Goal: Task Accomplishment & Management: Manage account settings

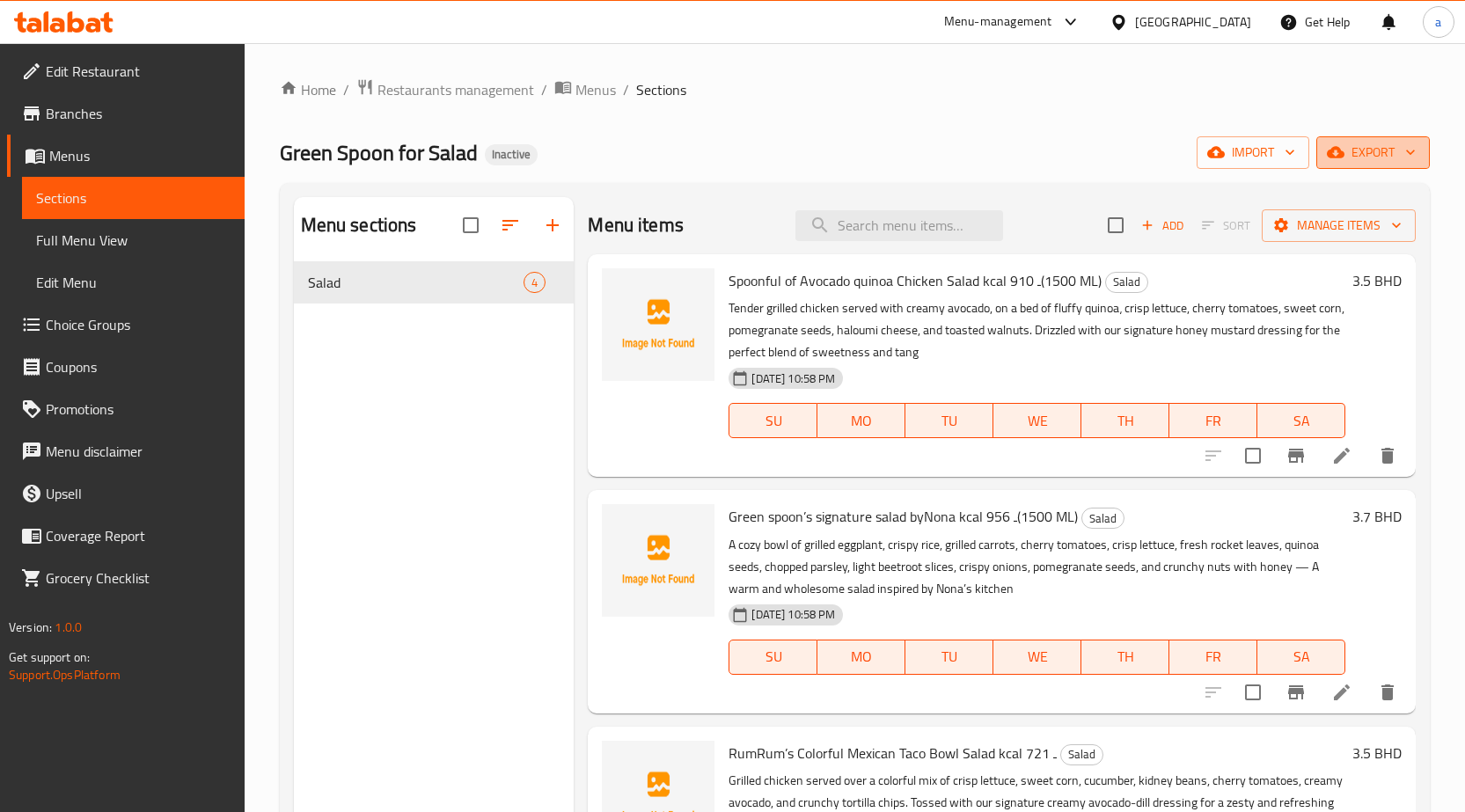
click at [1376, 160] on span "export" at bounding box center [1373, 152] width 86 height 22
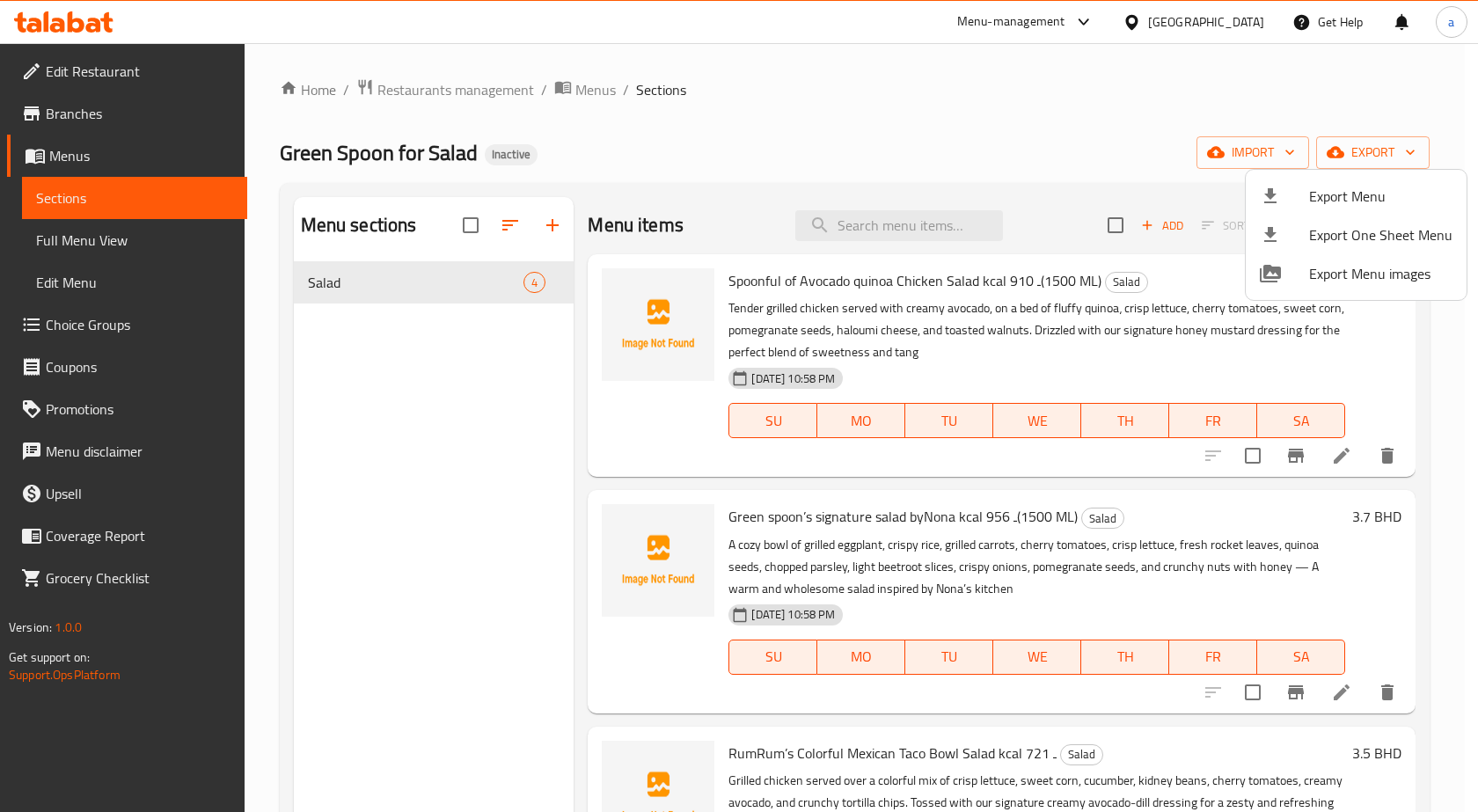
click at [1275, 161] on div at bounding box center [739, 406] width 1478 height 812
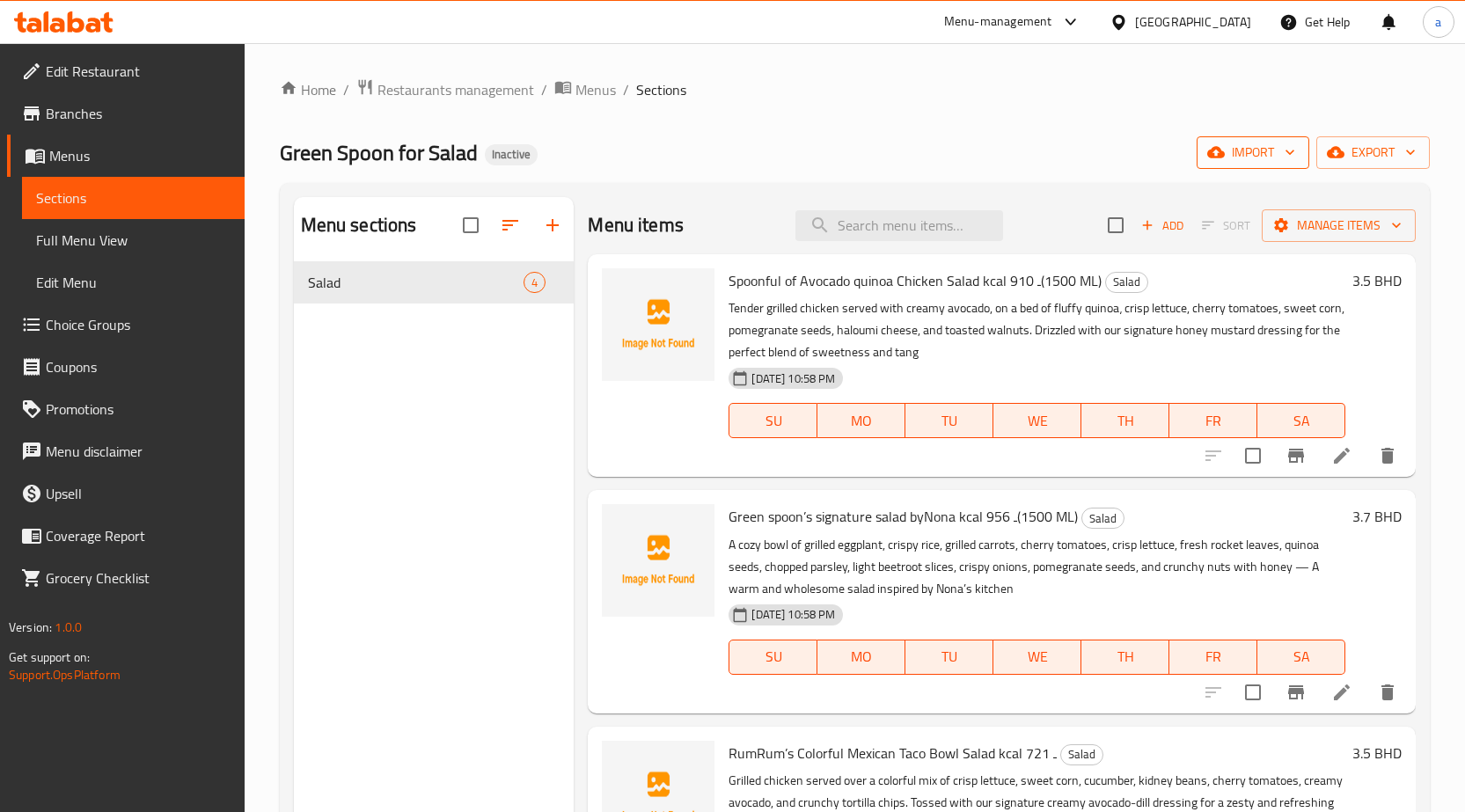
click at [1267, 155] on span "import" at bounding box center [1252, 152] width 85 height 22
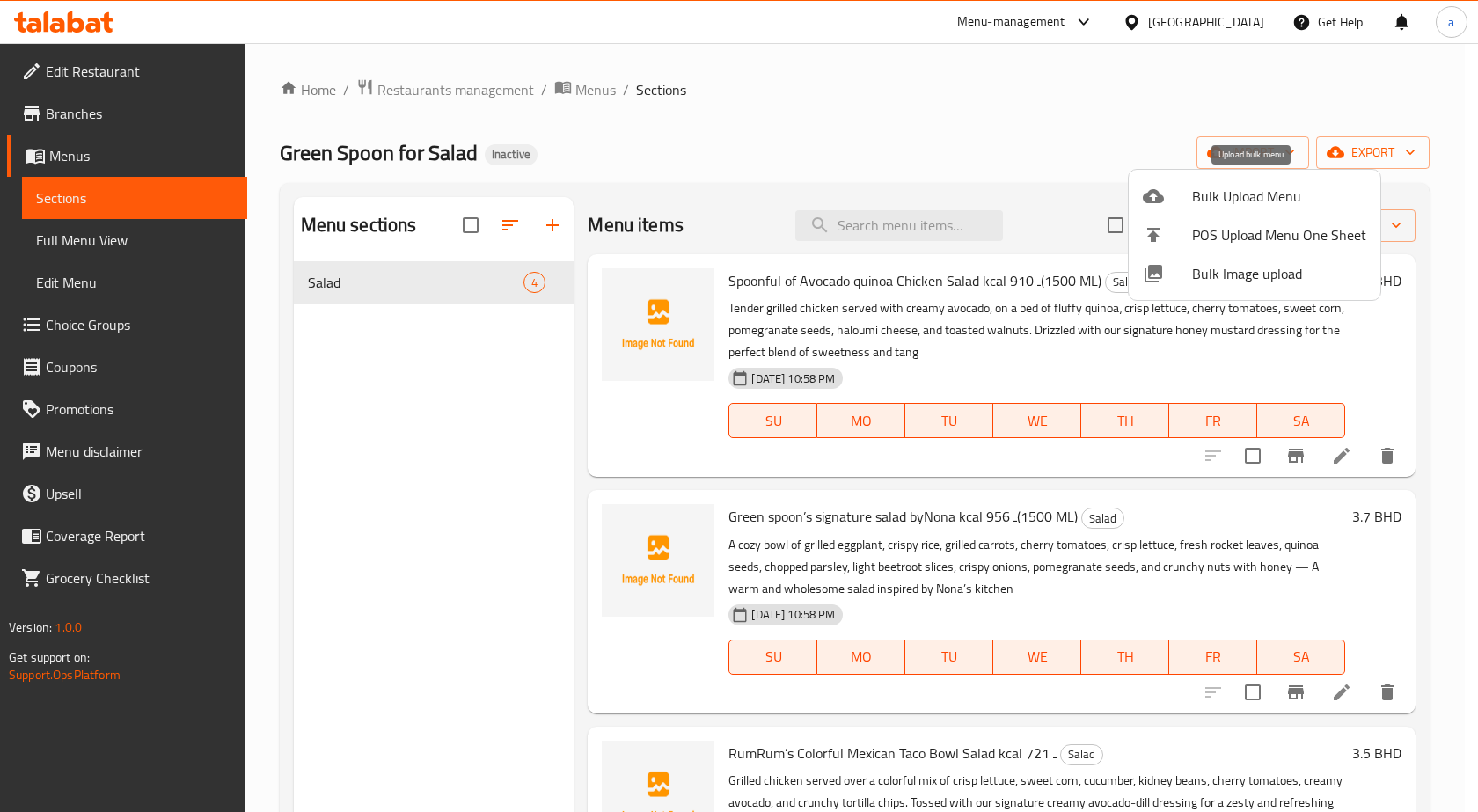
click at [1182, 203] on div at bounding box center [1168, 196] width 49 height 21
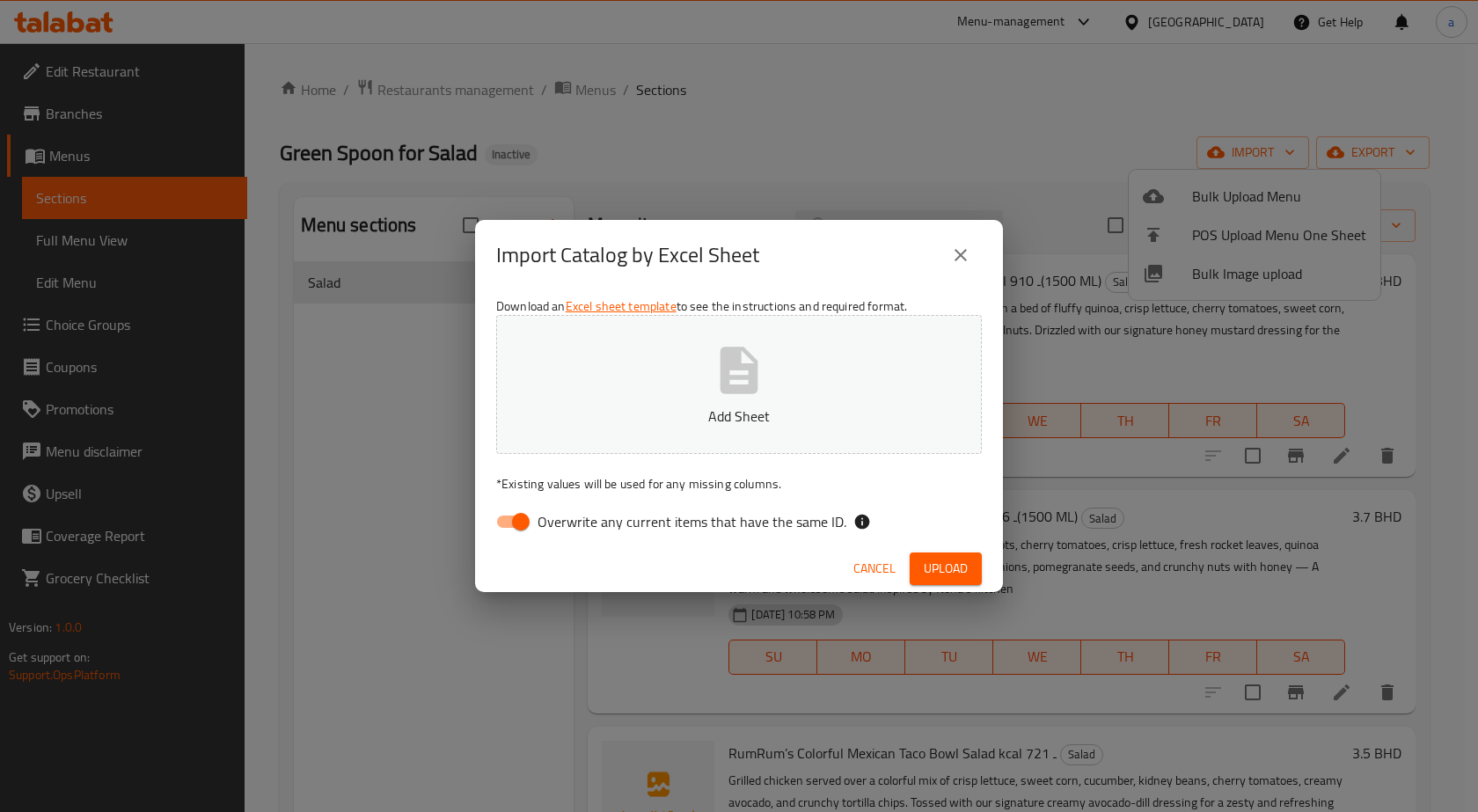
click at [711, 525] on span "Overwrite any current items that have the same ID." at bounding box center [692, 521] width 309 height 21
click at [571, 525] on input "Overwrite any current items that have the same ID." at bounding box center [521, 521] width 100 height 33
checkbox input "false"
click at [667, 358] on button "Add Sheet" at bounding box center [739, 385] width 485 height 139
click at [949, 568] on span "Upload" at bounding box center [945, 569] width 44 height 22
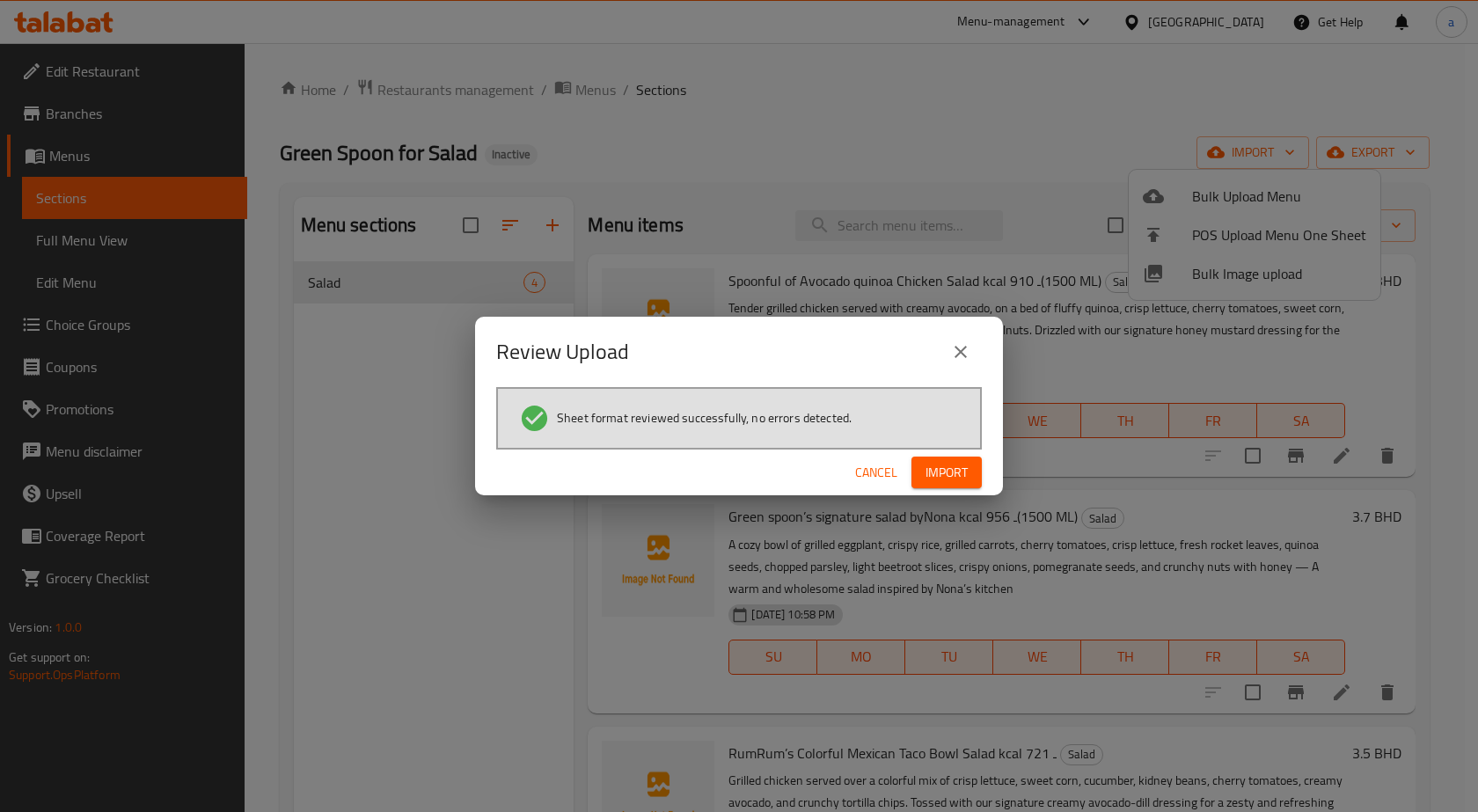
click at [953, 463] on span "Import" at bounding box center [946, 473] width 42 height 22
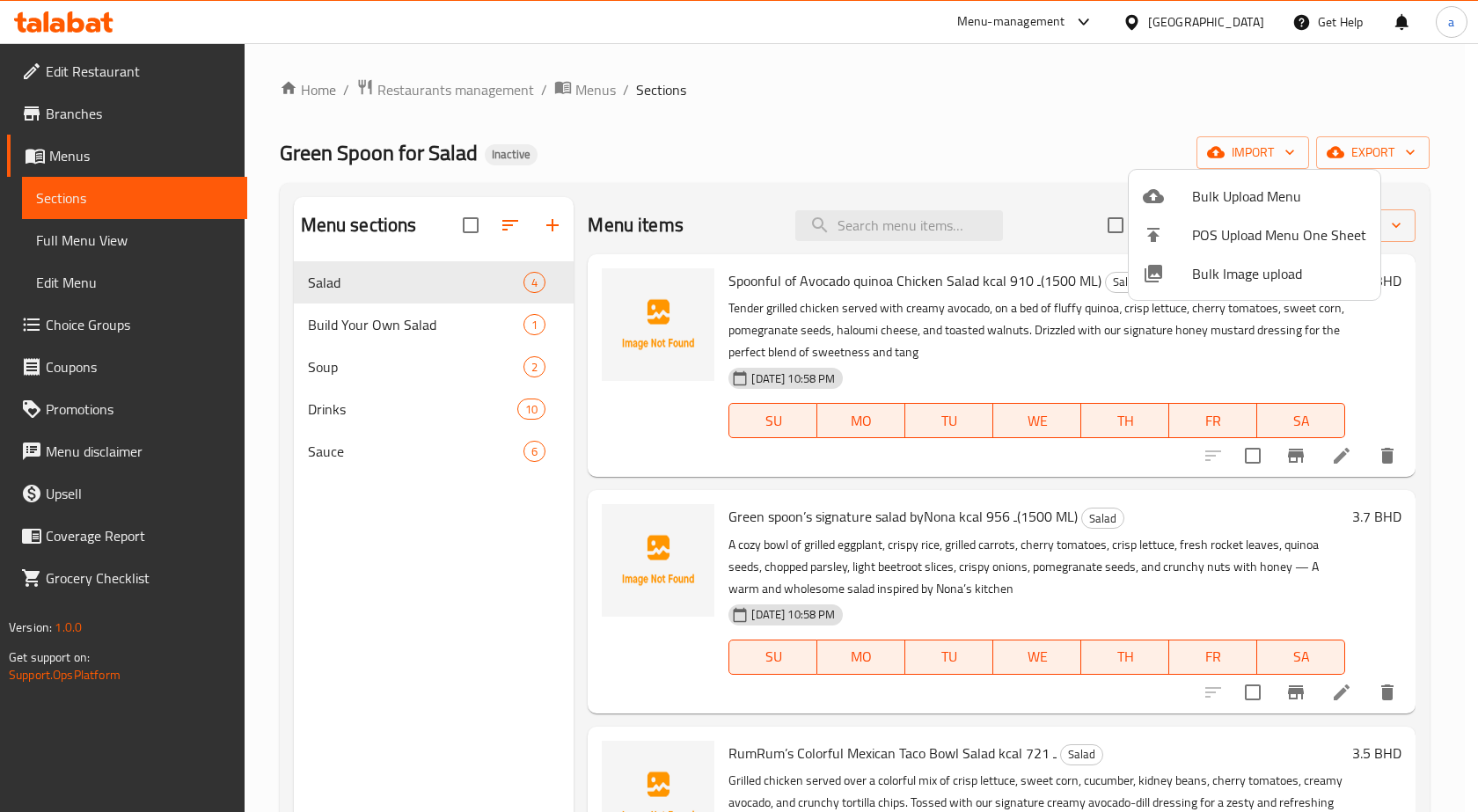
click at [490, 324] on div at bounding box center [739, 406] width 1478 height 812
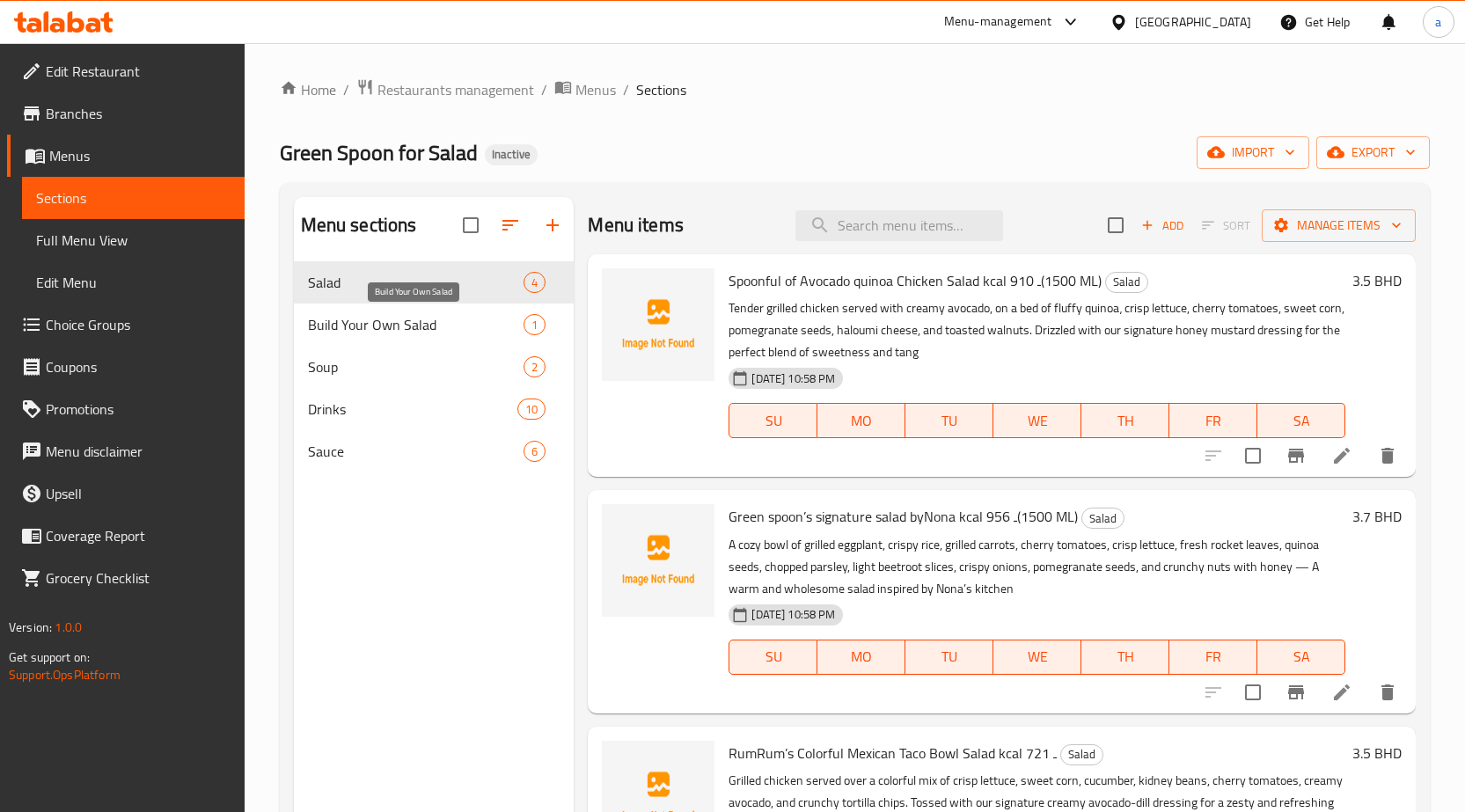
click at [490, 324] on span "Build Your Own Salad" at bounding box center [416, 324] width 217 height 21
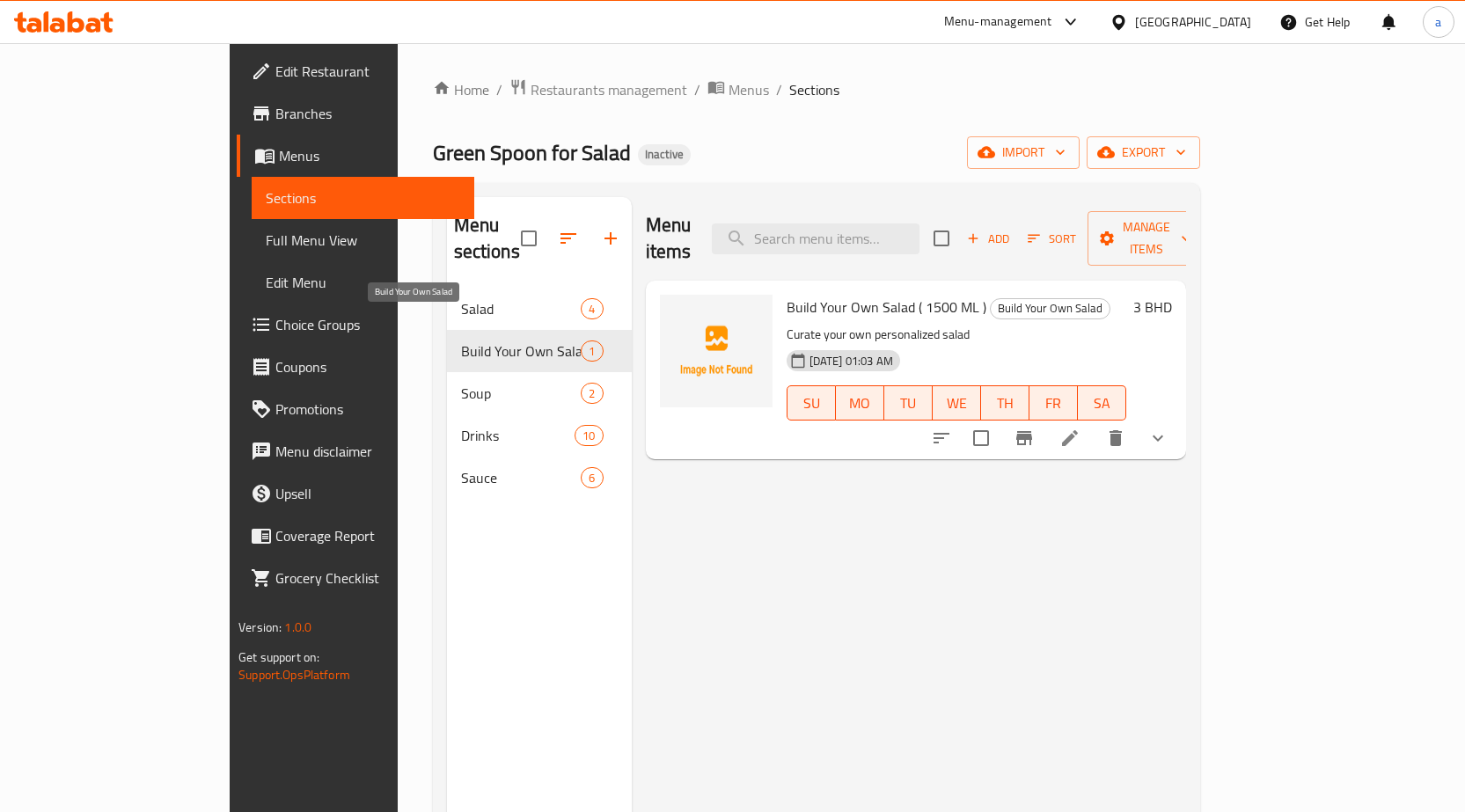
scroll to position [35, 0]
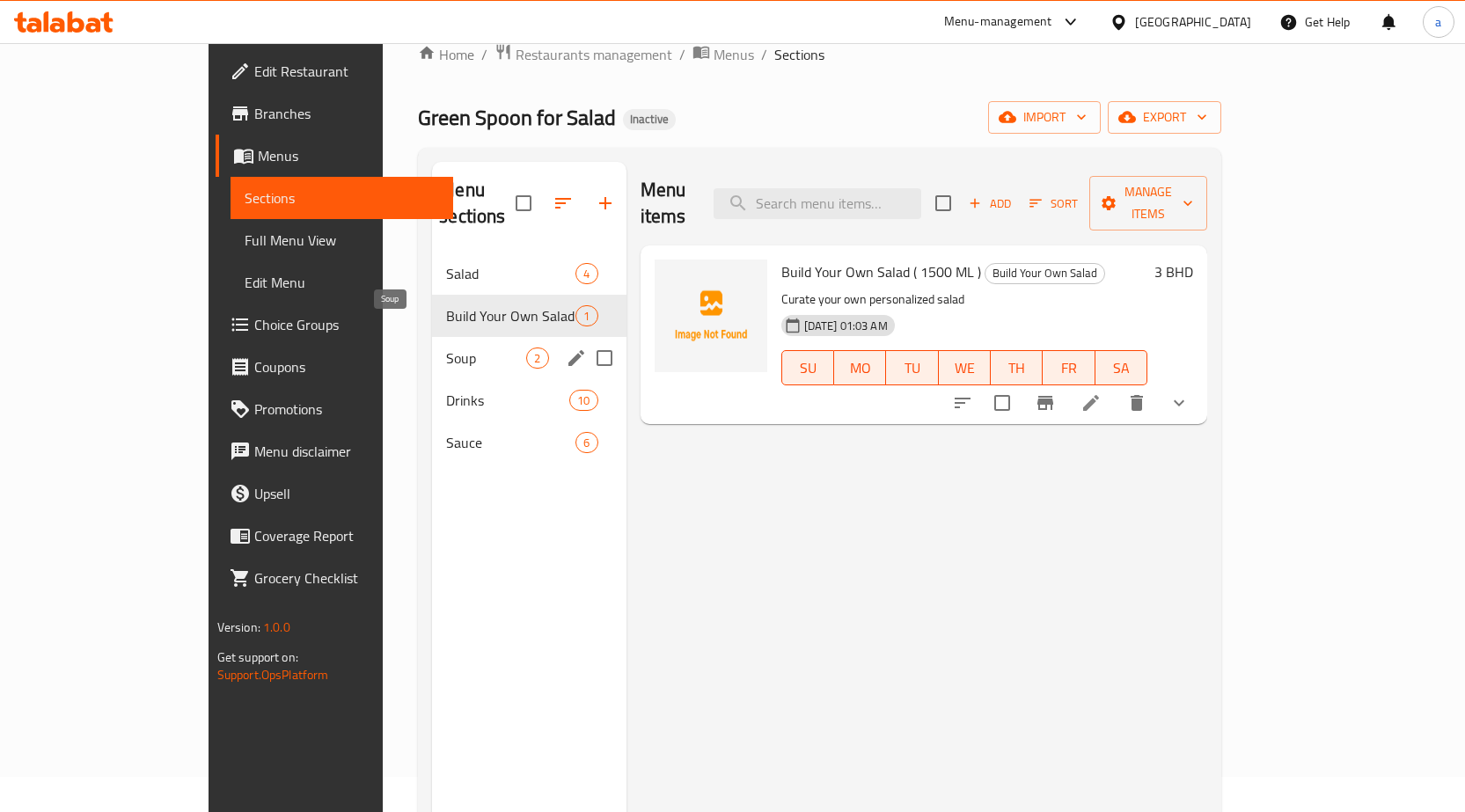
click at [446, 347] on span "Soup" at bounding box center [486, 358] width 80 height 21
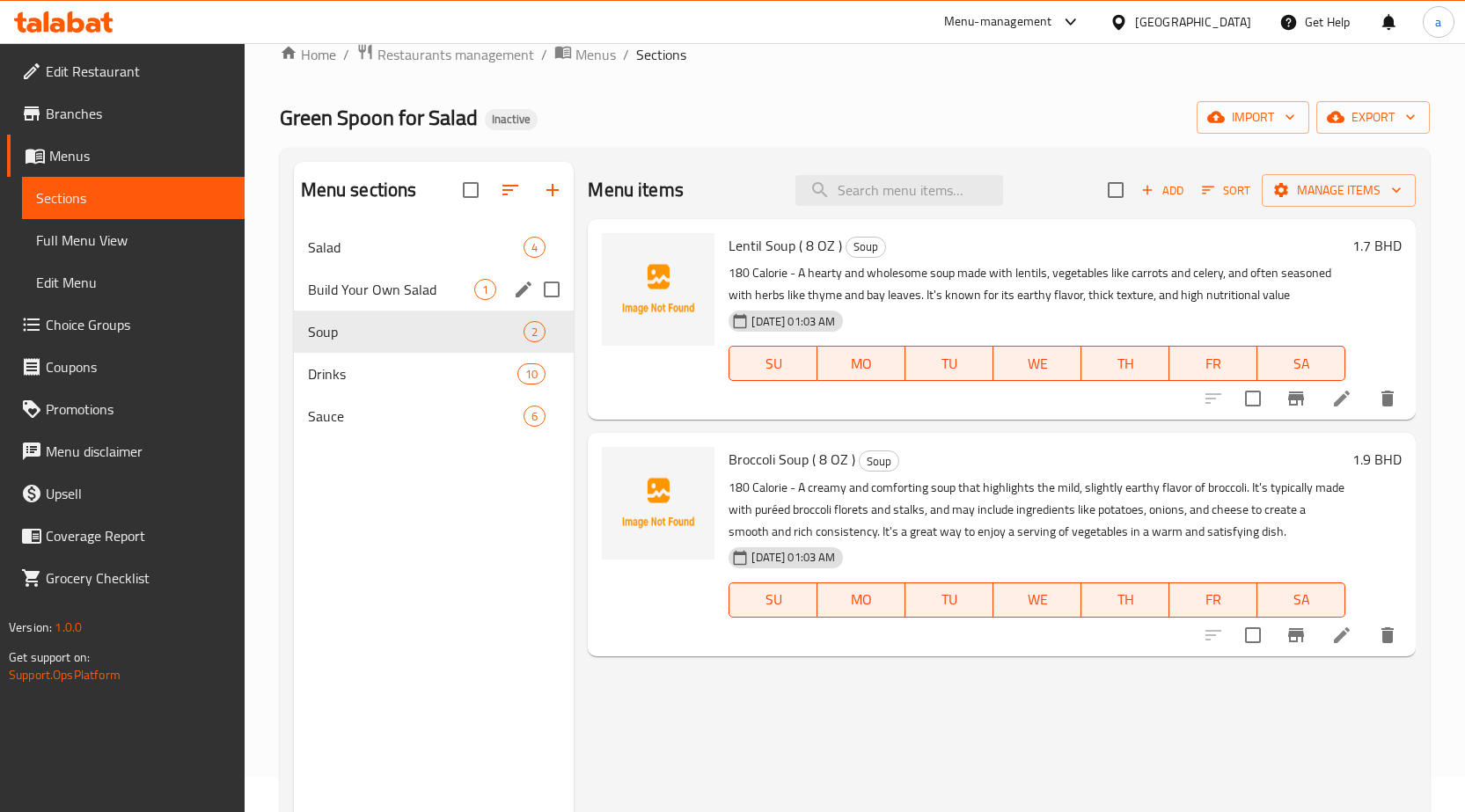
click at [548, 294] on input "Menu sections" at bounding box center [552, 290] width 37 height 37
checkbox input "true"
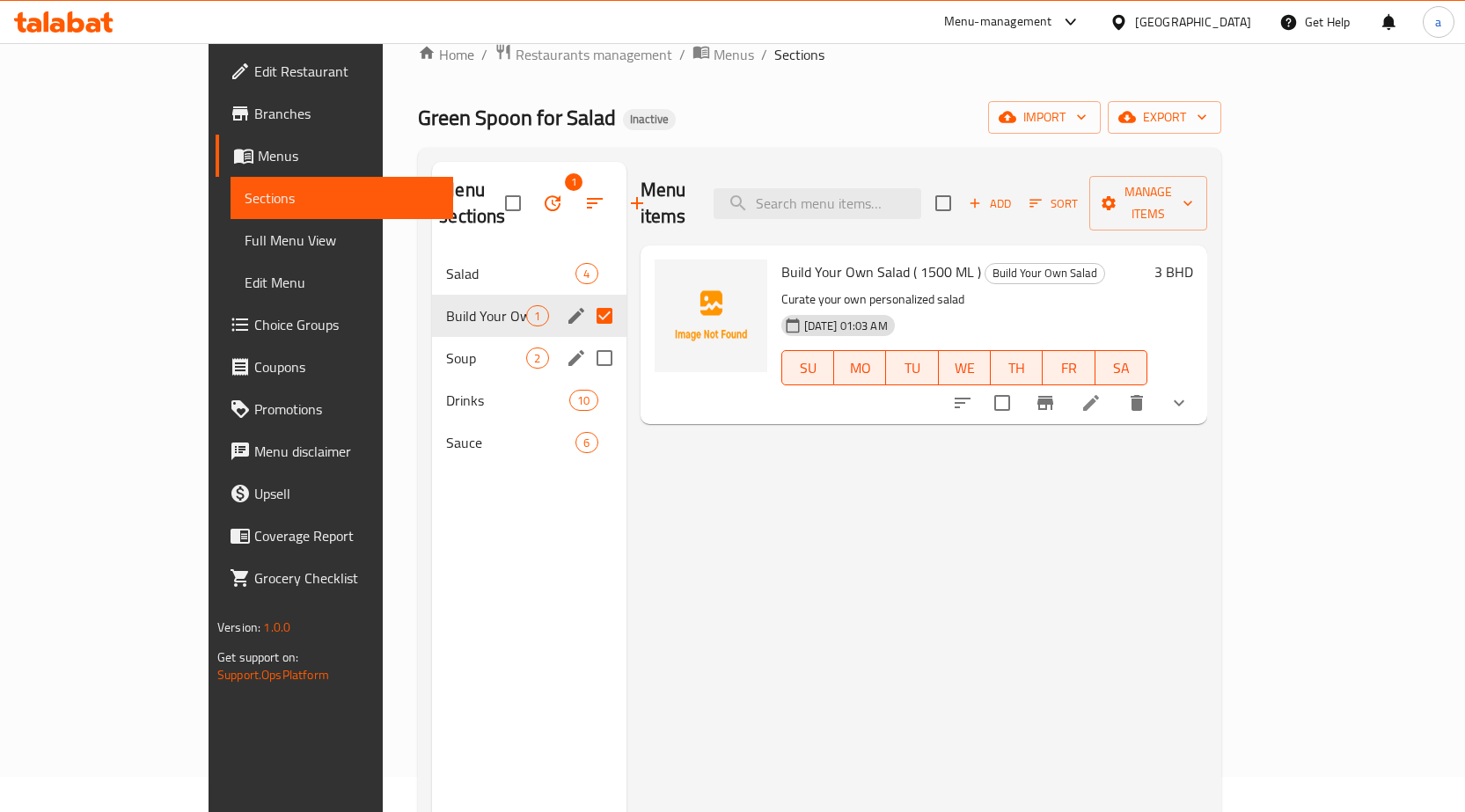
click at [586, 340] on input "Menu sections" at bounding box center [604, 358] width 37 height 37
checkbox input "true"
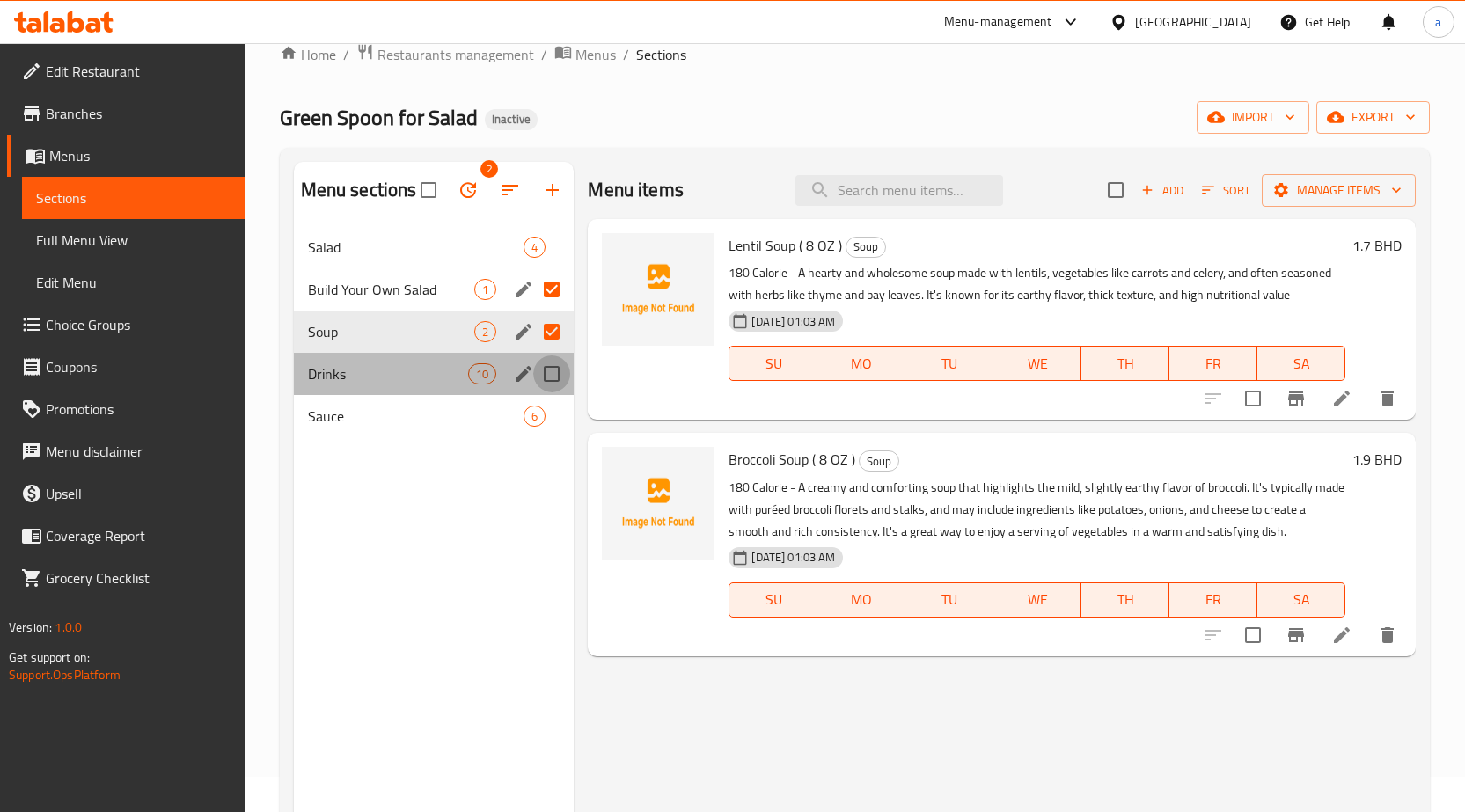
click at [551, 374] on input "Menu sections" at bounding box center [552, 373] width 37 height 37
checkbox input "true"
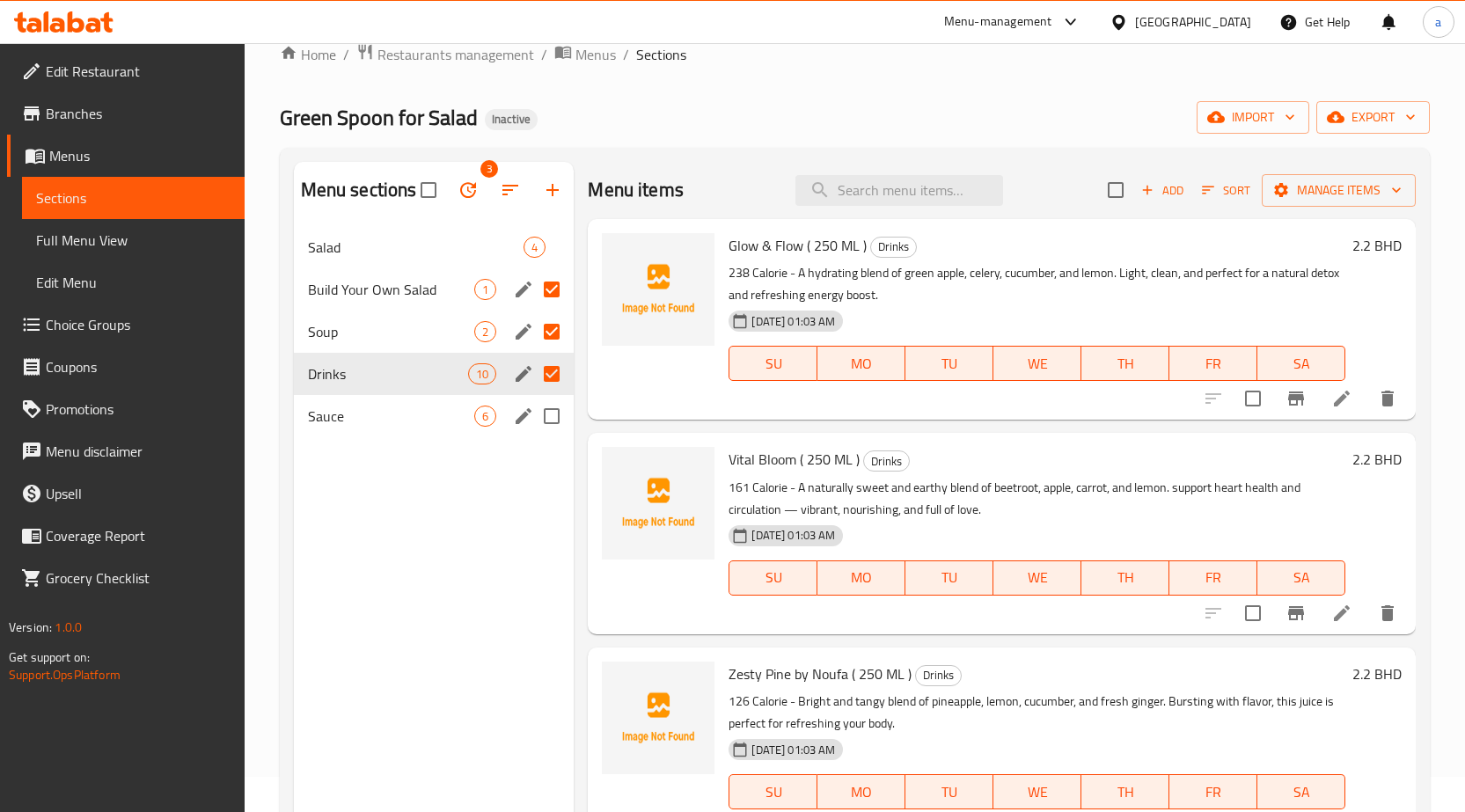
click at [549, 416] on input "Menu sections" at bounding box center [552, 416] width 37 height 37
checkbox input "true"
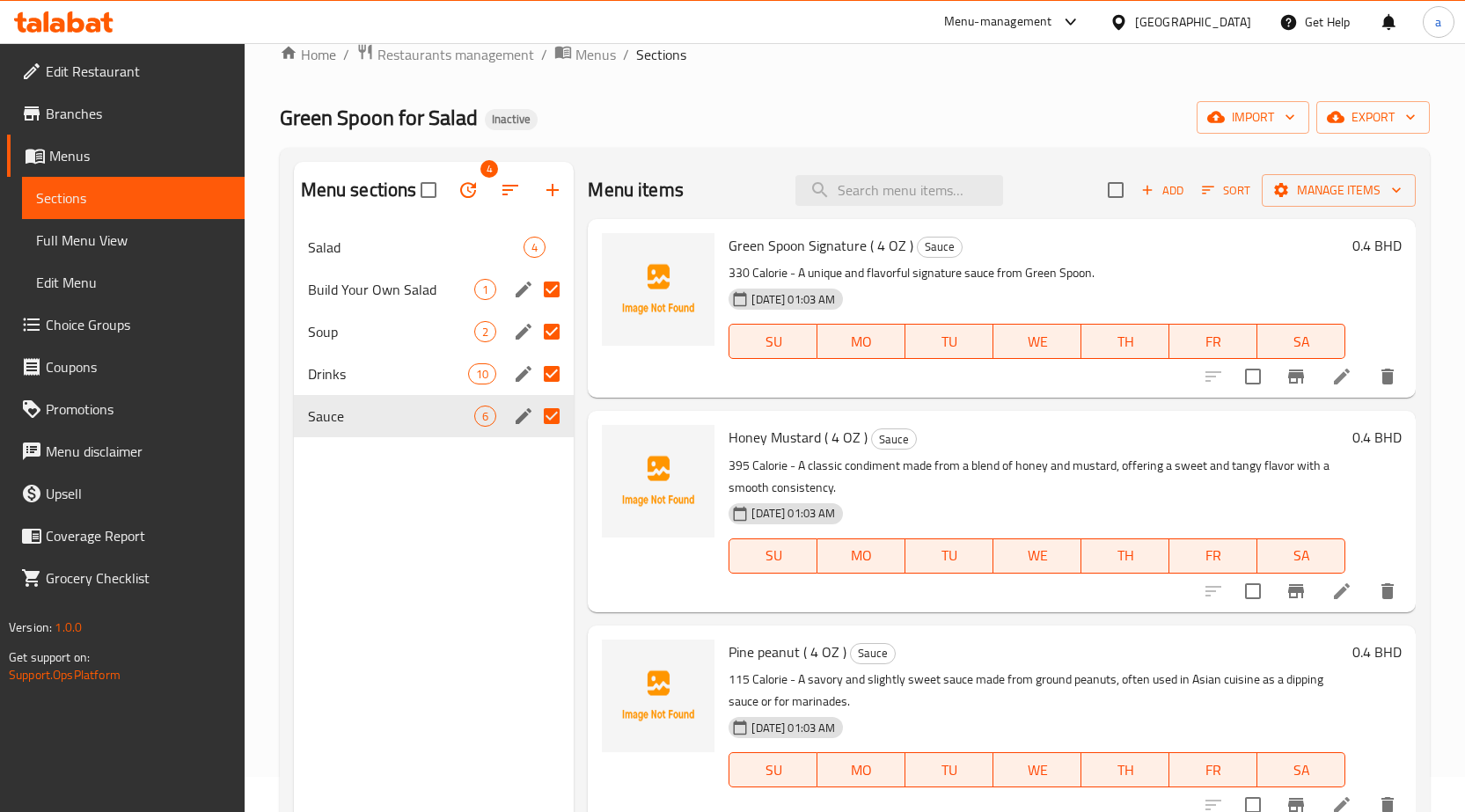
click at [476, 190] on icon "button" at bounding box center [468, 190] width 21 height 21
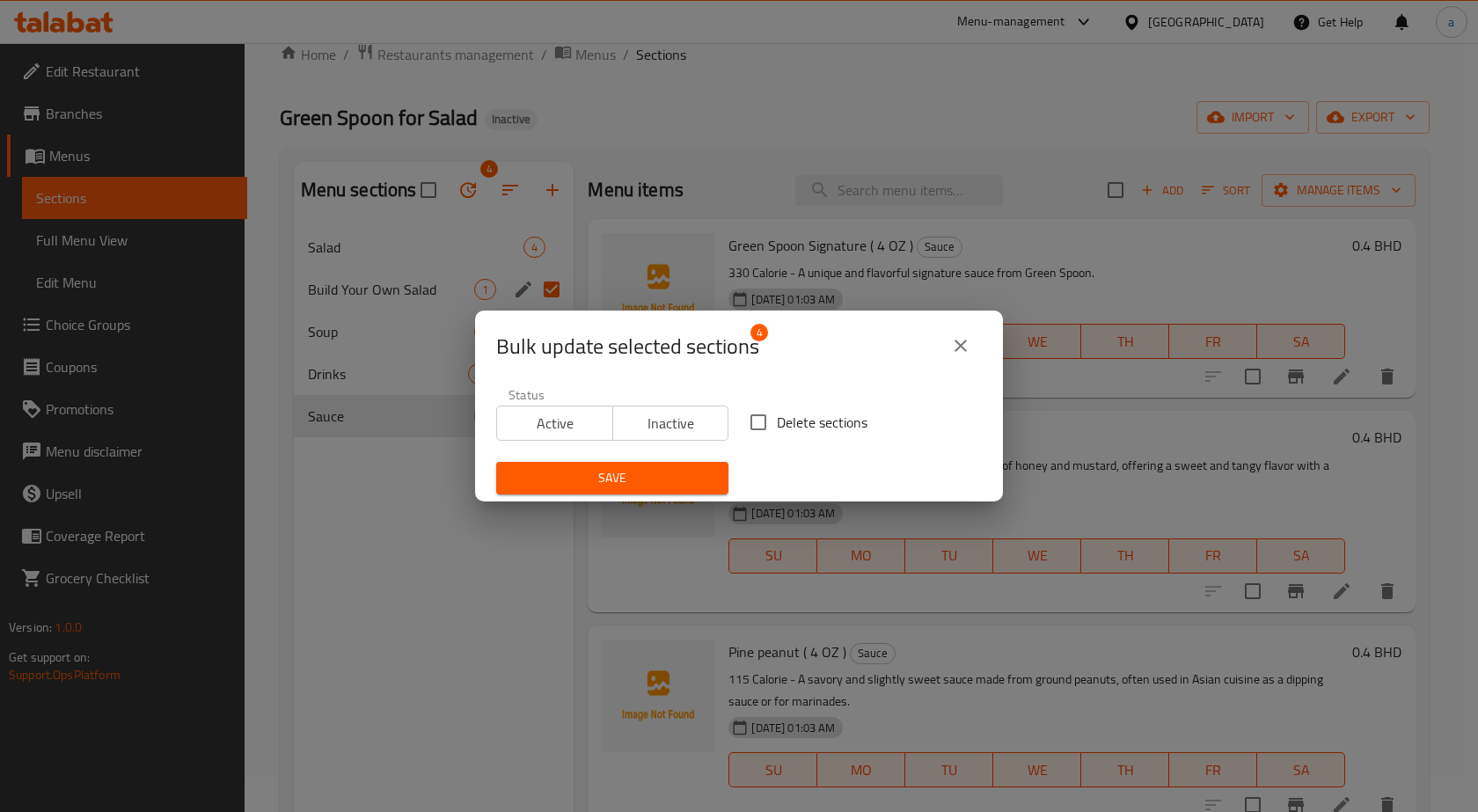
click at [784, 433] on span "Delete sections" at bounding box center [822, 422] width 90 height 21
click at [777, 435] on input "Delete sections" at bounding box center [759, 422] width 37 height 37
checkbox input "true"
click at [696, 469] on span "Save" at bounding box center [613, 478] width 205 height 22
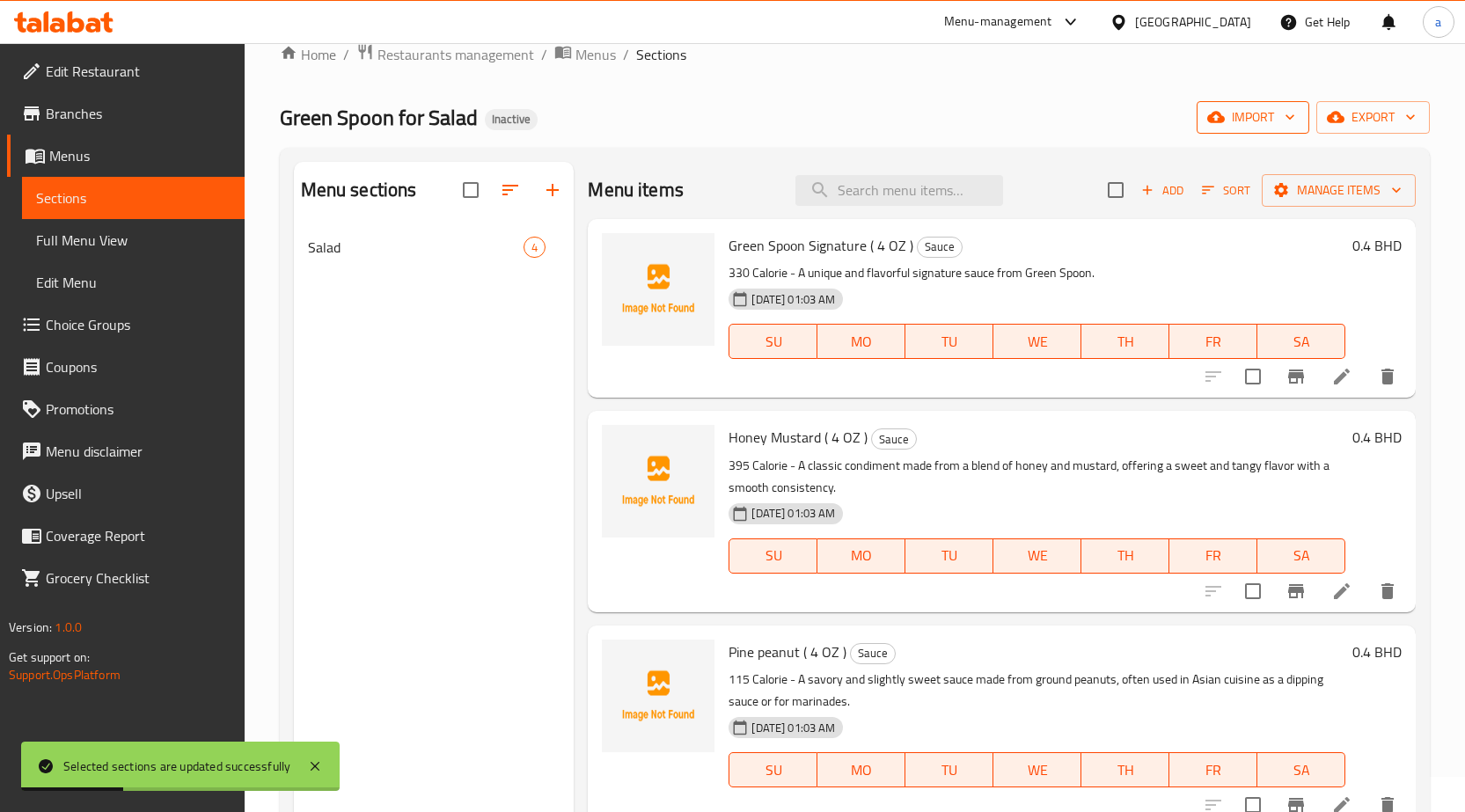
click at [1291, 109] on icon "button" at bounding box center [1289, 116] width 18 height 18
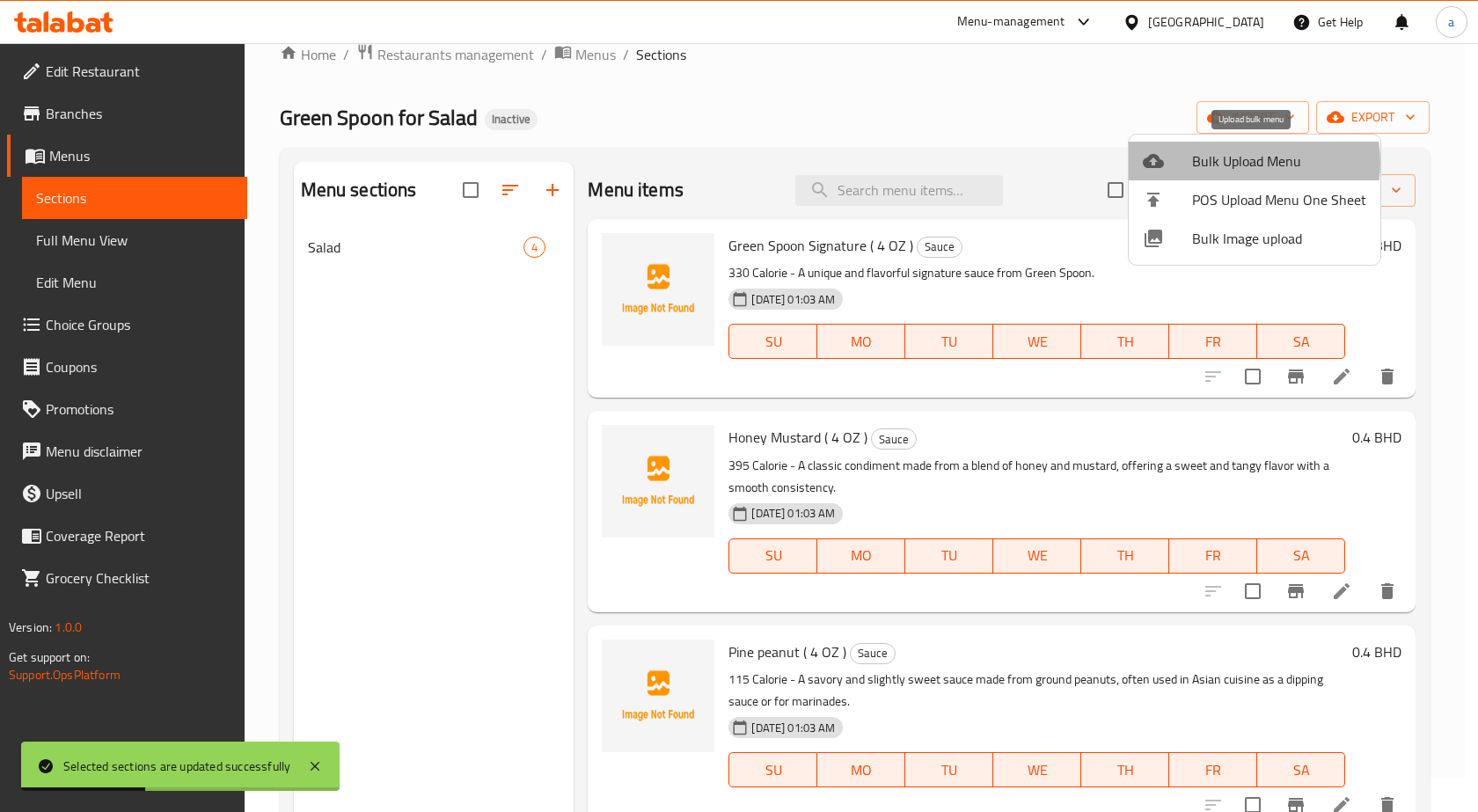
click at [1246, 163] on span "Bulk Upload Menu" at bounding box center [1279, 161] width 174 height 21
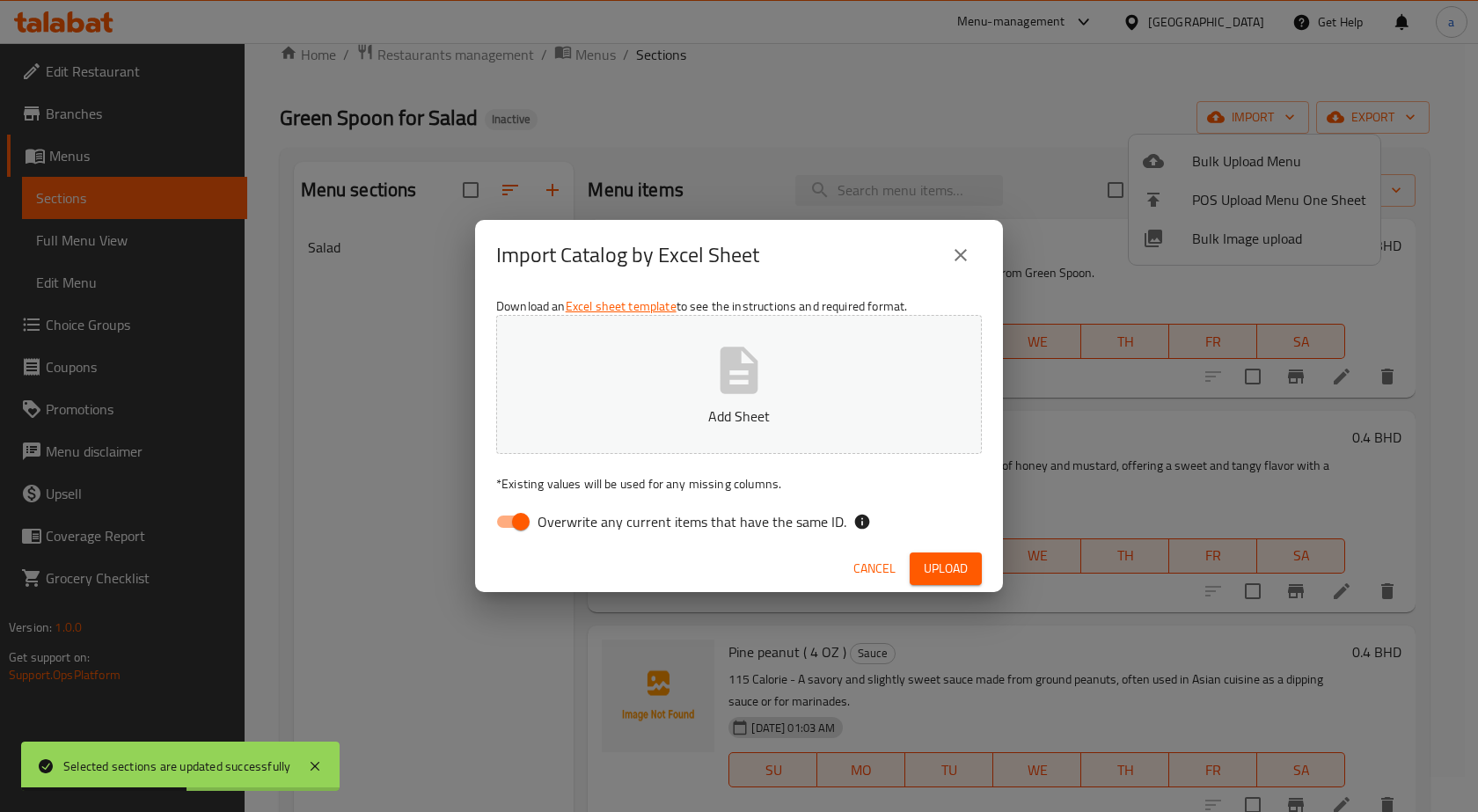
click at [689, 526] on span "Overwrite any current items that have the same ID." at bounding box center [692, 521] width 309 height 21
click at [571, 526] on input "Overwrite any current items that have the same ID." at bounding box center [521, 521] width 100 height 33
checkbox input "false"
click at [687, 439] on button "Add Sheet" at bounding box center [739, 385] width 485 height 139
click at [924, 557] on span "Upload" at bounding box center [945, 569] width 44 height 22
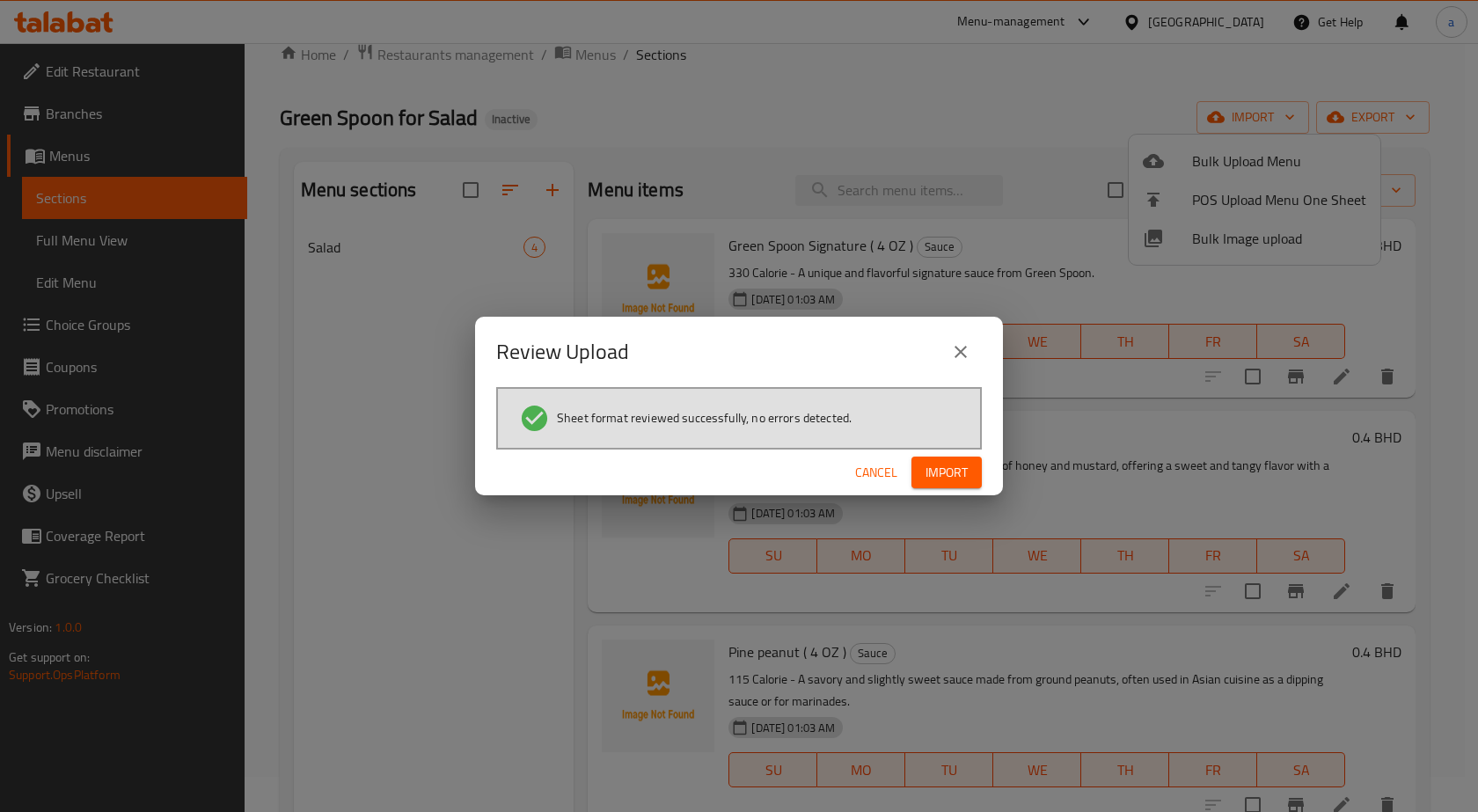
click at [948, 475] on span "Import" at bounding box center [946, 473] width 42 height 22
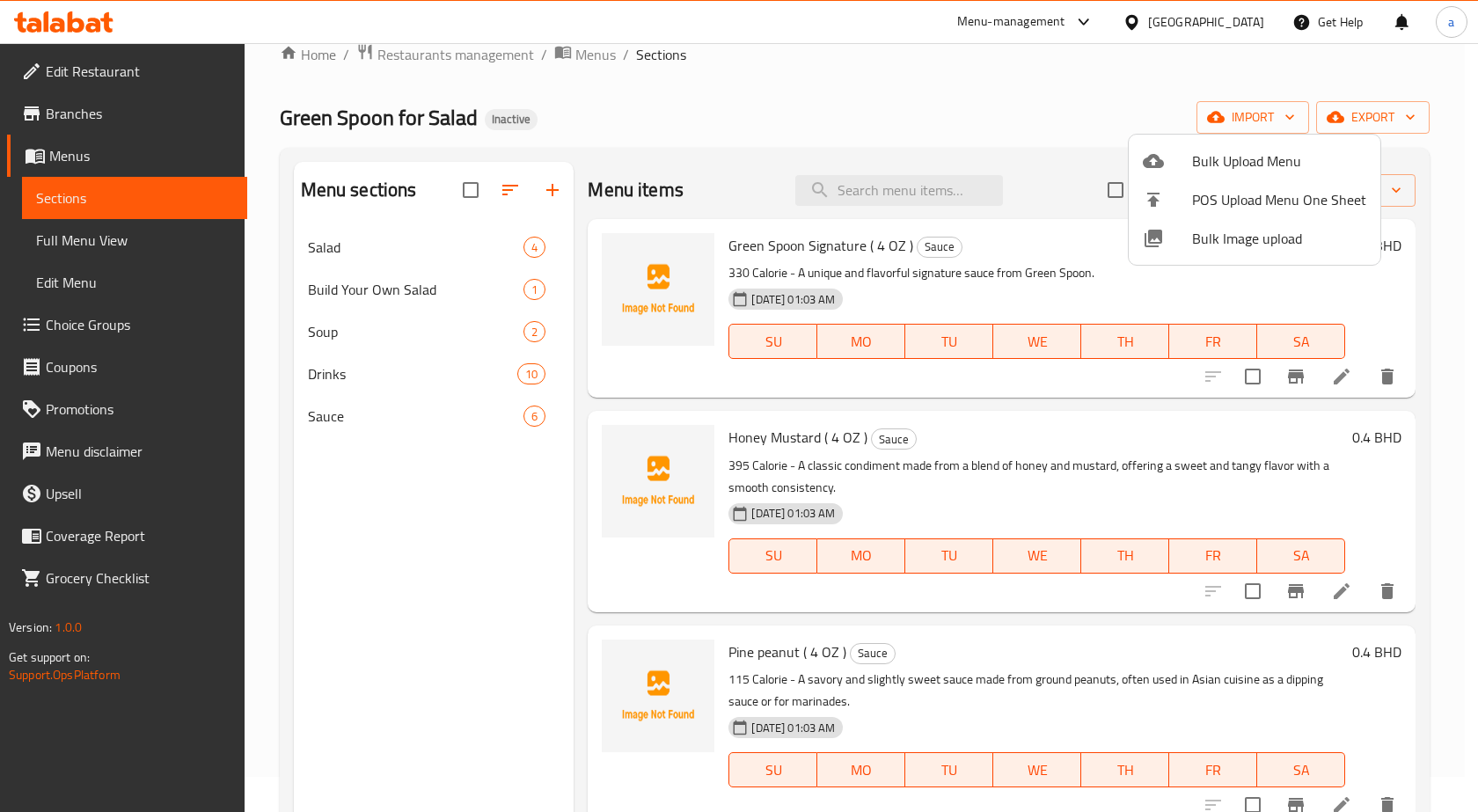
click at [410, 295] on div at bounding box center [739, 406] width 1478 height 812
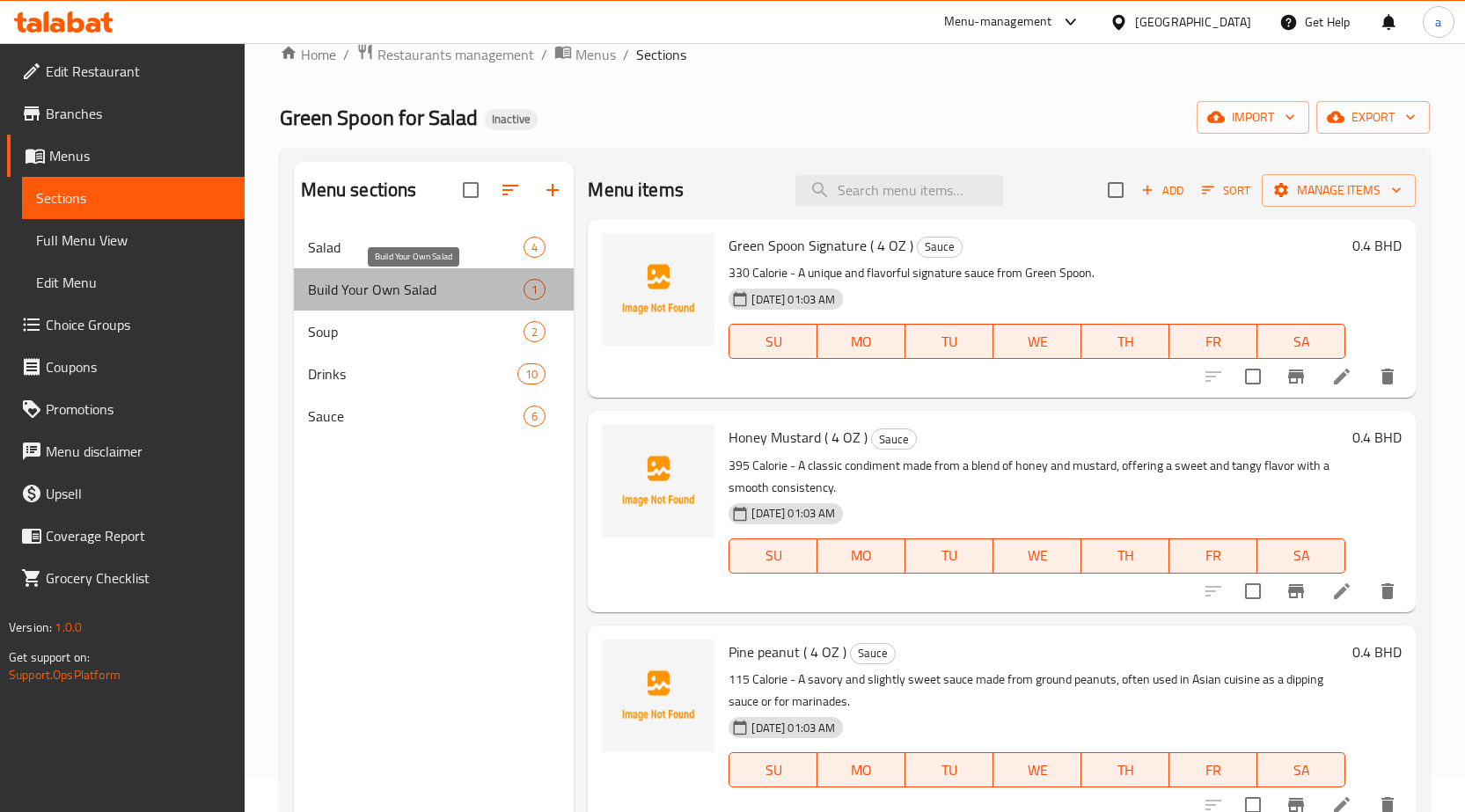
click at [410, 295] on span "Build Your Own Salad" at bounding box center [416, 289] width 217 height 21
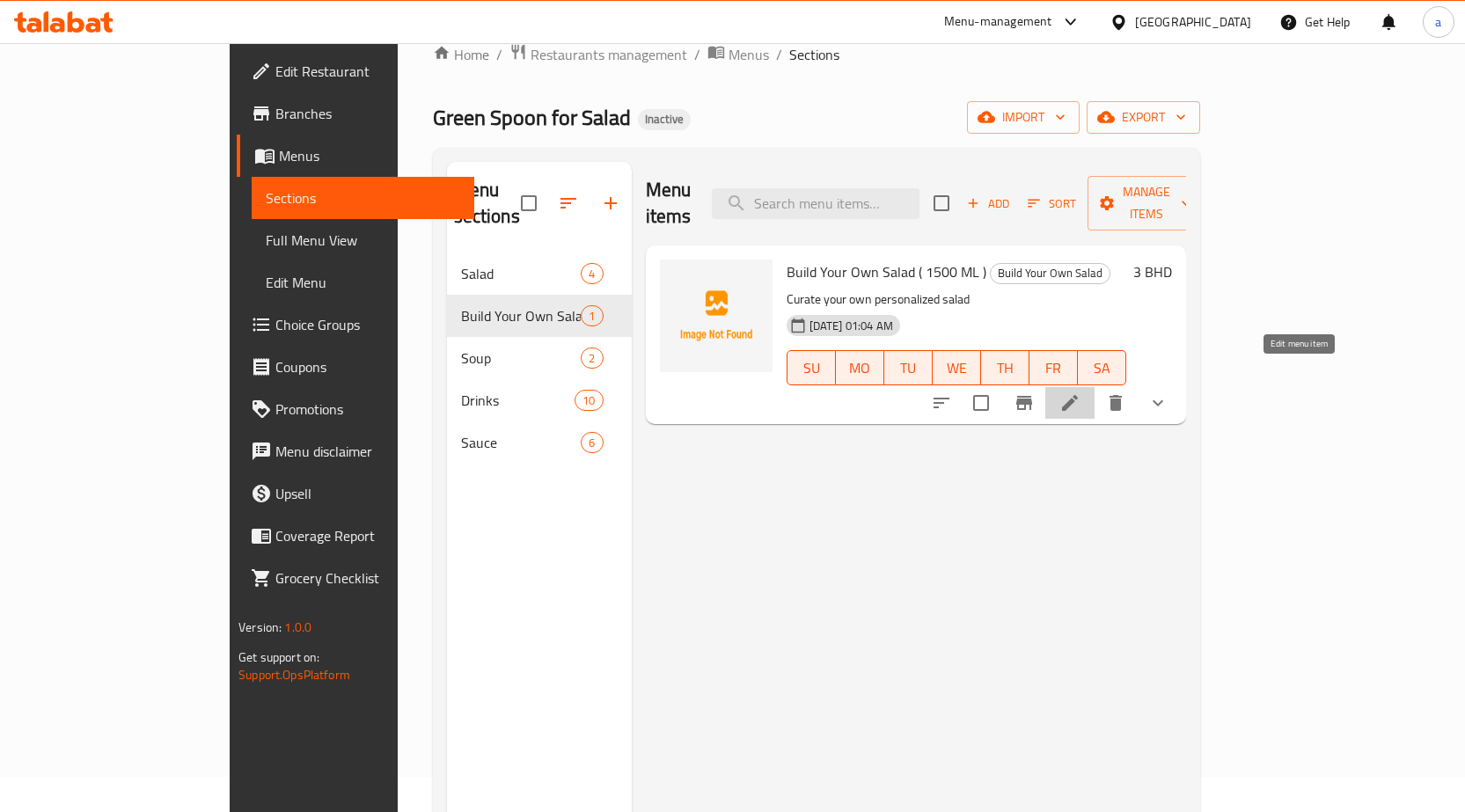
click at [1080, 392] on icon at bounding box center [1070, 402] width 21 height 21
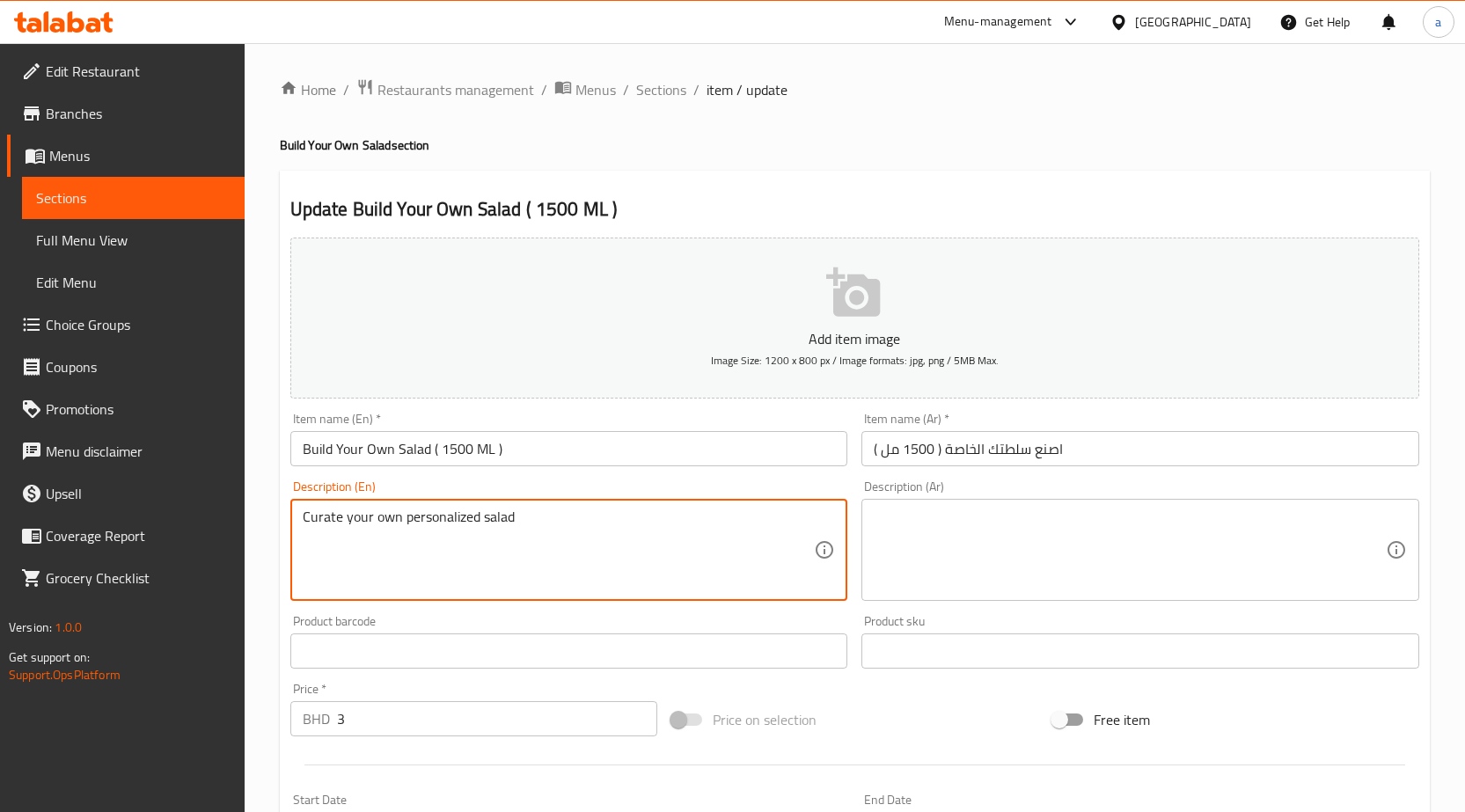
click at [311, 521] on textarea "Curate your own personalized salad" at bounding box center [559, 550] width 512 height 84
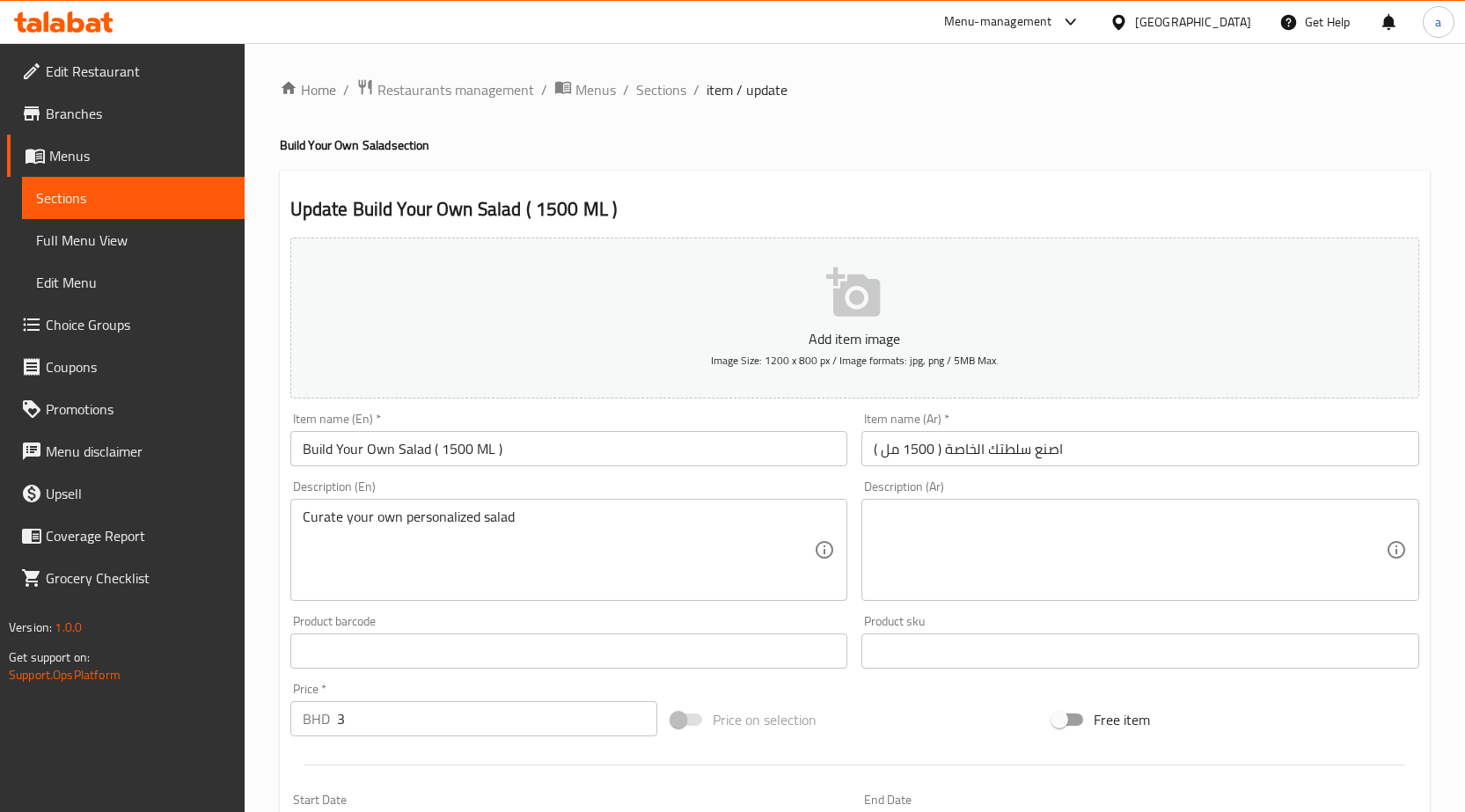
click at [438, 514] on textarea "Curate your own personalized salad" at bounding box center [559, 550] width 512 height 84
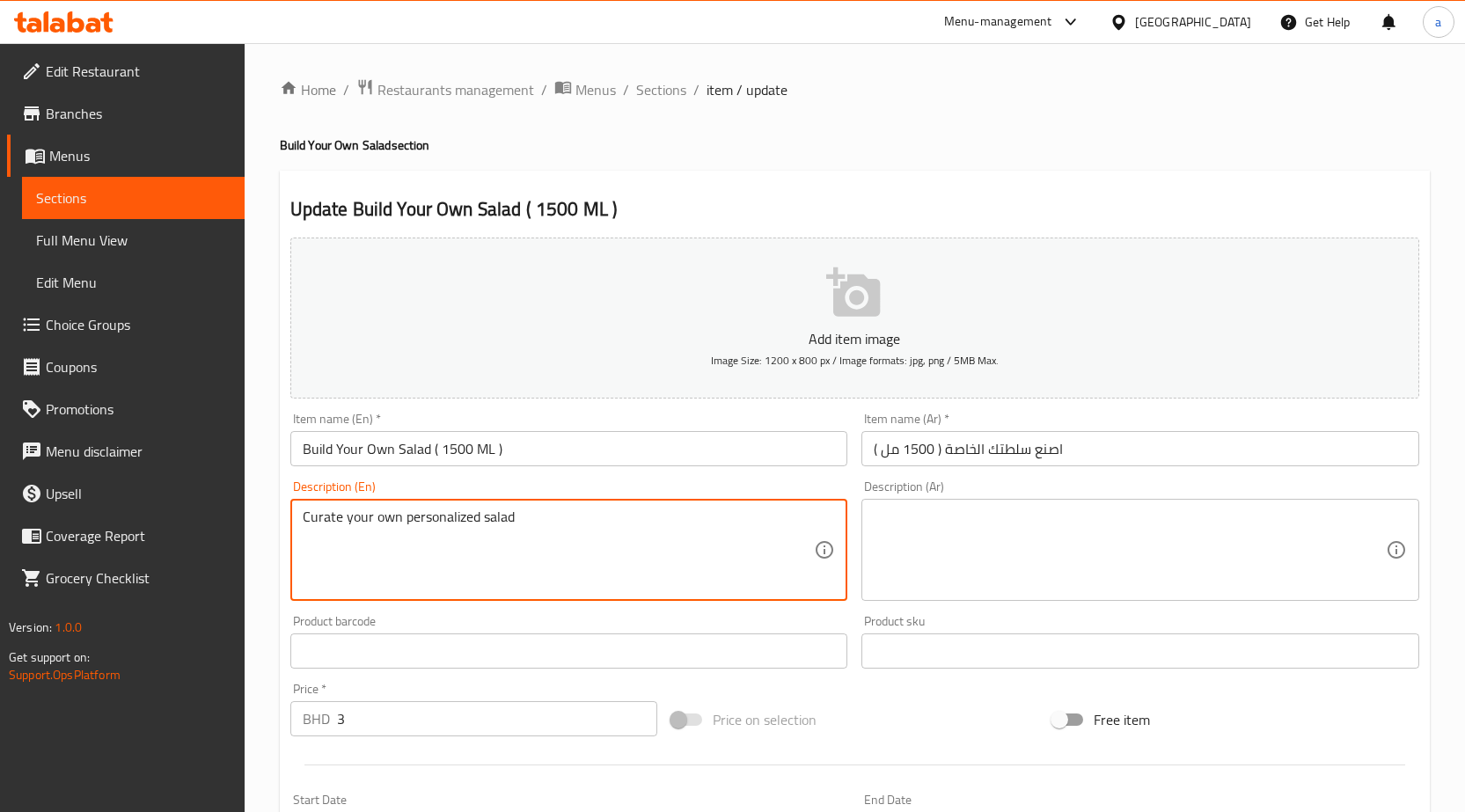
click at [438, 514] on textarea "Curate your own personalized salad" at bounding box center [559, 550] width 512 height 84
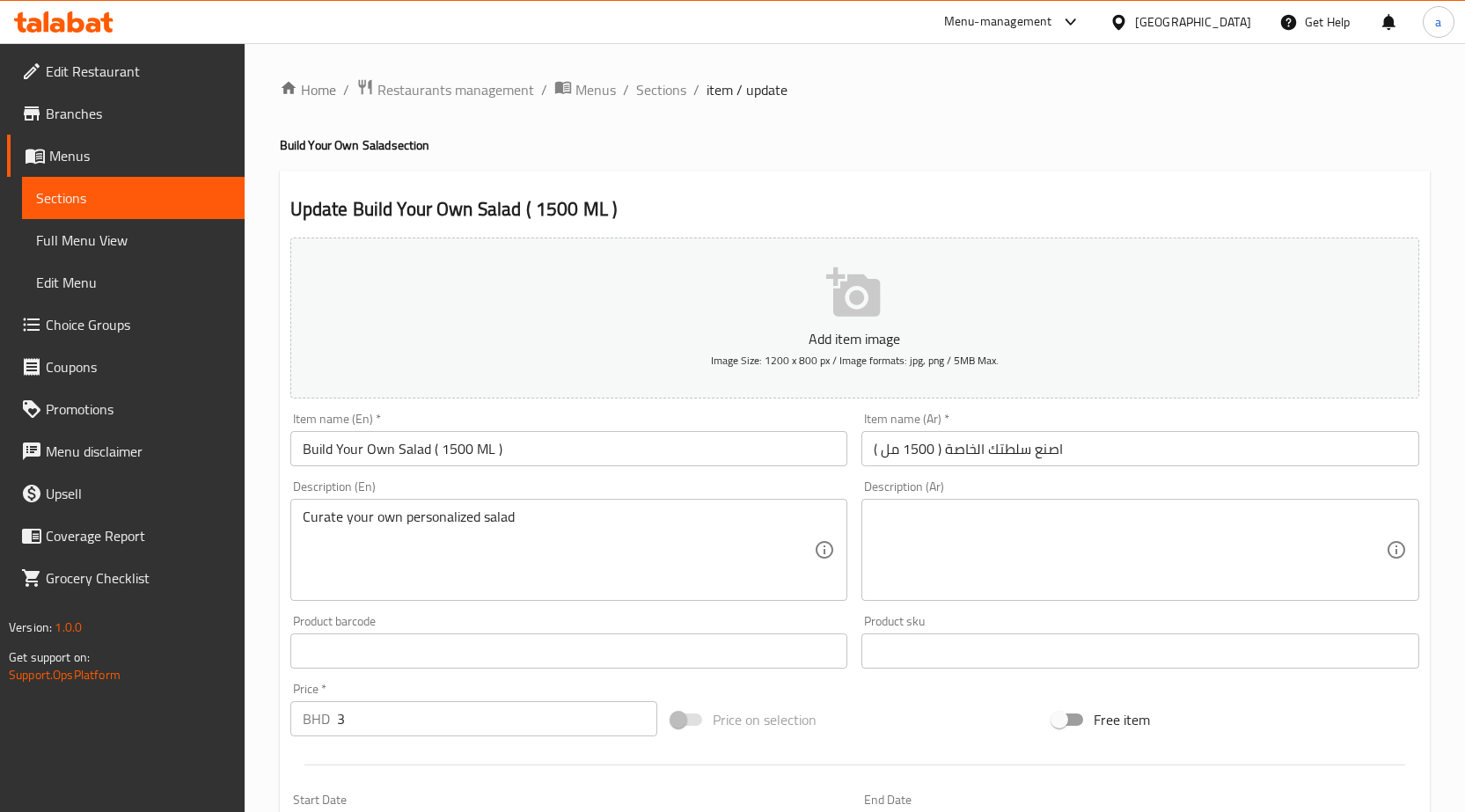
click at [324, 528] on textarea "Curate your own personalized salad" at bounding box center [559, 550] width 512 height 84
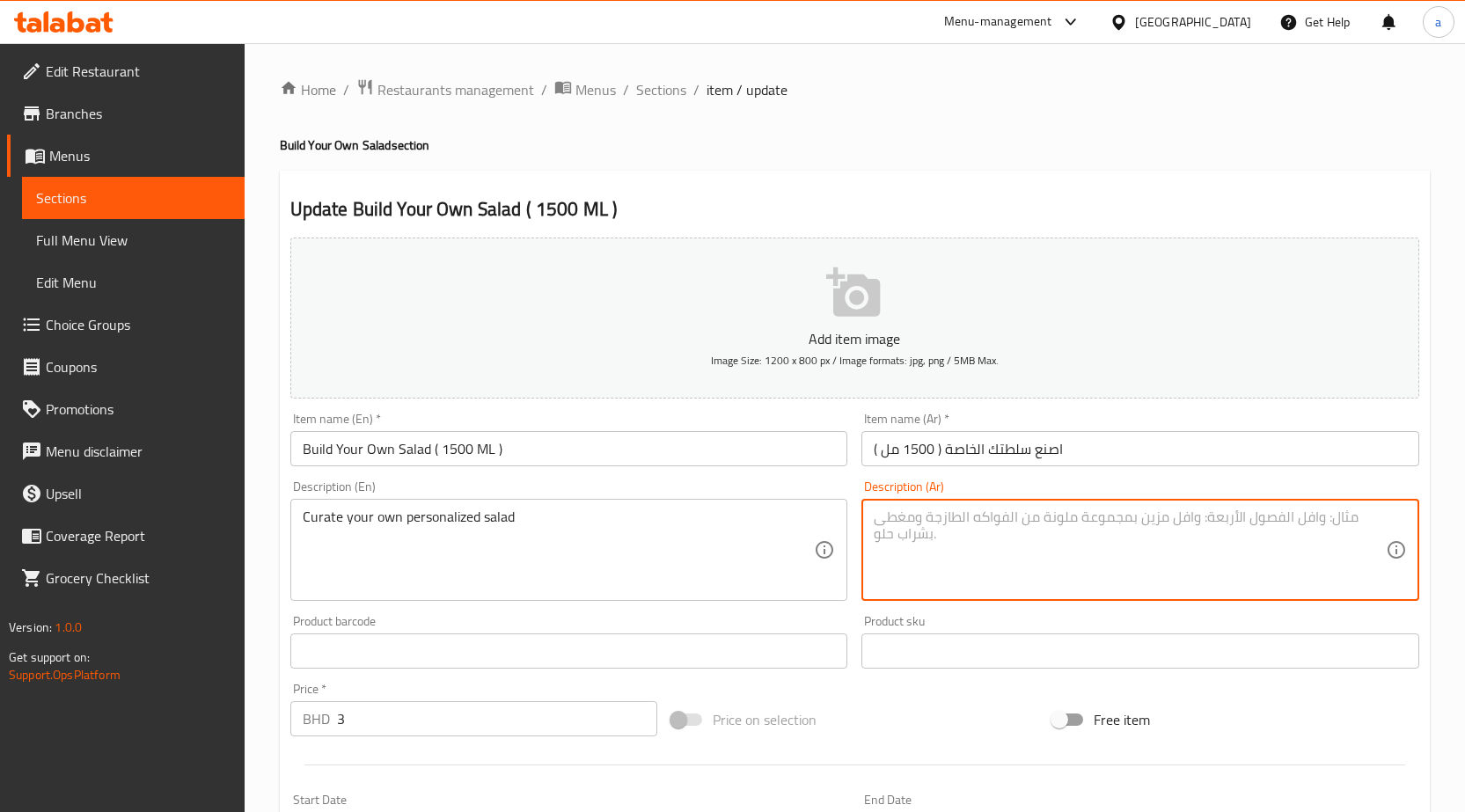
click at [992, 509] on textarea at bounding box center [1129, 550] width 512 height 84
paste textarea "قم بتنظيم سلطتك الشخصية"
type textarea "قم بتنظيم سلطتك الشخصية"
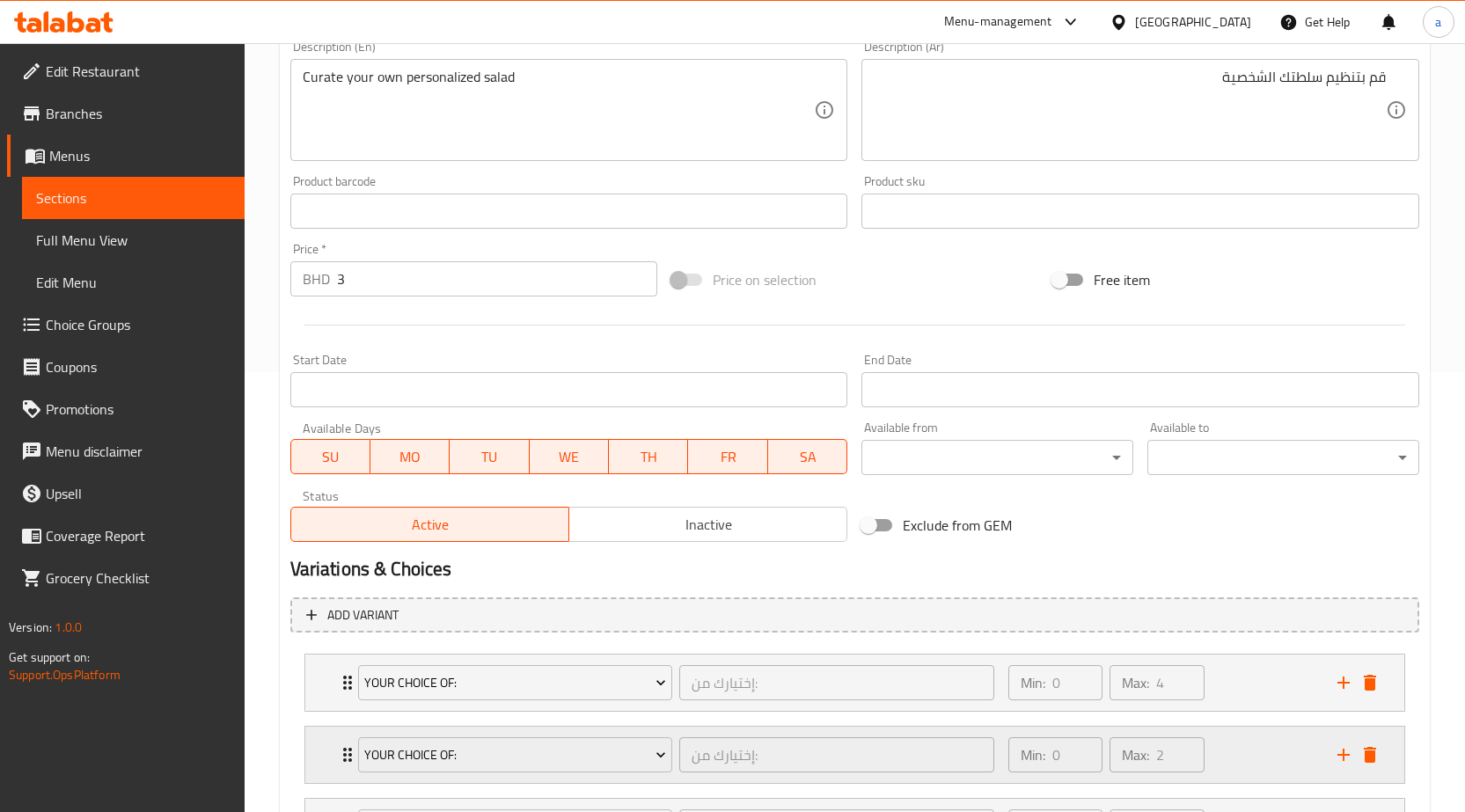
scroll to position [676, 0]
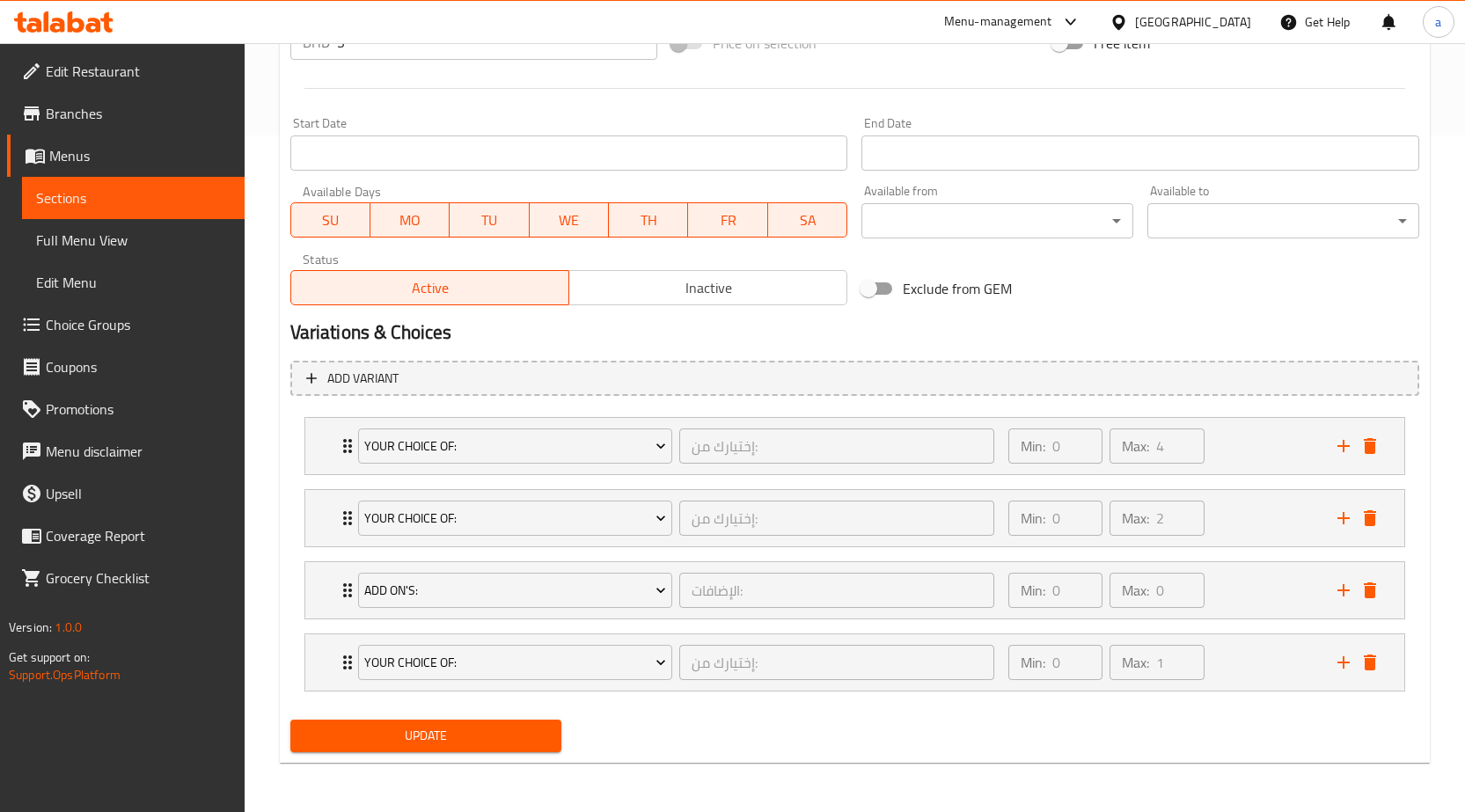
drag, startPoint x: 510, startPoint y: 728, endPoint x: 574, endPoint y: 564, distance: 176.0
click at [510, 728] on span "Update" at bounding box center [427, 736] width 244 height 22
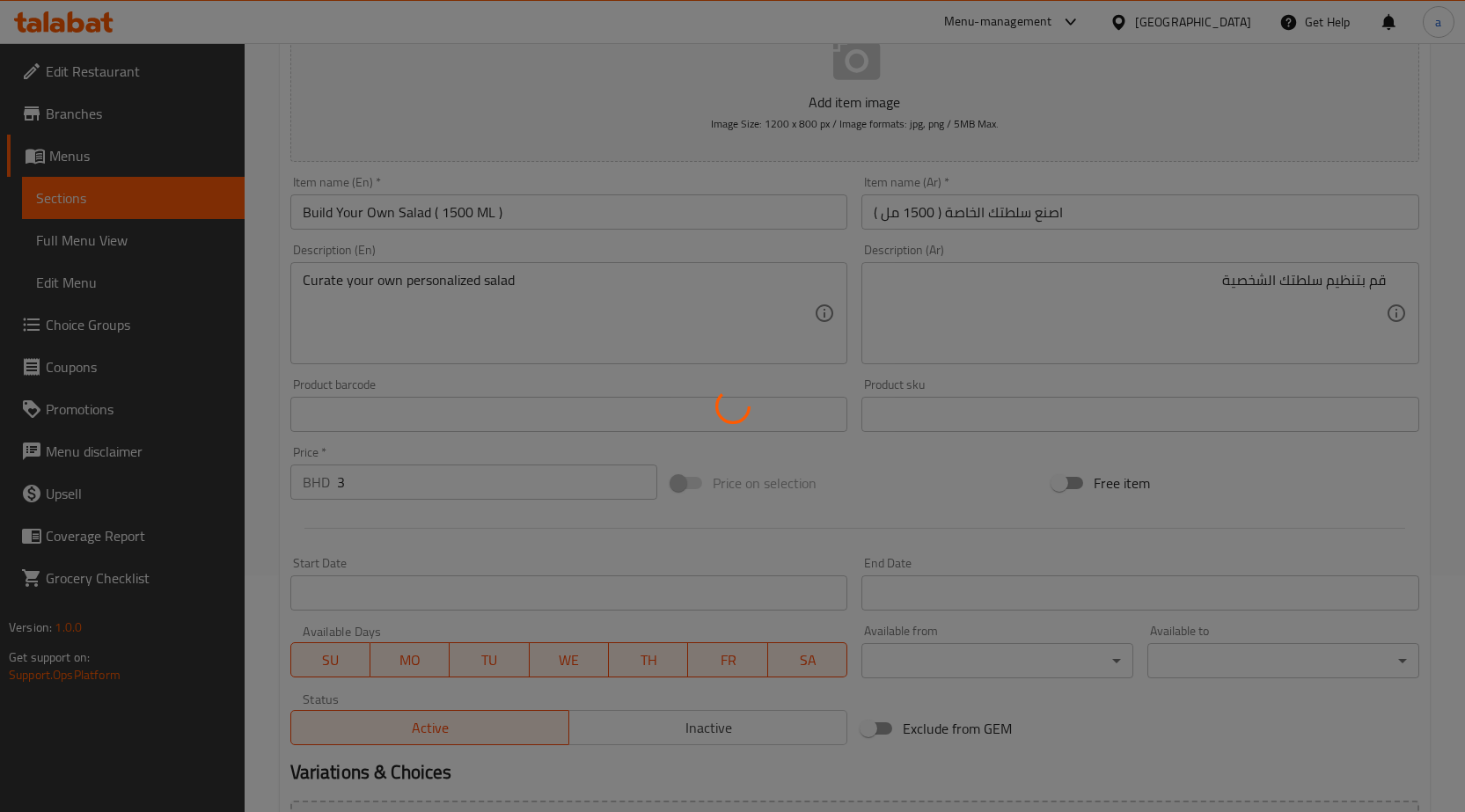
scroll to position [0, 0]
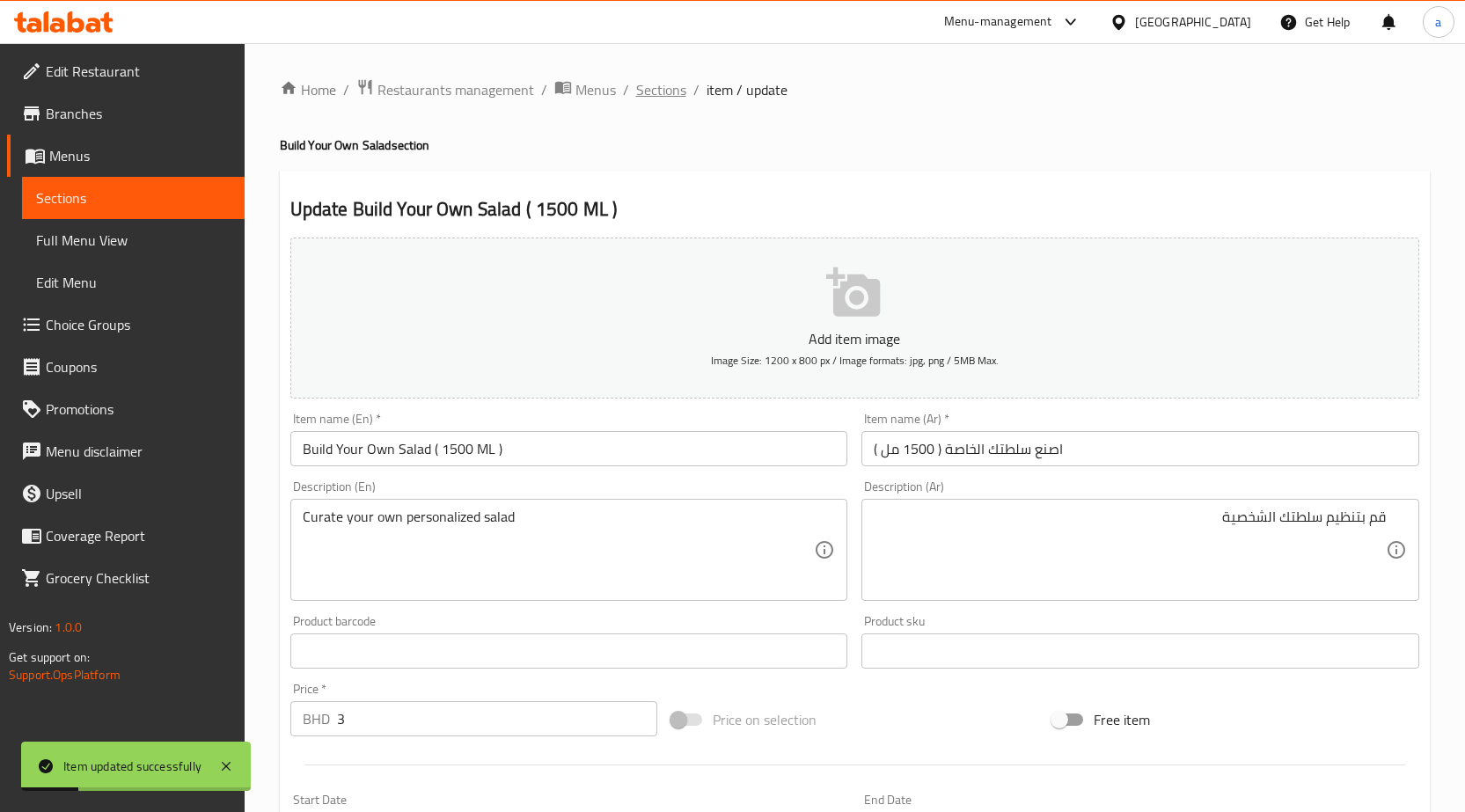
click at [676, 86] on span "Sections" at bounding box center [661, 89] width 50 height 21
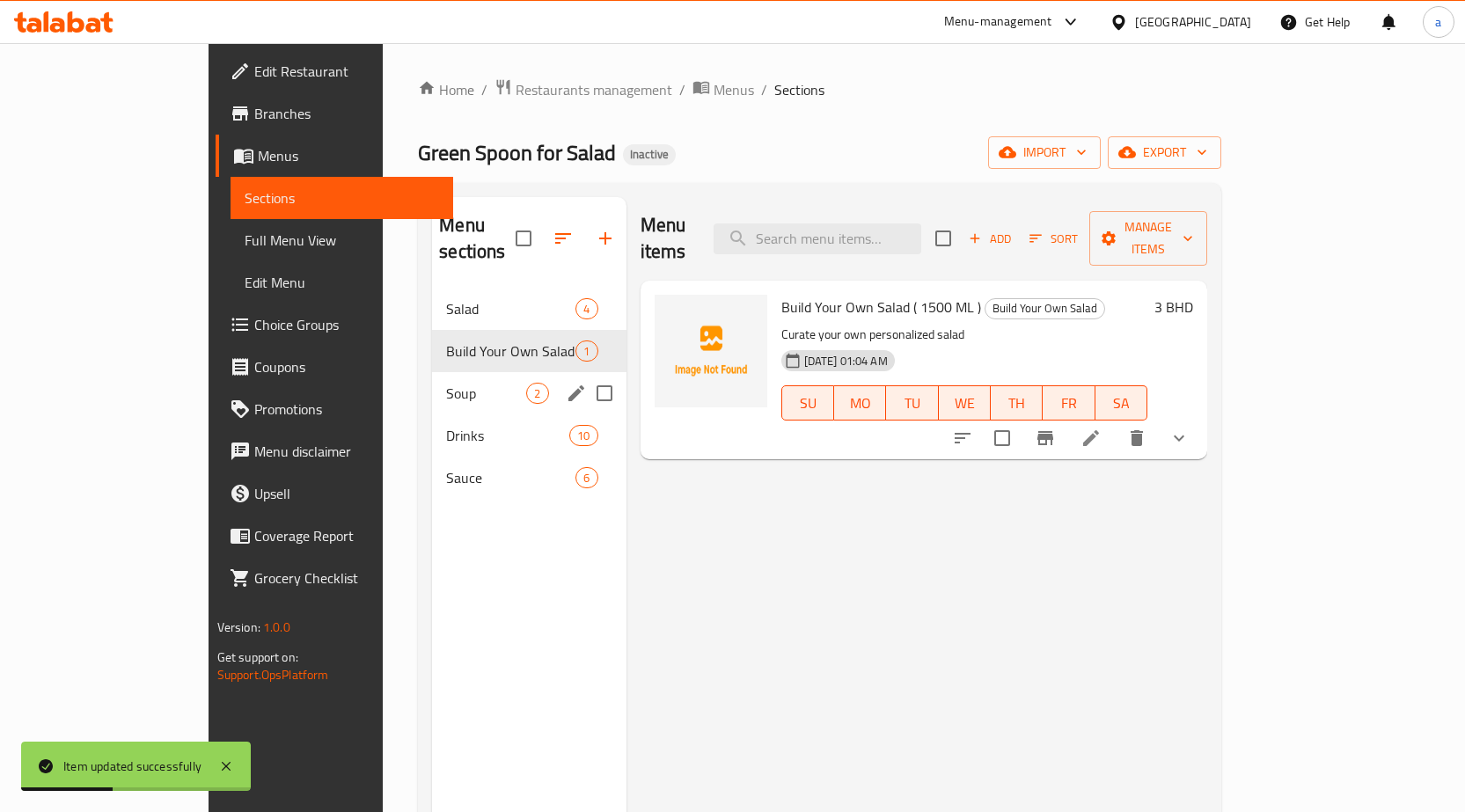
click at [446, 383] on span "Soup" at bounding box center [486, 393] width 80 height 21
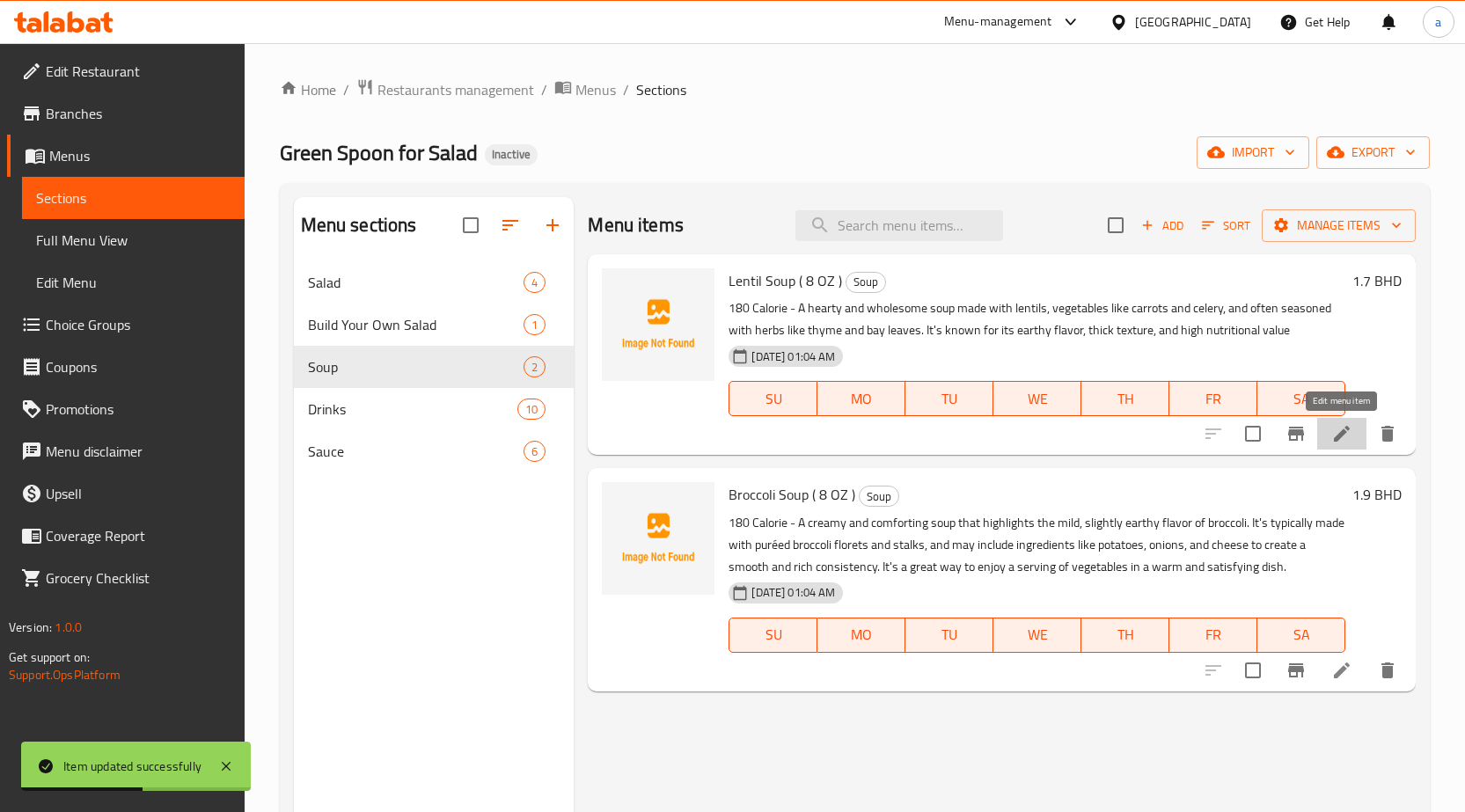
click at [1345, 443] on icon at bounding box center [1341, 433] width 21 height 21
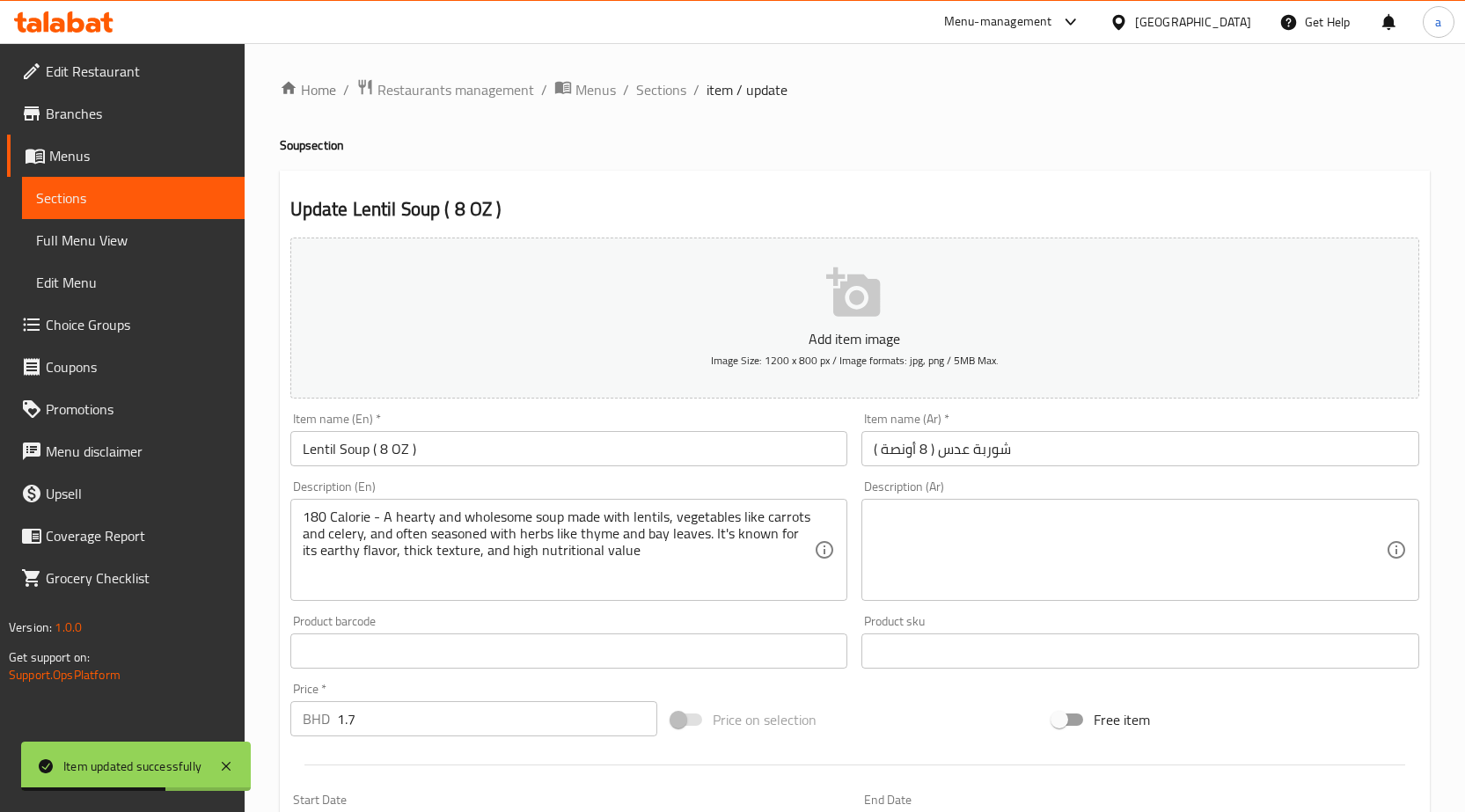
click at [1004, 538] on textarea at bounding box center [1129, 550] width 512 height 84
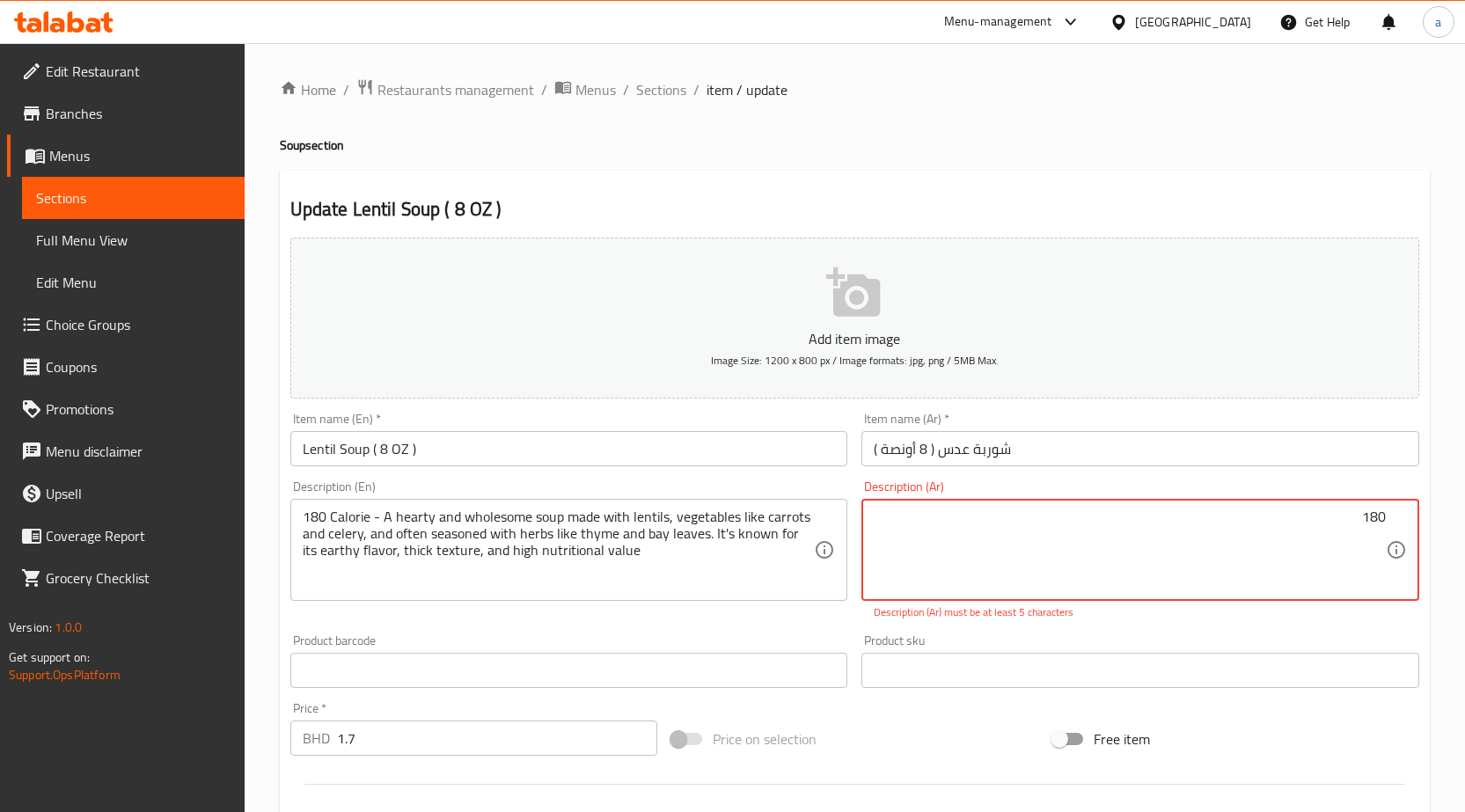
paste textarea "كالوري"
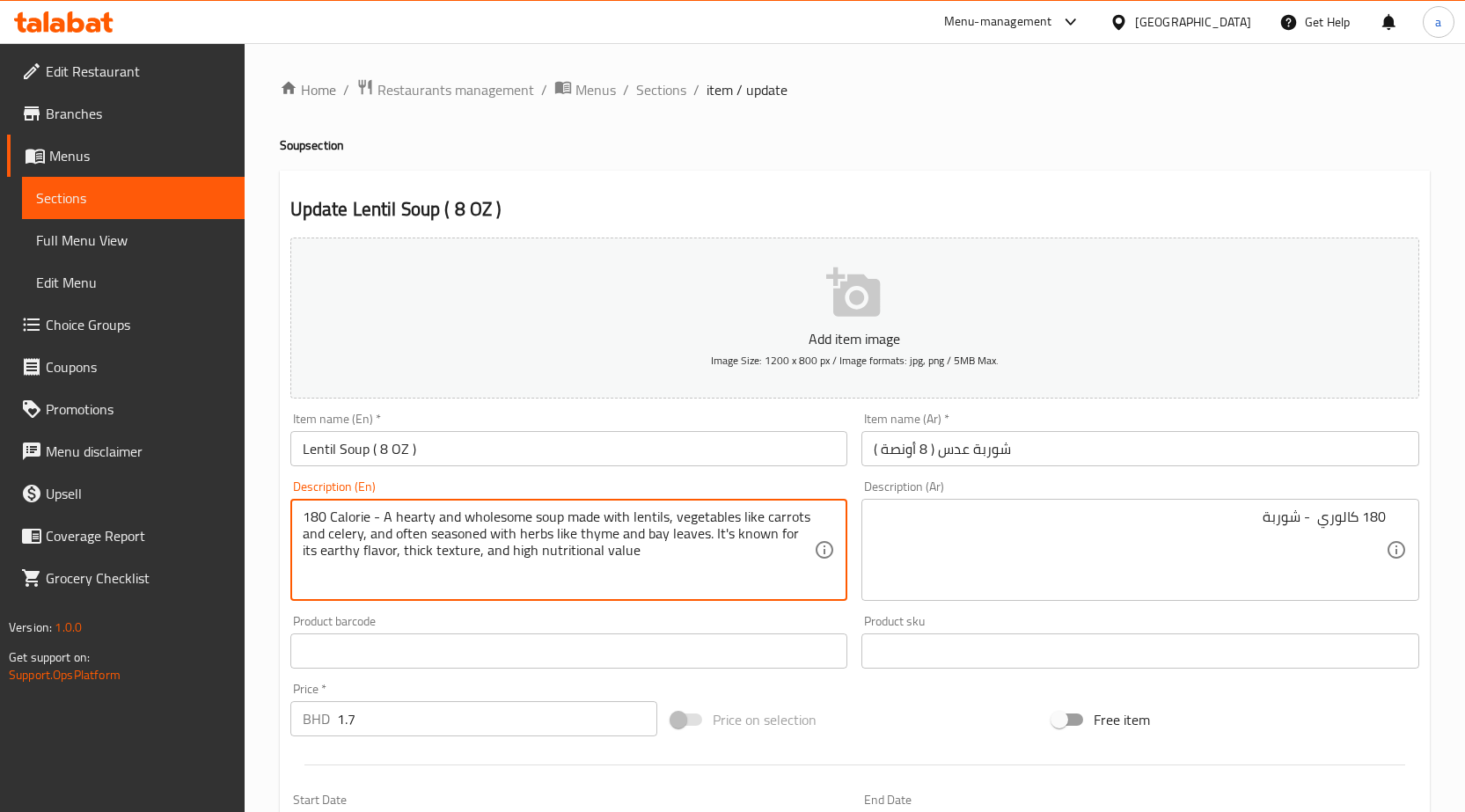
click at [421, 517] on textarea "180 Calorie - A hearty and wholesome soup made with lentils, vegetables like ca…" at bounding box center [559, 550] width 512 height 84
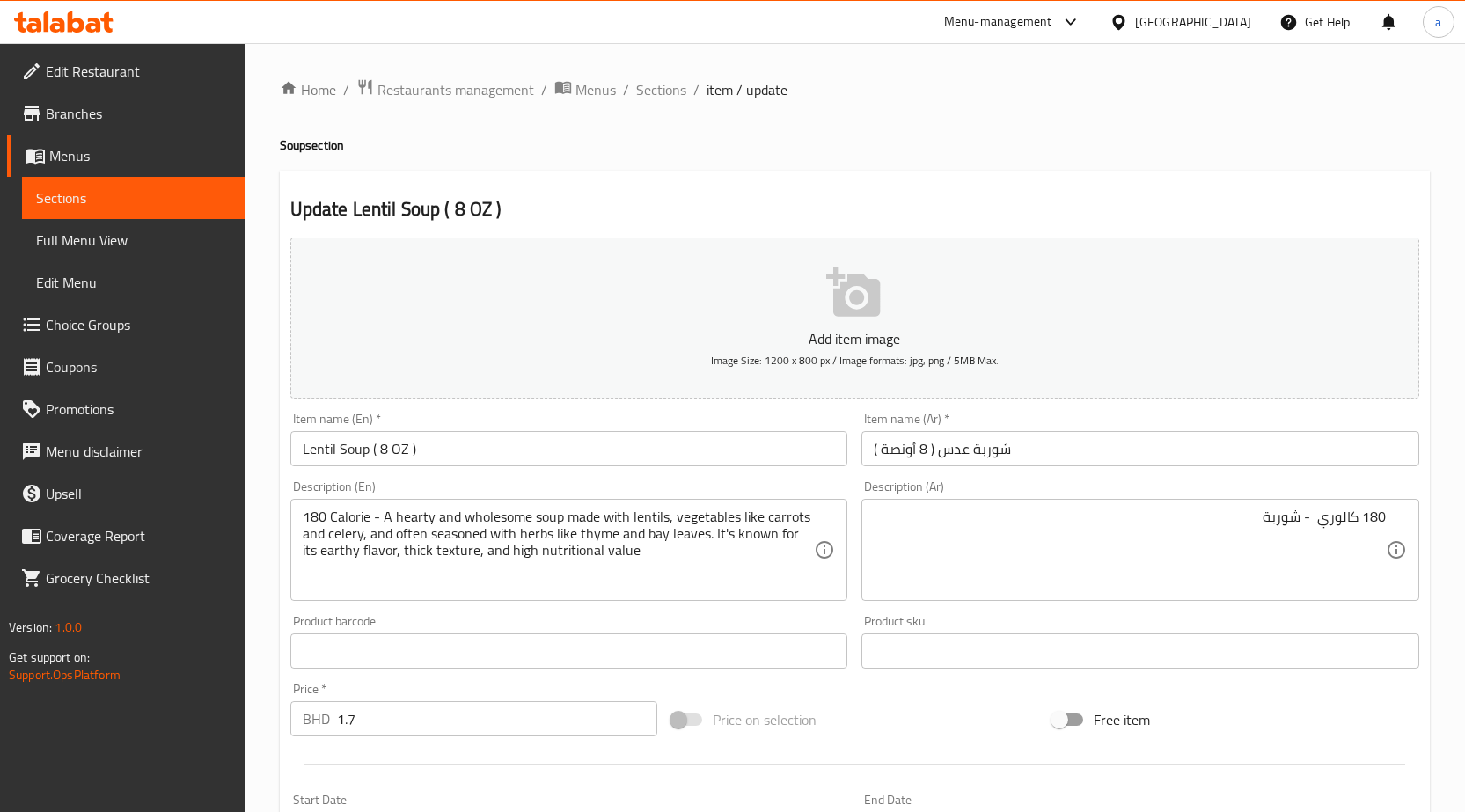
drag, startPoint x: 521, startPoint y: 511, endPoint x: 545, endPoint y: 507, distance: 24.3
click at [521, 511] on textarea "180 Calorie - A hearty and wholesome soup made with lentils, vegetables like ca…" at bounding box center [559, 550] width 512 height 84
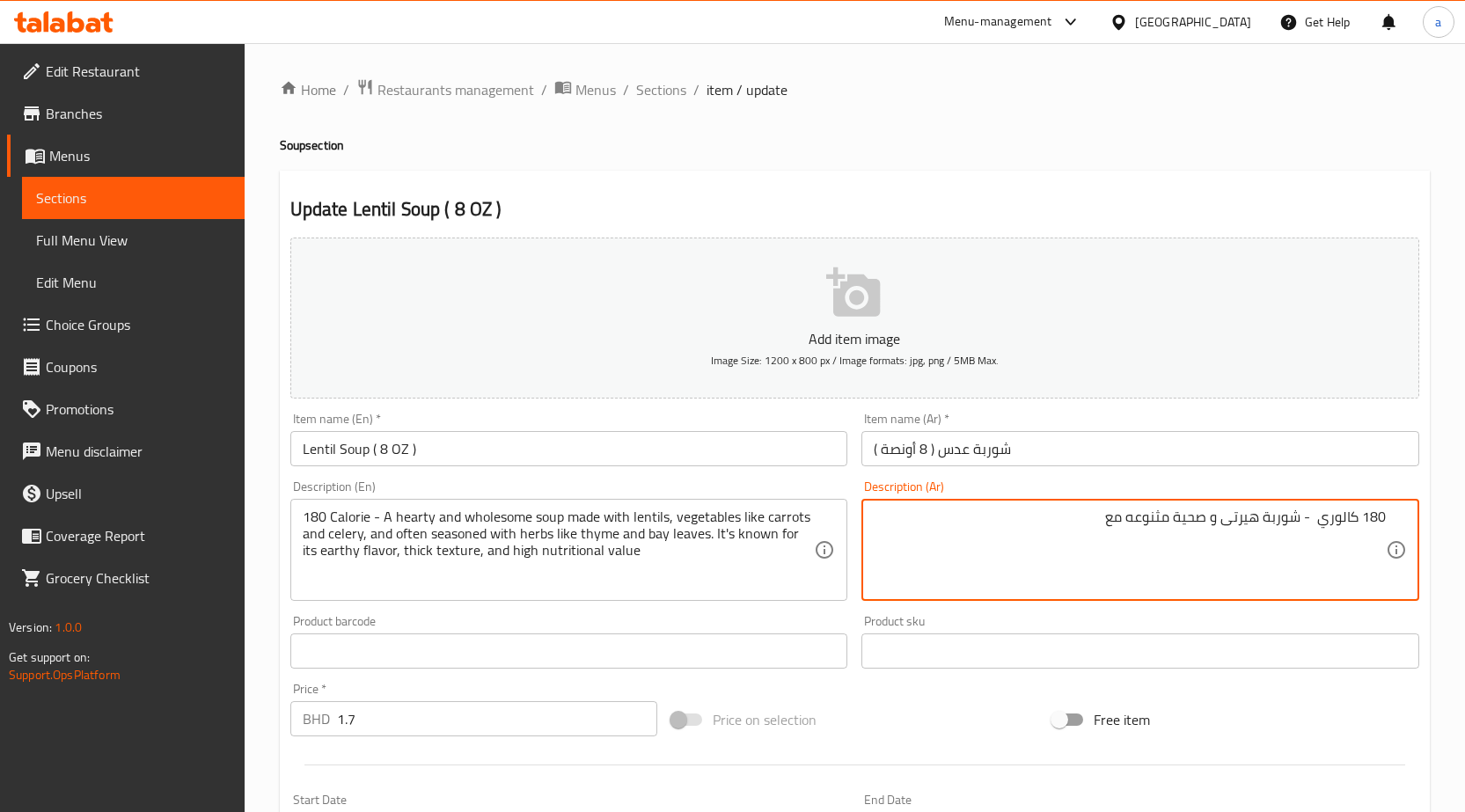
click at [1160, 522] on textarea "180 كالوري - شوربة هيرتى و صحية مثنوعه مع" at bounding box center [1129, 550] width 512 height 84
type textarea "180 كالوري - شوربة هيرتى و صحية مصنوعه مع"
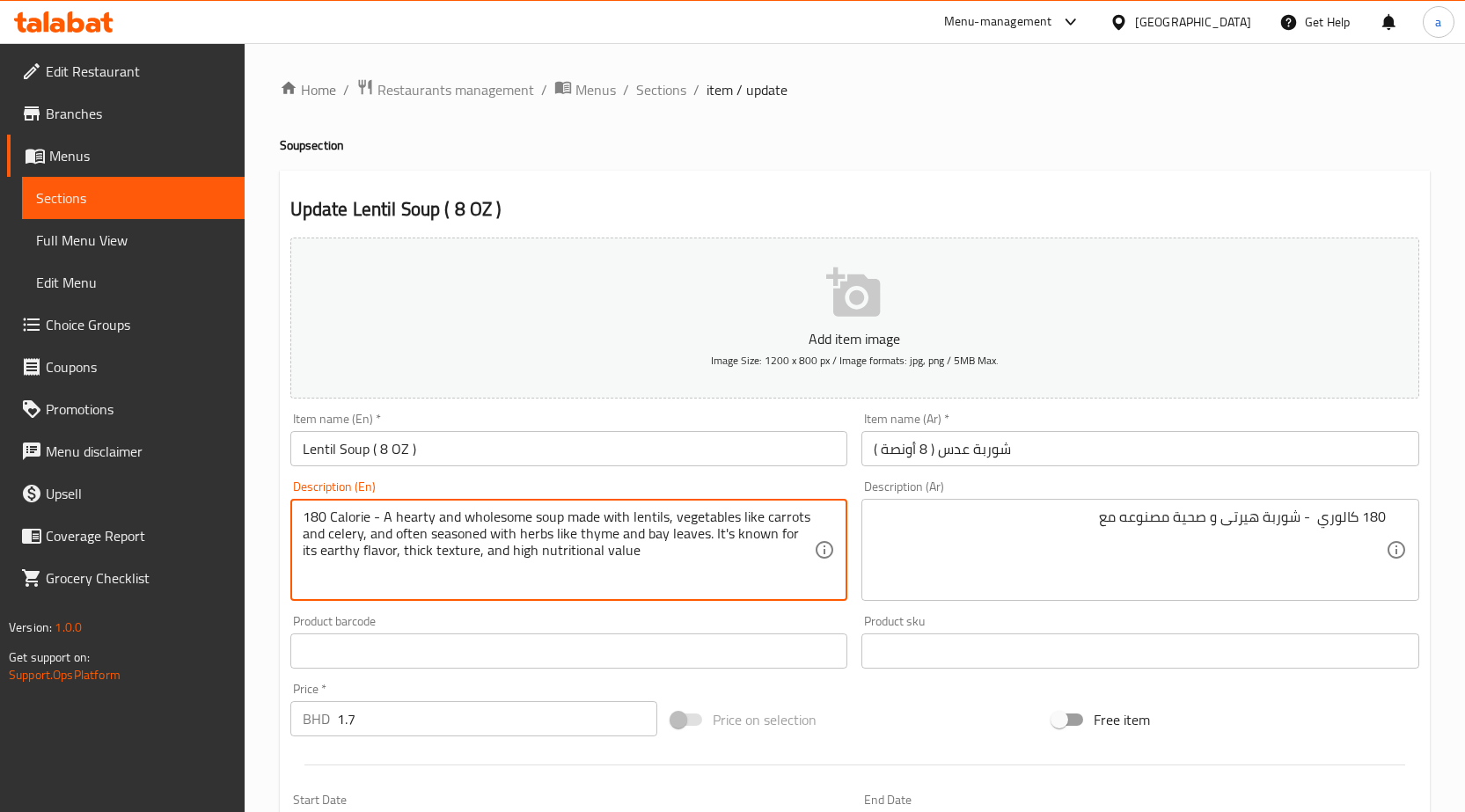
click at [785, 516] on textarea "180 Calorie - A hearty and wholesome soup made with lentils, vegetables like ca…" at bounding box center [559, 550] width 512 height 84
click at [785, 511] on textarea "180 Calorie - A hearty and wholesome soup made with lentils, vegetables like ca…" at bounding box center [559, 550] width 512 height 84
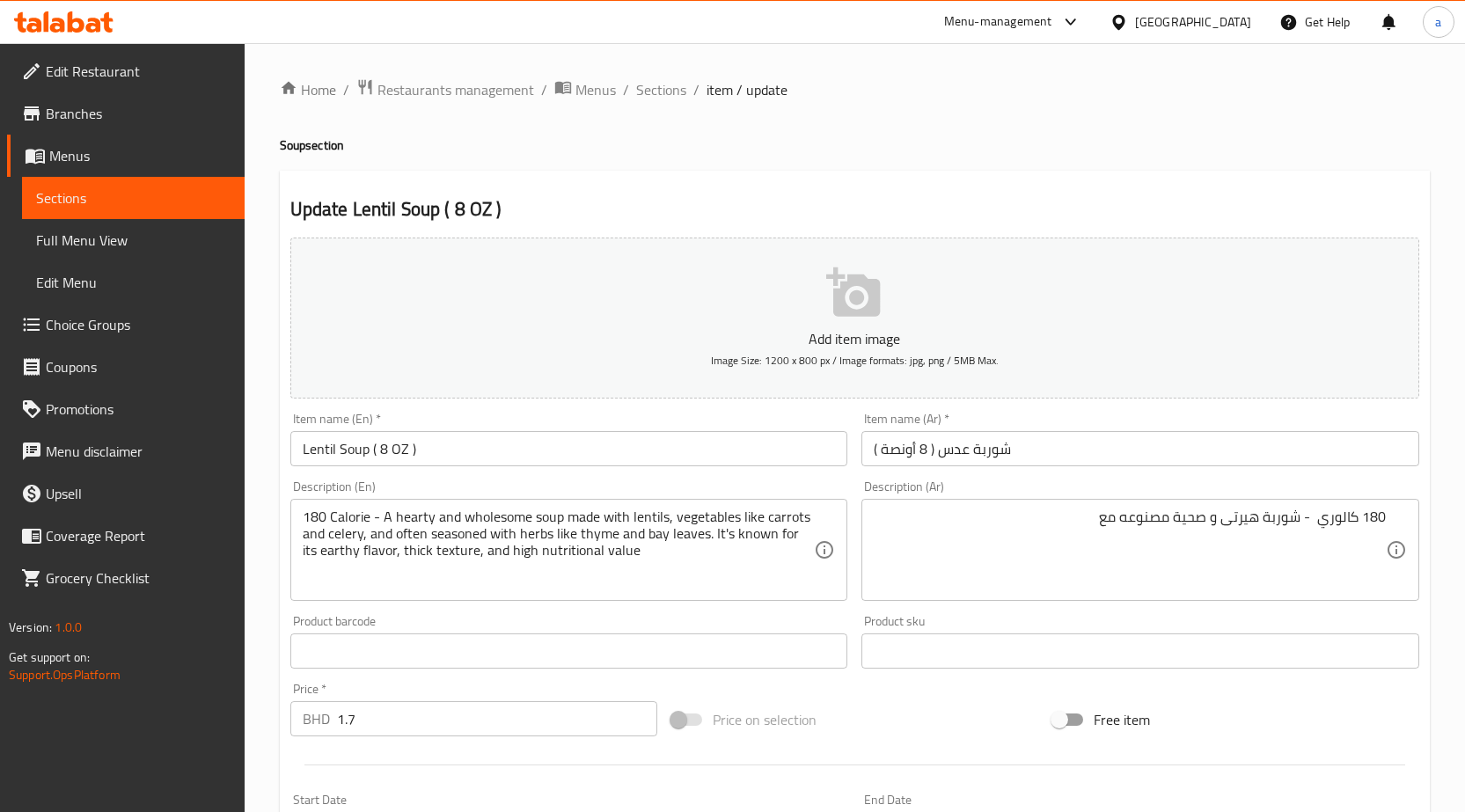
click at [342, 530] on textarea "180 Calorie - A hearty and wholesome soup made with lentils, vegetables like ca…" at bounding box center [559, 550] width 512 height 84
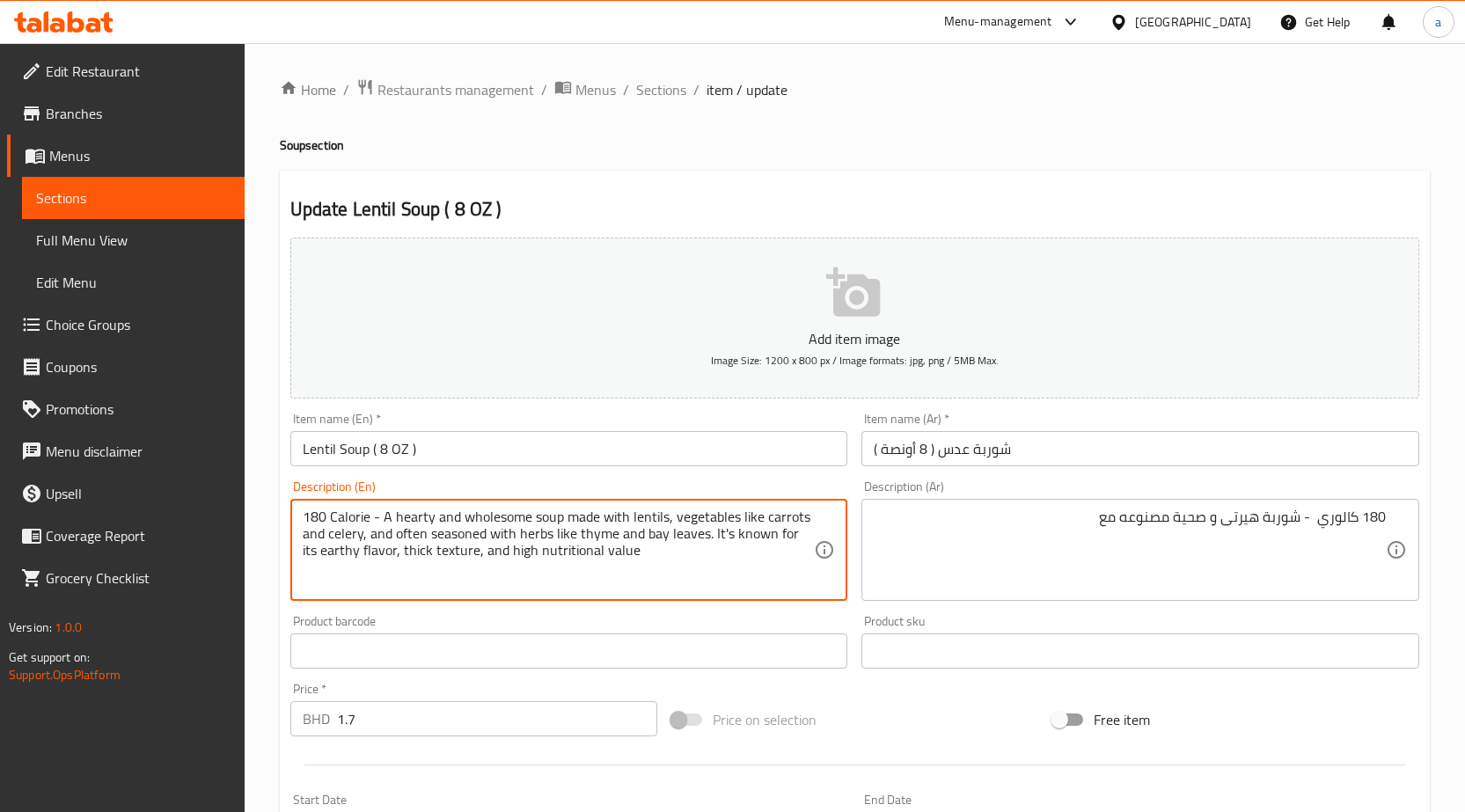
click at [342, 530] on textarea "180 Calorie - A hearty and wholesome soup made with lentils, vegetables like ca…" at bounding box center [559, 550] width 512 height 84
drag, startPoint x: 735, startPoint y: 516, endPoint x: 759, endPoint y: 507, distance: 25.6
click at [759, 508] on textarea "180 Calorie - A hearty and wholesome soup made with lentils, vegetables like ca…" at bounding box center [559, 550] width 512 height 84
click at [733, 510] on textarea "180 Calorie - A hearty and wholesome soup made with lentils, vegetables like ca…" at bounding box center [559, 550] width 512 height 84
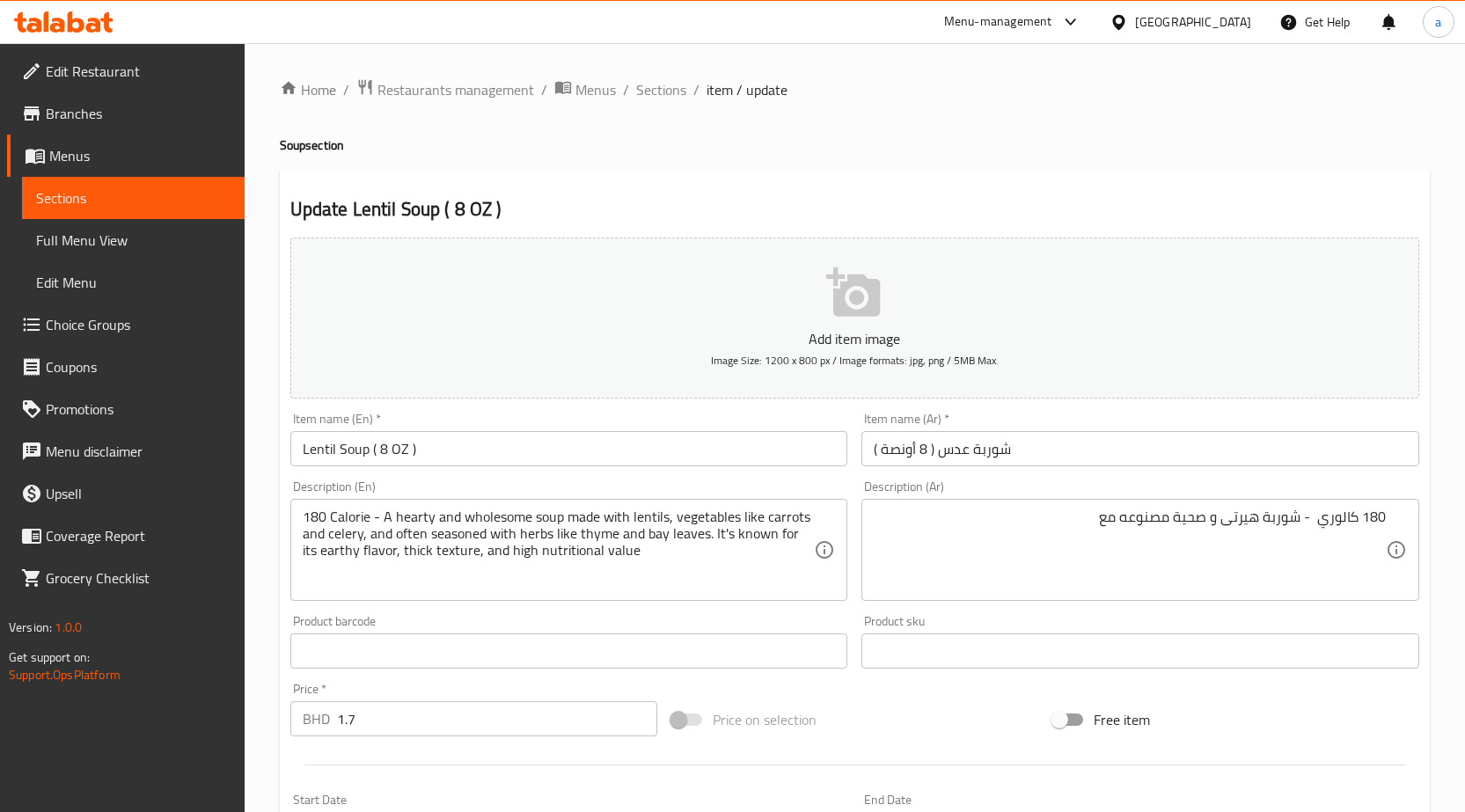
click at [361, 457] on input "Lentil Soup ( 8 OZ )" at bounding box center [569, 449] width 558 height 35
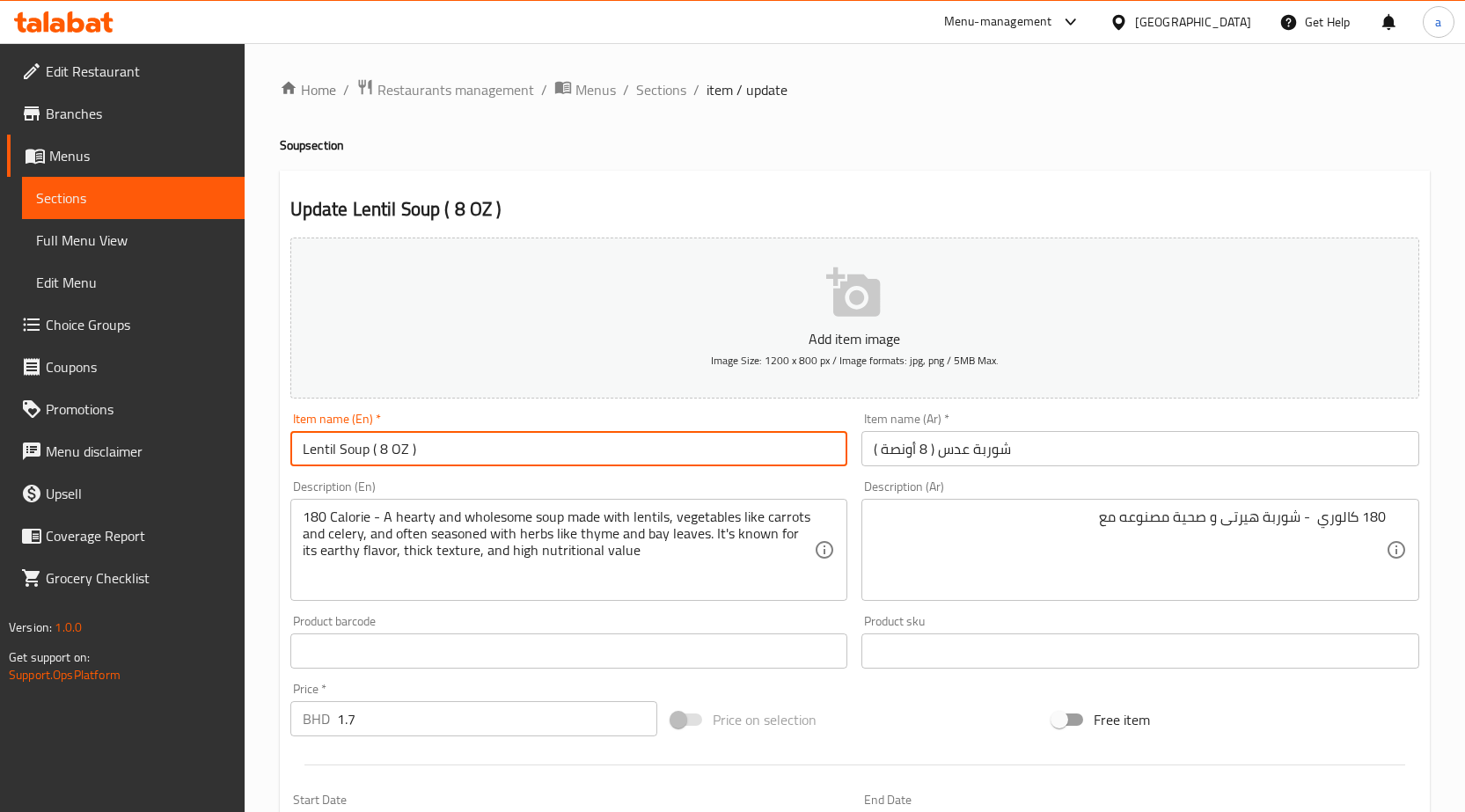
click at [361, 457] on input "Lentil Soup ( 8 OZ )" at bounding box center [569, 449] width 558 height 35
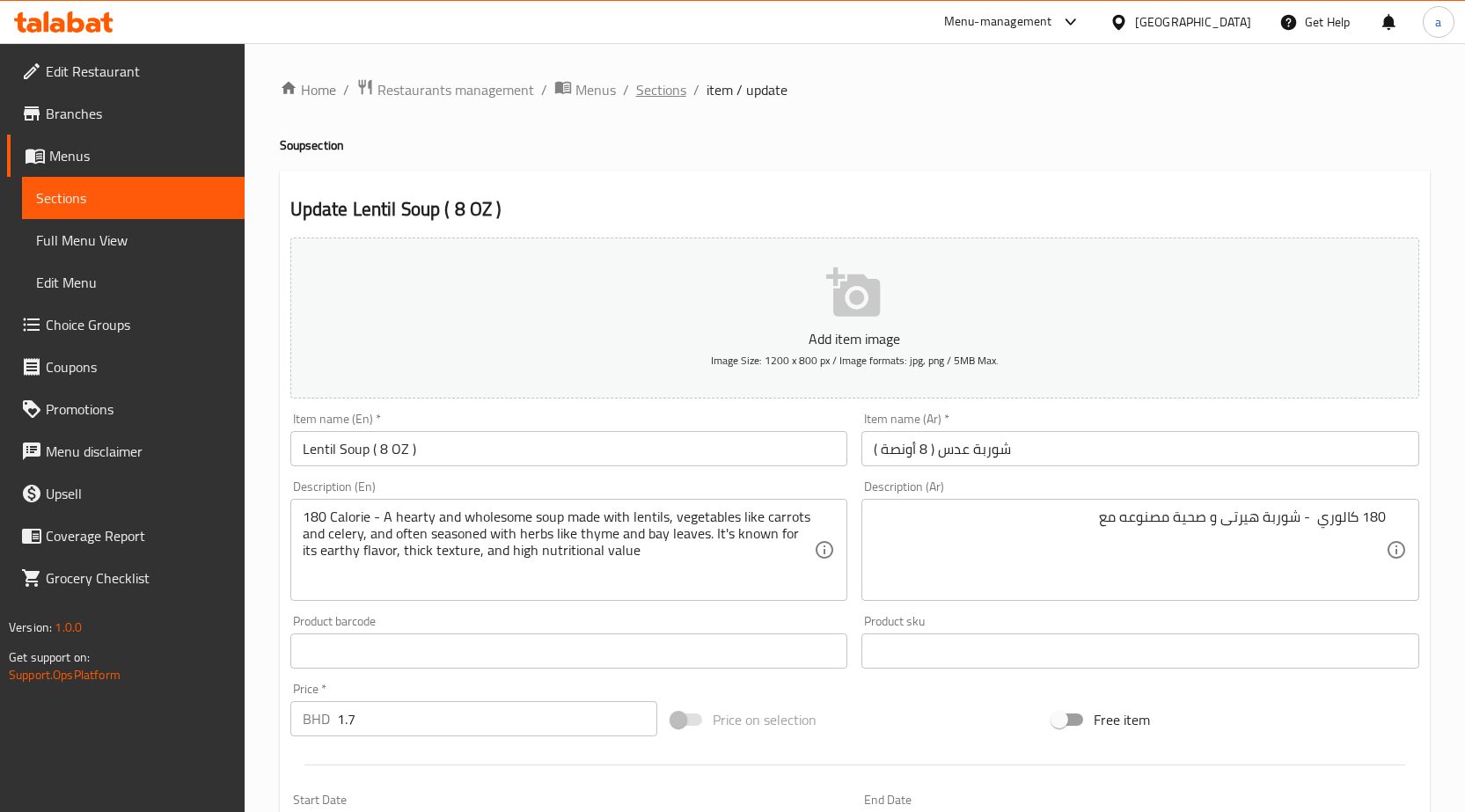
click at [651, 87] on span "Sections" at bounding box center [661, 89] width 50 height 21
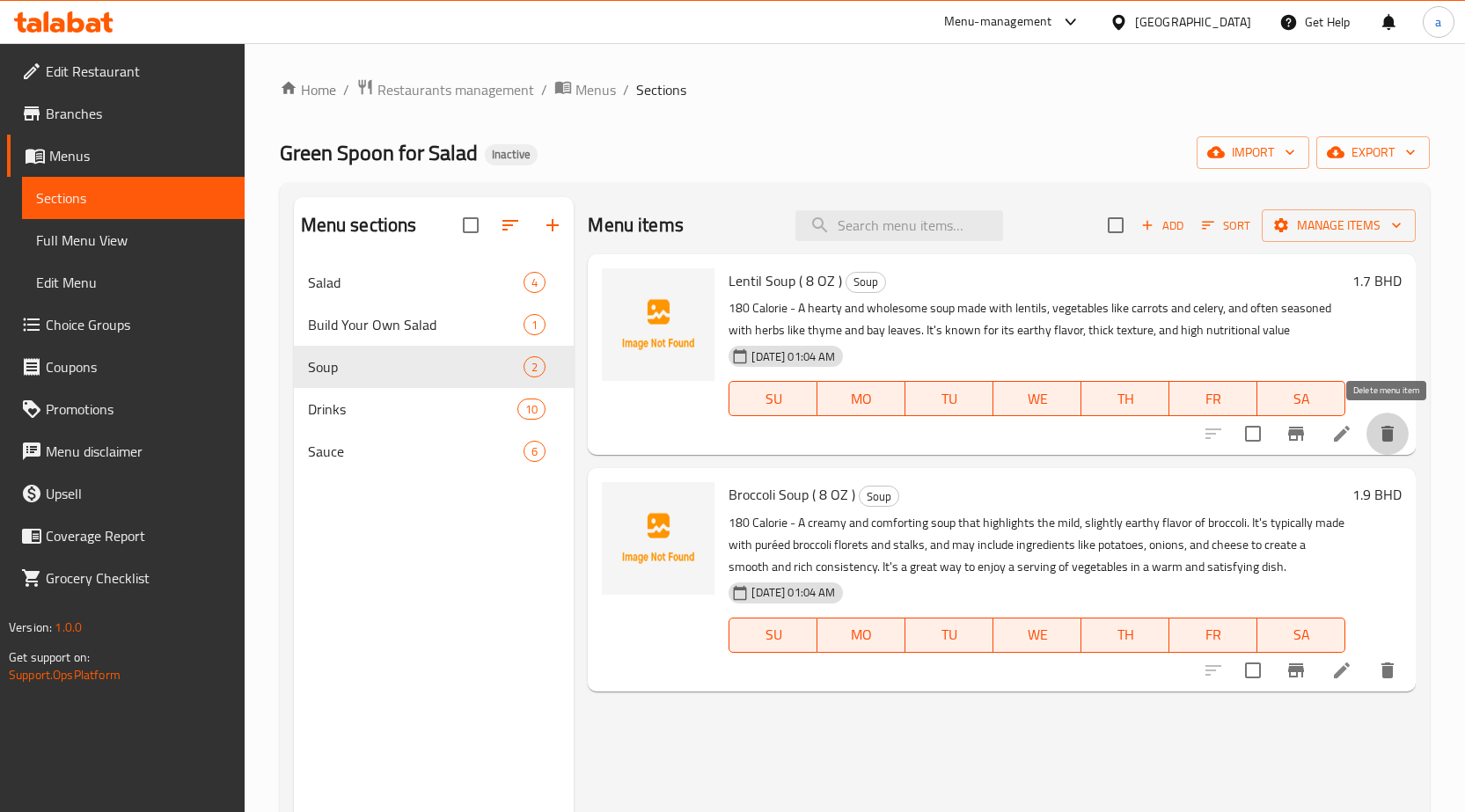
click at [1403, 436] on button "delete" at bounding box center [1387, 433] width 42 height 42
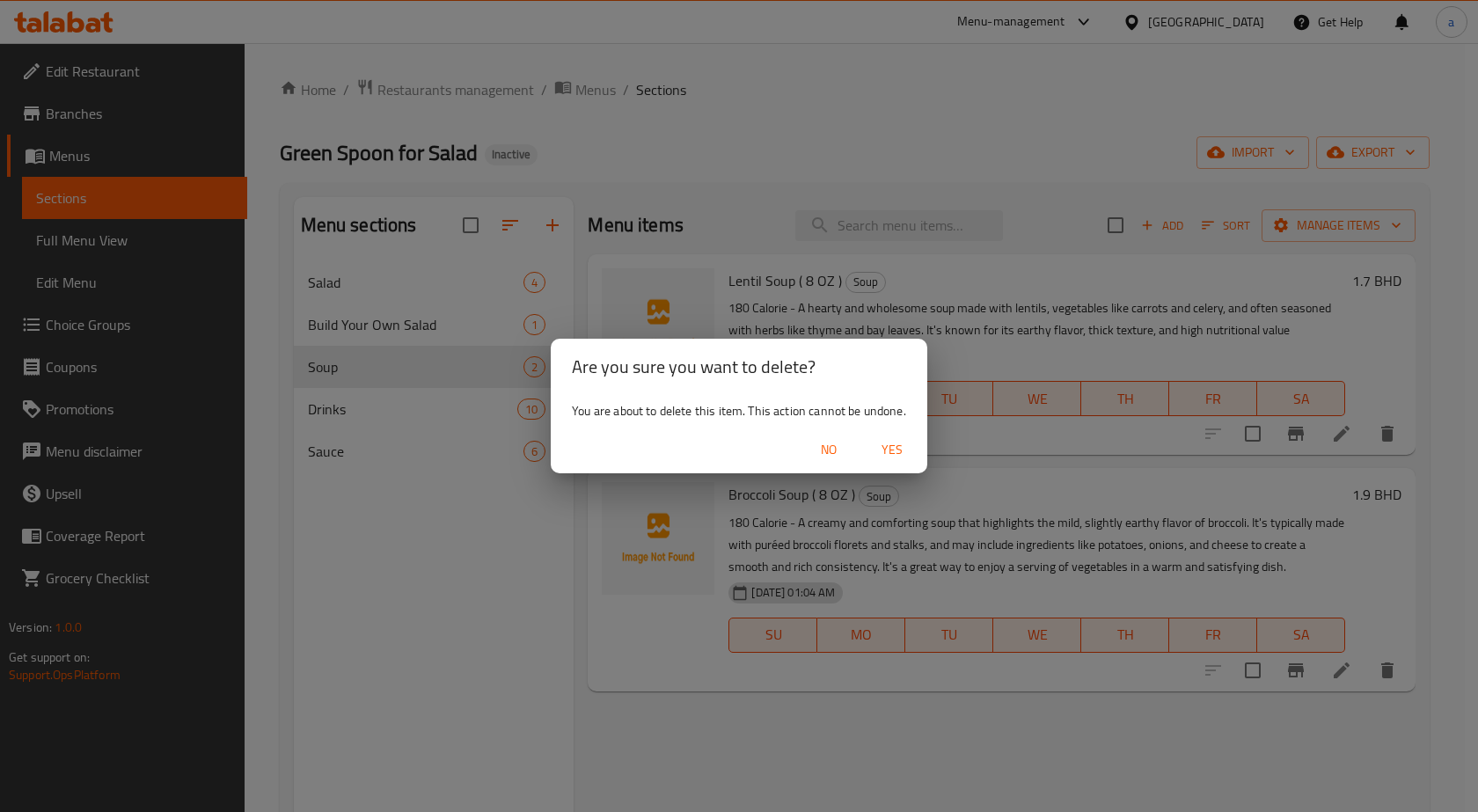
click at [894, 451] on span "Yes" at bounding box center [891, 450] width 42 height 22
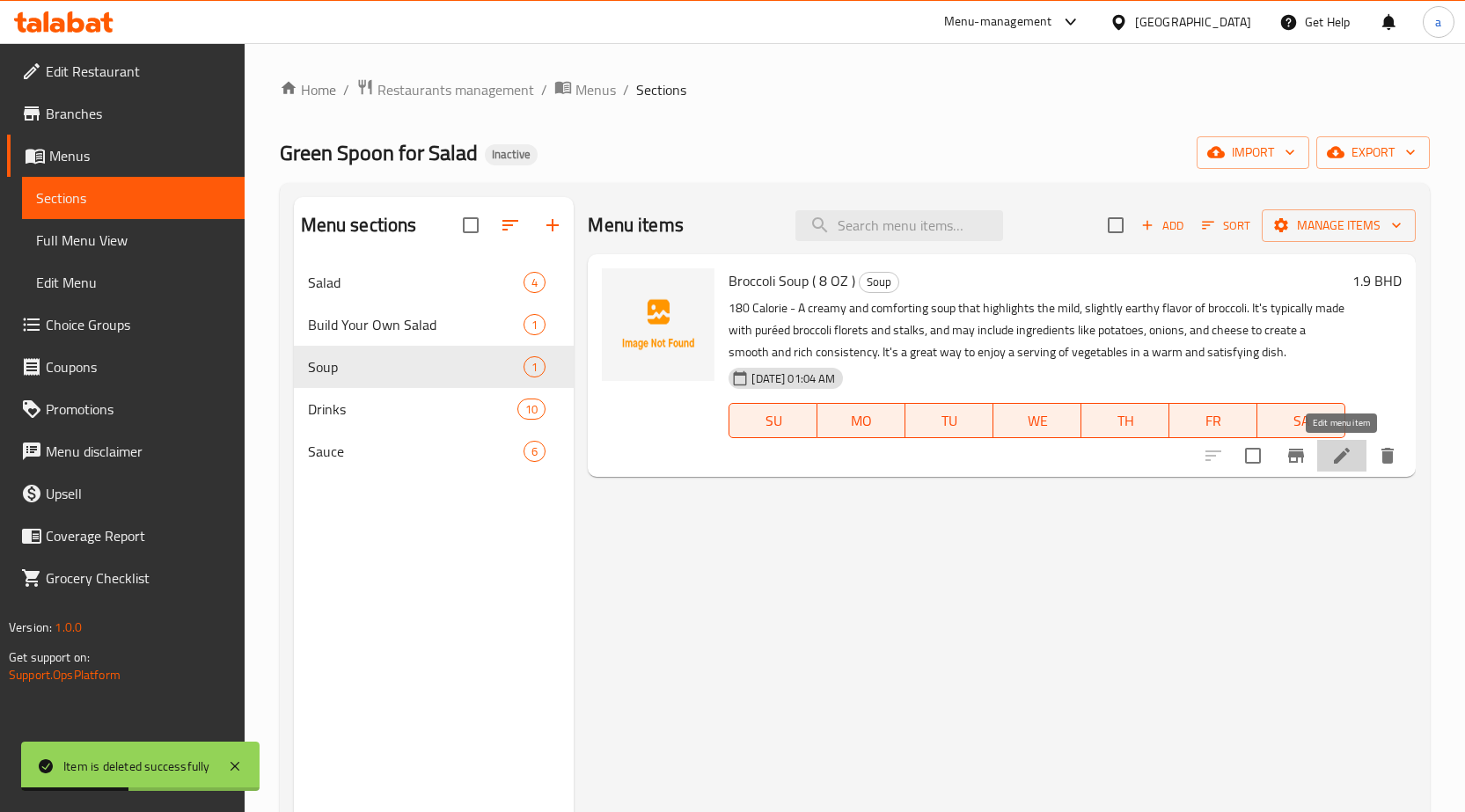
click at [1349, 465] on icon at bounding box center [1341, 455] width 21 height 21
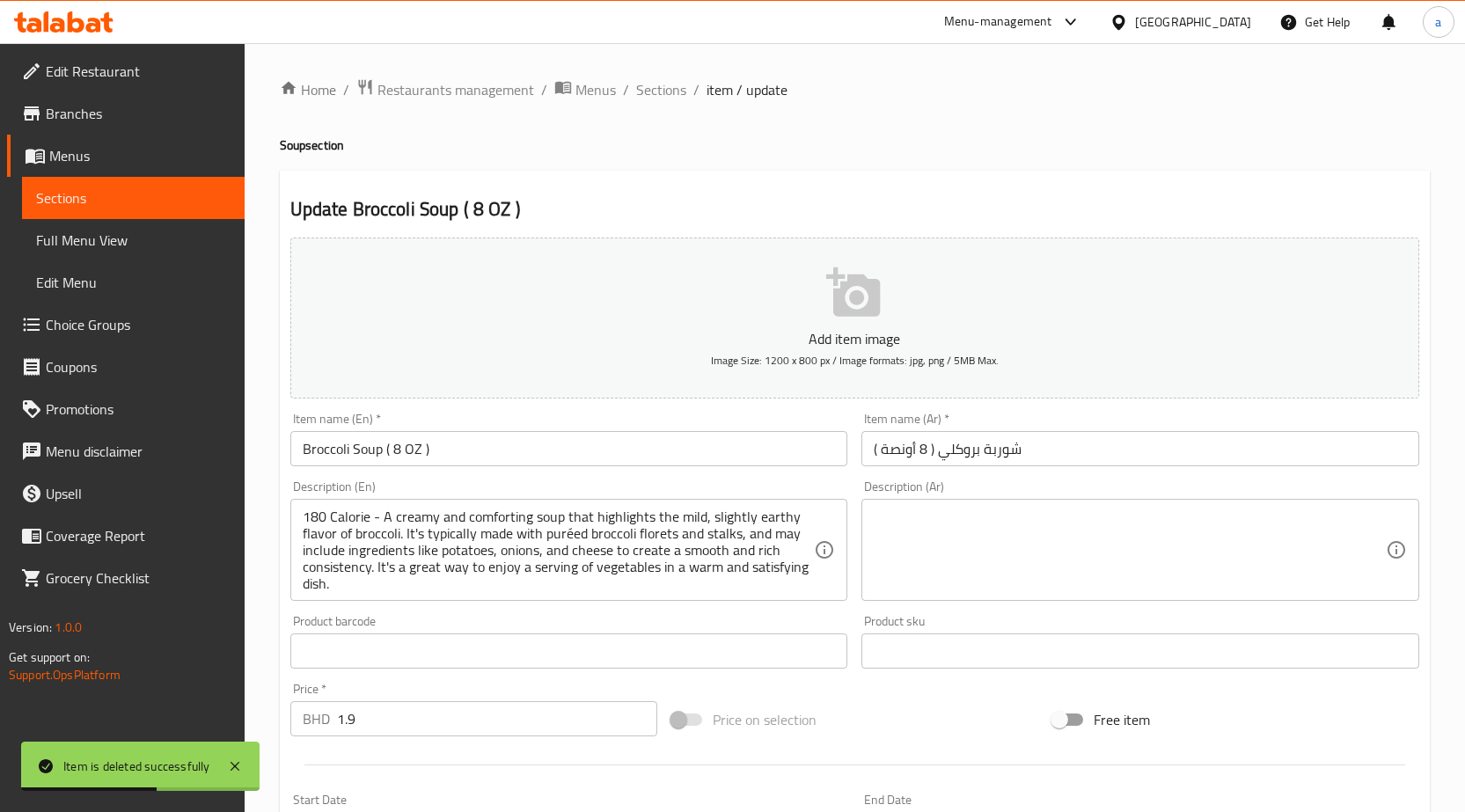
click at [1033, 557] on textarea at bounding box center [1129, 550] width 512 height 84
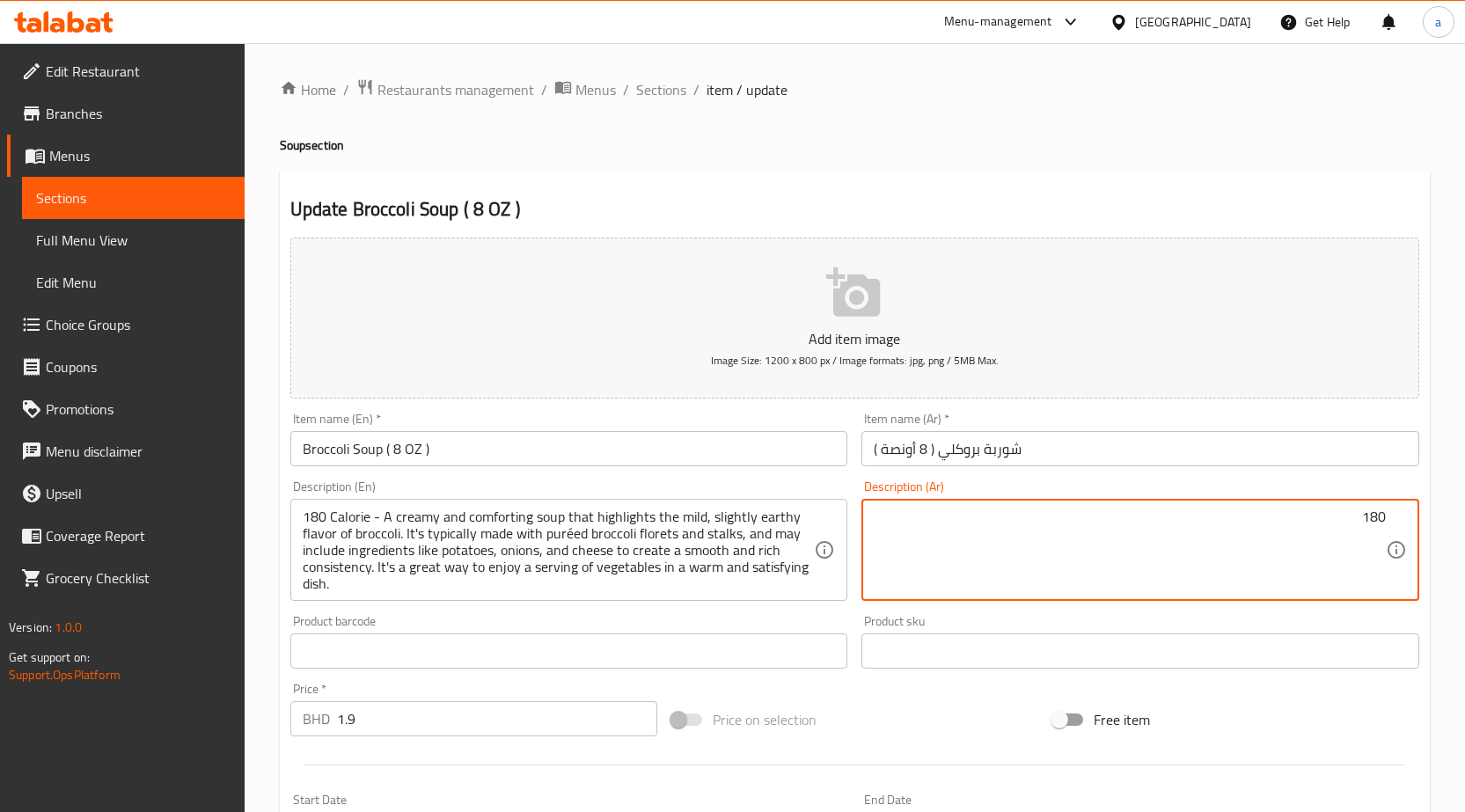
paste textarea "كالوري"
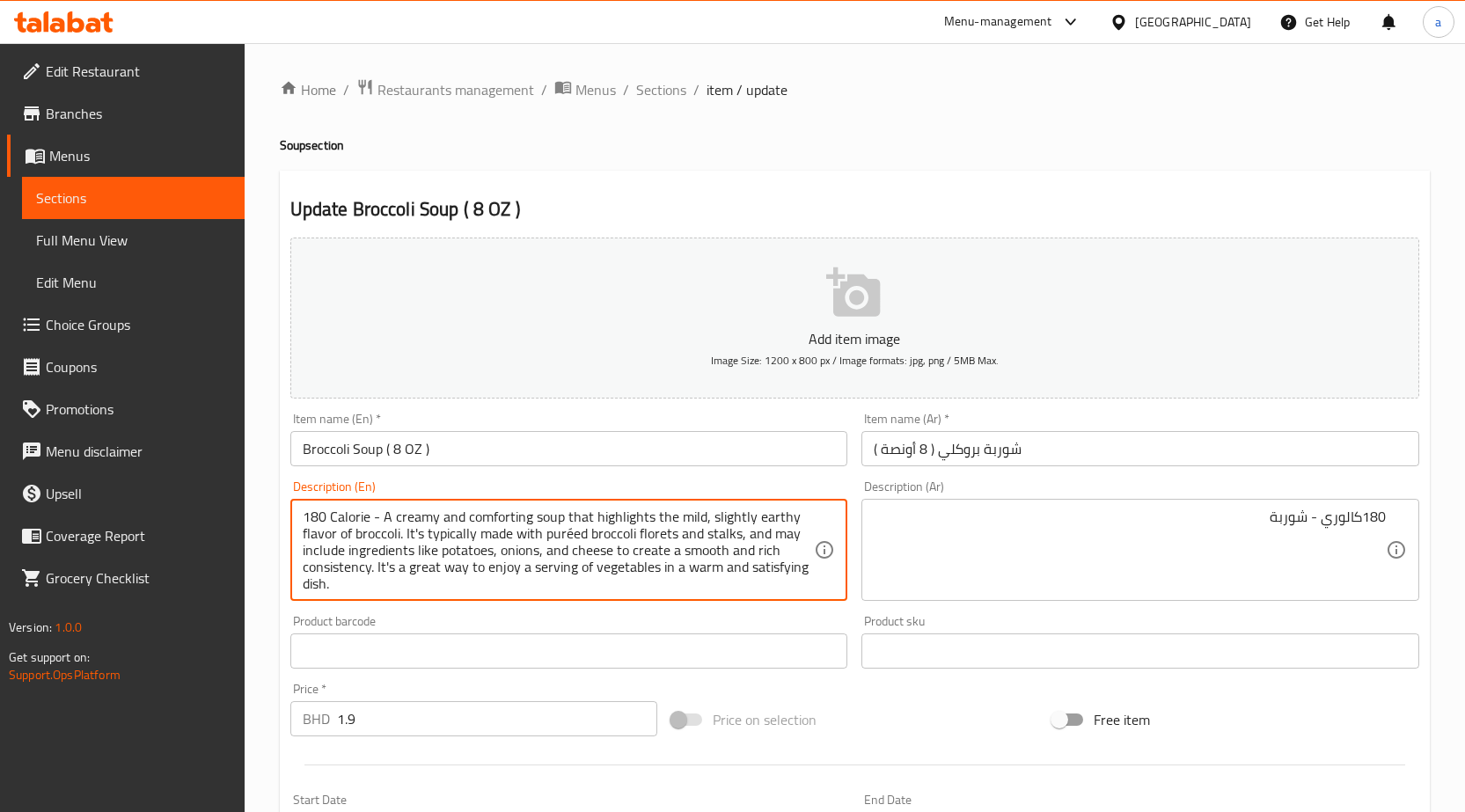
click at [482, 510] on textarea "180 Calorie - A creamy and comforting soup that highlights the mild, slightly e…" at bounding box center [559, 550] width 512 height 84
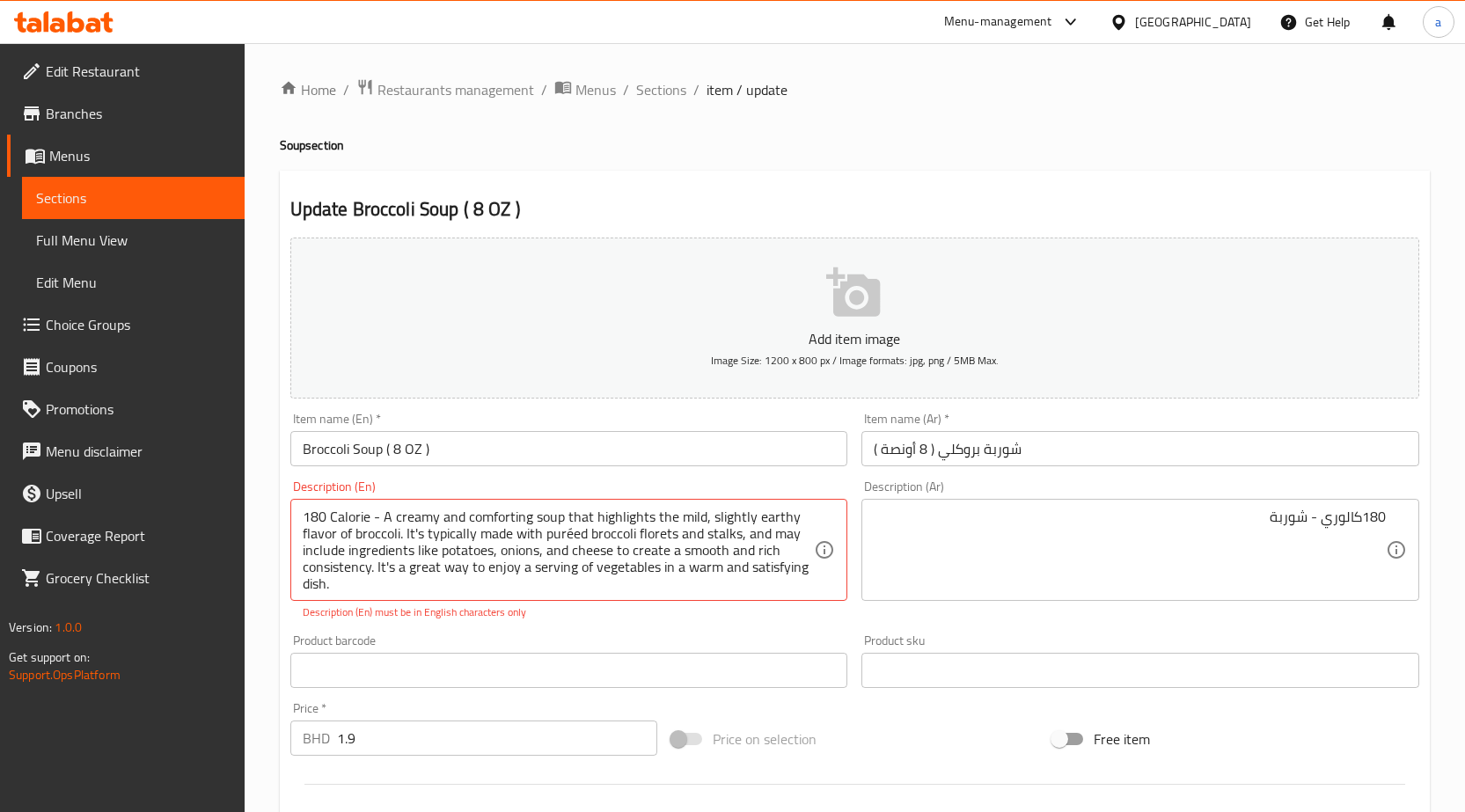
click at [564, 516] on textarea "180 Calorie - A creamy and comforting soup that highlights the mild, slightly e…" at bounding box center [559, 550] width 512 height 84
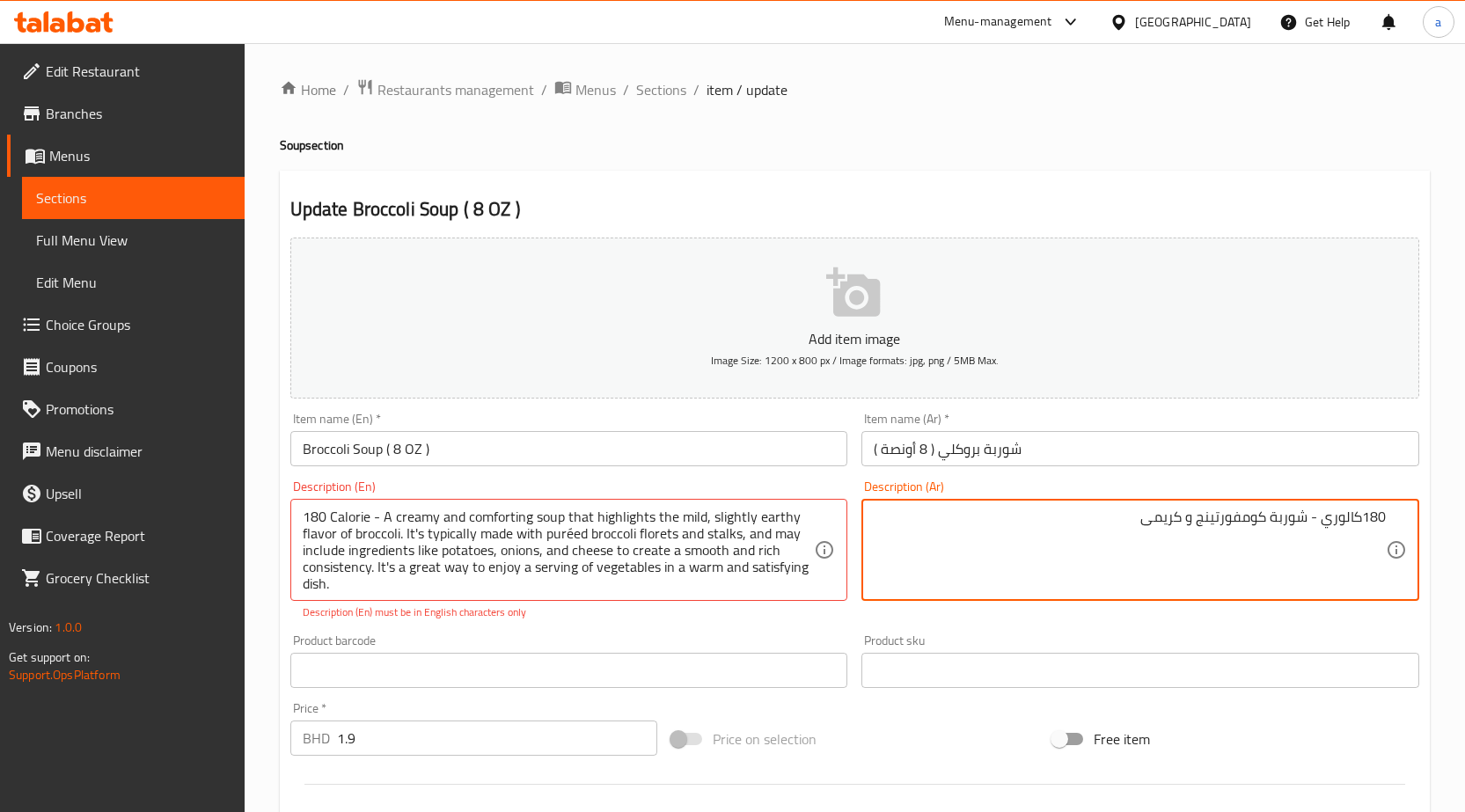
type textarea "180كالوري - شوربة كومفورتينج و كريمى"
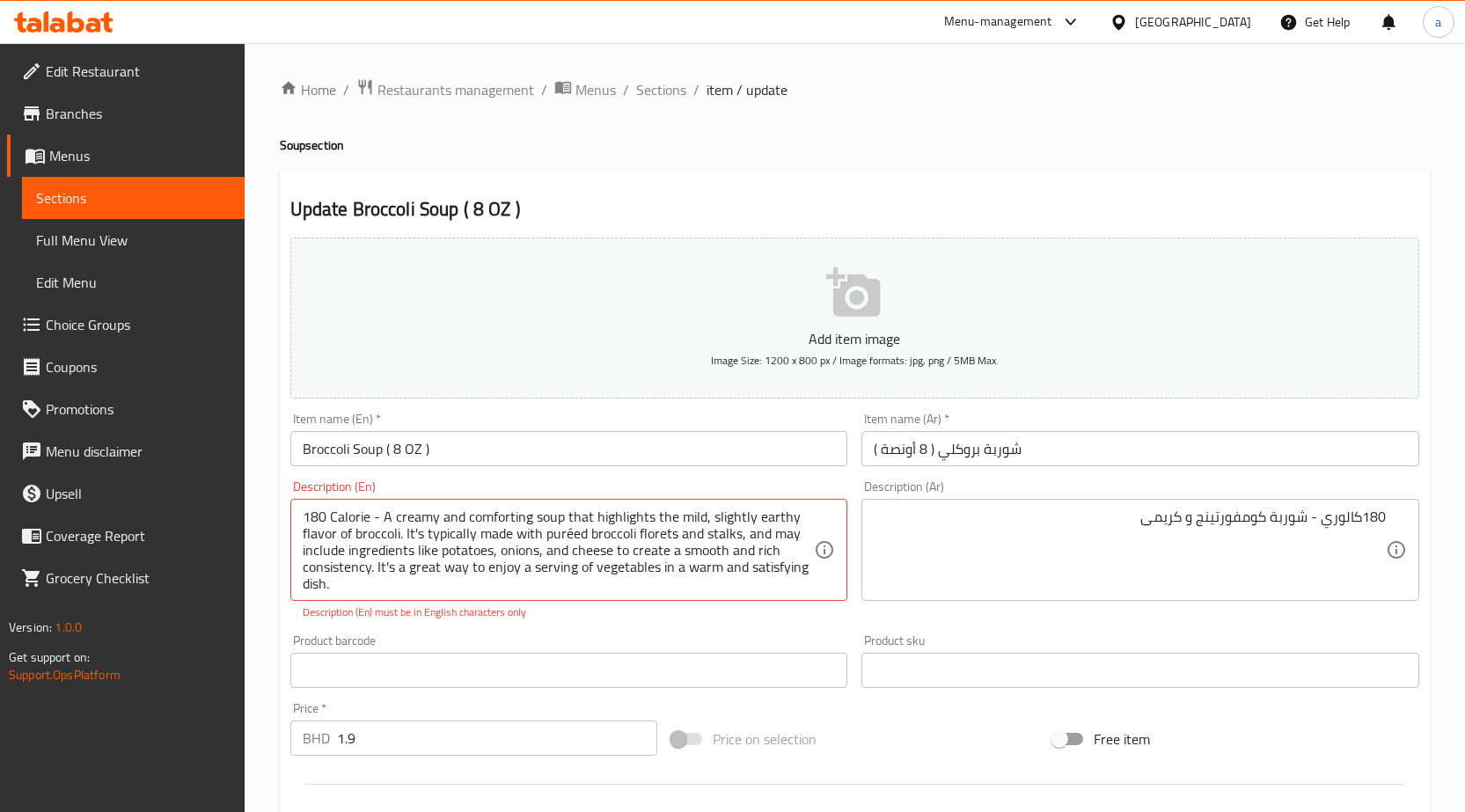
click at [1102, 539] on textarea "180كالوري - شوربة كومفورتينج و كريمى" at bounding box center [1129, 550] width 512 height 84
drag, startPoint x: 659, startPoint y: 90, endPoint x: 651, endPoint y: 111, distance: 22.5
click at [659, 90] on span "Sections" at bounding box center [661, 89] width 50 height 21
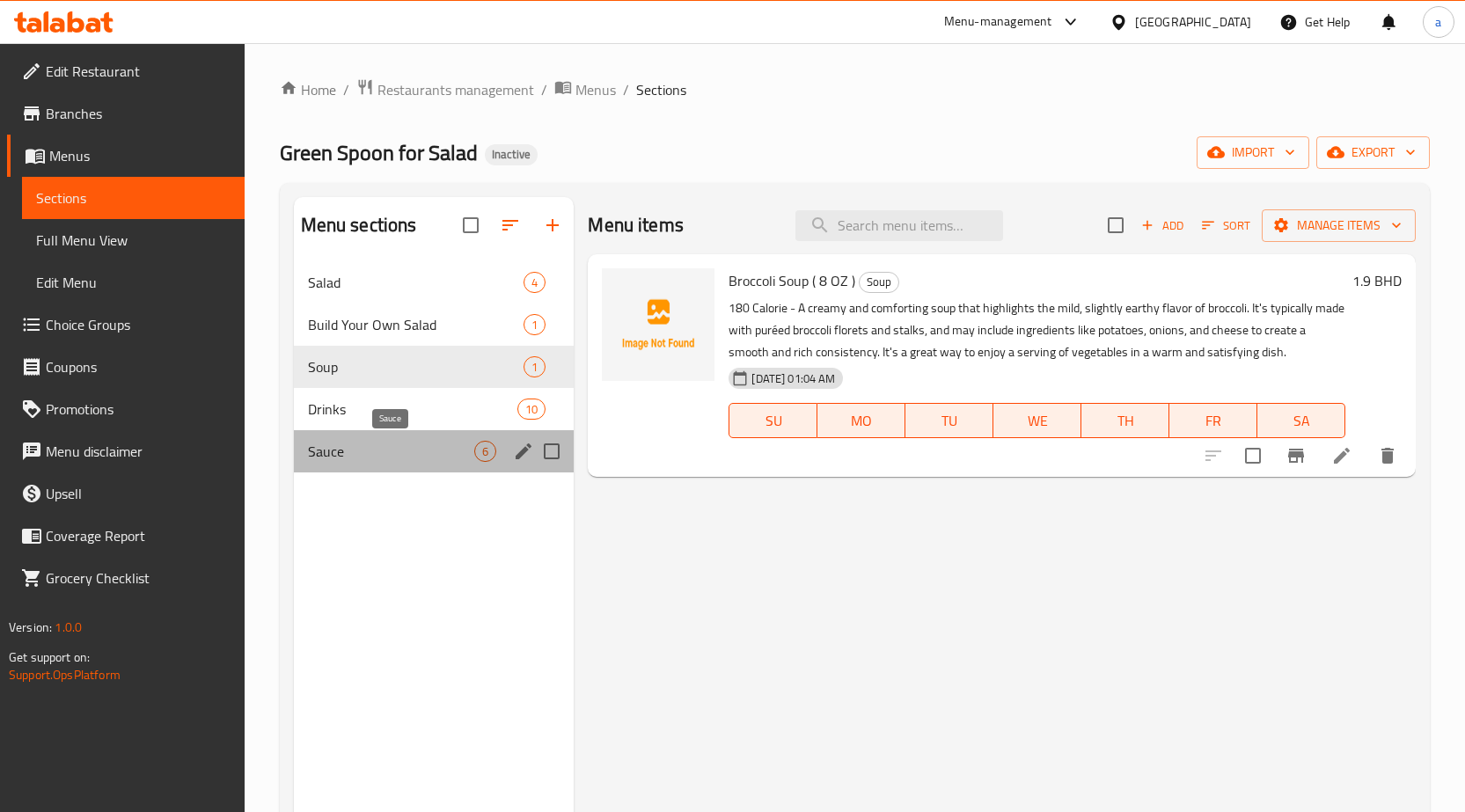
click at [417, 450] on span "Sauce" at bounding box center [391, 451] width 167 height 21
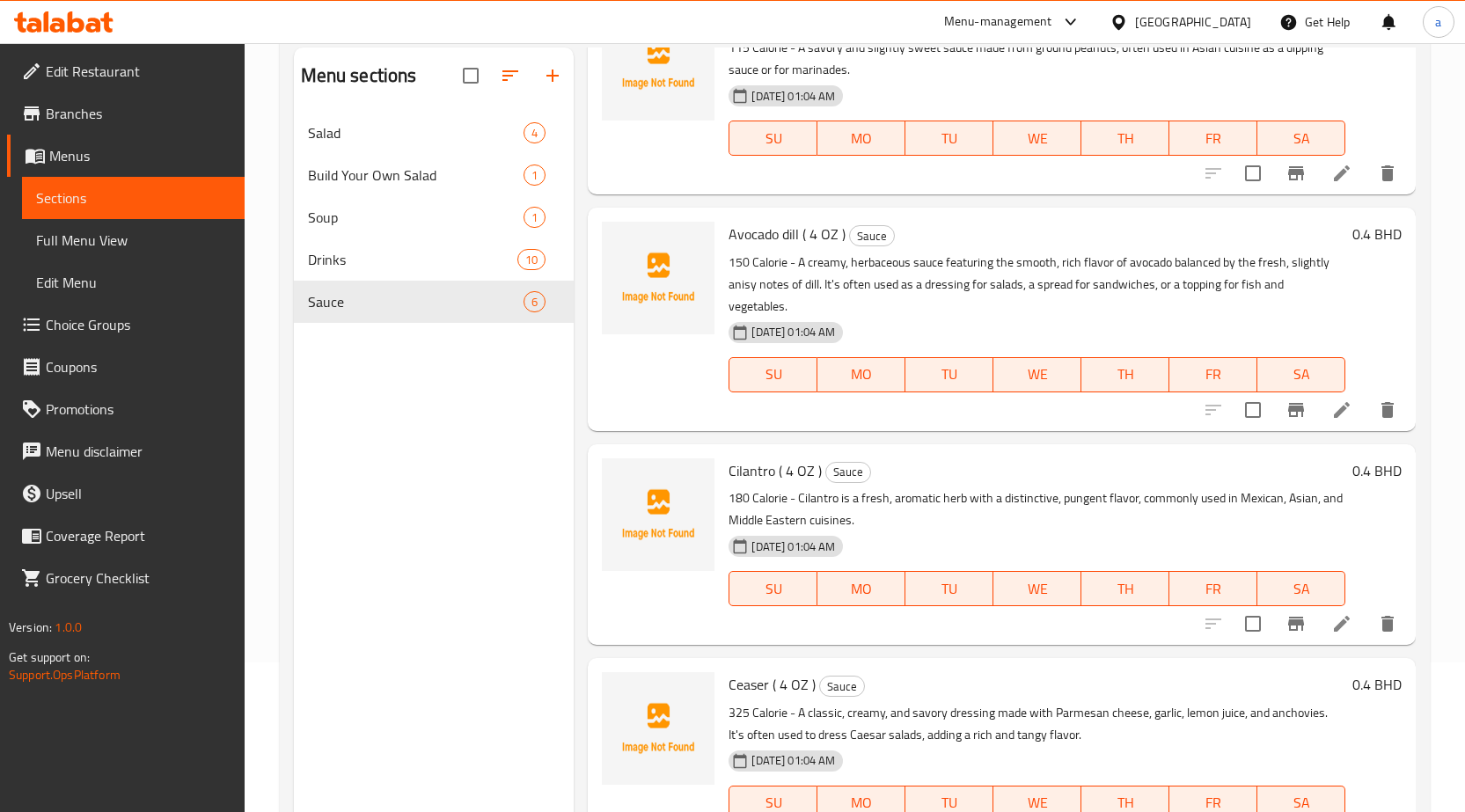
scroll to position [246, 0]
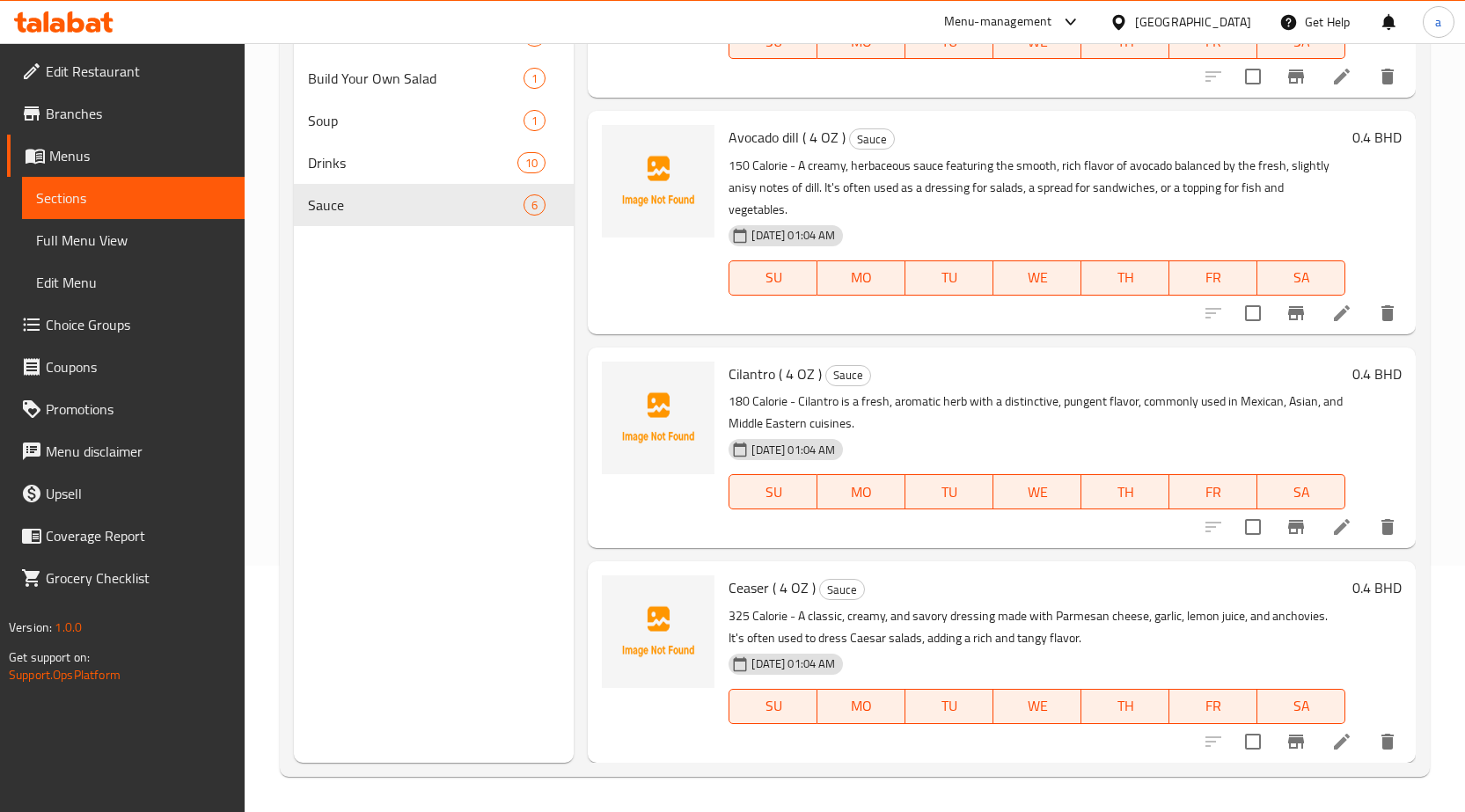
click at [1317, 733] on li at bounding box center [1341, 741] width 49 height 32
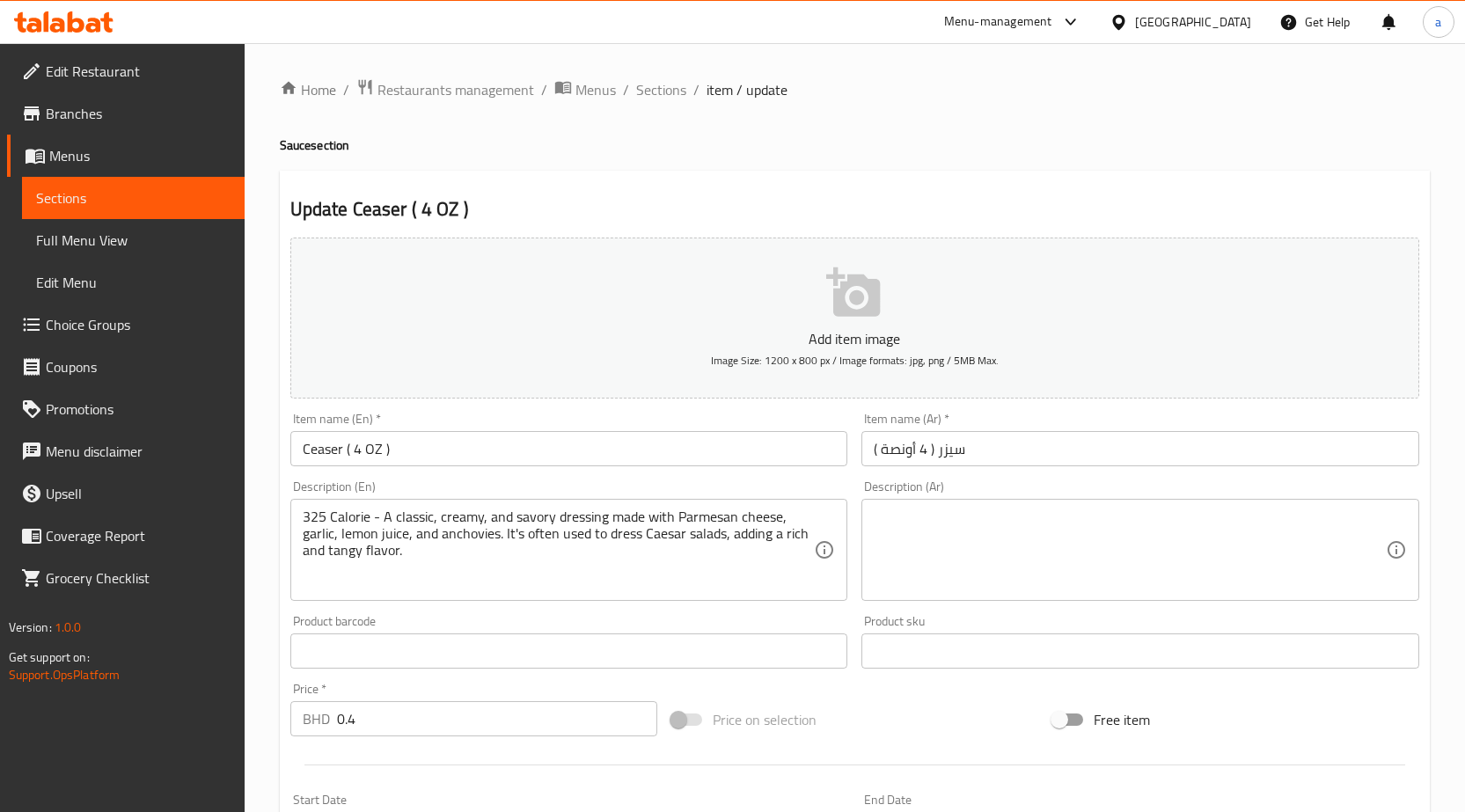
click at [1075, 530] on textarea at bounding box center [1129, 550] width 512 height 84
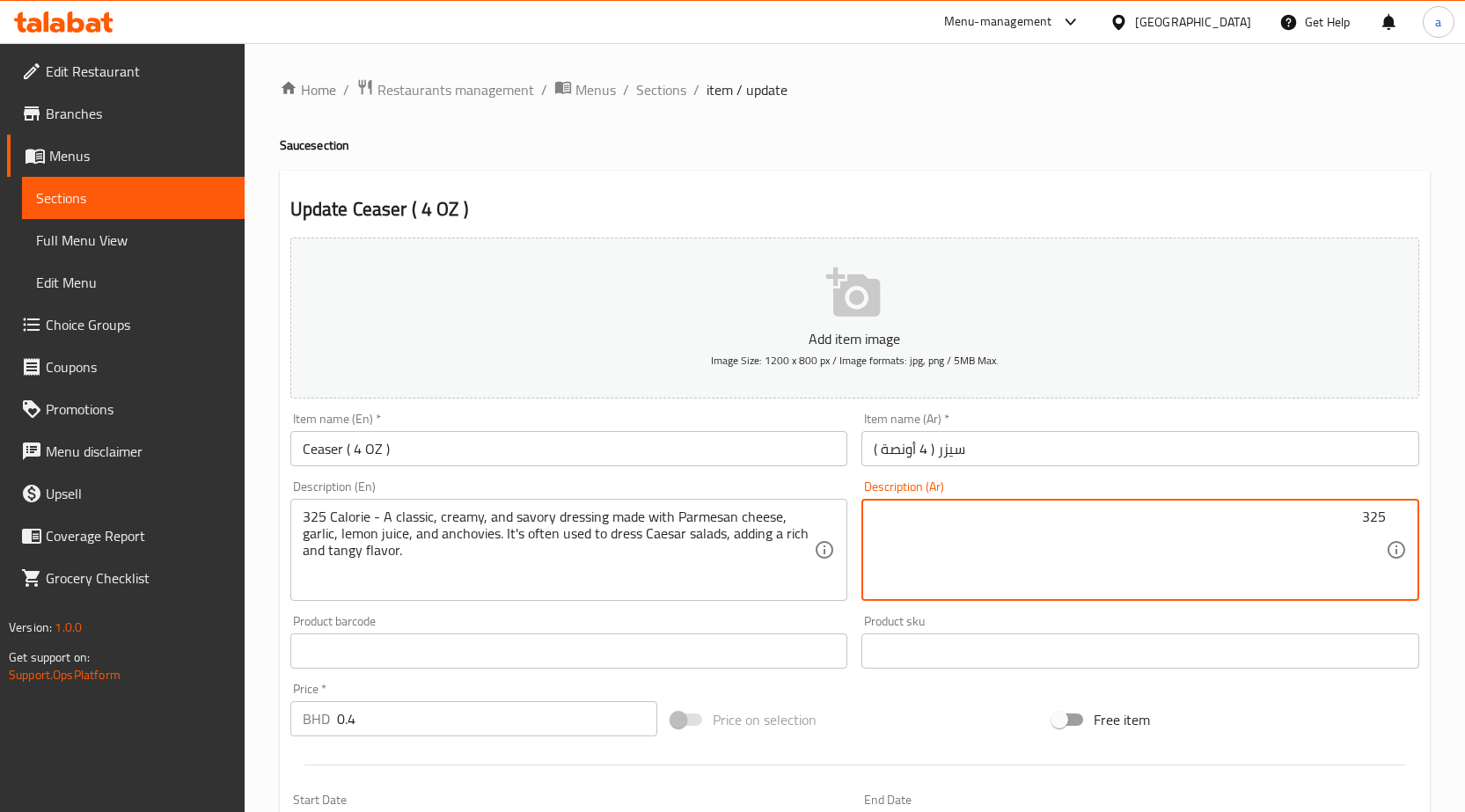
paste textarea "كالوري"
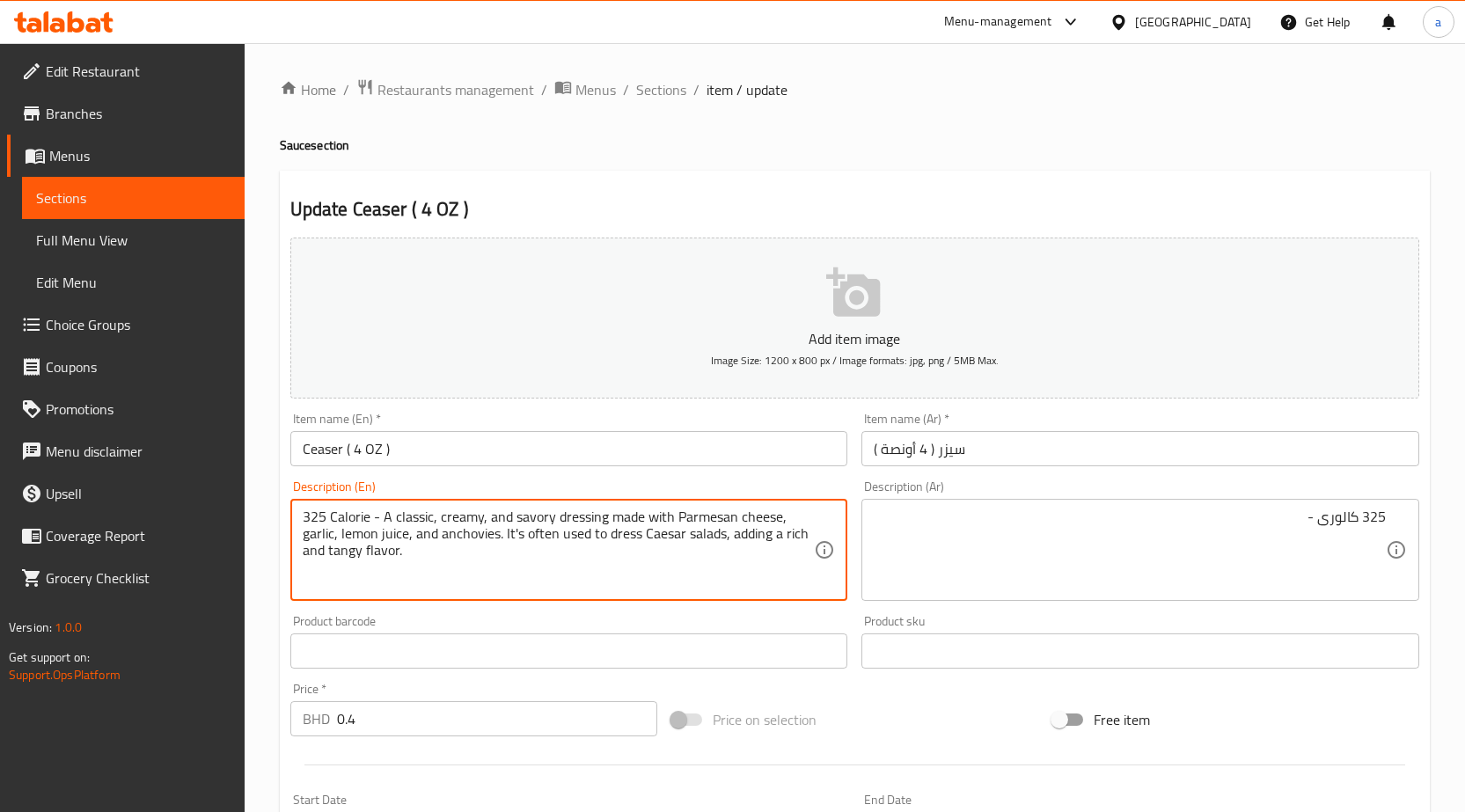
click at [585, 518] on textarea "325 Calorie - A classic, creamy, and savory dressing made with Parmesan cheese,…" at bounding box center [559, 550] width 512 height 84
click at [593, 515] on textarea "325 Calorie - A classic, creamy, and savory dressing made with Parmesan cheese,…" at bounding box center [559, 550] width 512 height 84
click at [593, 521] on textarea "325 Calorie - A classic, creamy, and savory dressing made with Parmesan cheese,…" at bounding box center [559, 550] width 512 height 84
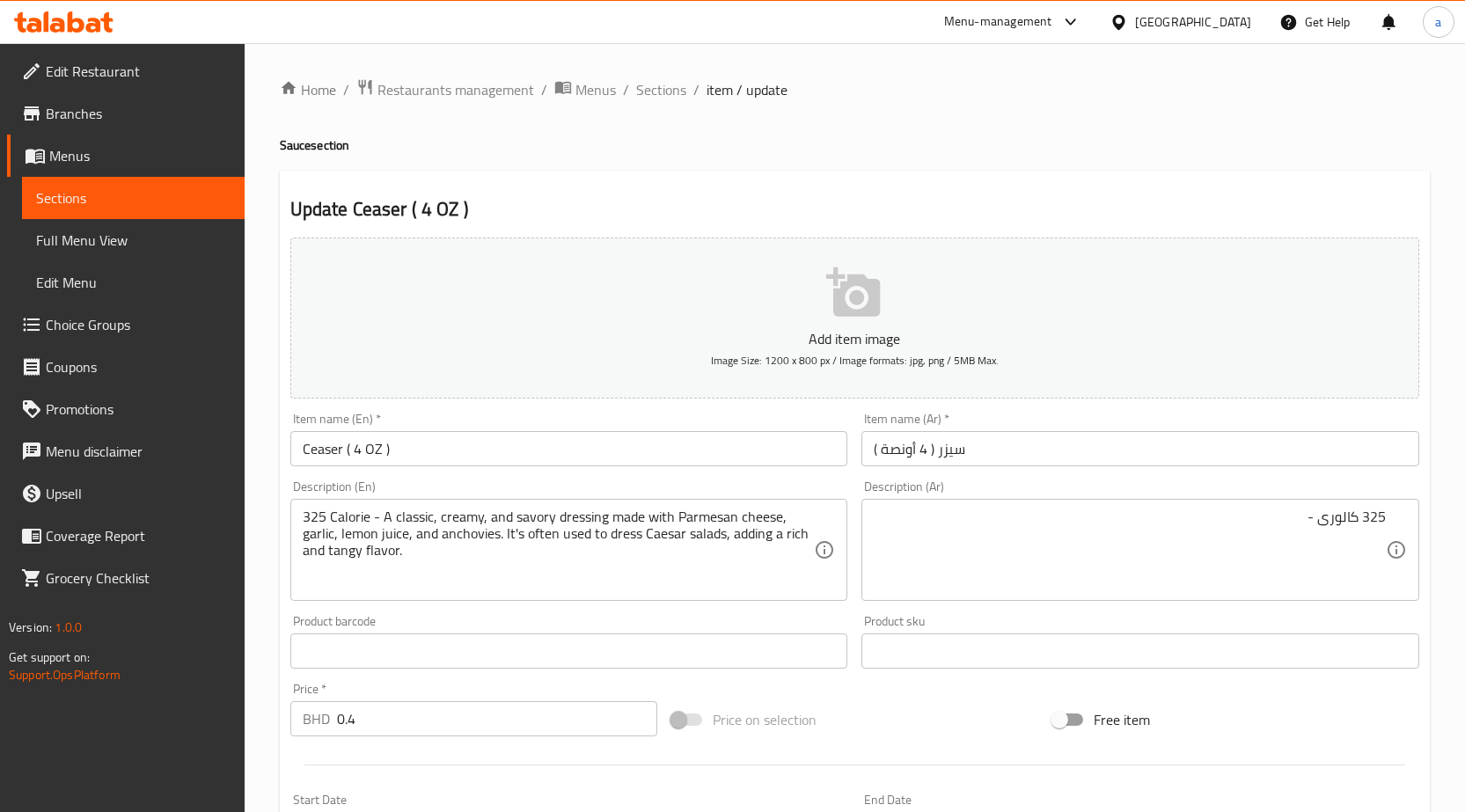
click at [1224, 501] on div "325 كالورى - Description (Ar)" at bounding box center [1141, 550] width 558 height 102
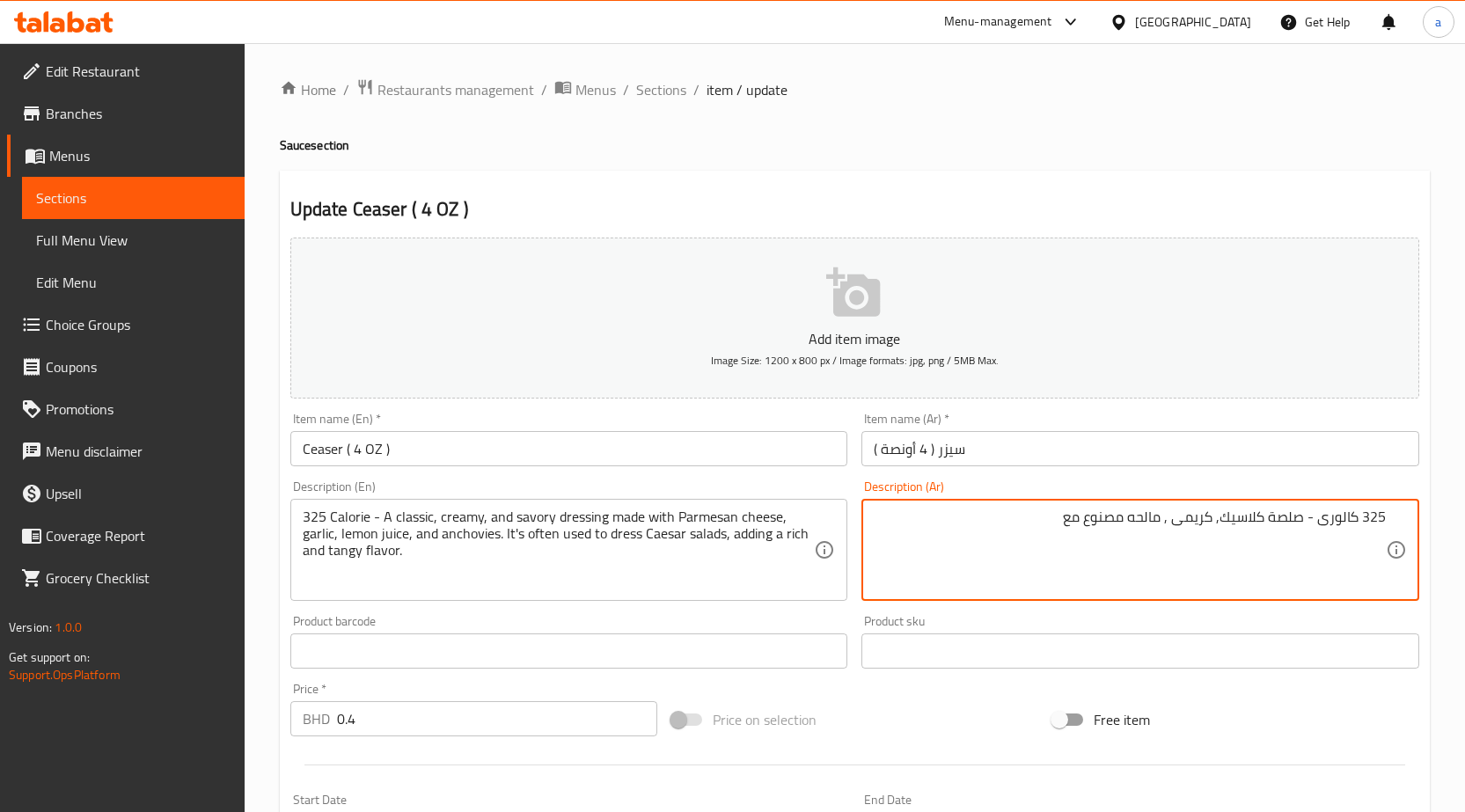
click at [1003, 539] on textarea "325 كالورى - صلصة كلاسيك, كريمى , مالحه مصنوع مع" at bounding box center [1129, 550] width 512 height 84
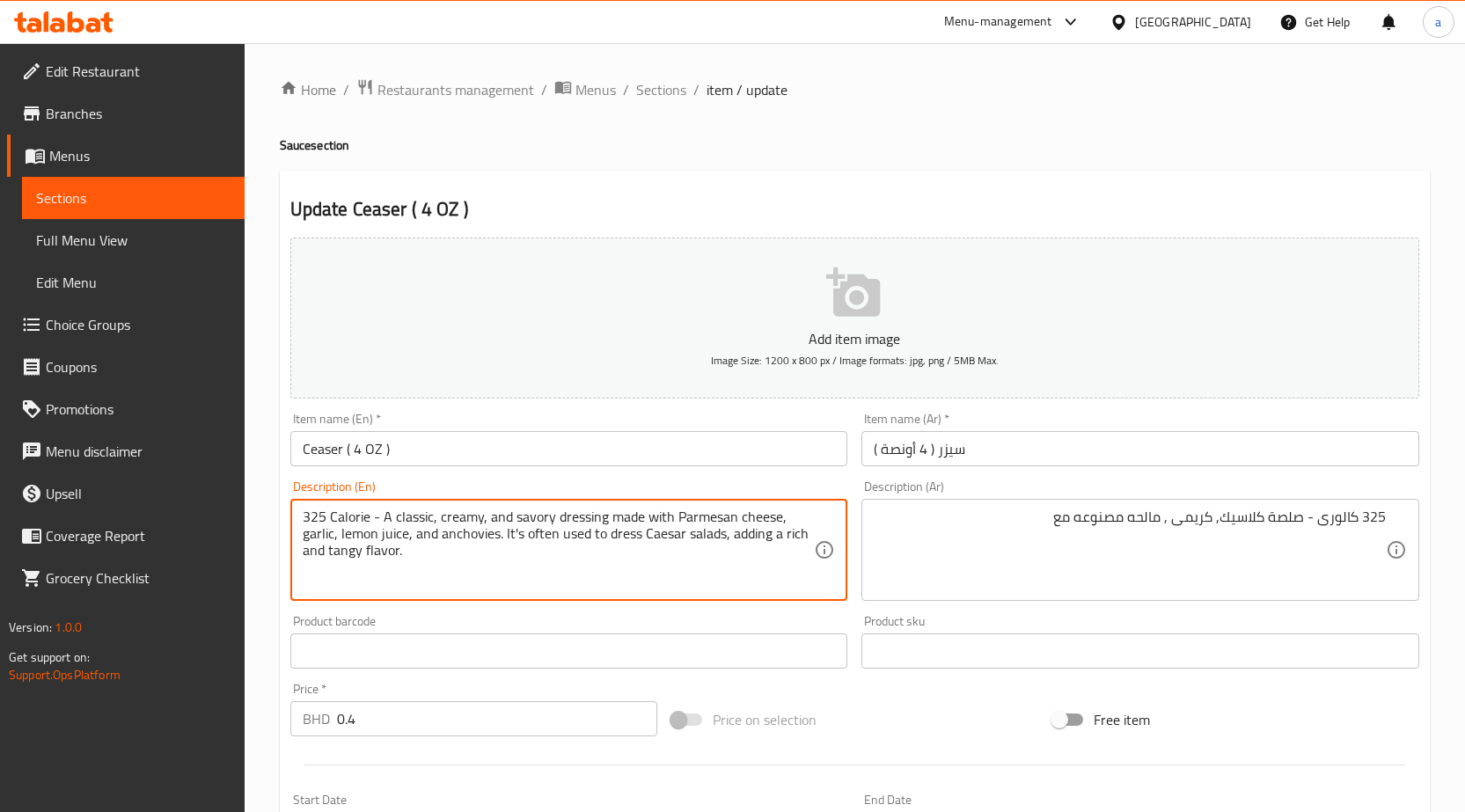
drag, startPoint x: 779, startPoint y: 518, endPoint x: 674, endPoint y: 521, distance: 105.0
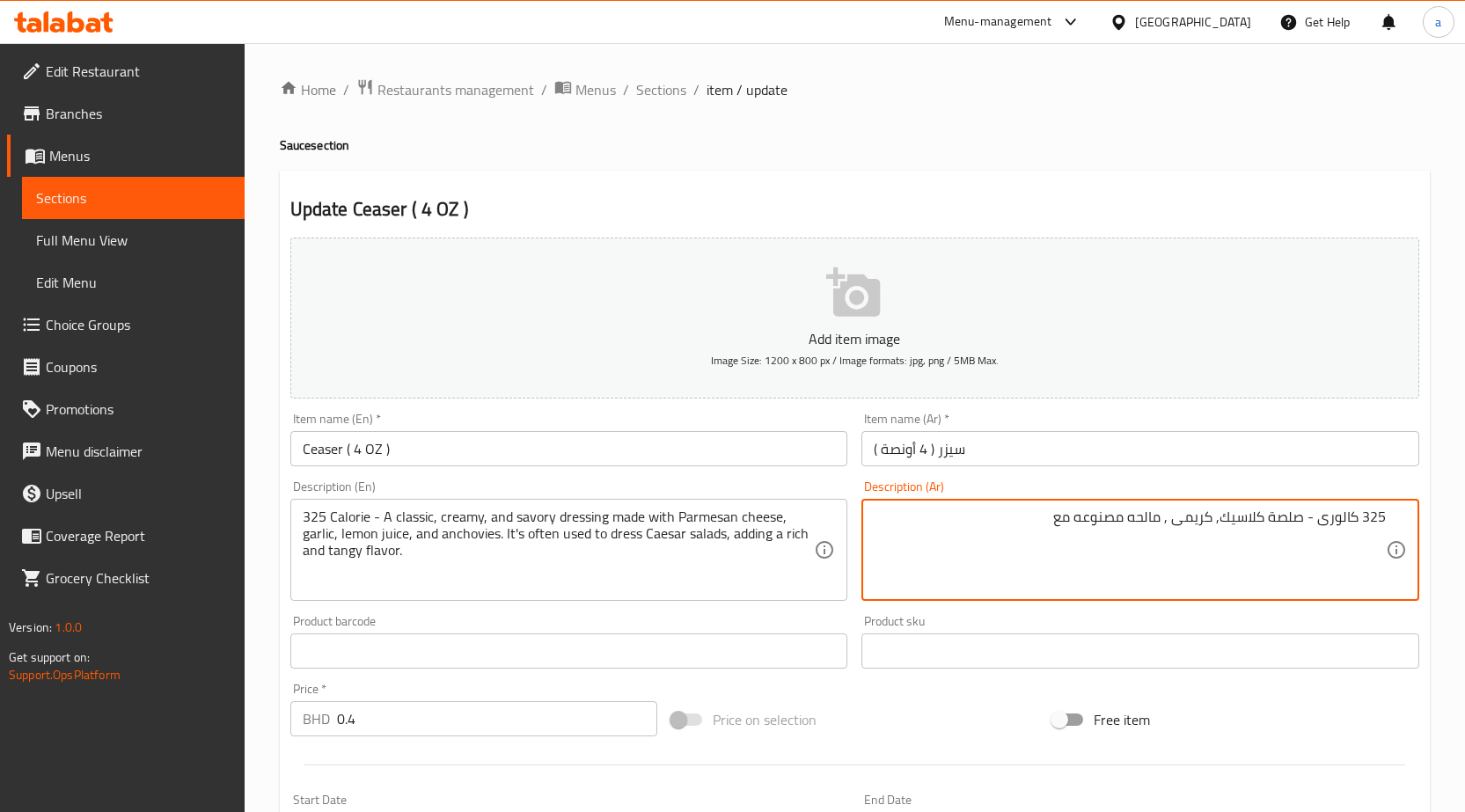
paste textarea "جبنة بارميزان"
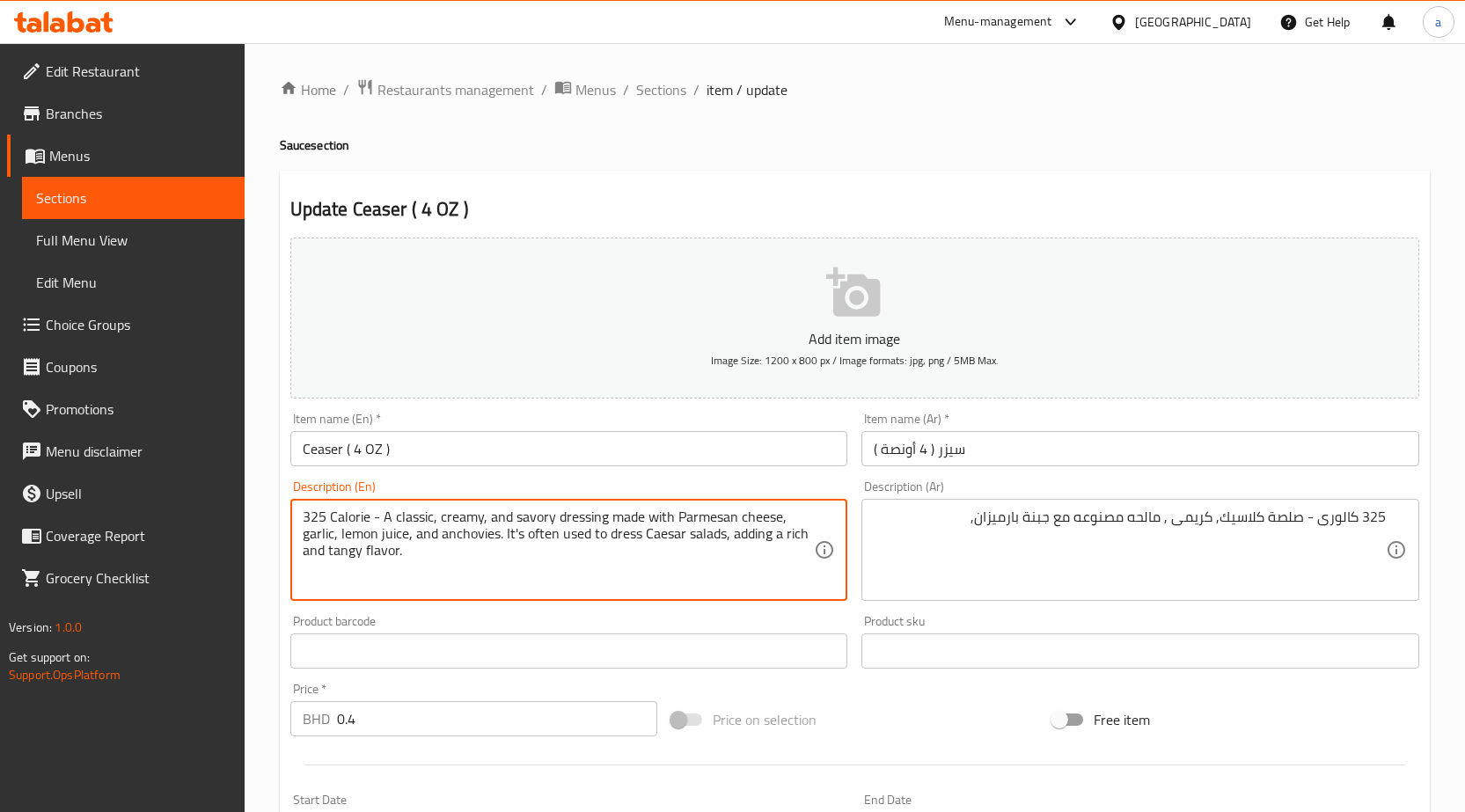
click at [306, 539] on textarea "325 Calorie - A classic, creamy, and savory dressing made with Parmesan cheese,…" at bounding box center [559, 550] width 512 height 84
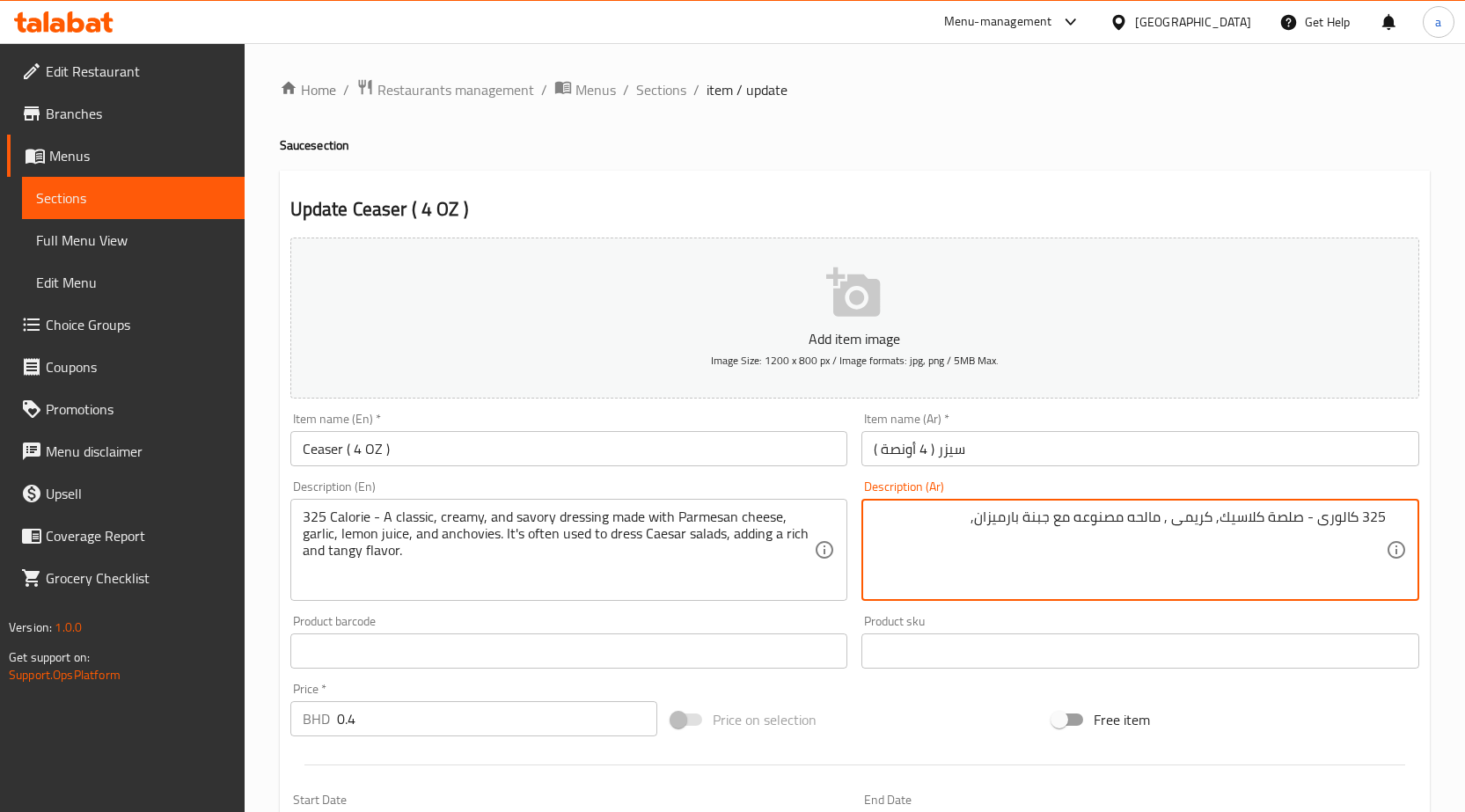
paste textarea "ثوم"
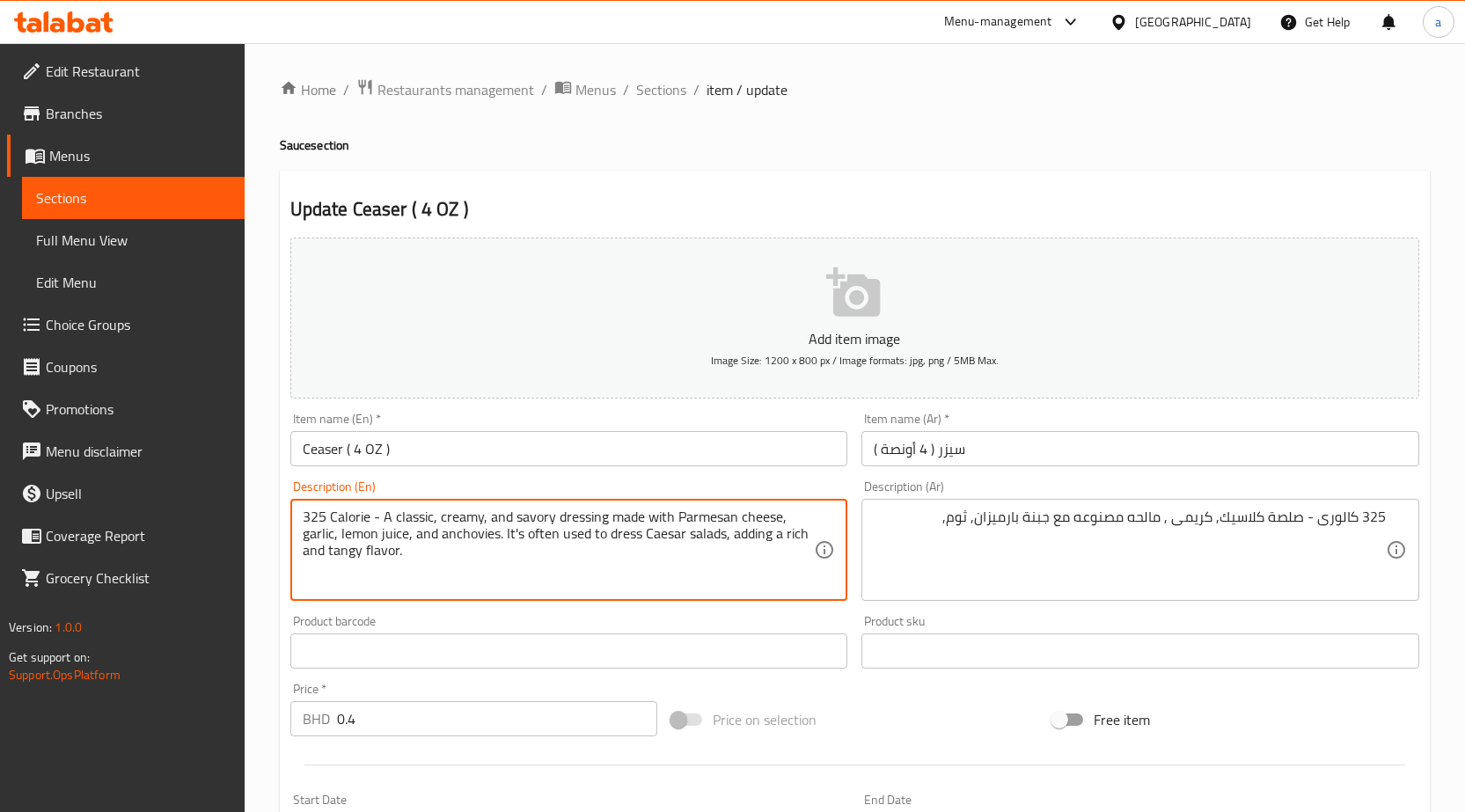
drag, startPoint x: 341, startPoint y: 528, endPoint x: 405, endPoint y: 535, distance: 64.4
click at [405, 535] on textarea "325 Calorie - A classic, creamy, and savory dressing made with Parmesan cheese,…" at bounding box center [559, 550] width 512 height 84
click at [469, 539] on textarea "325 Calorie - A classic, creamy, and savory dressing made with Parmesan cheese,…" at bounding box center [559, 550] width 512 height 84
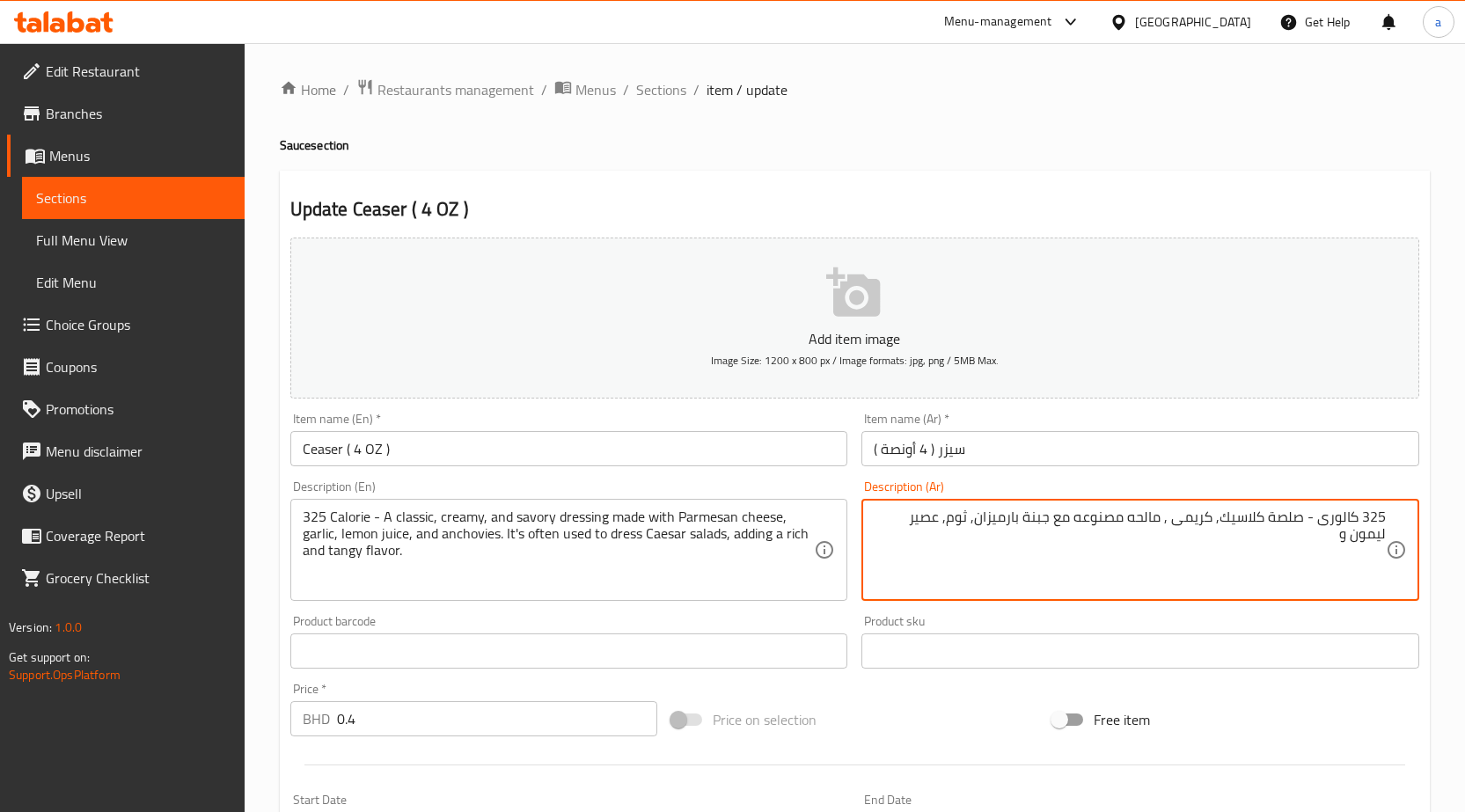
paste textarea "أنشوجة"
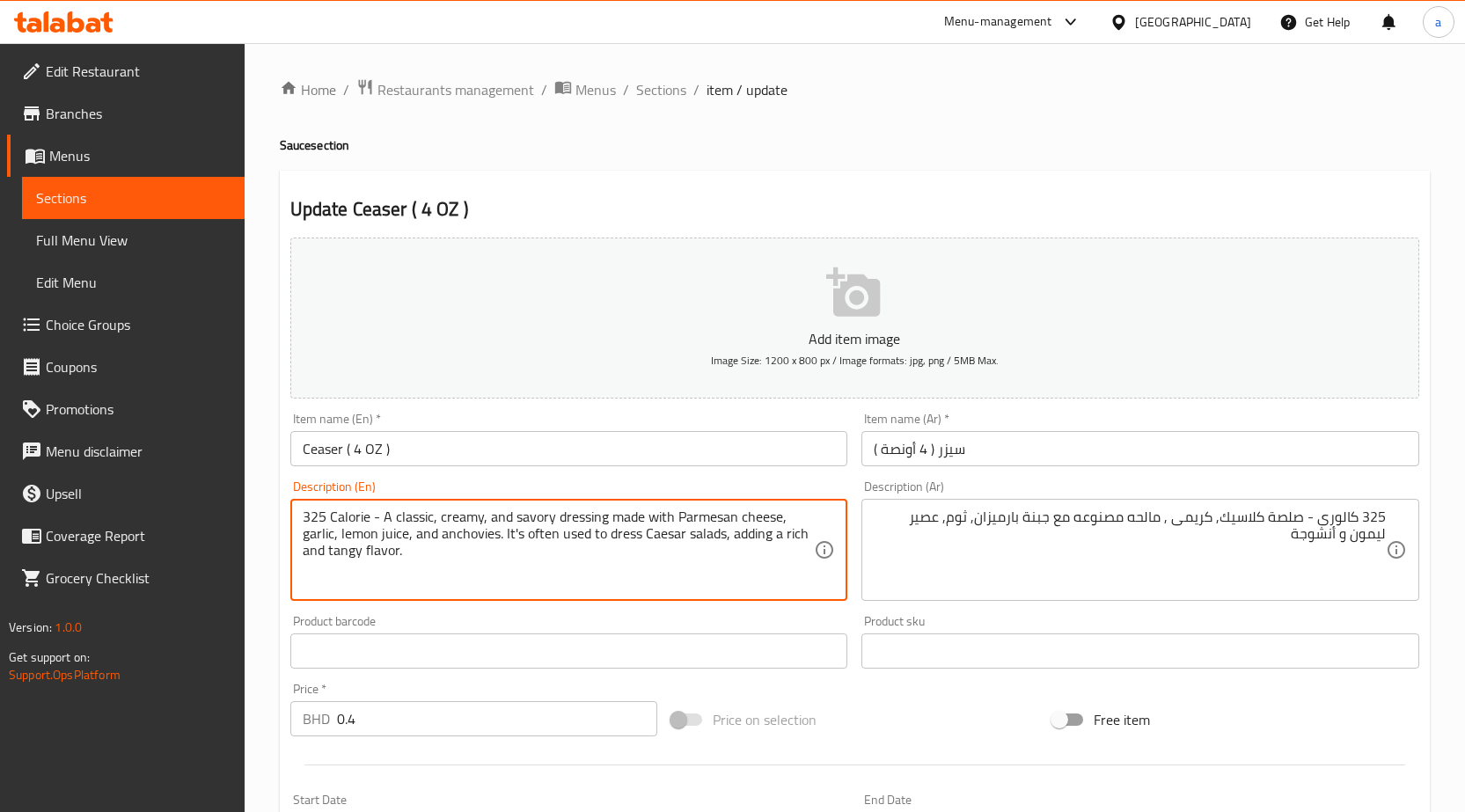
click at [540, 534] on textarea "325 Calorie - A classic, creamy, and savory dressing made with Parmesan cheese,…" at bounding box center [559, 550] width 512 height 84
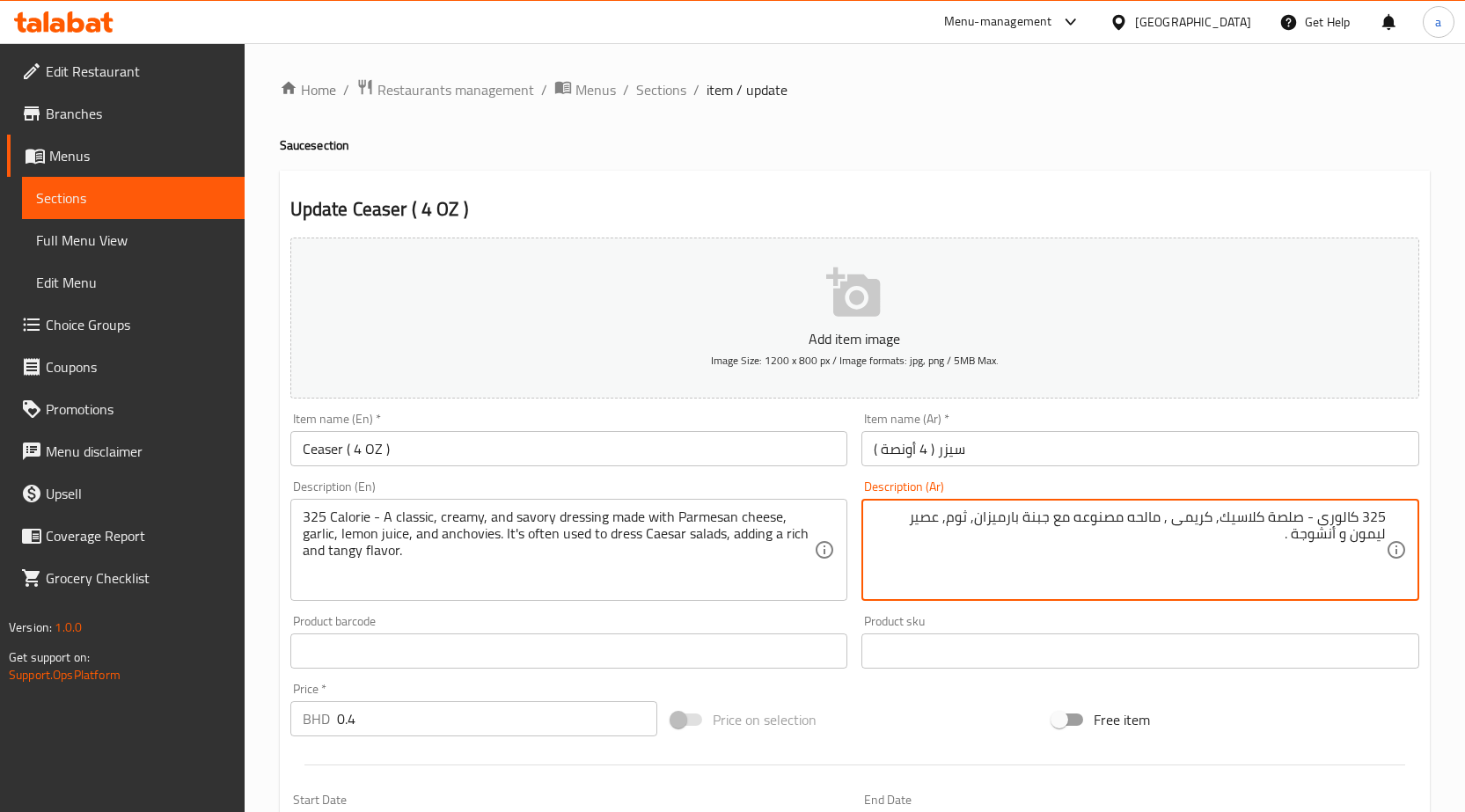
type textarea "325 كالورى - صلصة كلاسيك, كريمى , مالحه مصنوعه مع جبنة بارميزان, ثوم, عصير ليمو…"
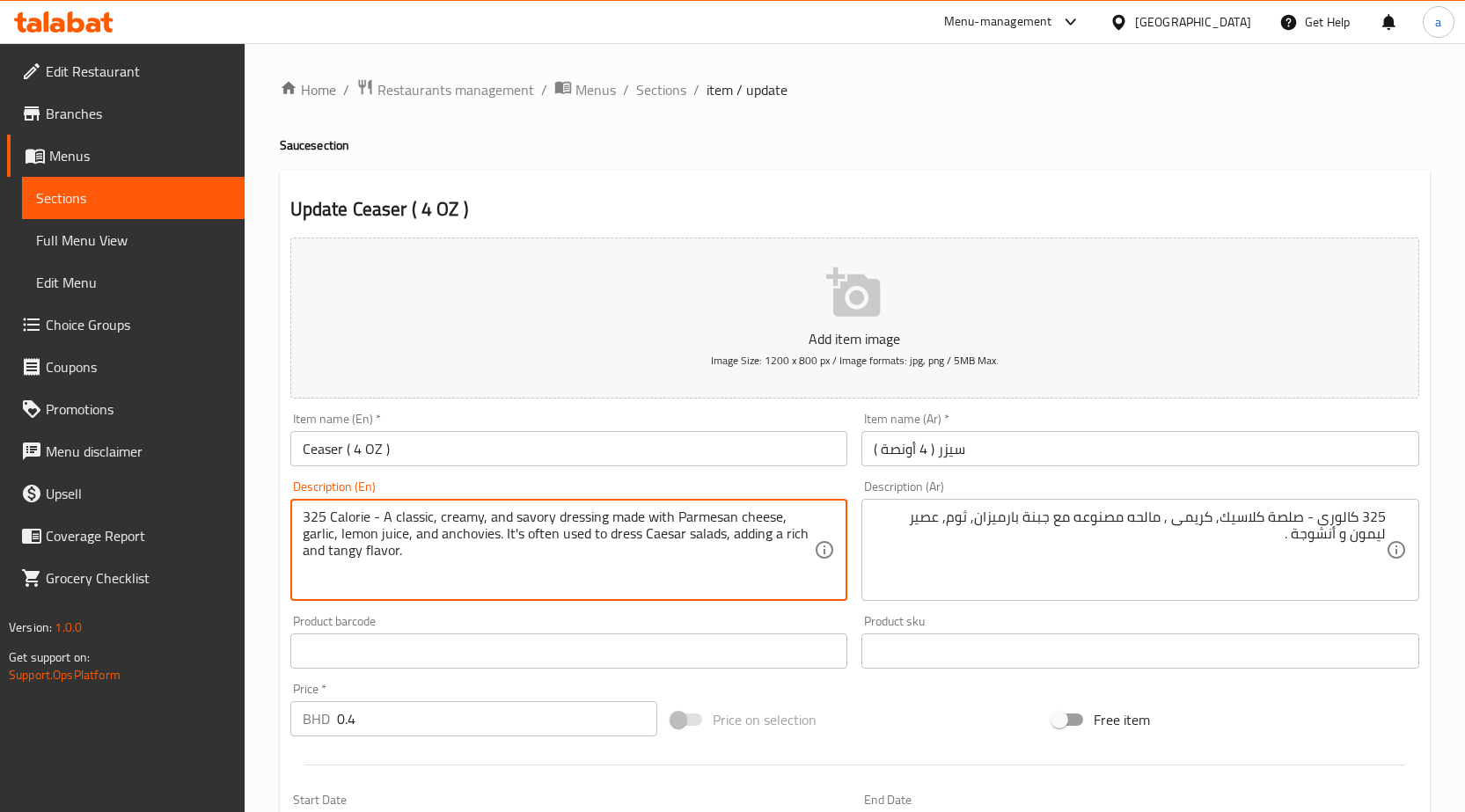
drag, startPoint x: 507, startPoint y: 535, endPoint x: 523, endPoint y: 612, distance: 78.6
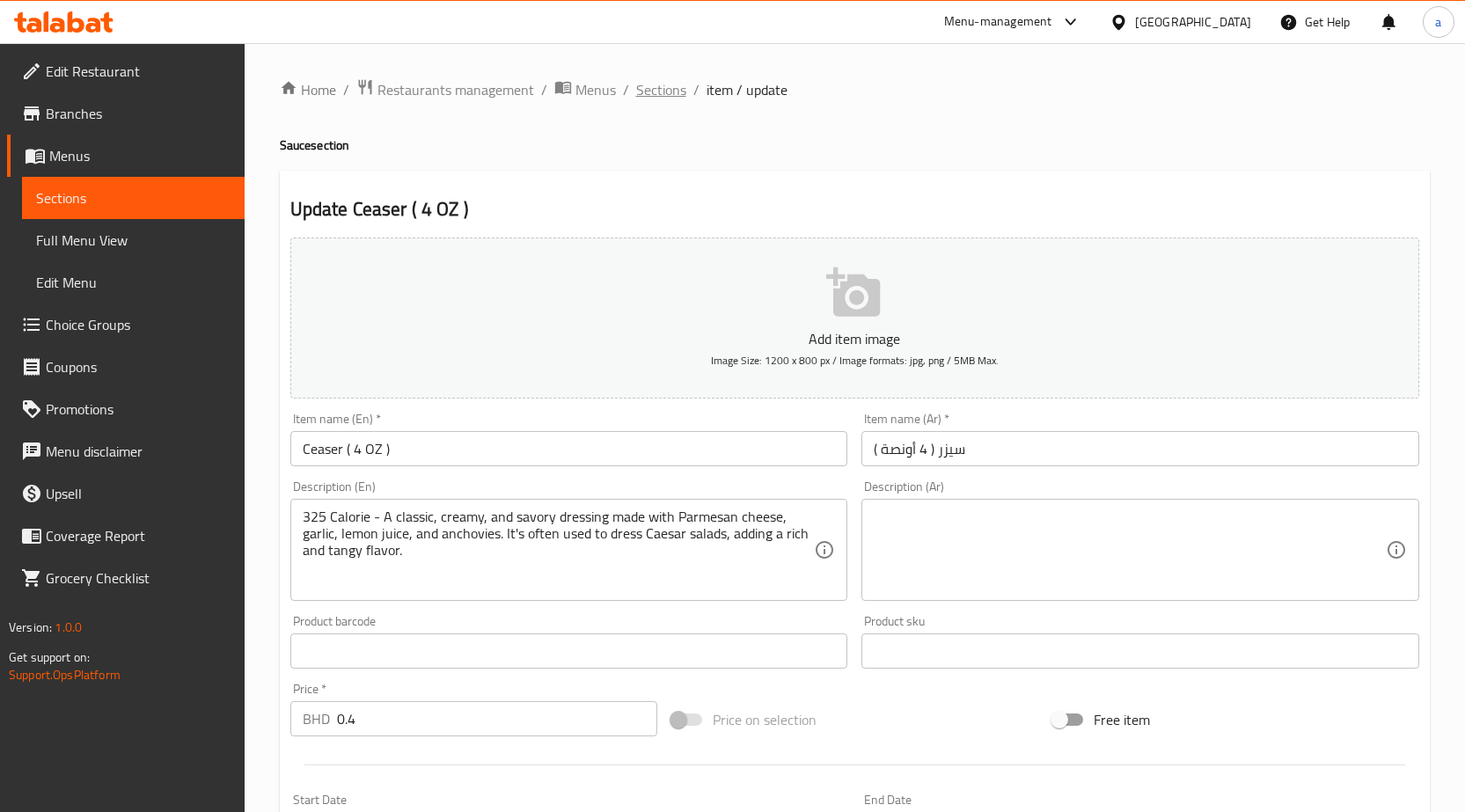
click at [673, 95] on span "Sections" at bounding box center [661, 89] width 50 height 21
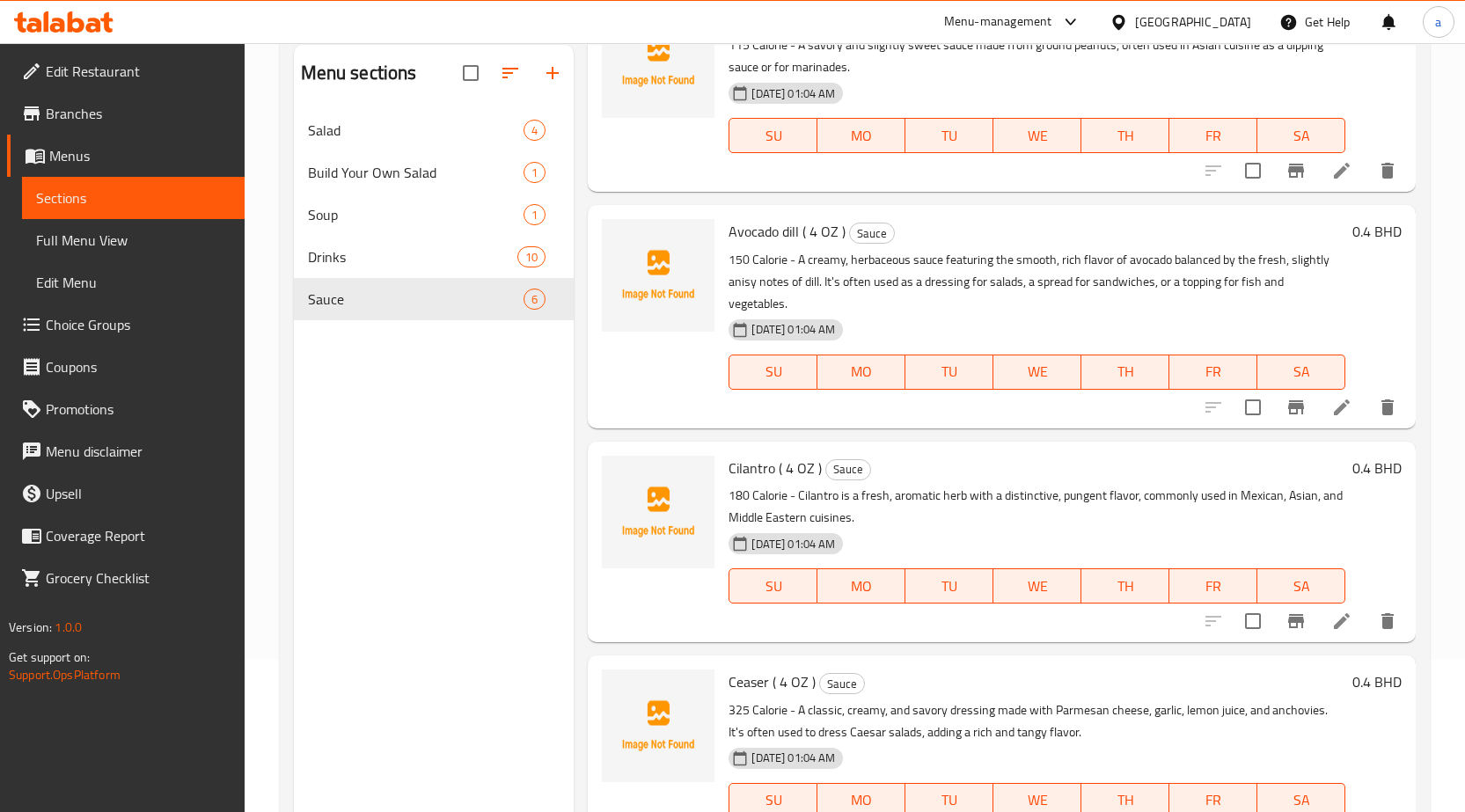
scroll to position [246, 0]
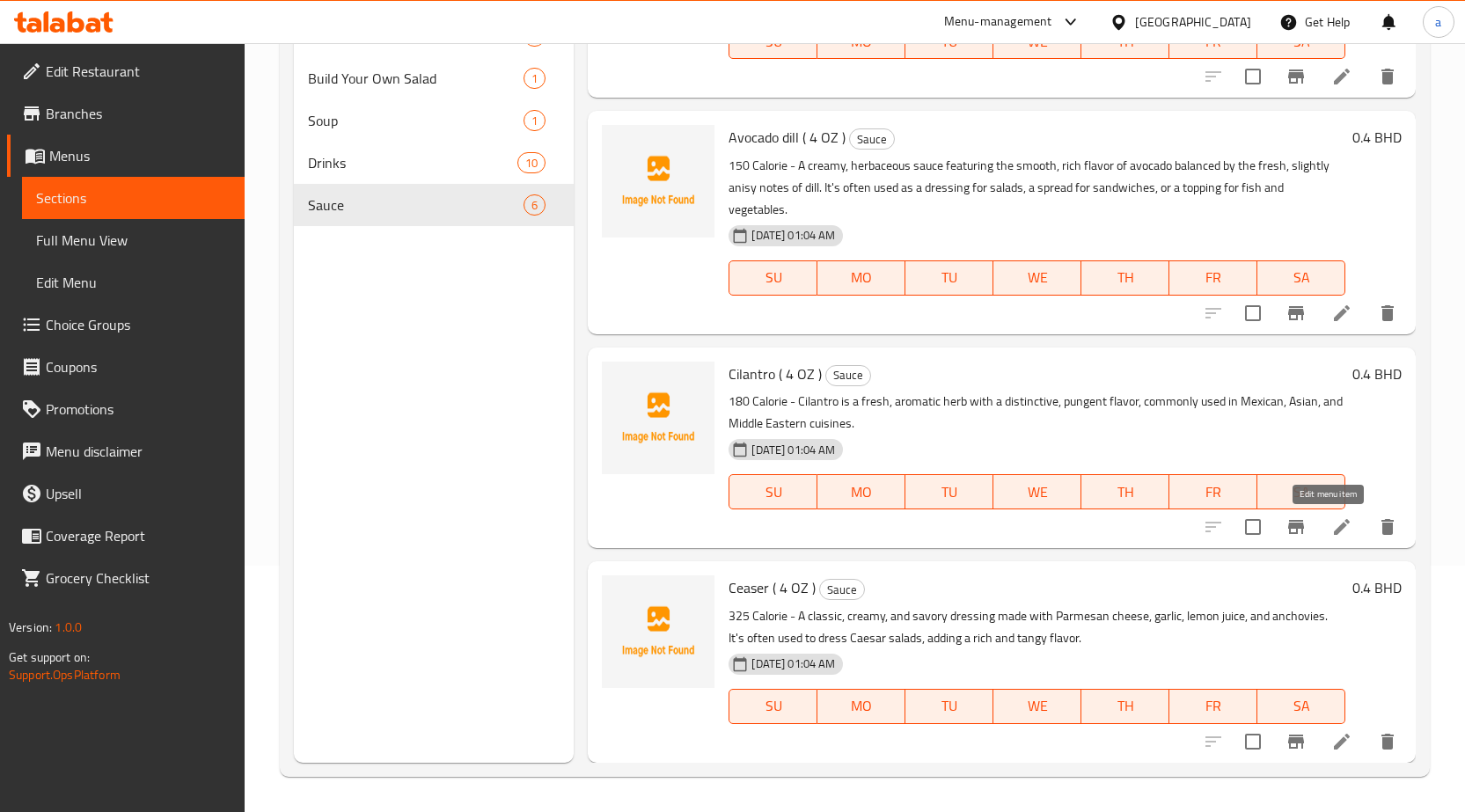
click at [1331, 524] on icon at bounding box center [1341, 527] width 21 height 21
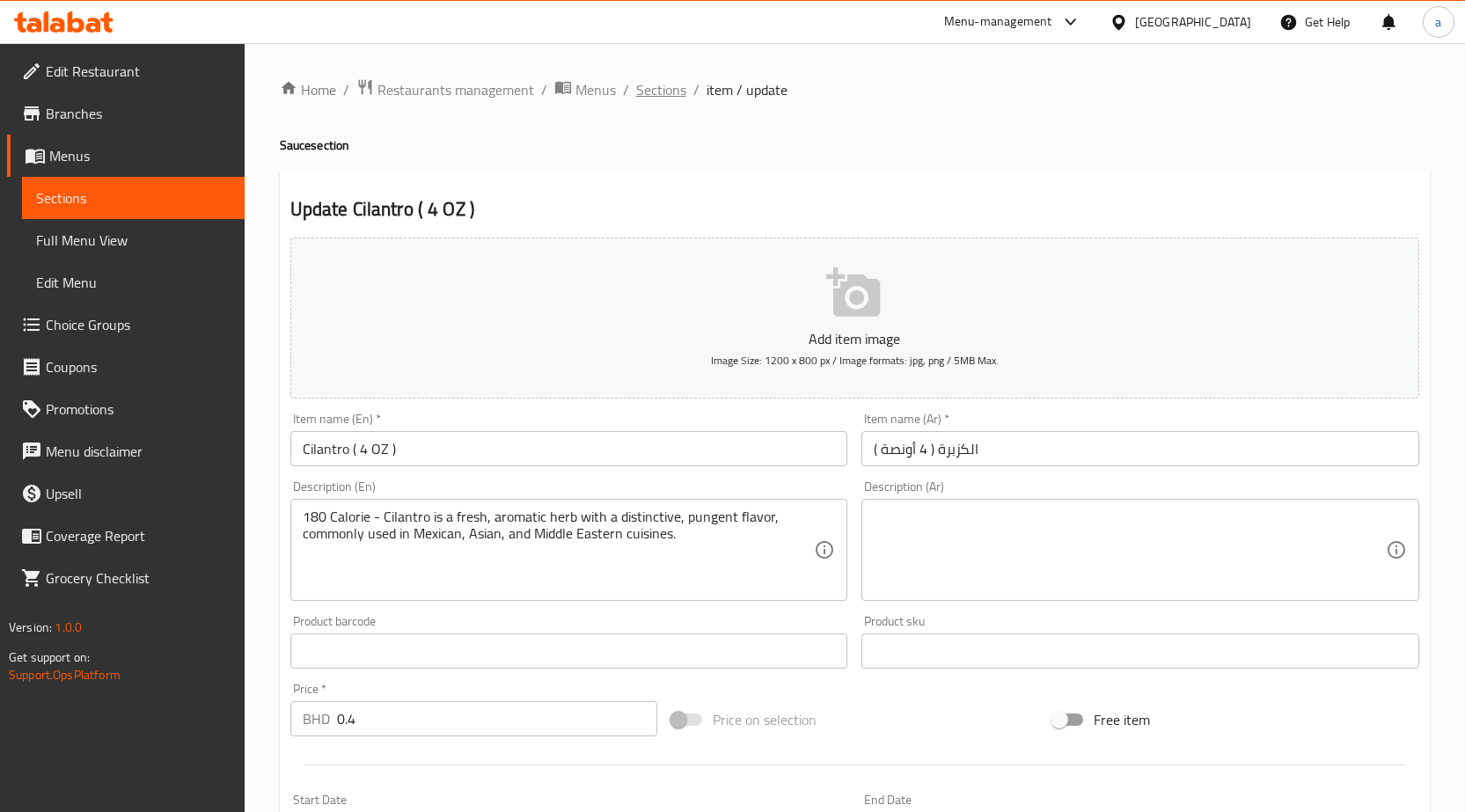
click at [655, 97] on span "Sections" at bounding box center [661, 89] width 50 height 21
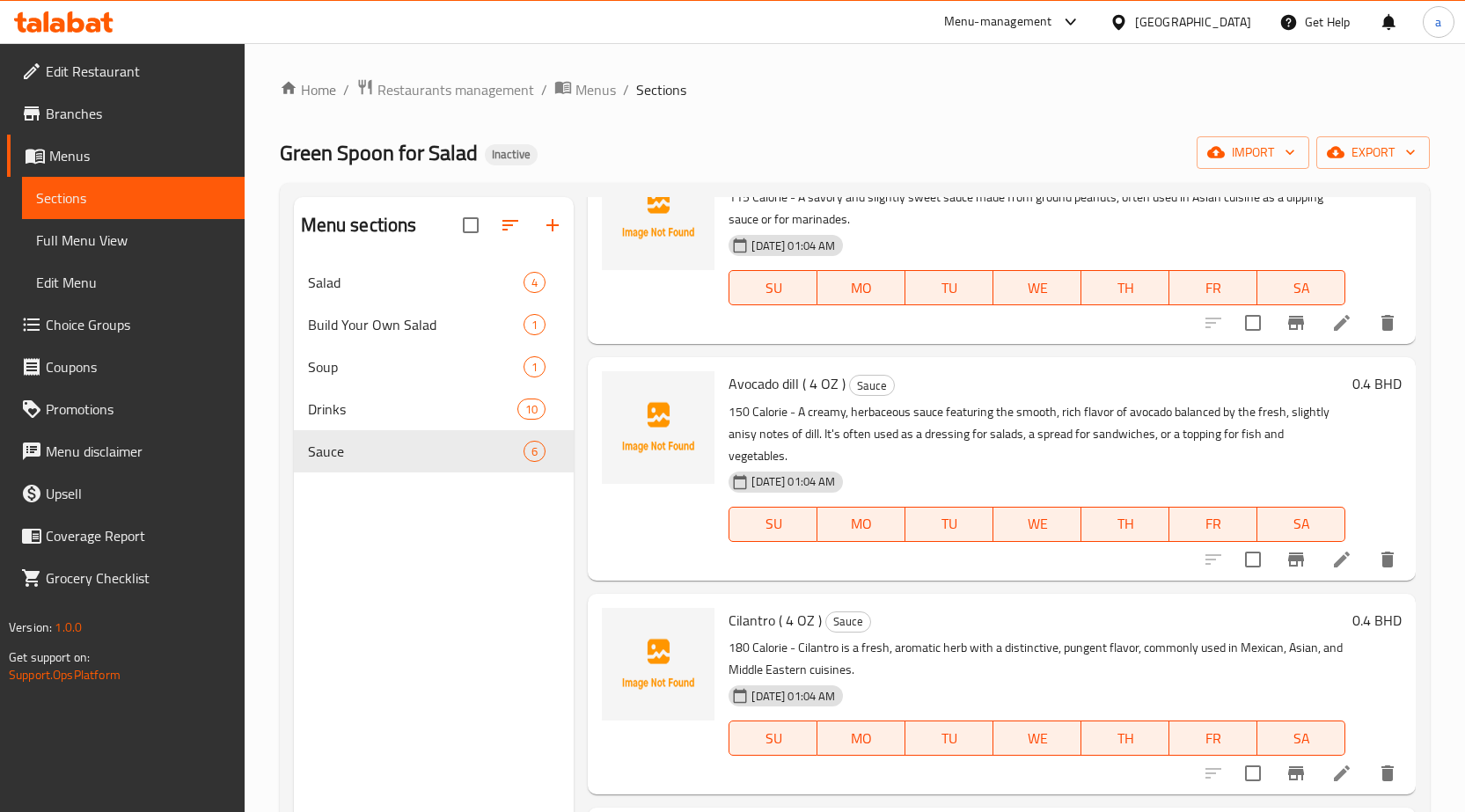
scroll to position [341, 0]
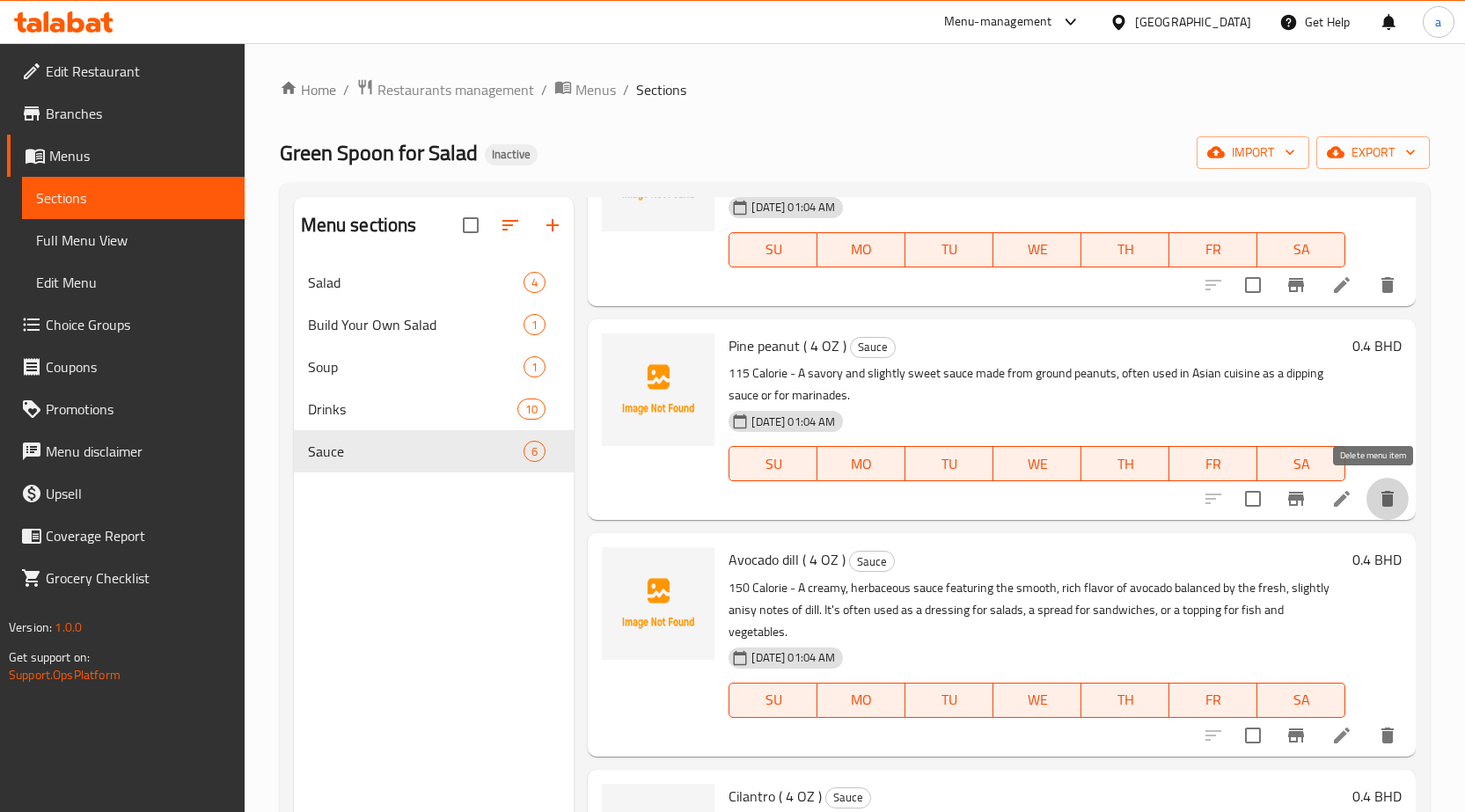
click at [1382, 499] on icon "delete" at bounding box center [1387, 498] width 21 height 21
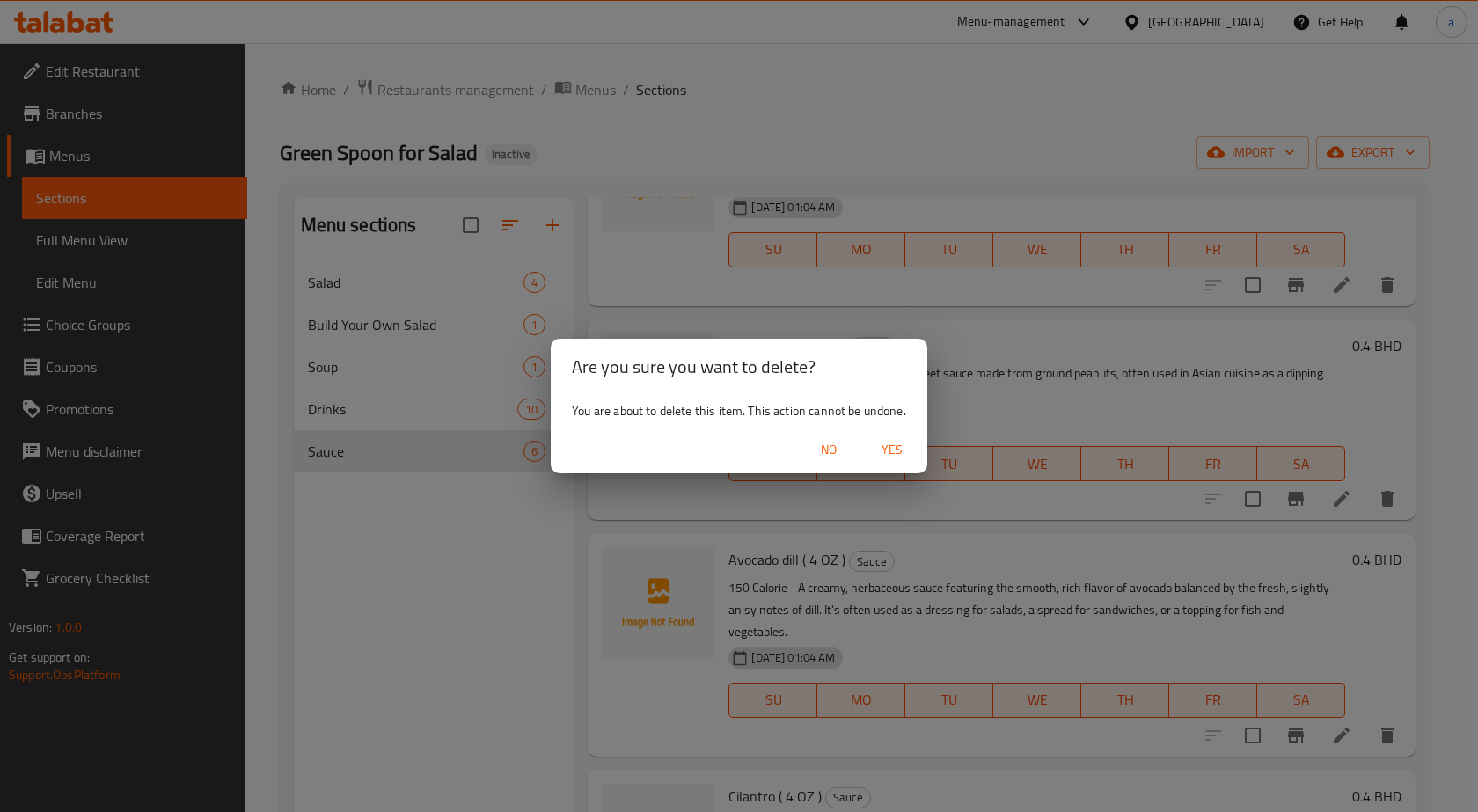
click at [882, 452] on span "Yes" at bounding box center [891, 450] width 42 height 22
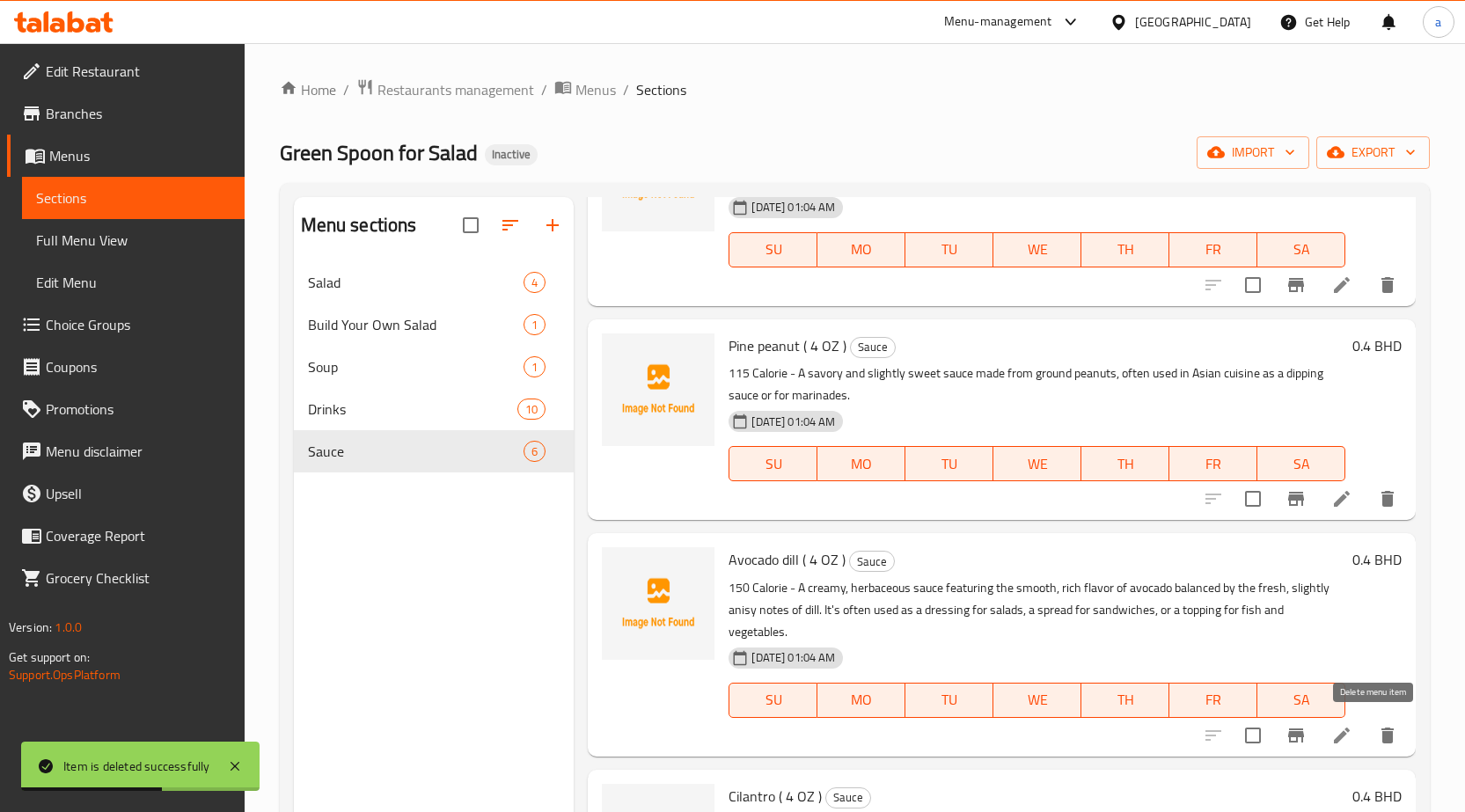
click at [1389, 723] on button "delete" at bounding box center [1387, 735] width 42 height 42
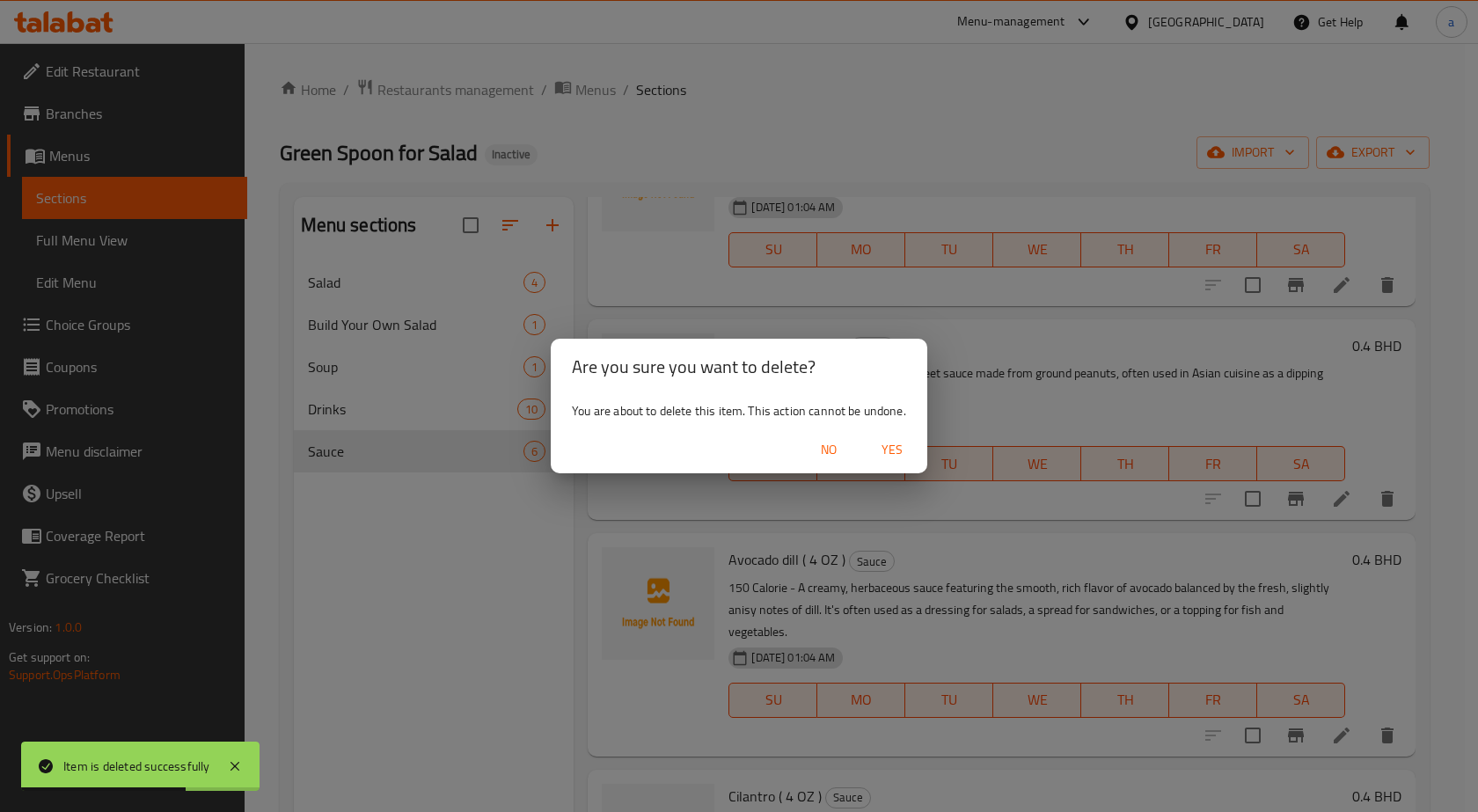
click at [903, 455] on span "Yes" at bounding box center [891, 450] width 42 height 22
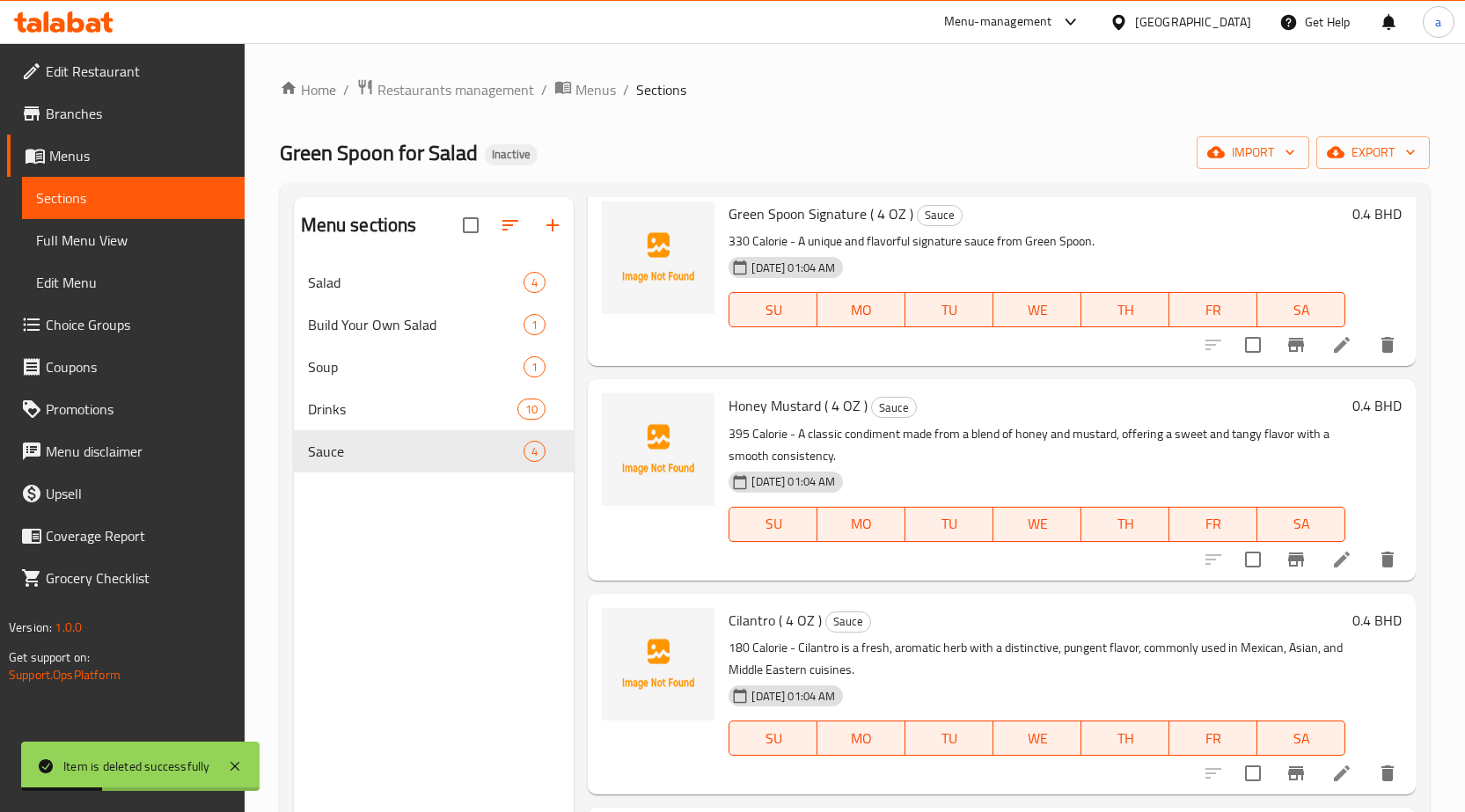
scroll to position [246, 0]
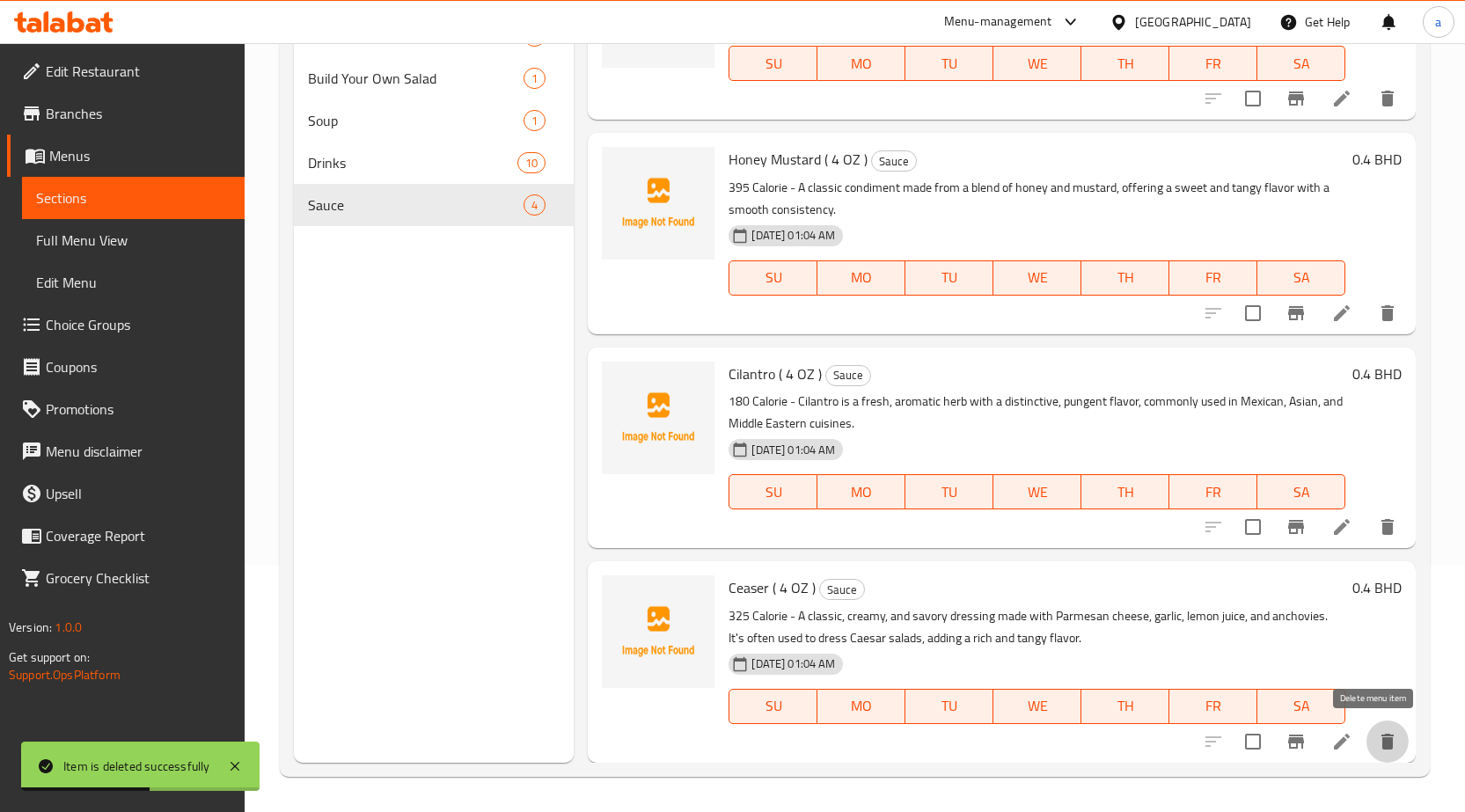
click at [1385, 751] on button "delete" at bounding box center [1387, 740] width 42 height 42
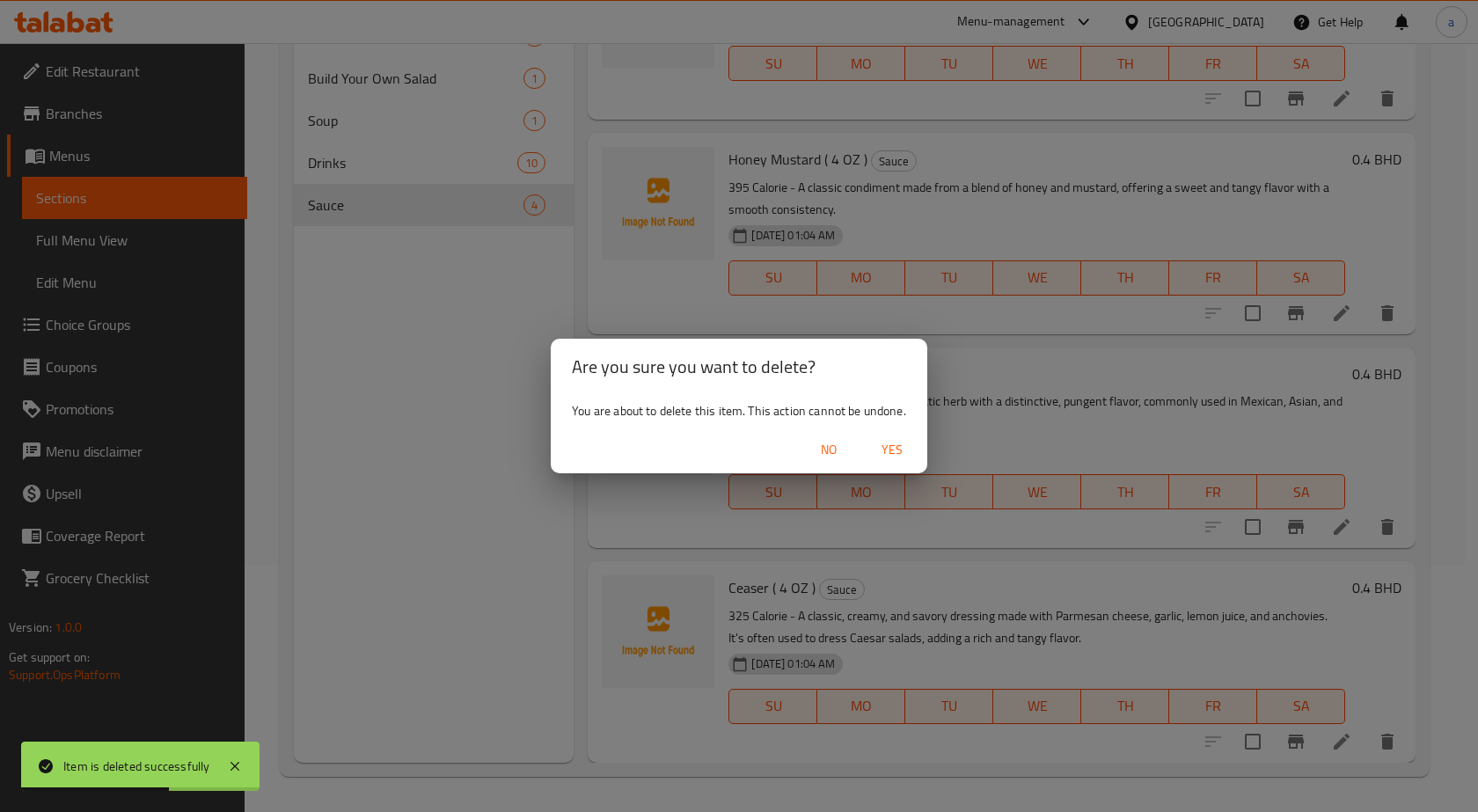
click at [889, 457] on span "Yes" at bounding box center [891, 450] width 42 height 22
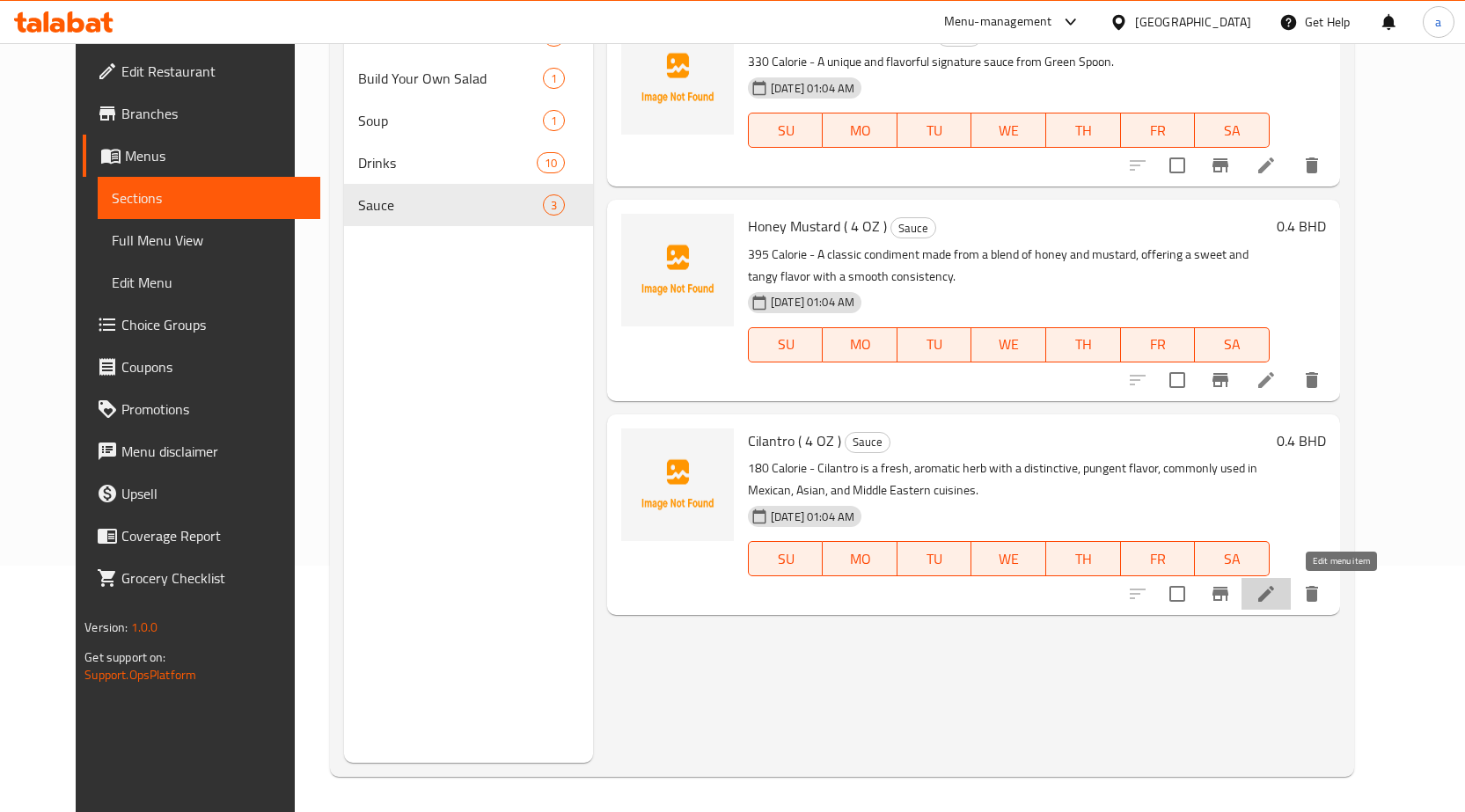
click at [1274, 590] on icon at bounding box center [1266, 593] width 16 height 16
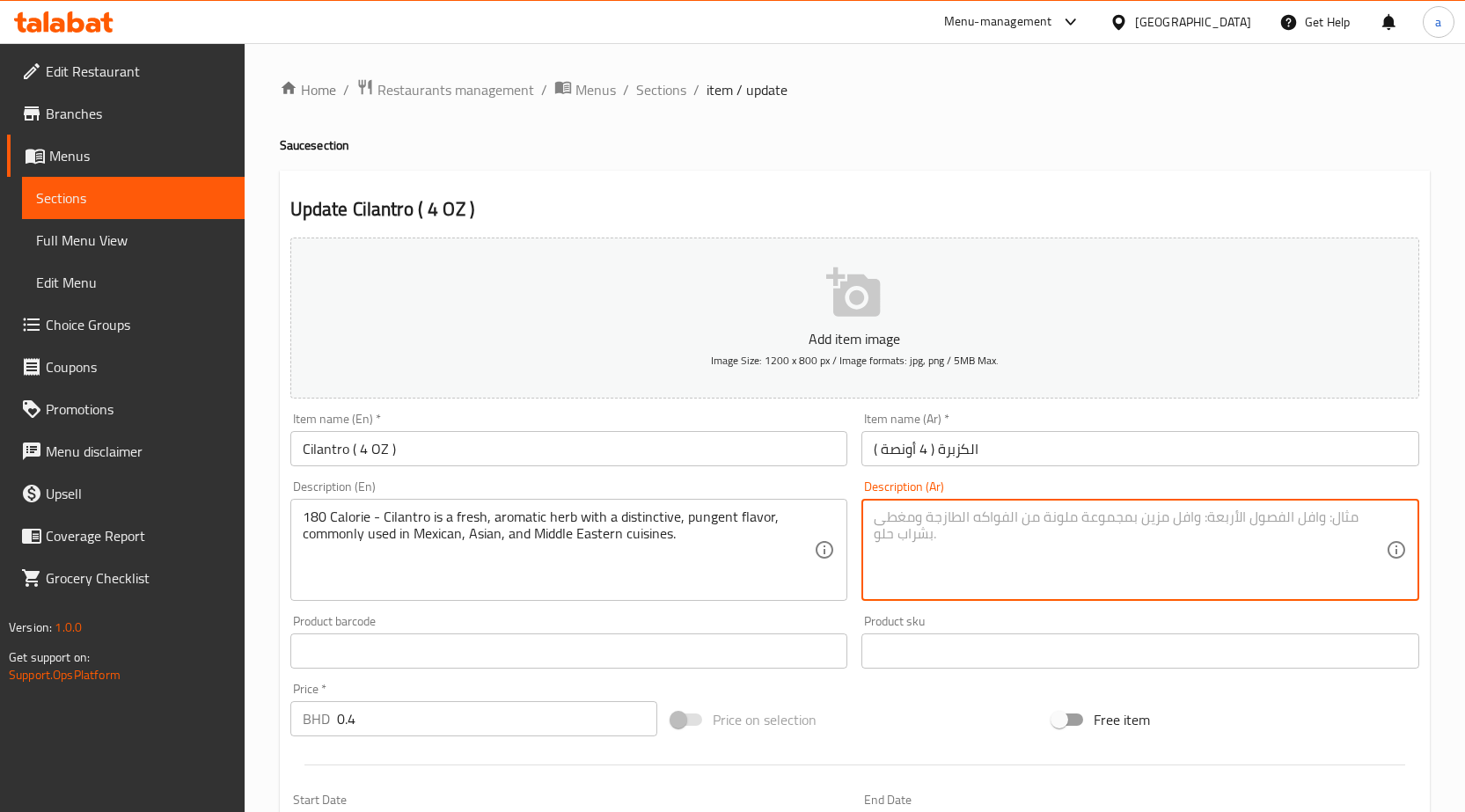
click at [973, 551] on textarea at bounding box center [1129, 550] width 512 height 84
click at [1240, 530] on textarea "180 كارو" at bounding box center [1129, 550] width 512 height 84
paste textarea "كالوري"
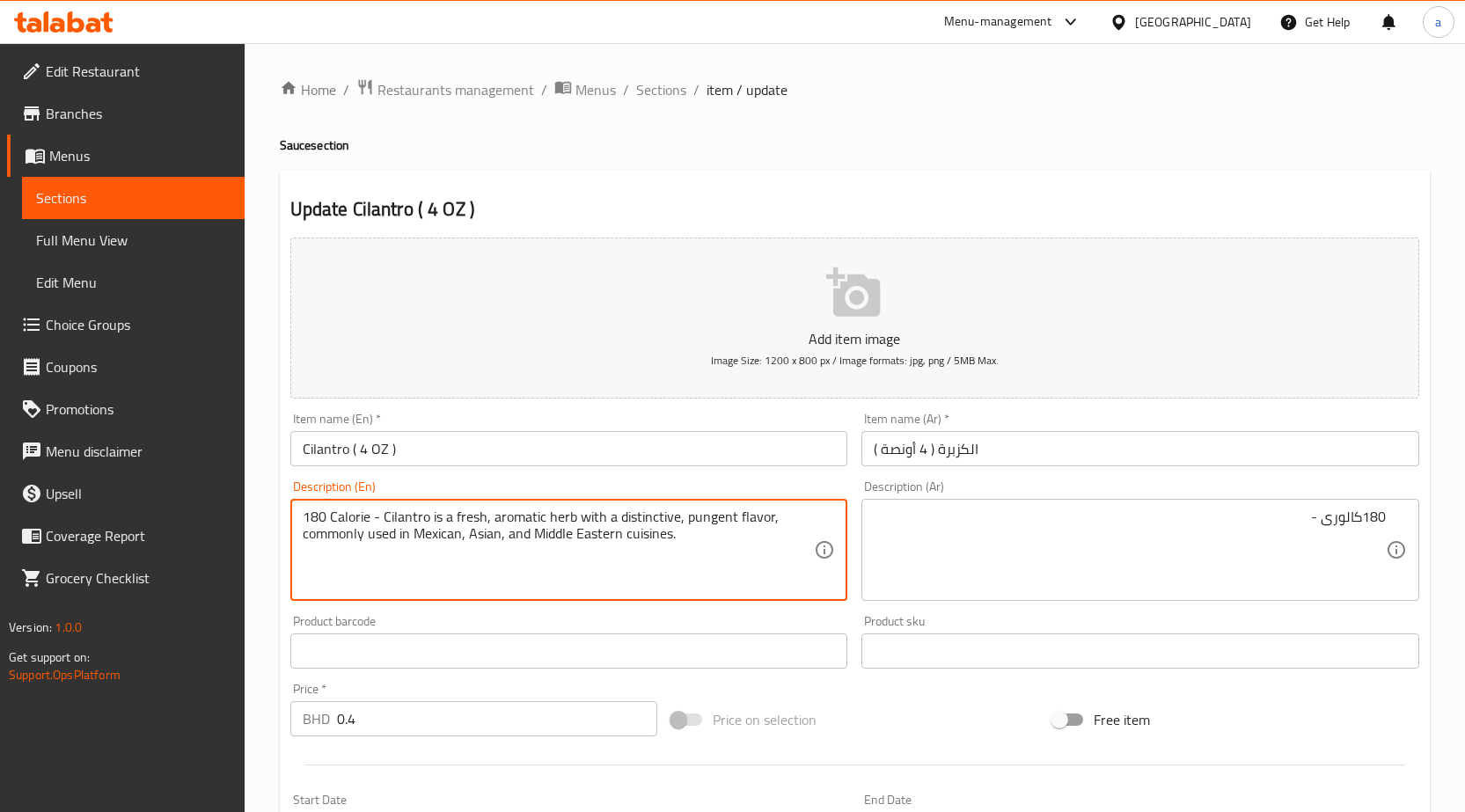
click at [416, 519] on textarea "180 Calorie - Cilantro is a fresh, aromatic herb with a distinctive, pungent fl…" at bounding box center [559, 550] width 512 height 84
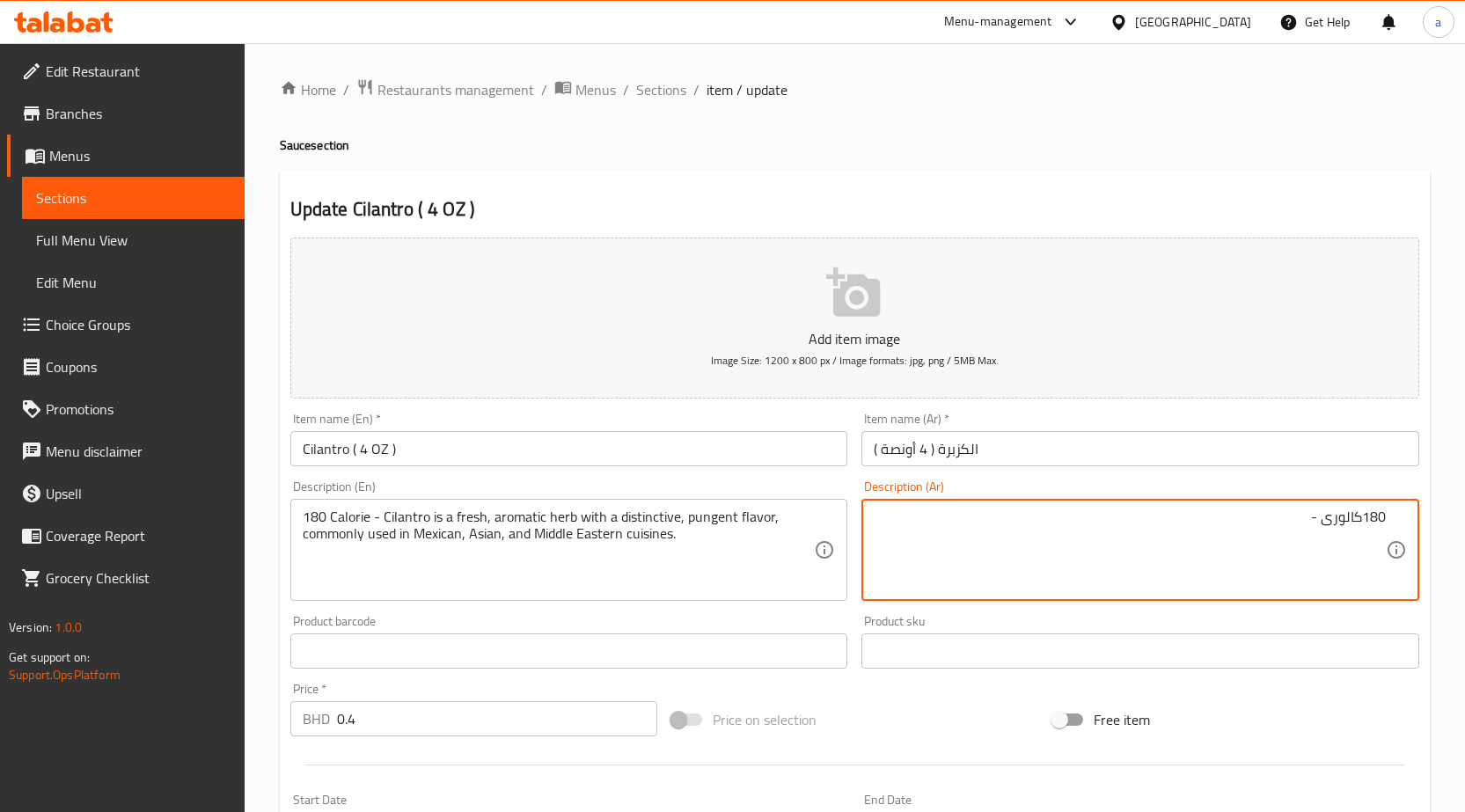
paste textarea "الكزبرة"
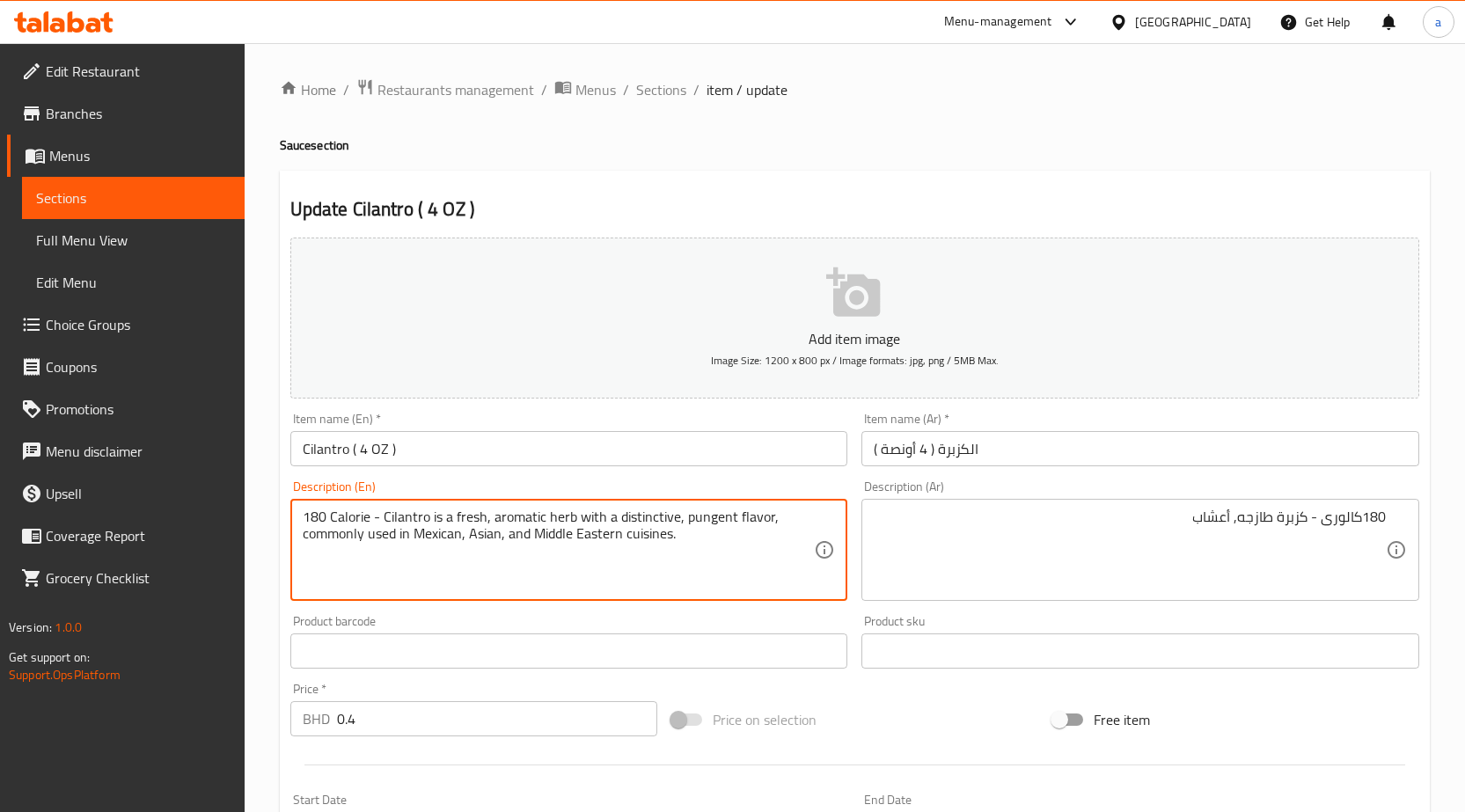
click at [524, 513] on textarea "180 Calorie - Cilantro is a fresh, aromatic herb with a distinctive, pungent fl…" at bounding box center [559, 550] width 512 height 84
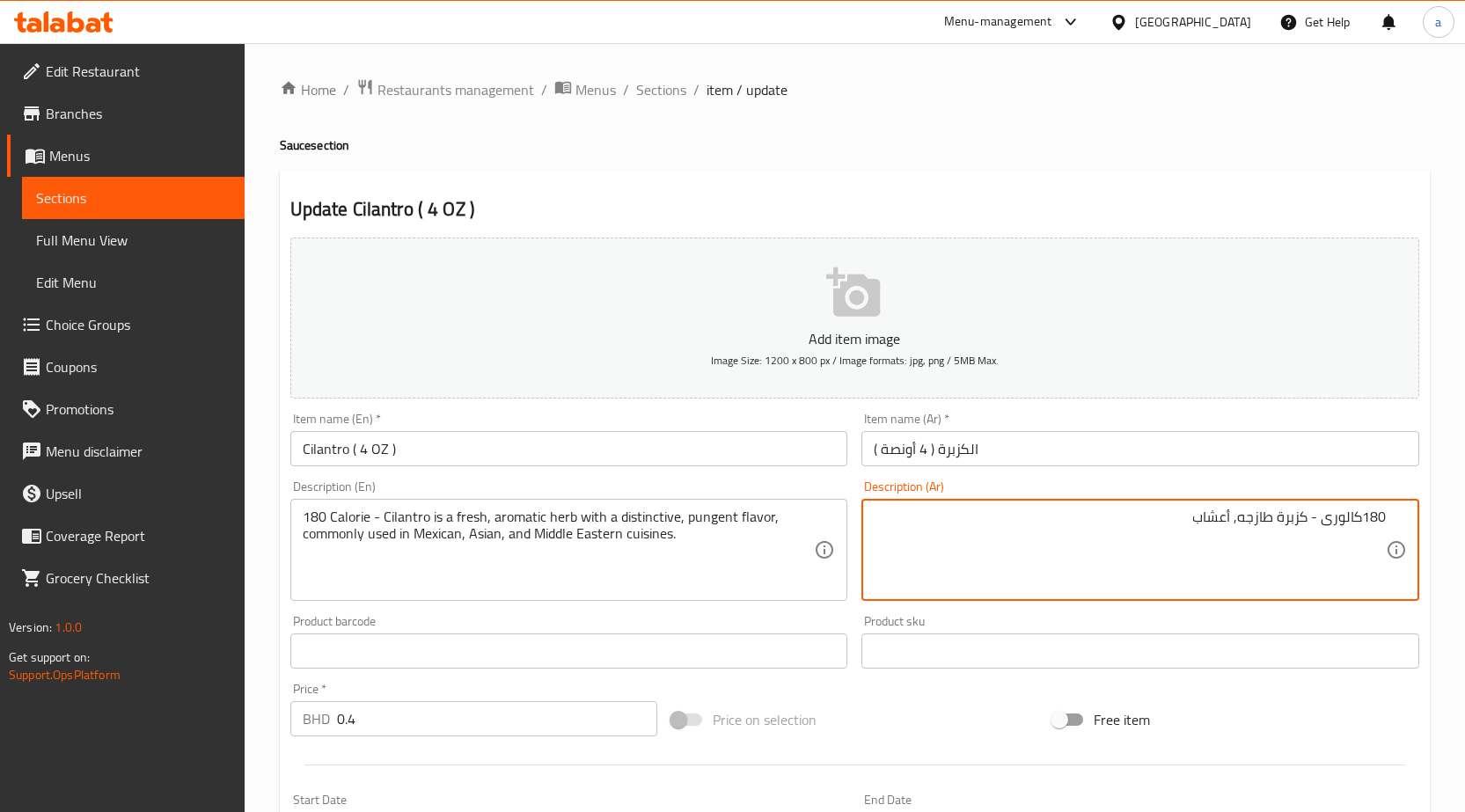
paste textarea "عطري"
type textarea "180كالورى - كزبرة طازجه, أعشاب عطريه, مع"
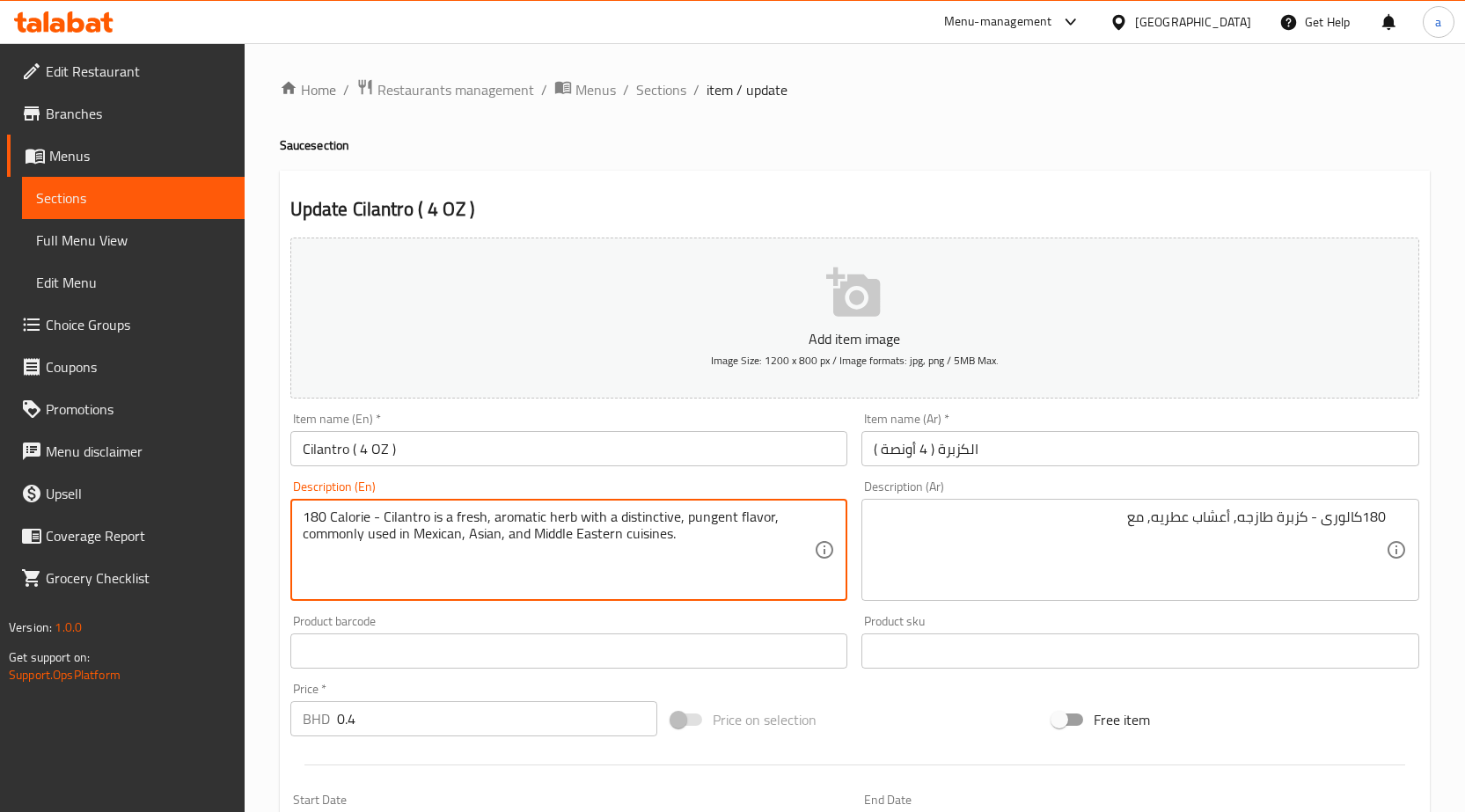
click at [632, 521] on textarea "180 Calorie - Cilantro is a fresh, aromatic herb with a distinctive, pungent fl…" at bounding box center [559, 550] width 512 height 84
click at [634, 525] on textarea "180 Calorie - Cilantro is a fresh, aromatic herb with a distinctive, pungent fl…" at bounding box center [559, 550] width 512 height 84
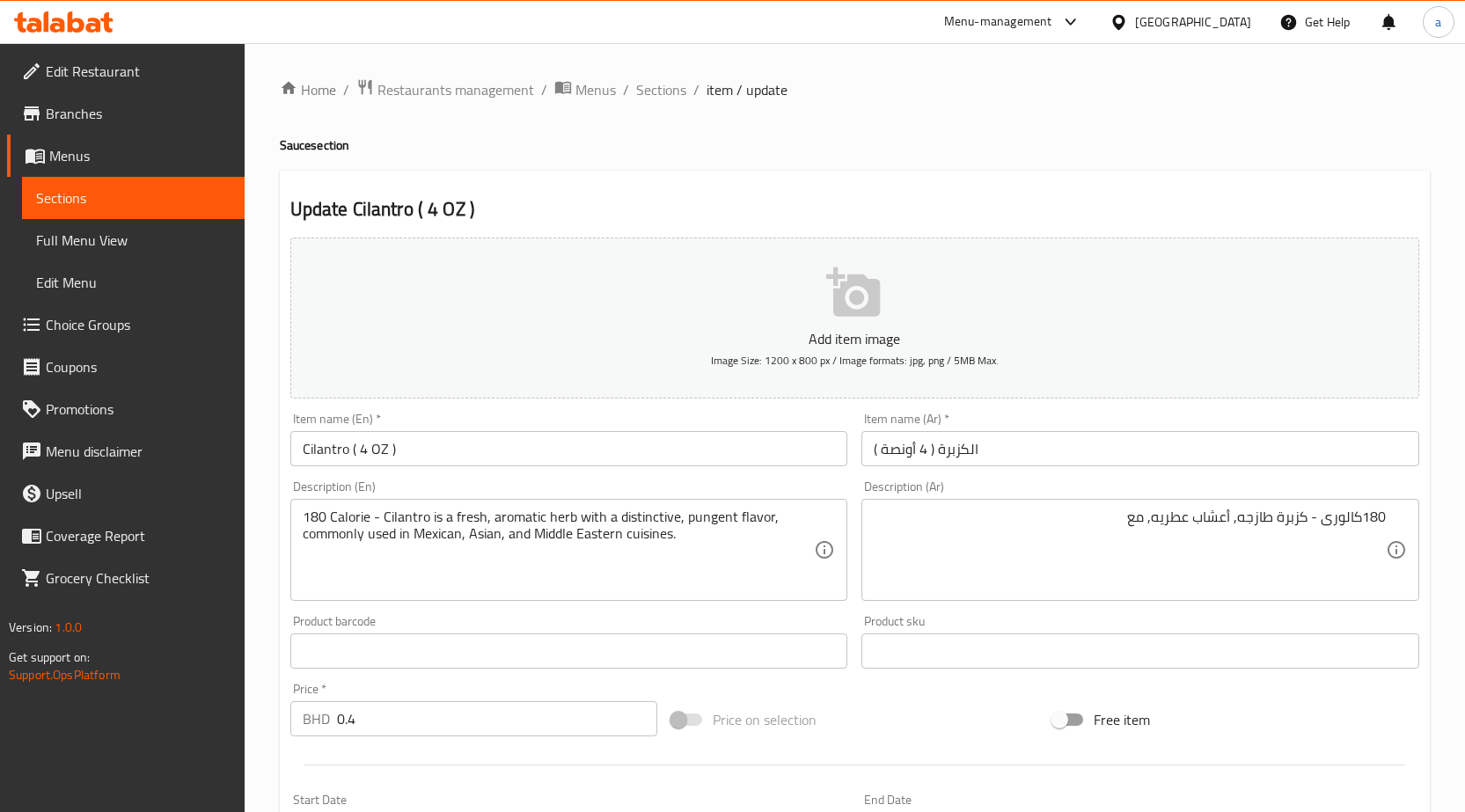
click at [324, 542] on textarea "180 Calorie - Cilantro is a fresh, aromatic herb with a distinctive, pungent fl…" at bounding box center [559, 550] width 512 height 84
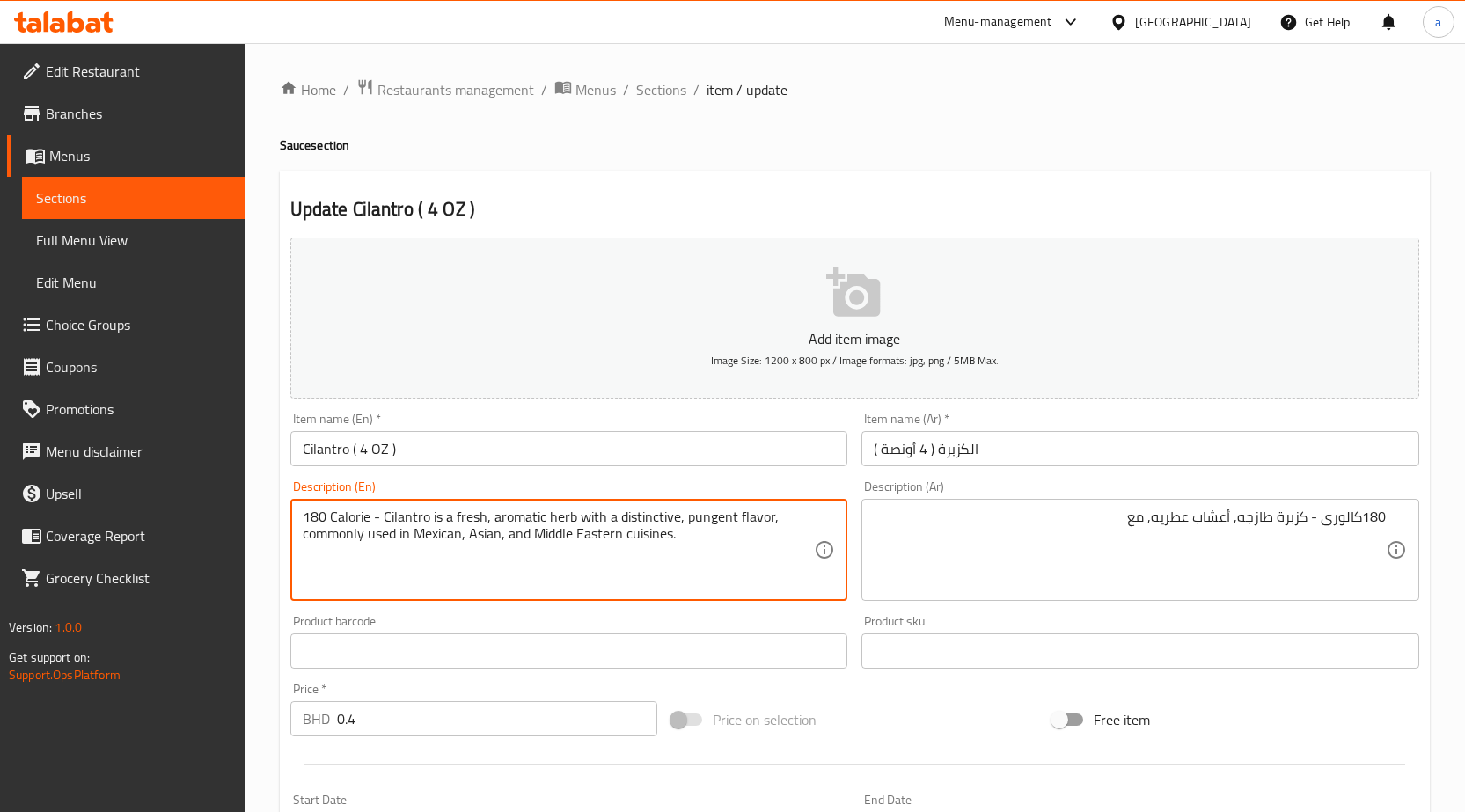
click at [324, 542] on textarea "180 Calorie - Cilantro is a fresh, aromatic herb with a distinctive, pungent fl…" at bounding box center [559, 550] width 512 height 84
click at [303, 536] on textarea "180 Calorie - Cilantro is a fresh, aromatic herb with a distinctive, pungent fl…" at bounding box center [559, 550] width 512 height 84
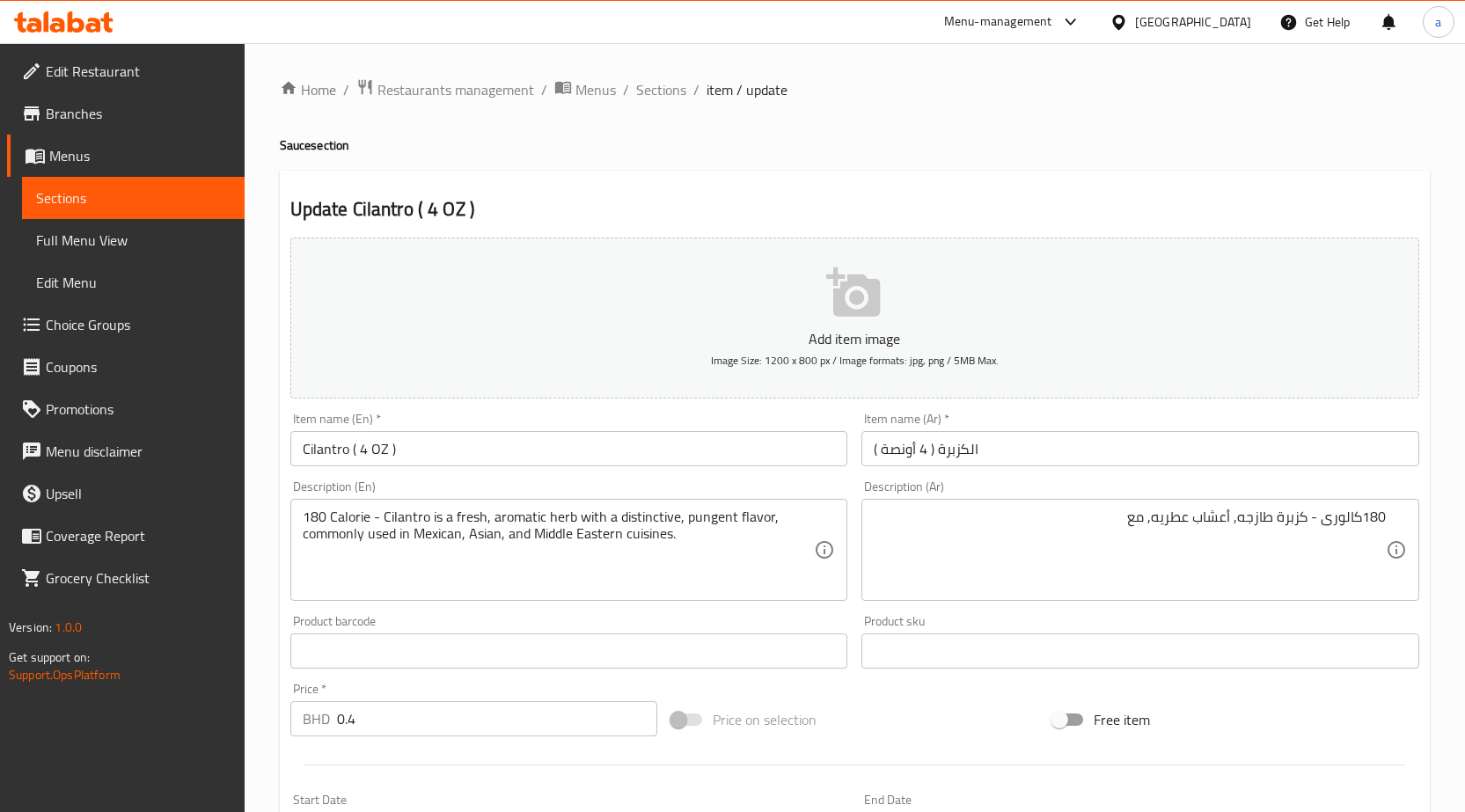
click at [425, 440] on input "Cilantro ( 4 OZ )" at bounding box center [569, 449] width 558 height 35
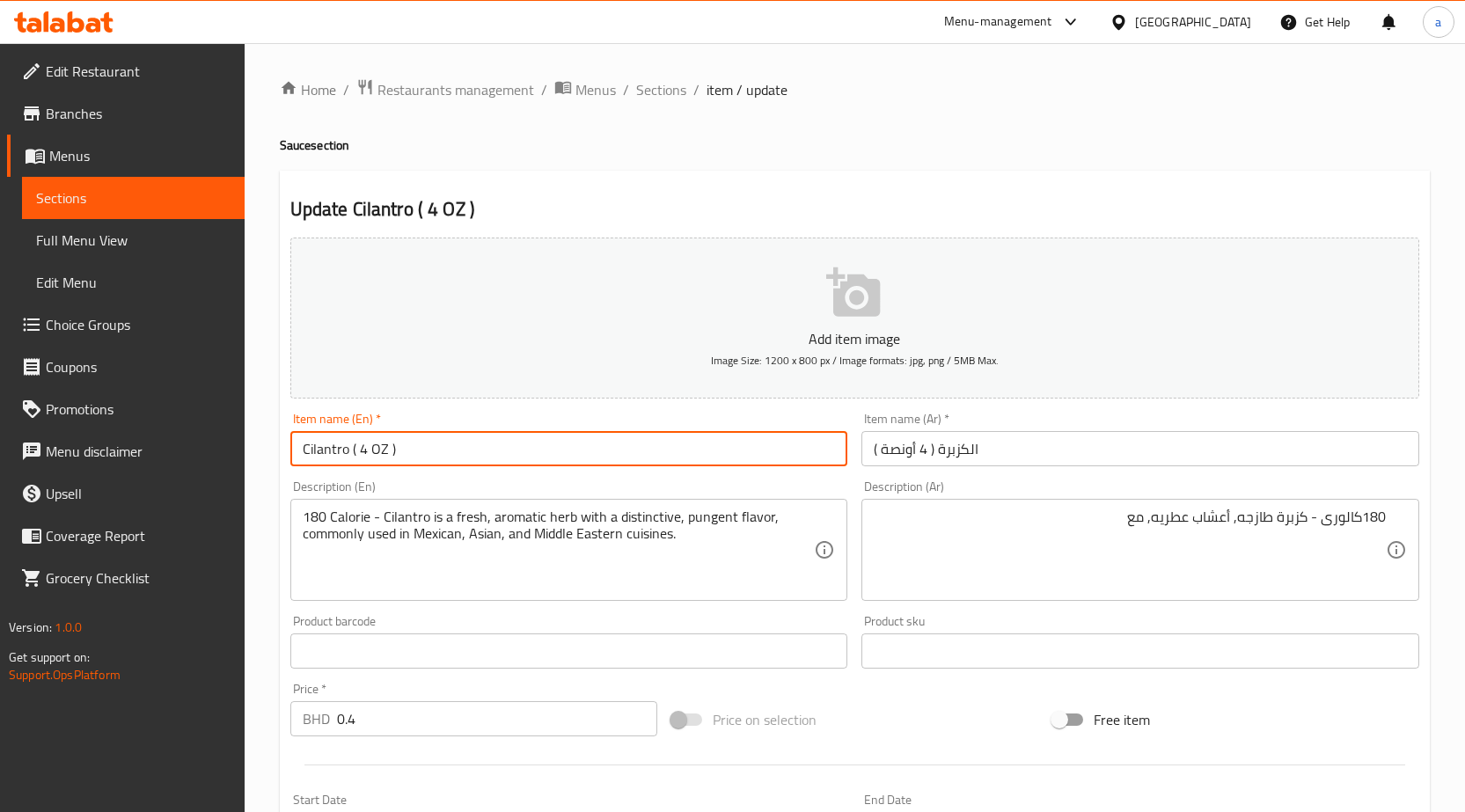
click at [425, 440] on input "Cilantro ( 4 OZ )" at bounding box center [569, 449] width 558 height 35
click at [657, 90] on span "Sections" at bounding box center [661, 89] width 50 height 21
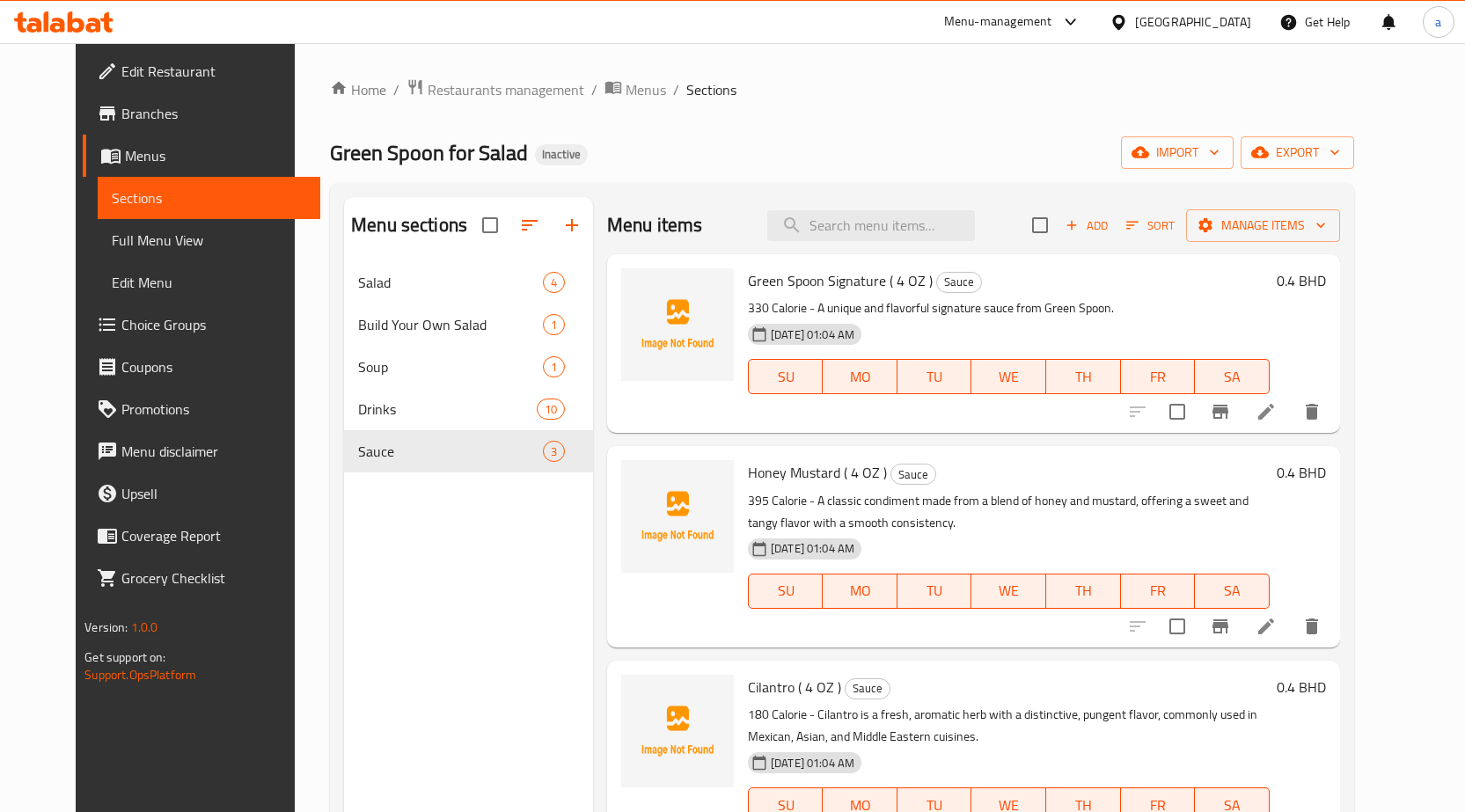
scroll to position [246, 0]
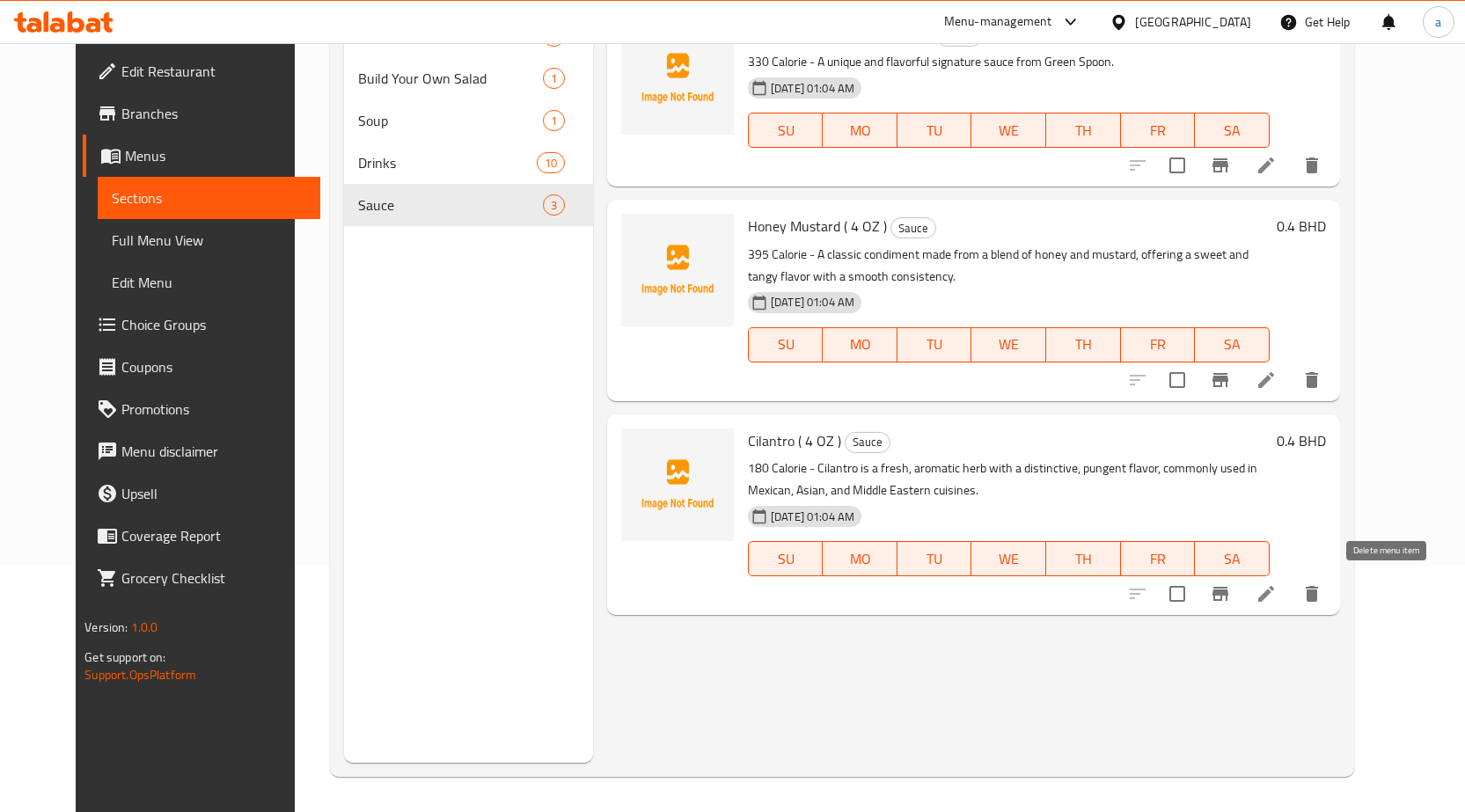
click at [1323, 586] on icon "delete" at bounding box center [1312, 594] width 21 height 21
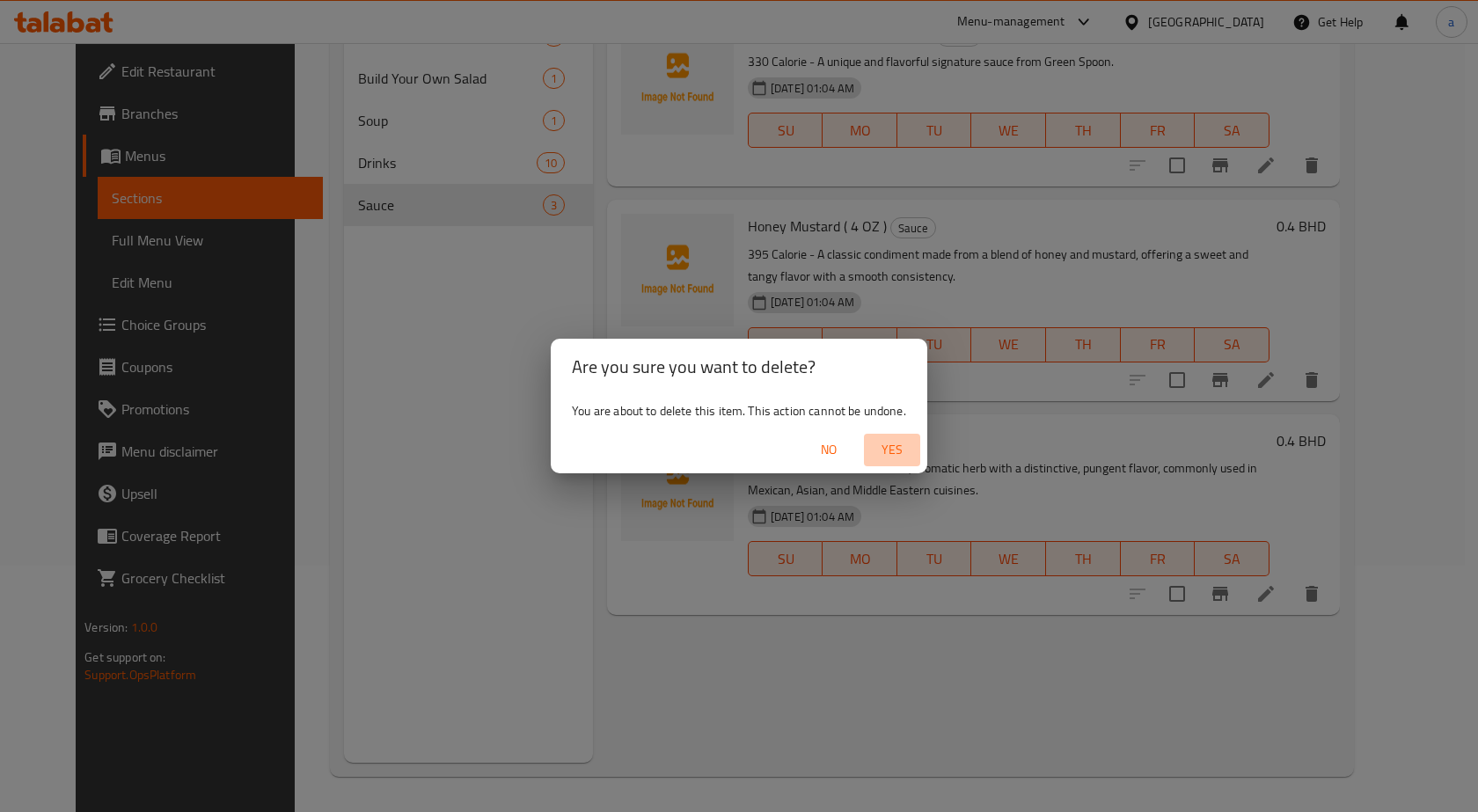
click at [899, 440] on span "Yes" at bounding box center [891, 450] width 42 height 22
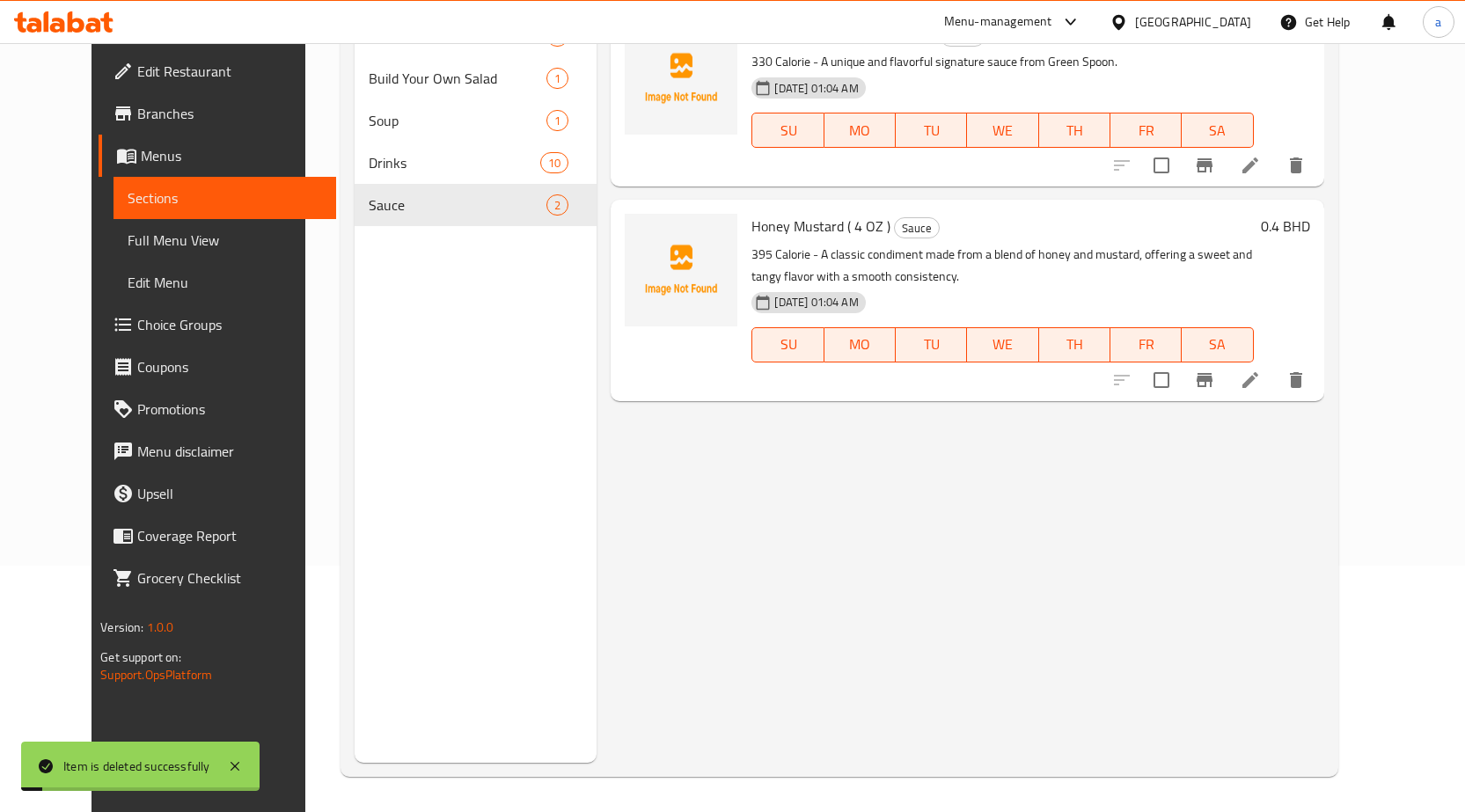
scroll to position [0, 0]
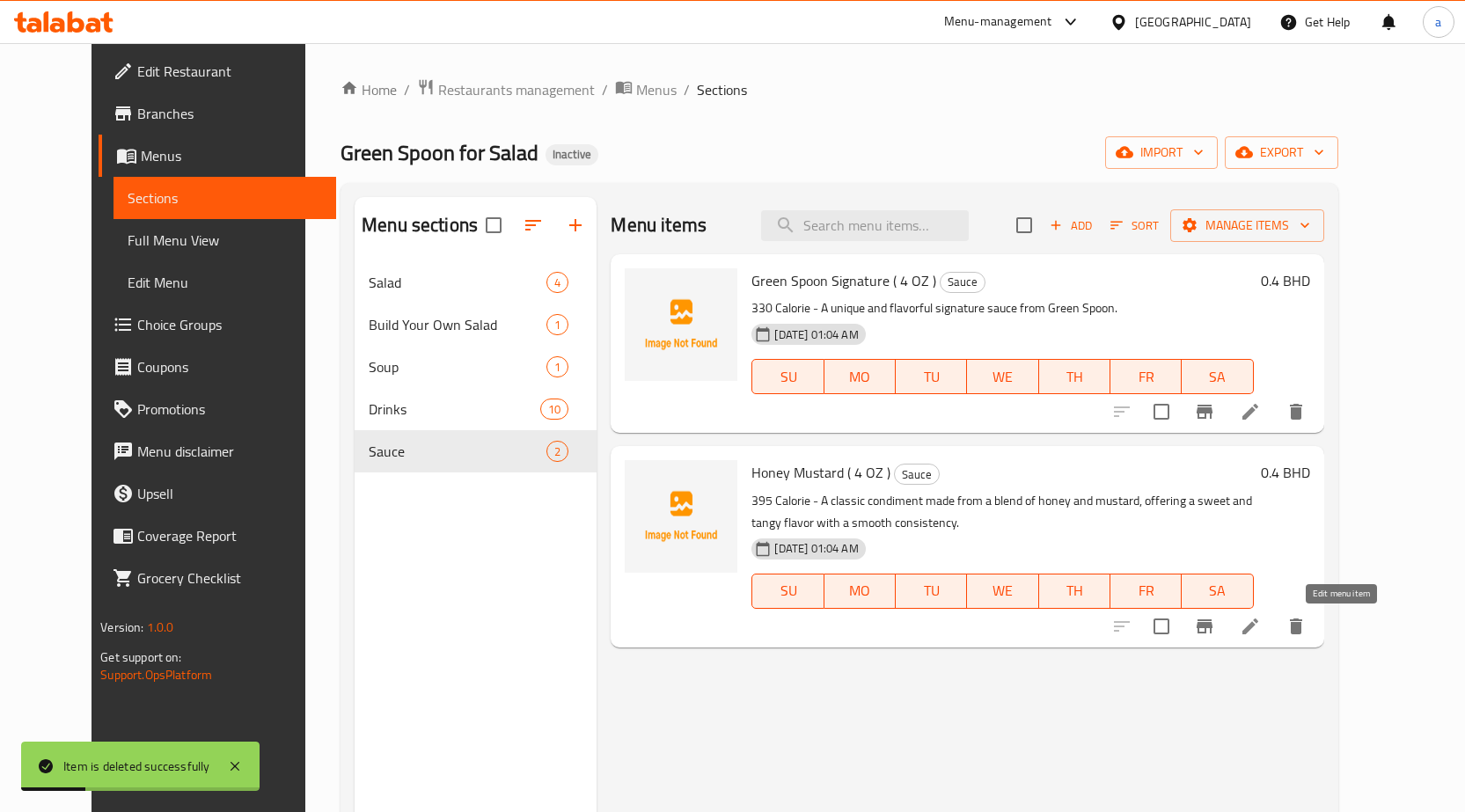
click at [1260, 632] on icon at bounding box center [1250, 626] width 21 height 21
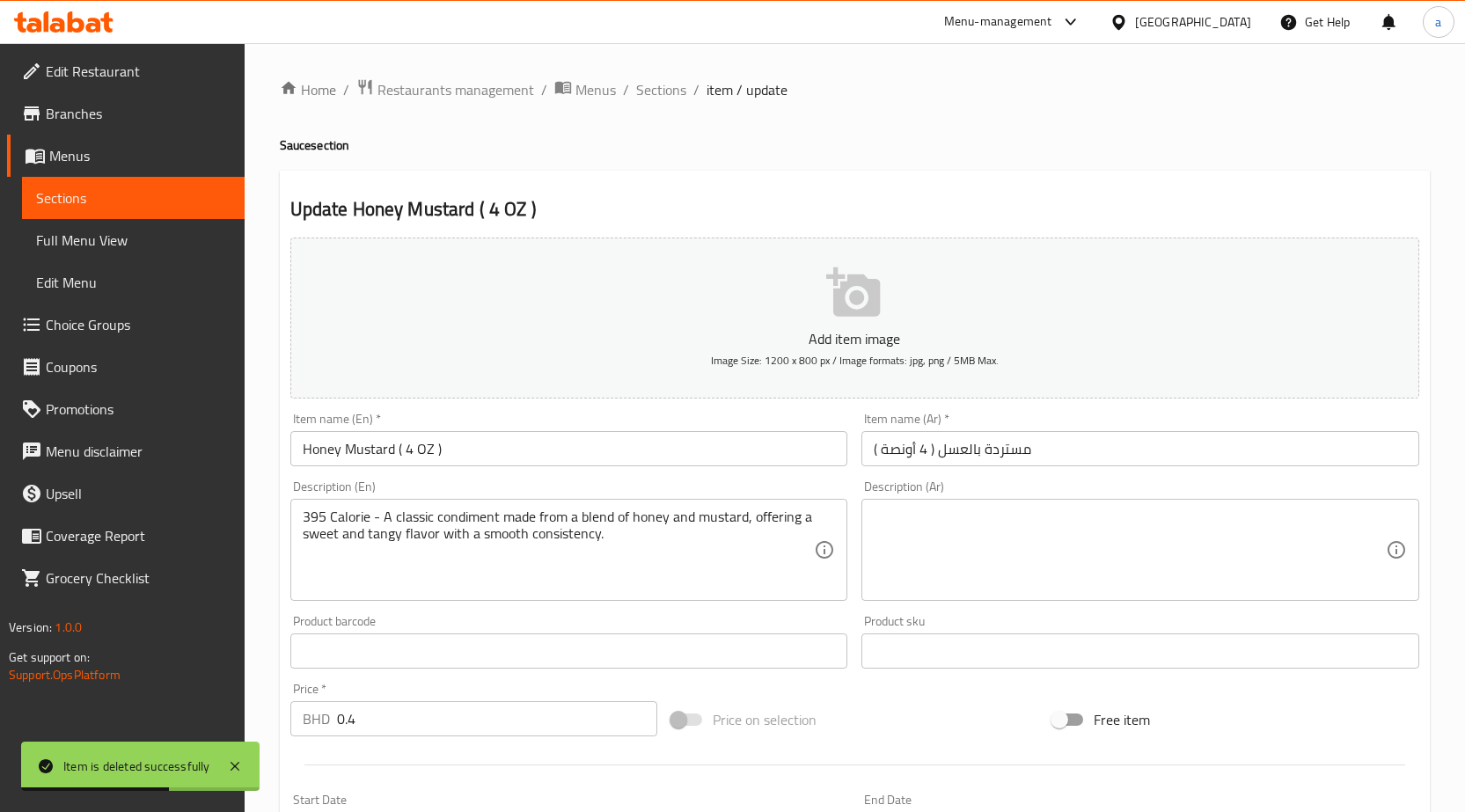
click at [1273, 584] on textarea at bounding box center [1129, 550] width 512 height 84
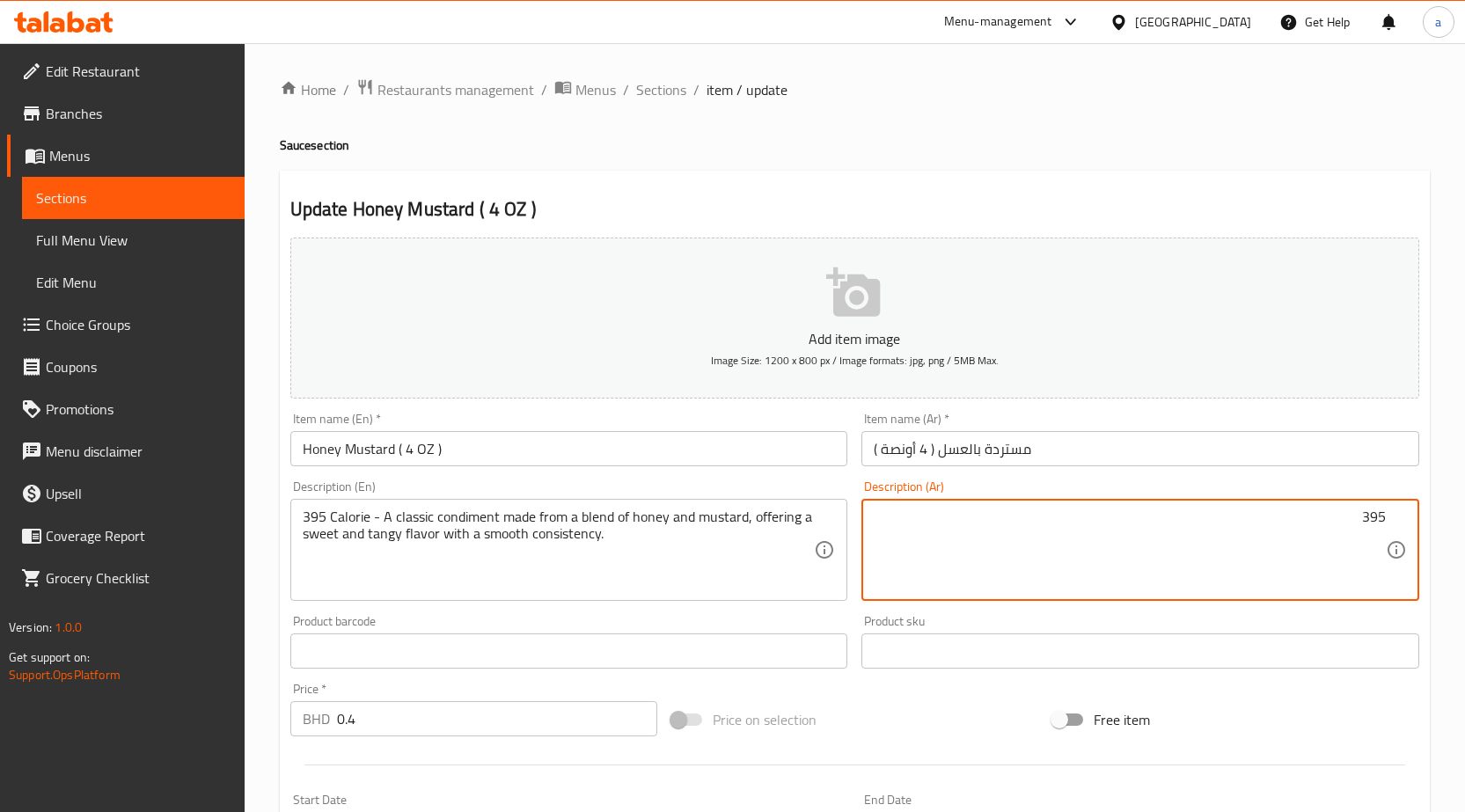
paste textarea "كالوري"
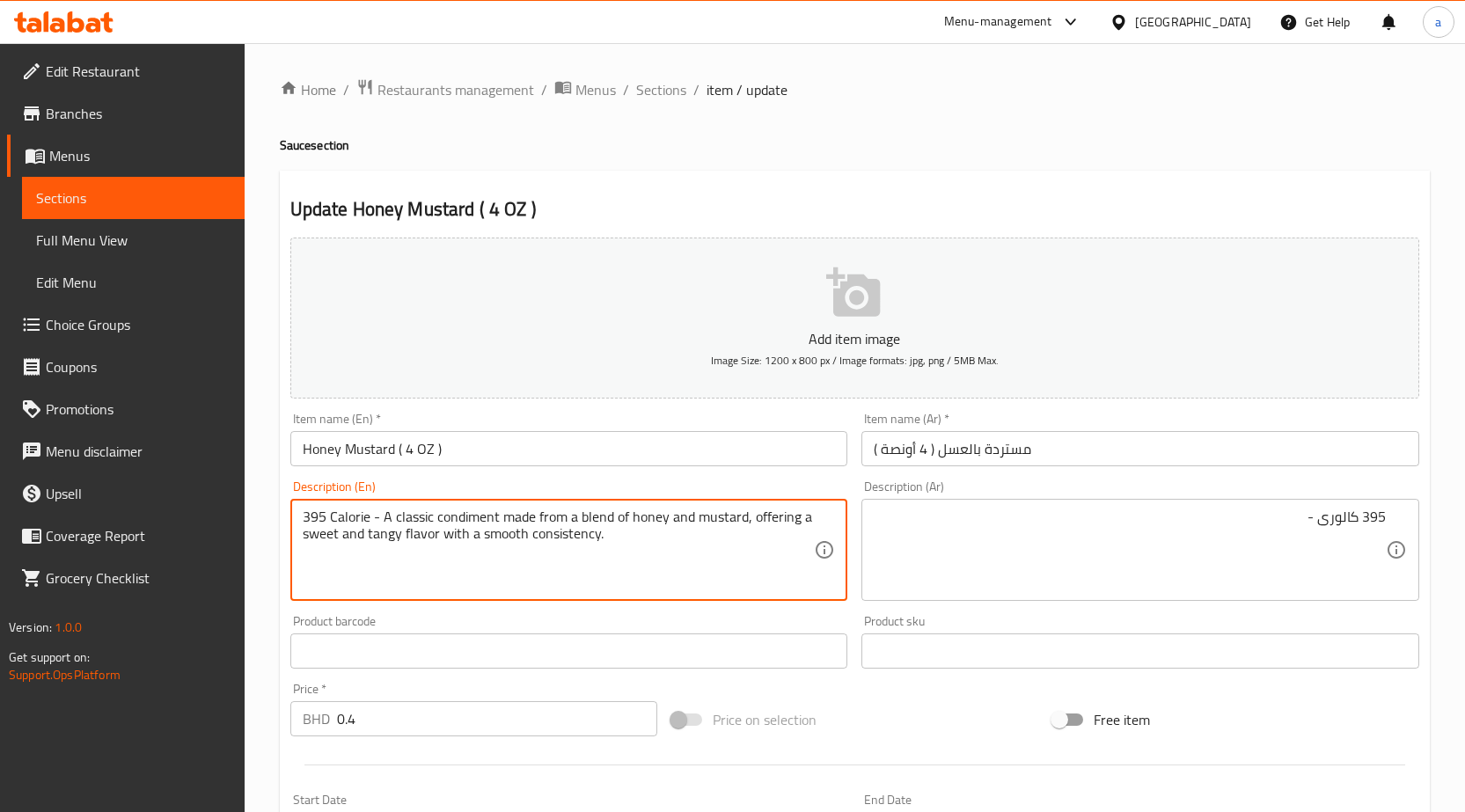
click at [565, 540] on textarea "395 Calorie - A classic condiment made from a blend of honey and mustard, offer…" at bounding box center [559, 550] width 512 height 84
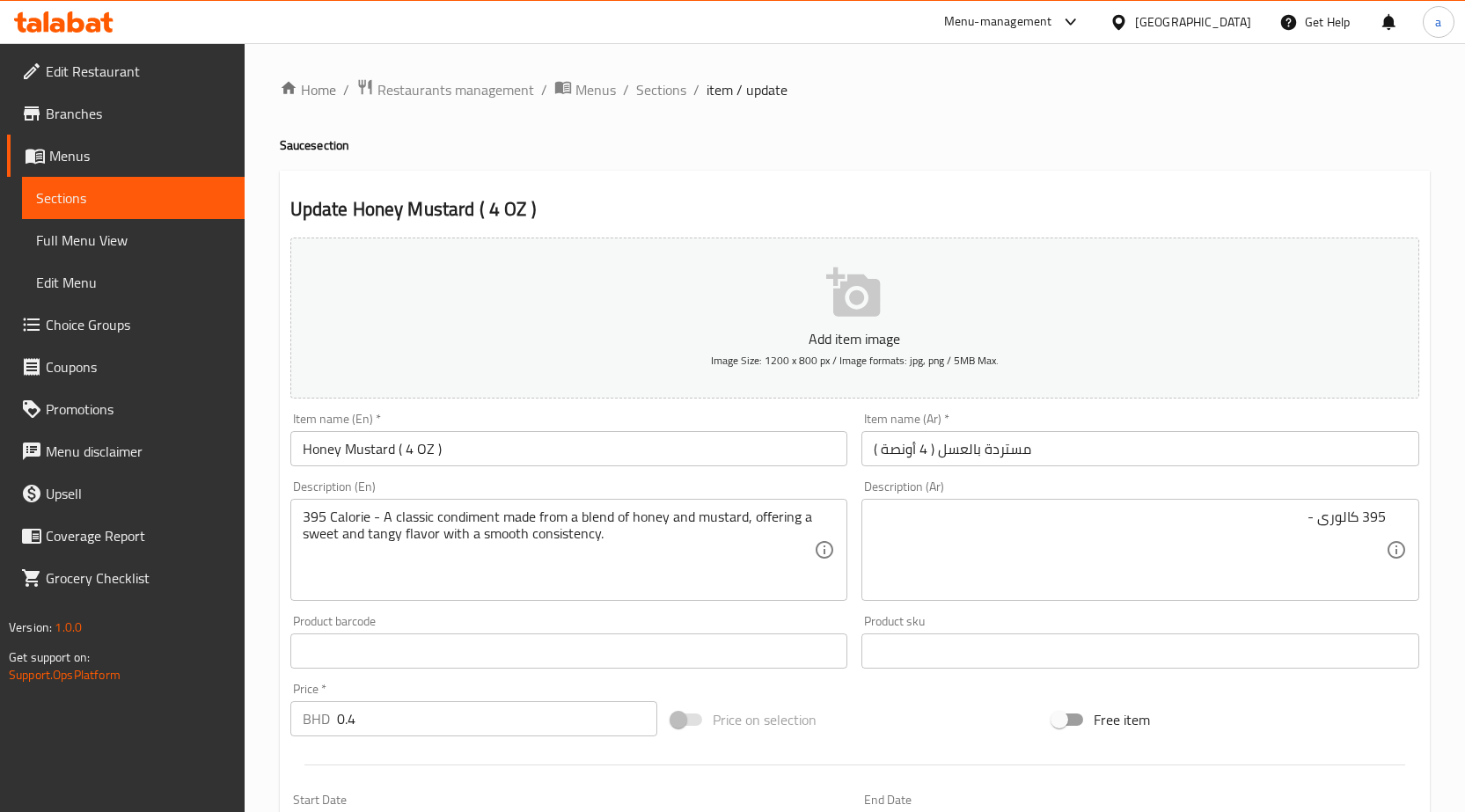
click at [469, 516] on textarea "395 Calorie - A classic condiment made from a blend of honey and mustard, offer…" at bounding box center [559, 550] width 512 height 84
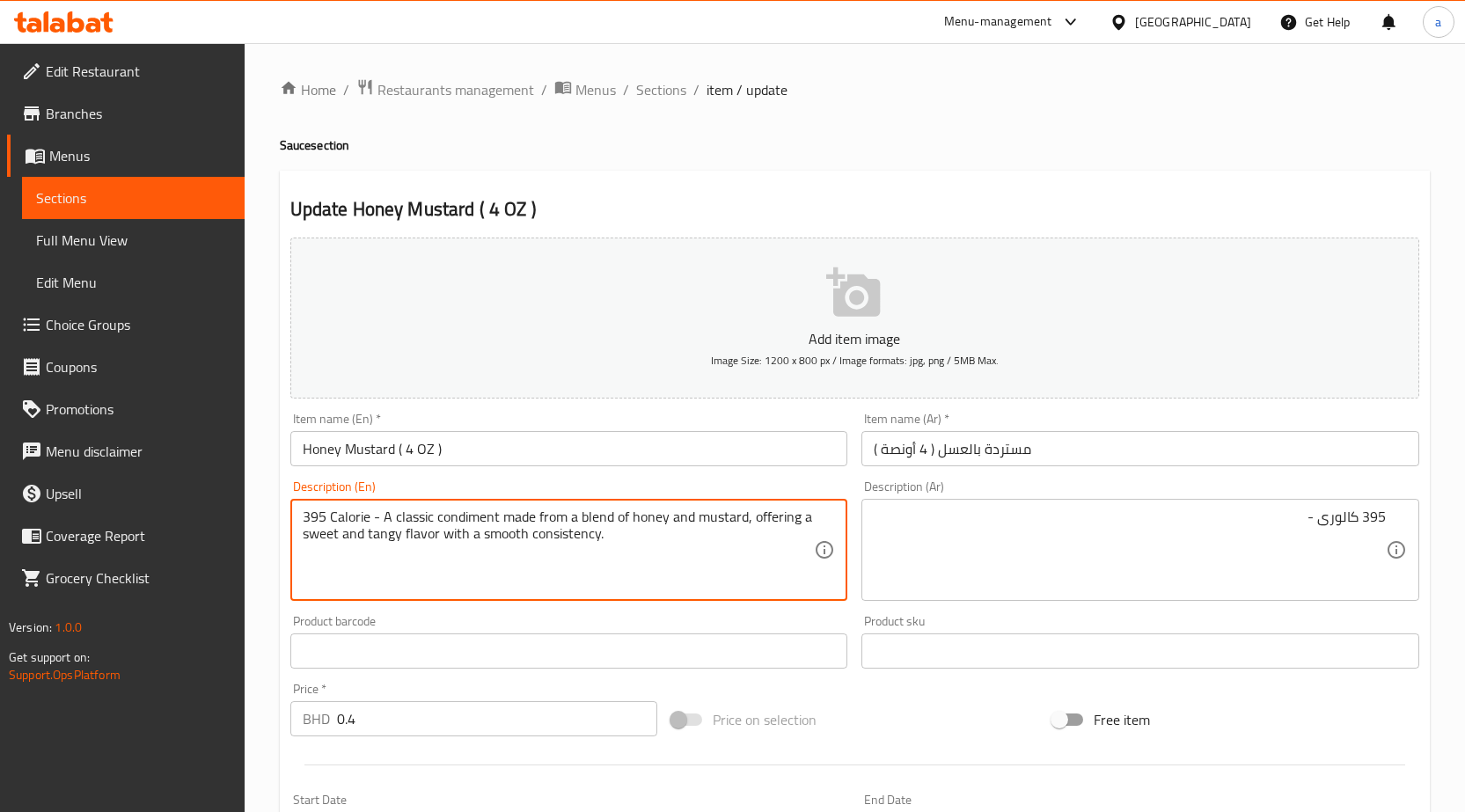
click at [469, 516] on textarea "395 Calorie - A classic condiment made from a blend of honey and mustard, offer…" at bounding box center [559, 550] width 512 height 84
click at [455, 557] on textarea "395 Calorie - A classic condiment made from a blend of honey and mustard, offer…" at bounding box center [559, 550] width 512 height 84
click at [779, 526] on textarea "395 Calorie - A classic condiment made from a blend of honey and mustard, offer…" at bounding box center [559, 550] width 512 height 84
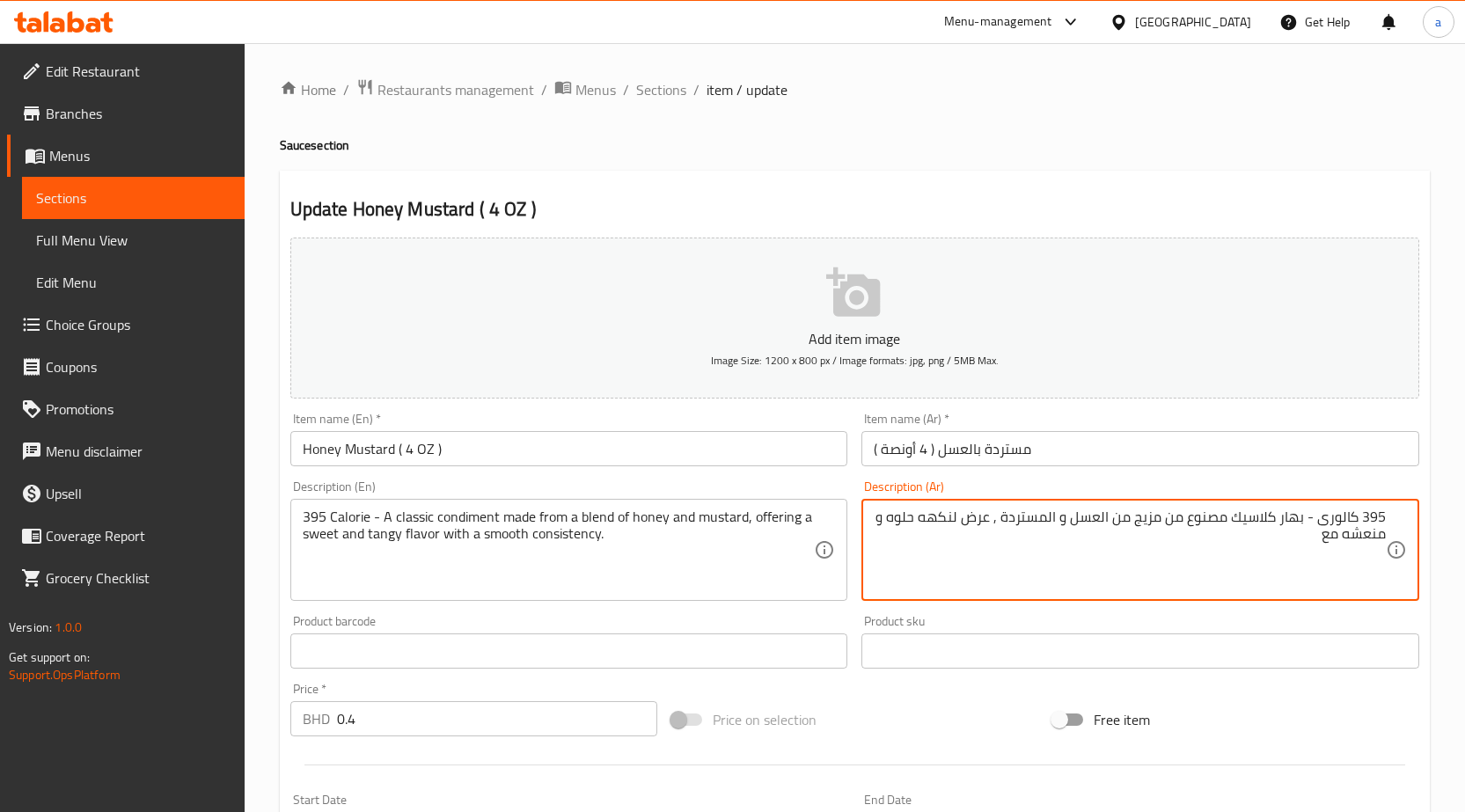
click at [1049, 584] on textarea "395 كالورى - بهار كلاسيك مصنوع من مزيج من العسل و المستردة , عرض لنكهه حلوه و م…" at bounding box center [1129, 550] width 512 height 84
type textarea "395 كالورى - بهار كلاسيك مصنوع من مزيج من العسل و المستردة , عرض لنكهه حلوه و م…"
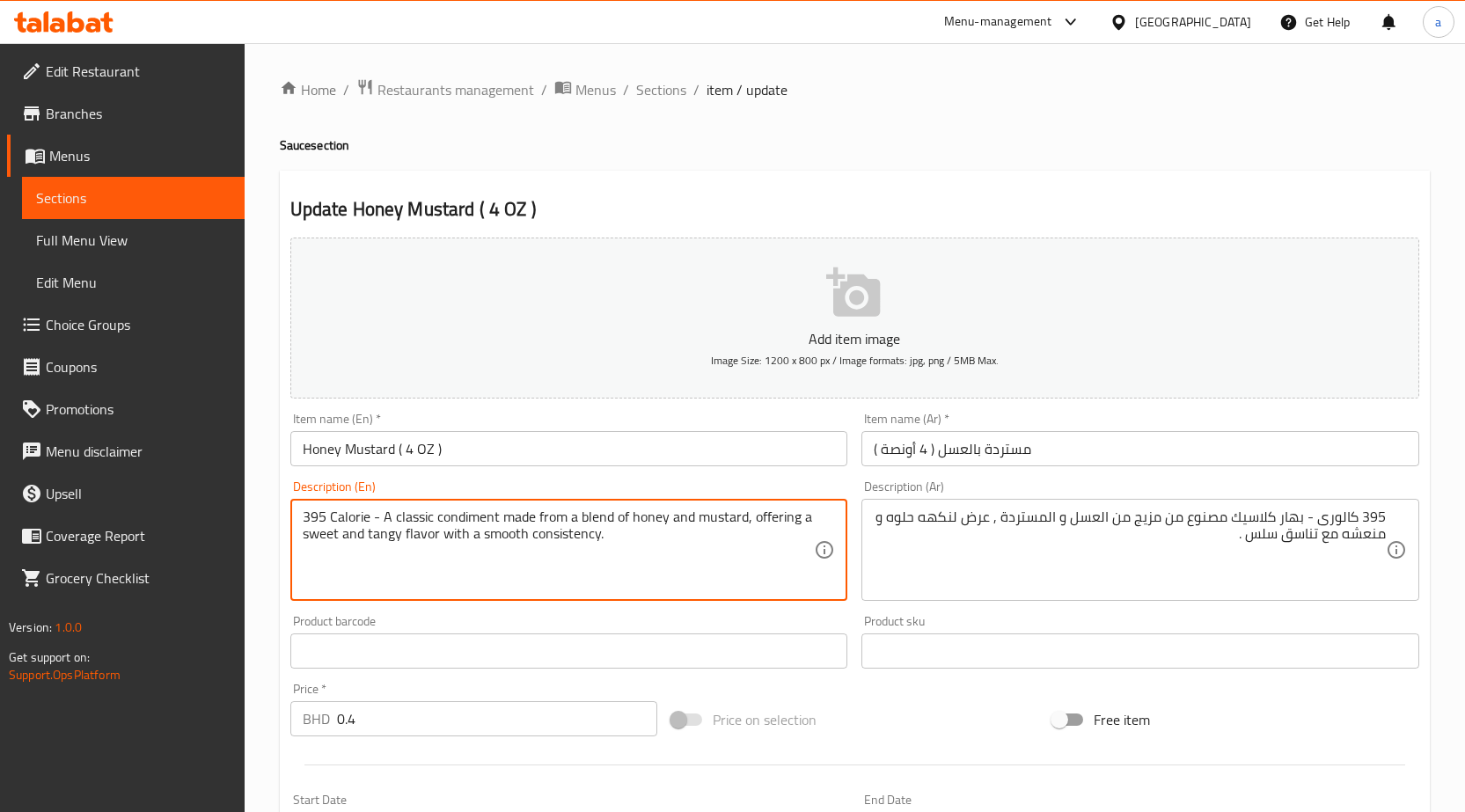
drag, startPoint x: 500, startPoint y: 511, endPoint x: 628, endPoint y: 507, distance: 128.1
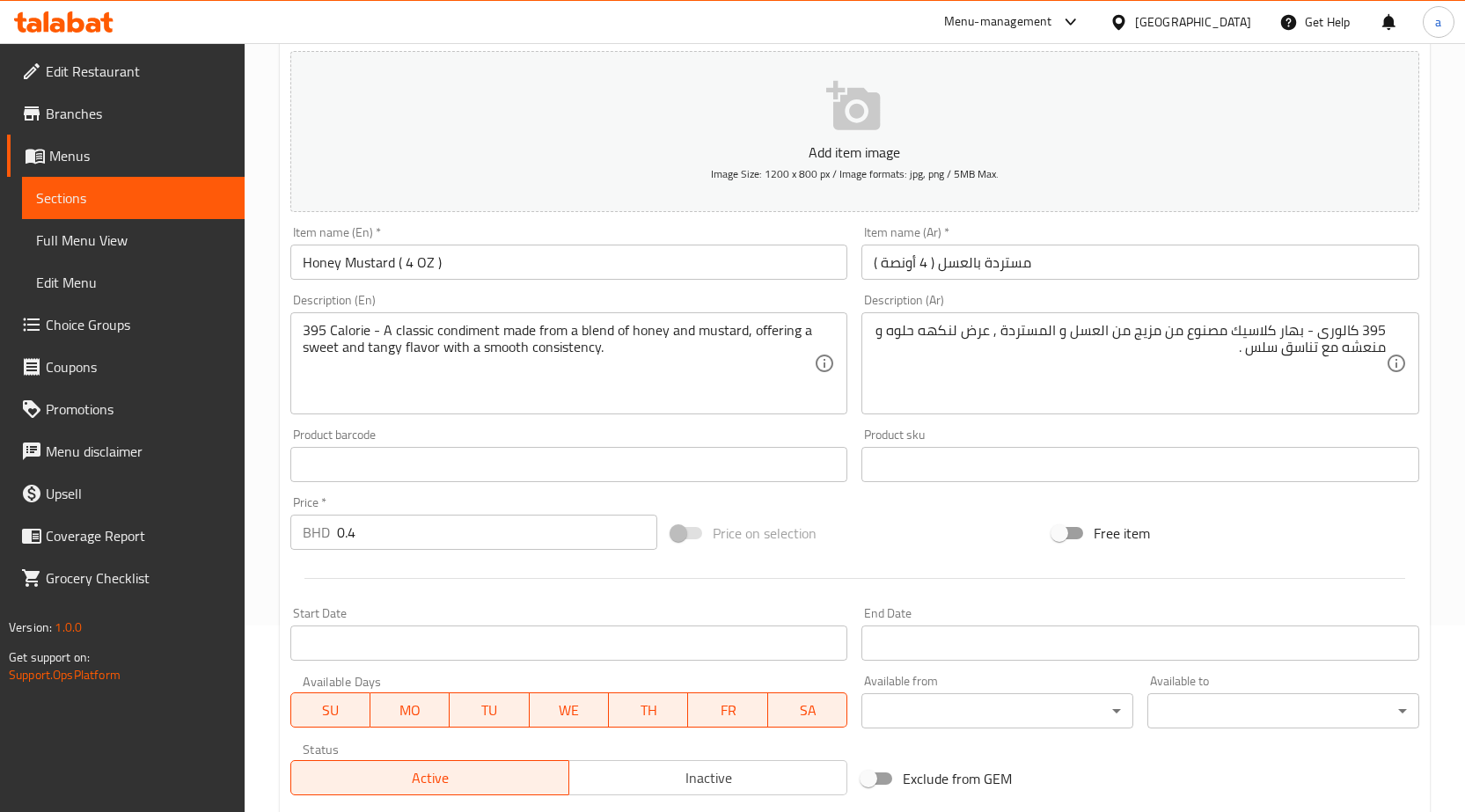
scroll to position [431, 0]
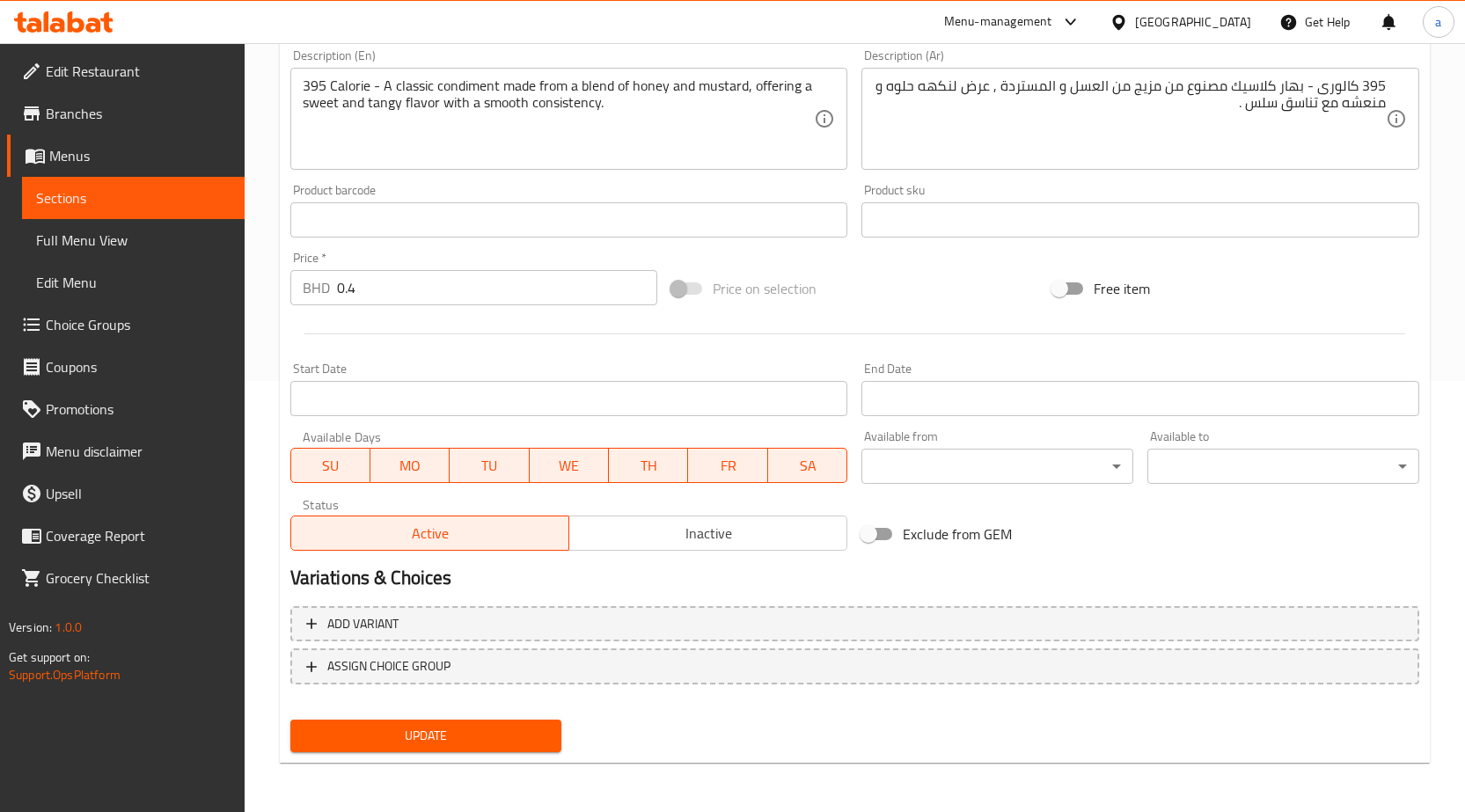
click at [484, 740] on span "Update" at bounding box center [427, 736] width 244 height 22
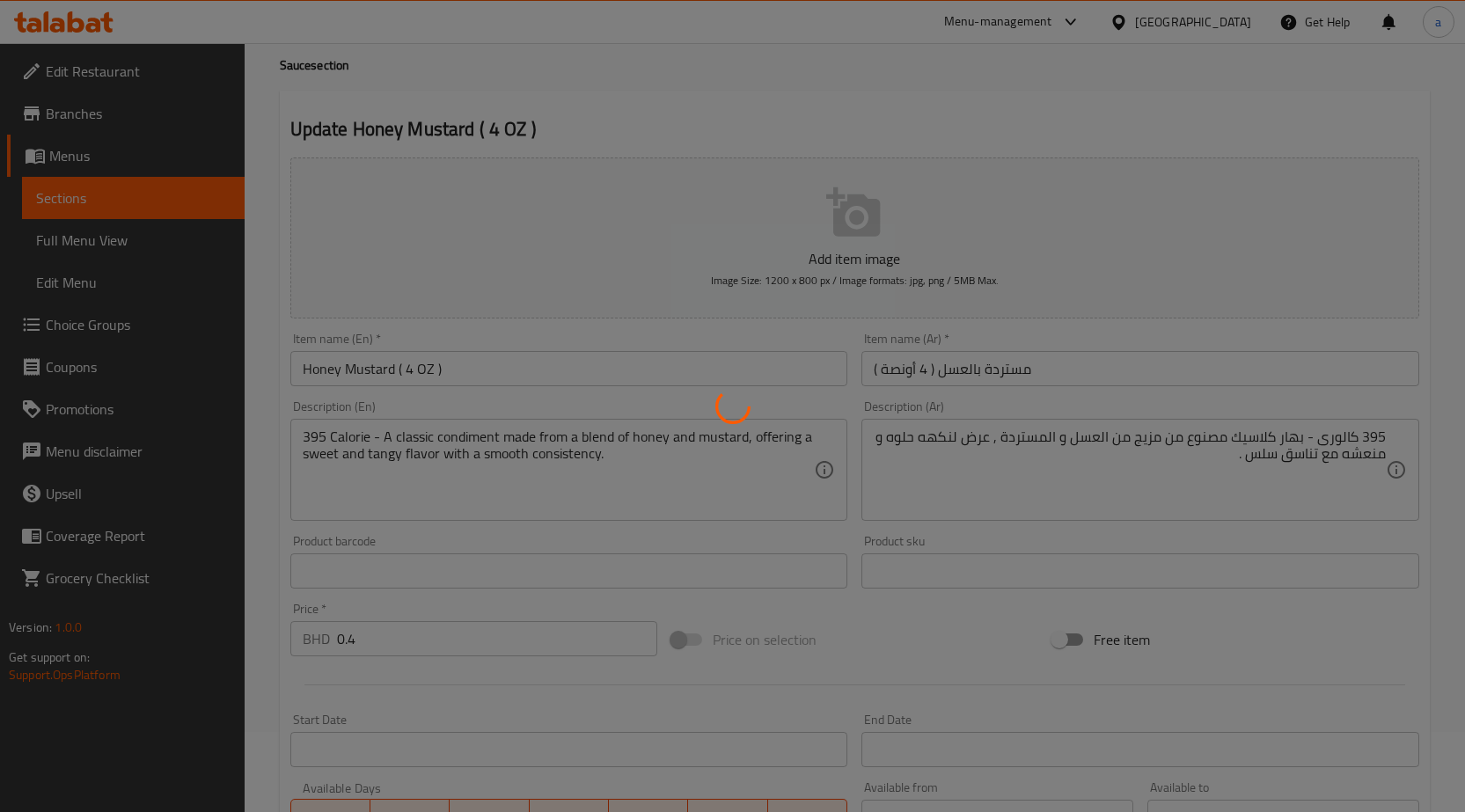
scroll to position [0, 0]
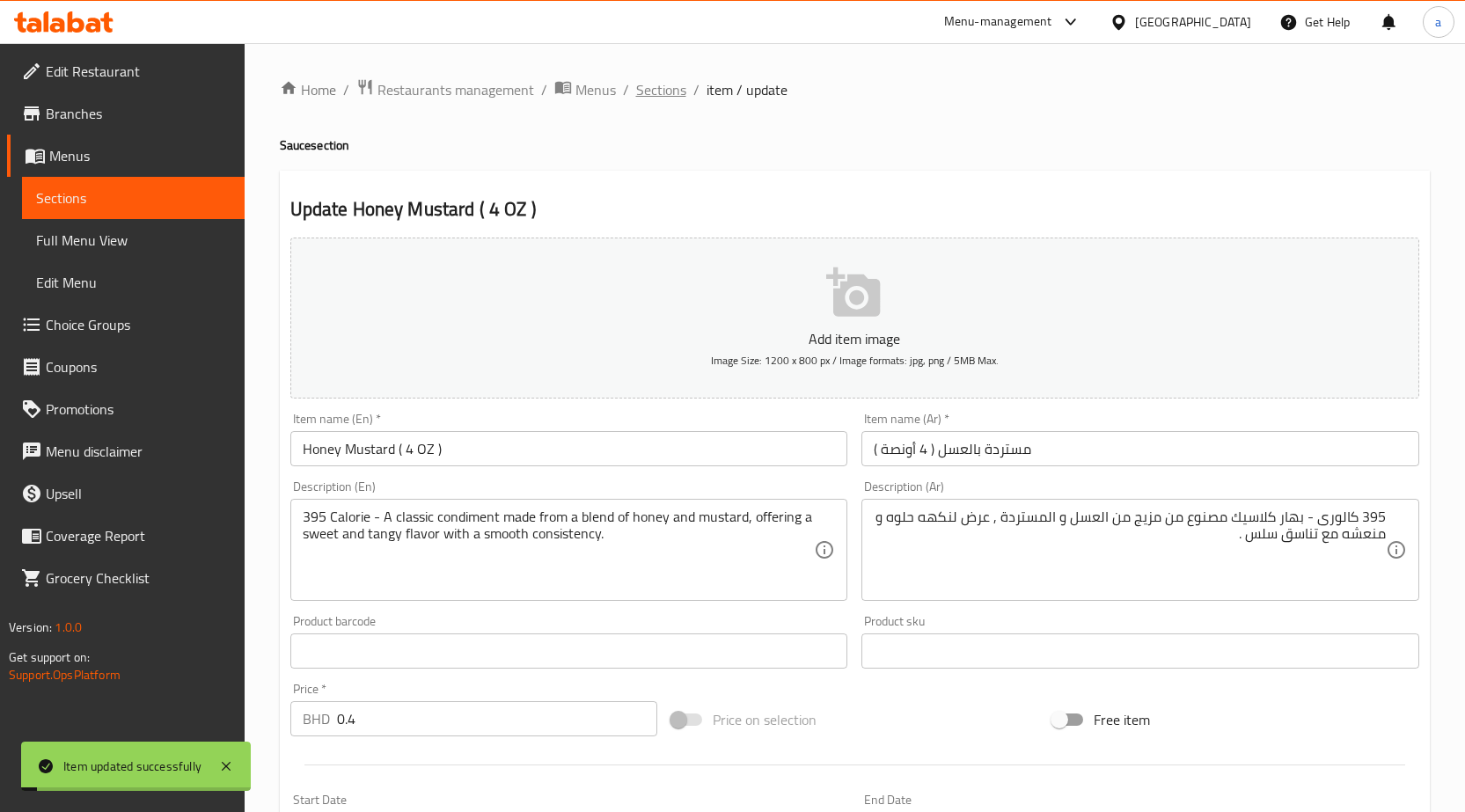
click at [667, 97] on span "Sections" at bounding box center [661, 89] width 50 height 21
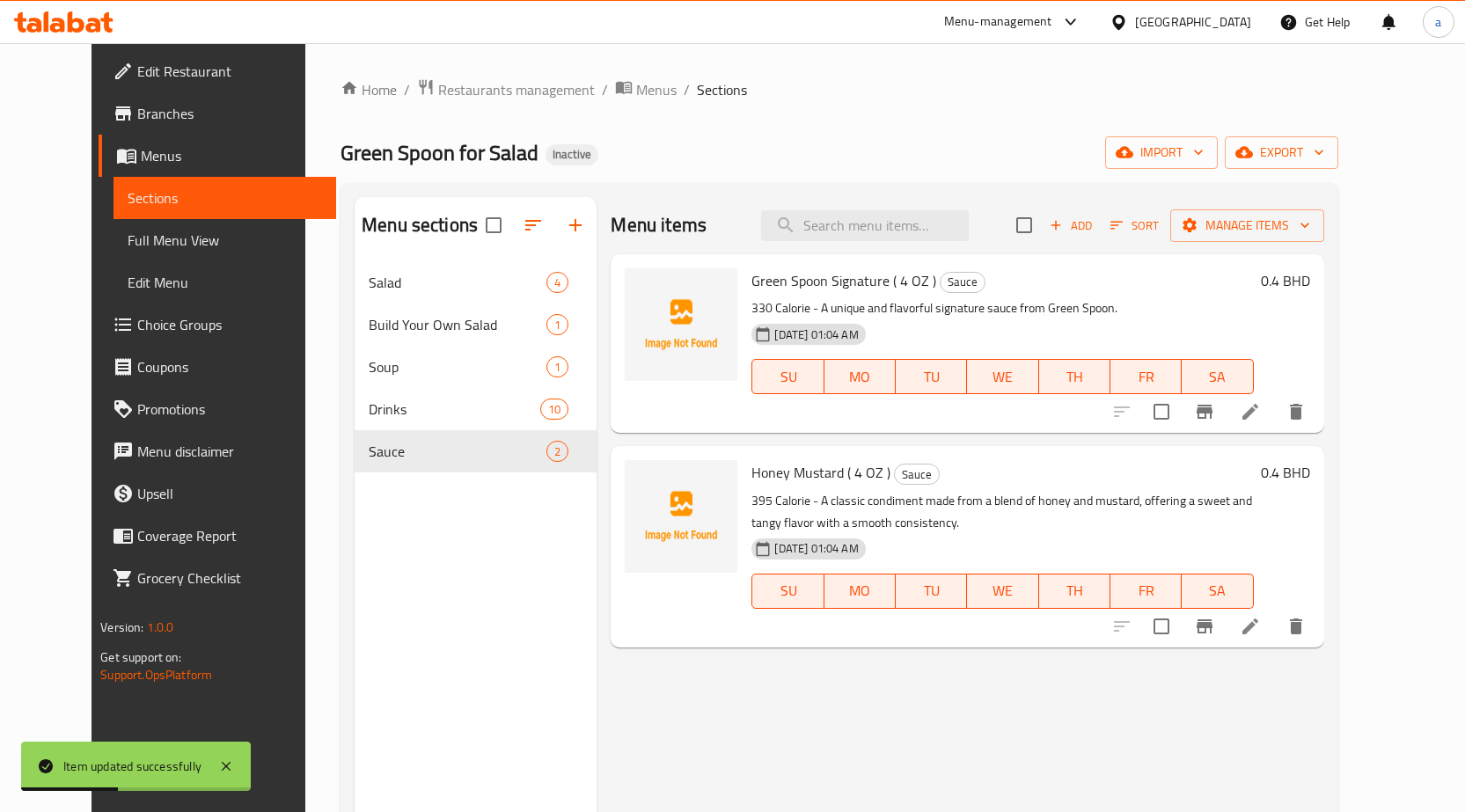
click at [1260, 414] on icon at bounding box center [1250, 412] width 21 height 21
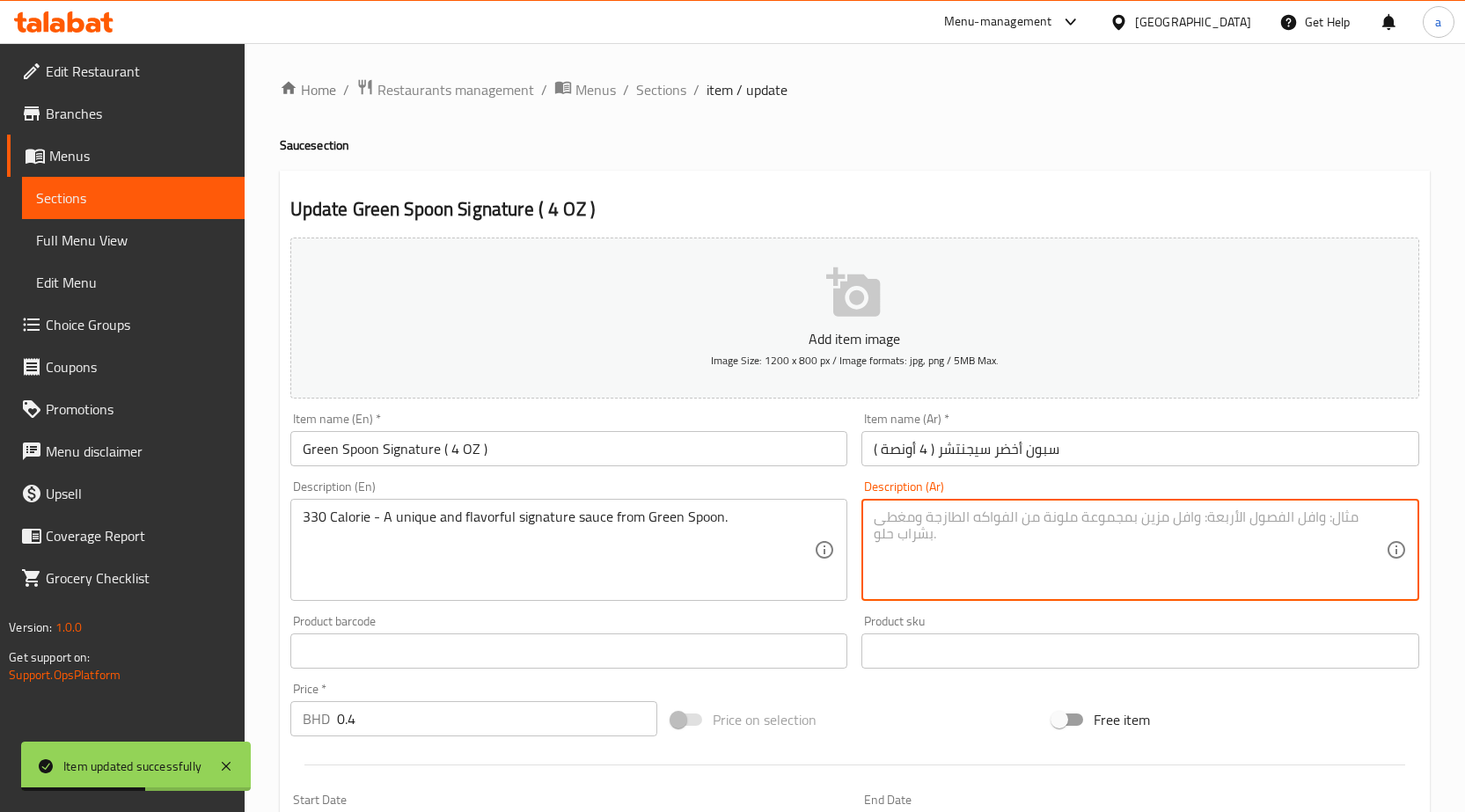
click at [1071, 533] on textarea at bounding box center [1129, 550] width 512 height 84
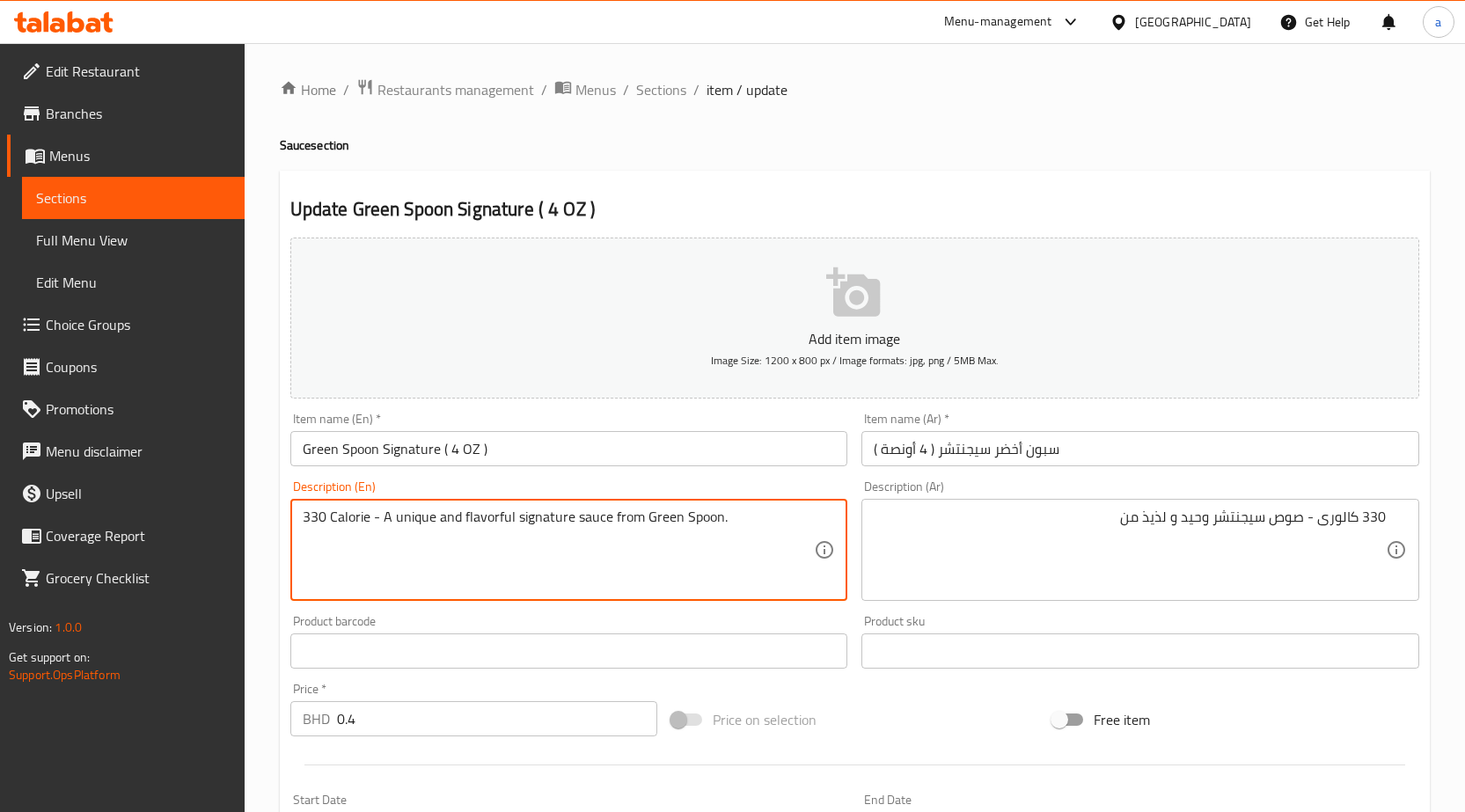
click at [683, 515] on textarea "330 Calorie - A unique and flavorful signature sauce from Green Spoon." at bounding box center [559, 550] width 512 height 84
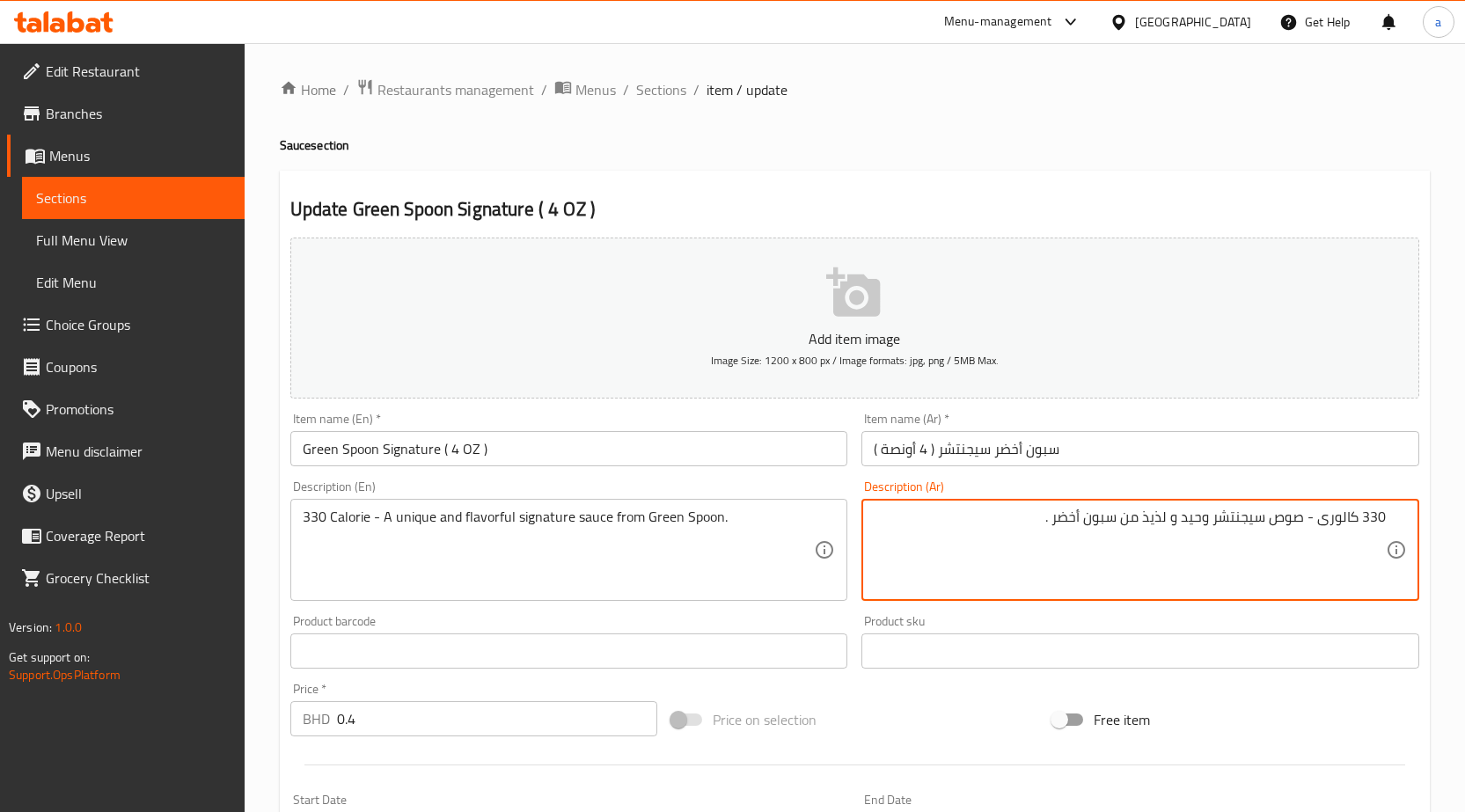
click at [1198, 523] on textarea "330 كالورى - صوص سيجنتشر وحيد و لذيذ من سبون أخضر ." at bounding box center [1129, 550] width 512 height 84
type textarea "330 كالورى - صوص سيجنتشر فريد و لذيذ من سبون أخضر ."
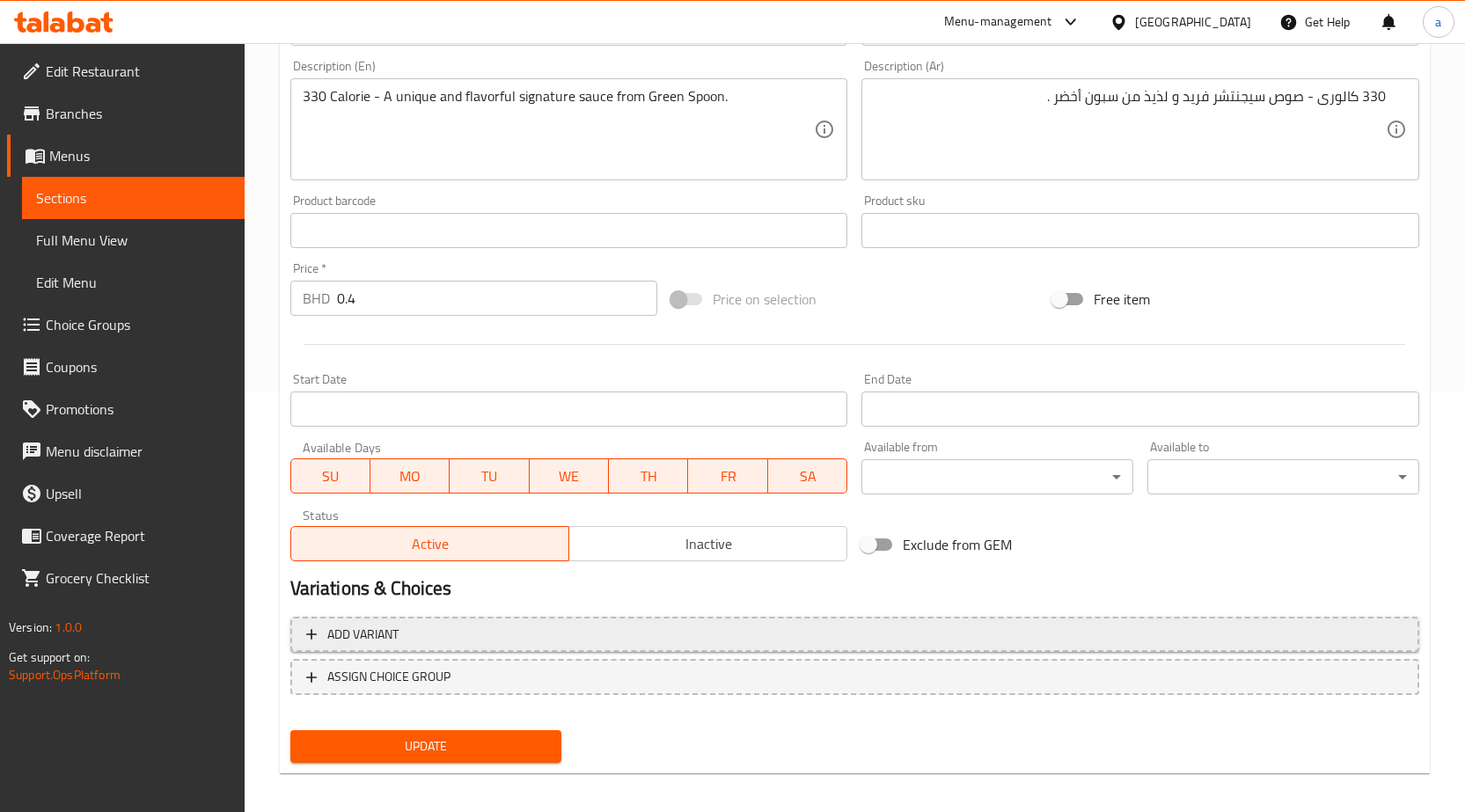
scroll to position [431, 0]
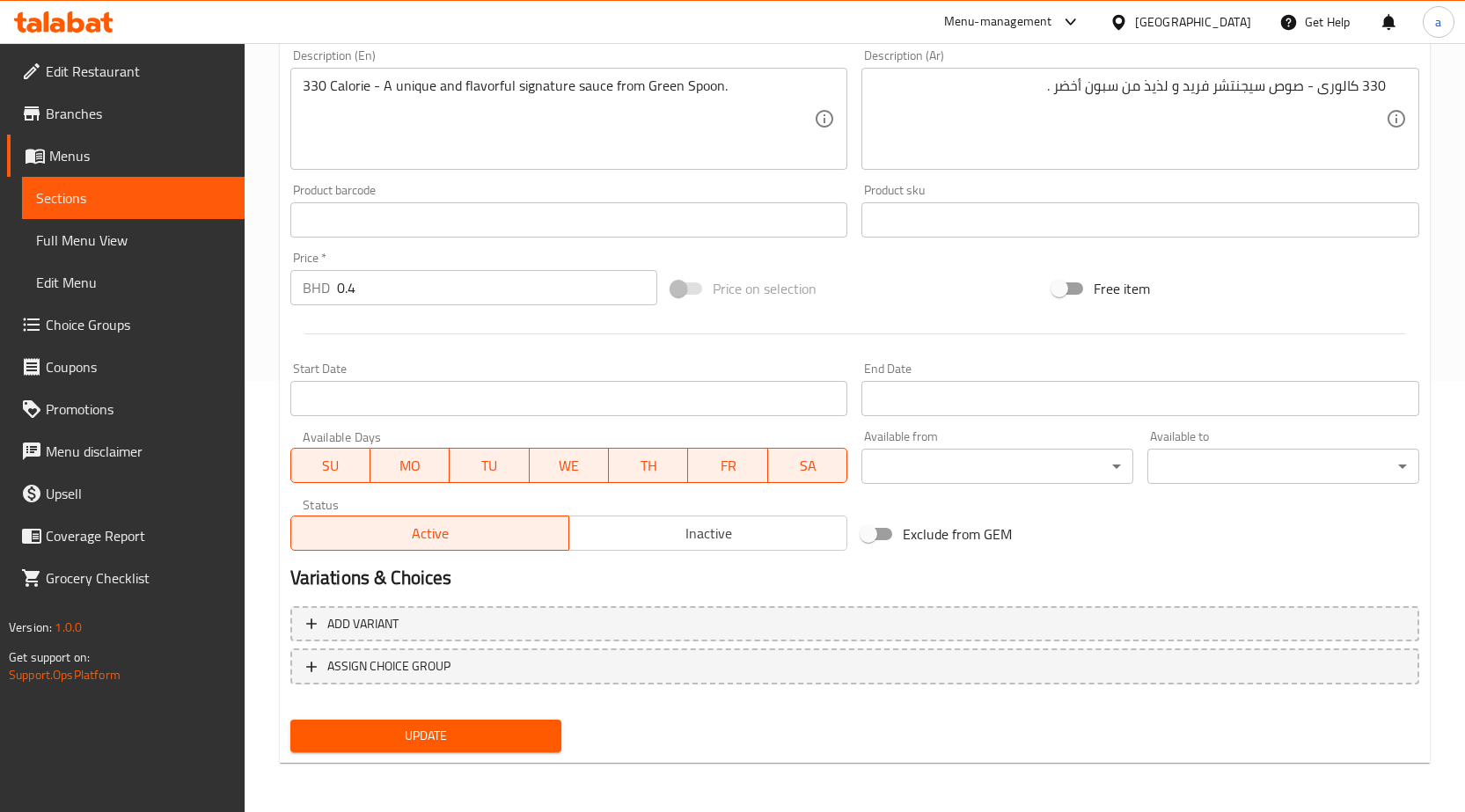
click at [484, 733] on span "Update" at bounding box center [427, 736] width 244 height 22
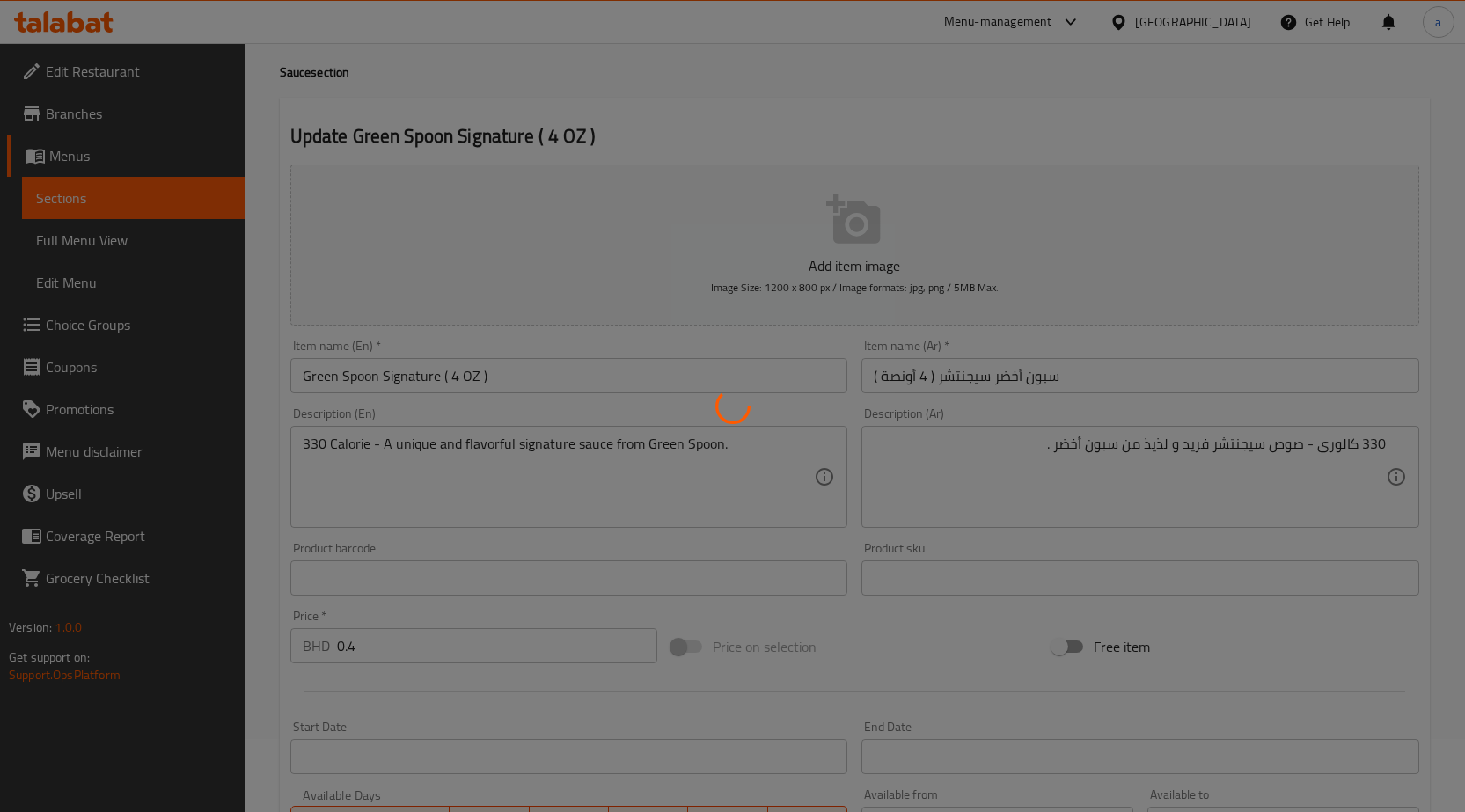
scroll to position [0, 0]
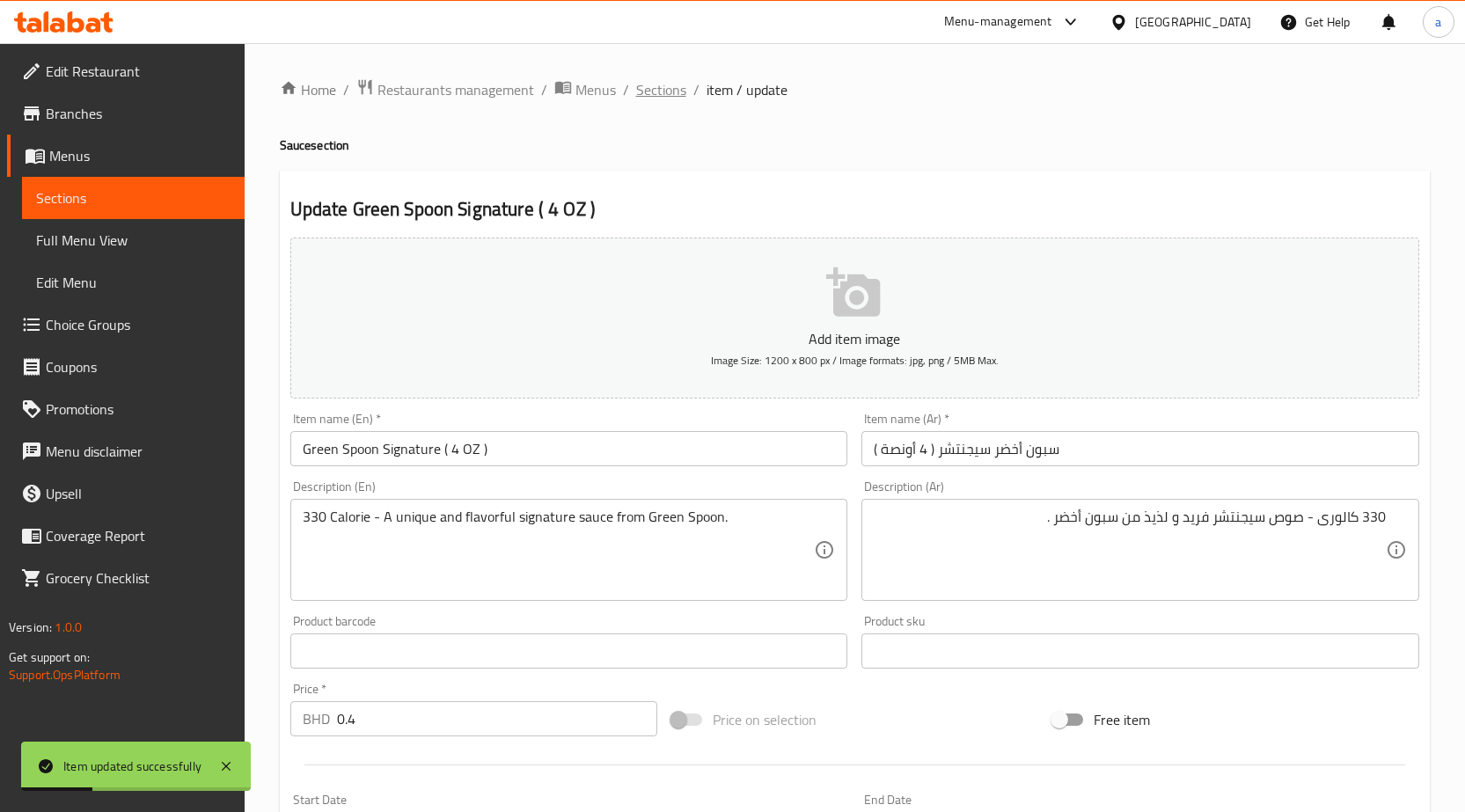
click at [665, 92] on span "Sections" at bounding box center [661, 89] width 50 height 21
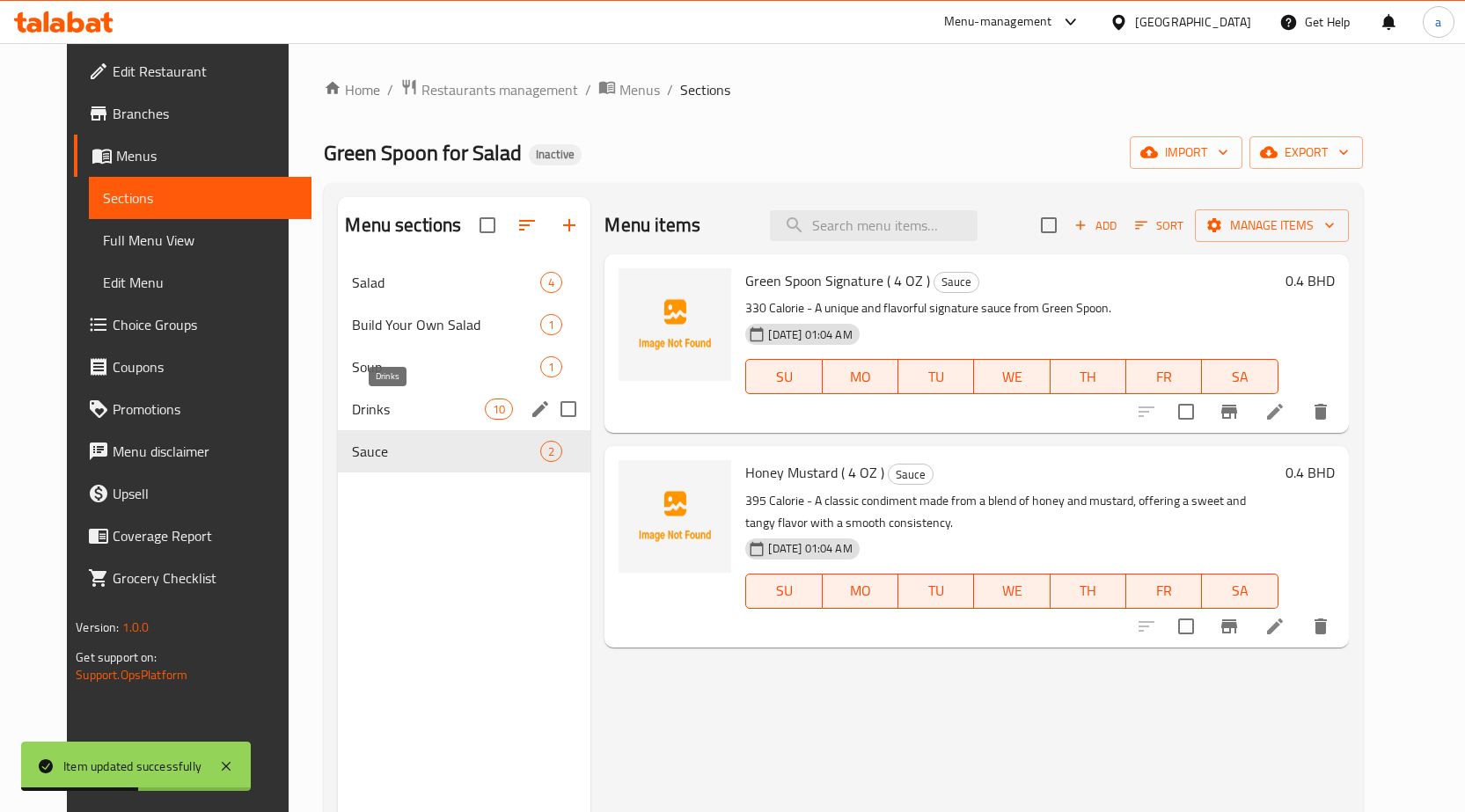
click at [425, 400] on span "Drinks" at bounding box center [418, 409] width 133 height 21
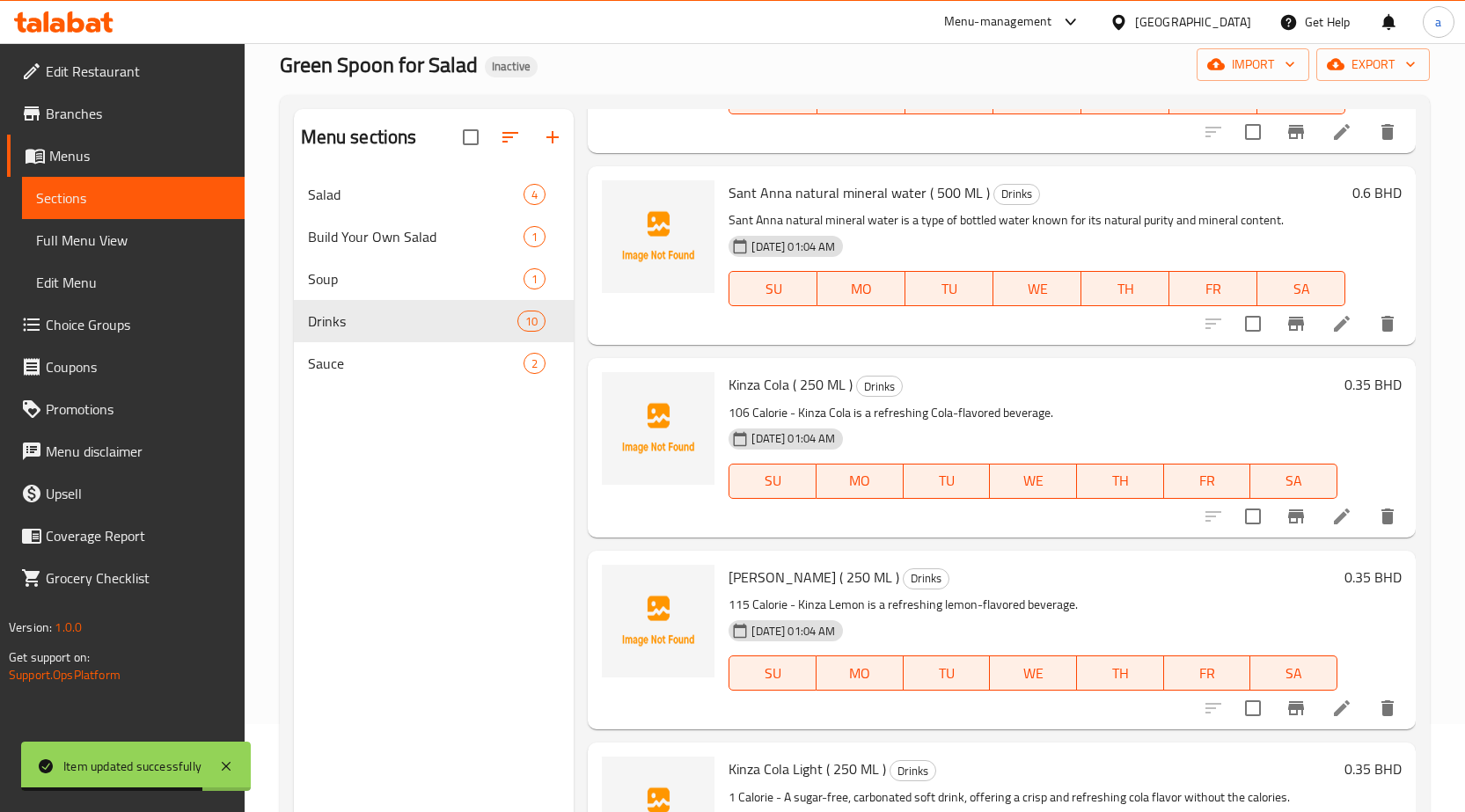
scroll to position [246, 0]
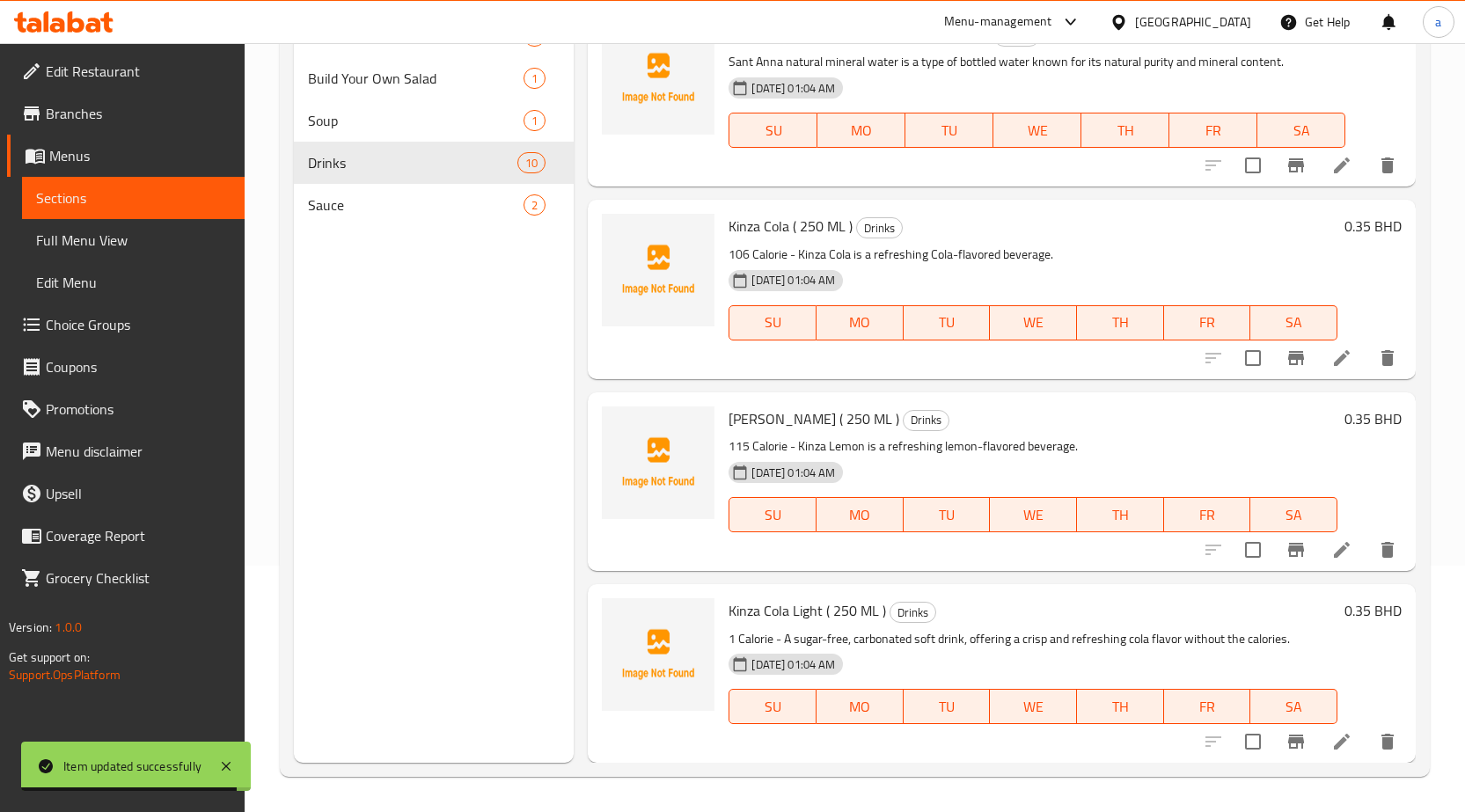
click at [1331, 738] on icon at bounding box center [1341, 741] width 21 height 21
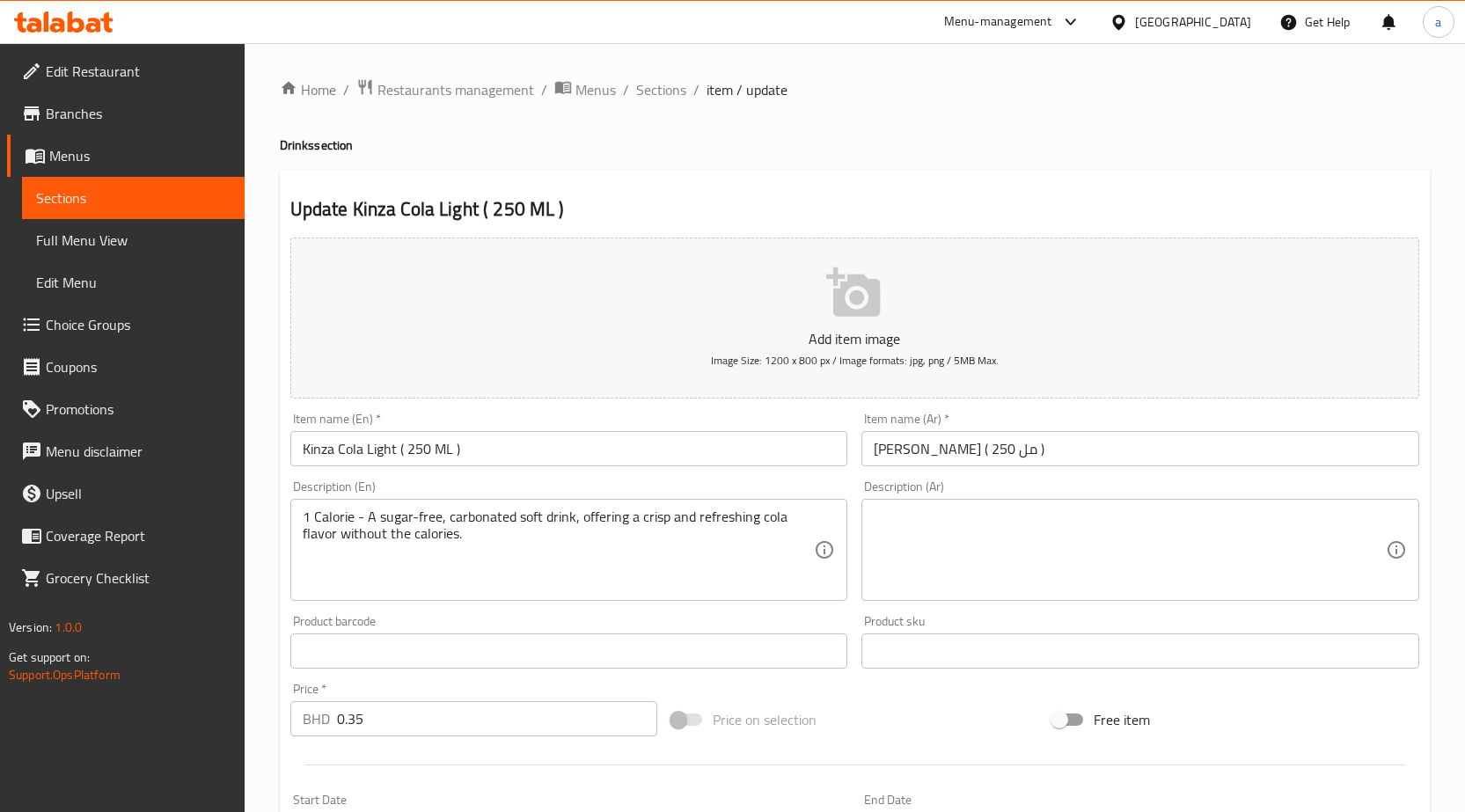
click at [931, 515] on textarea at bounding box center [1129, 550] width 512 height 84
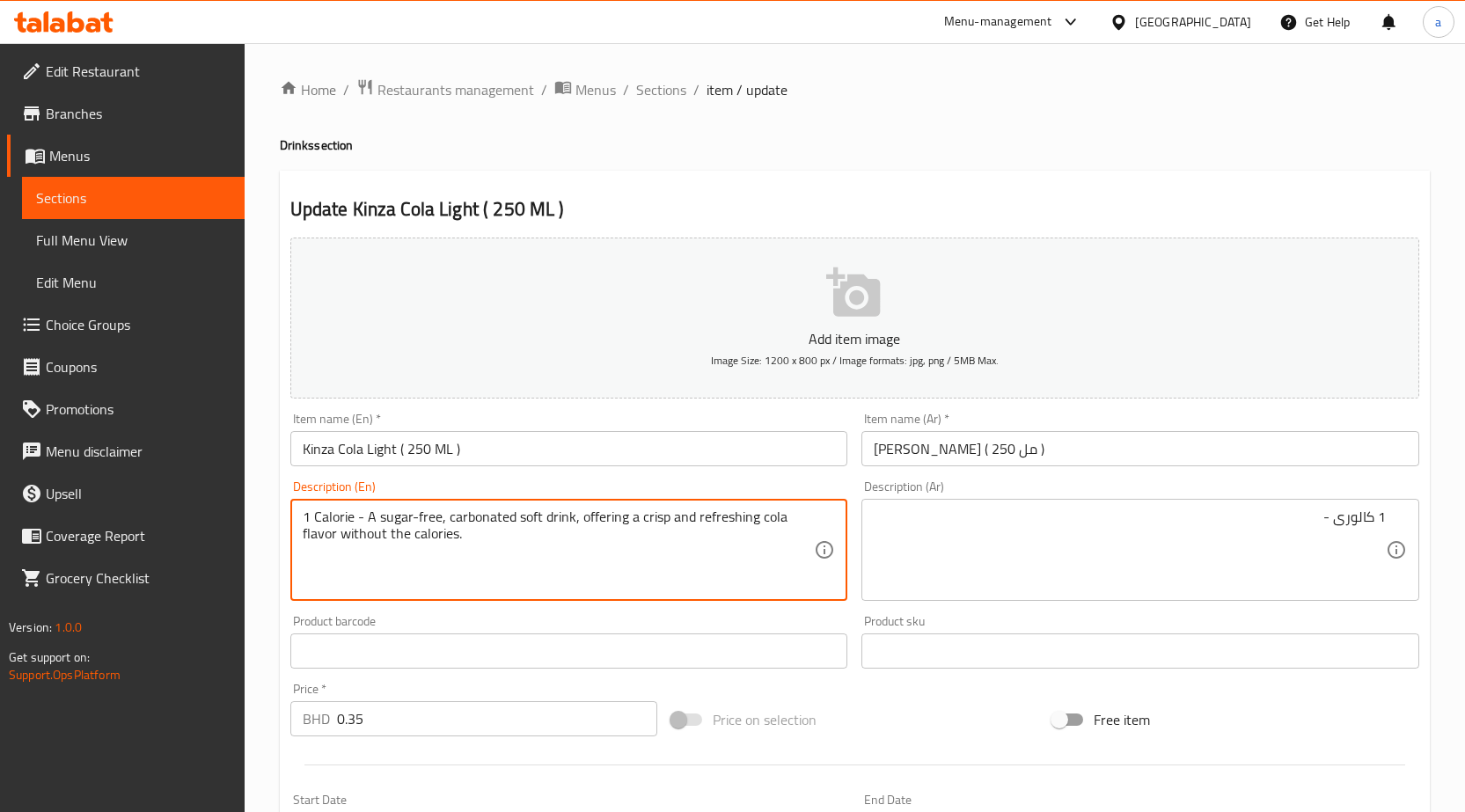
drag, startPoint x: 379, startPoint y: 510, endPoint x: 437, endPoint y: 504, distance: 58.3
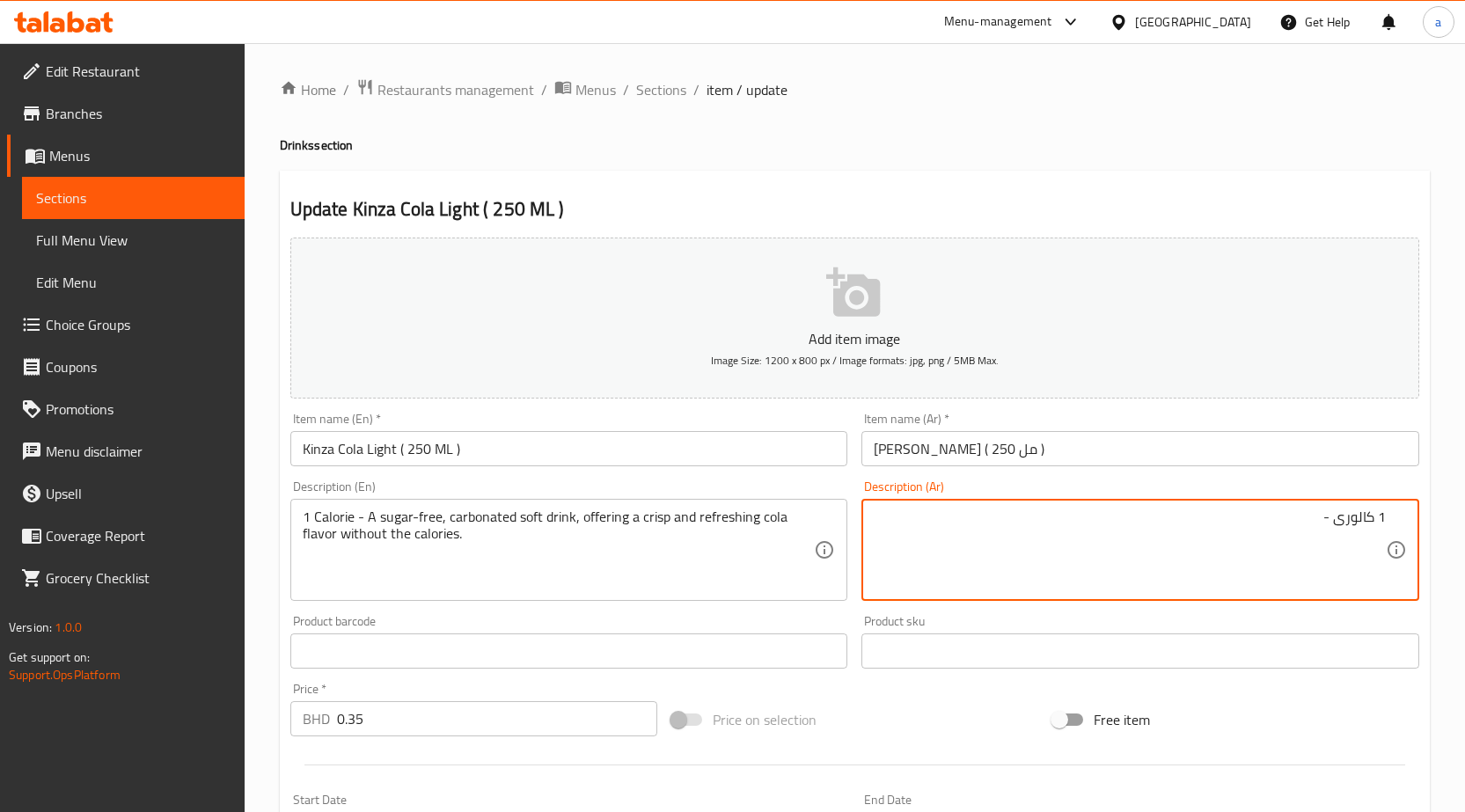
paste textarea "خالية من السكر"
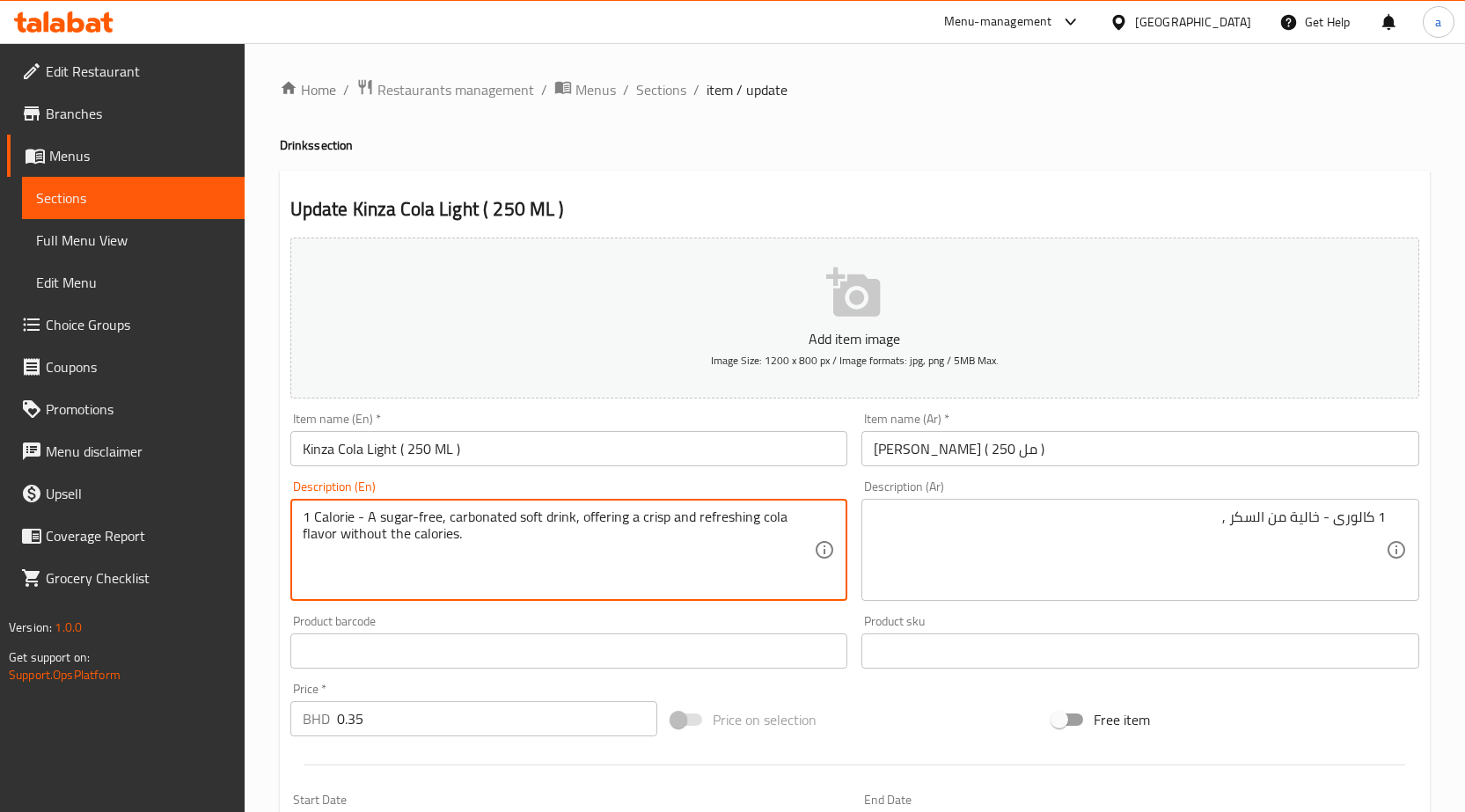
drag, startPoint x: 518, startPoint y: 517, endPoint x: 573, endPoint y: 513, distance: 55.1
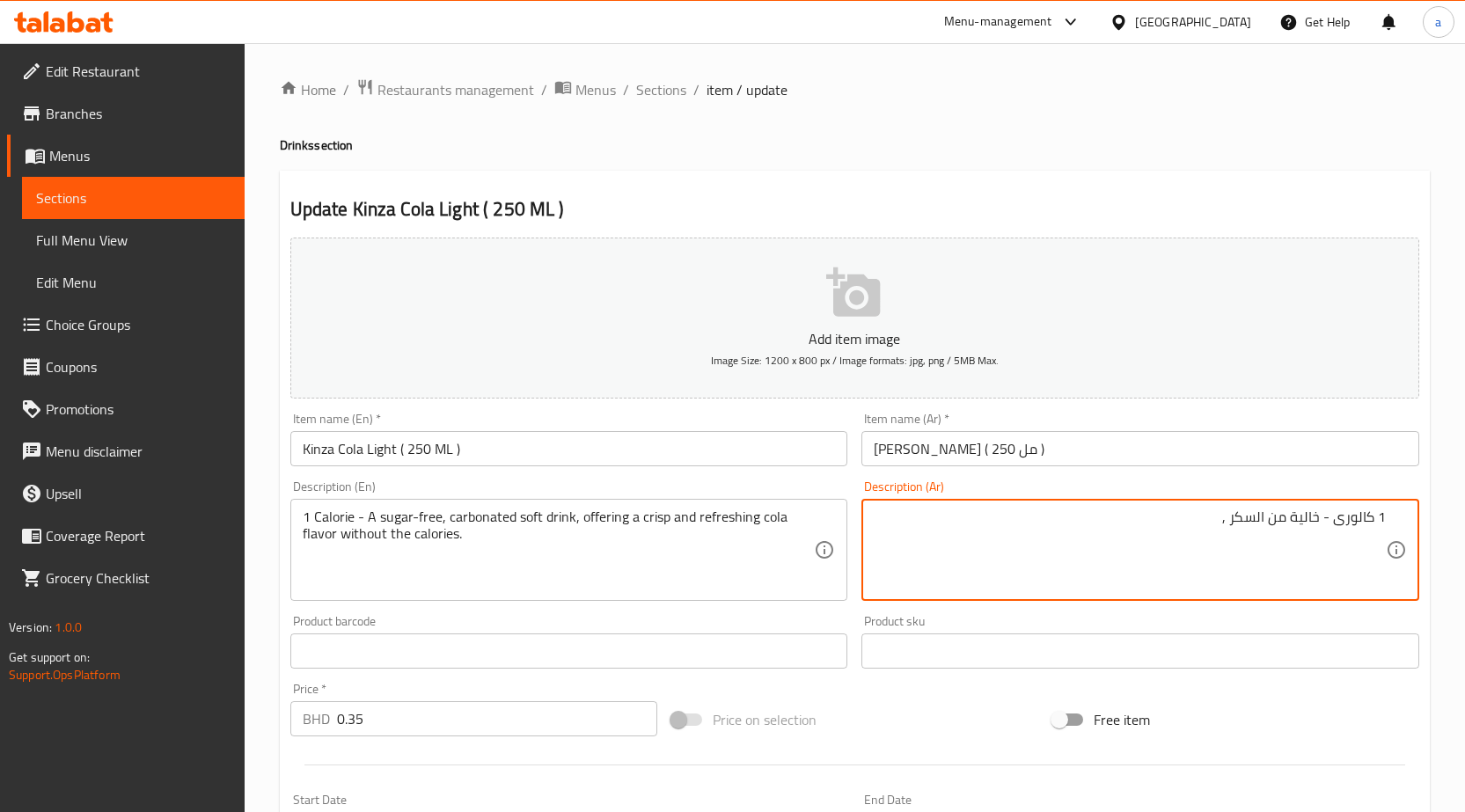
paste textarea "مشروبات غازية أخرى"
click at [1177, 520] on textarea "1 كالورى - خالية من السكر , مشروبات غازية أخرى" at bounding box center [1129, 550] width 512 height 84
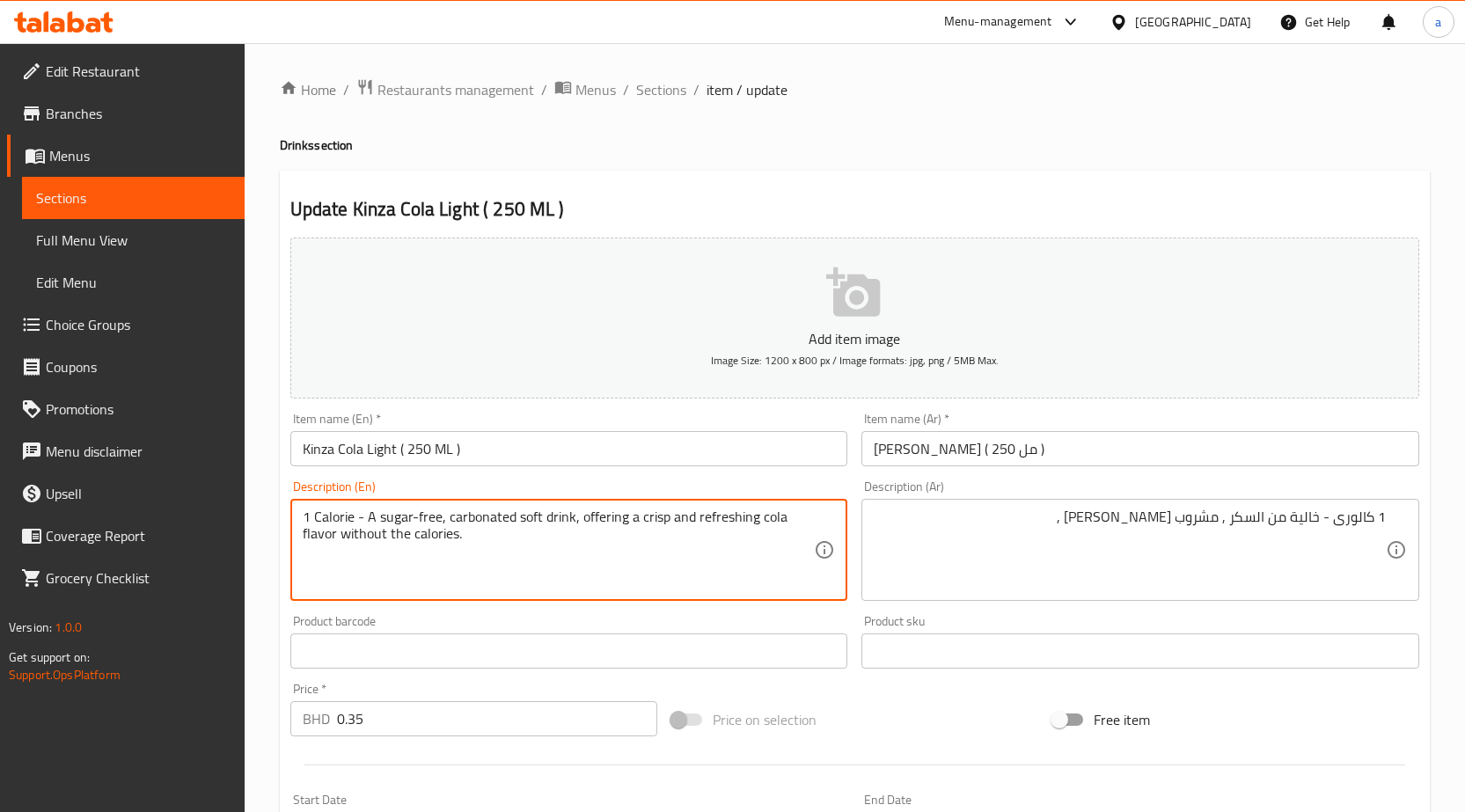
click at [596, 520] on textarea "1 Calorie - A sugar-free, carbonated soft drink, offering a crisp and refreshin…" at bounding box center [559, 550] width 512 height 84
click at [739, 516] on textarea "1 Calorie - A sugar-free, carbonated soft drink, offering a crisp and refreshin…" at bounding box center [559, 550] width 512 height 84
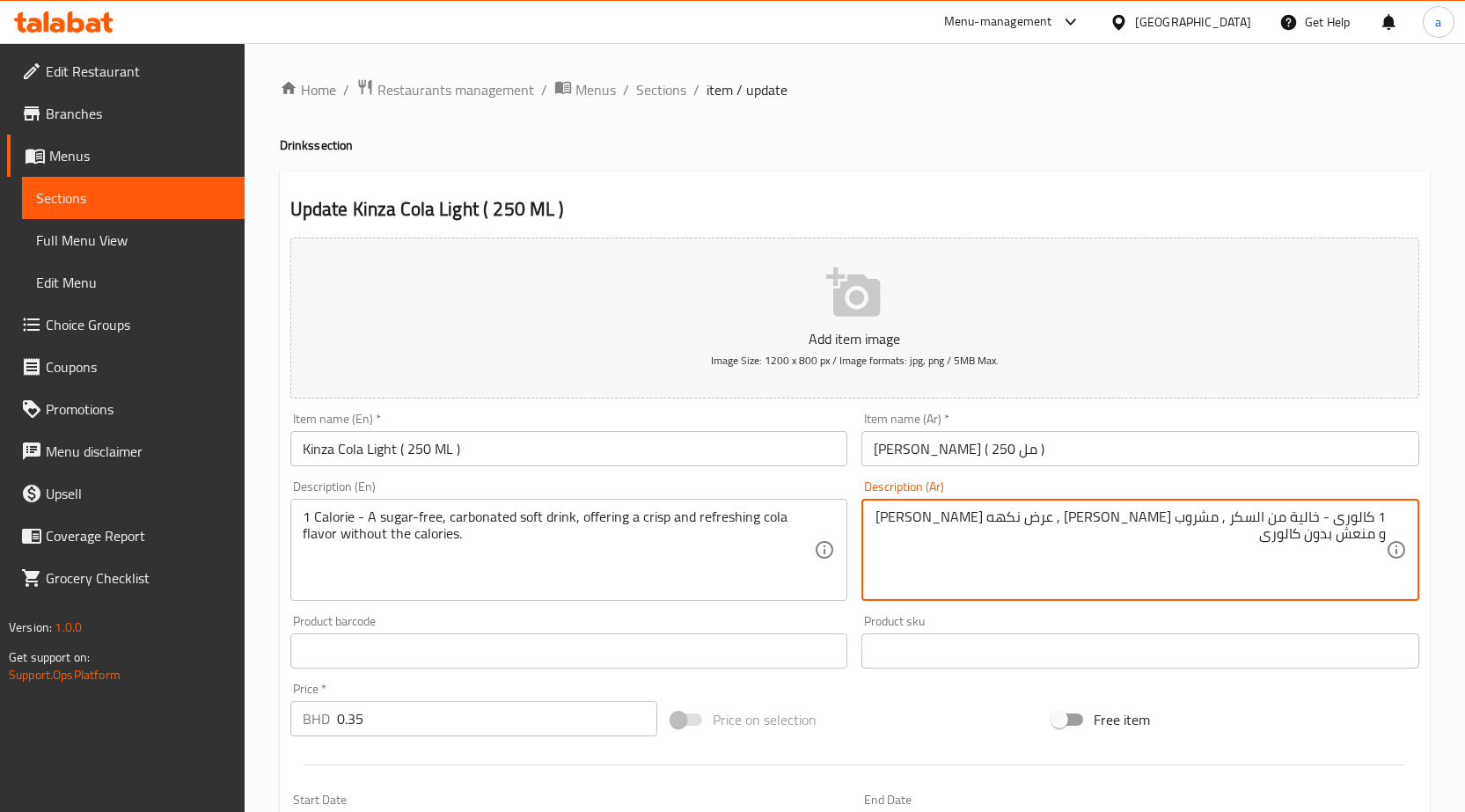
type textarea "1 كالورى - خالية من السكر , مشروب [PERSON_NAME] , عرض نكهه [PERSON_NAME] و منعش…"
click at [792, 177] on div "Update Kinza Cola Light ( 250 ML ) Add item image Image Size: 1200 x 800 px / I…" at bounding box center [854, 683] width 1150 height 1024
click at [1097, 551] on textarea "1 كالورى - خالية من السكر , مشروب [PERSON_NAME] , عرض نكهه [PERSON_NAME] و منعش…" at bounding box center [1129, 550] width 512 height 84
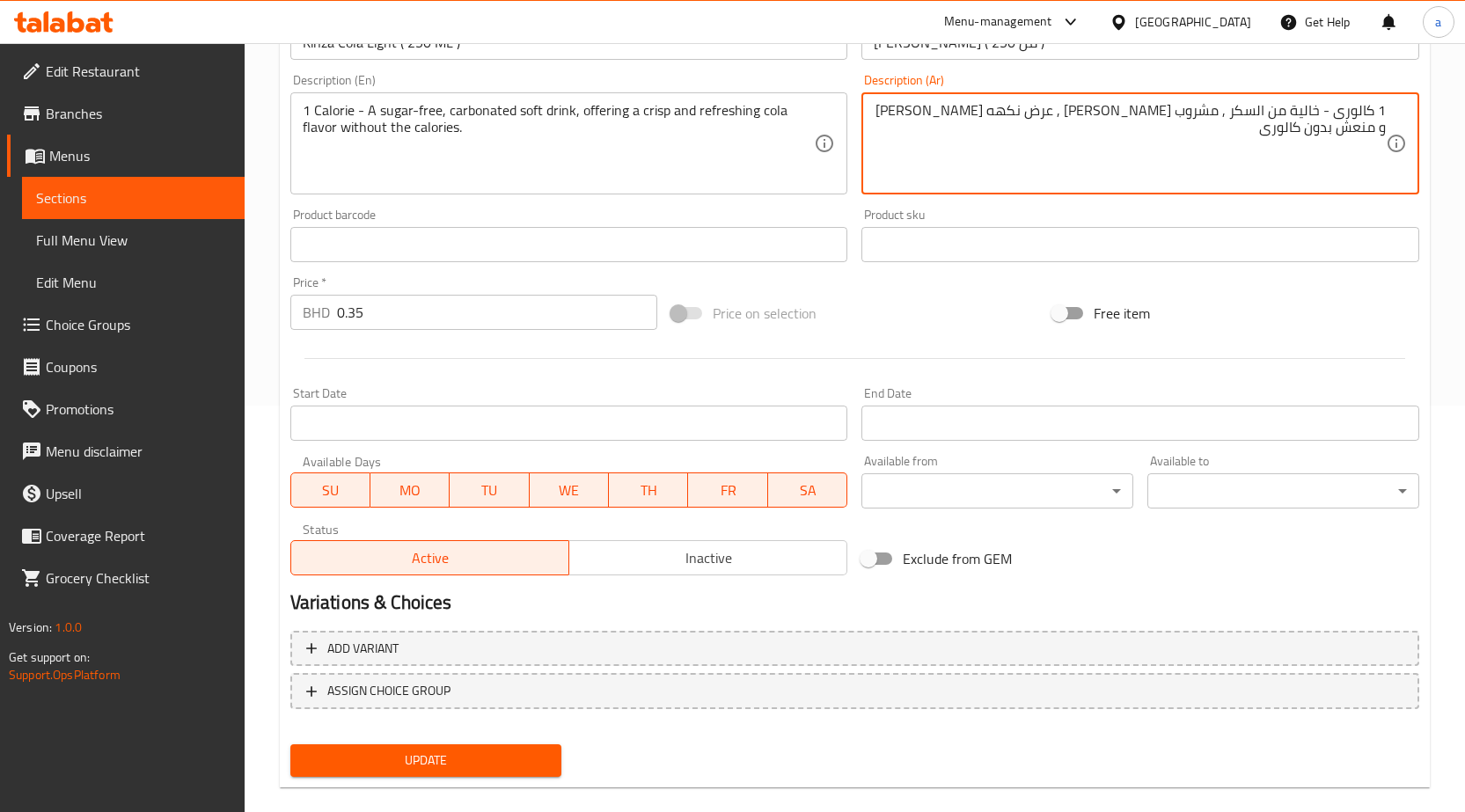
scroll to position [431, 0]
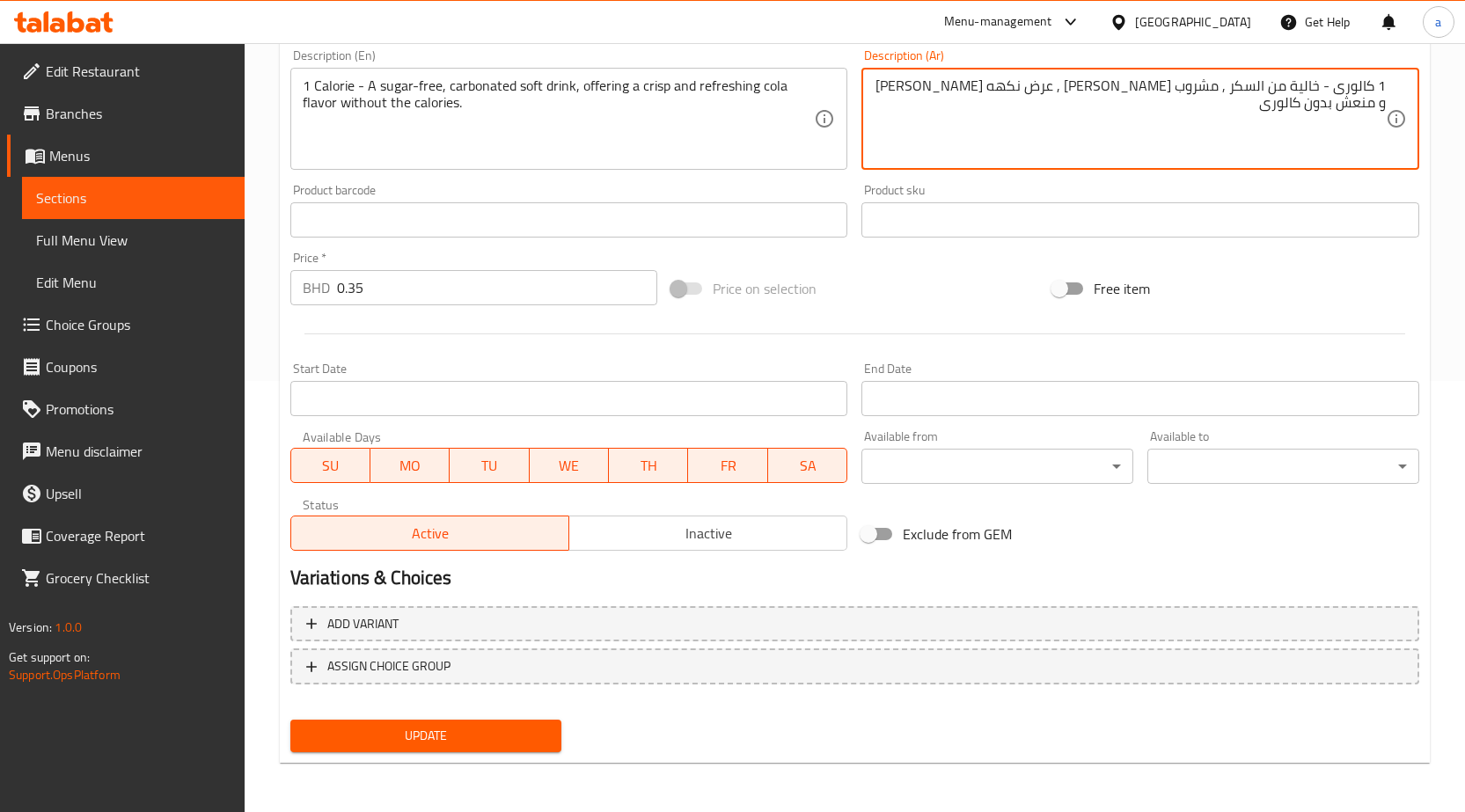
click at [513, 727] on span "Update" at bounding box center [427, 736] width 244 height 22
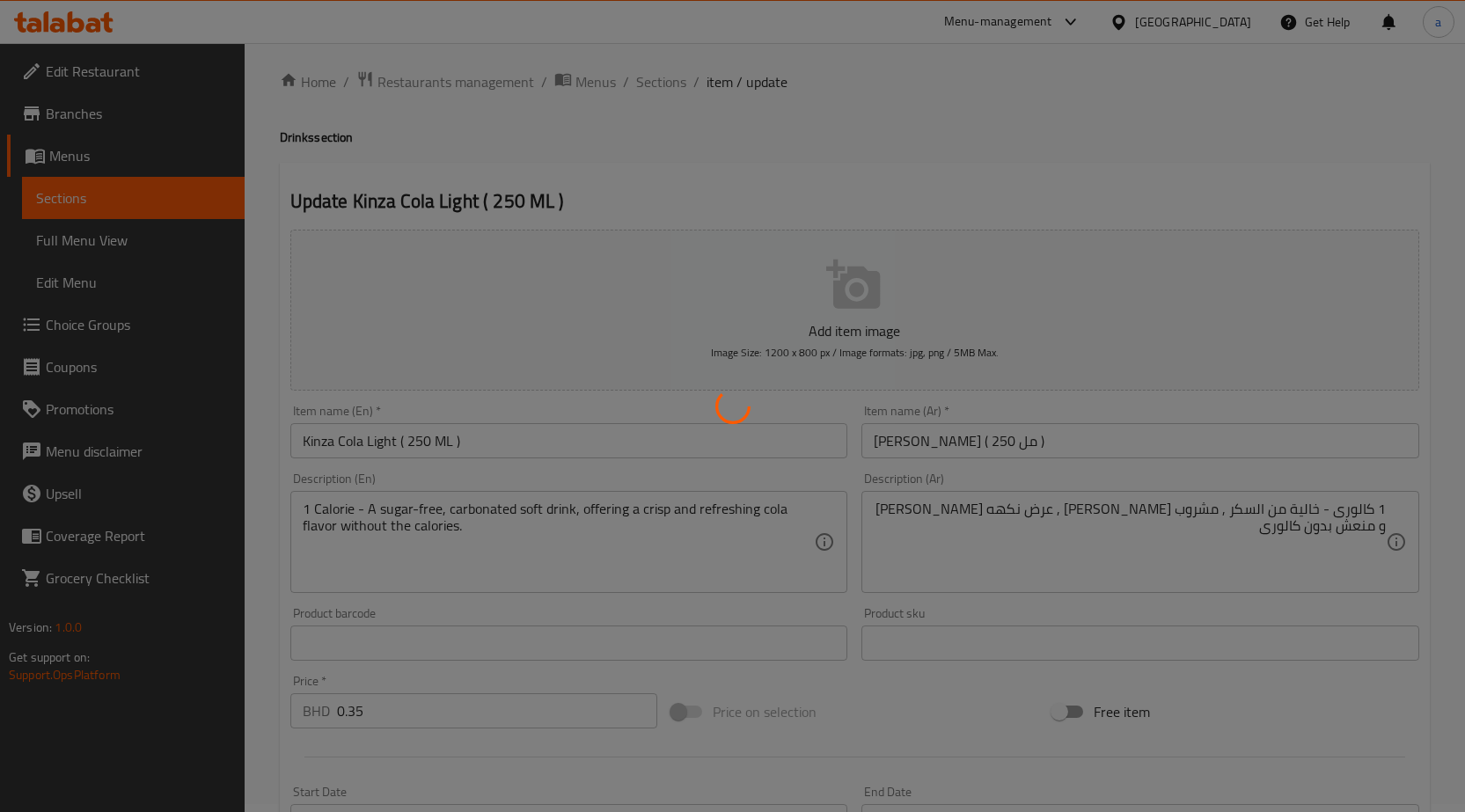
scroll to position [0, 0]
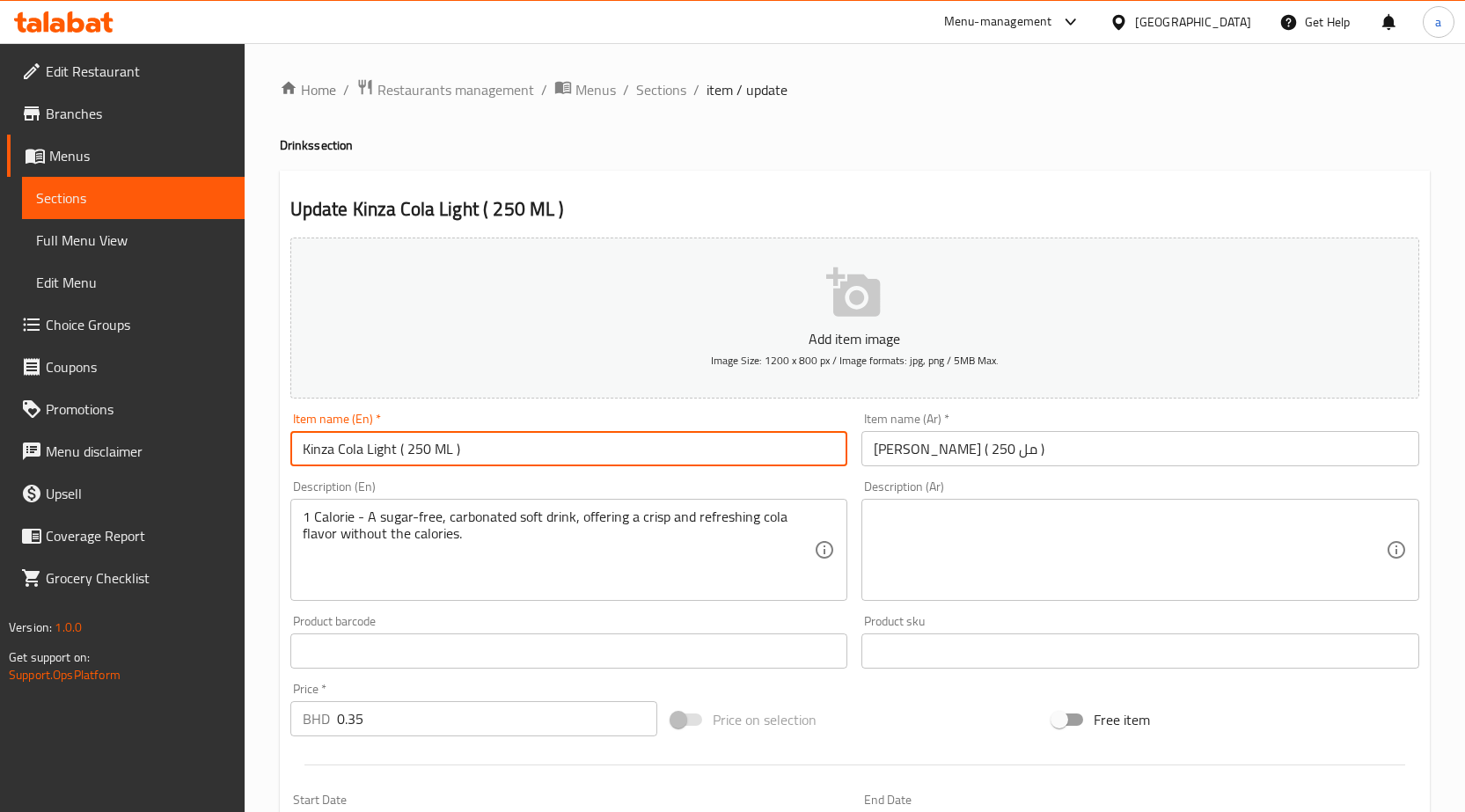
click at [469, 431] on input "Kinza Cola Light ( 250 ML )" at bounding box center [569, 449] width 558 height 35
click at [662, 94] on span "Sections" at bounding box center [661, 89] width 50 height 21
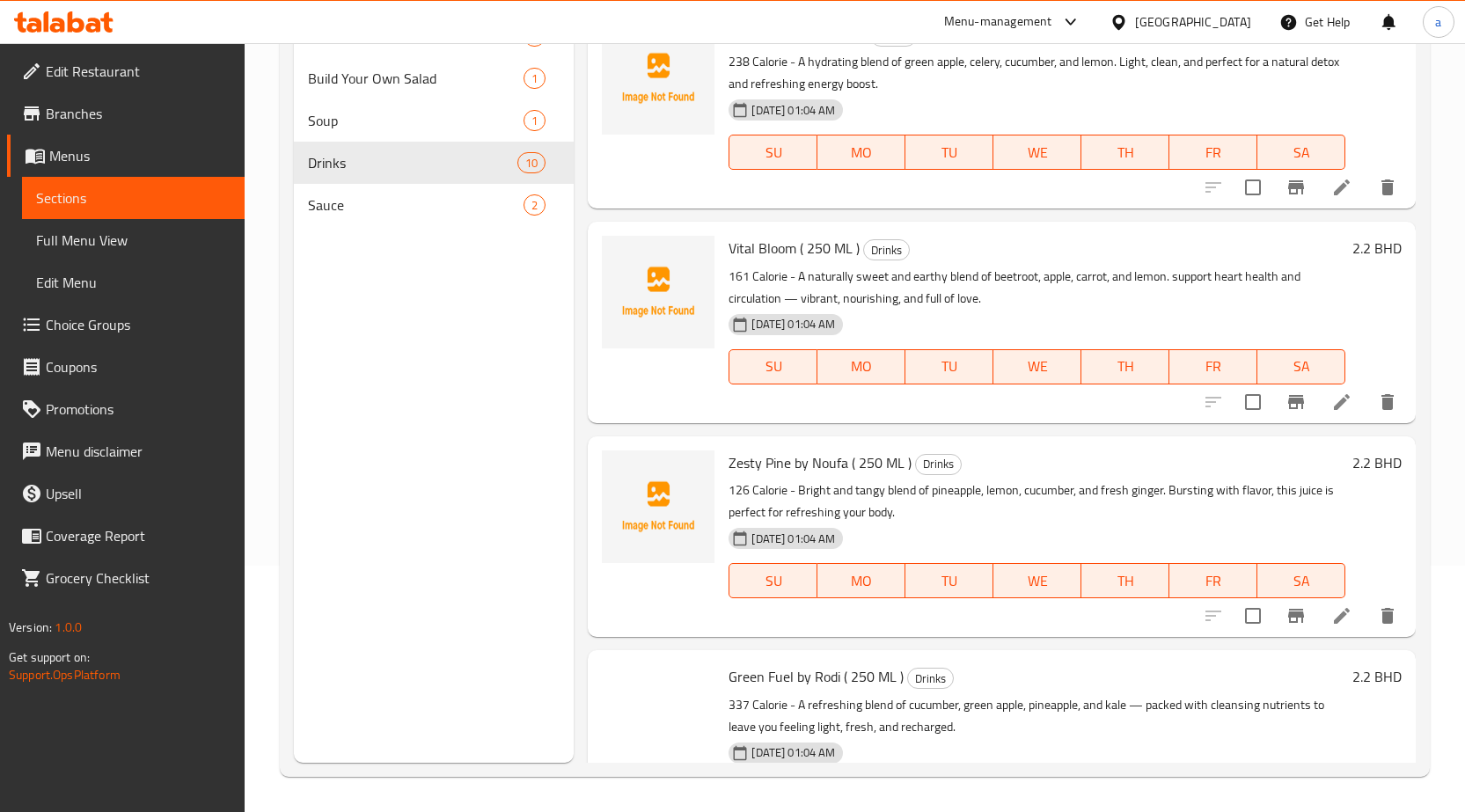
scroll to position [1263, 0]
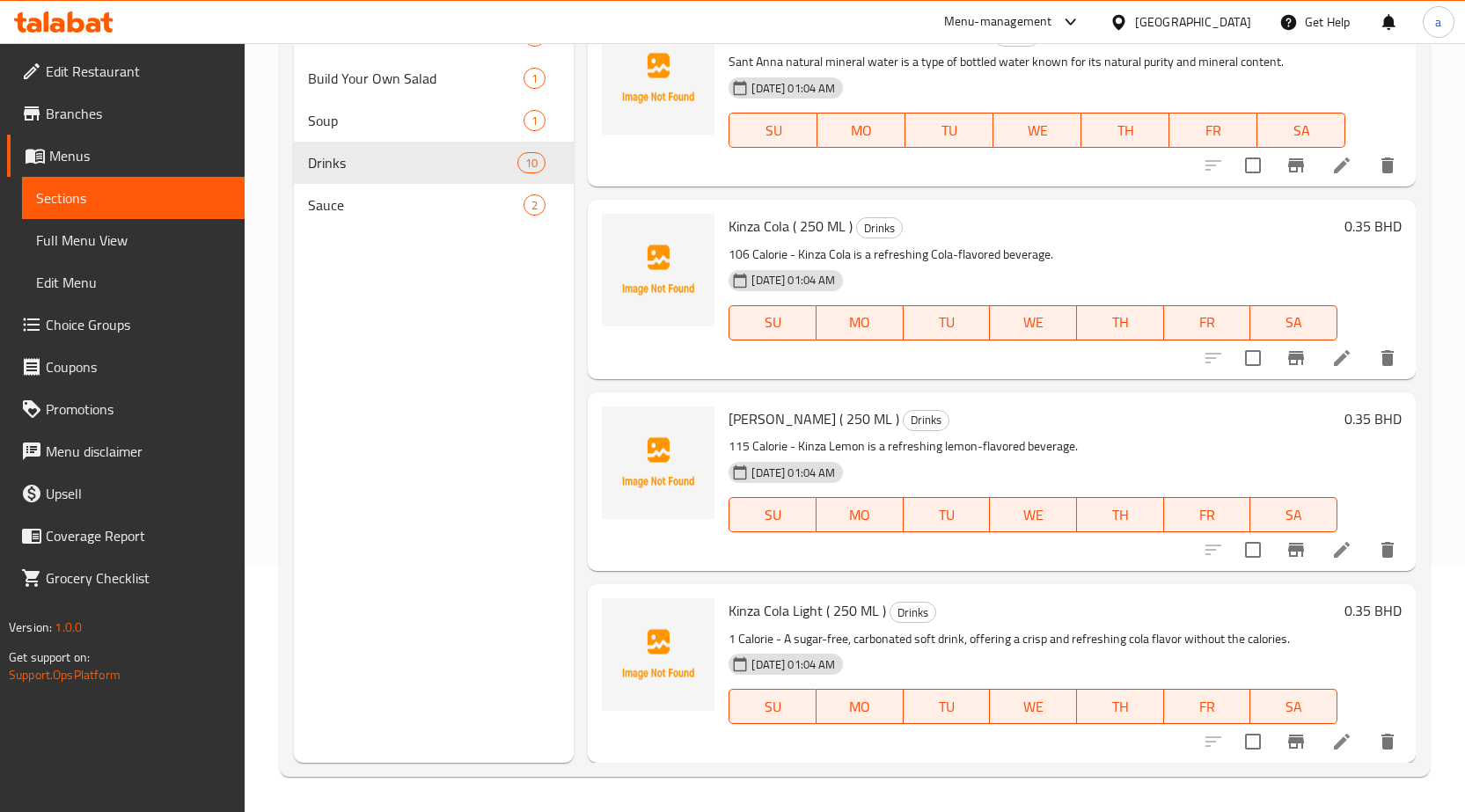
click at [1317, 555] on li at bounding box center [1341, 550] width 49 height 32
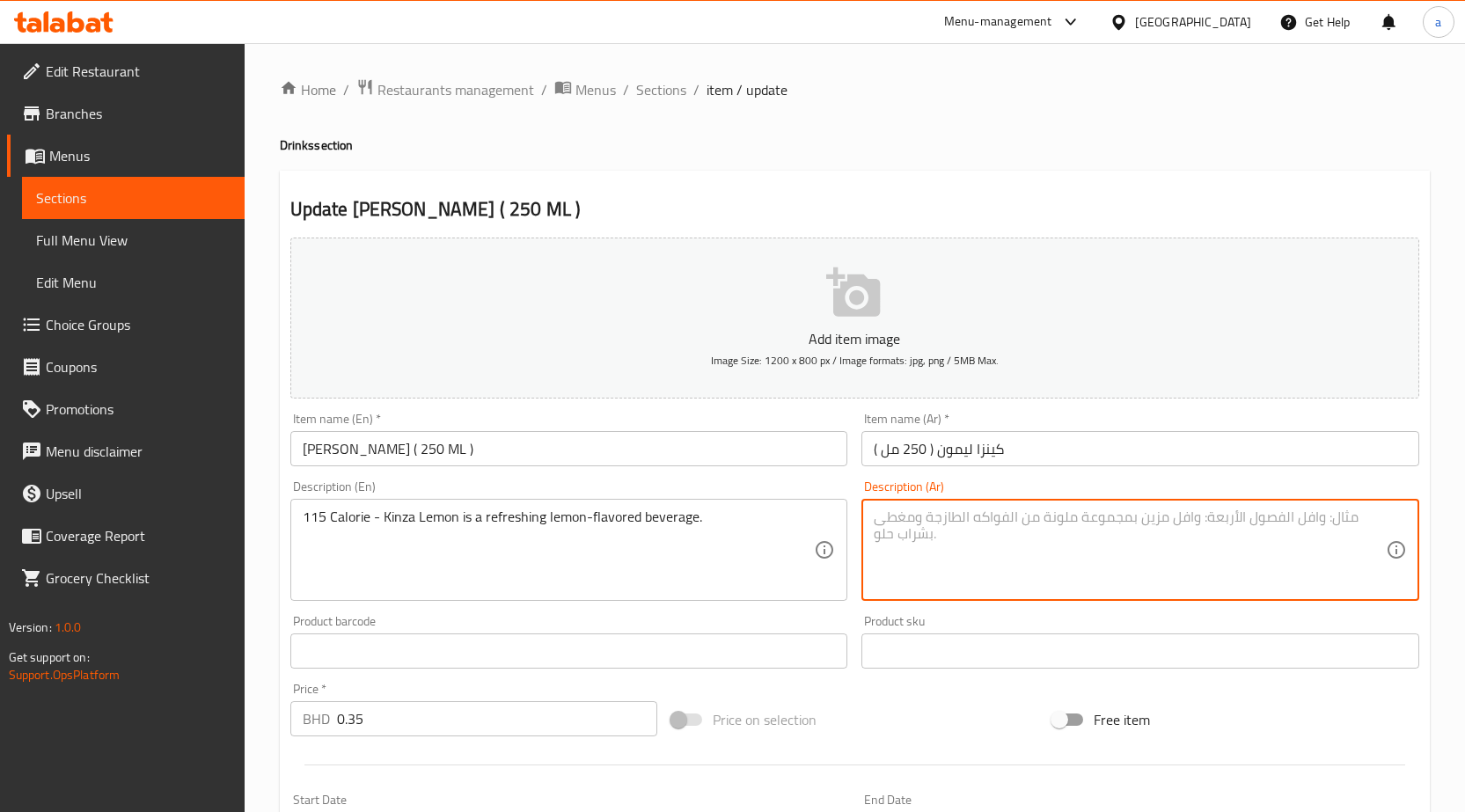
click at [1089, 547] on textarea at bounding box center [1129, 550] width 512 height 84
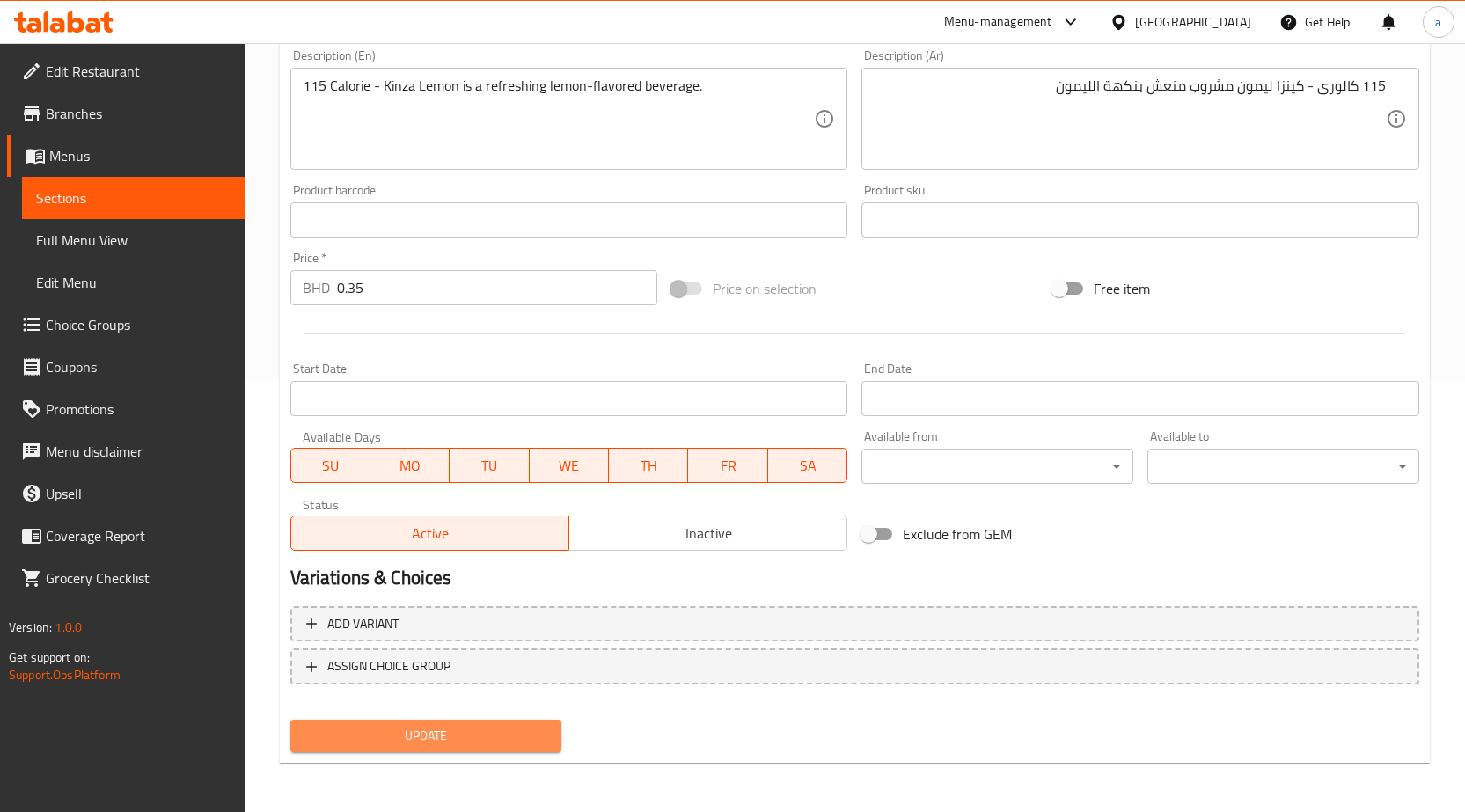
click at [519, 726] on span "Update" at bounding box center [427, 736] width 244 height 22
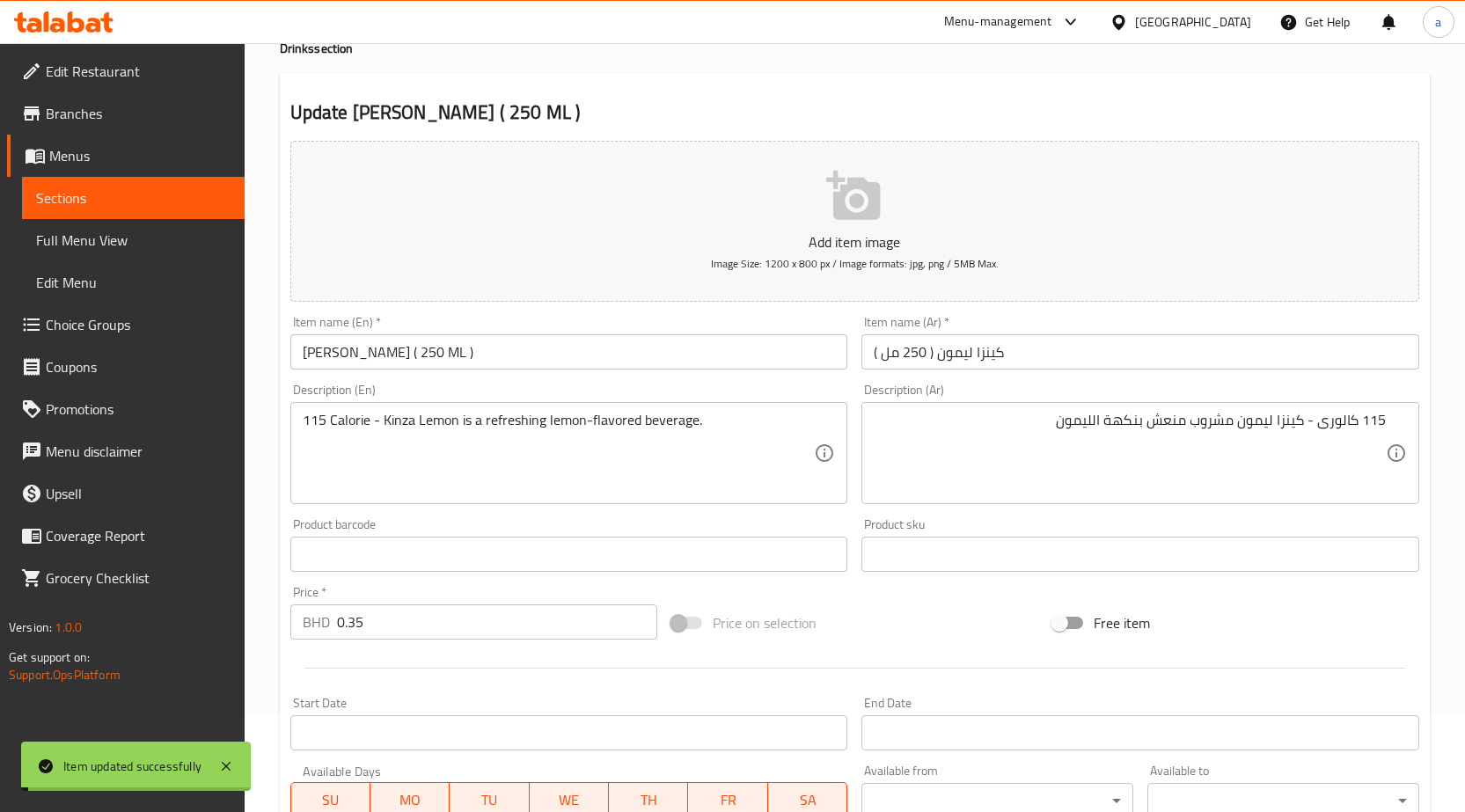
scroll to position [0, 0]
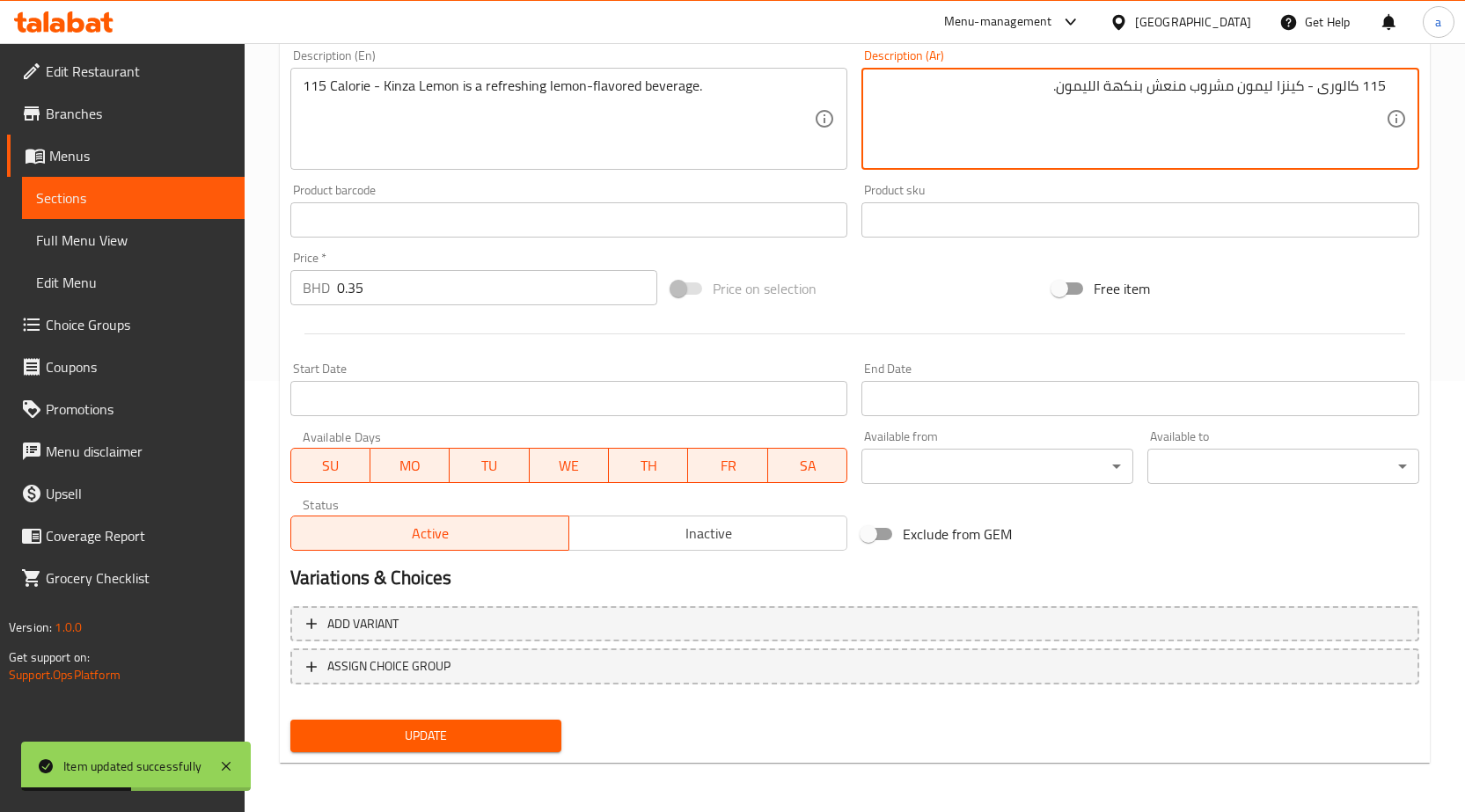
type textarea "115 كالورى - كينزا ليمون مشروب منعش بنكهة الليمون."
click at [445, 729] on span "Update" at bounding box center [427, 736] width 244 height 22
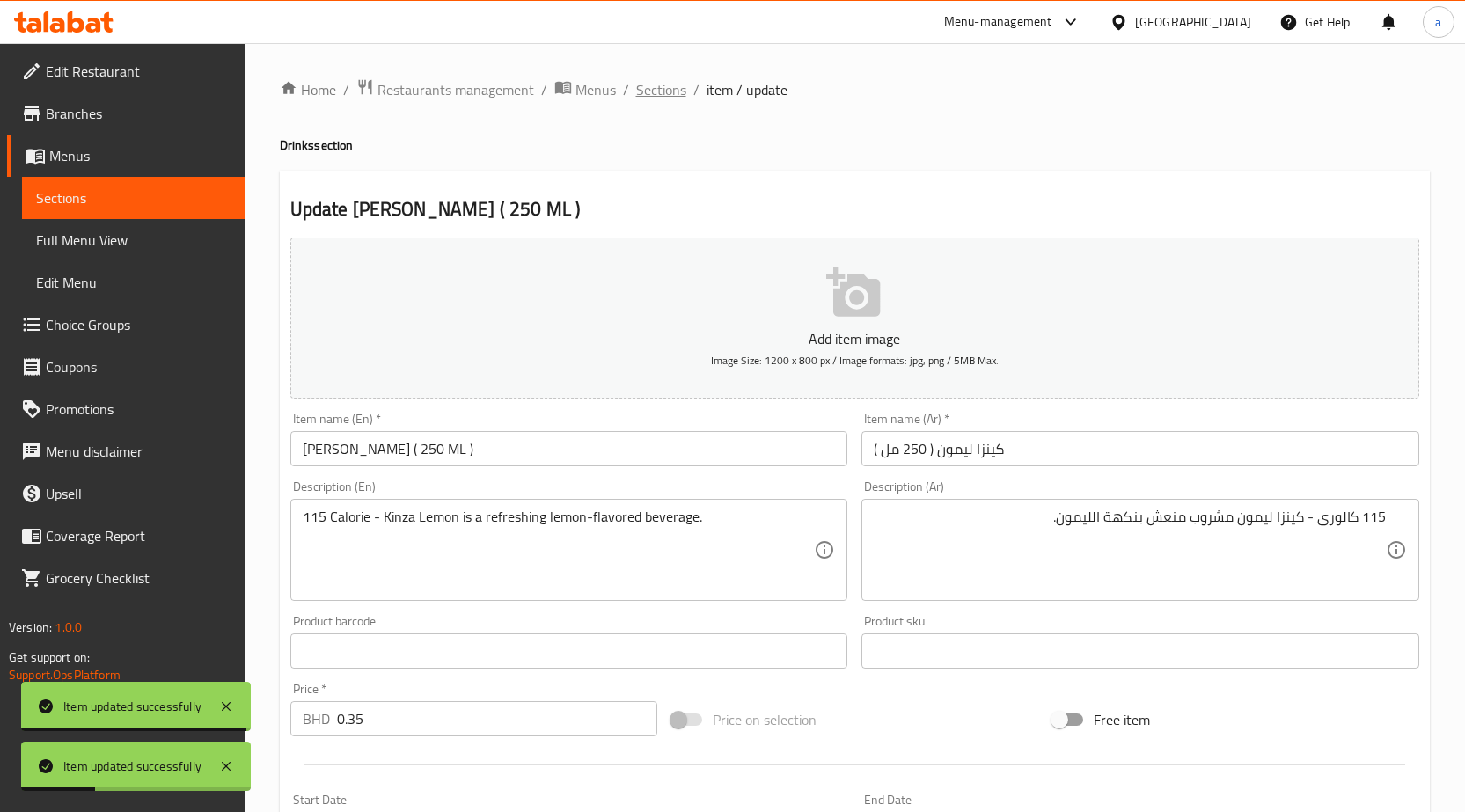
click at [656, 98] on span "Sections" at bounding box center [661, 89] width 50 height 21
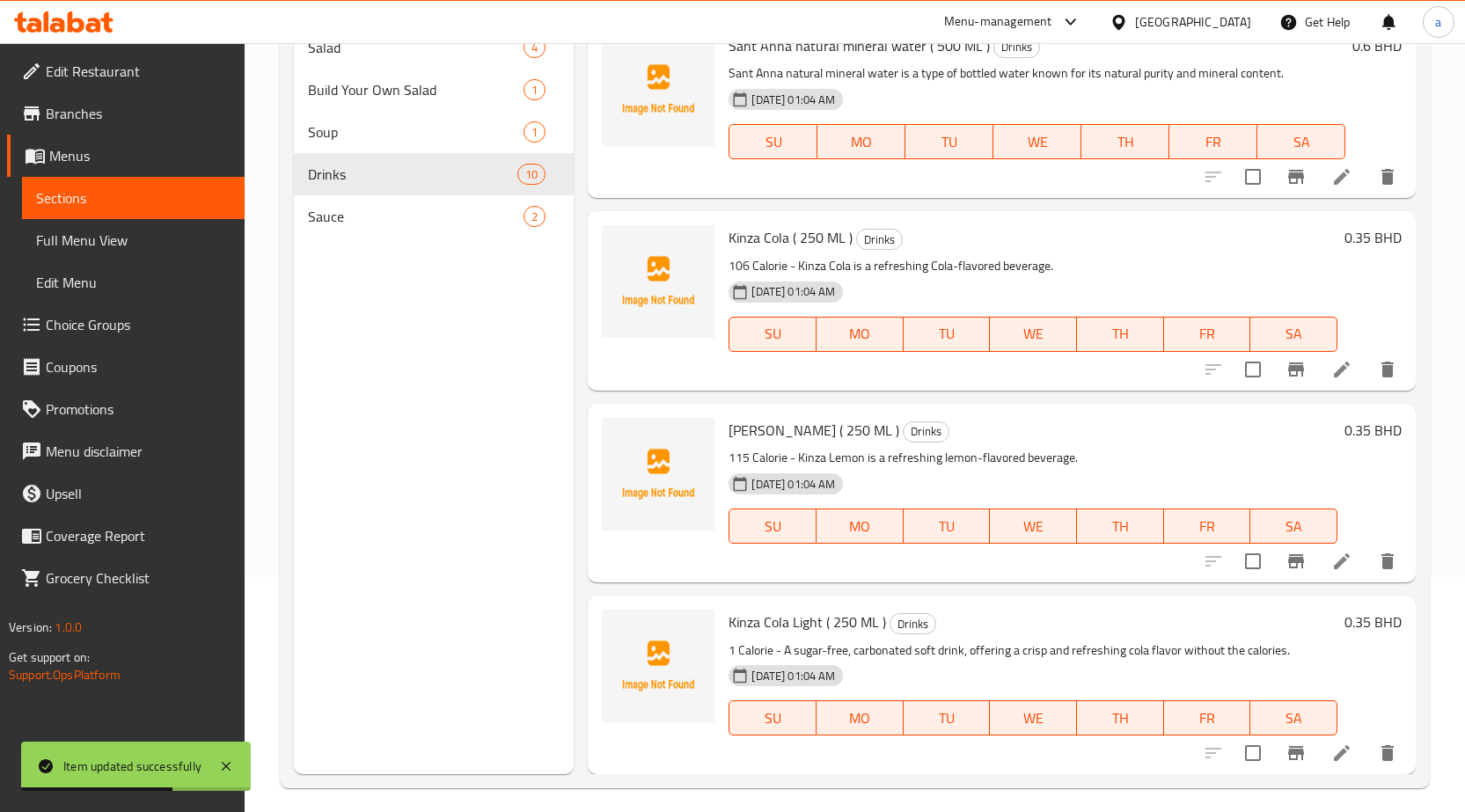
scroll to position [246, 0]
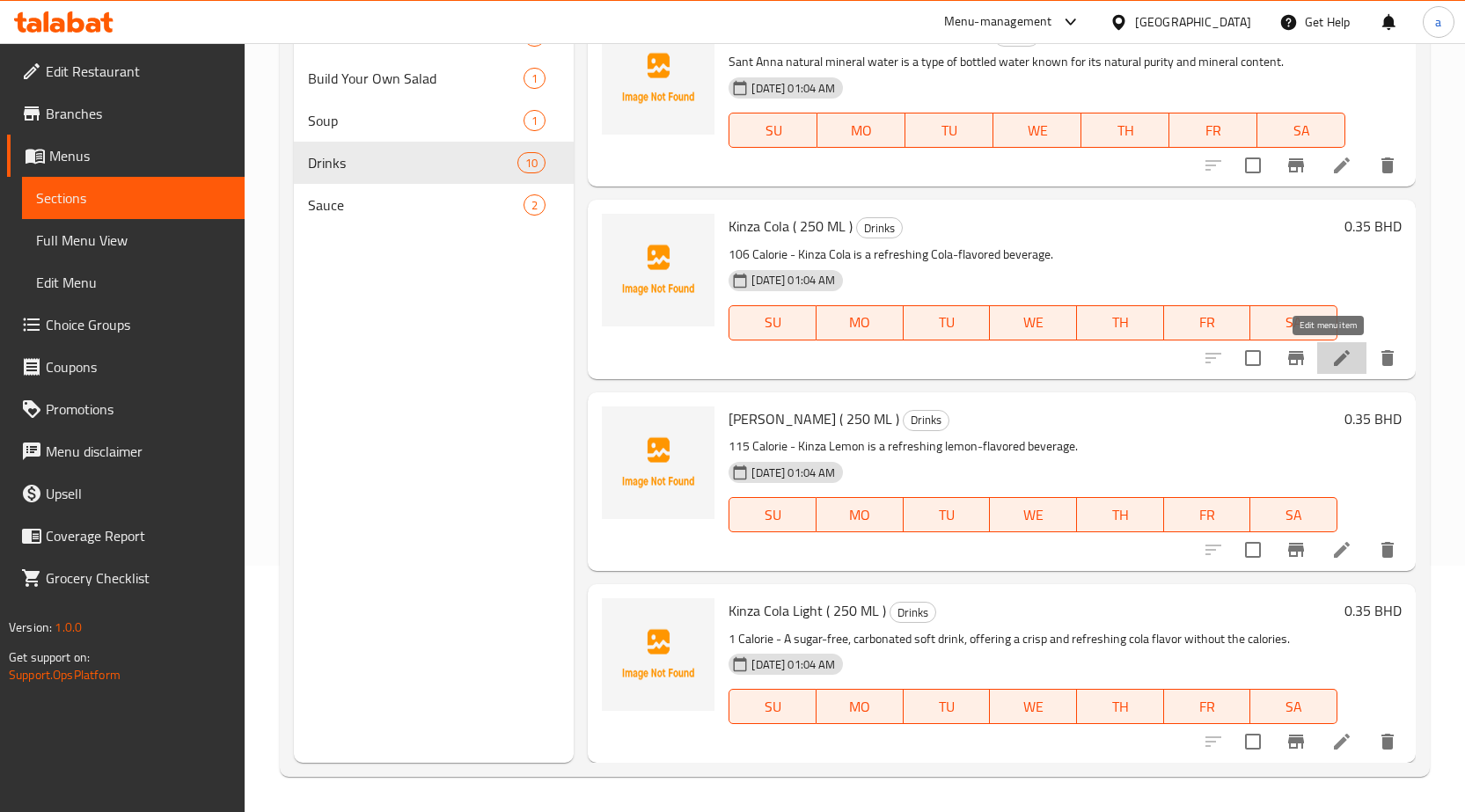
click at [1331, 360] on icon at bounding box center [1341, 358] width 21 height 21
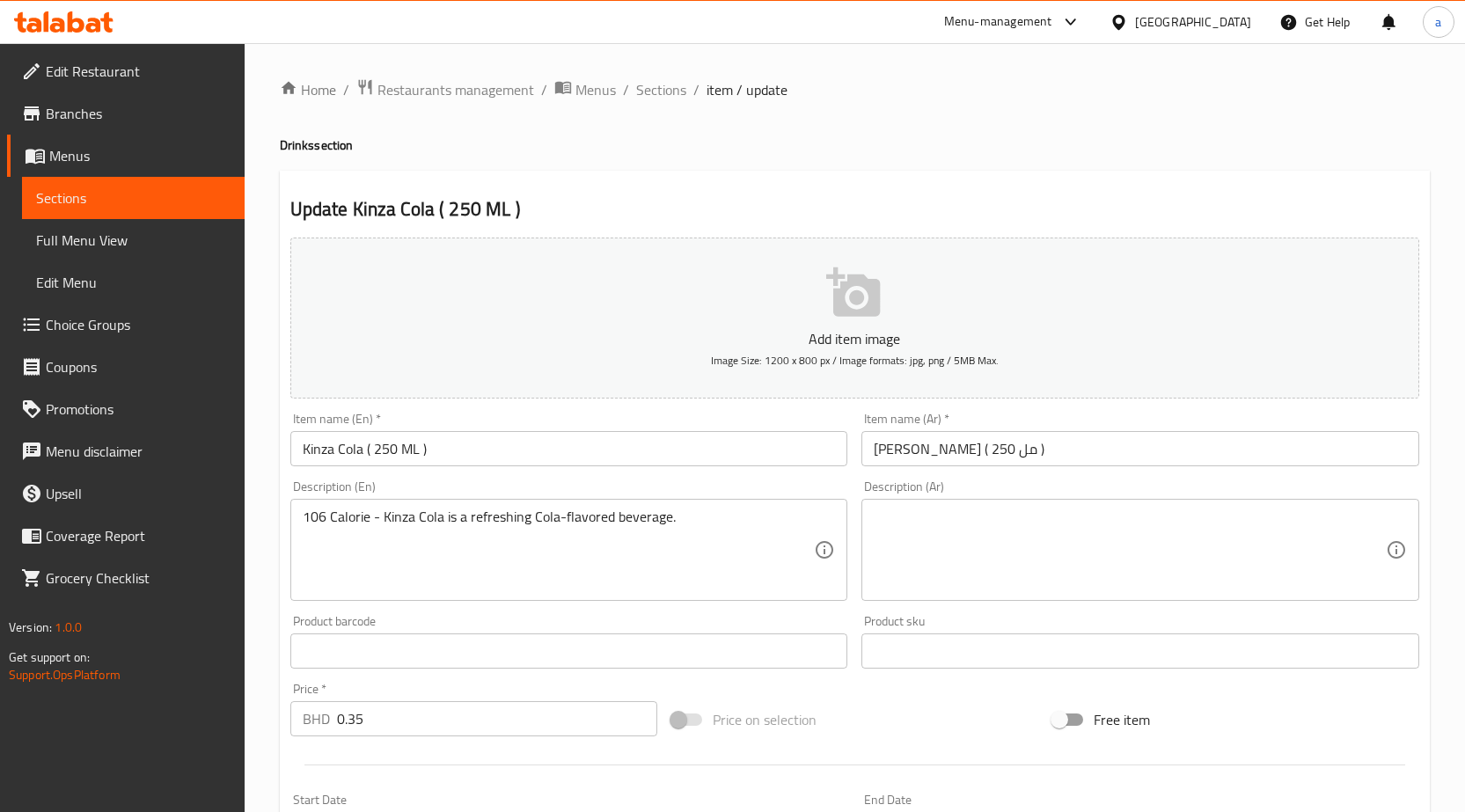
click at [1071, 518] on textarea at bounding box center [1129, 550] width 512 height 84
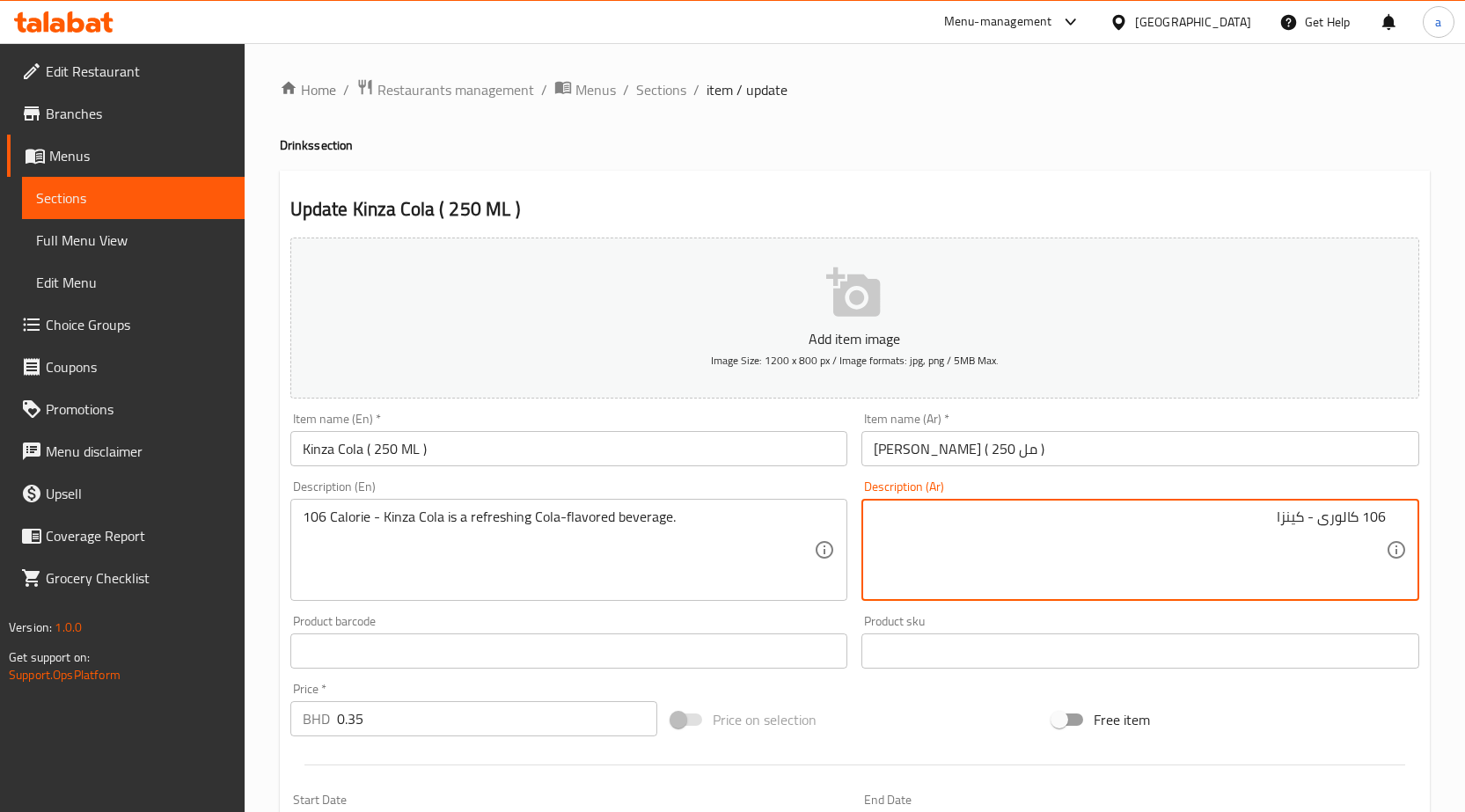
type textarea "106 كالورى - كينزا"
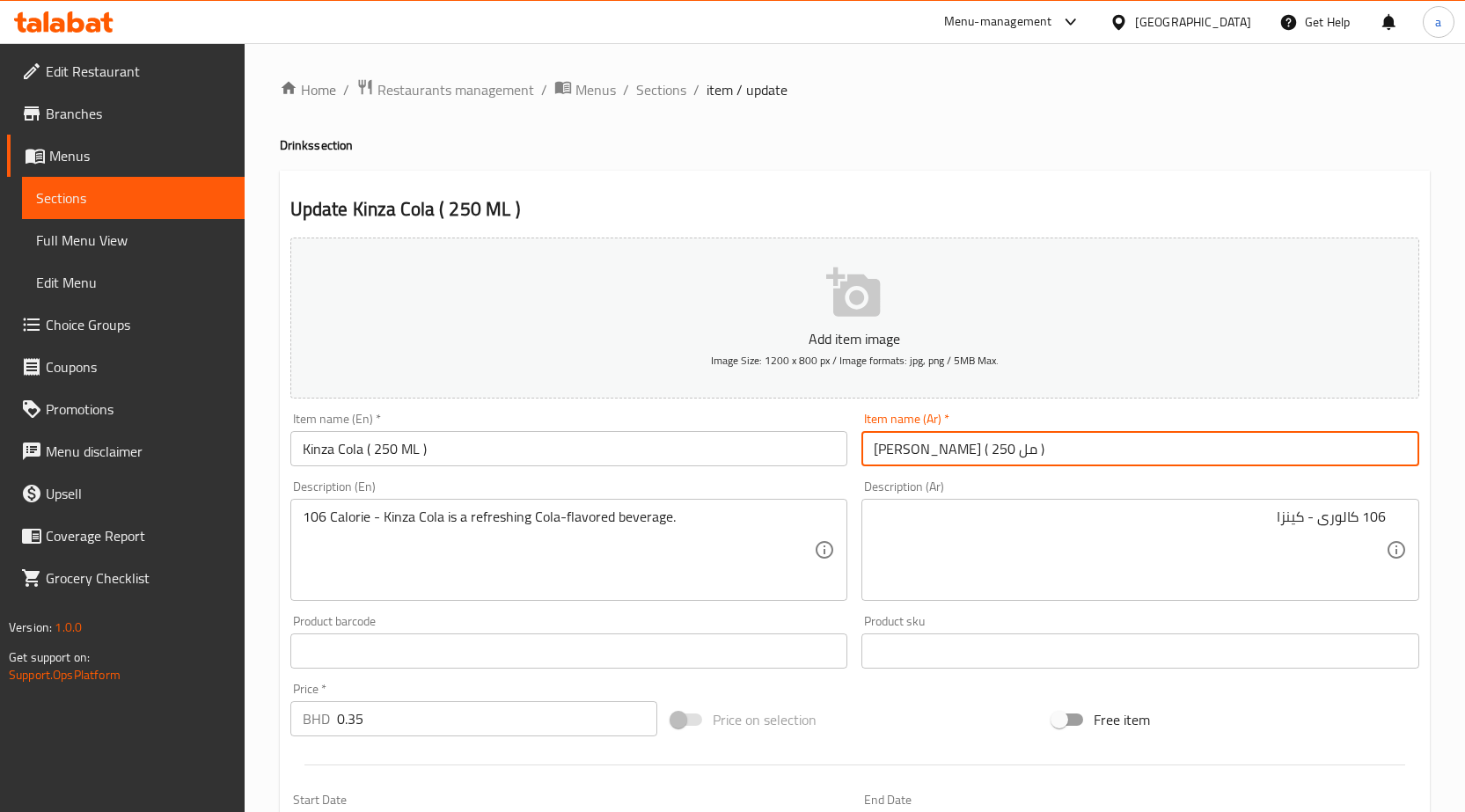
click at [950, 454] on input "كينزا كولا لايت ( 250 مل )" at bounding box center [1141, 449] width 558 height 35
type input "كينزا كولا ( 250 مل )"
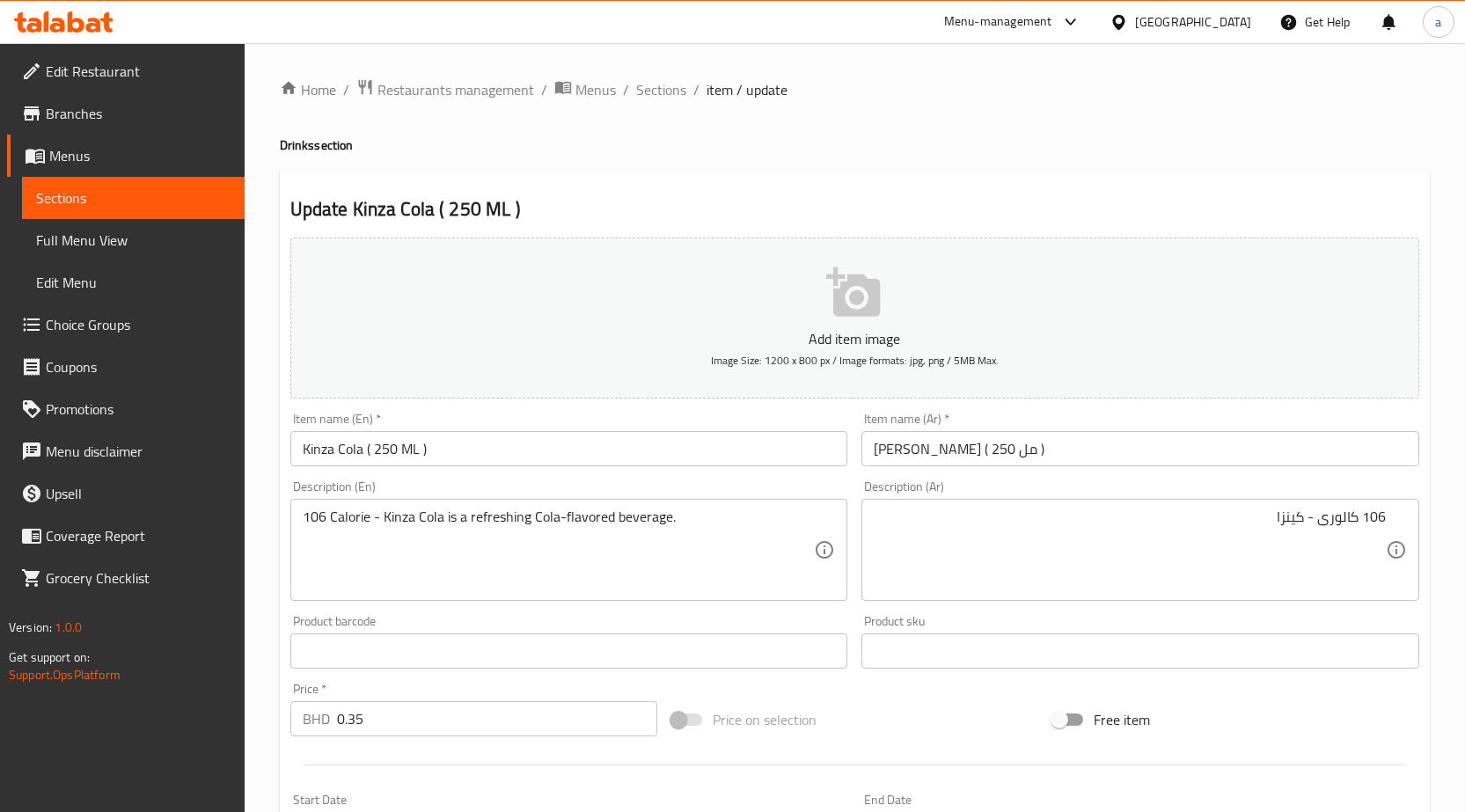
click at [377, 446] on input "Kinza Cola ( 250 ML )" at bounding box center [569, 449] width 558 height 35
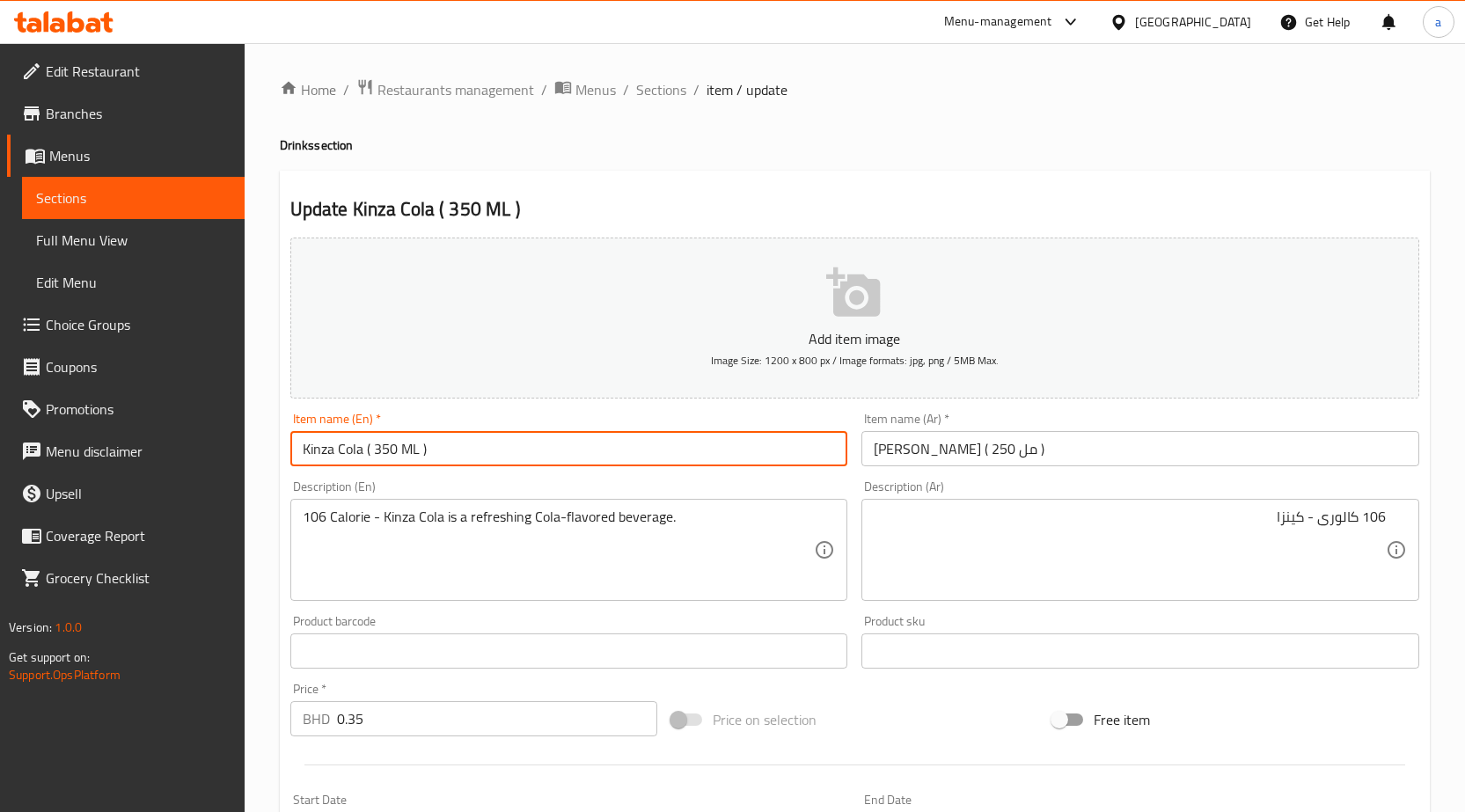
type input "Kinza Cola ( 350 ML )"
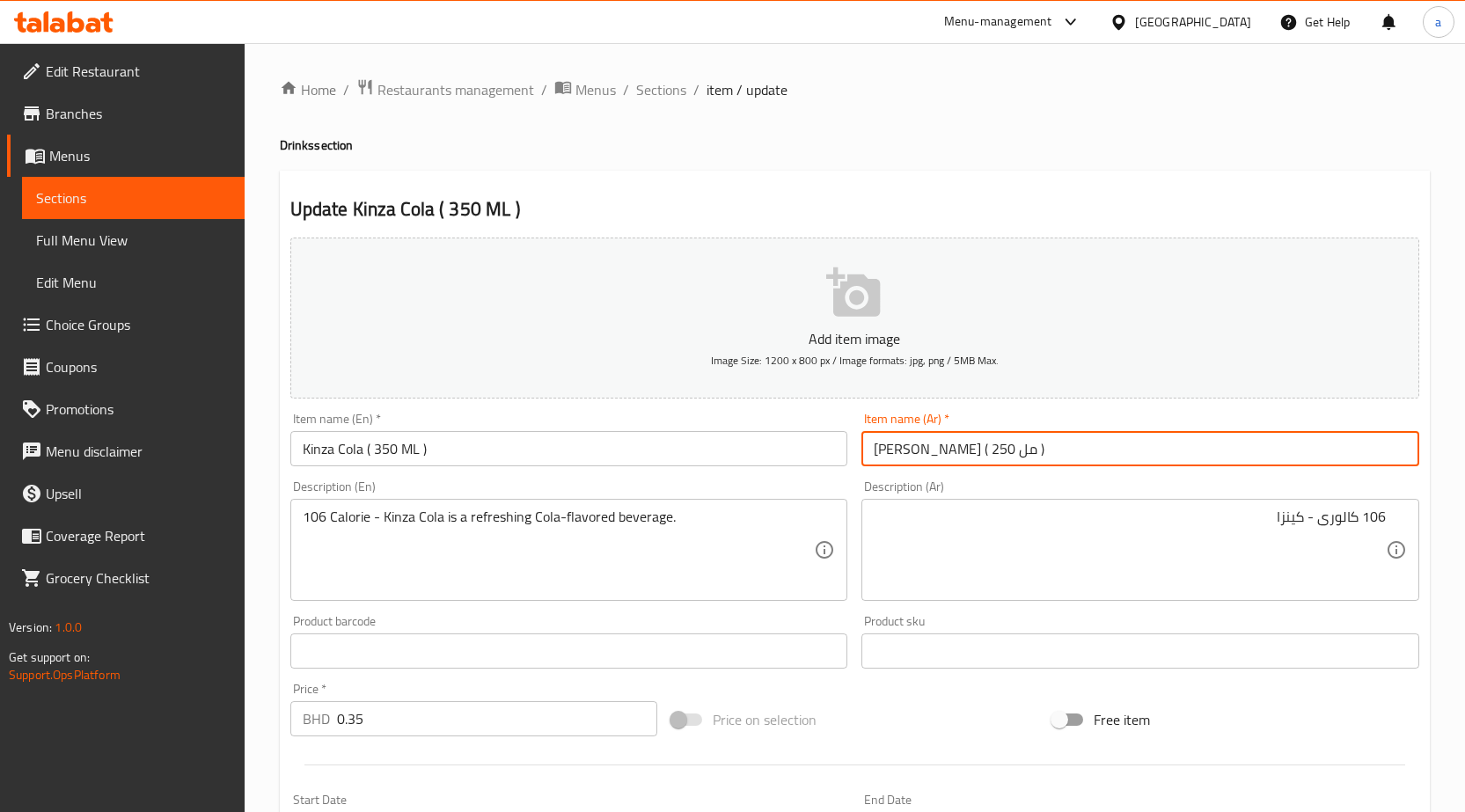
click at [908, 441] on input "كينزا كولا ( 250 مل )" at bounding box center [1141, 449] width 558 height 35
type input "كينزا كولا ( 250 مل )"
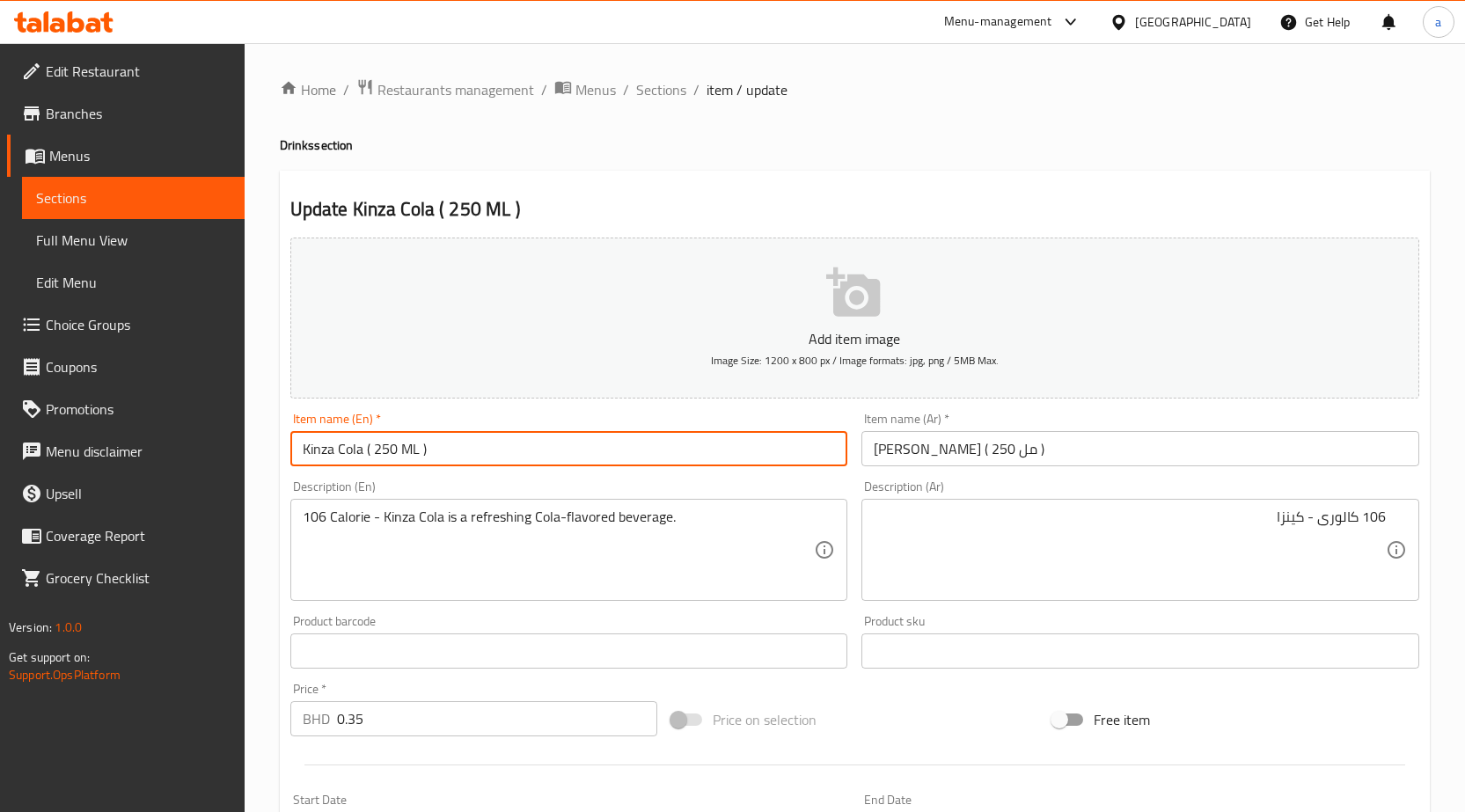
type input "Kinza Cola ( 250 ML )"
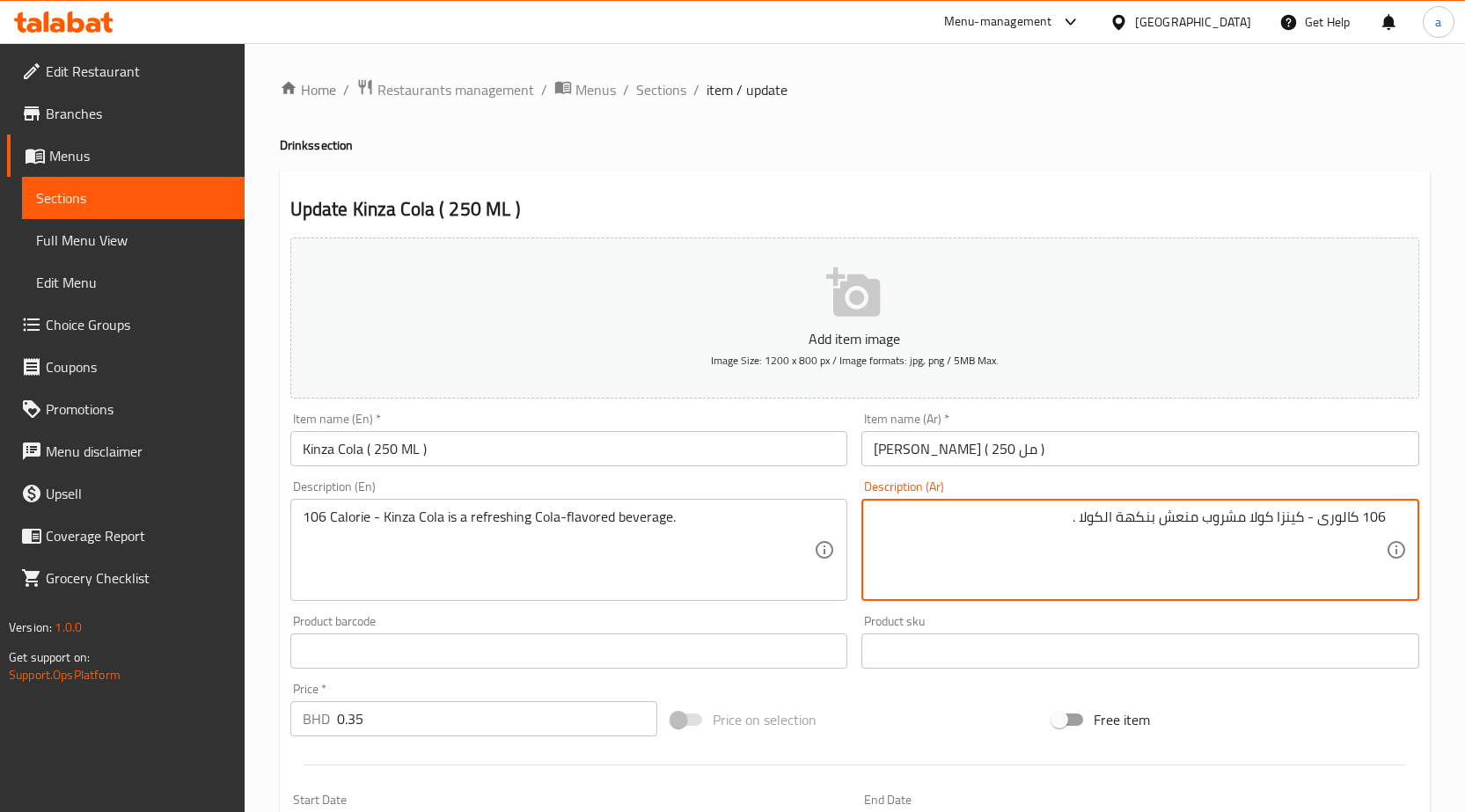
scroll to position [431, 0]
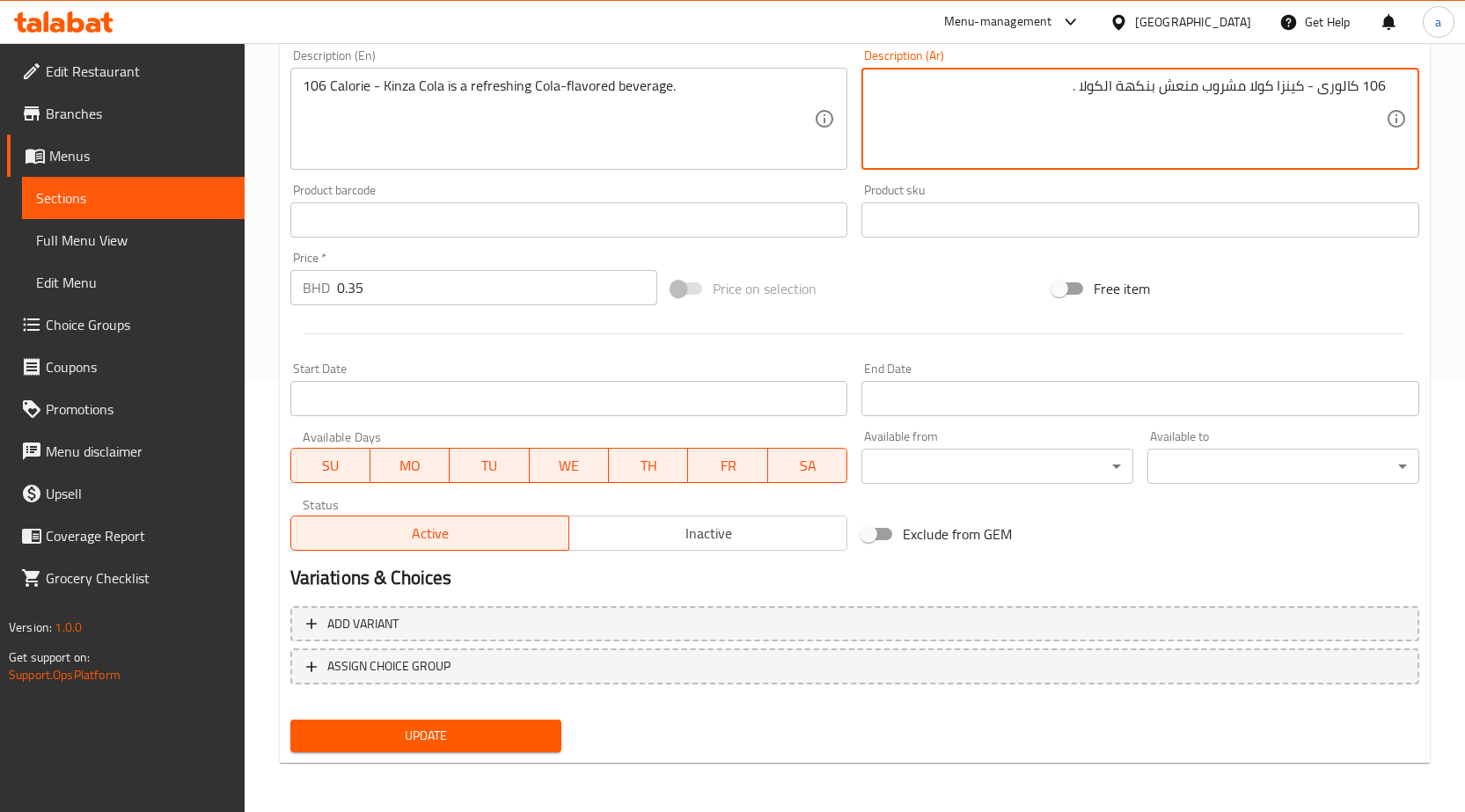
type textarea "106 كالورى - كينزا كولا مشروب منعش بنكهة الكولا ."
click at [477, 740] on span "Update" at bounding box center [427, 736] width 244 height 22
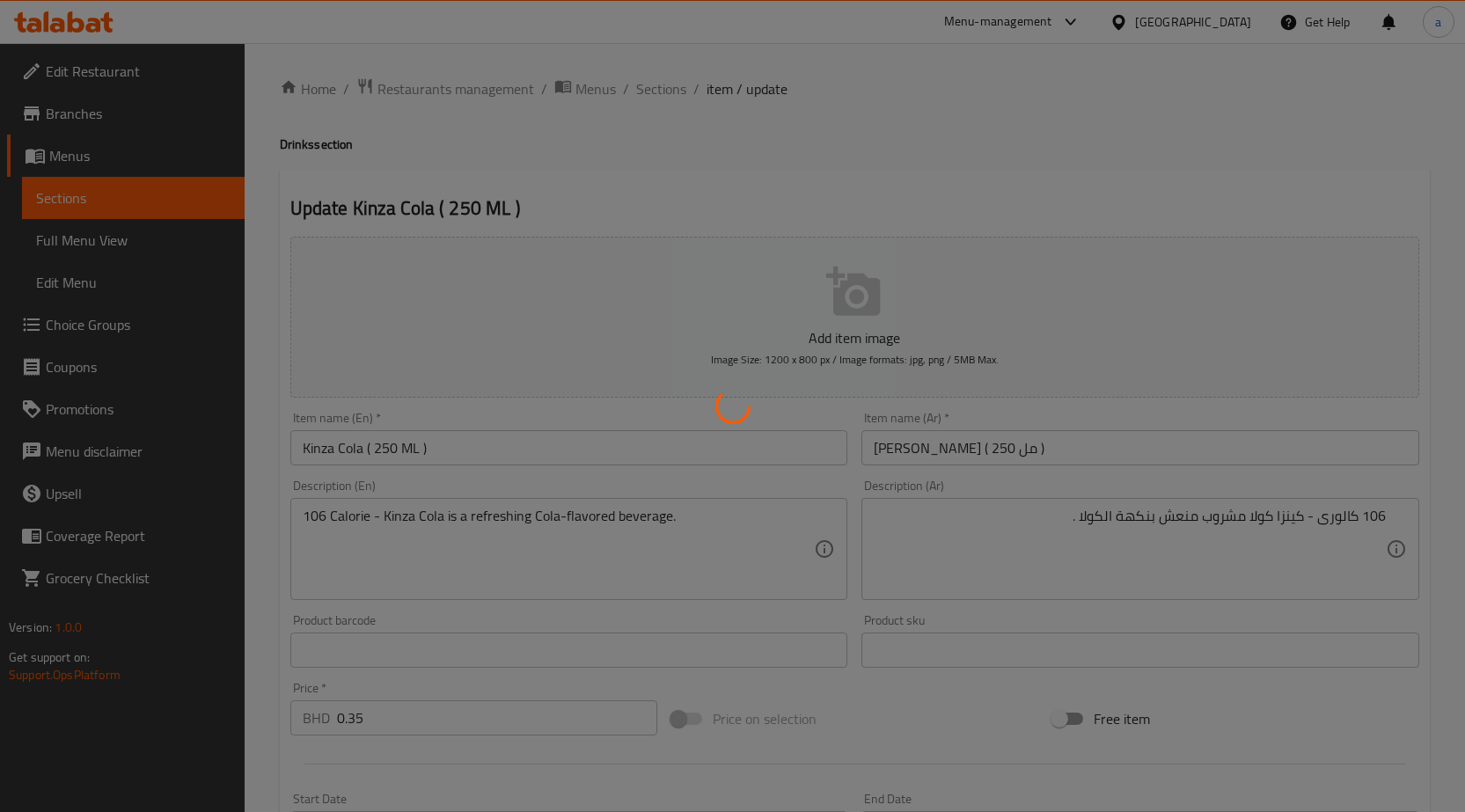
scroll to position [0, 0]
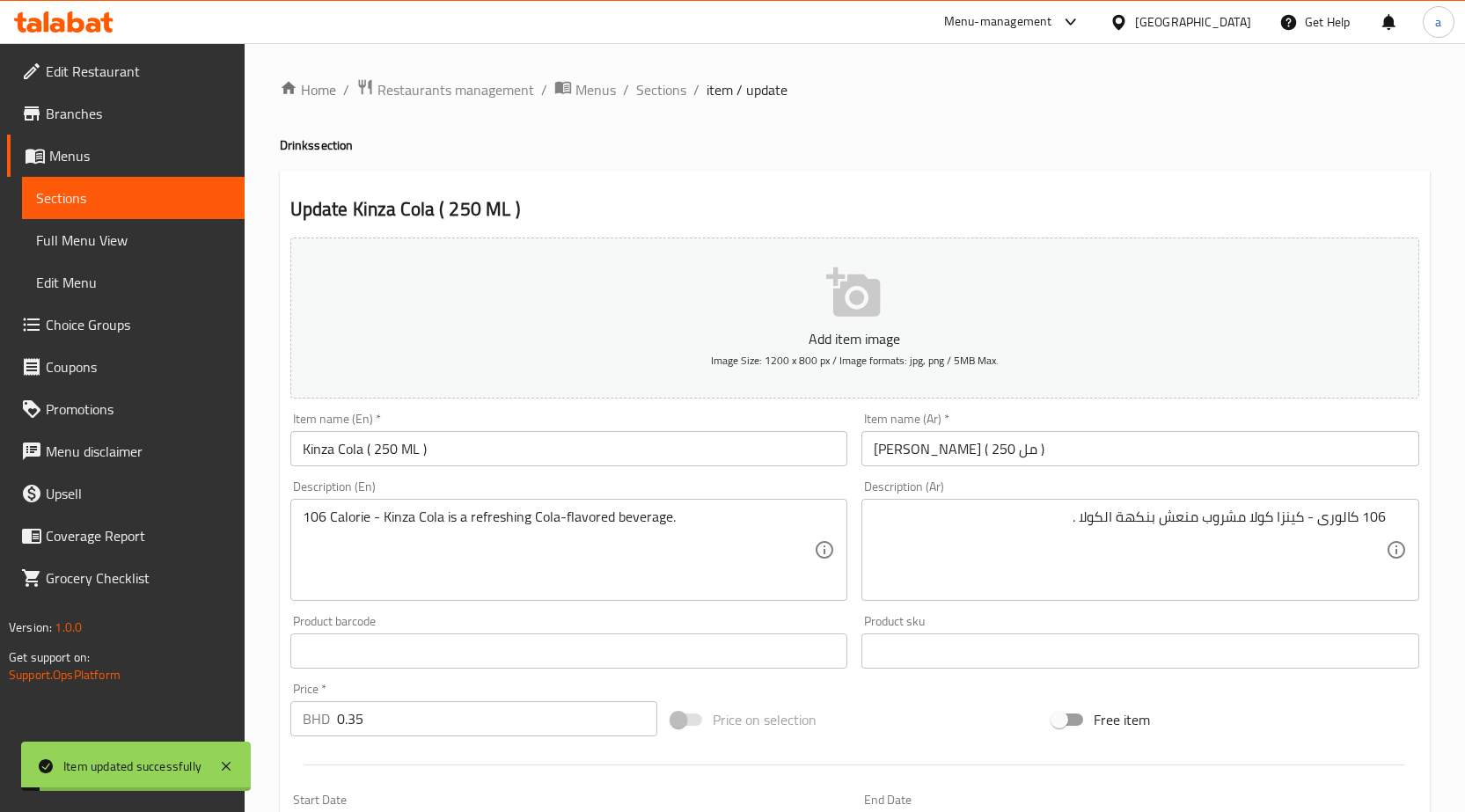
click at [653, 84] on span "Sections" at bounding box center [661, 89] width 50 height 21
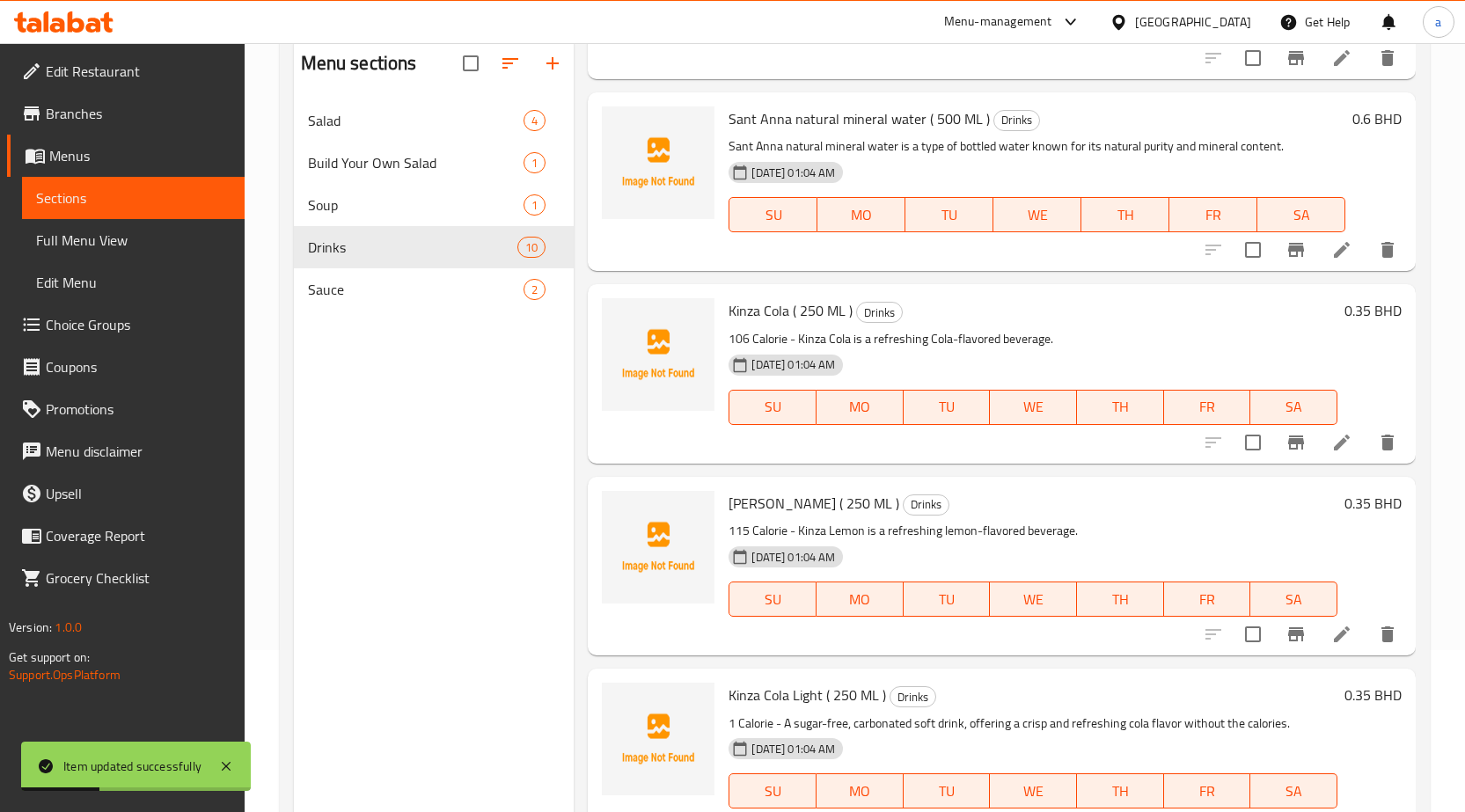
scroll to position [246, 0]
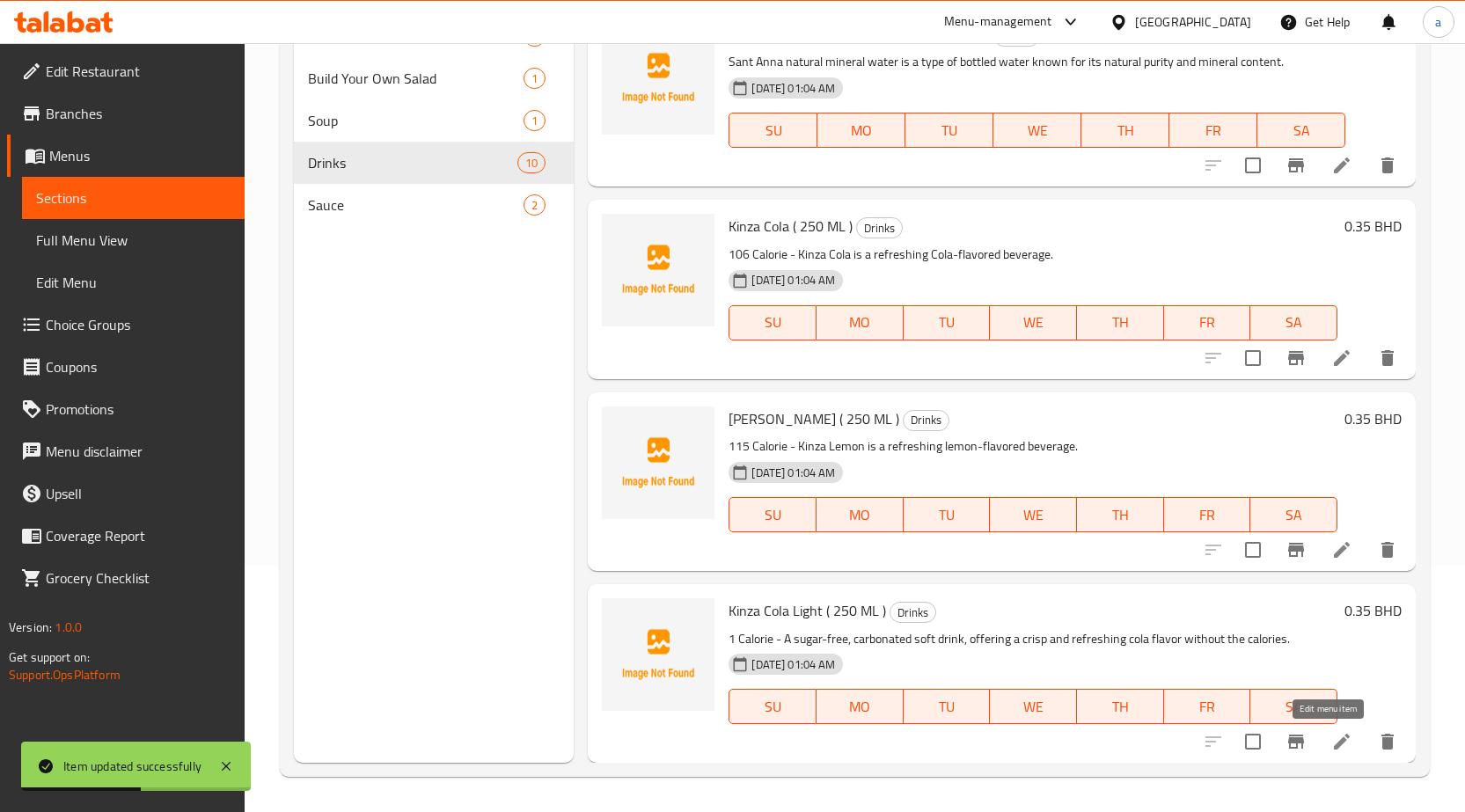
click at [1334, 740] on icon at bounding box center [1341, 740] width 16 height 16
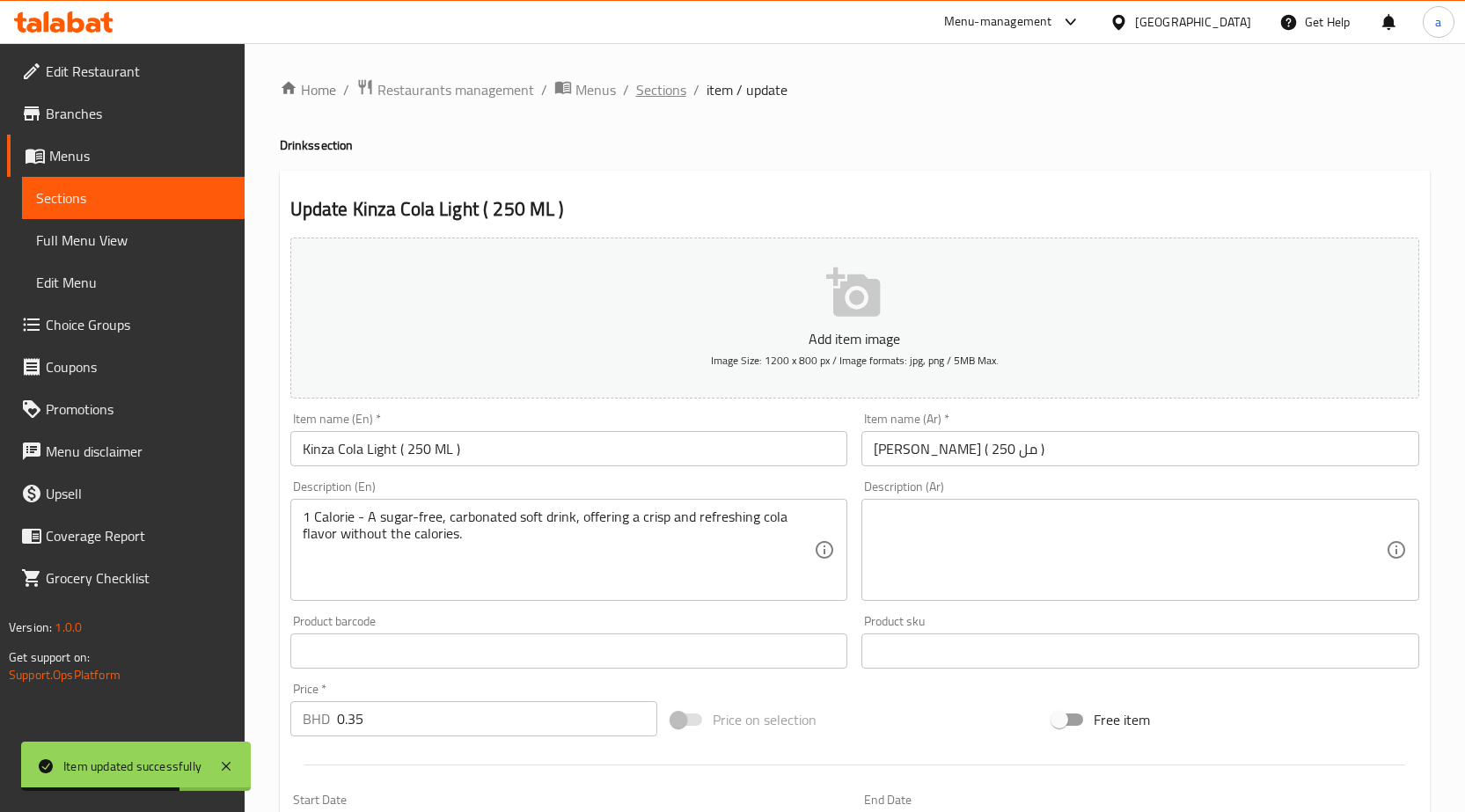
click at [661, 95] on span "Sections" at bounding box center [661, 89] width 50 height 21
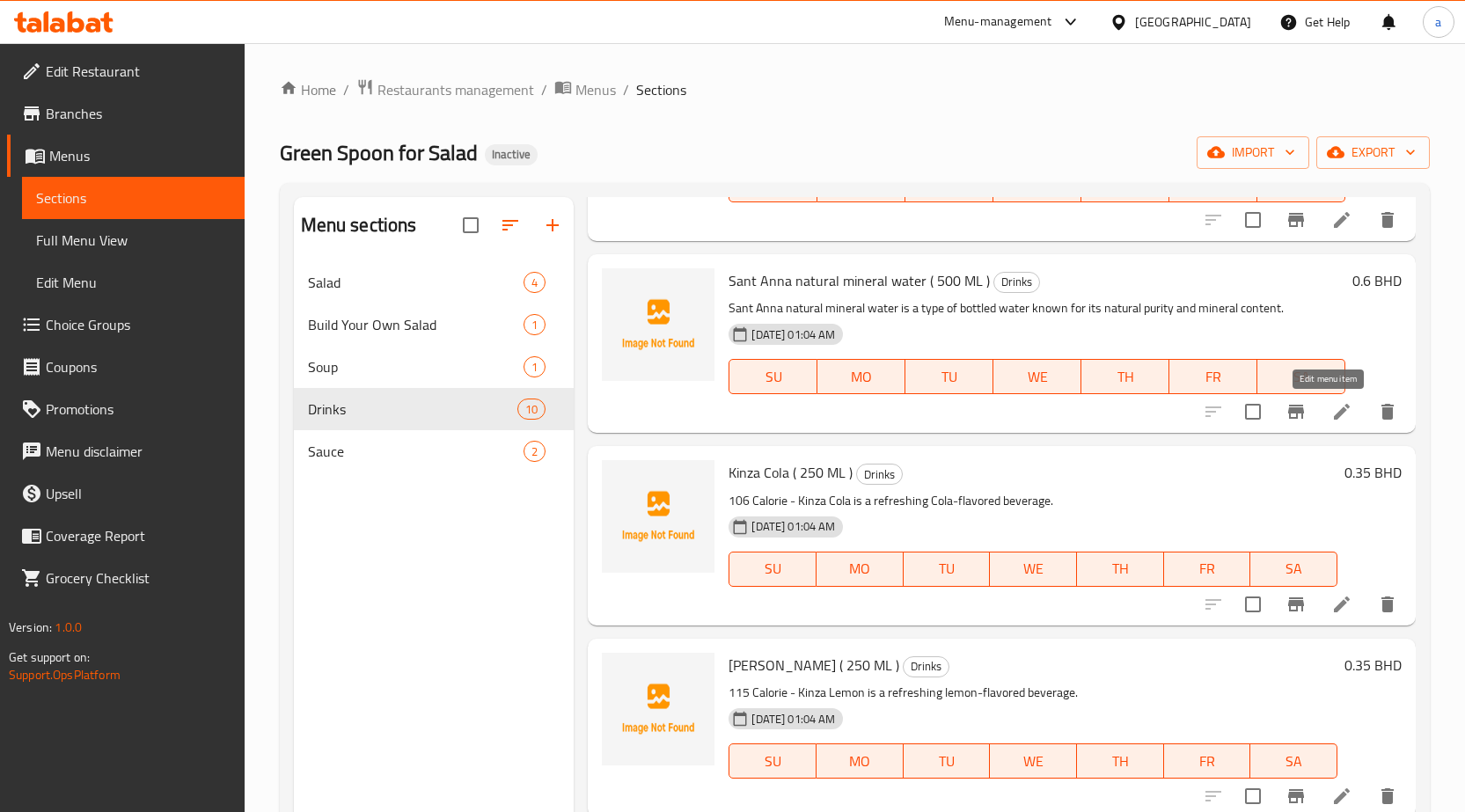
click at [1331, 411] on icon at bounding box center [1341, 412] width 21 height 21
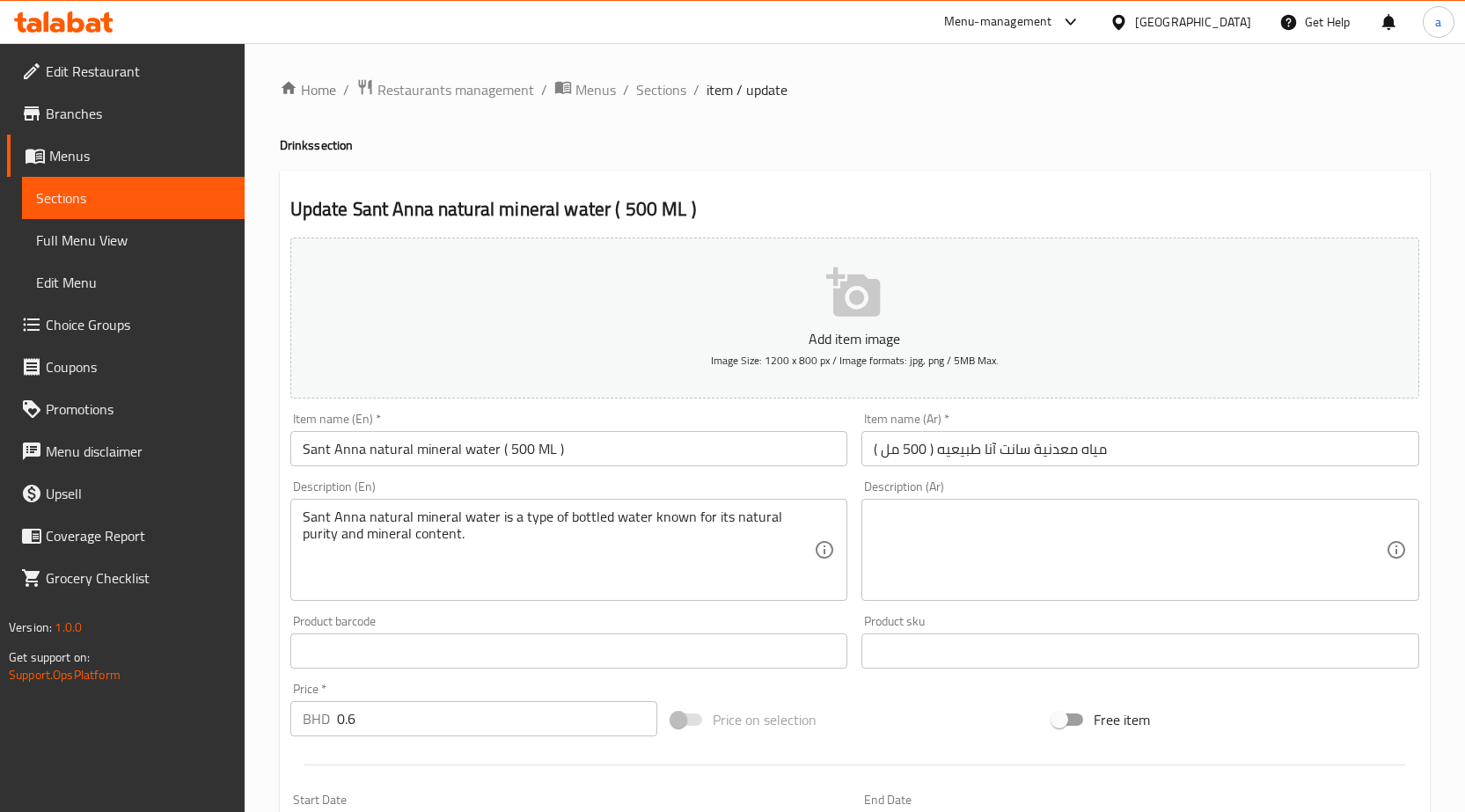
click at [1073, 561] on textarea at bounding box center [1129, 550] width 512 height 84
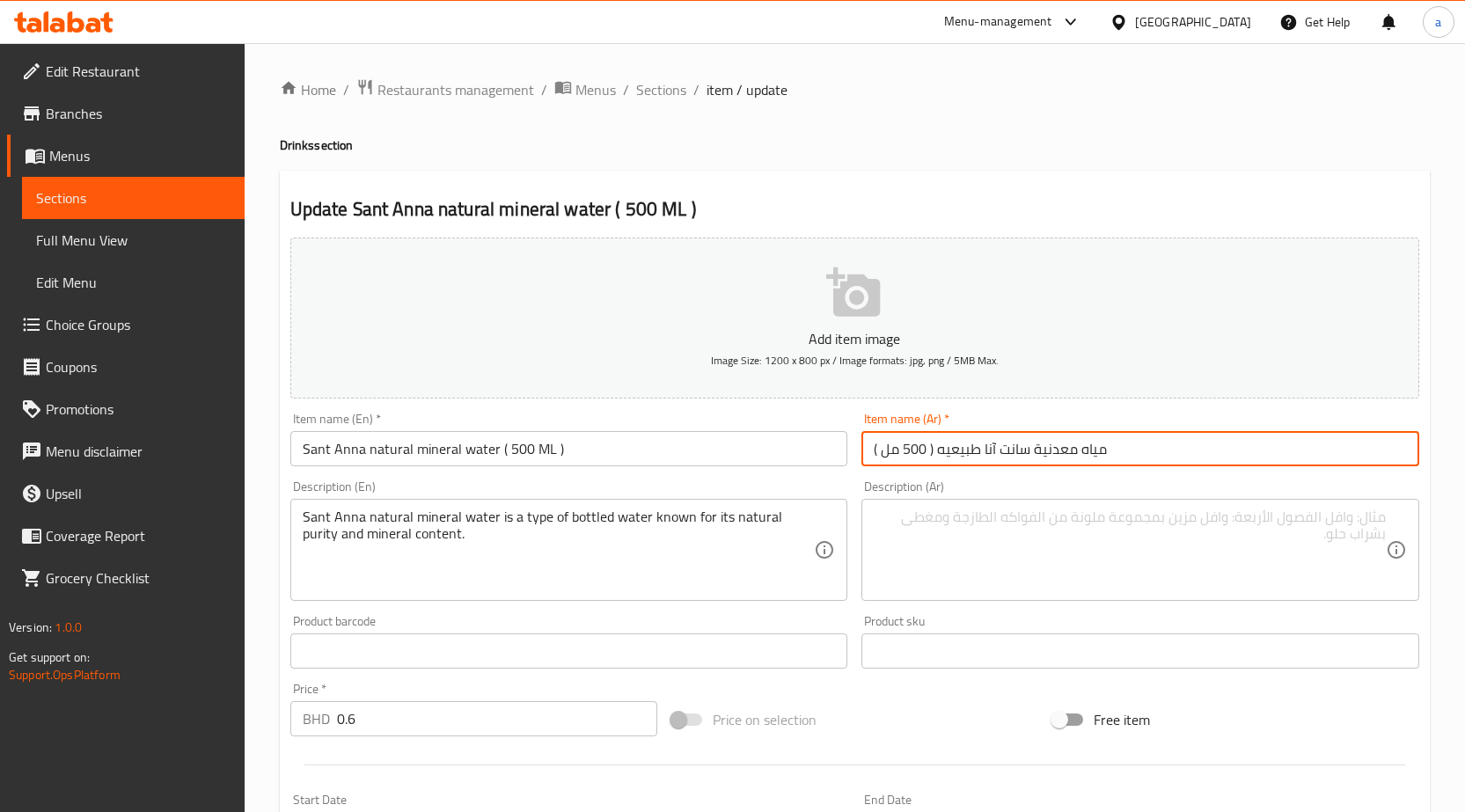
drag, startPoint x: 939, startPoint y: 451, endPoint x: 1122, endPoint y: 471, distance: 184.1
click at [1123, 467] on div "Item name (Ar)   * مياه معدنية سانت آنا طبيعيه ( 500 مل ) Item name (Ar) *" at bounding box center [1140, 439] width 572 height 68
click at [1027, 546] on textarea at bounding box center [1129, 550] width 512 height 84
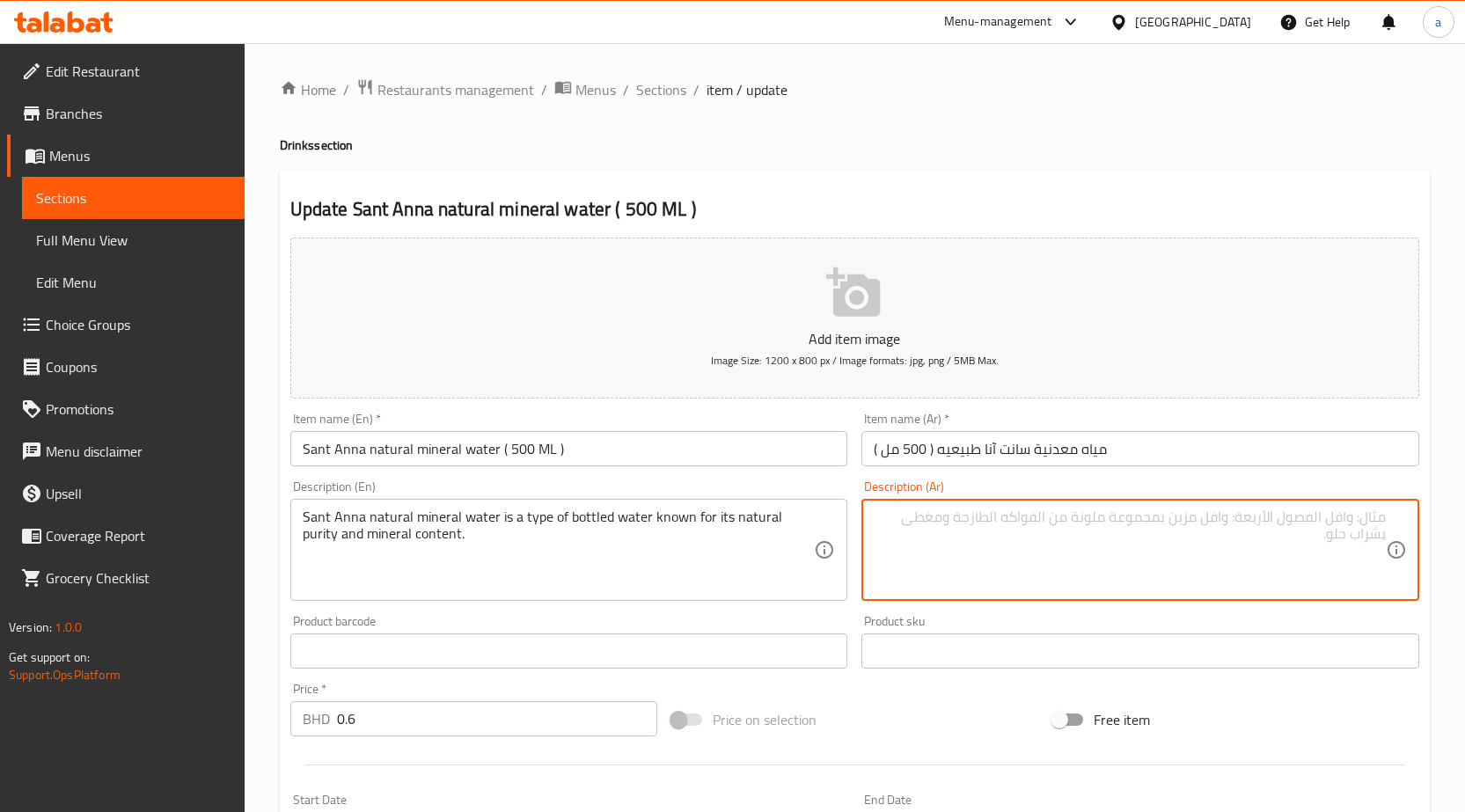
paste textarea "مياه معدنية سانت آنا طبيعيه"
click at [489, 458] on input "Sant Anna natural mineral water ( 500 ML )" at bounding box center [569, 449] width 558 height 35
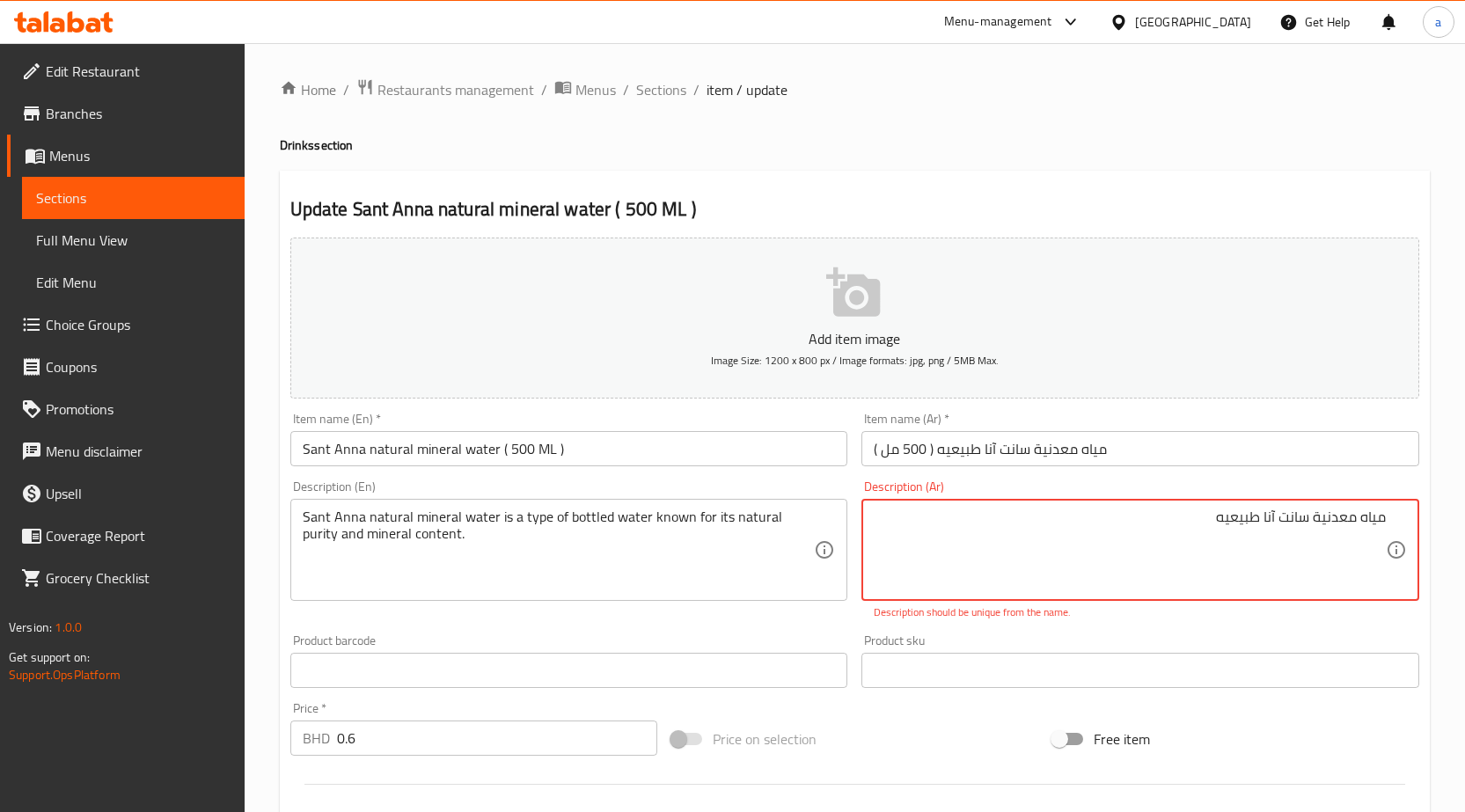
paste textarea "نوع من المياه المعبأة المعروفة بنقائها الطبيعي ومحتواها المعدني."
drag, startPoint x: 1211, startPoint y: 518, endPoint x: 1219, endPoint y: 525, distance: 10.6
click at [1219, 525] on textarea "مياه معدنية سانت آنا طبيعيه نوع من المياه المعبأة المعروفة بنقائها الطبيعي ومحت…" at bounding box center [1129, 550] width 512 height 84
drag, startPoint x: 1272, startPoint y: 516, endPoint x: 1326, endPoint y: 514, distance: 54.0
click at [1272, 517] on textarea "مياه معدنية سانت آنا طبيعيه نوع من المياه المعبأة المعروفة بنقائها الطبيعي ومحت…" at bounding box center [1129, 550] width 512 height 84
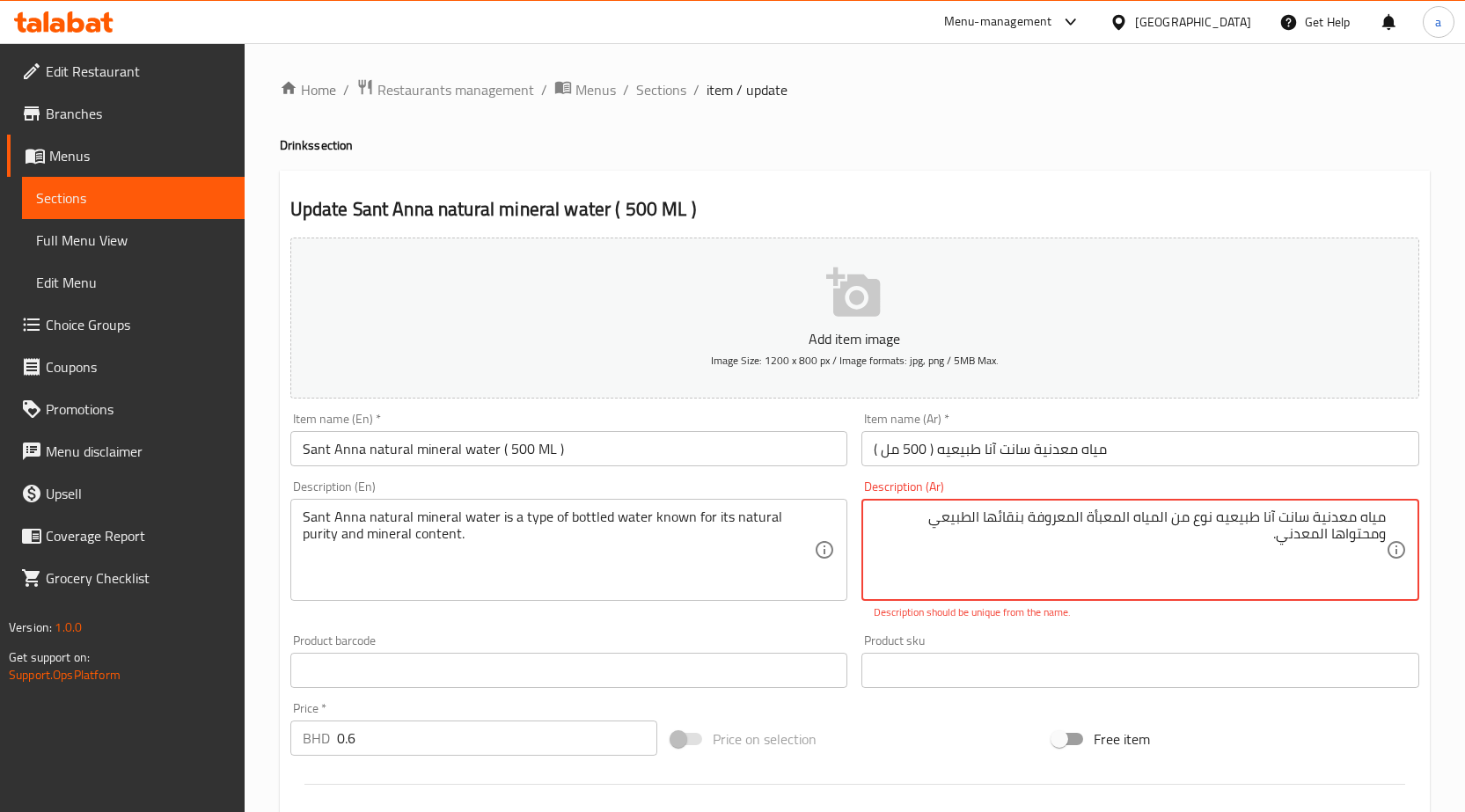
click at [1250, 561] on textarea "مياه معدنية سانت آنا طبيعيه نوع من المياه المعبأة المعروفة بنقائها الطبيعي ومحت…" at bounding box center [1129, 550] width 512 height 84
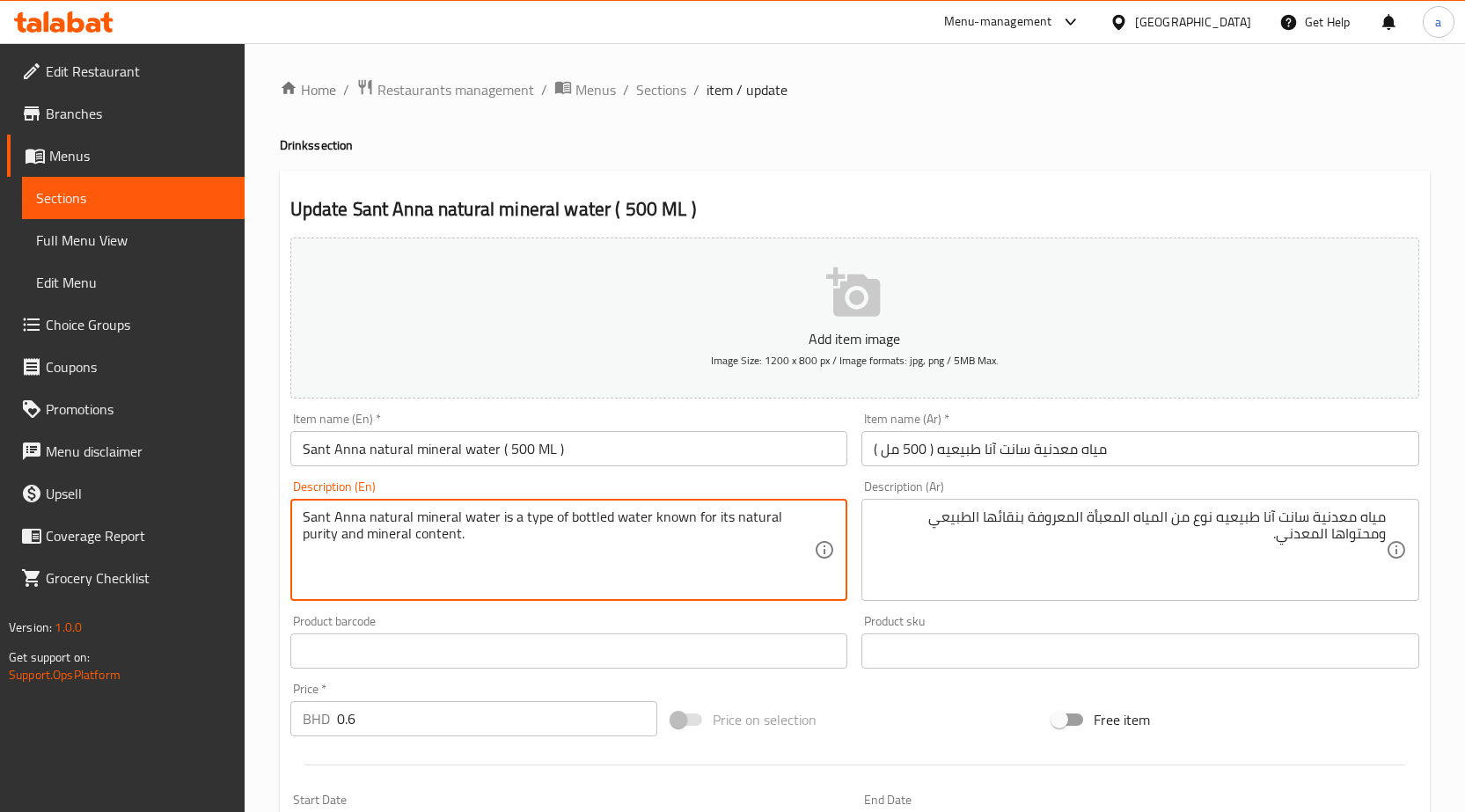
click at [578, 520] on textarea "Sant Anna natural mineral water is a type of bottled water known for its natura…" at bounding box center [559, 550] width 512 height 84
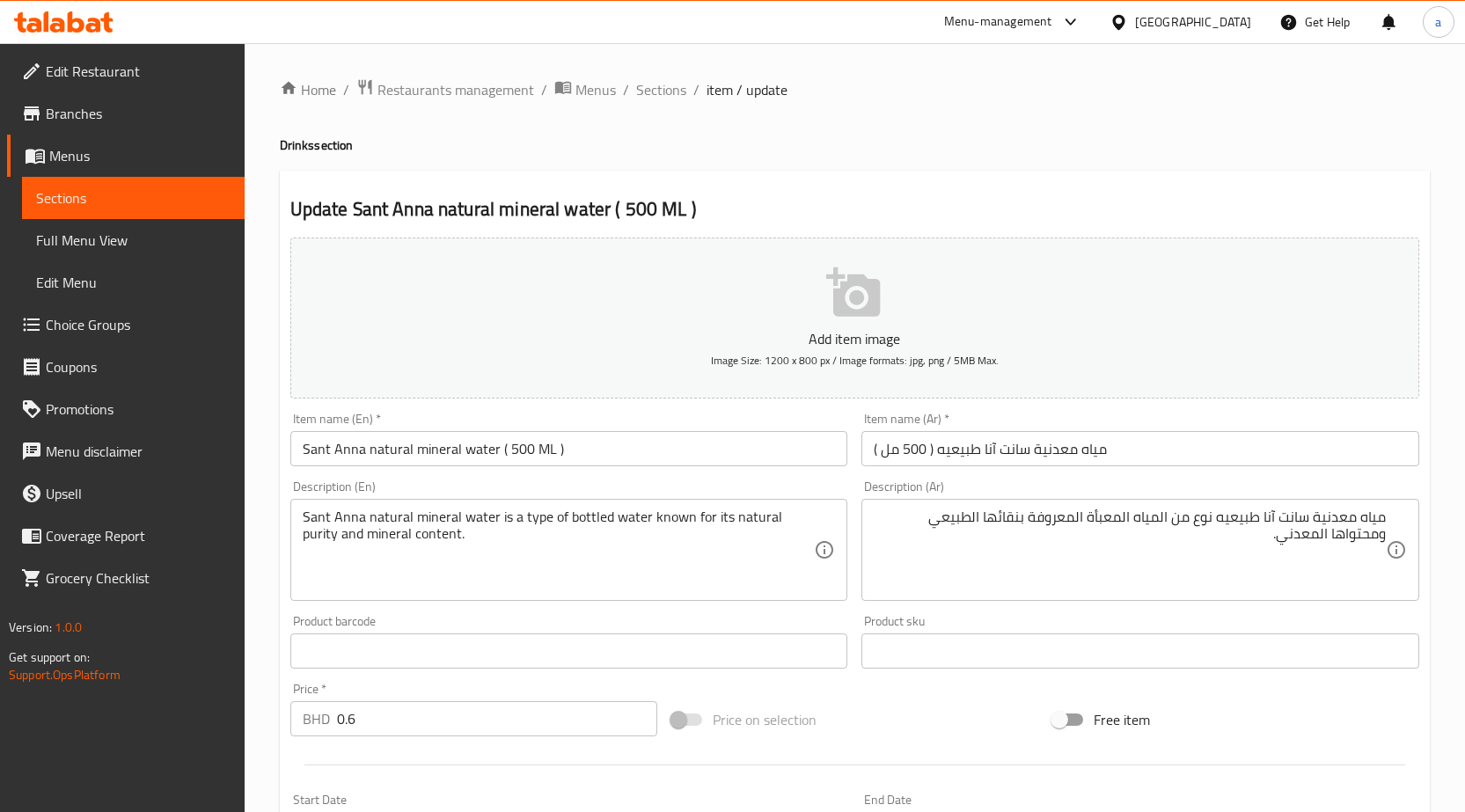
click at [777, 518] on textarea "Sant Anna natural mineral water is a type of bottled water known for its natura…" at bounding box center [559, 550] width 512 height 84
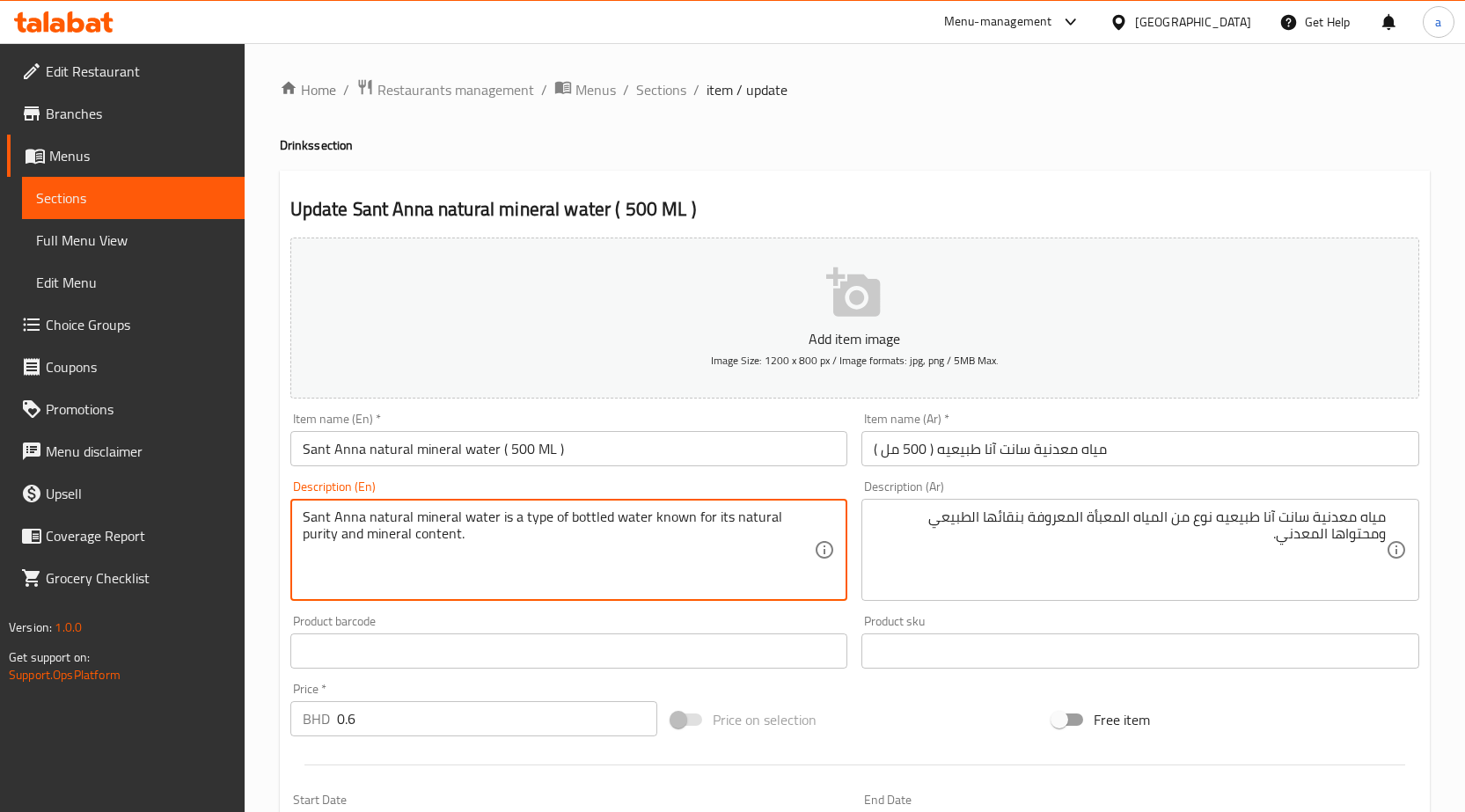
click at [777, 518] on textarea "Sant Anna natural mineral water is a type of bottled water known for its natura…" at bounding box center [559, 550] width 512 height 84
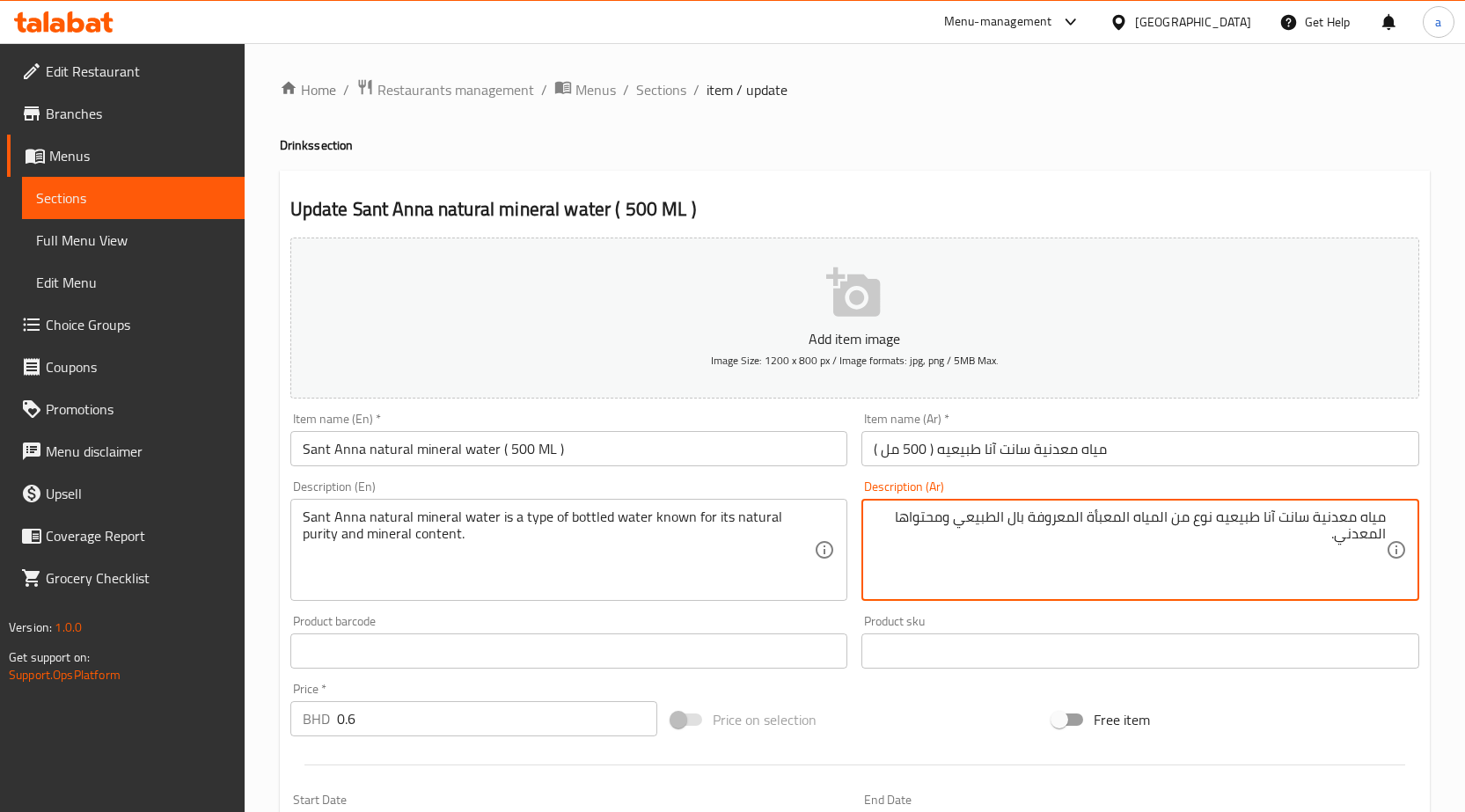
paste textarea "نقاء"
click at [928, 519] on textarea "مياه معدنية سانت آنا طبيعيه نوع من المياه المعبأة المعروفة بالنقاء الطبيعي ومحت…" at bounding box center [1129, 550] width 512 height 84
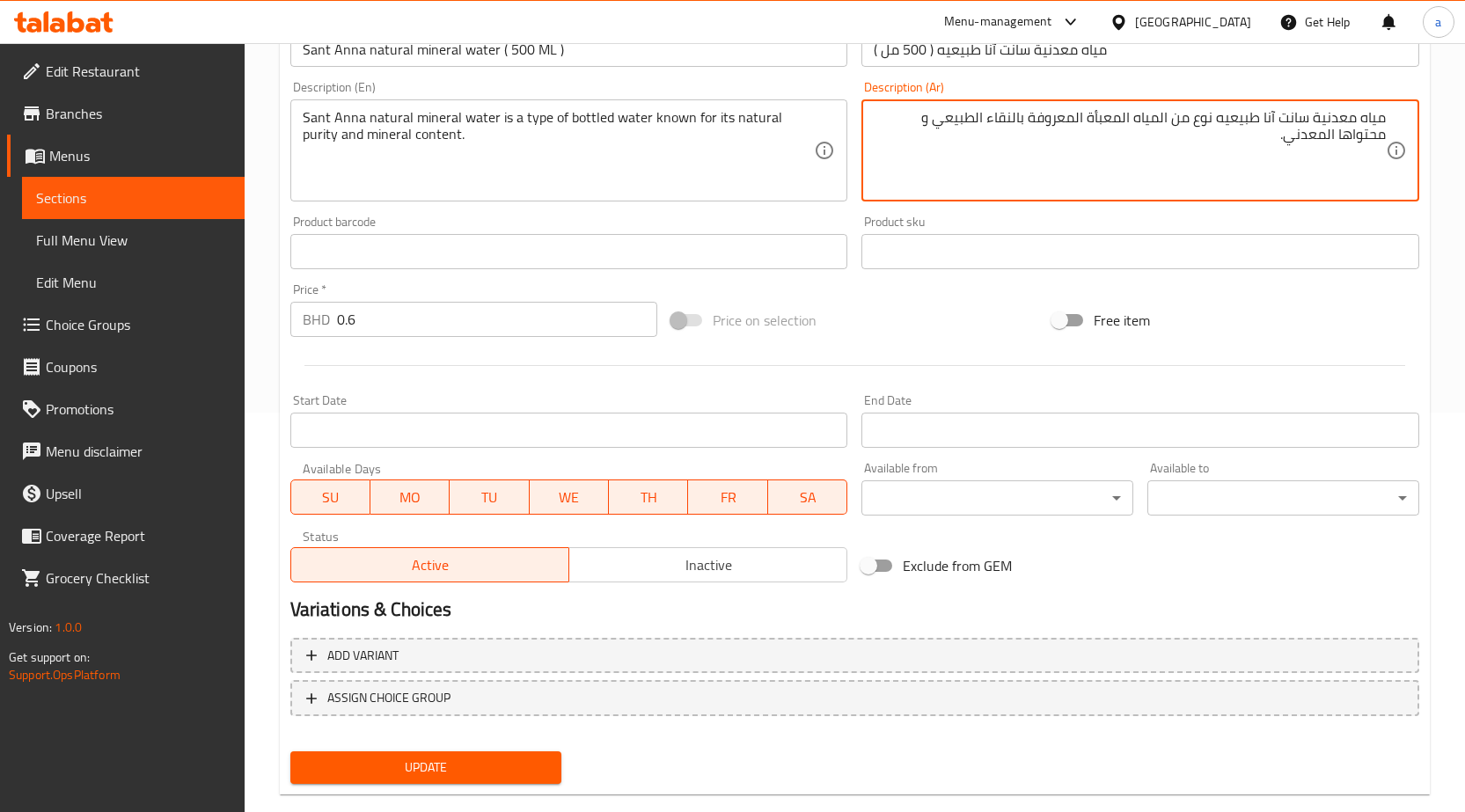
scroll to position [431, 0]
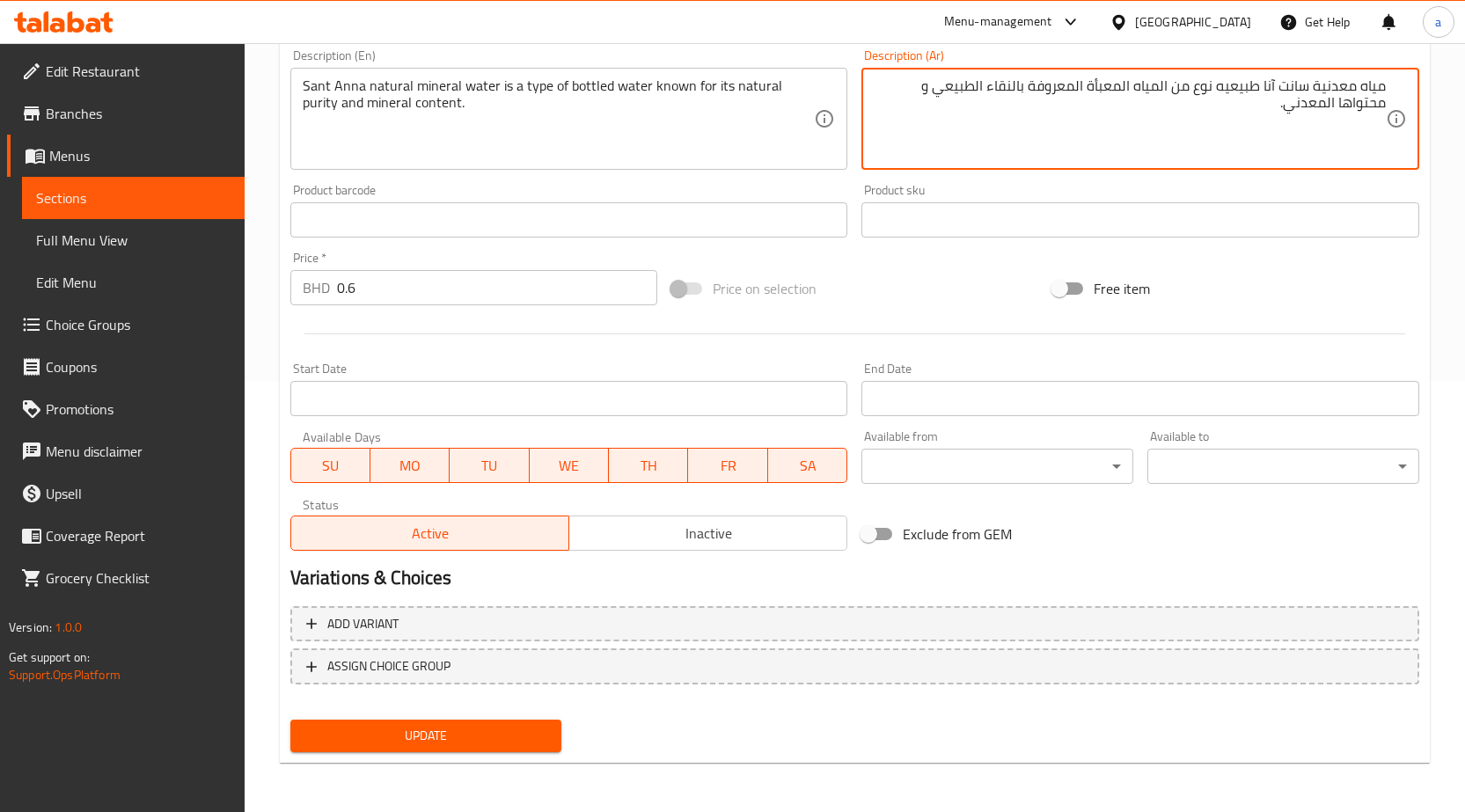
type textarea "مياه معدنية سانت آنا طبيعيه نوع من المياه المعبأة المعروفة بالنقاء الطبيعي و مح…"
click at [535, 741] on span "Update" at bounding box center [427, 736] width 244 height 22
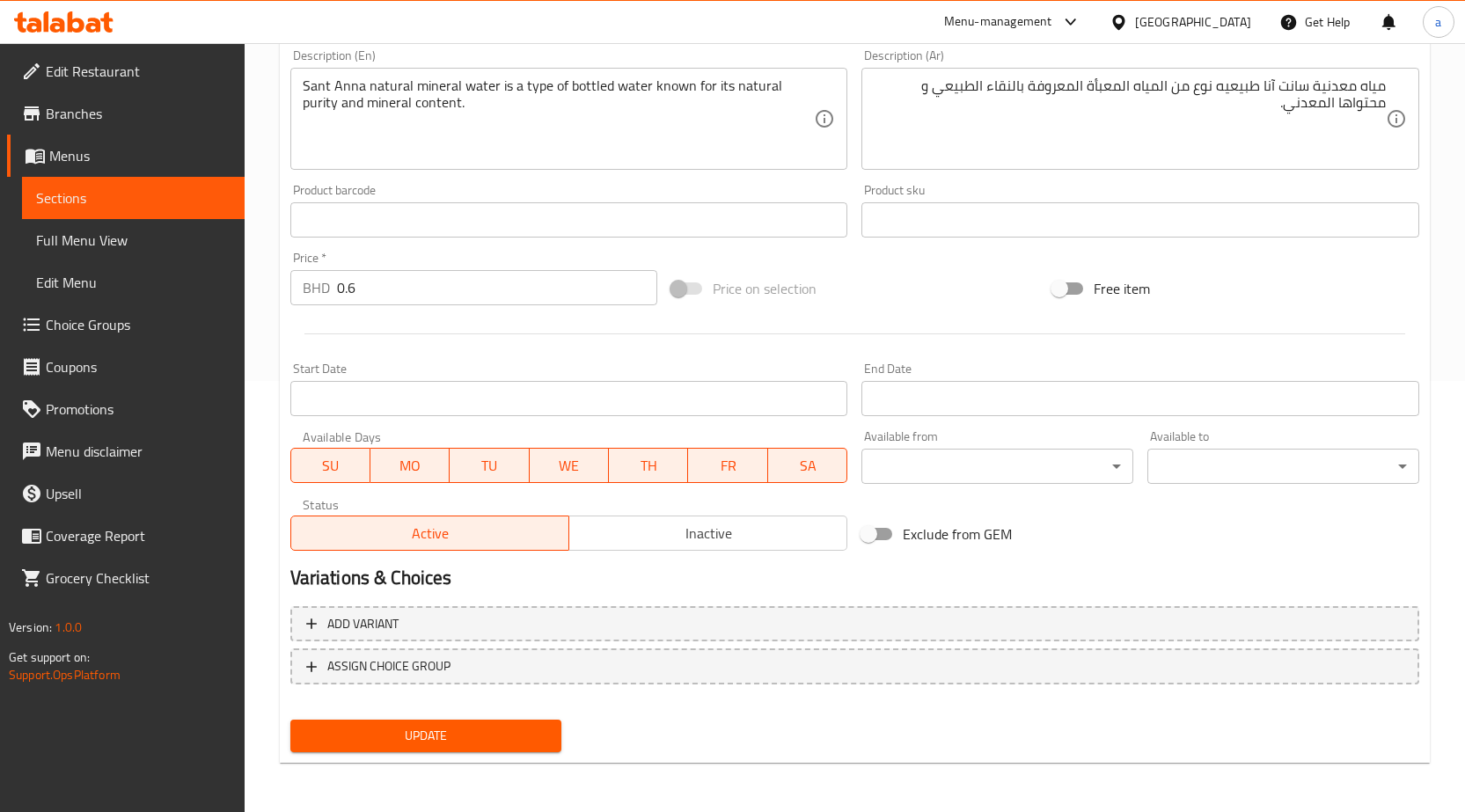
click at [476, 741] on span "Update" at bounding box center [427, 736] width 244 height 22
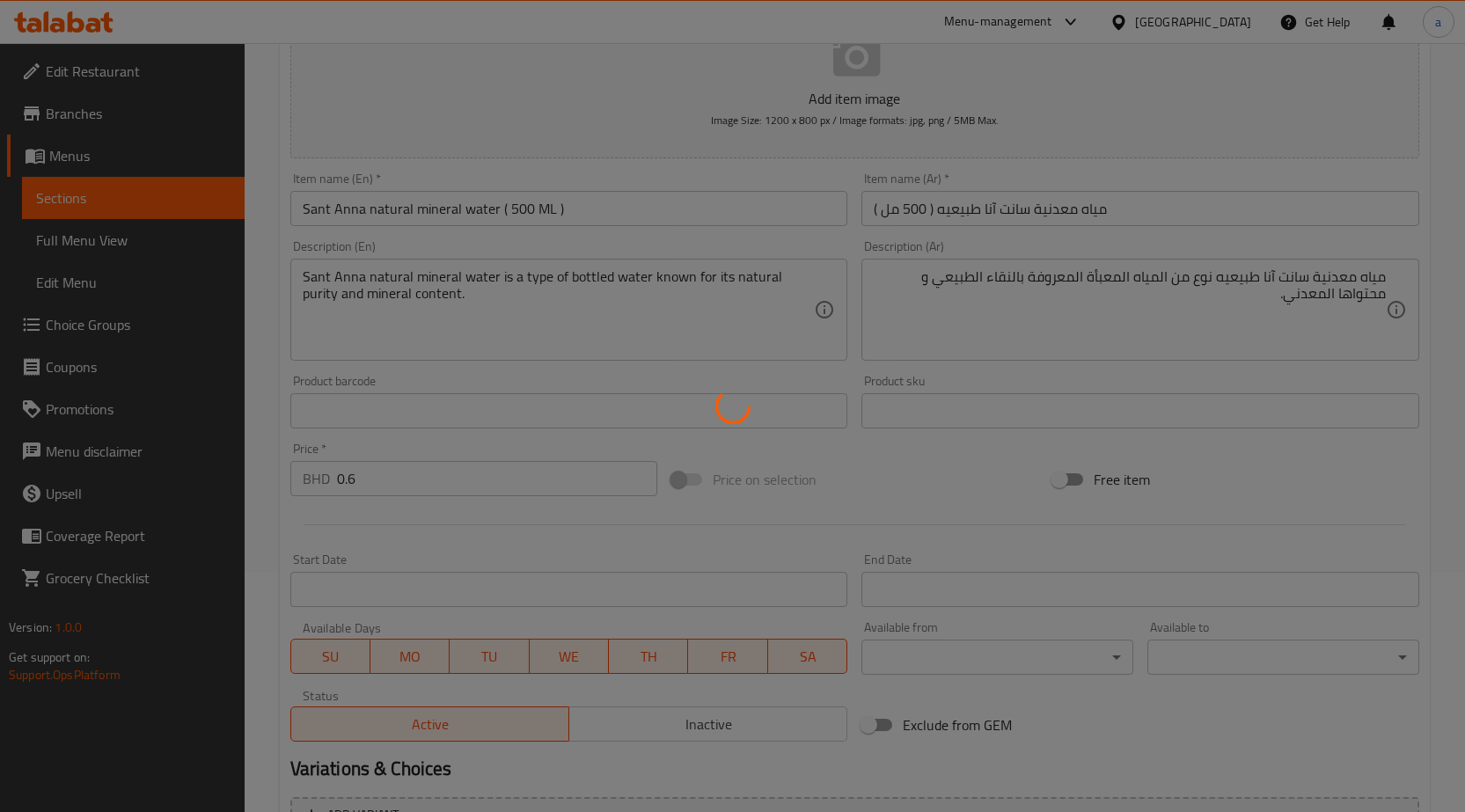
scroll to position [0, 0]
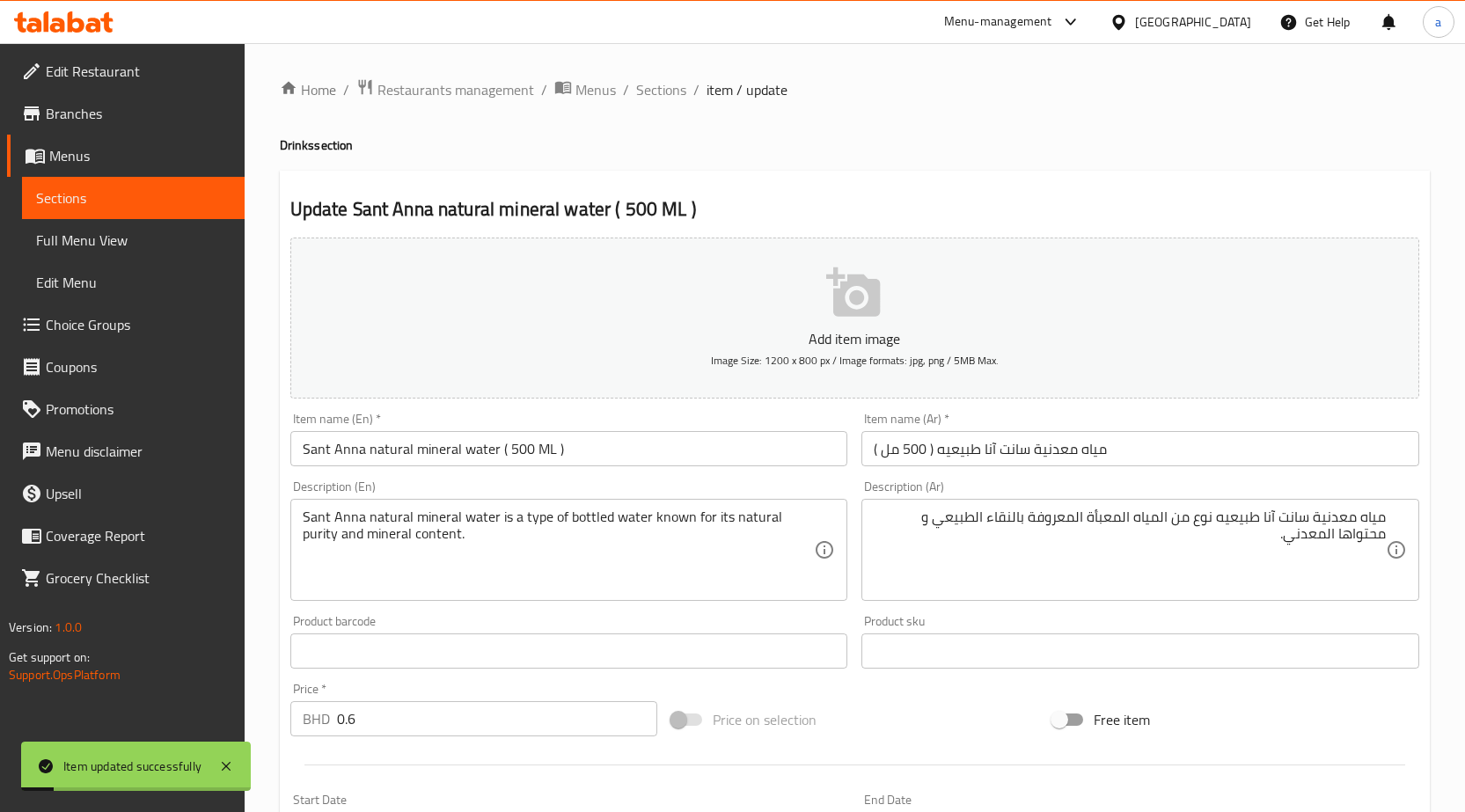
click at [521, 469] on div "Item name (En)   * Sant Anna natural mineral water ( 500 ML ) Item name (En) *" at bounding box center [569, 439] width 572 height 68
click at [521, 457] on input "Sant Anna natural mineral water ( 500 ML )" at bounding box center [569, 449] width 558 height 35
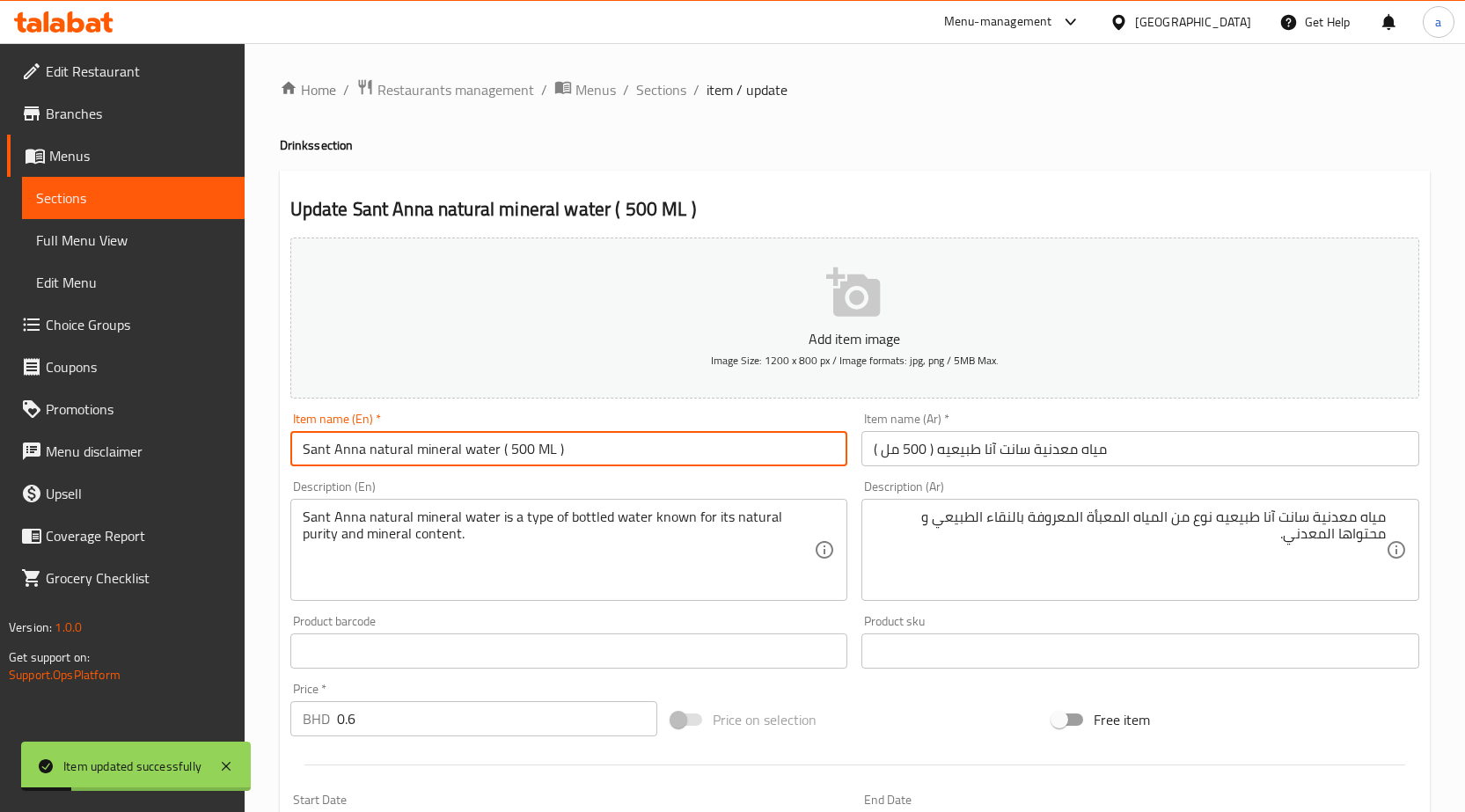
click at [521, 457] on input "Sant Anna natural mineral water ( 500 ML )" at bounding box center [569, 449] width 558 height 35
click at [648, 80] on span "Sections" at bounding box center [661, 89] width 50 height 21
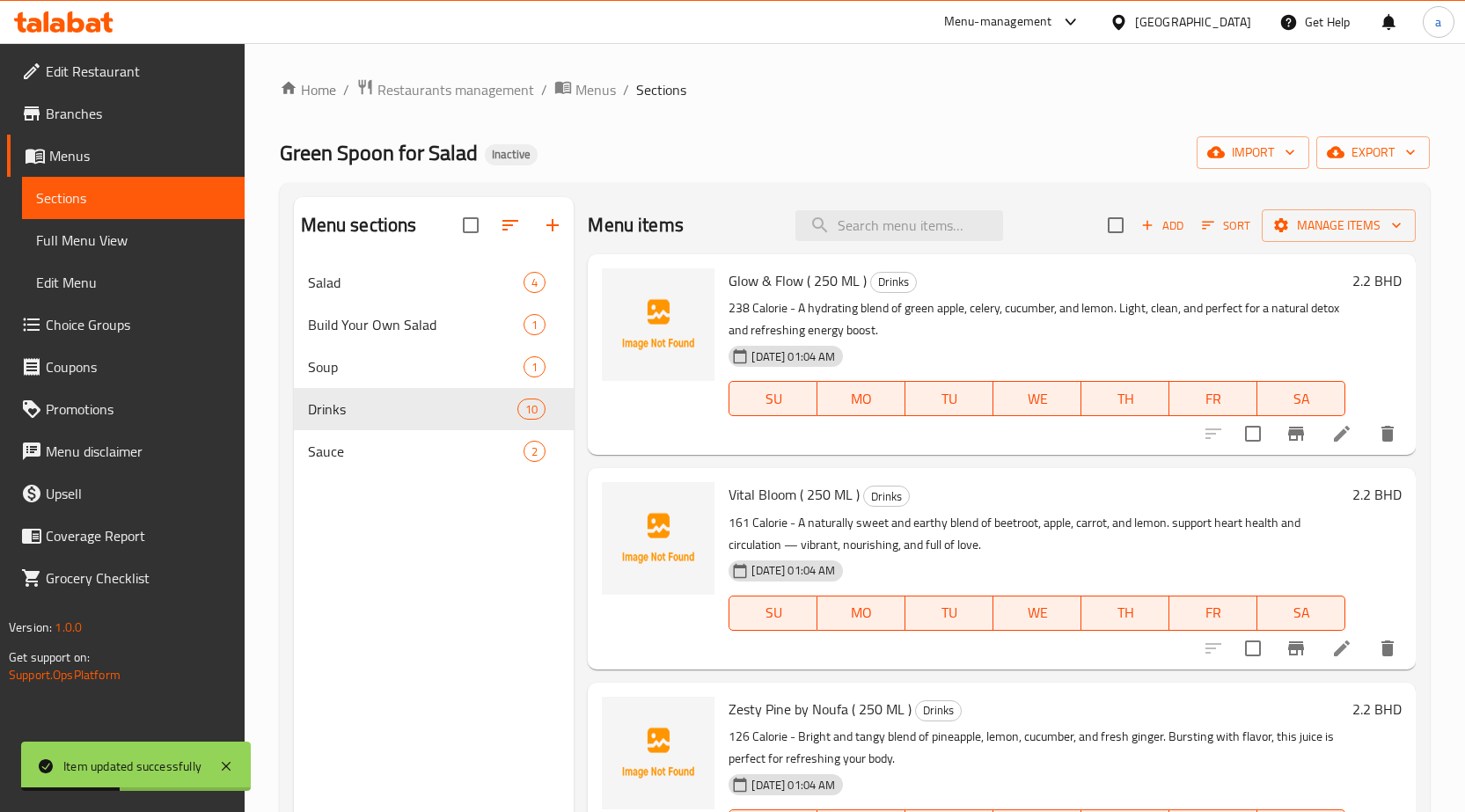
scroll to position [940, 0]
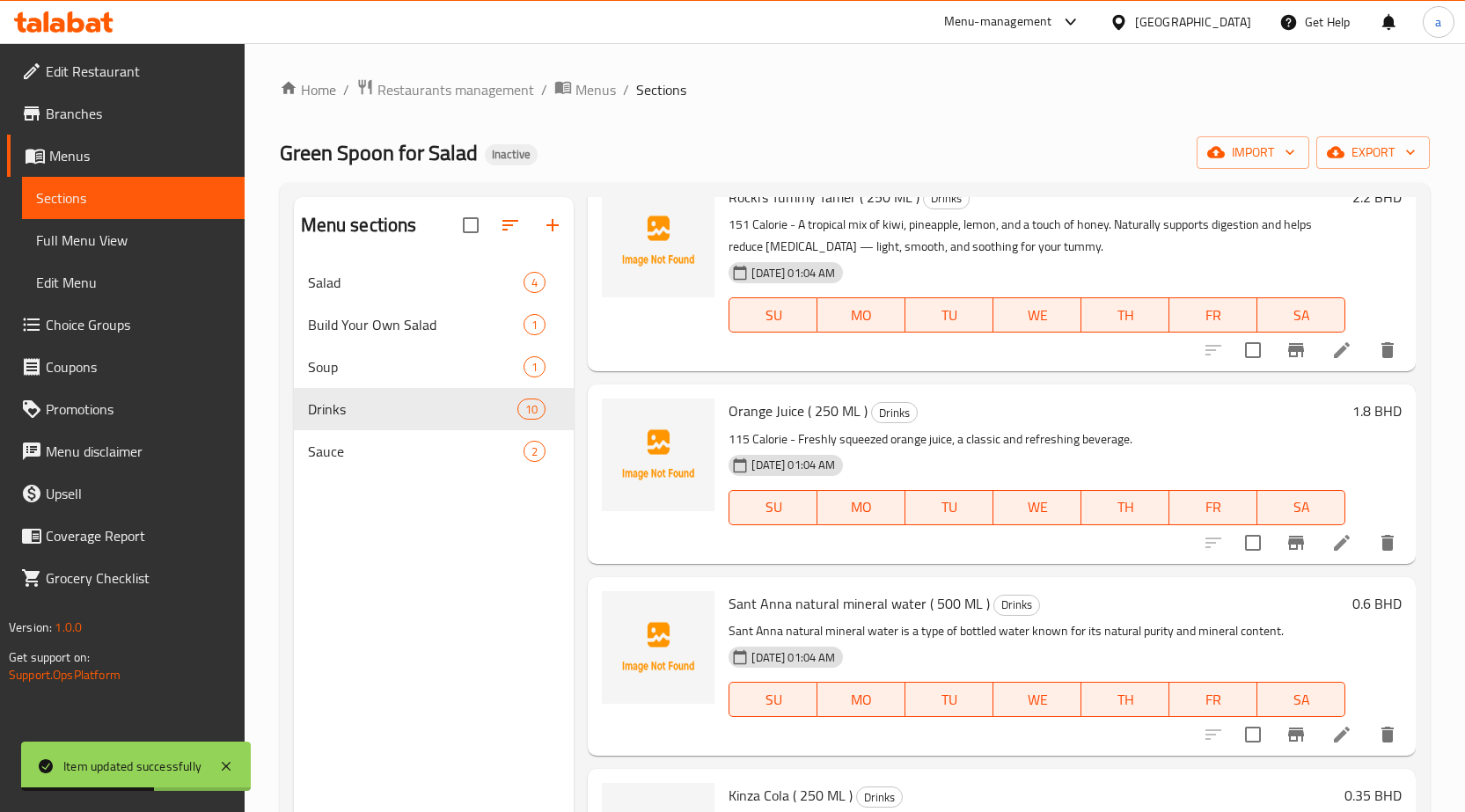
click at [1317, 553] on li at bounding box center [1341, 543] width 49 height 32
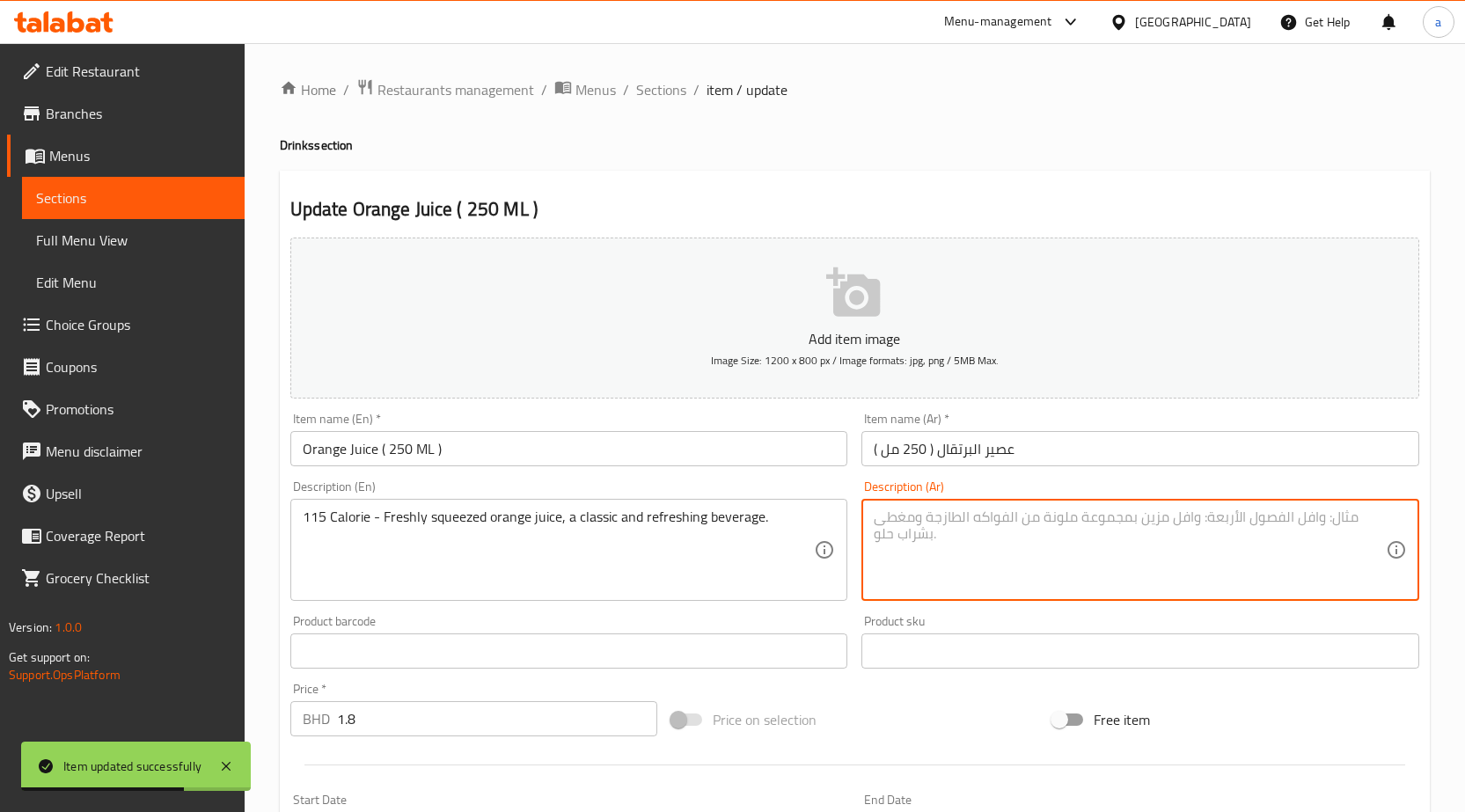
click at [943, 568] on textarea at bounding box center [1129, 550] width 512 height 84
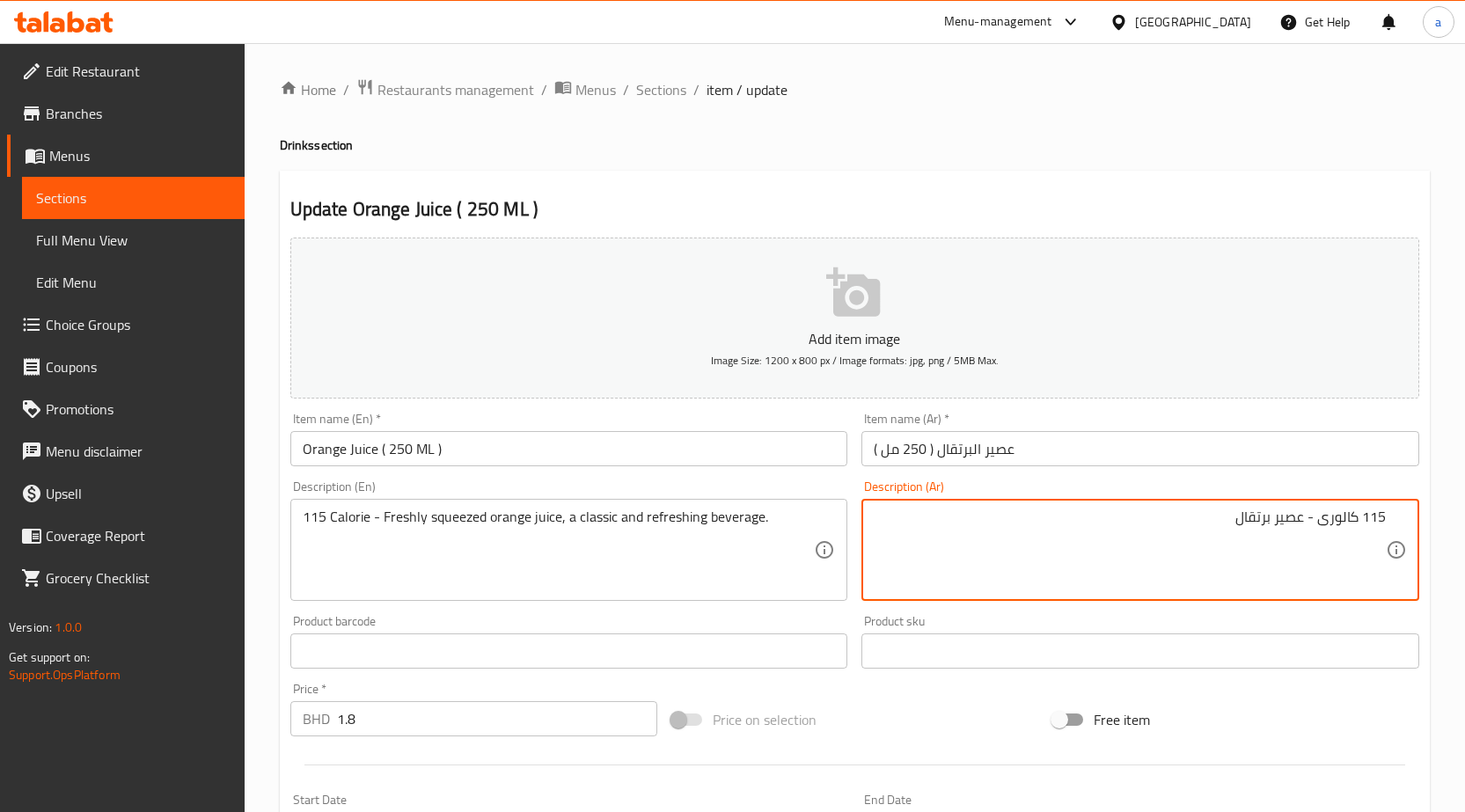
click at [464, 513] on textarea "115 Calorie - Freshly squeezed orange juice, a classic and refreshing beverage." at bounding box center [559, 550] width 512 height 84
paste textarea "مضغوط"
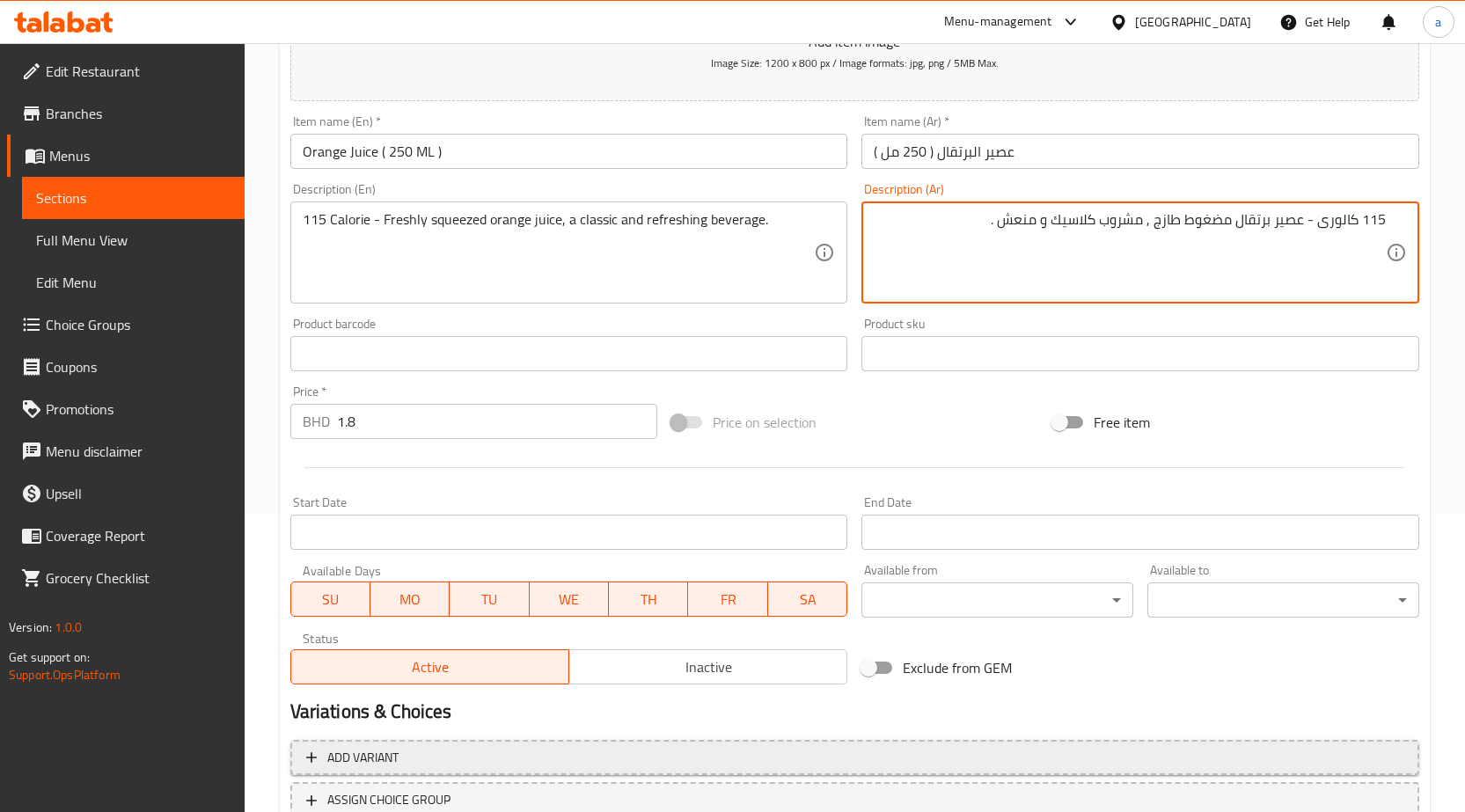
scroll to position [431, 0]
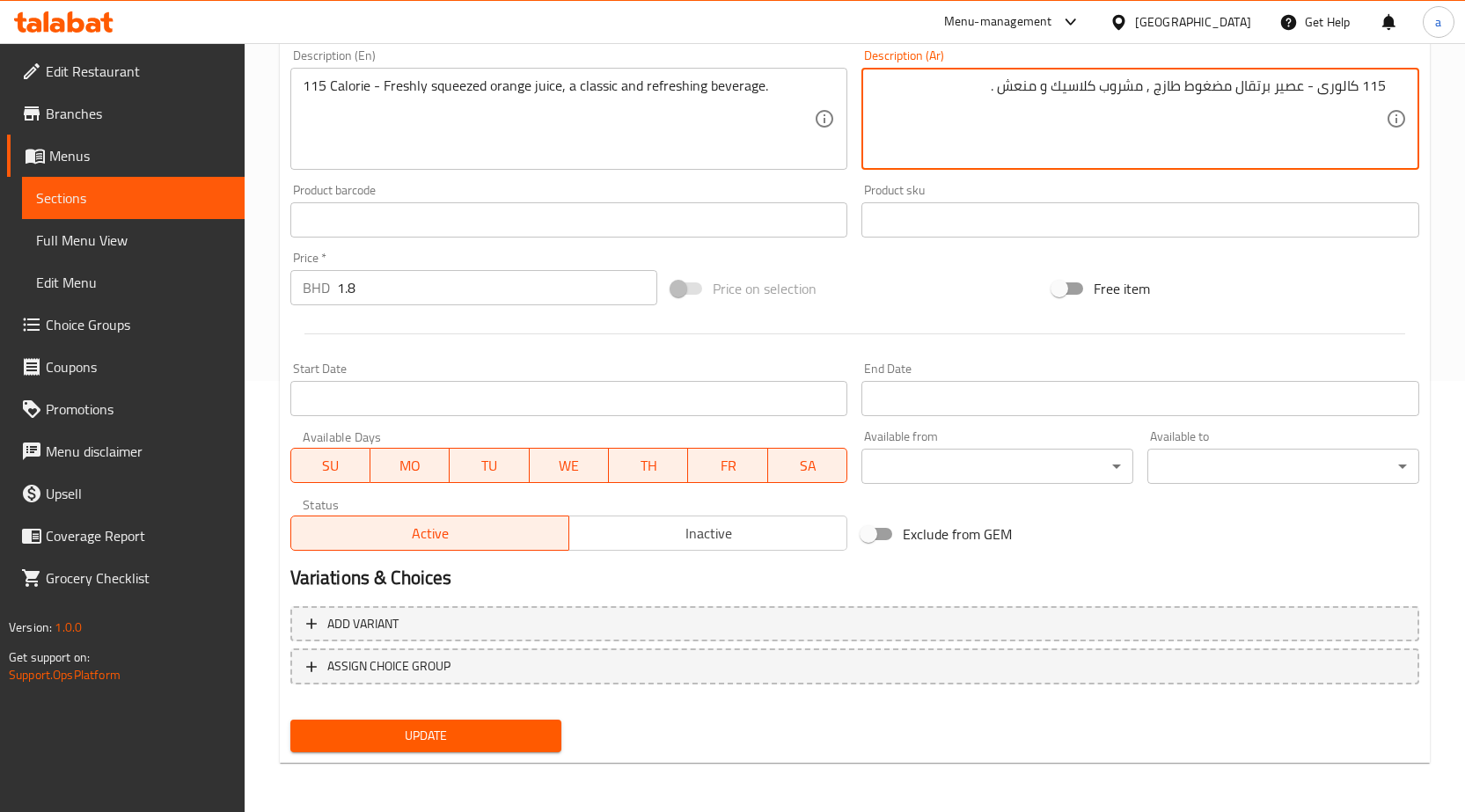
type textarea "115 كالورى - عصير برتقال مضغوط طازج , مشروب كلاسيك و منعش ."
click at [508, 732] on span "Update" at bounding box center [427, 736] width 244 height 22
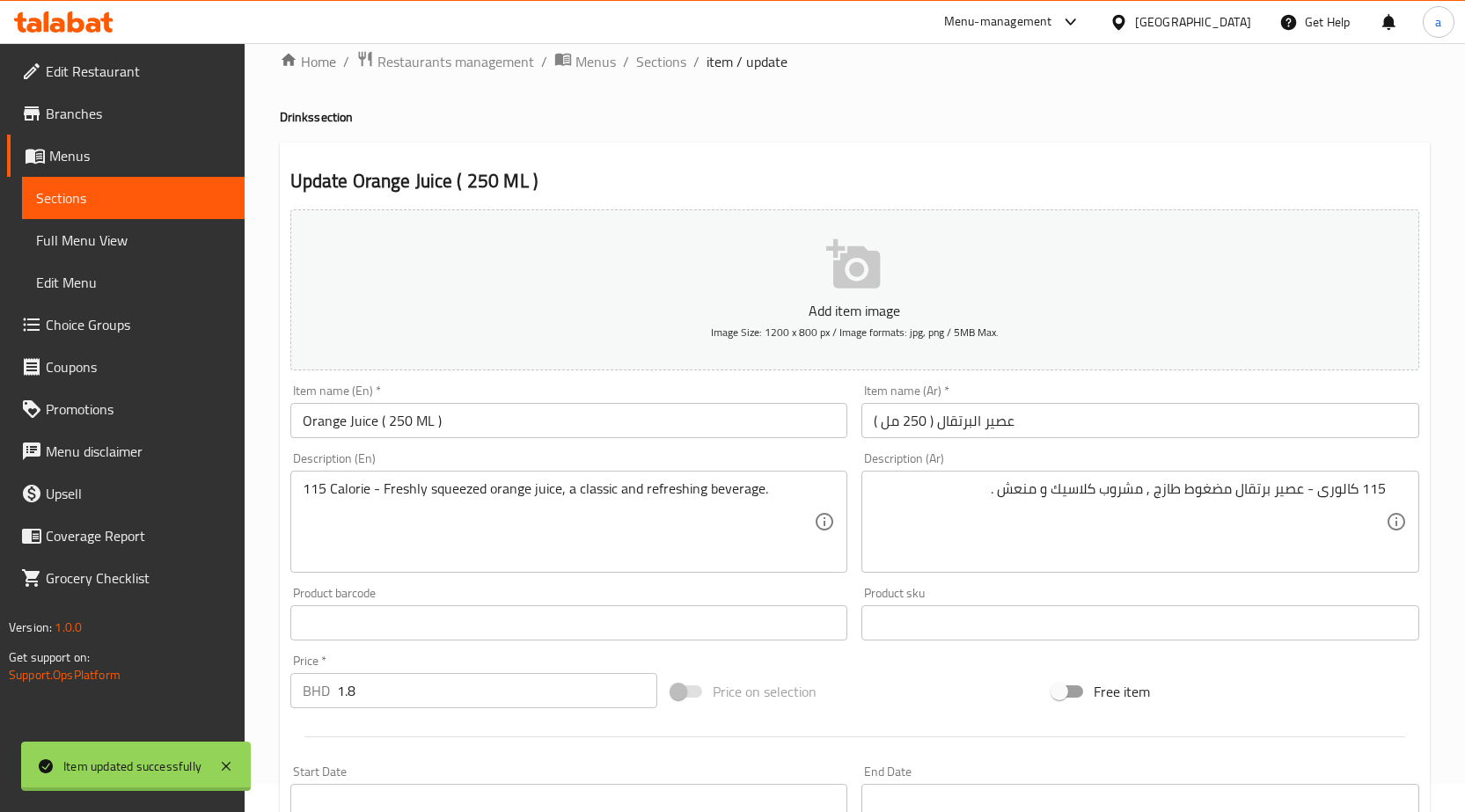
scroll to position [0, 0]
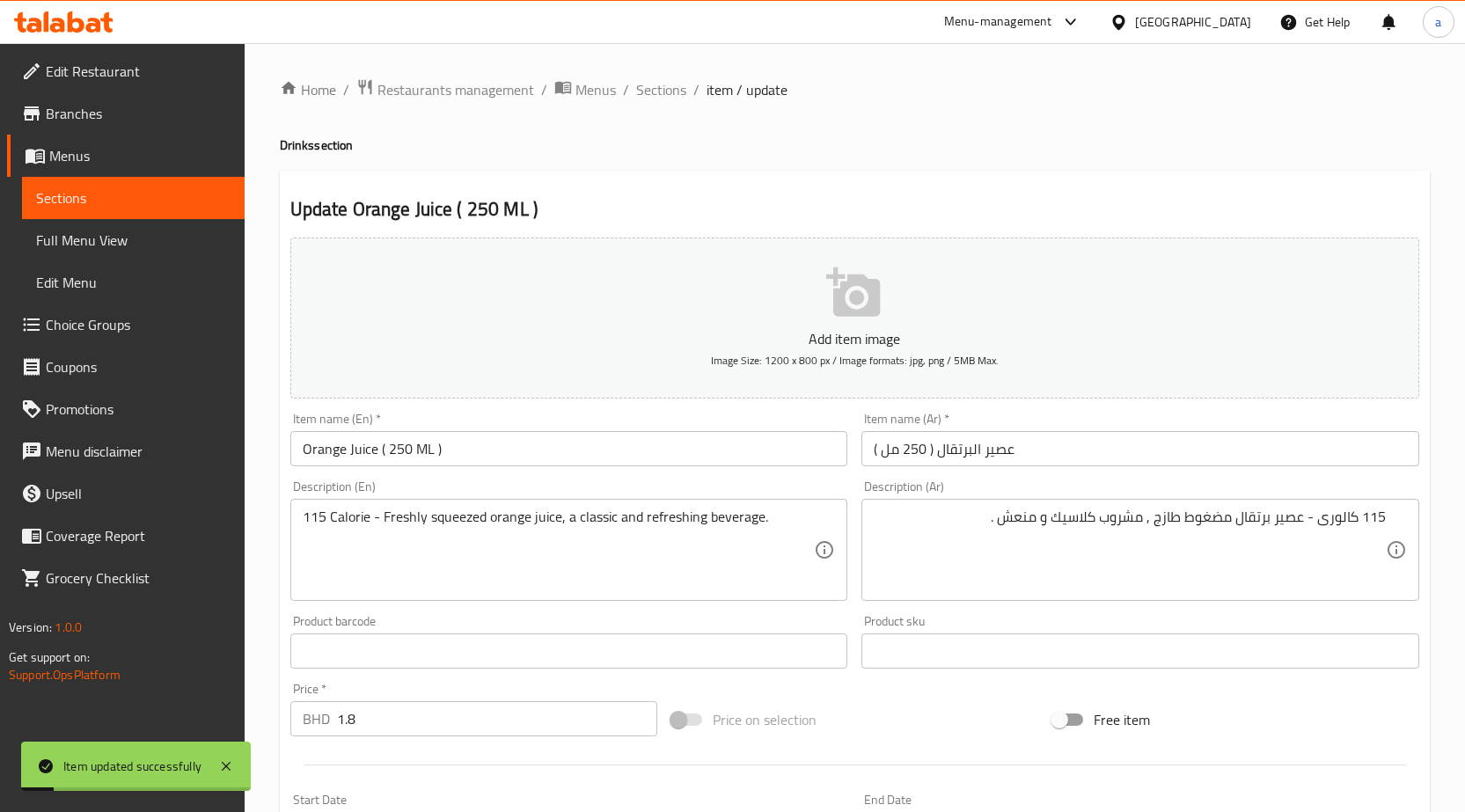
click at [459, 463] on input "Orange Juice ( 250 ML )" at bounding box center [569, 449] width 558 height 35
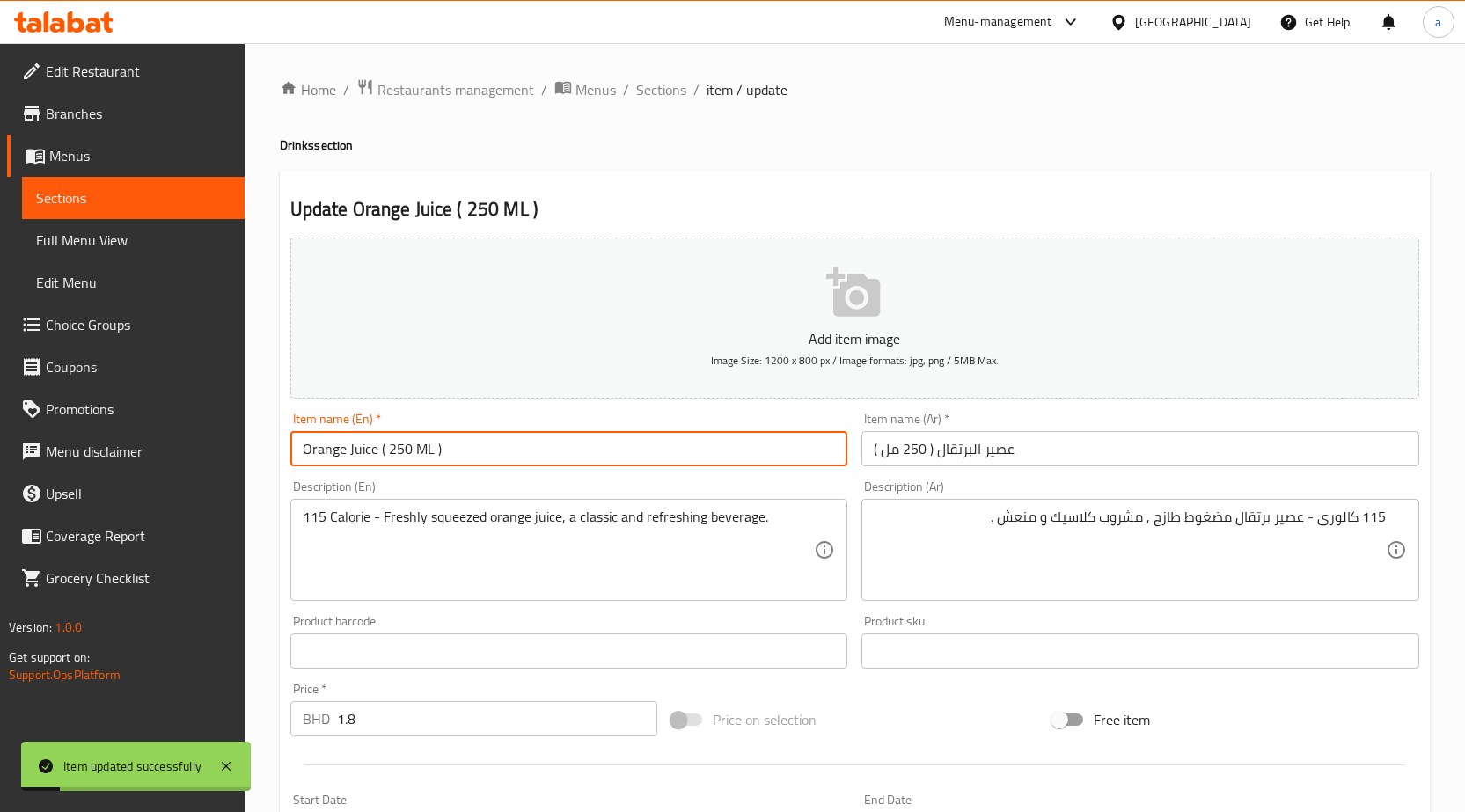
click at [459, 463] on input "Orange Juice ( 250 ML )" at bounding box center [569, 449] width 558 height 35
click at [657, 98] on span "Sections" at bounding box center [661, 89] width 50 height 21
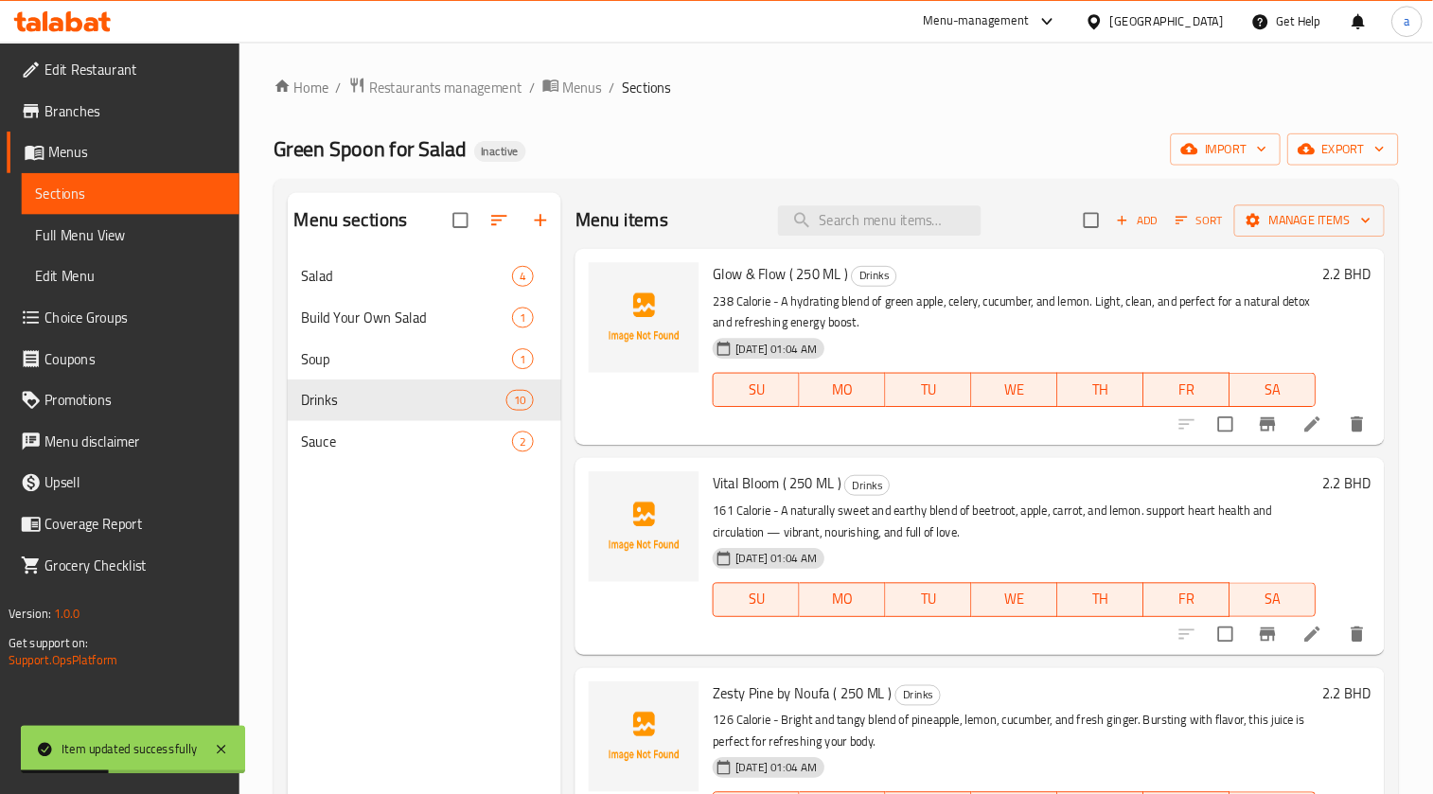
scroll to position [806, 0]
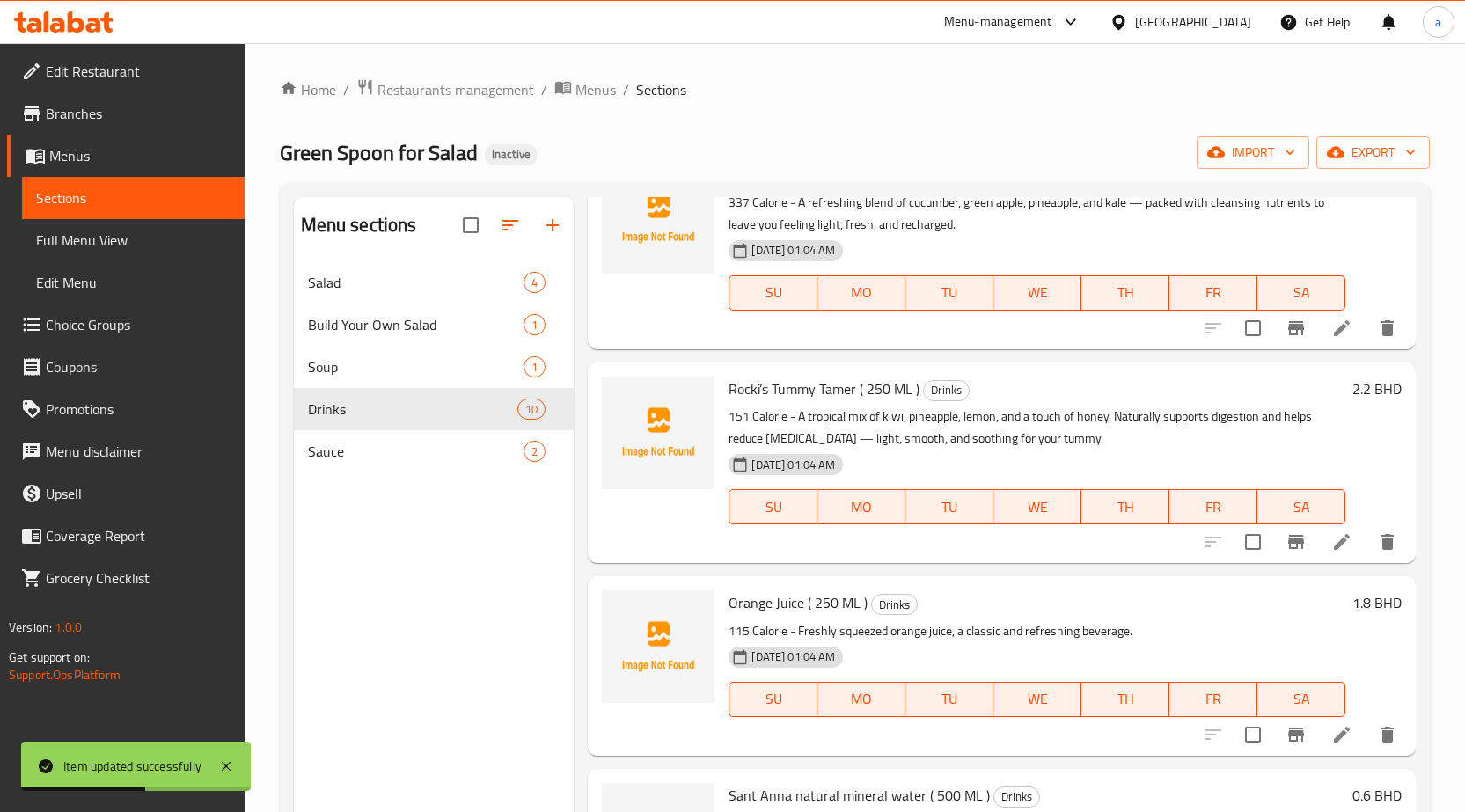
click at [1338, 537] on icon at bounding box center [1341, 542] width 21 height 21
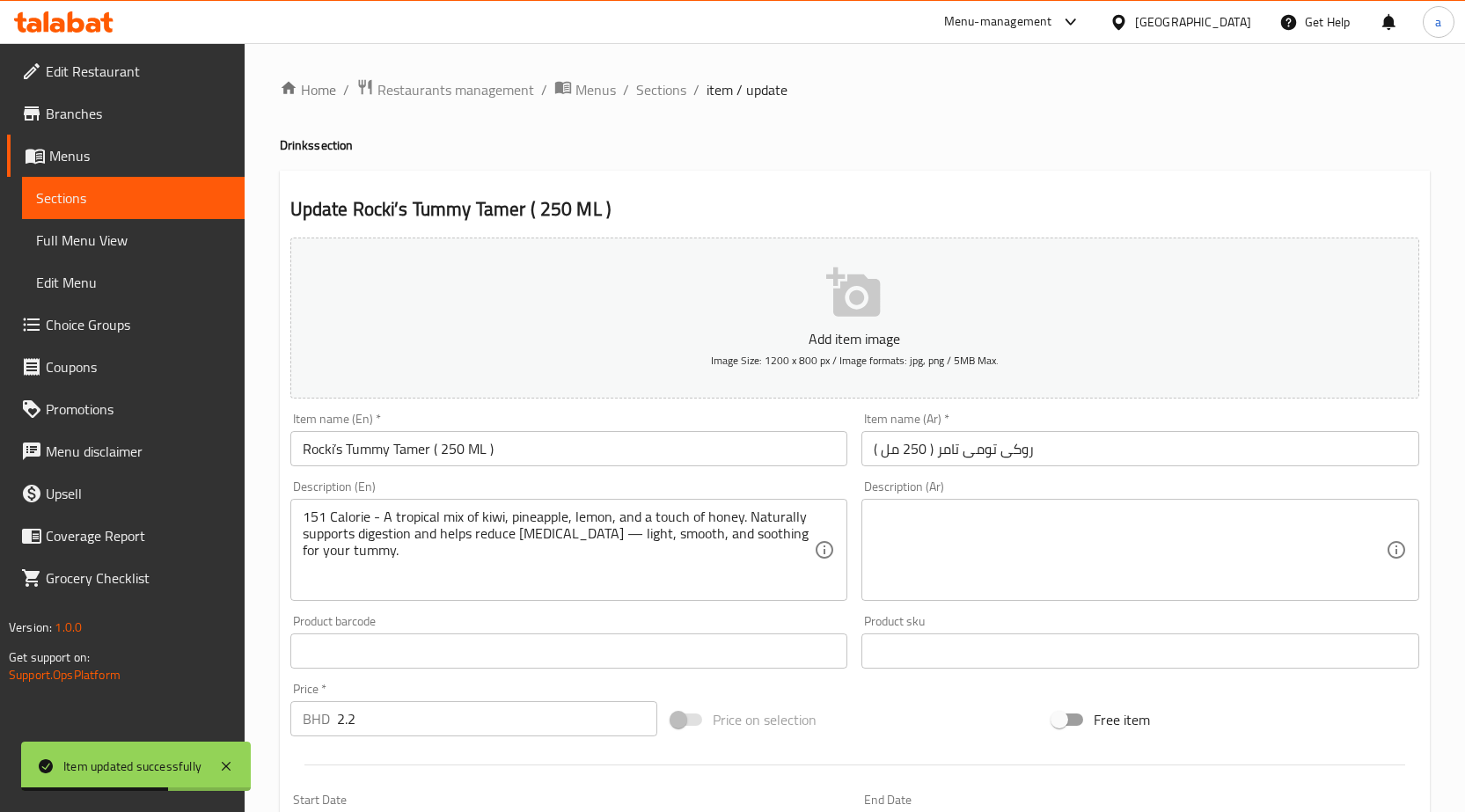
click at [1157, 559] on textarea at bounding box center [1129, 550] width 512 height 84
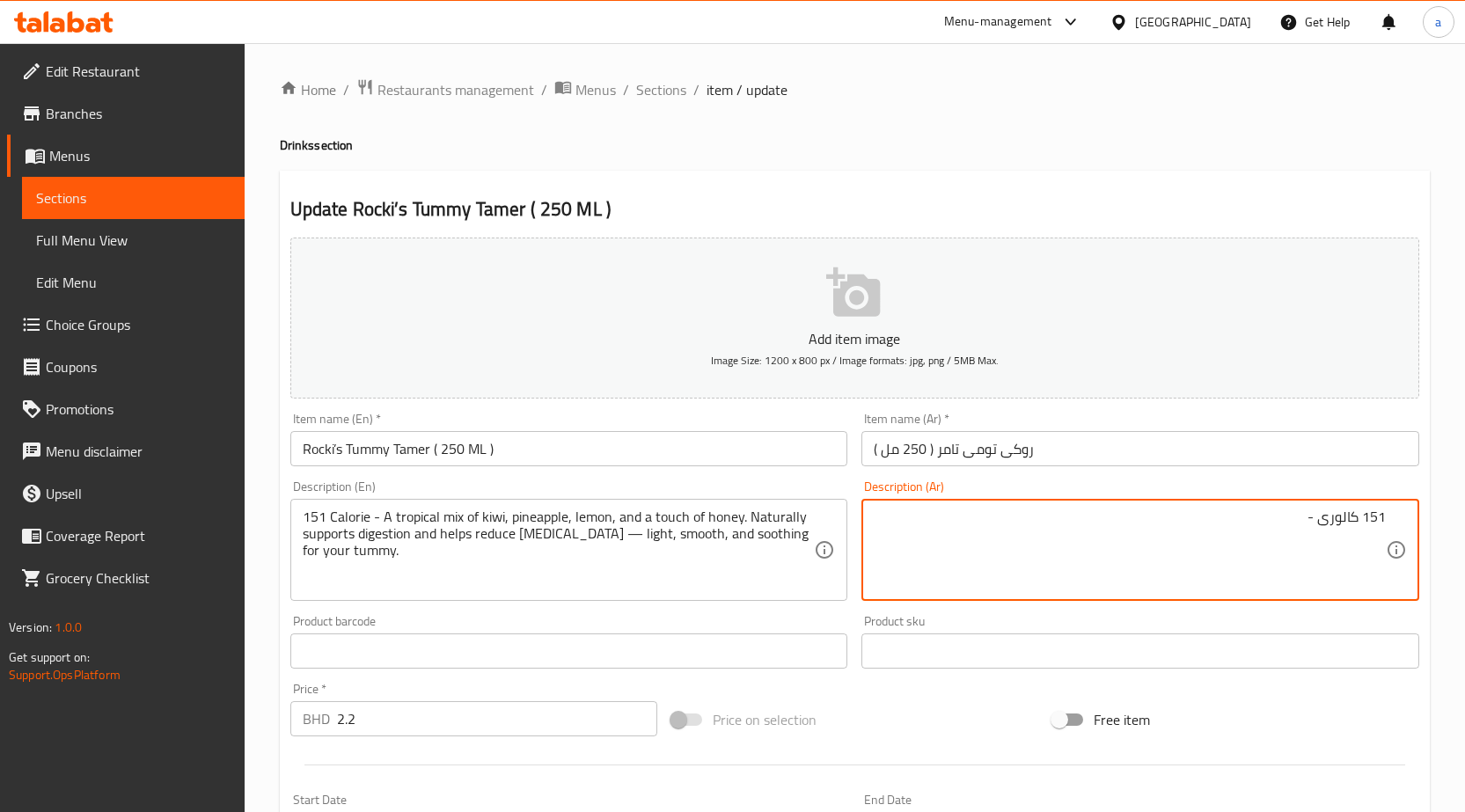
type textarea "151 كالورى -"
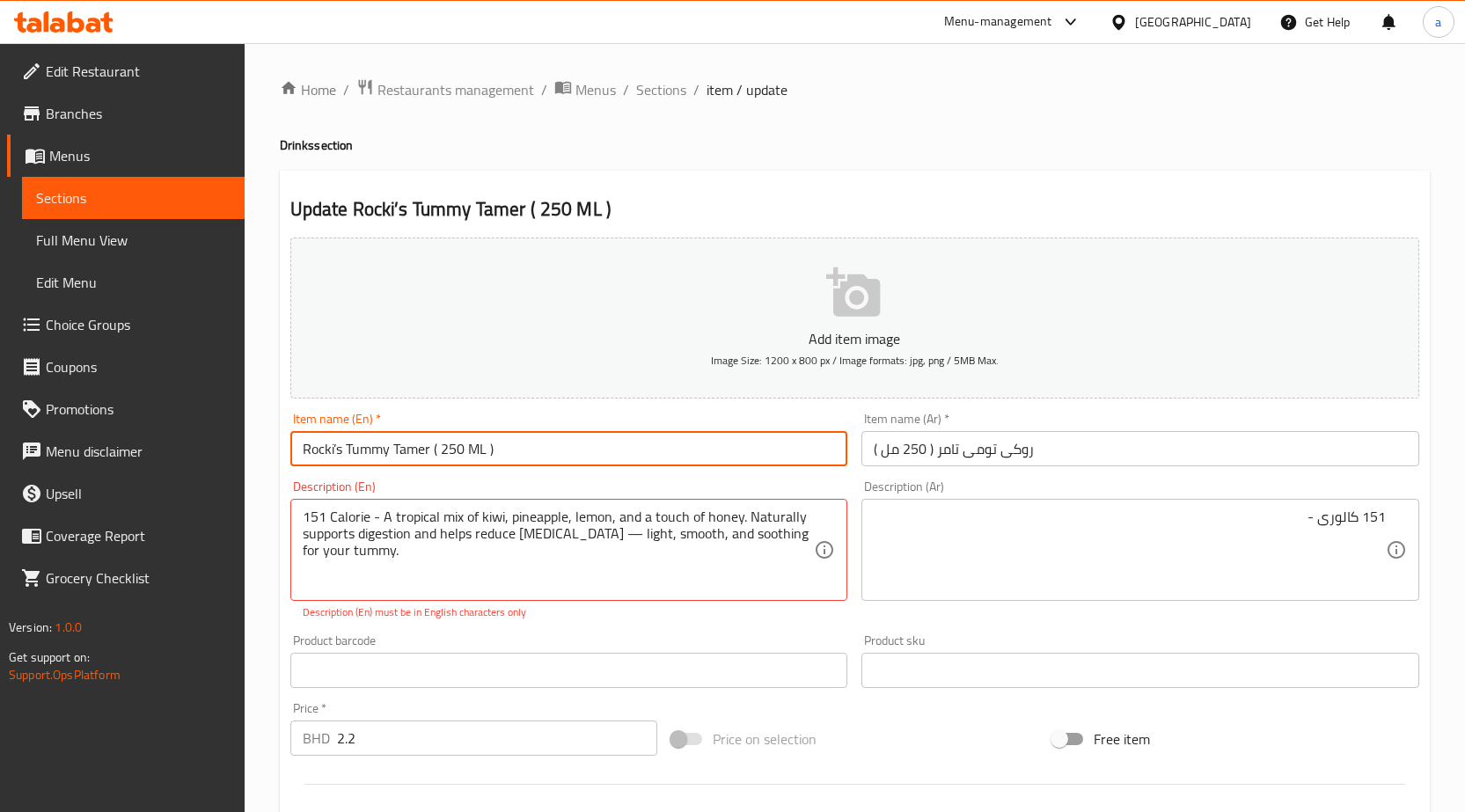
click at [517, 443] on input "Rocki’s Tummy Tamer ( 250 ML )" at bounding box center [569, 449] width 558 height 35
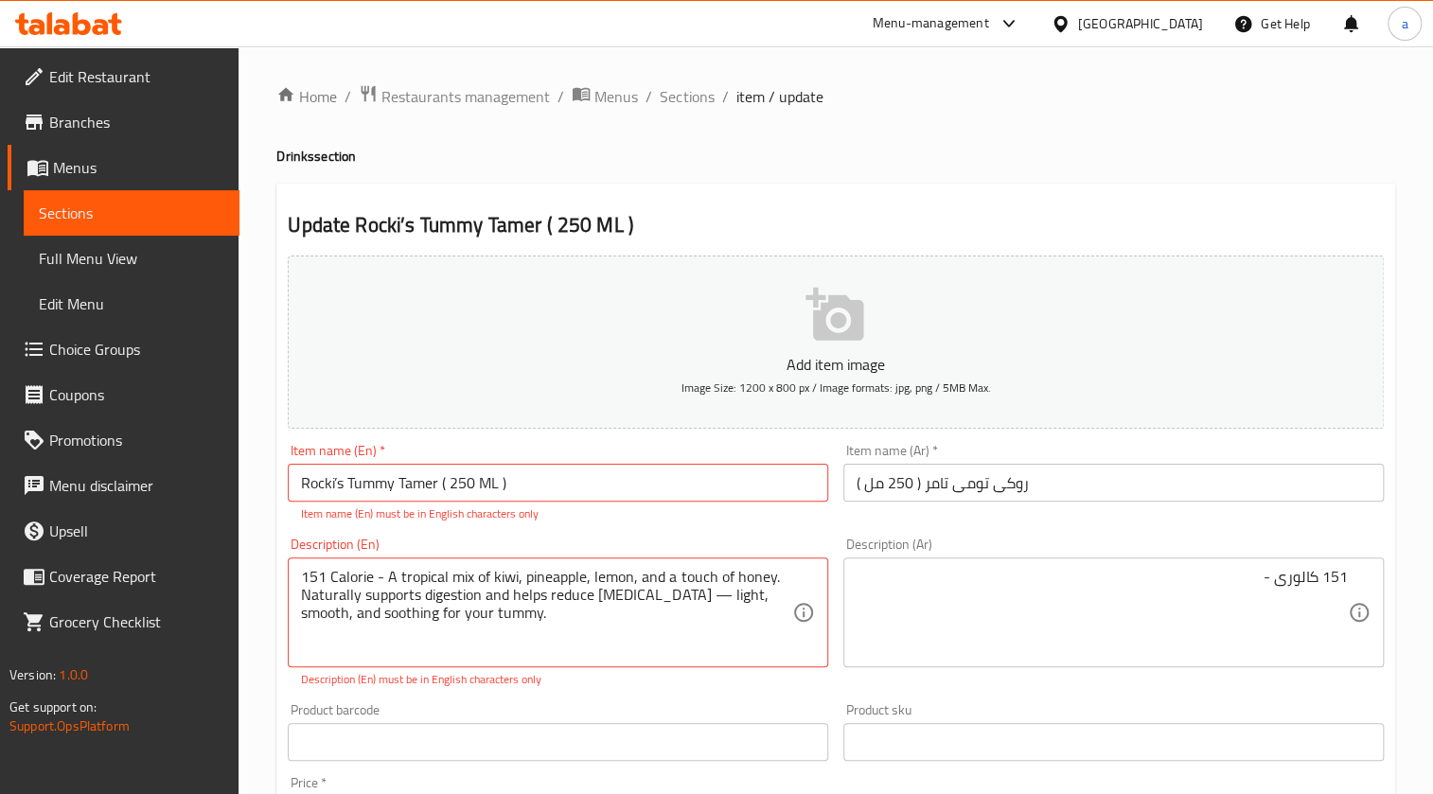
click at [663, 530] on div "Description (En) 151 Calorie - A tropical mix of kiwi, pineapple, lemon, and a …" at bounding box center [558, 613] width 556 height 166
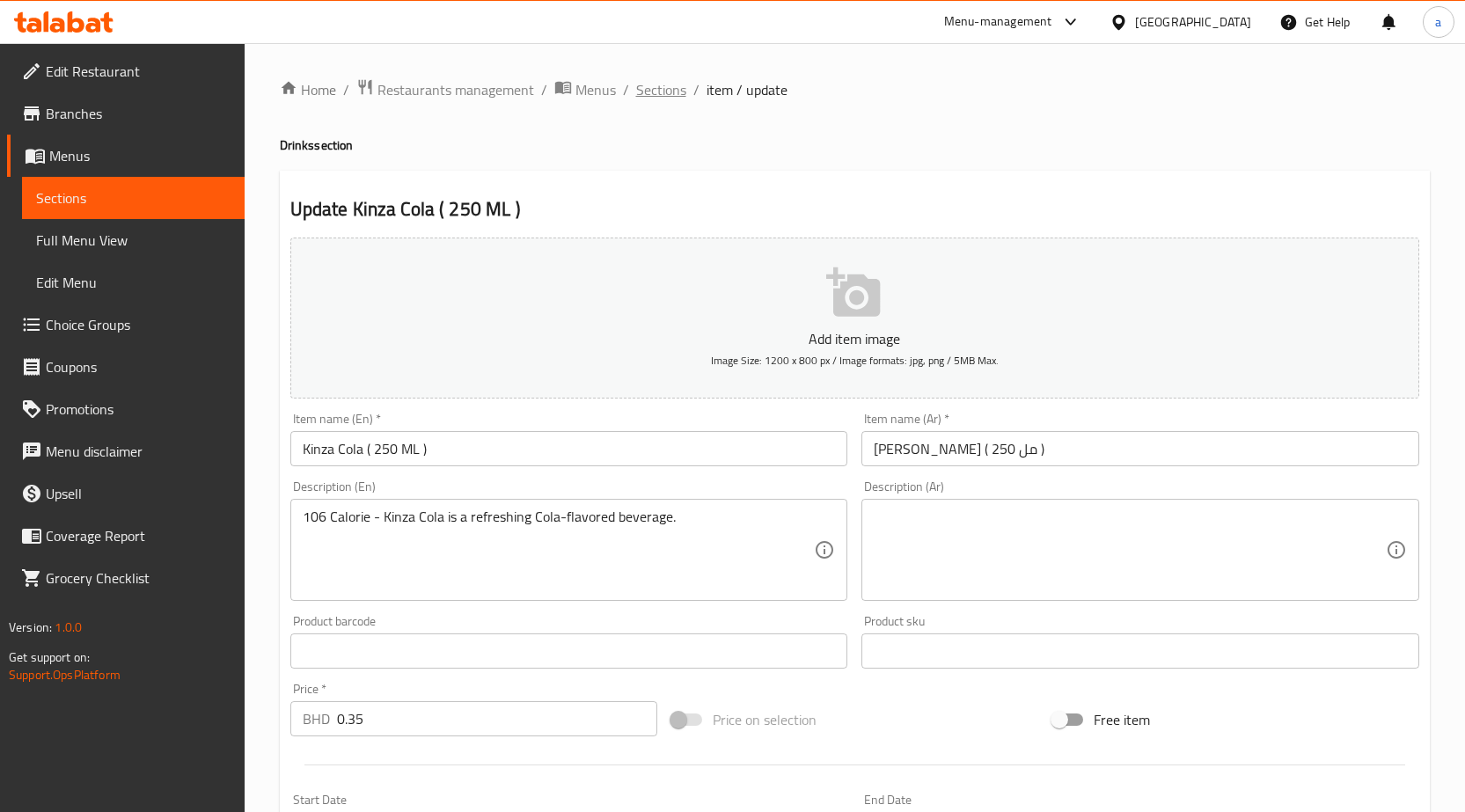
click at [660, 95] on span "Sections" at bounding box center [661, 89] width 50 height 21
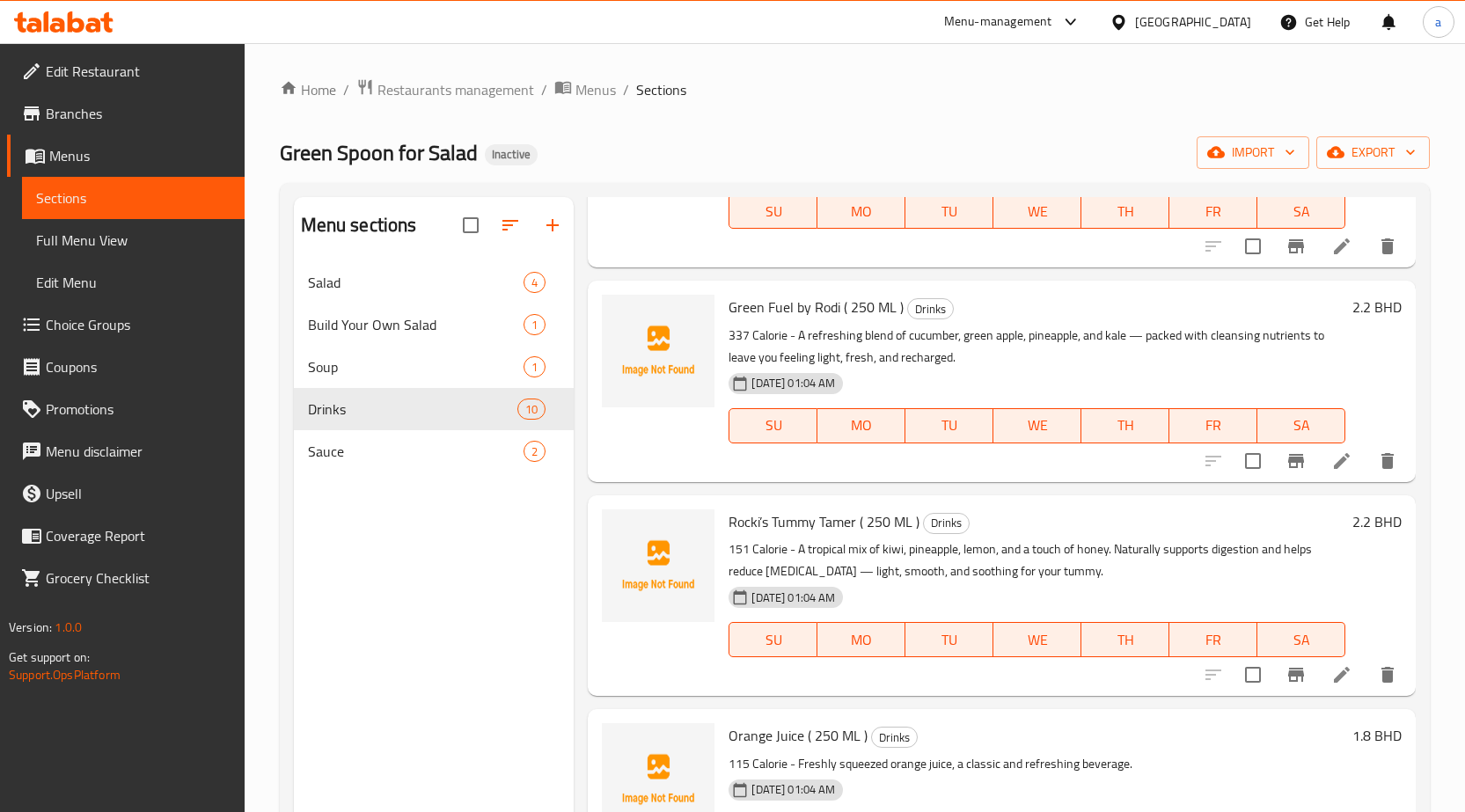
scroll to position [1231, 0]
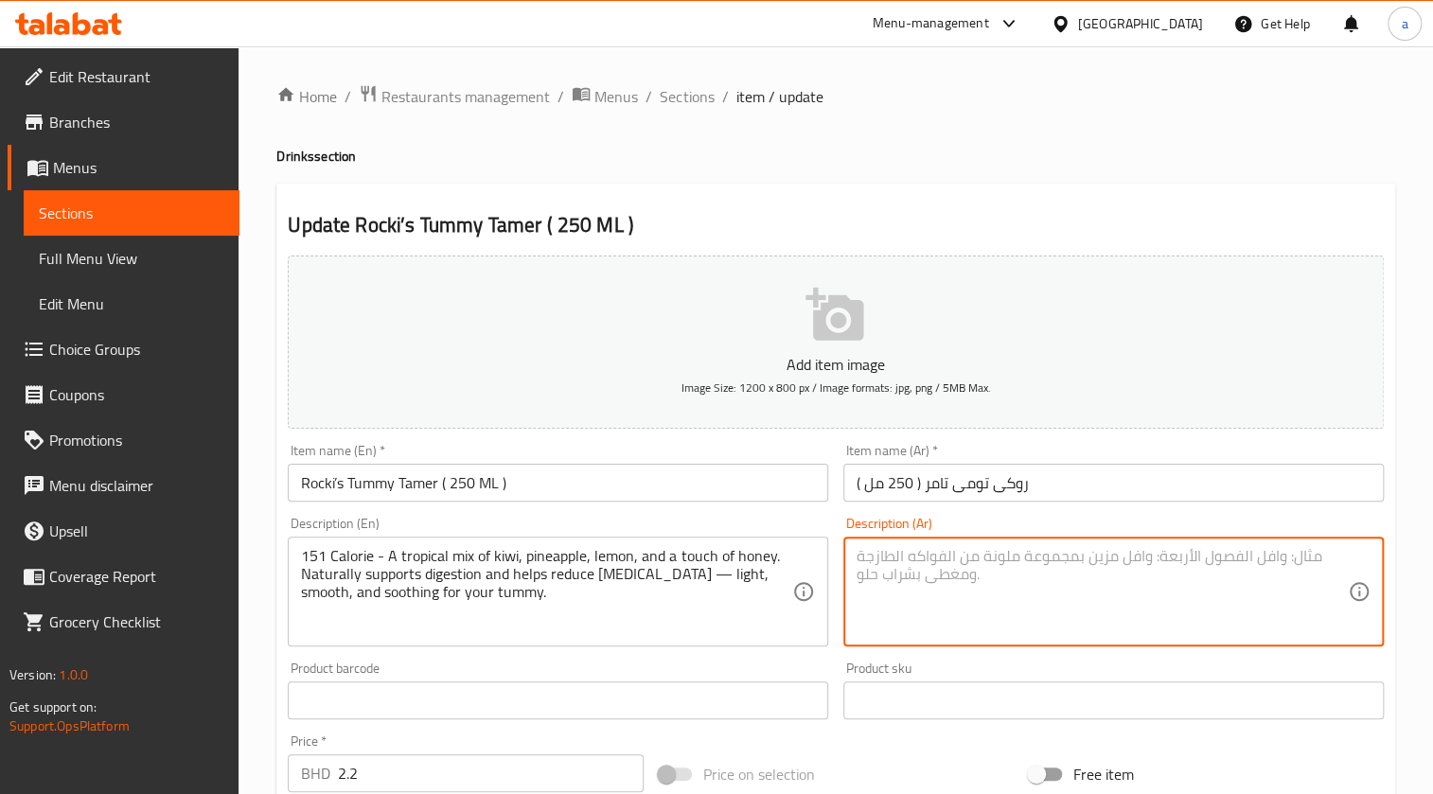
click at [1027, 606] on textarea at bounding box center [1102, 592] width 491 height 90
paste textarea "151 كالورى -"
click at [1231, 568] on textarea "151 كالورى - ميكس تروبيكال" at bounding box center [1102, 592] width 491 height 90
click at [1202, 552] on textarea "151 كالورى - ميكس تروبيكال" at bounding box center [1102, 592] width 491 height 90
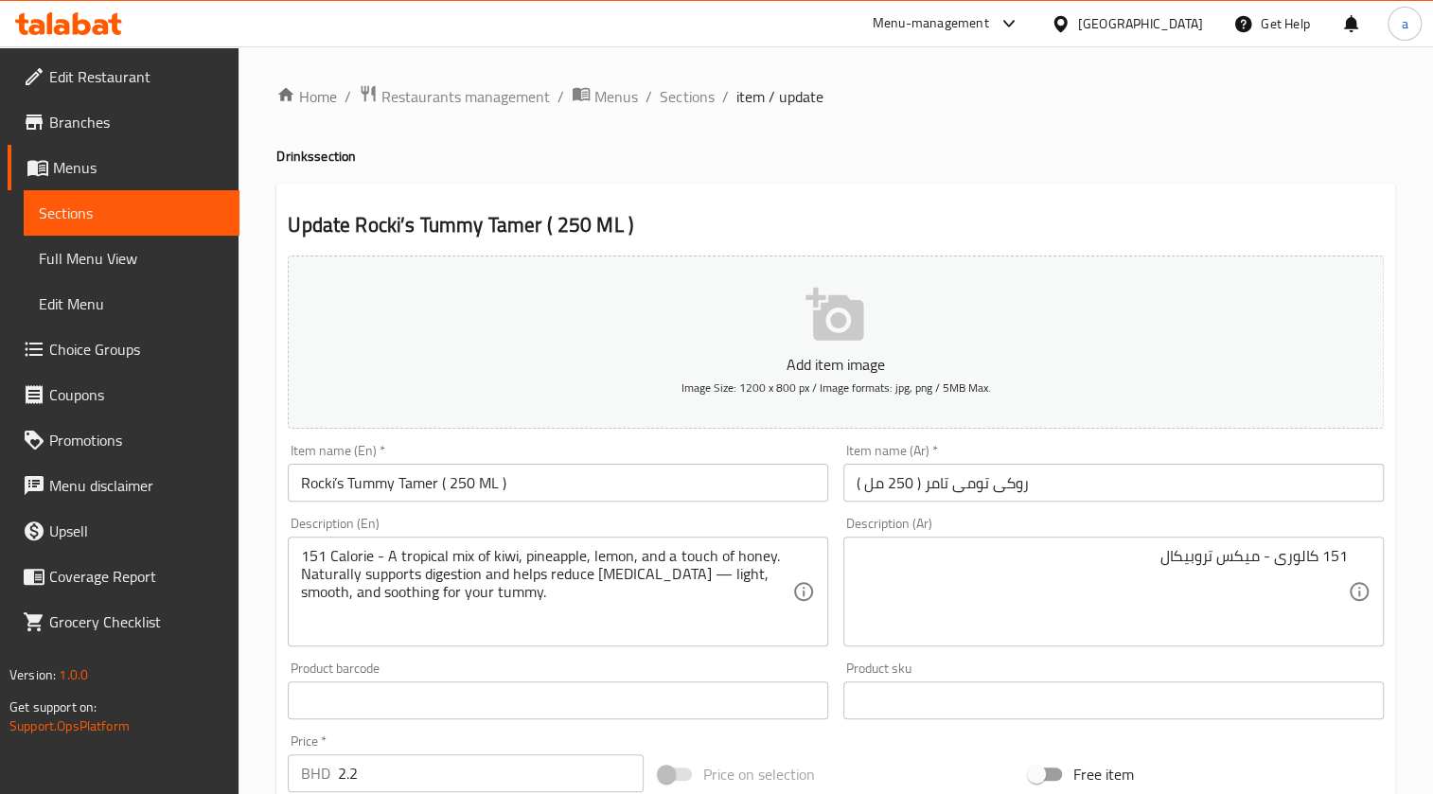
click at [1075, 576] on textarea "151 كالورى - ميكس تروبيكال" at bounding box center [1102, 592] width 491 height 90
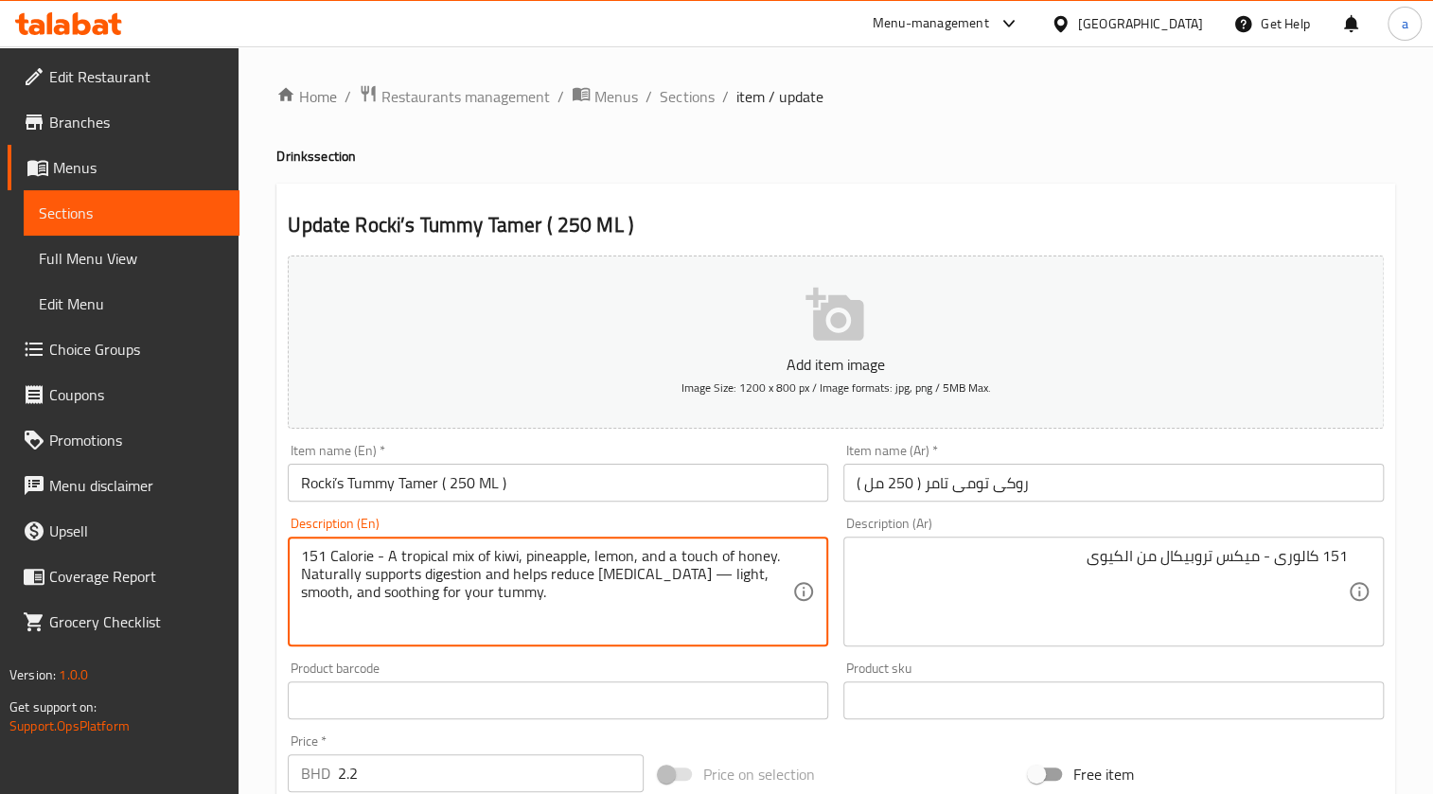
click at [535, 554] on textarea "151 Calorie - A tropical mix of kiwi, pineapple, lemon, and a touch of honey. N…" at bounding box center [546, 592] width 491 height 90
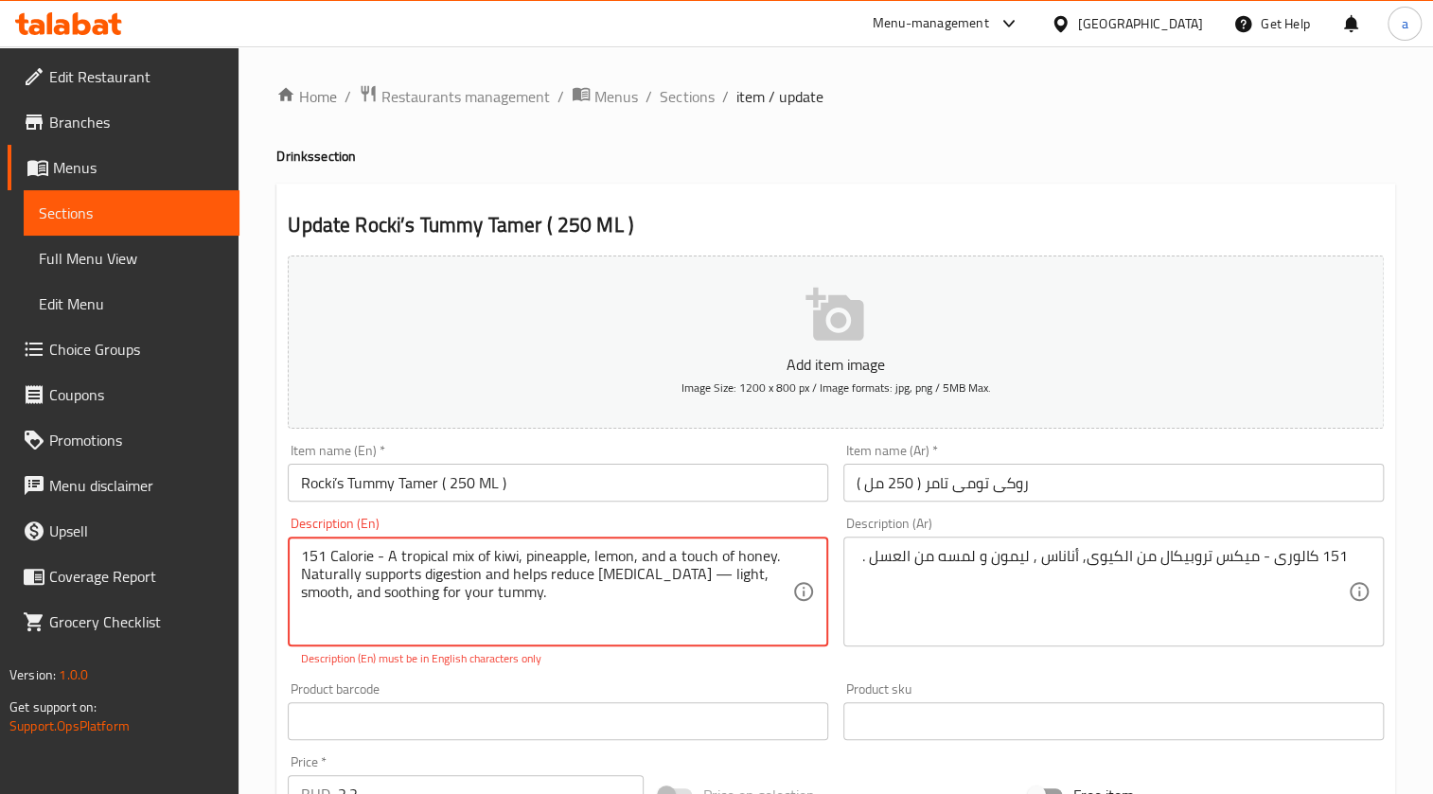
drag, startPoint x: 645, startPoint y: 576, endPoint x: 304, endPoint y: 573, distance: 340.8
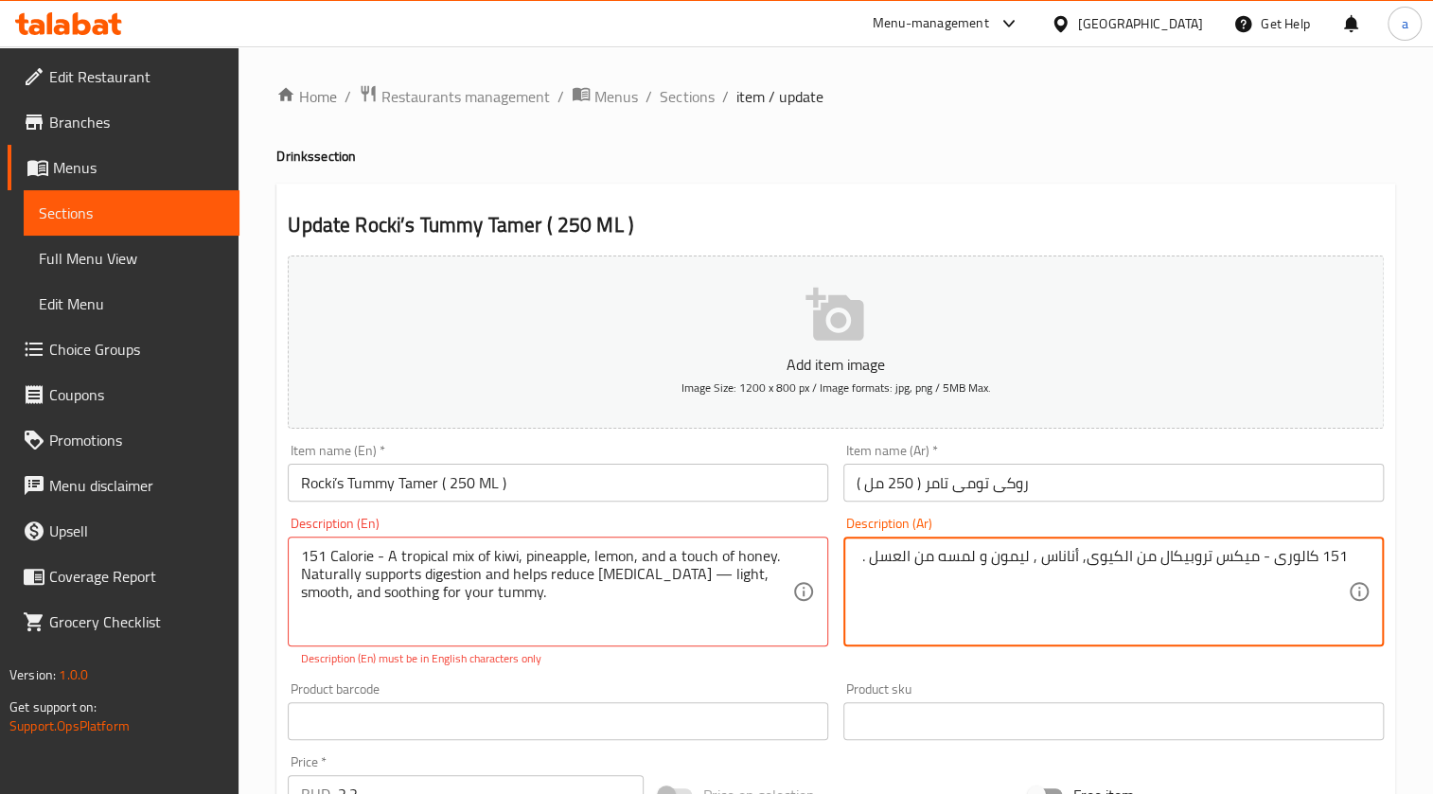
paste textarea "يدعم الهضم بشكل طبيعي ويساعد على تقليل الانتفاخ"
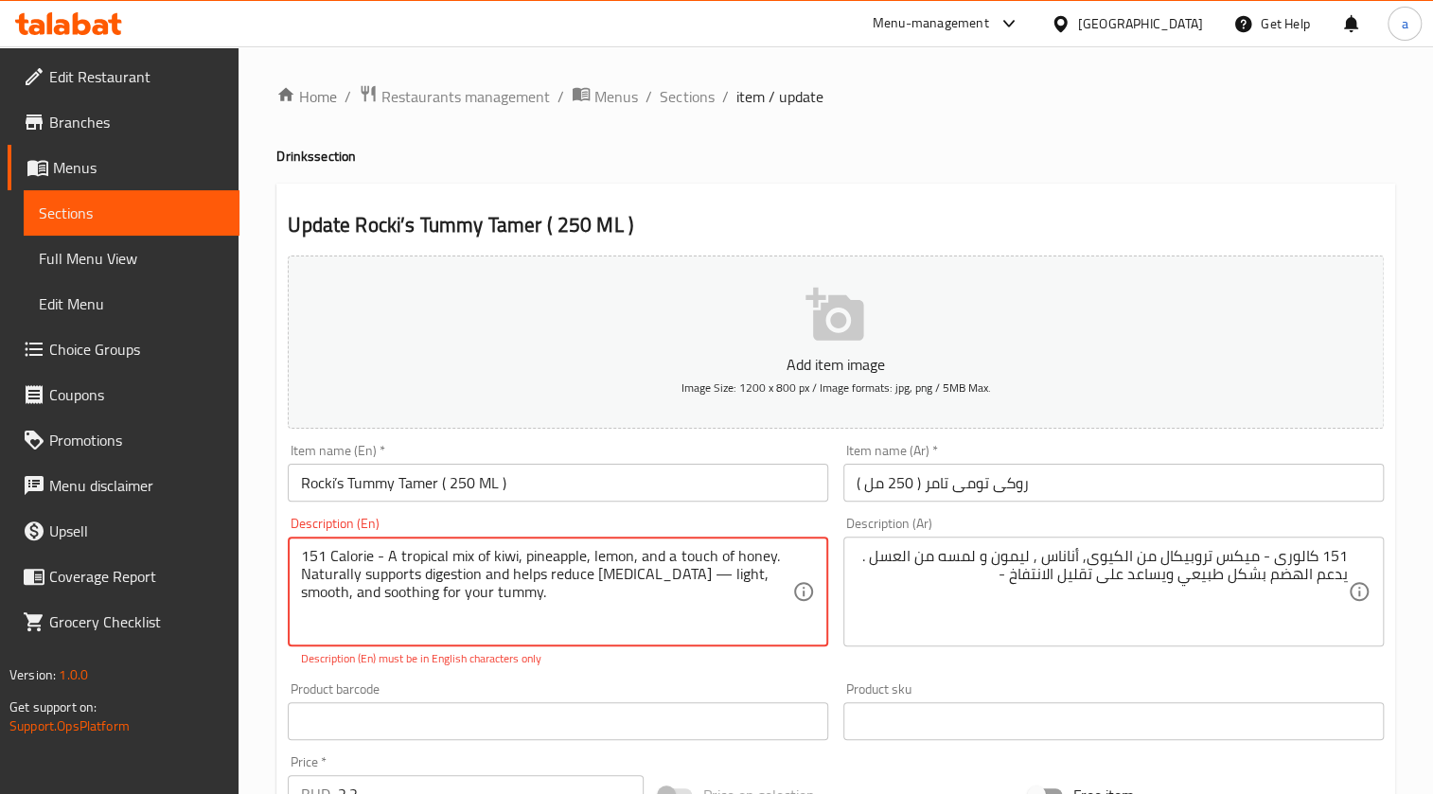
click at [418, 589] on textarea "151 Calorie - A tropical mix of kiwi, pineapple, lemon, and a touch of honey. N…" at bounding box center [546, 592] width 491 height 90
click at [345, 587] on textarea "151 Calorie - A tropical mix of kiwi, pineapple, lemon, and a touch of honey. N…" at bounding box center [546, 592] width 491 height 90
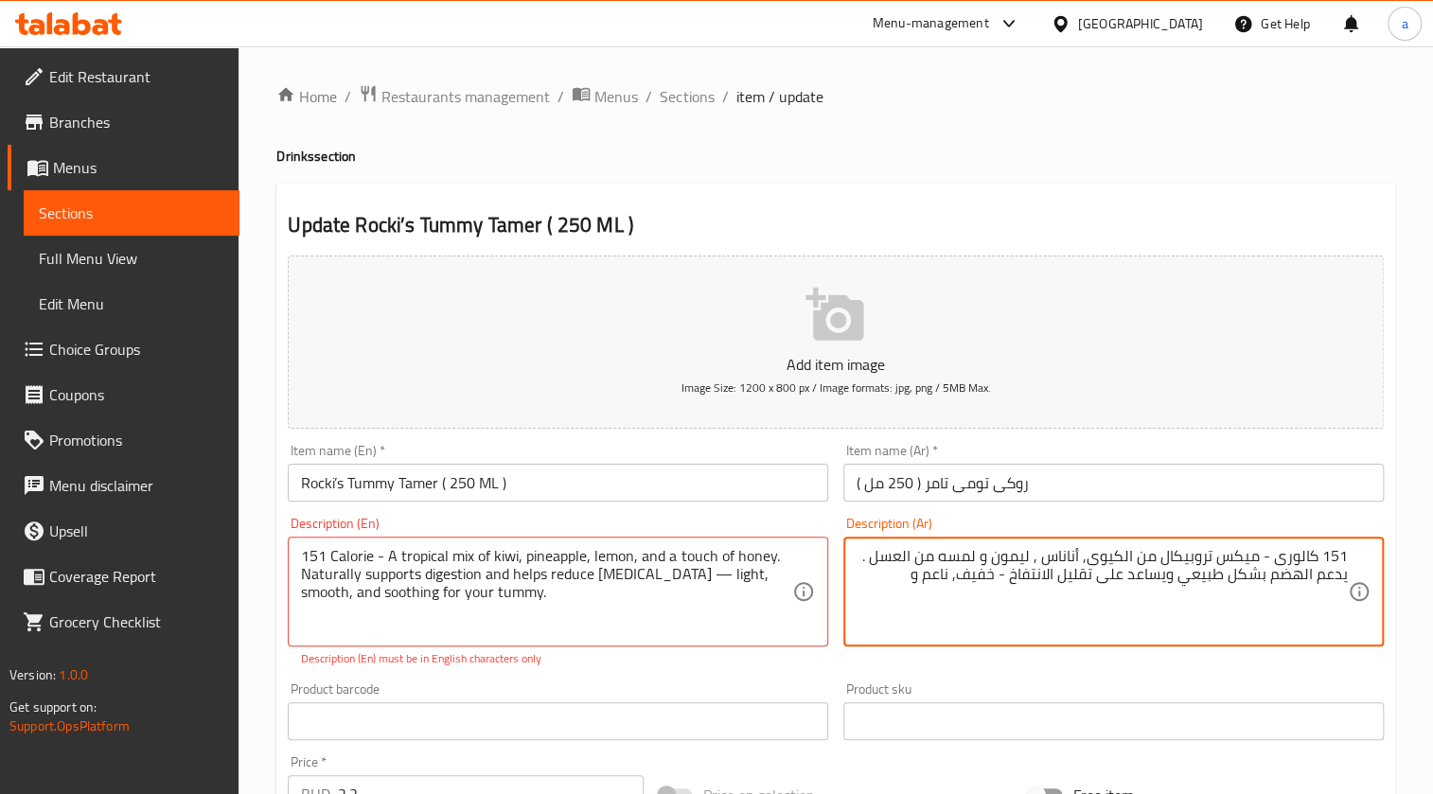
paste textarea "مهدئ"
type textarea "151 كالورى - ميكس تروبيكال من الكيوى, أناناس , ليمون و لمسه من العسل . يدعم اله…"
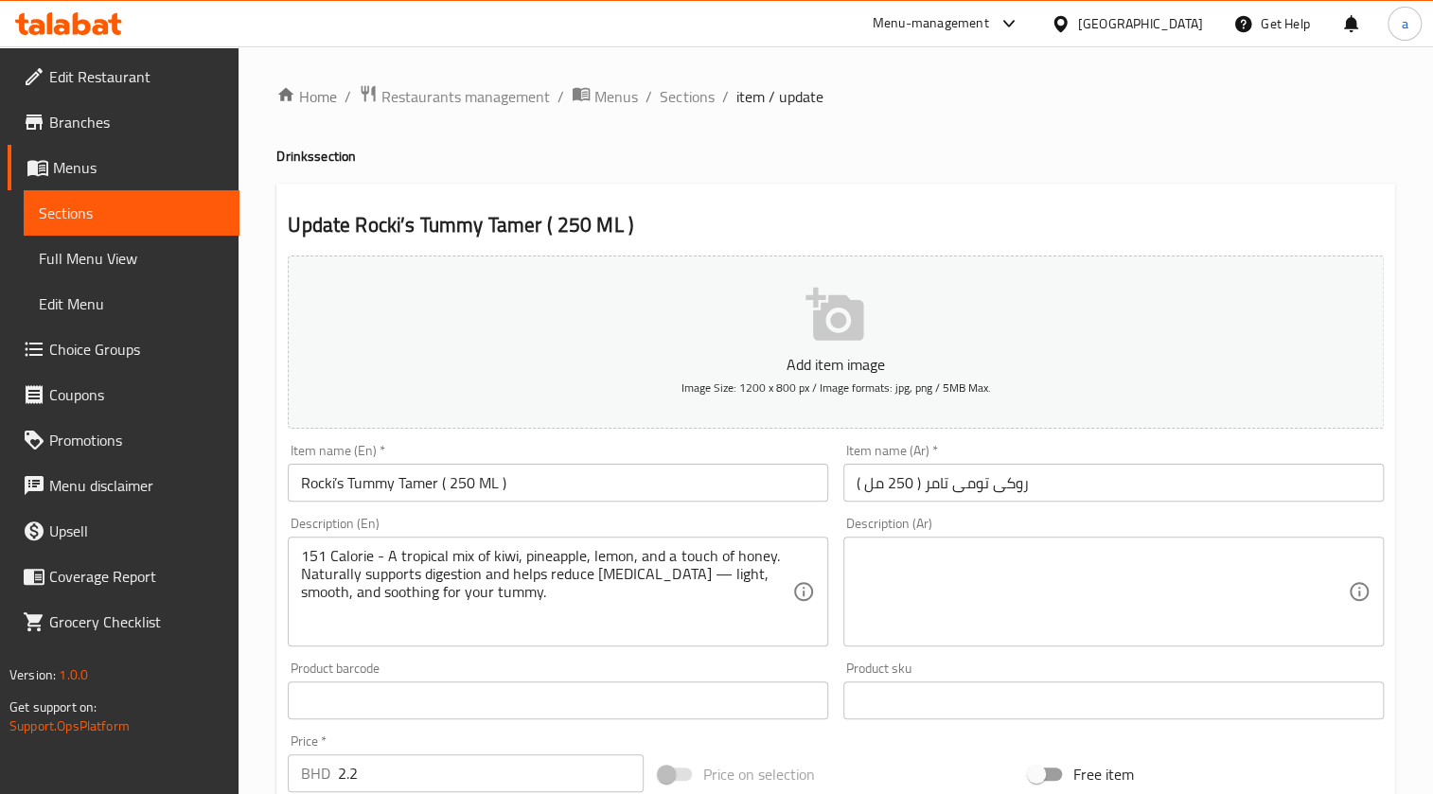
click at [1003, 576] on div "Home / Restaurants management / Menus / Sections / item / update Drinks section…" at bounding box center [835, 691] width 1119 height 1215
click at [1003, 576] on textarea at bounding box center [1102, 592] width 491 height 90
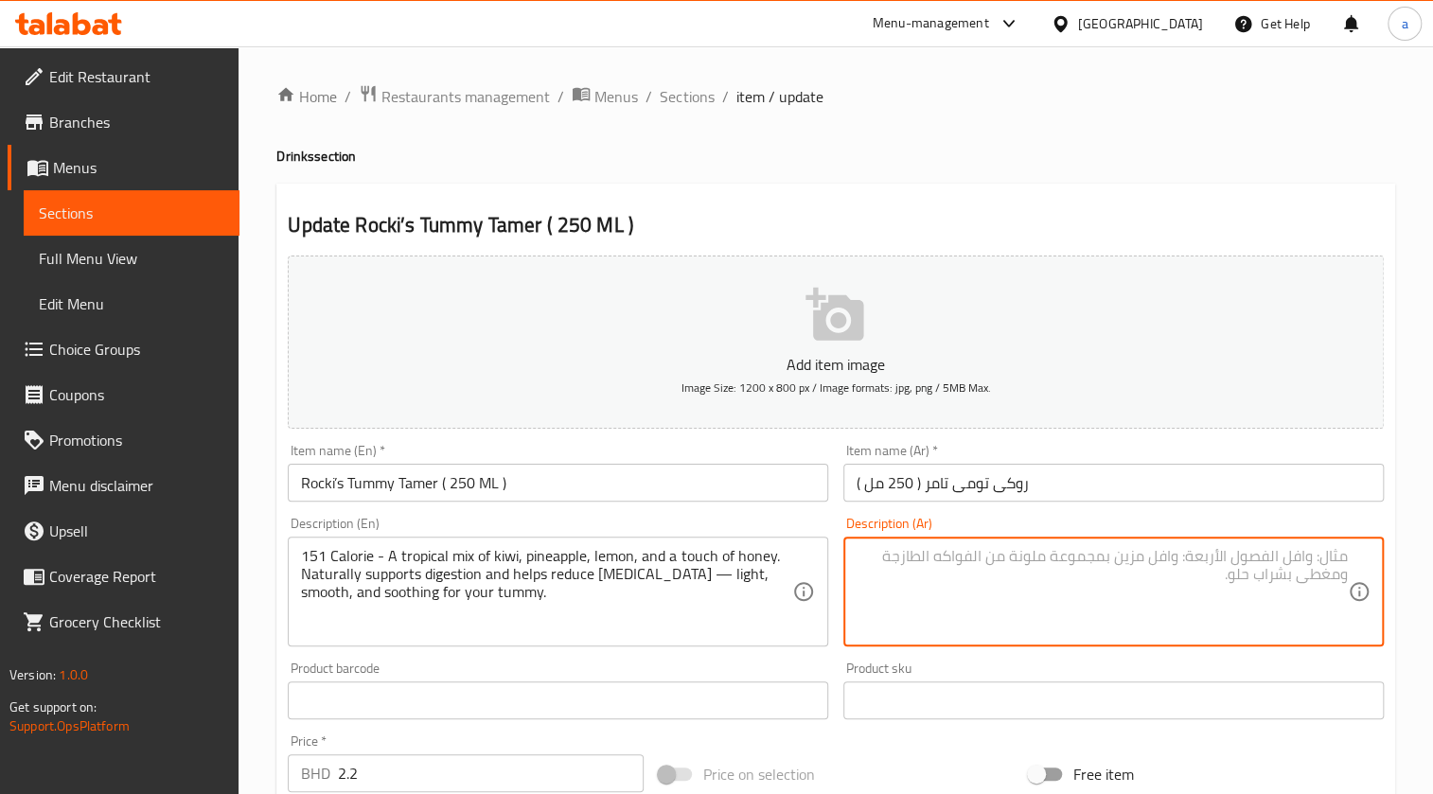
paste textarea "151 كالورى - ميكس تروبيكال من الكيوى, أناناس , ليمون و لمسه من العسل . يدعم اله…"
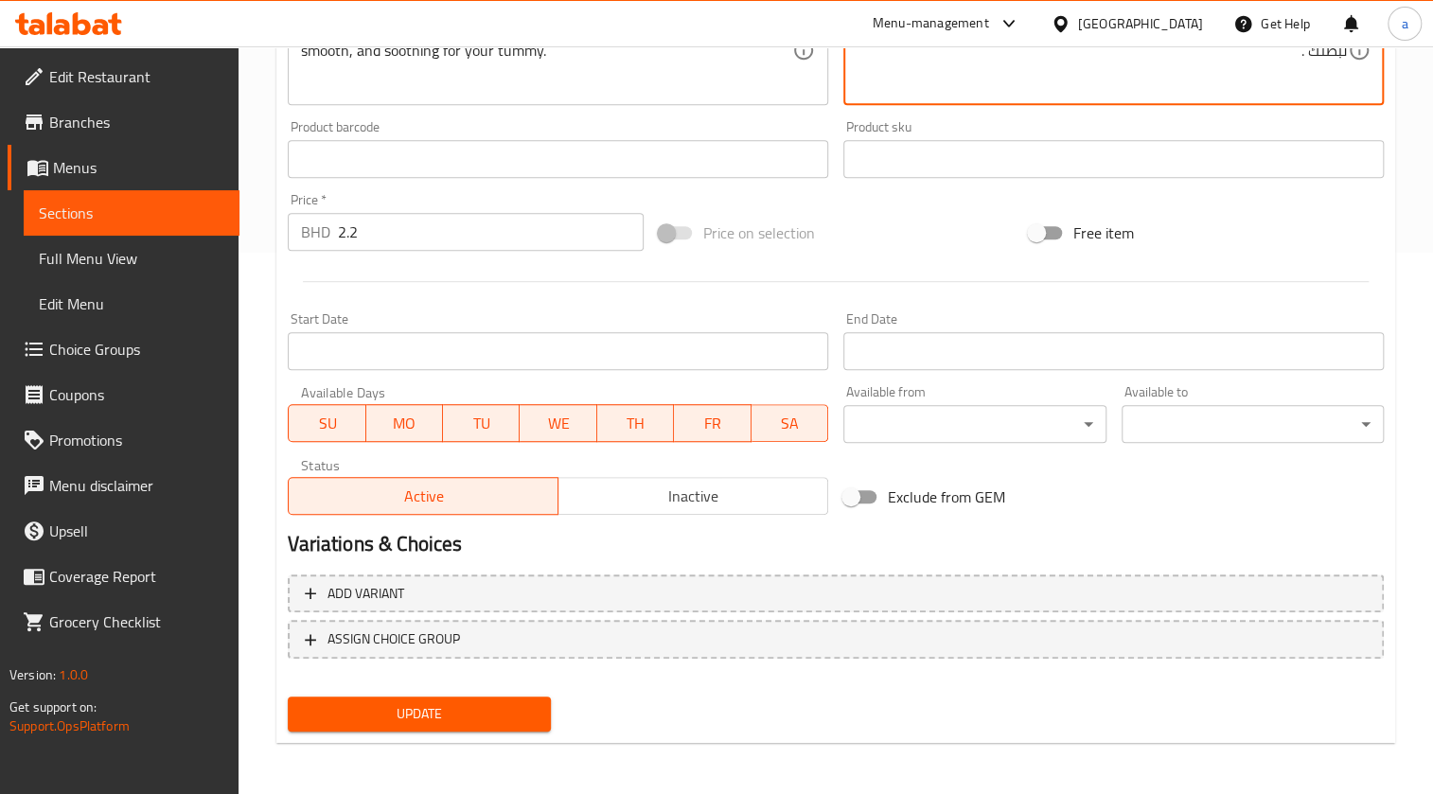
type textarea "151 كالورى - ميكس تروبيكال من الكيوى, أناناس , ليمون و لمسه من العسل . يدعم اله…"
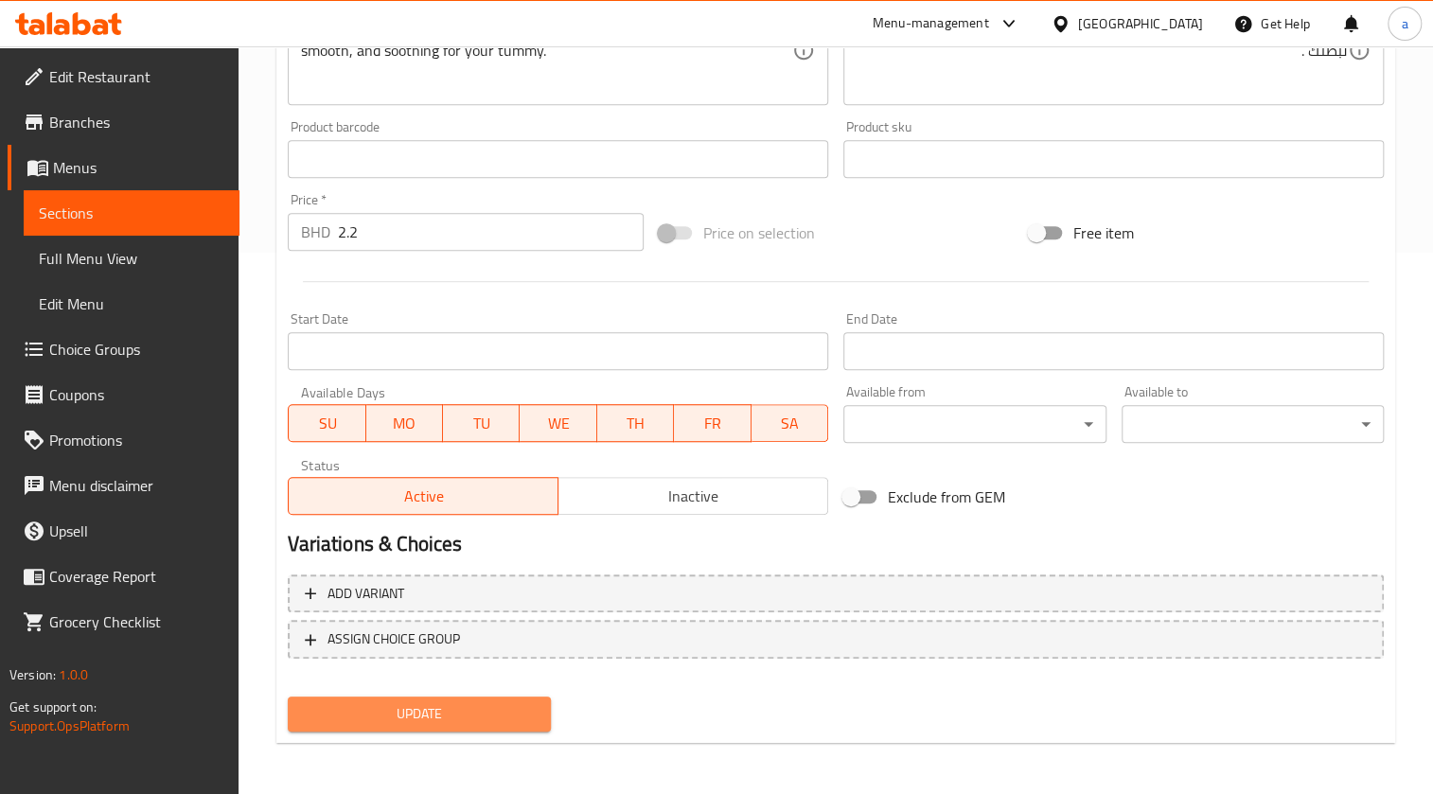
click at [538, 699] on button "Update" at bounding box center [419, 714] width 262 height 35
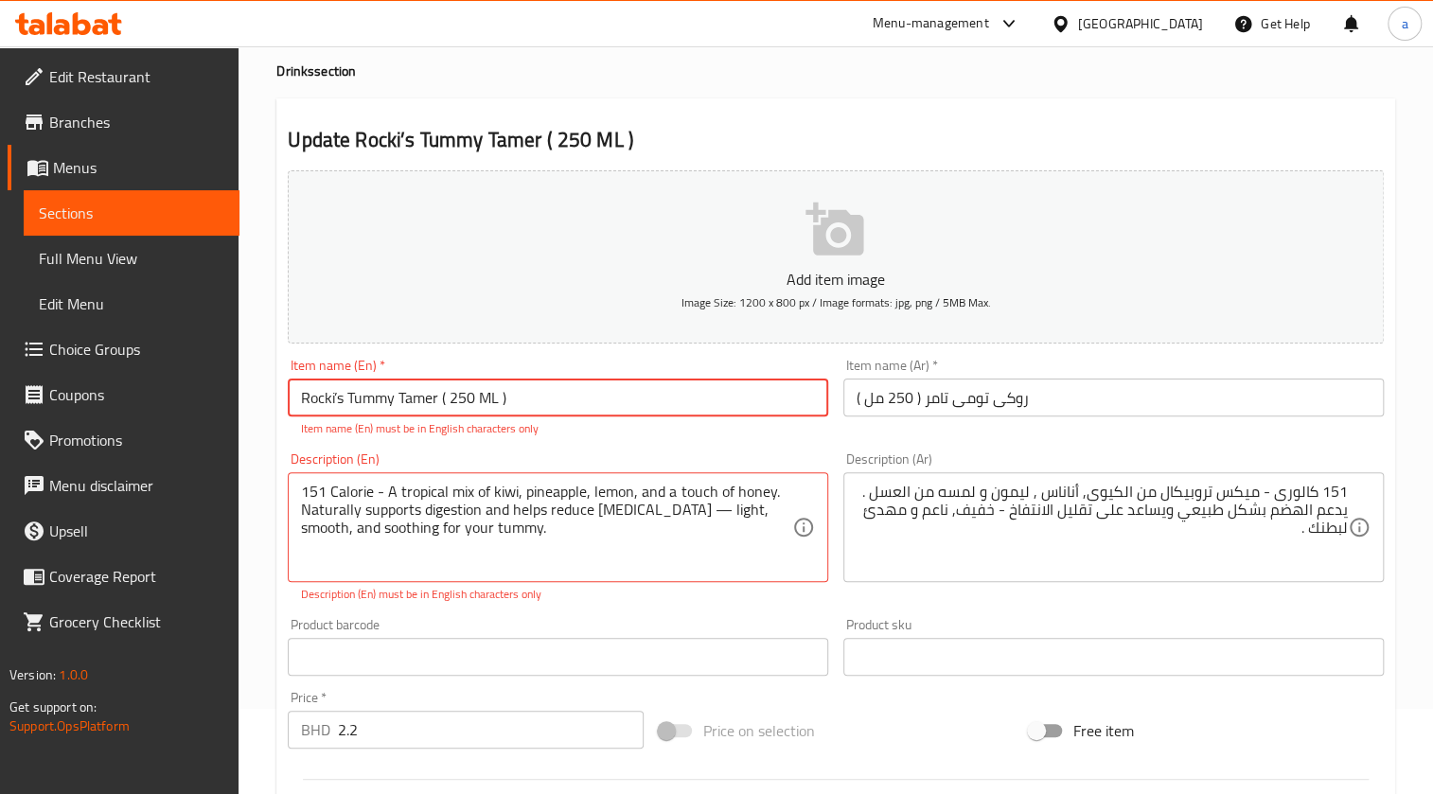
click at [338, 393] on input "Rocki’s Tummy Tamer ( 250 ML )" at bounding box center [558, 398] width 540 height 38
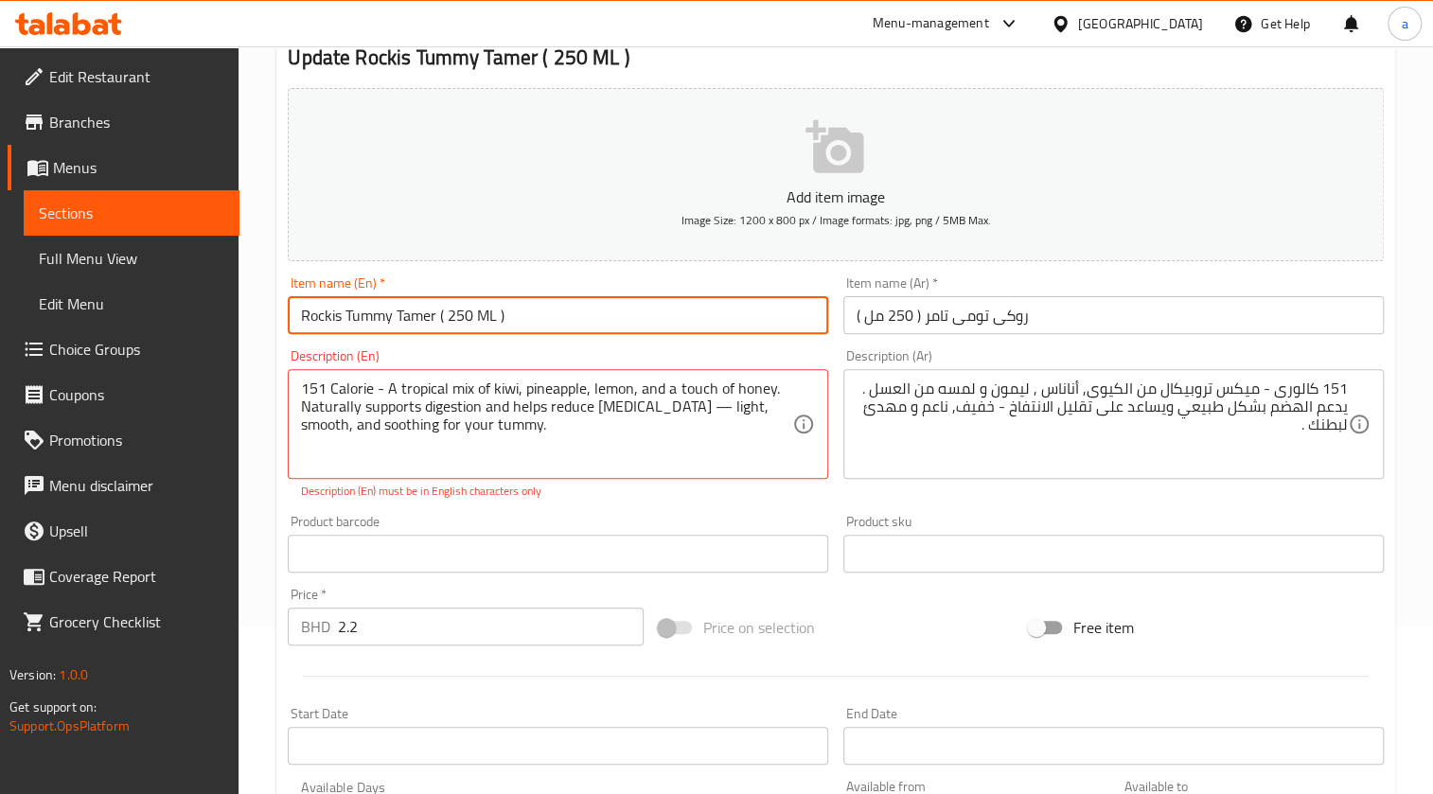
scroll to position [0, 0]
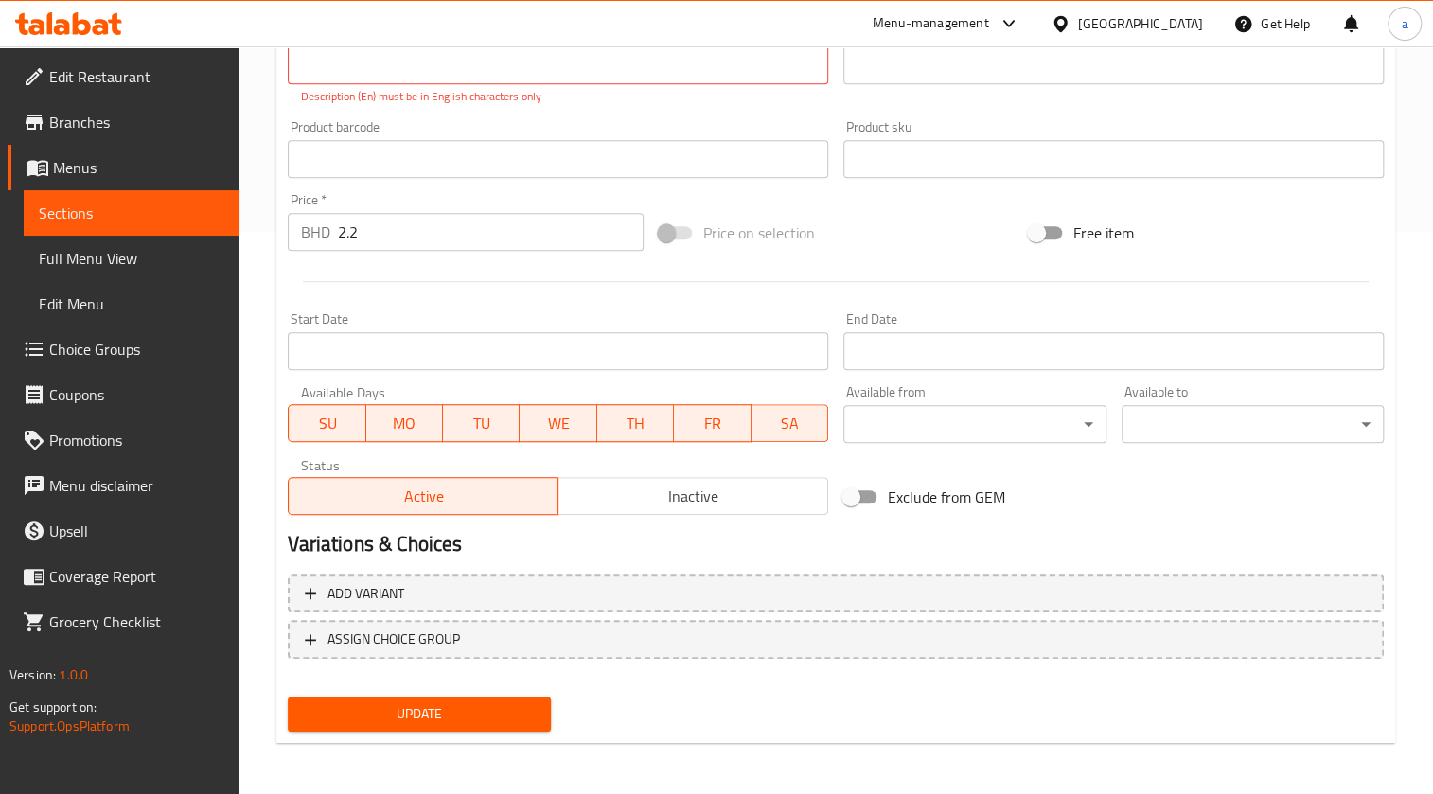
type input "Rockis Tummy Tamer ( 250 ML )"
click at [465, 724] on button "Update" at bounding box center [419, 714] width 262 height 35
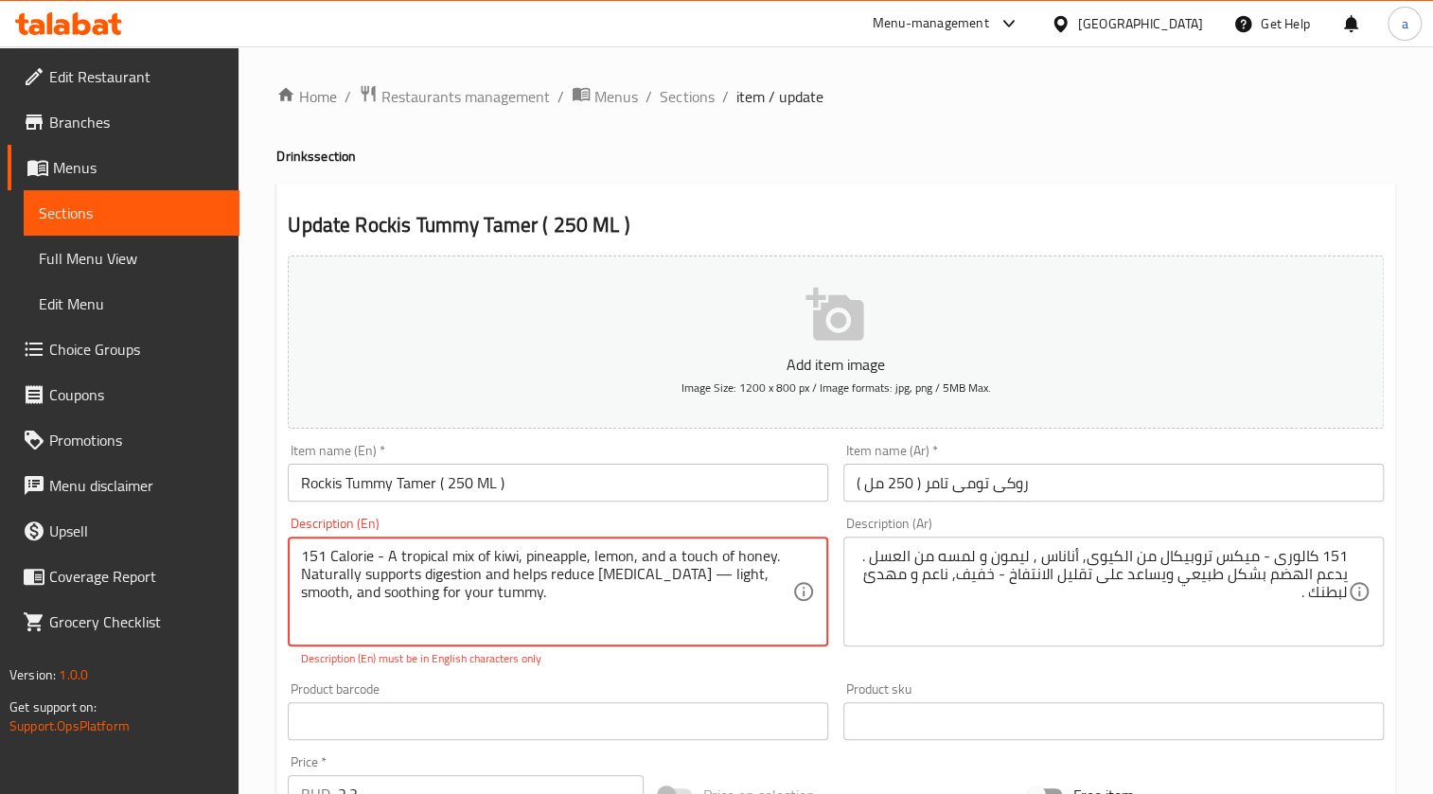
click at [653, 575] on textarea "151 Calorie - A tropical mix of kiwi, pineapple, lemon, and a touch of honey. N…" at bounding box center [546, 592] width 491 height 90
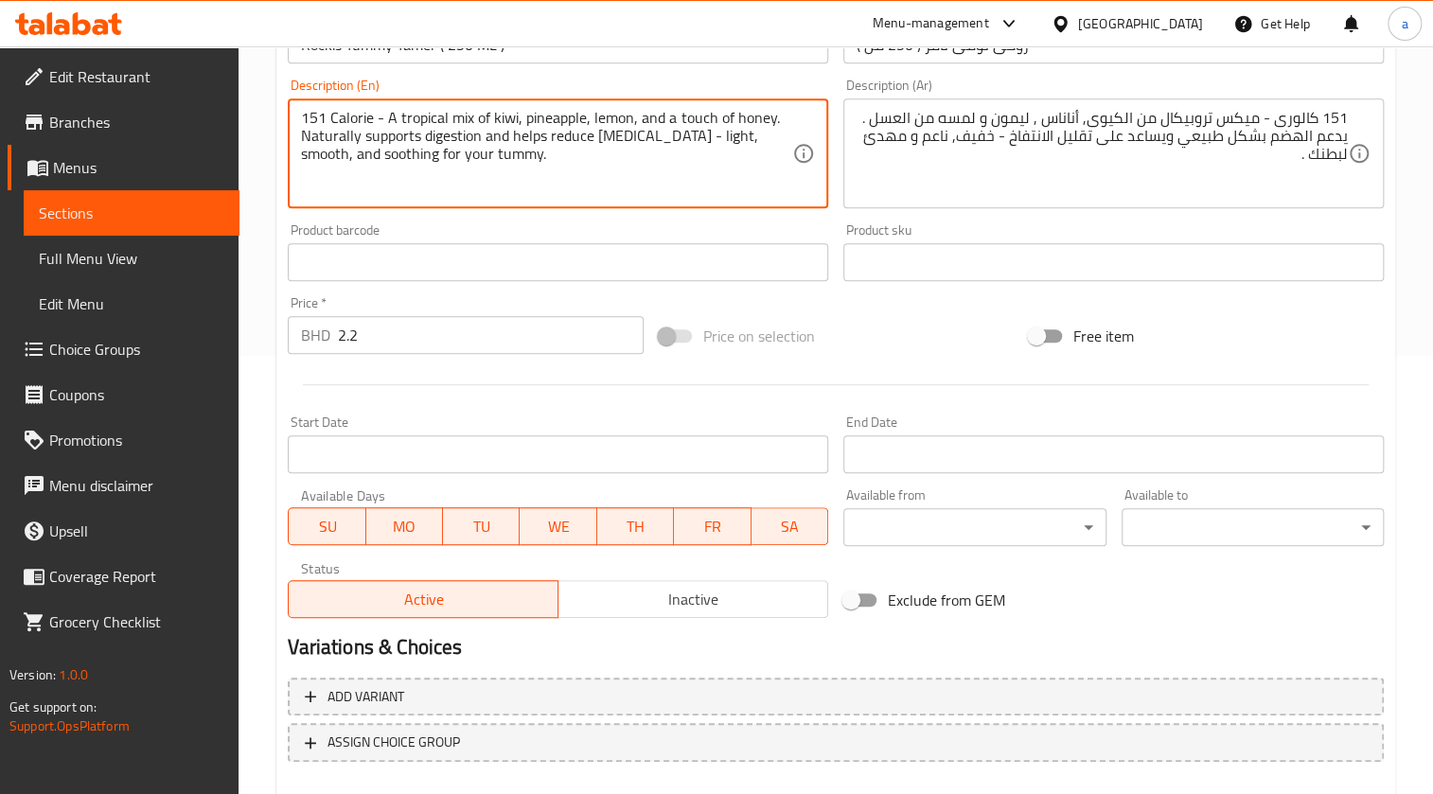
scroll to position [541, 0]
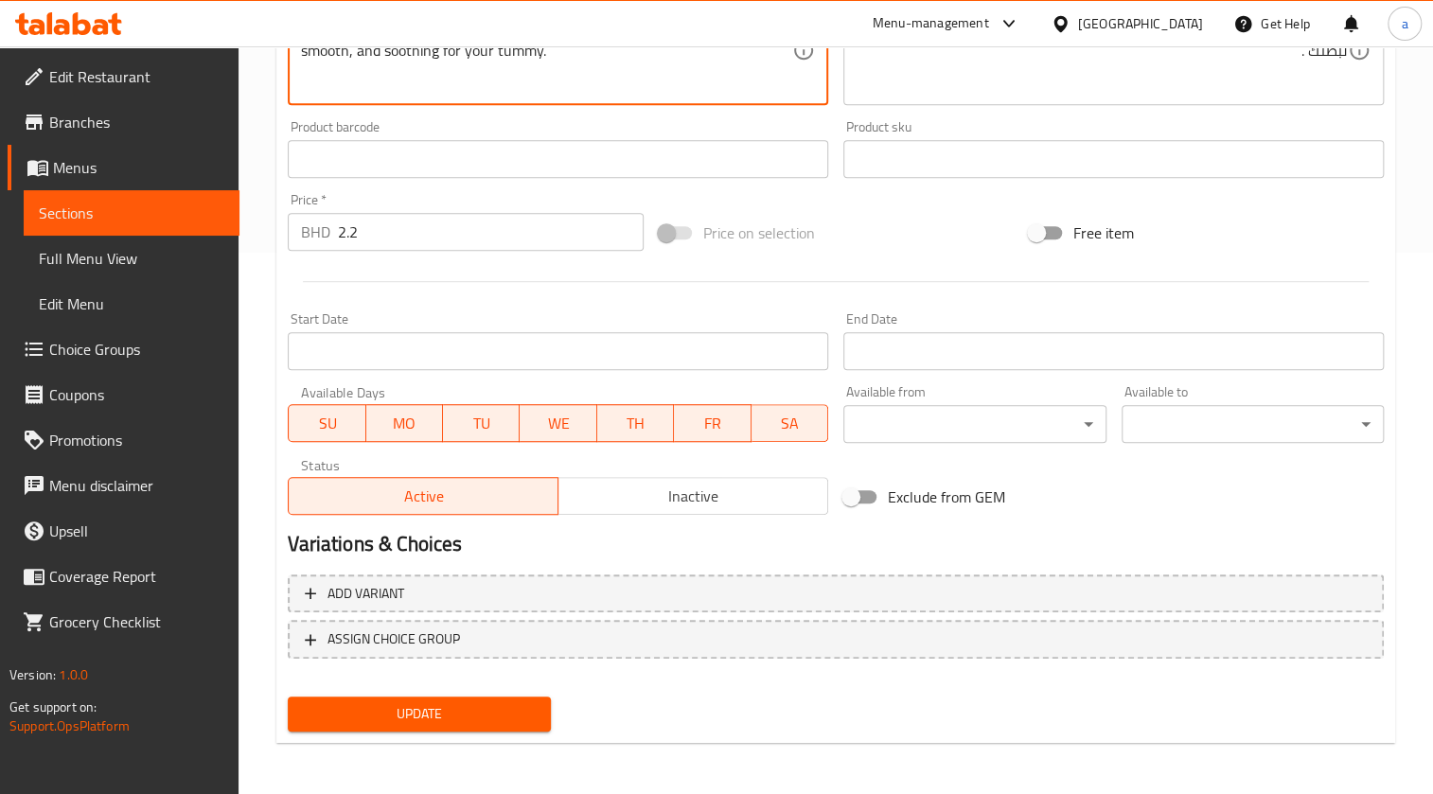
type textarea "151 Calorie - A tropical mix of kiwi, pineapple, lemon, and a touch of honey. N…"
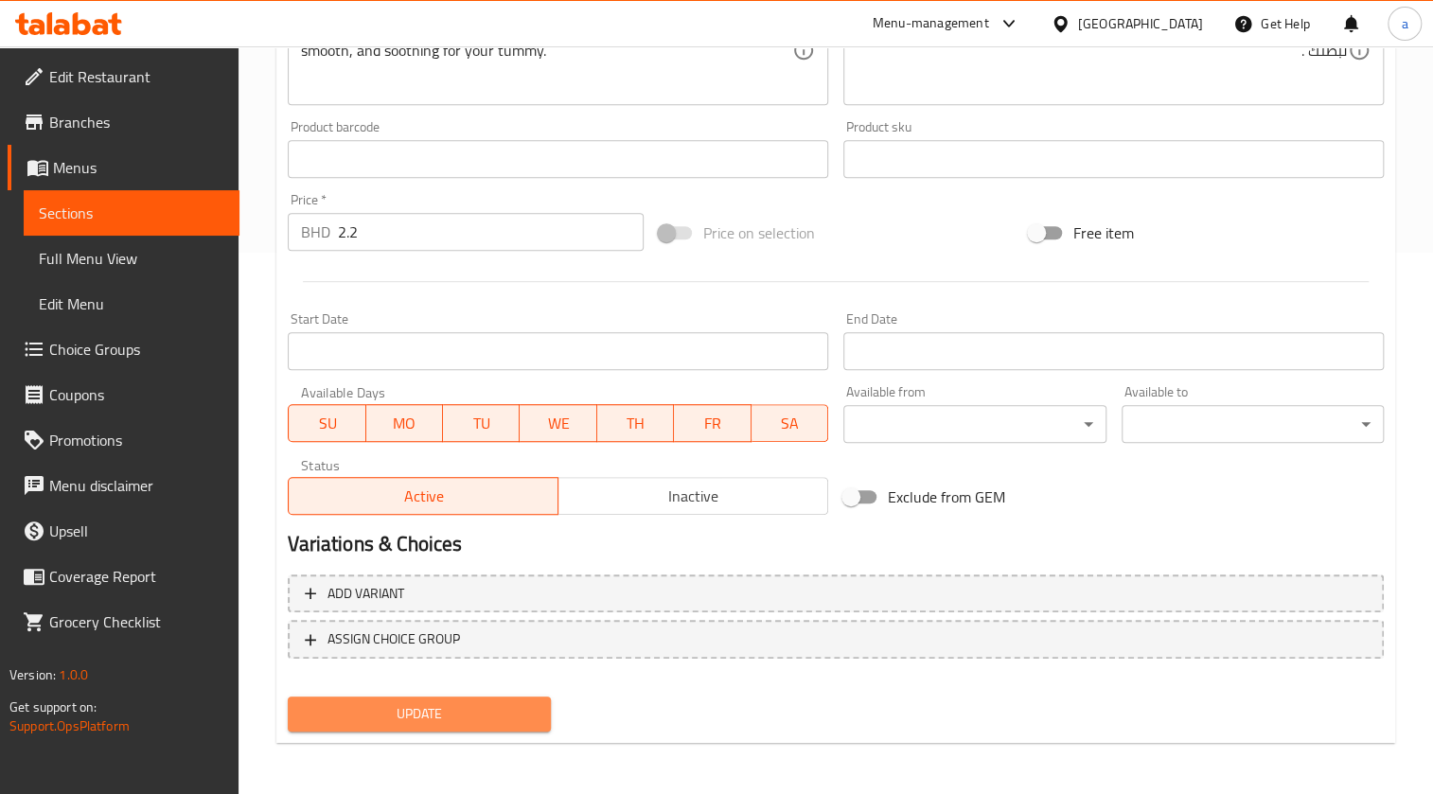
click at [487, 721] on span "Update" at bounding box center [419, 714] width 232 height 24
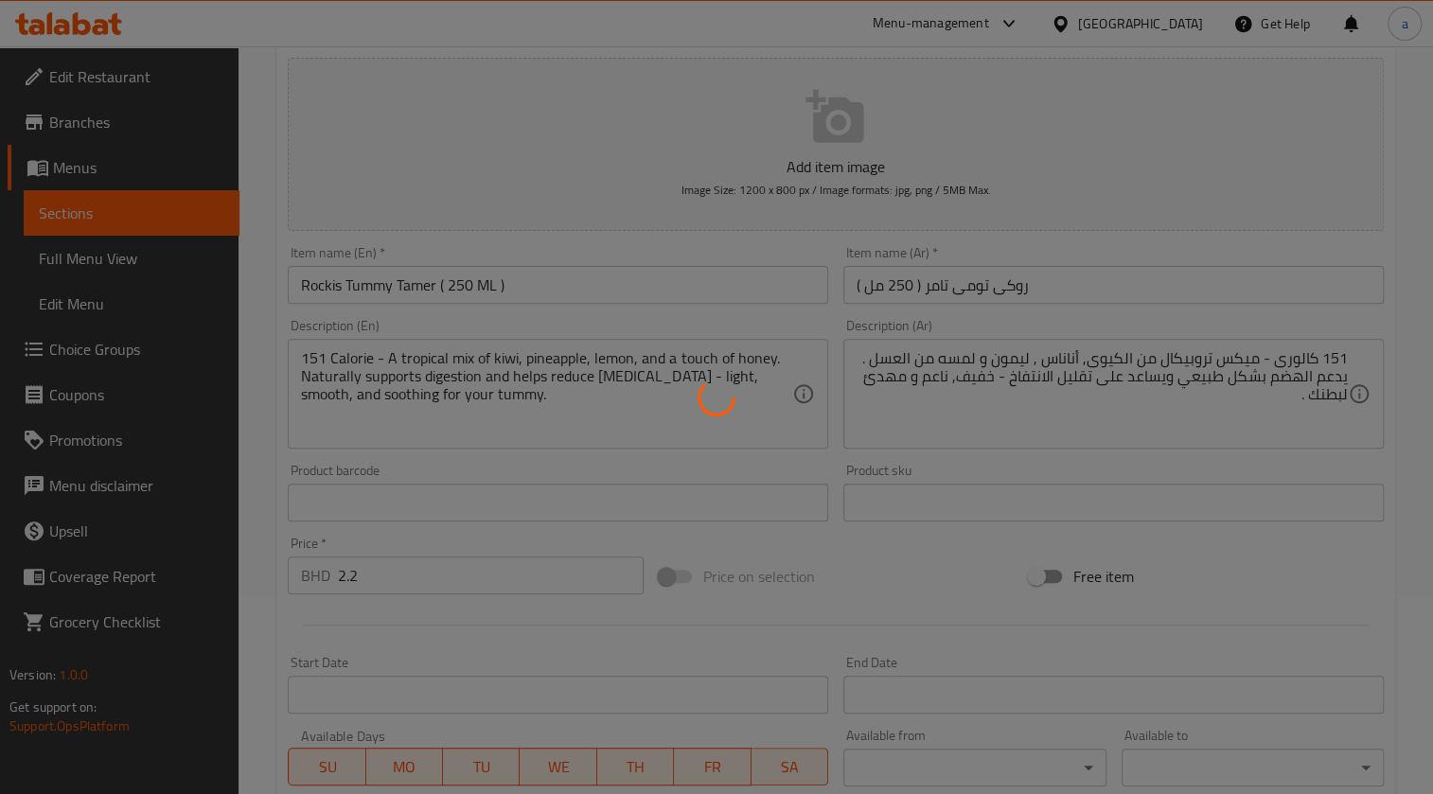
scroll to position [0, 0]
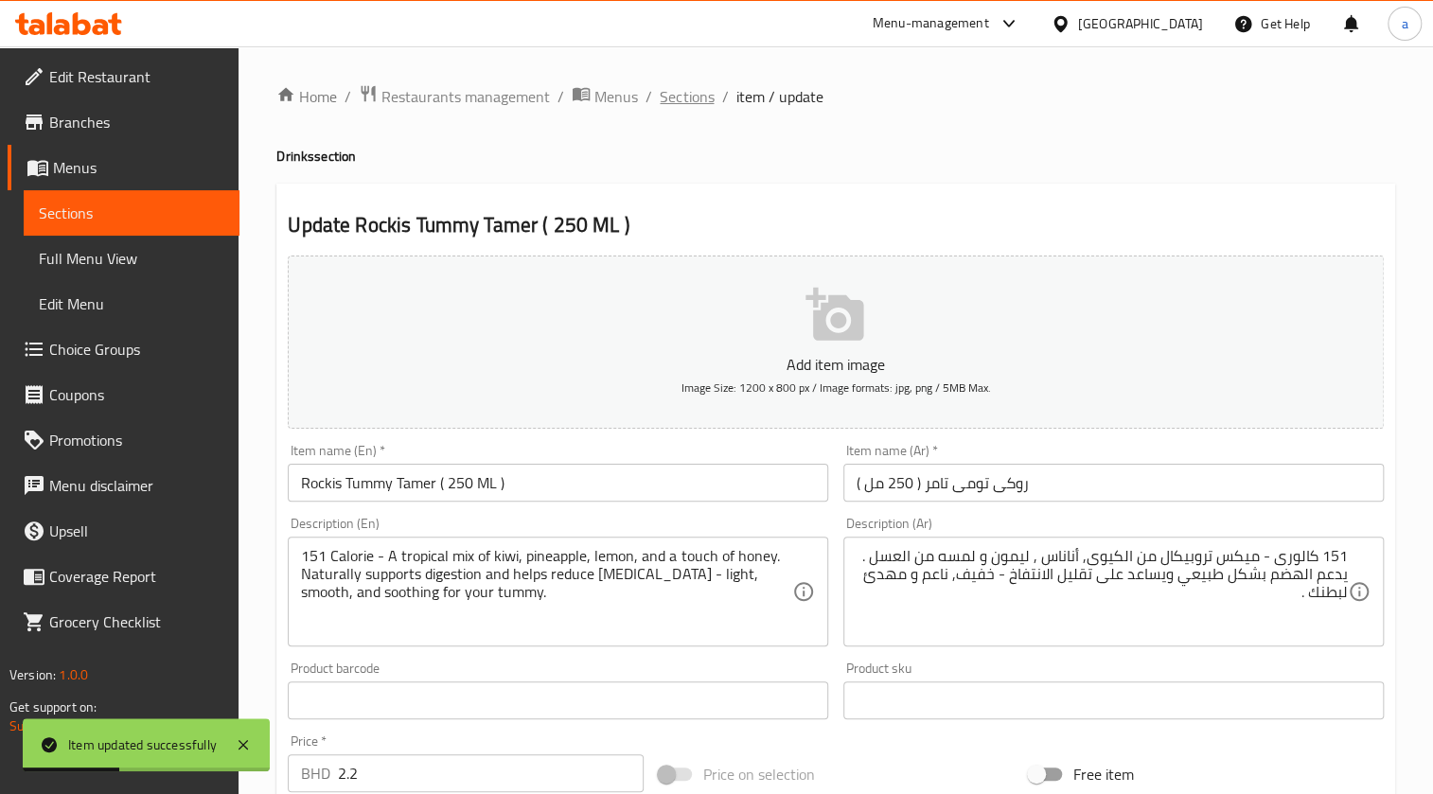
click at [687, 100] on span "Sections" at bounding box center [687, 96] width 54 height 23
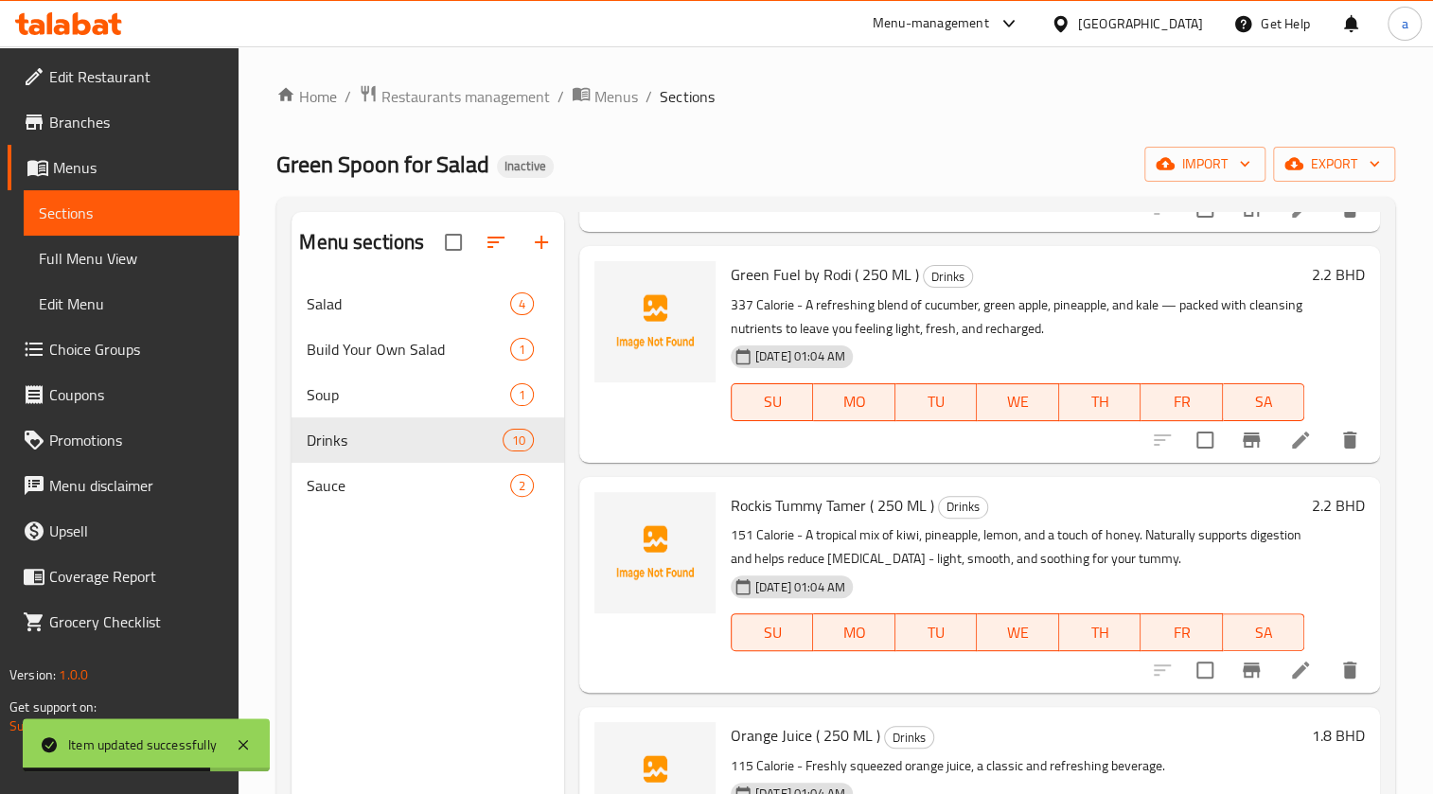
scroll to position [688, 0]
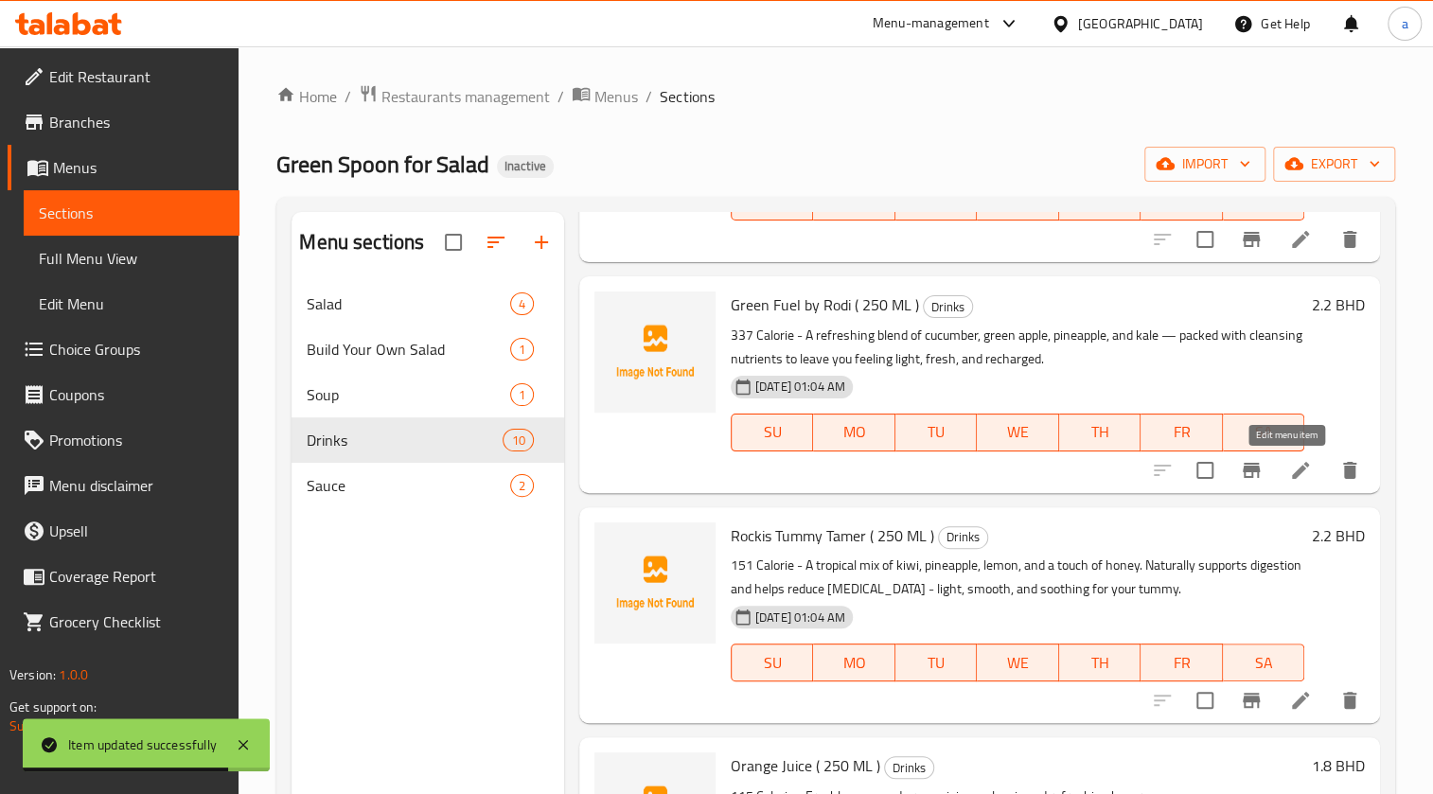
click at [1292, 475] on icon at bounding box center [1300, 470] width 17 height 17
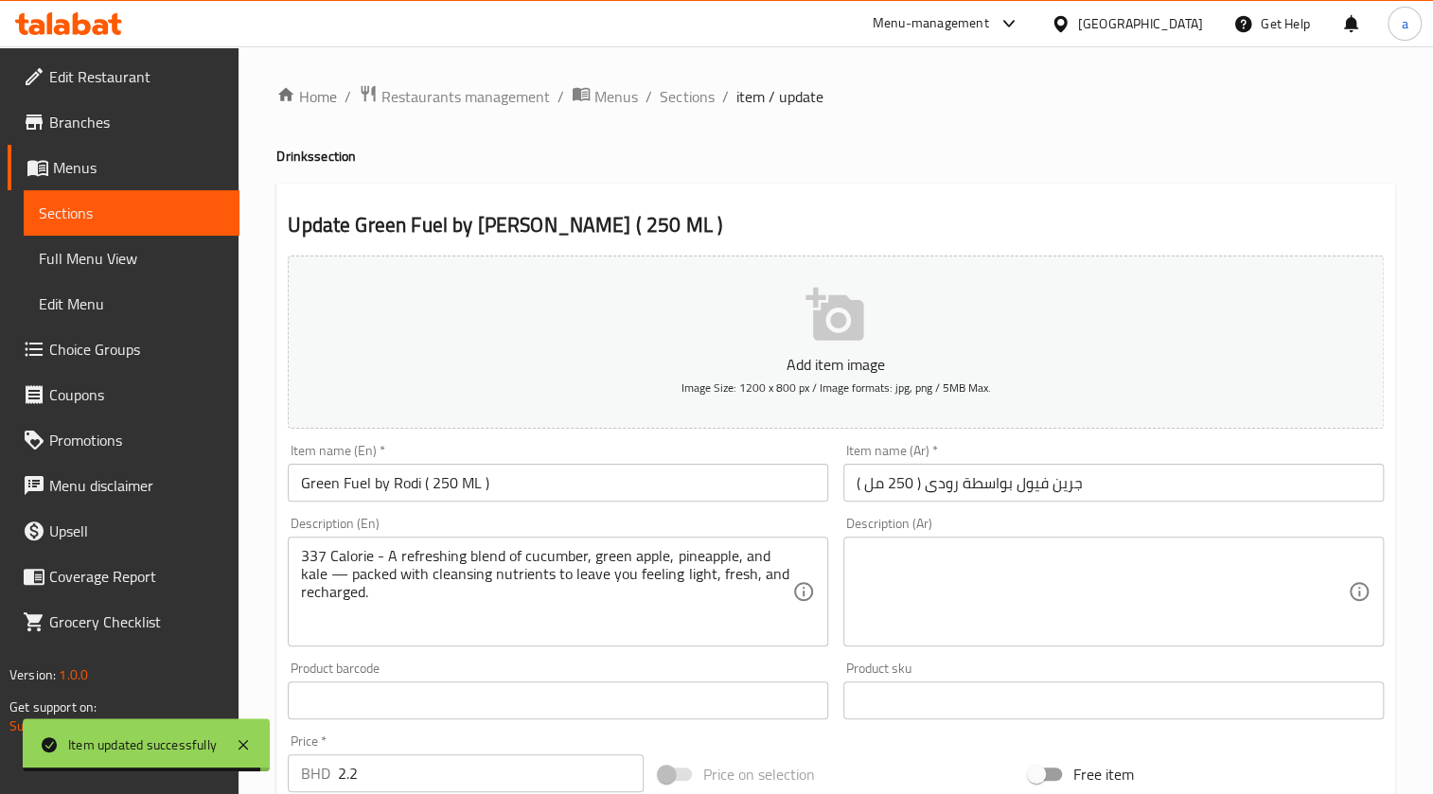
click at [1014, 568] on textarea at bounding box center [1102, 592] width 491 height 90
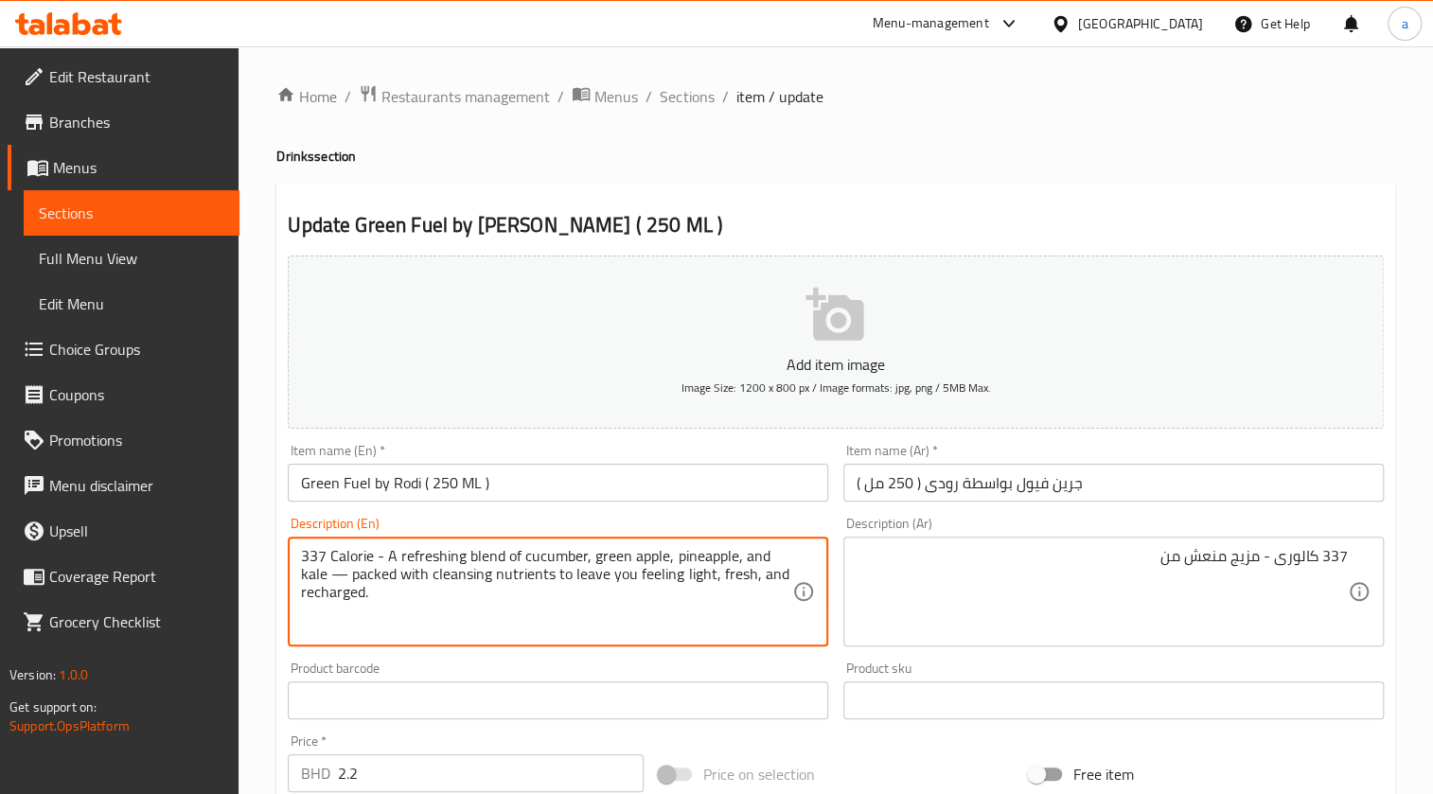
click at [565, 558] on textarea "337 Calorie - A refreshing blend of cucumber, green apple, pineapple, and kale …" at bounding box center [546, 592] width 491 height 90
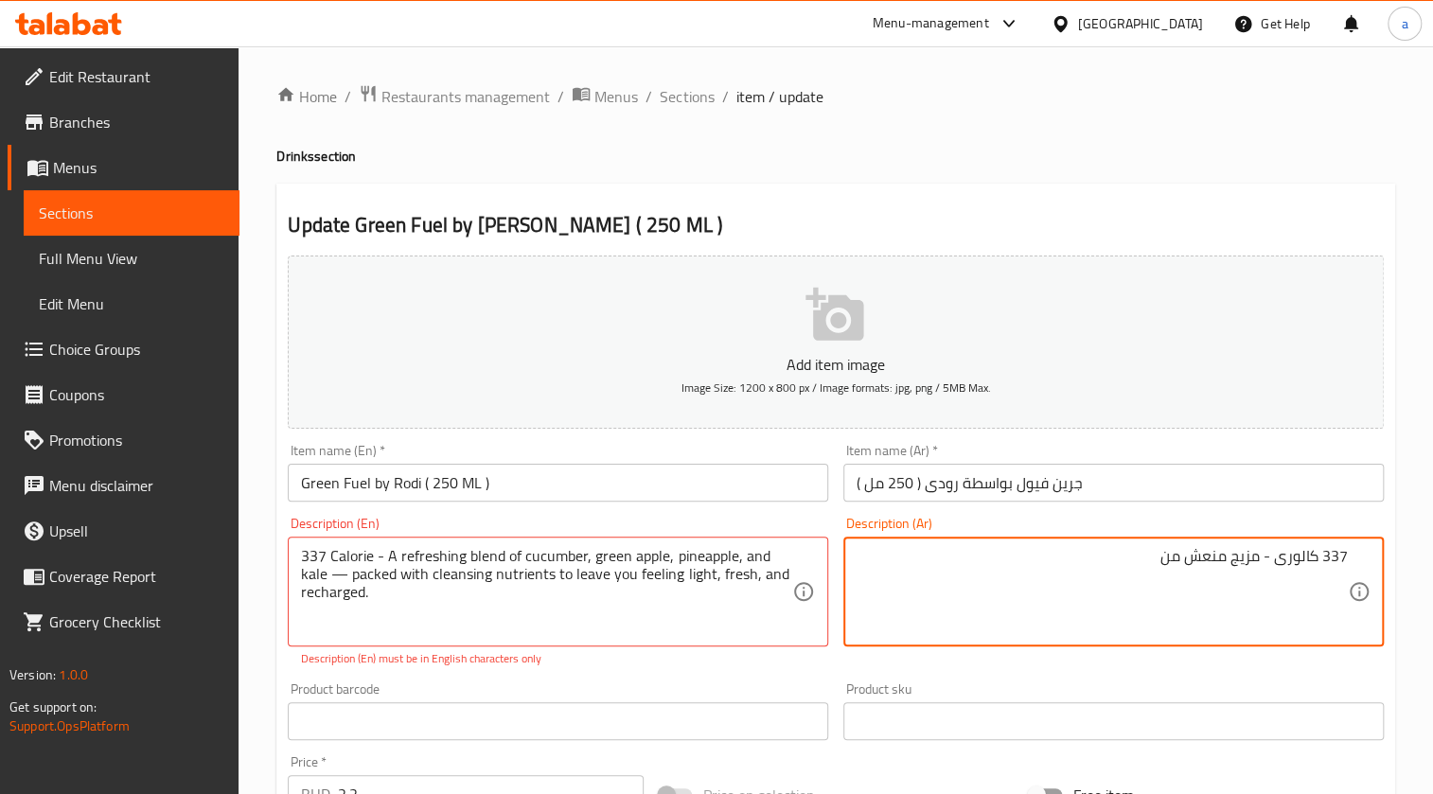
paste textarea "خيار"
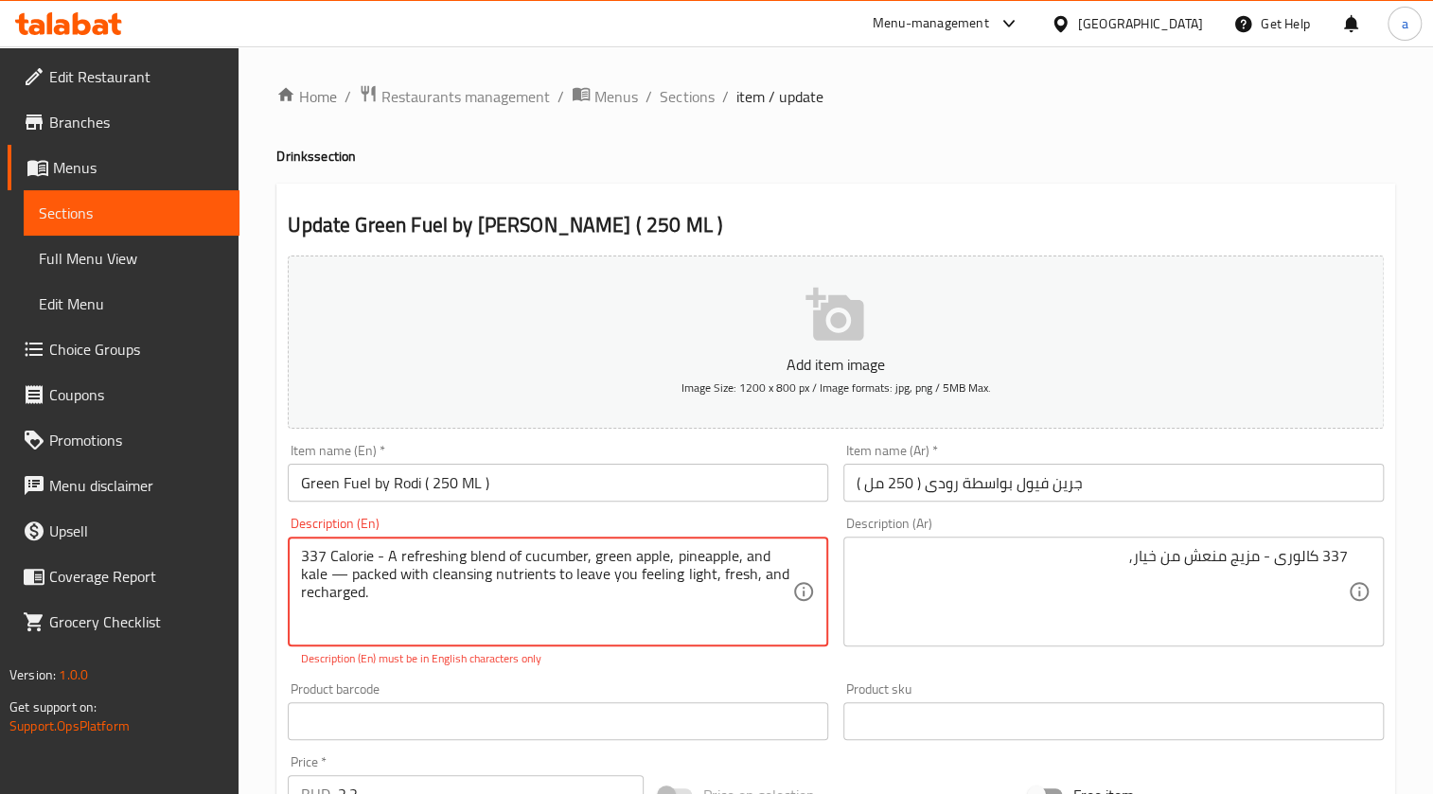
drag, startPoint x: 589, startPoint y: 553, endPoint x: 662, endPoint y: 549, distance: 73.0
click at [699, 550] on textarea "337 Calorie - A refreshing blend of cucumber, green apple, pineapple, and kale …" at bounding box center [546, 592] width 491 height 90
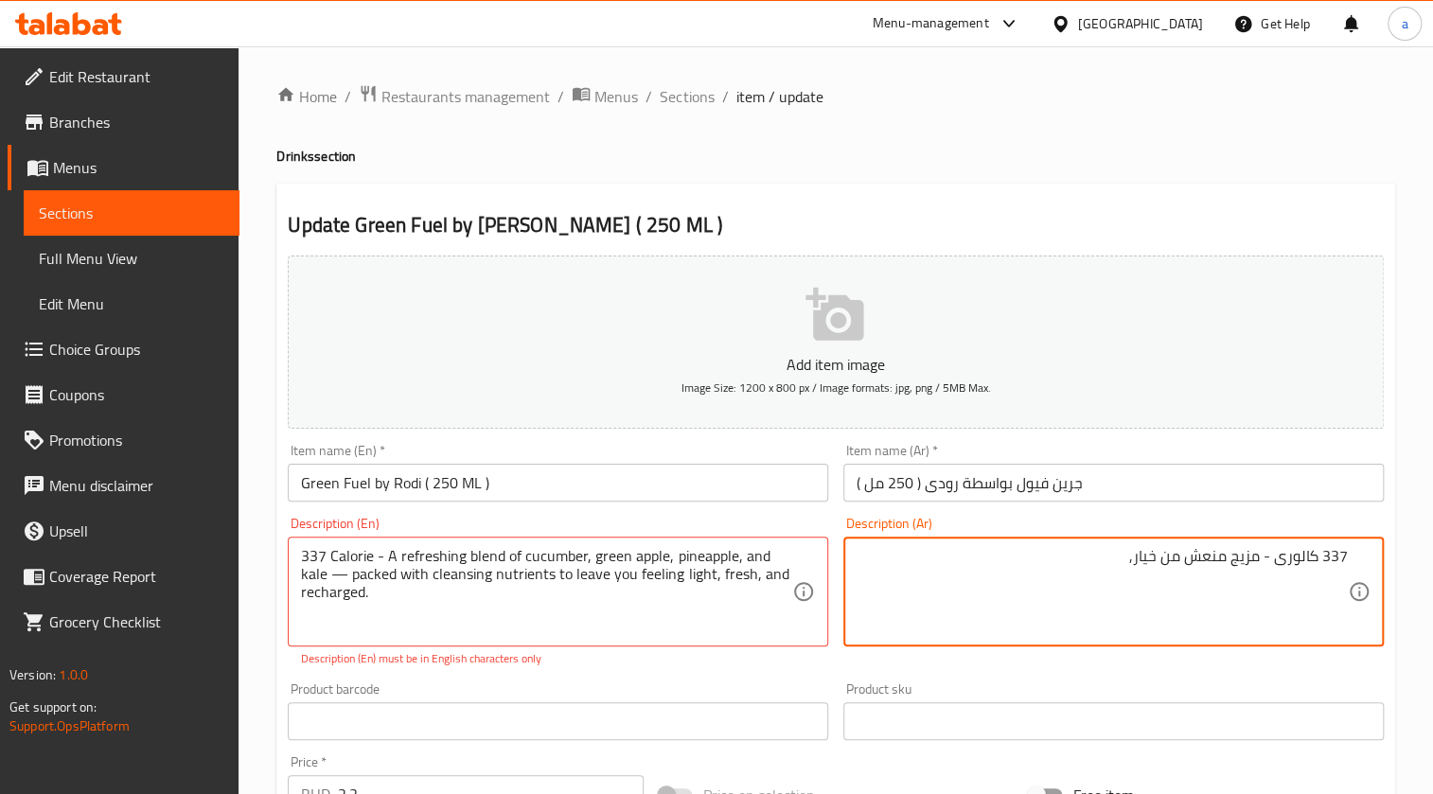
paste textarea "أناناس"
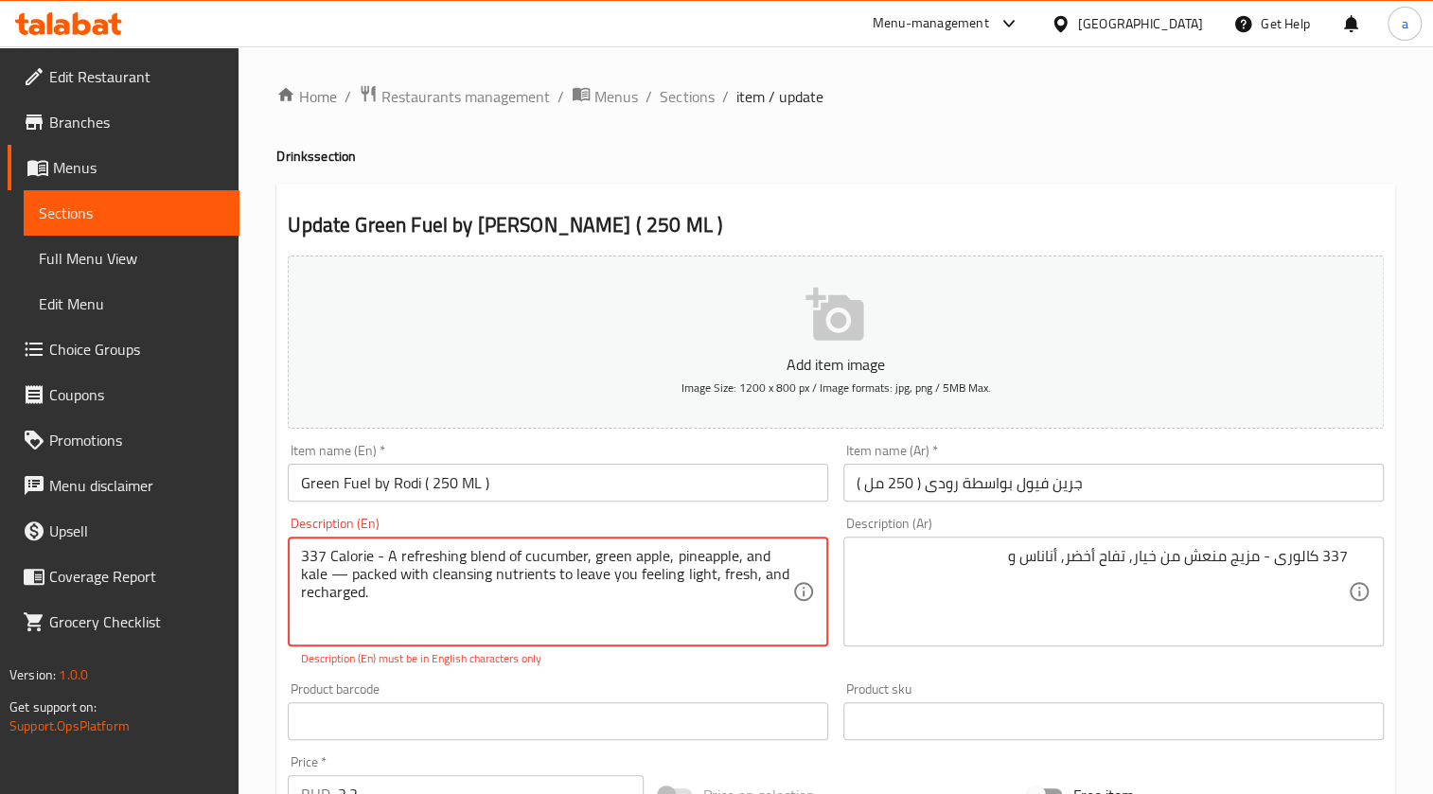
click at [314, 577] on textarea "337 Calorie - A refreshing blend of cucumber, green apple, pineapple, and kale …" at bounding box center [546, 592] width 491 height 90
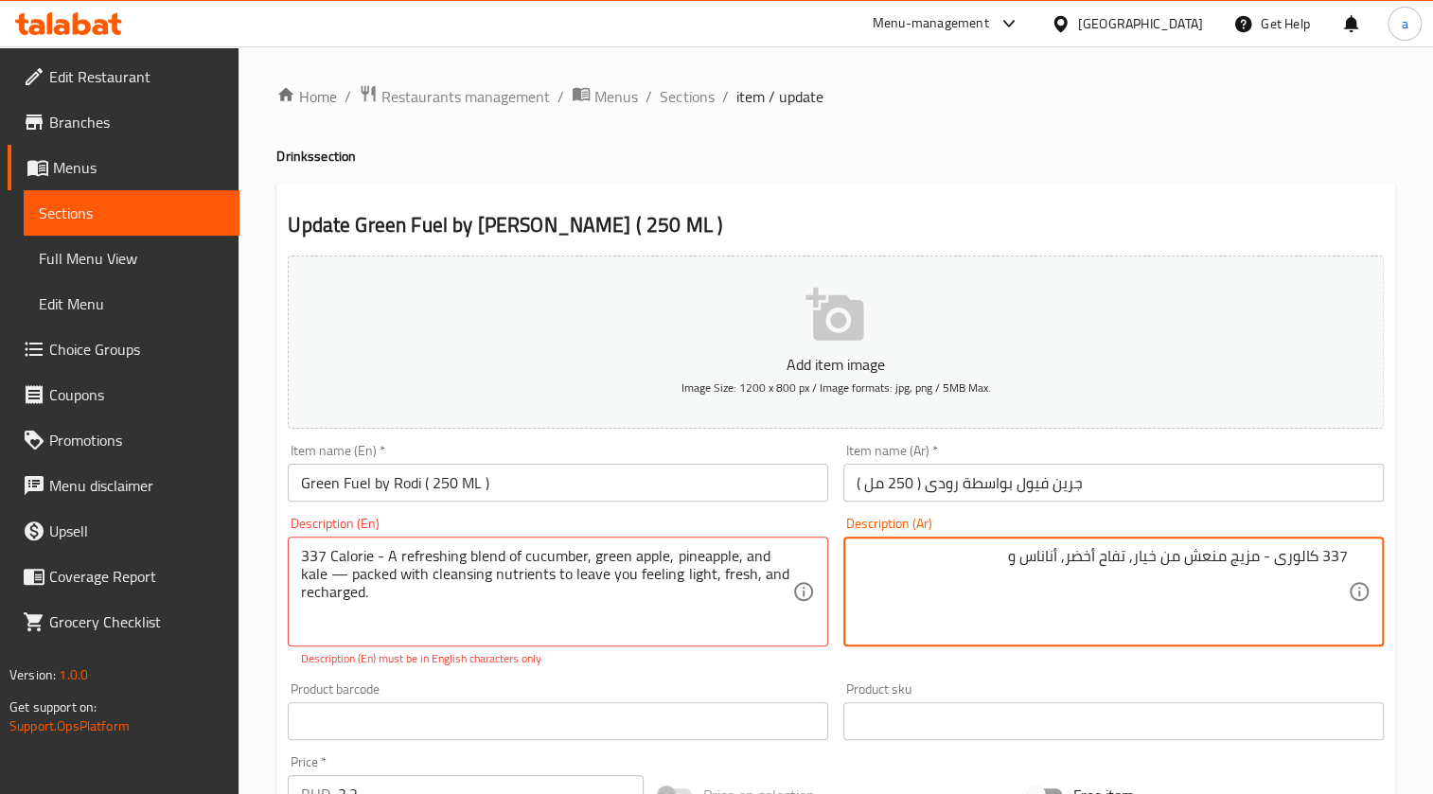
paste textarea "كيل"
type textarea "337 كالورى - مزيج منعش من خيار, تفاح أخضر, أناناس و كيل"
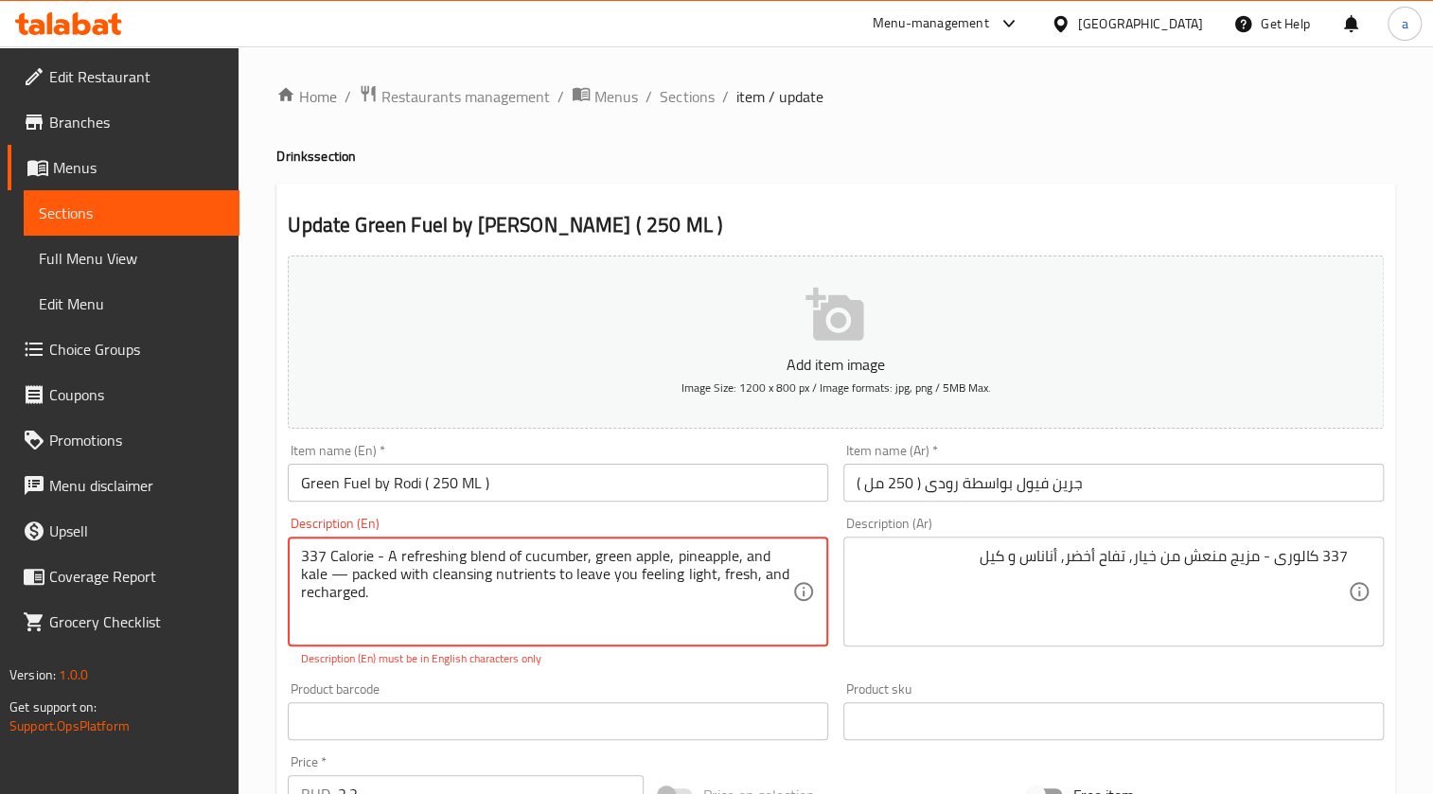
click at [335, 570] on textarea "337 Calorie - A refreshing blend of cucumber, green apple, pineapple, and kale …" at bounding box center [546, 592] width 491 height 90
type textarea "337 Calorie - A refreshing blend of cucumber, green apple, pineapple, and kale …"
click at [358, 576] on textarea "337 Calorie - A refreshing blend of cucumber, green apple, pineapple, and kale …" at bounding box center [546, 592] width 491 height 90
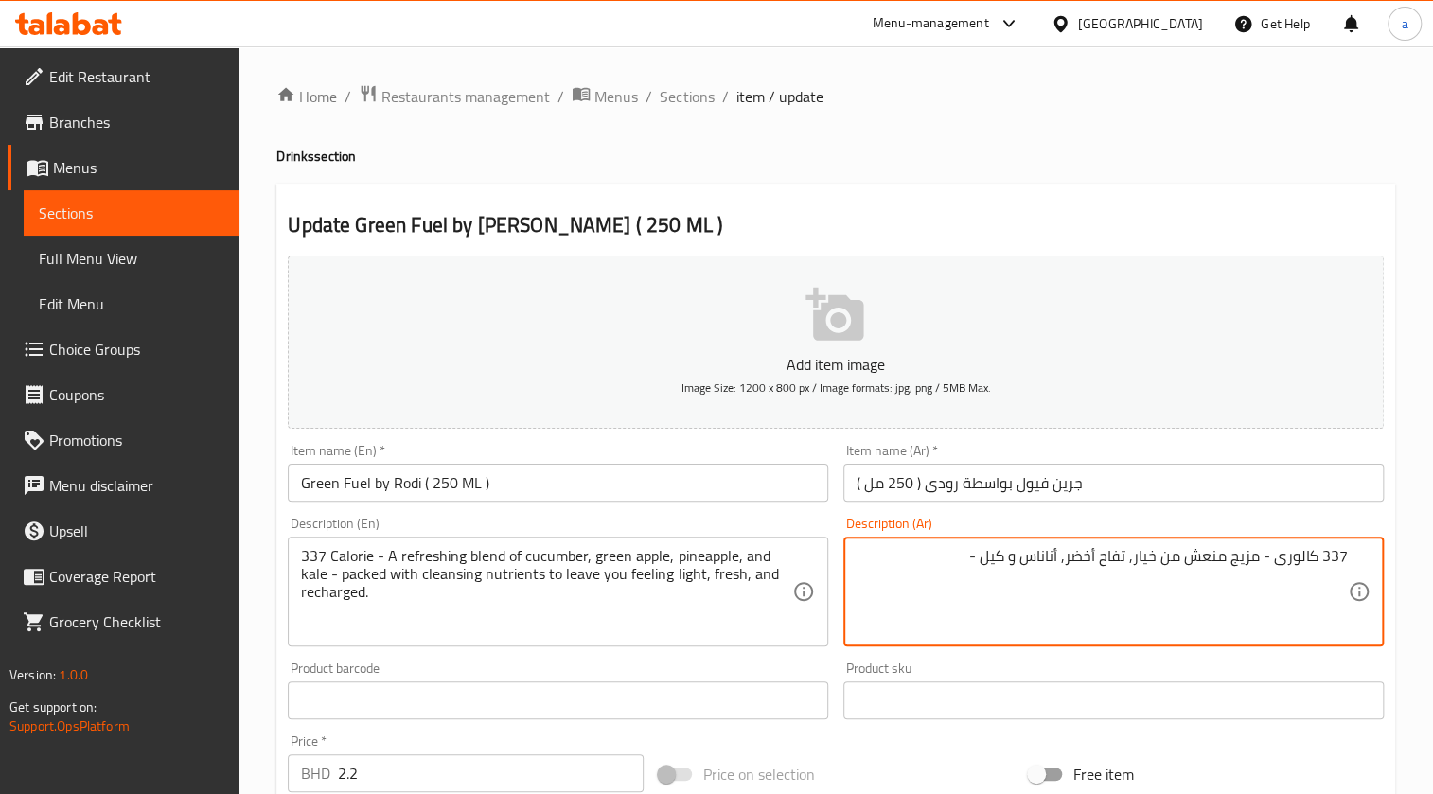
paste textarea "معبأة"
paste textarea "مغذيات منظفة تجعلك تشعر بالخفة والانتعاش والطاقة."
type textarea "337 كالورى - مزيج منعش من خيار, تفاح أخضر, أناناس و كيل - معبأة مع مغذيات منظفة…"
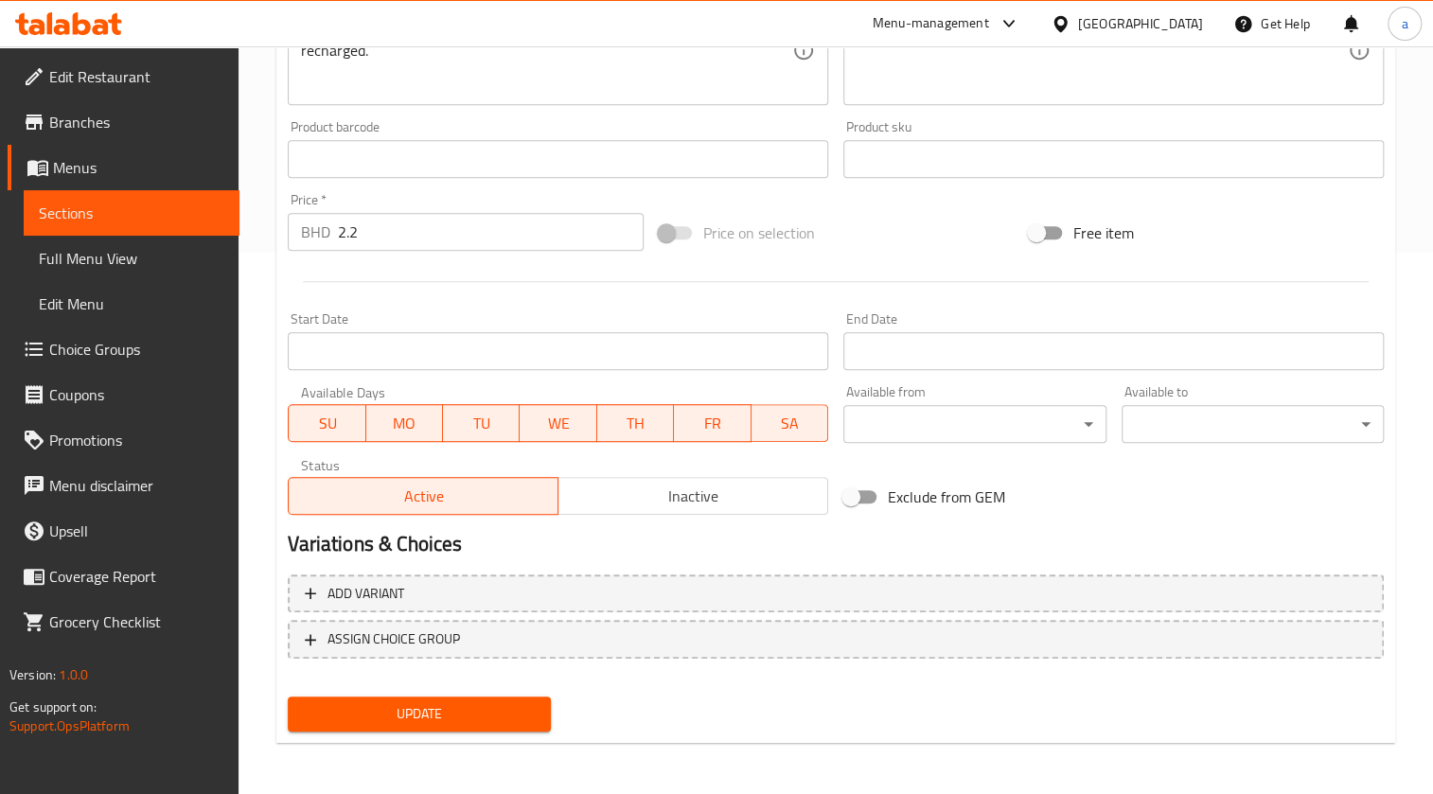
click at [474, 702] on span "Update" at bounding box center [419, 714] width 232 height 24
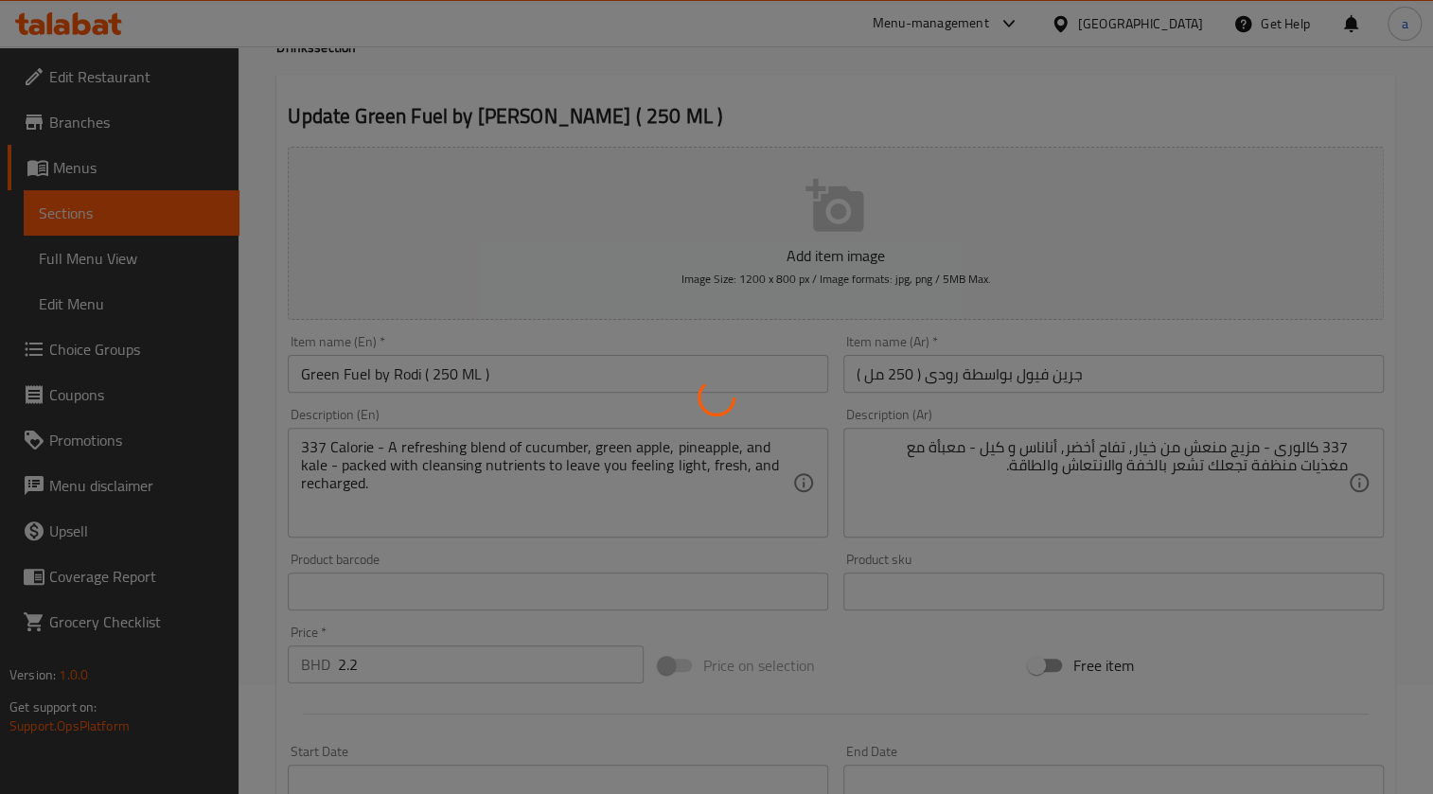
scroll to position [26, 0]
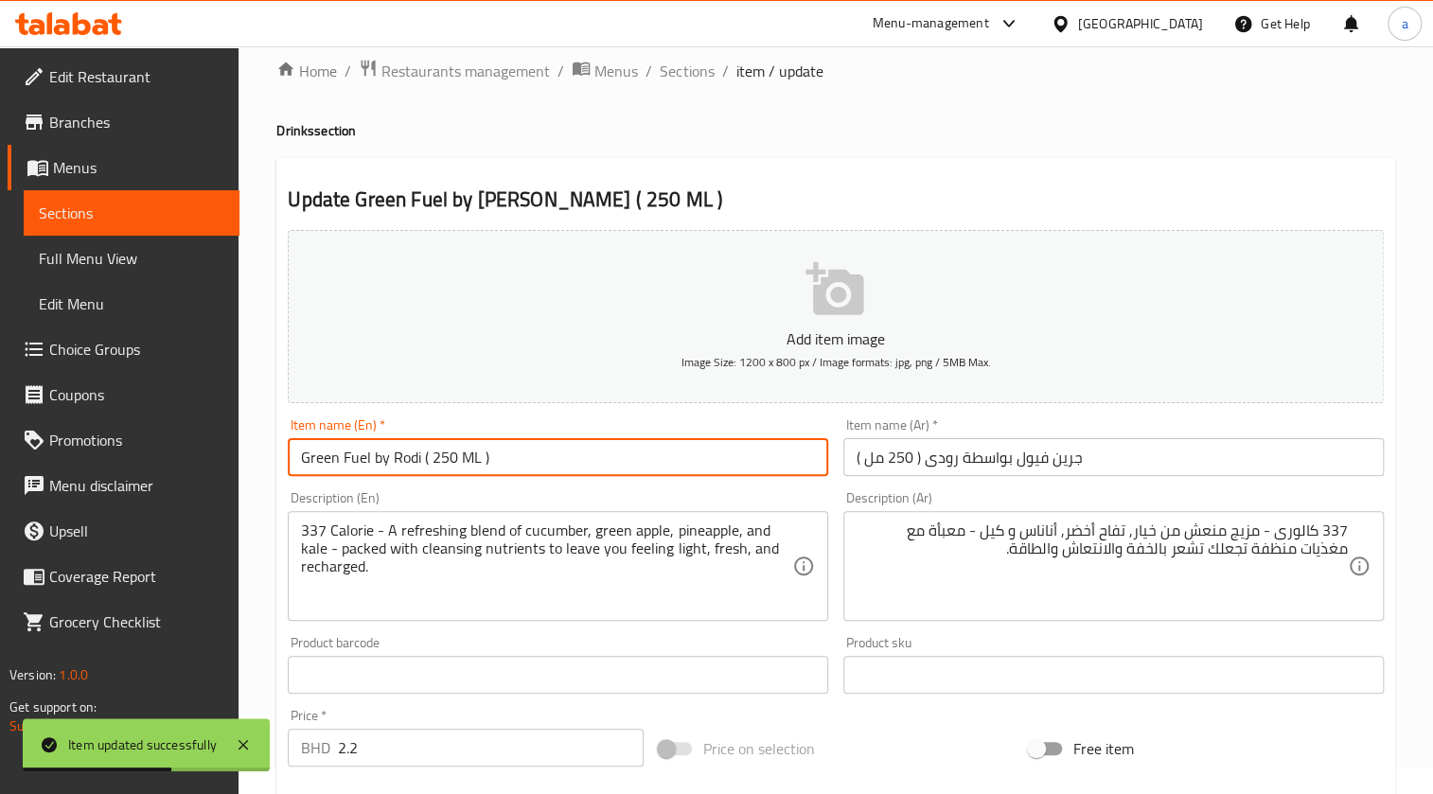
click at [404, 452] on input "Green Fuel by Rodi ( 250 ML )" at bounding box center [558, 457] width 540 height 38
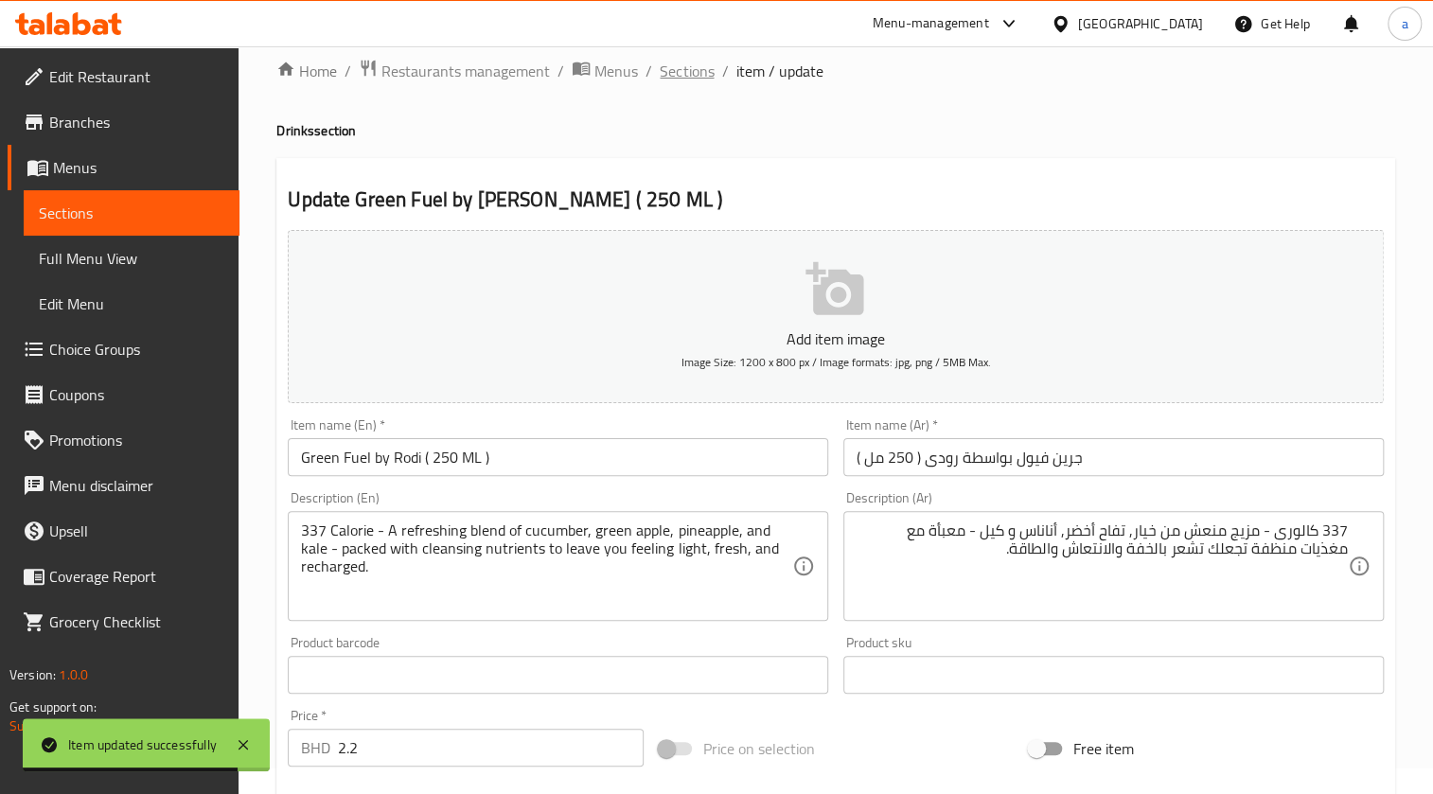
click at [663, 60] on span "Sections" at bounding box center [687, 71] width 54 height 23
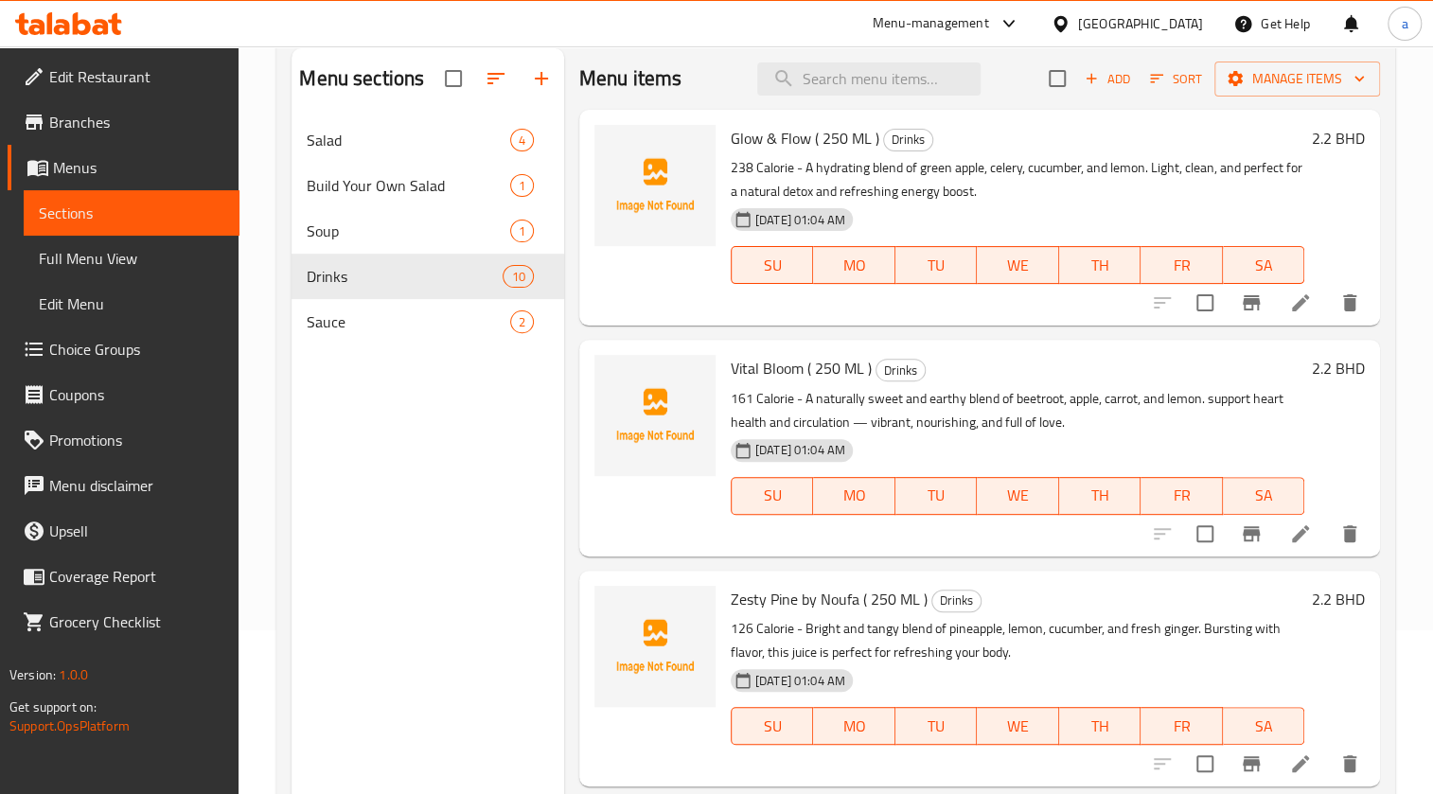
scroll to position [171, 0]
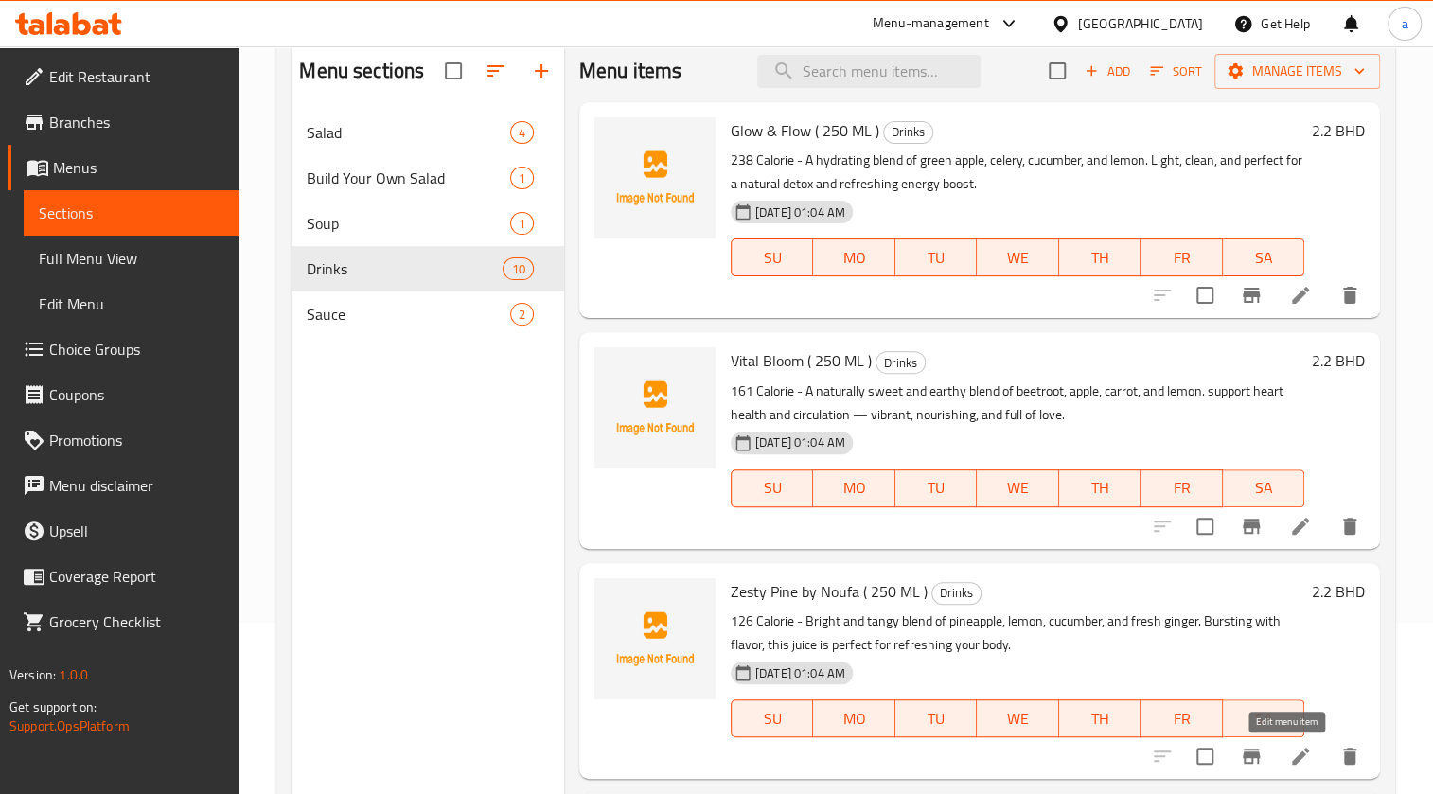
click at [1292, 760] on icon at bounding box center [1300, 756] width 23 height 23
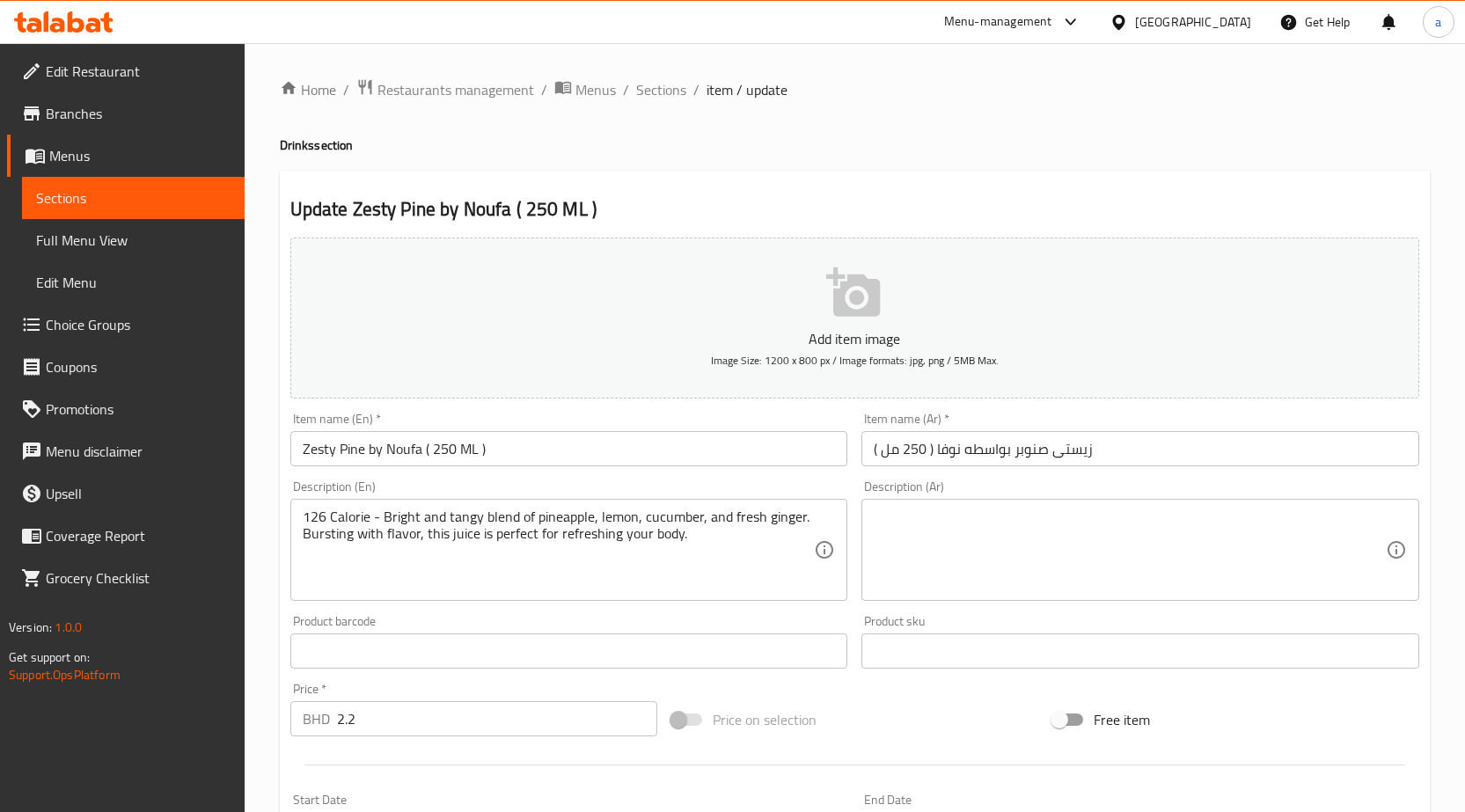
click at [1092, 513] on textarea at bounding box center [1129, 550] width 512 height 84
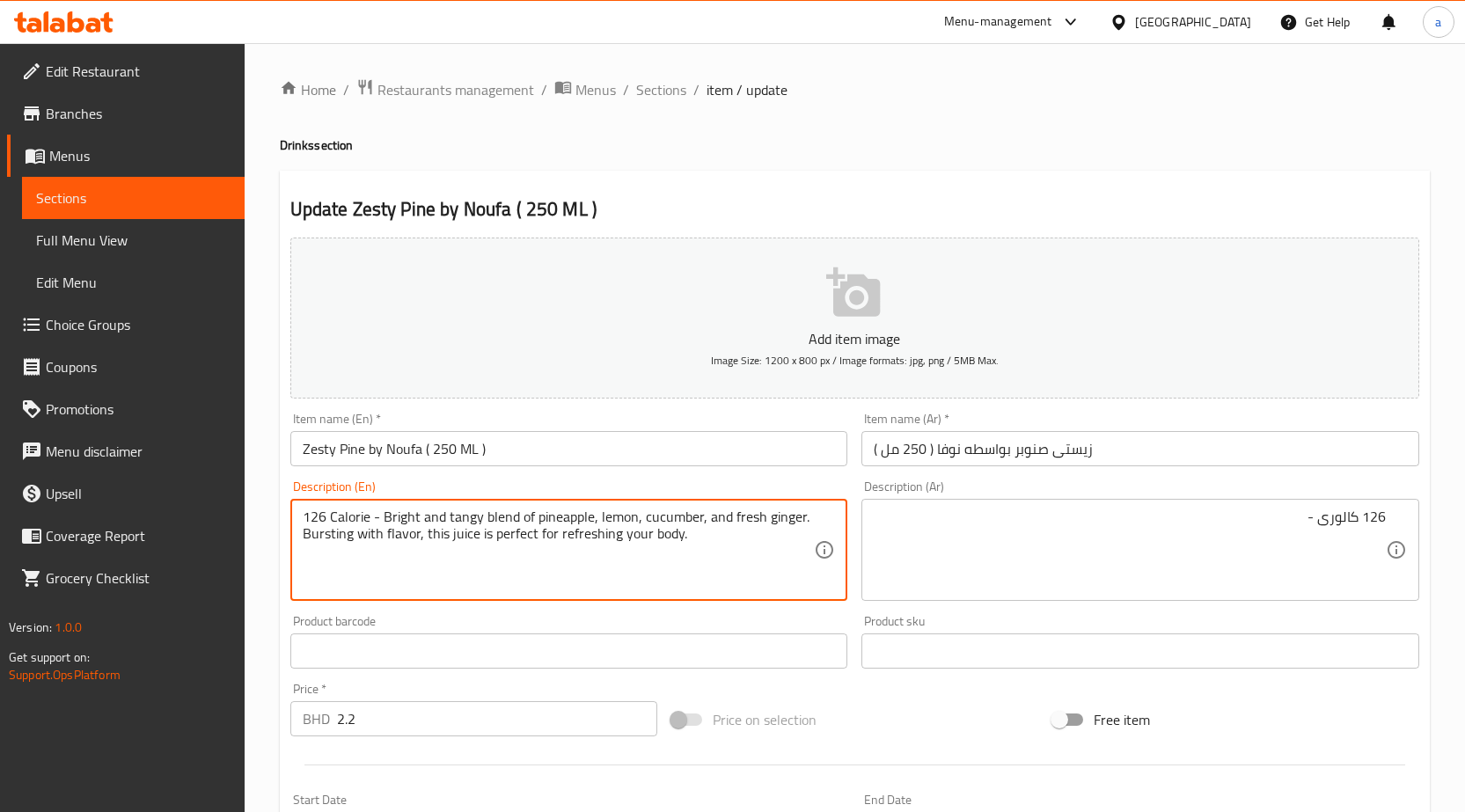
click at [400, 513] on textarea "126 Calorie - Bright and tangy blend of pineapple, lemon, cucumber, and fresh g…" at bounding box center [559, 550] width 512 height 84
drag, startPoint x: 476, startPoint y: 515, endPoint x: 382, endPoint y: 513, distance: 94.0
click at [382, 513] on textarea "126 Calorie - Bright and tangy blend of pineapple, lemon, cucumber, and fresh g…" at bounding box center [559, 550] width 512 height 84
drag, startPoint x: 516, startPoint y: 519, endPoint x: 383, endPoint y: 502, distance: 134.1
click at [383, 502] on div "126 Calorie - Bright and tangy blend of pineapple, lemon, cucumber, and fresh g…" at bounding box center [569, 550] width 558 height 102
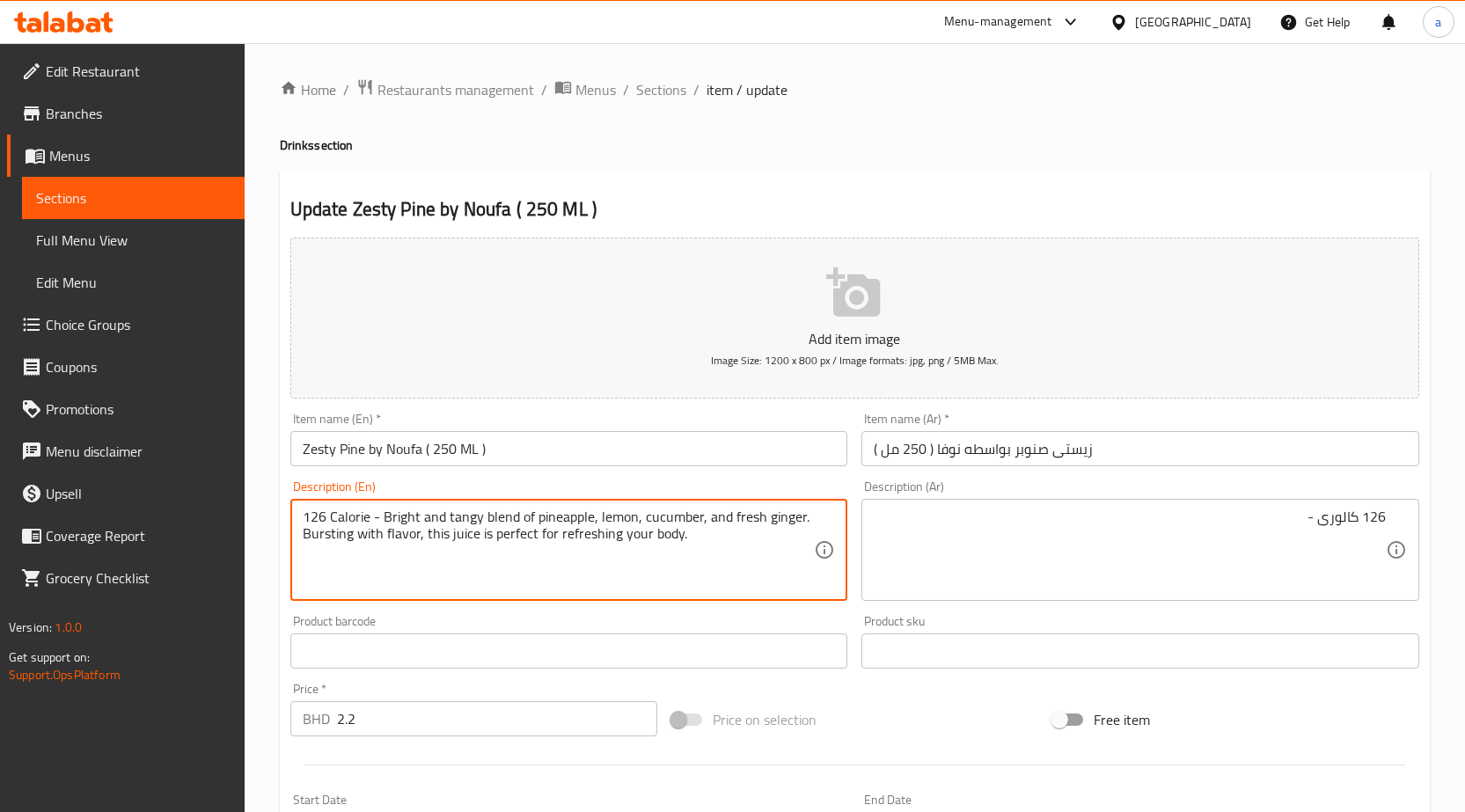
click at [1014, 499] on div "126 كالورى - Description (Ar)" at bounding box center [1141, 550] width 558 height 102
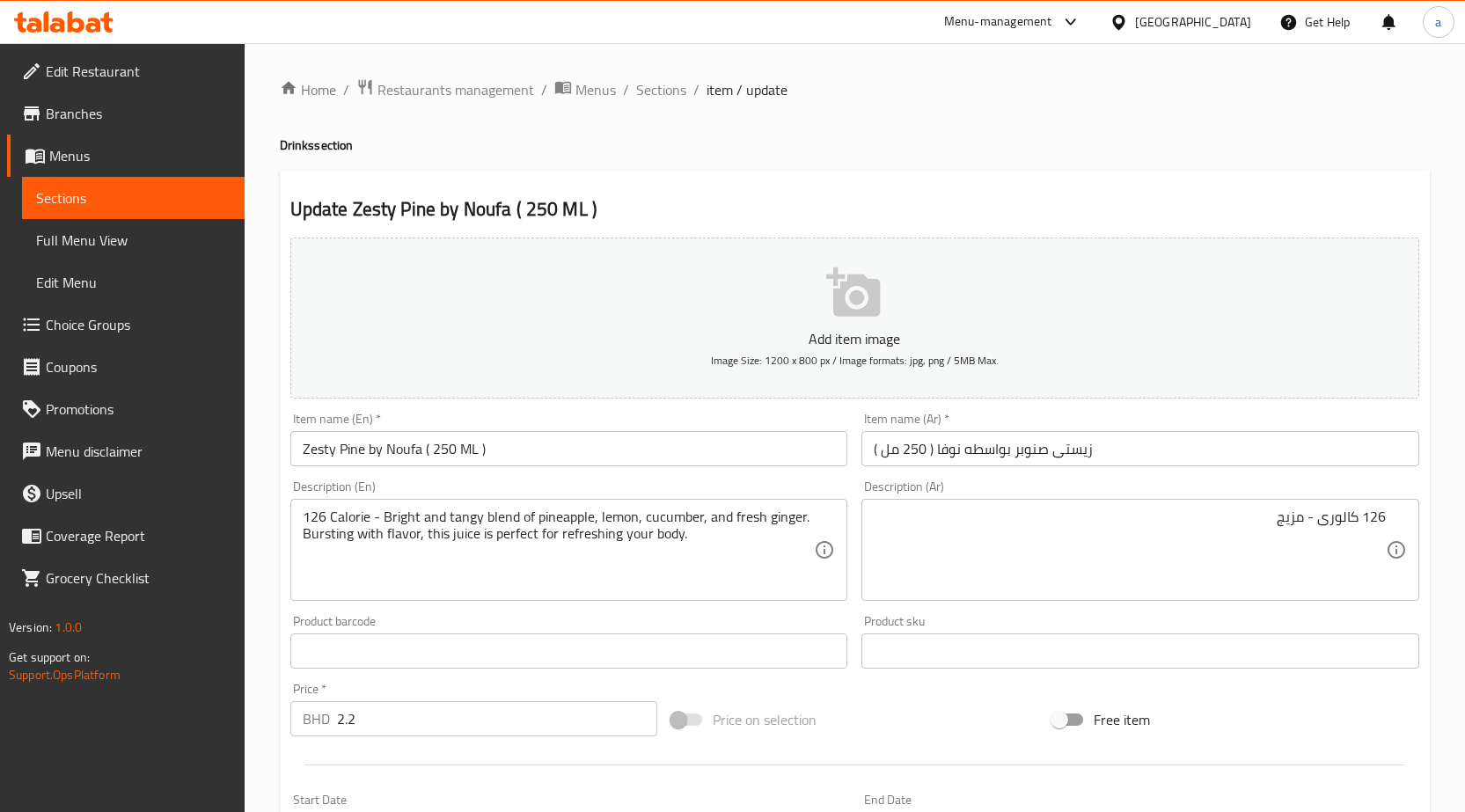
click at [946, 526] on textarea "126 كالورى - مزيج" at bounding box center [1129, 550] width 512 height 84
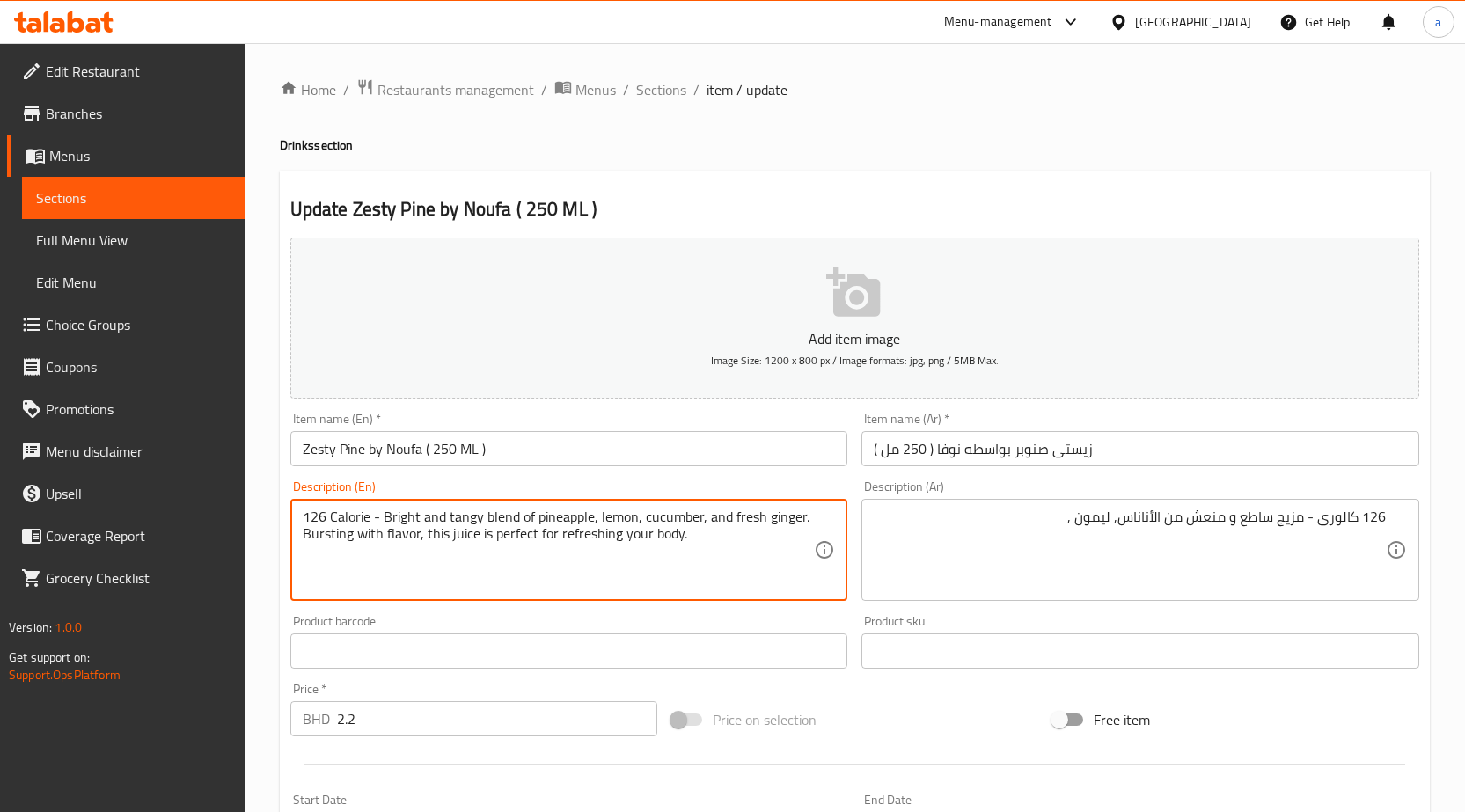
click at [663, 517] on textarea "126 Calorie - Bright and tangy blend of pineapple, lemon, cucumber, and fresh g…" at bounding box center [559, 550] width 512 height 84
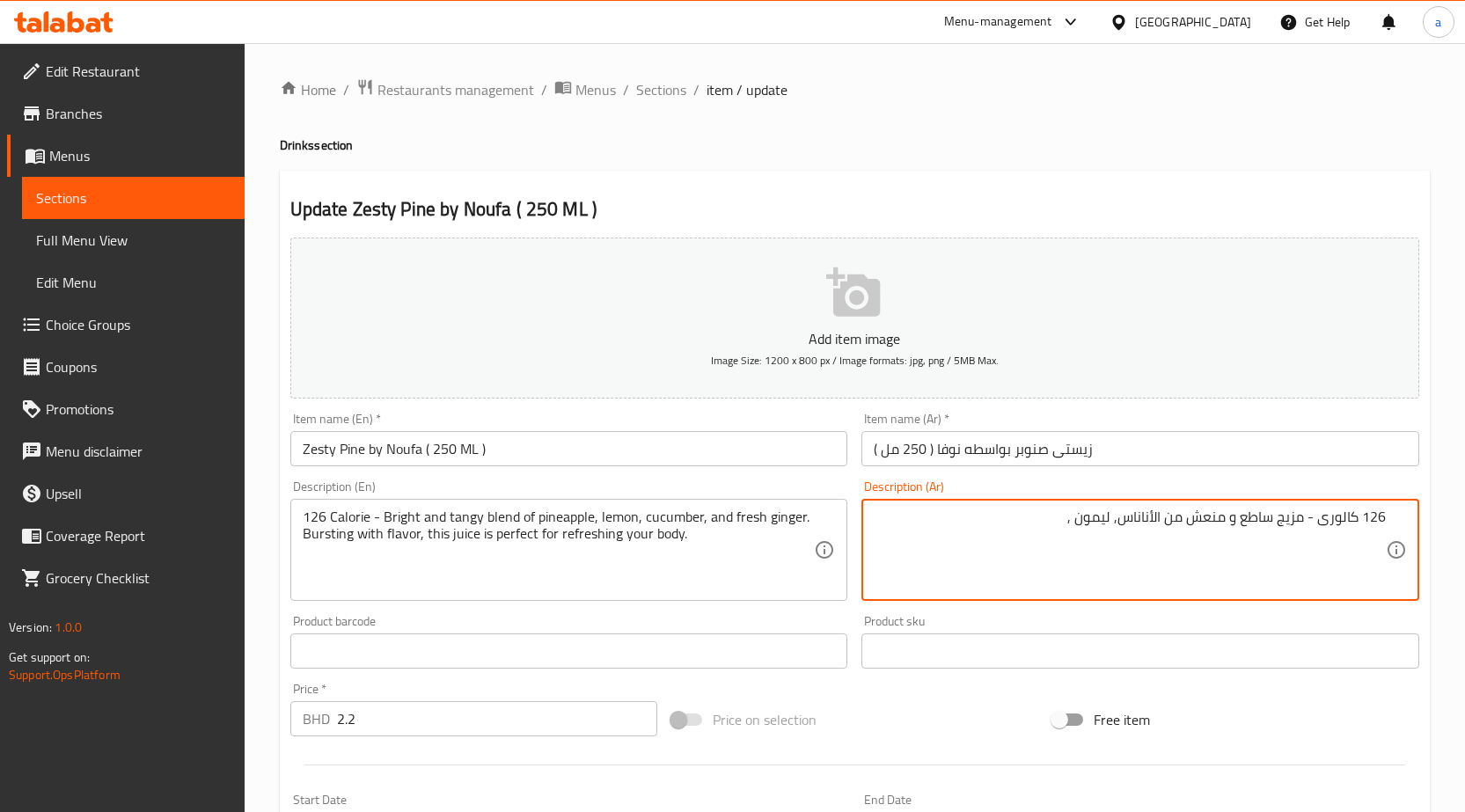
paste textarea "خيار"
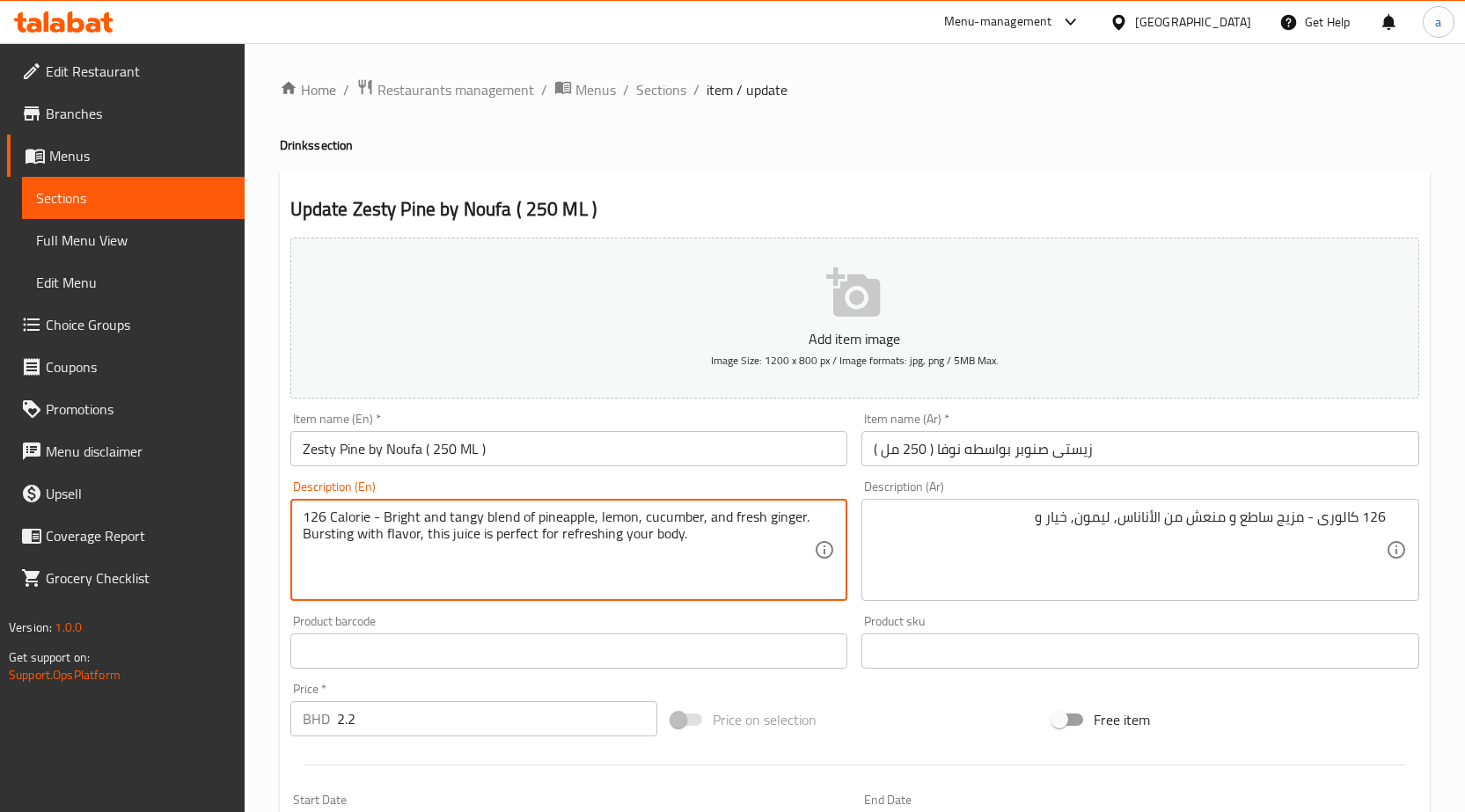
click at [781, 521] on textarea "126 Calorie - Bright and tangy blend of pineapple, lemon, cucumber, and fresh g…" at bounding box center [559, 550] width 512 height 84
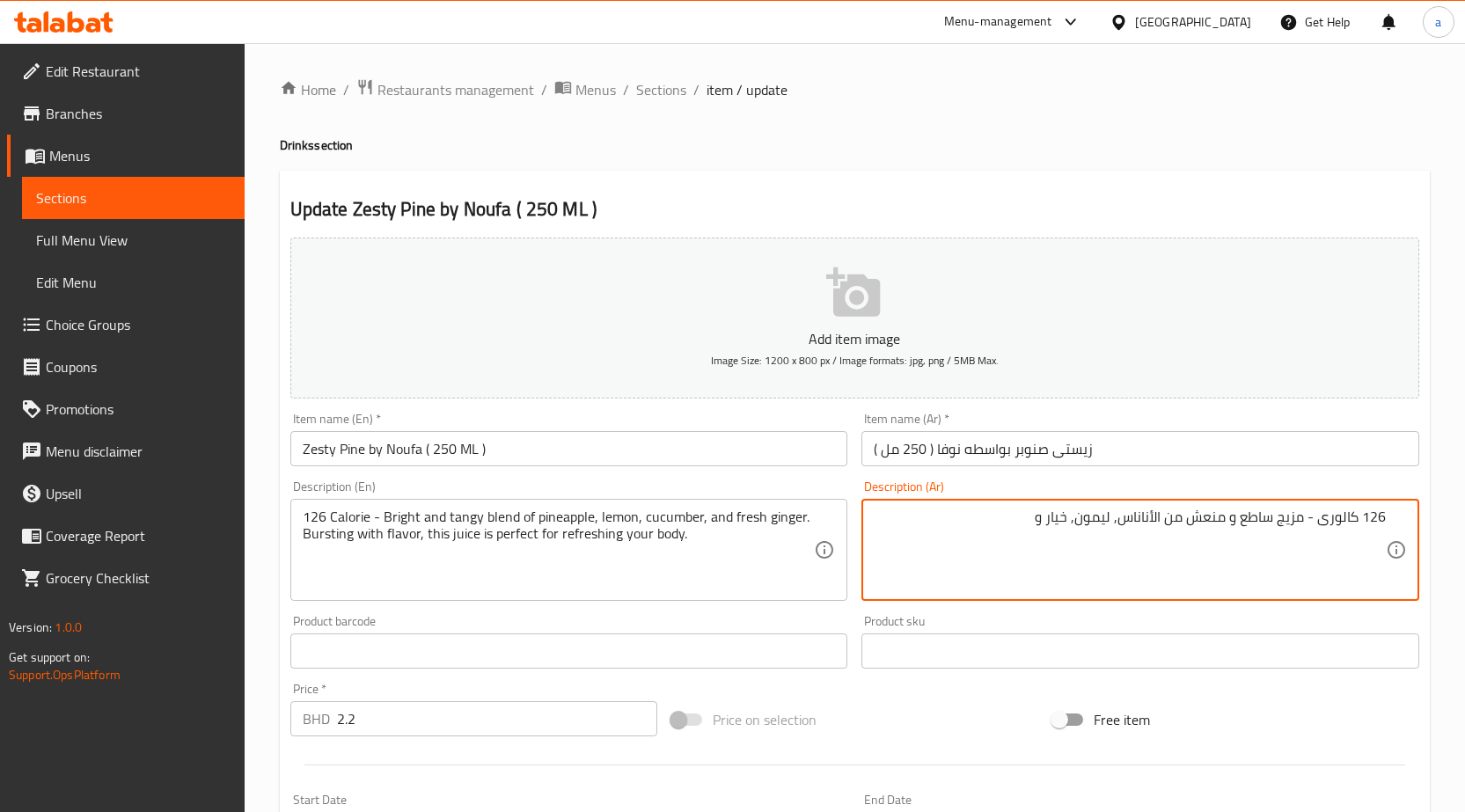
paste textarea "زنجبيل"
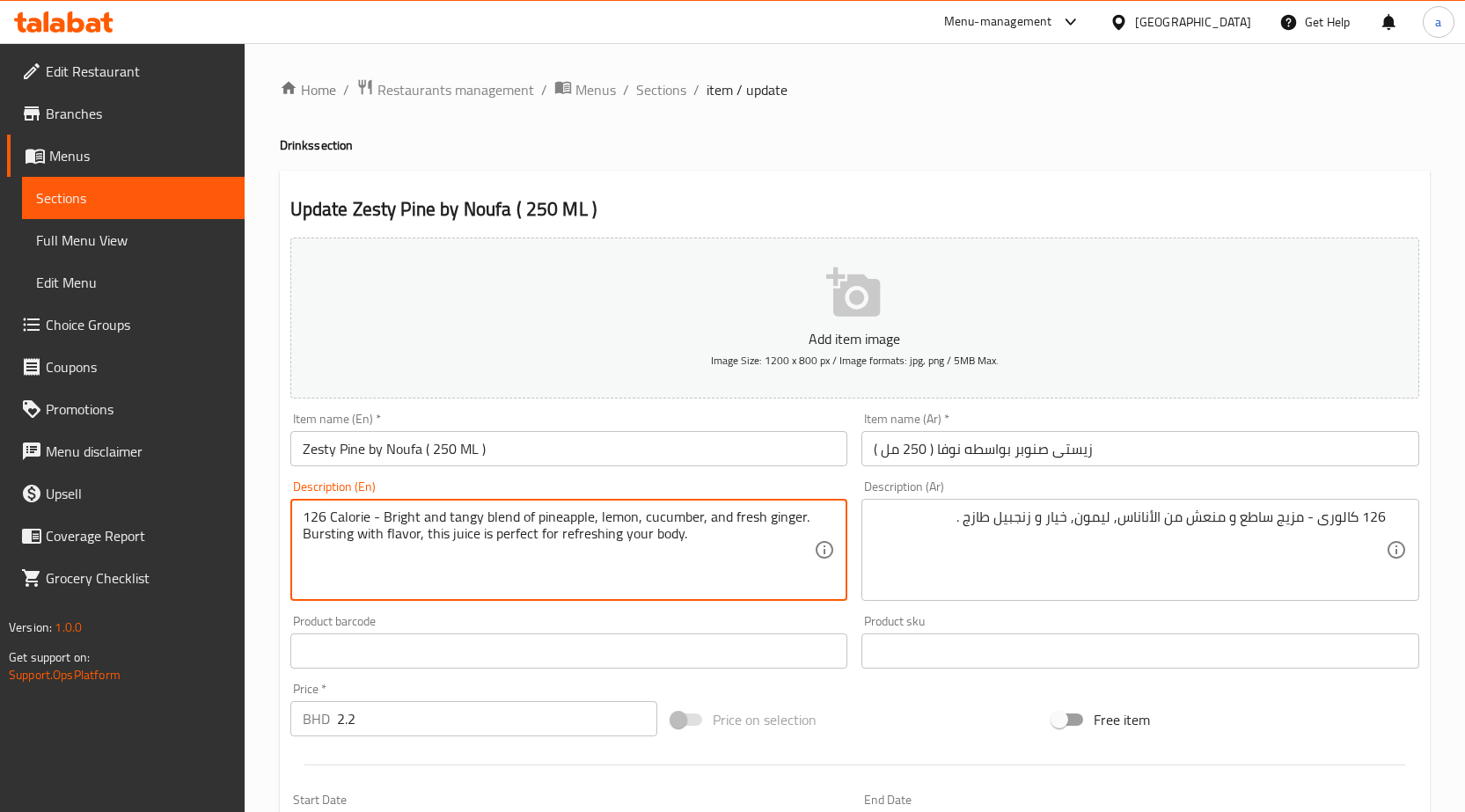
click at [321, 534] on textarea "126 Calorie - Bright and tangy blend of pineapple, lemon, cucumber, and fresh g…" at bounding box center [559, 550] width 512 height 84
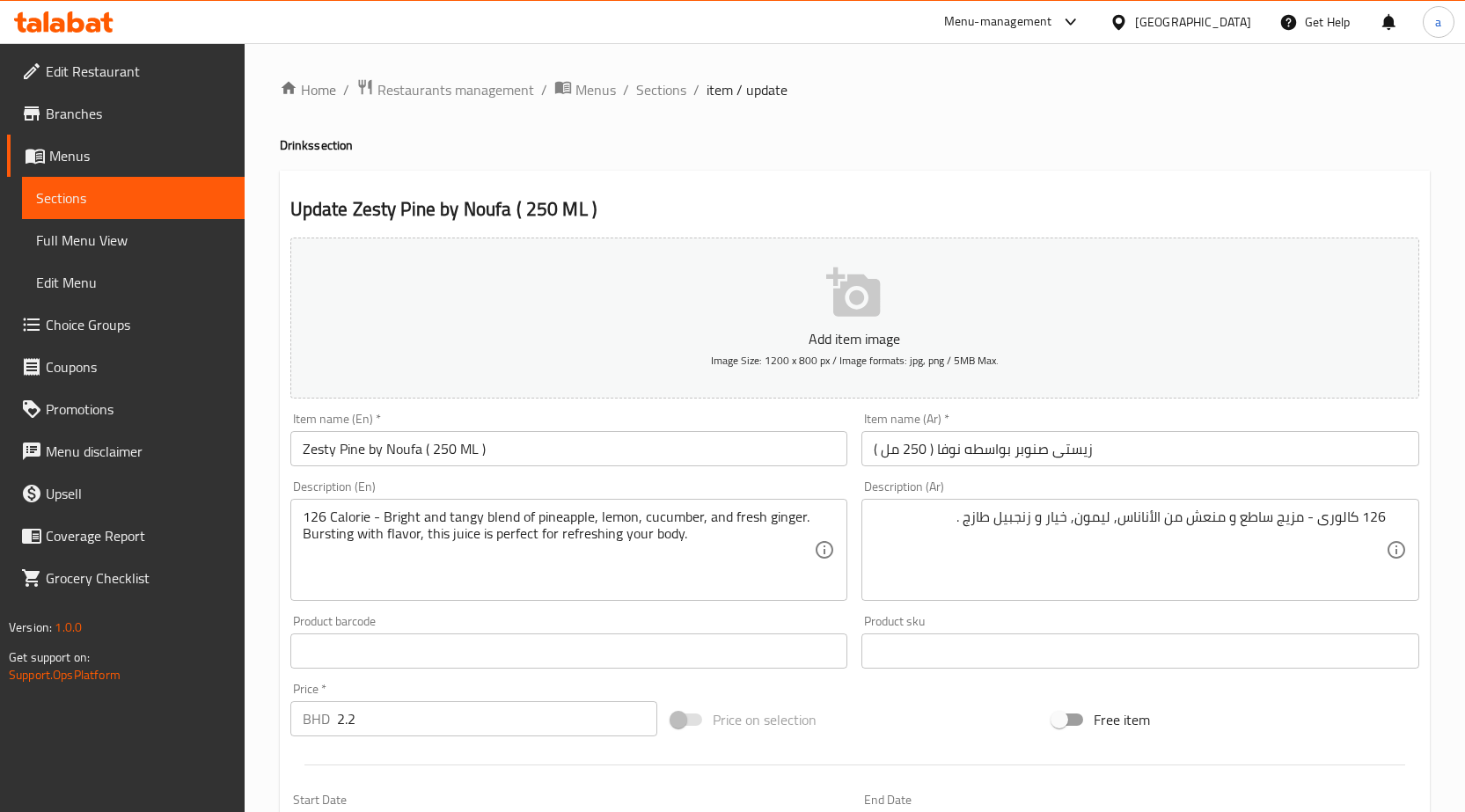
click at [372, 530] on textarea "126 Calorie - Bright and tangy blend of pineapple, lemon, cucumber, and fresh g…" at bounding box center [559, 550] width 512 height 84
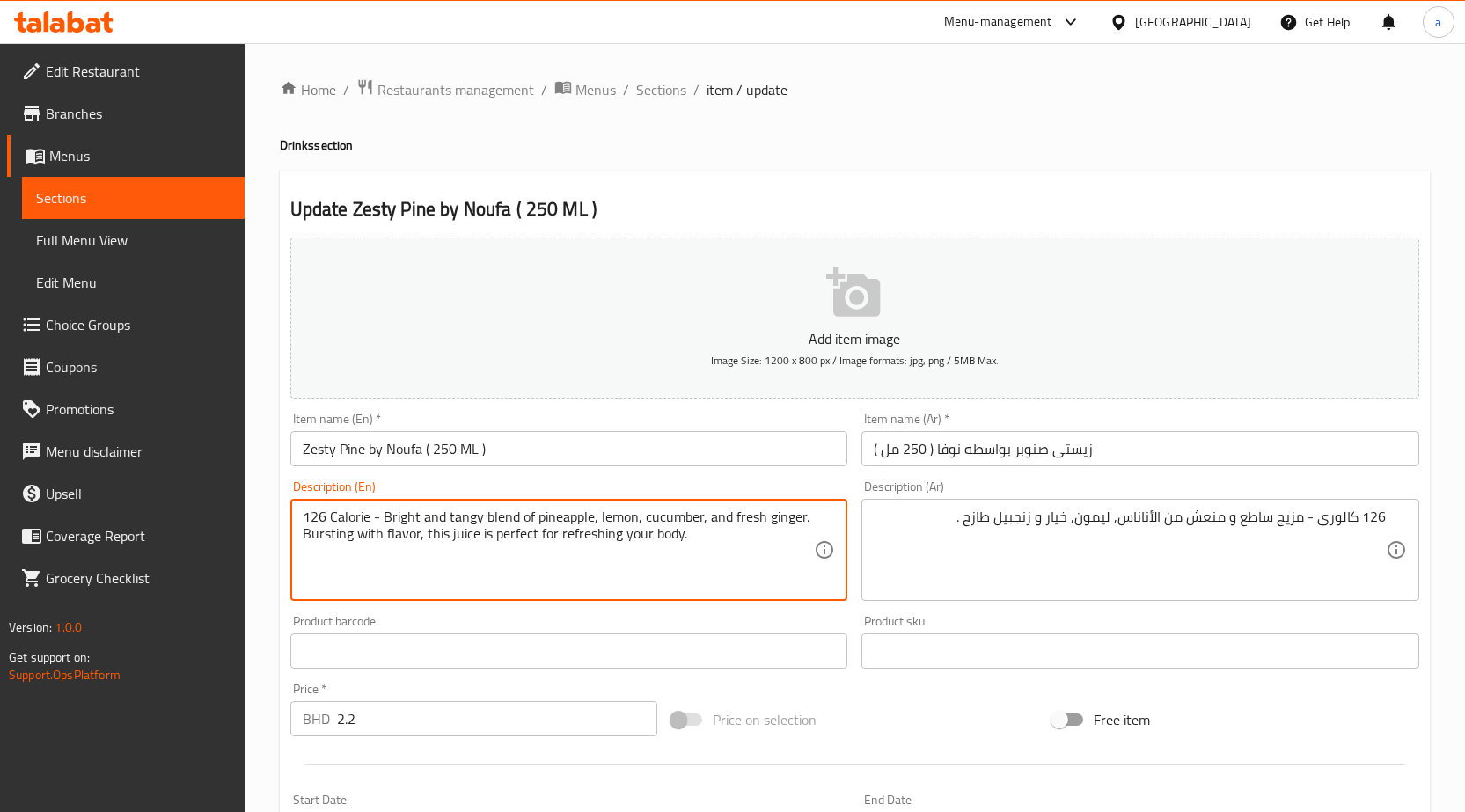
click at [372, 530] on textarea "126 Calorie - Bright and tangy blend of pineapple, lemon, cucumber, and fresh g…" at bounding box center [559, 550] width 512 height 84
click at [798, 519] on textarea "126 Calorie - Bright and tangy blend of pineapple, lemon, cucumber, and fresh g…" at bounding box center [559, 550] width 512 height 84
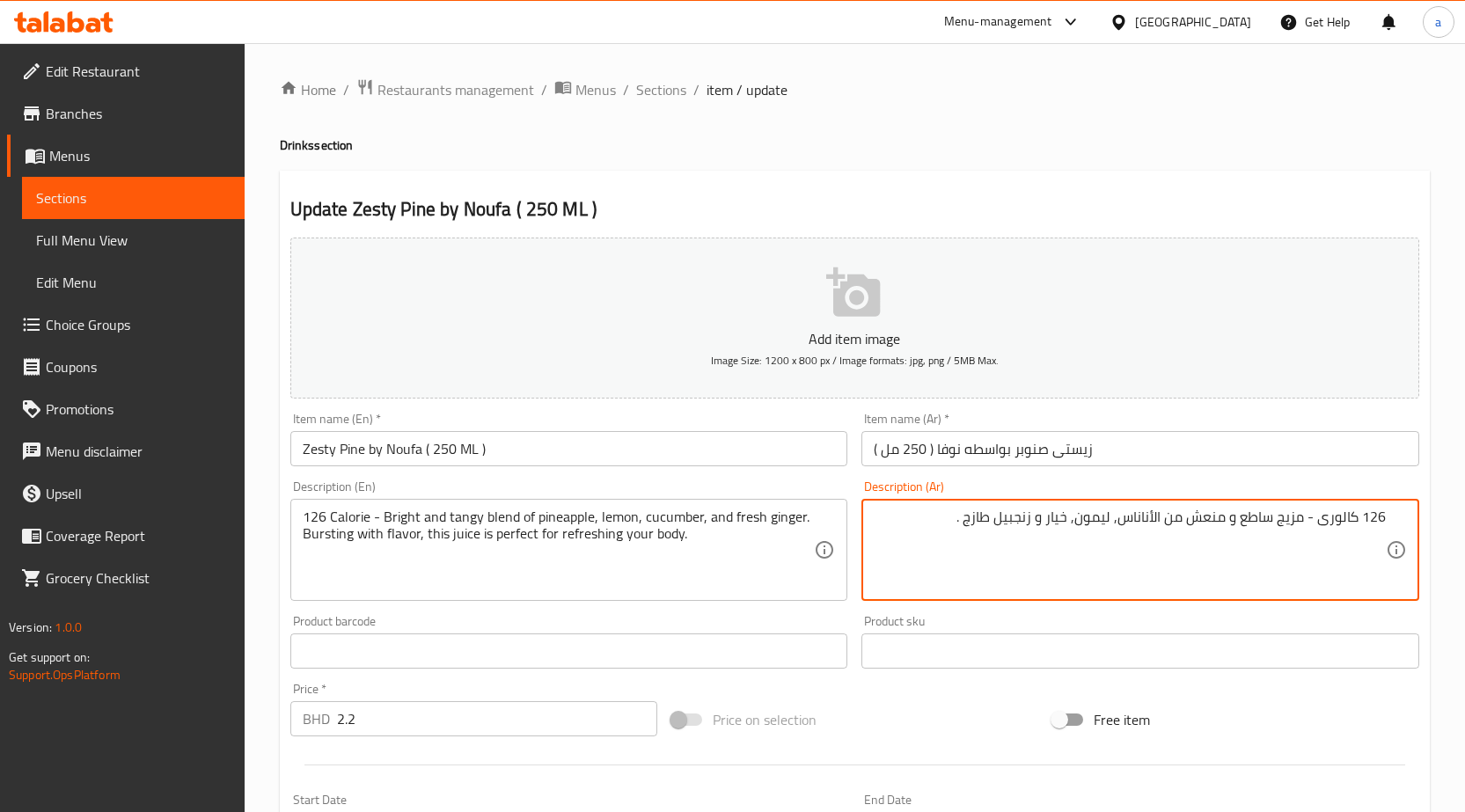
drag, startPoint x: 939, startPoint y: 525, endPoint x: 996, endPoint y: 529, distance: 57.1
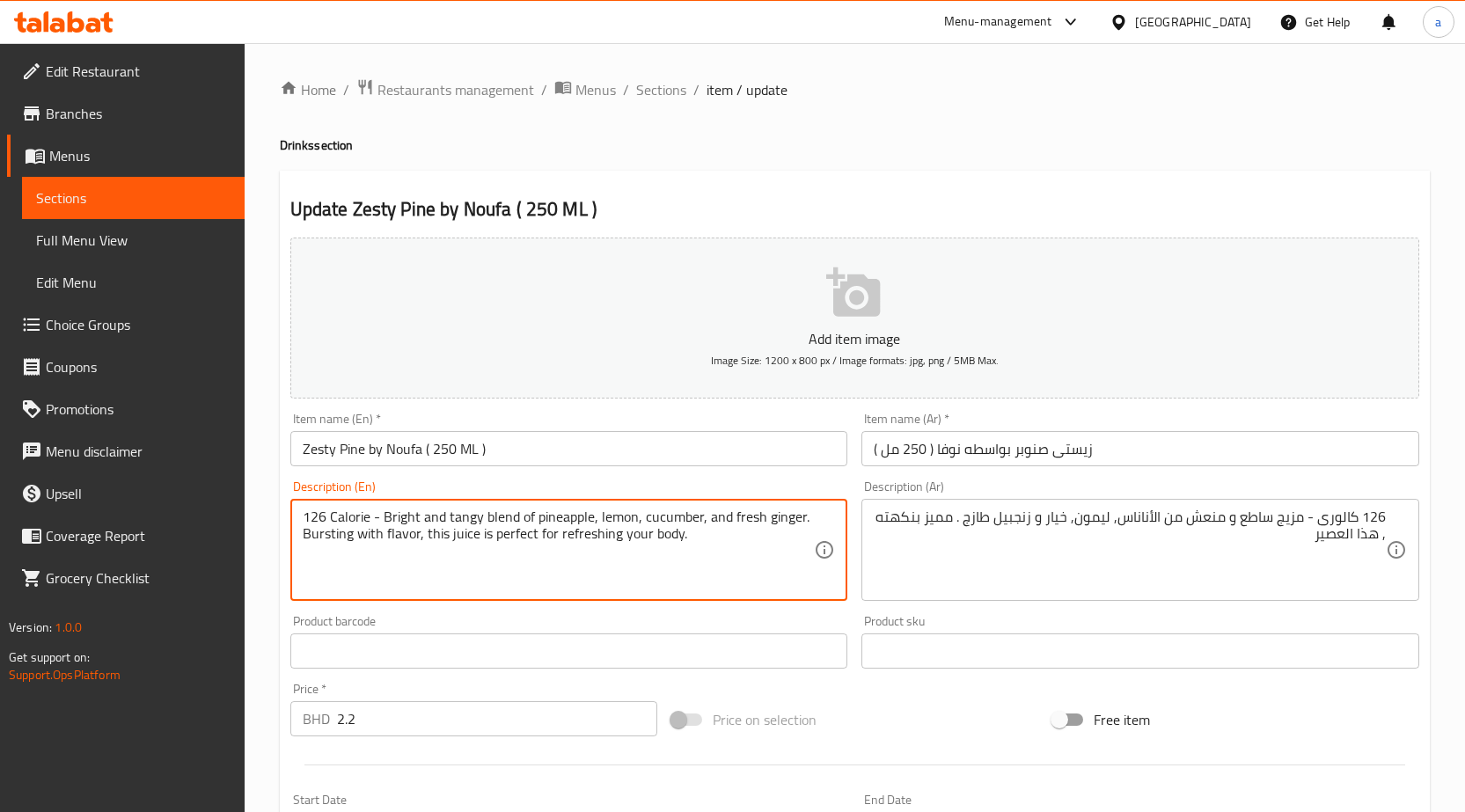
click at [502, 532] on textarea "126 Calorie - Bright and tangy blend of pineapple, lemon, cucumber, and fresh g…" at bounding box center [559, 550] width 512 height 84
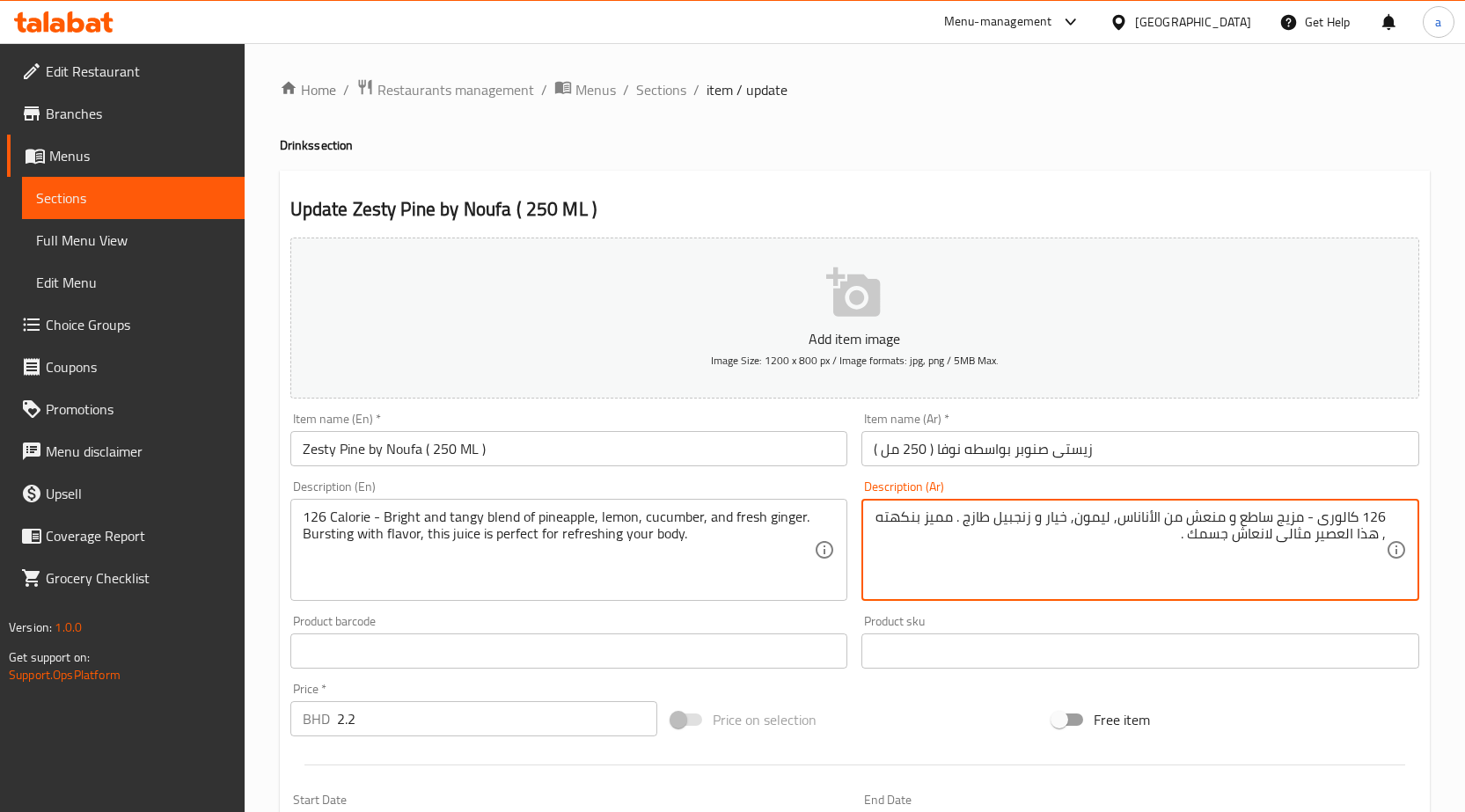
scroll to position [352, 0]
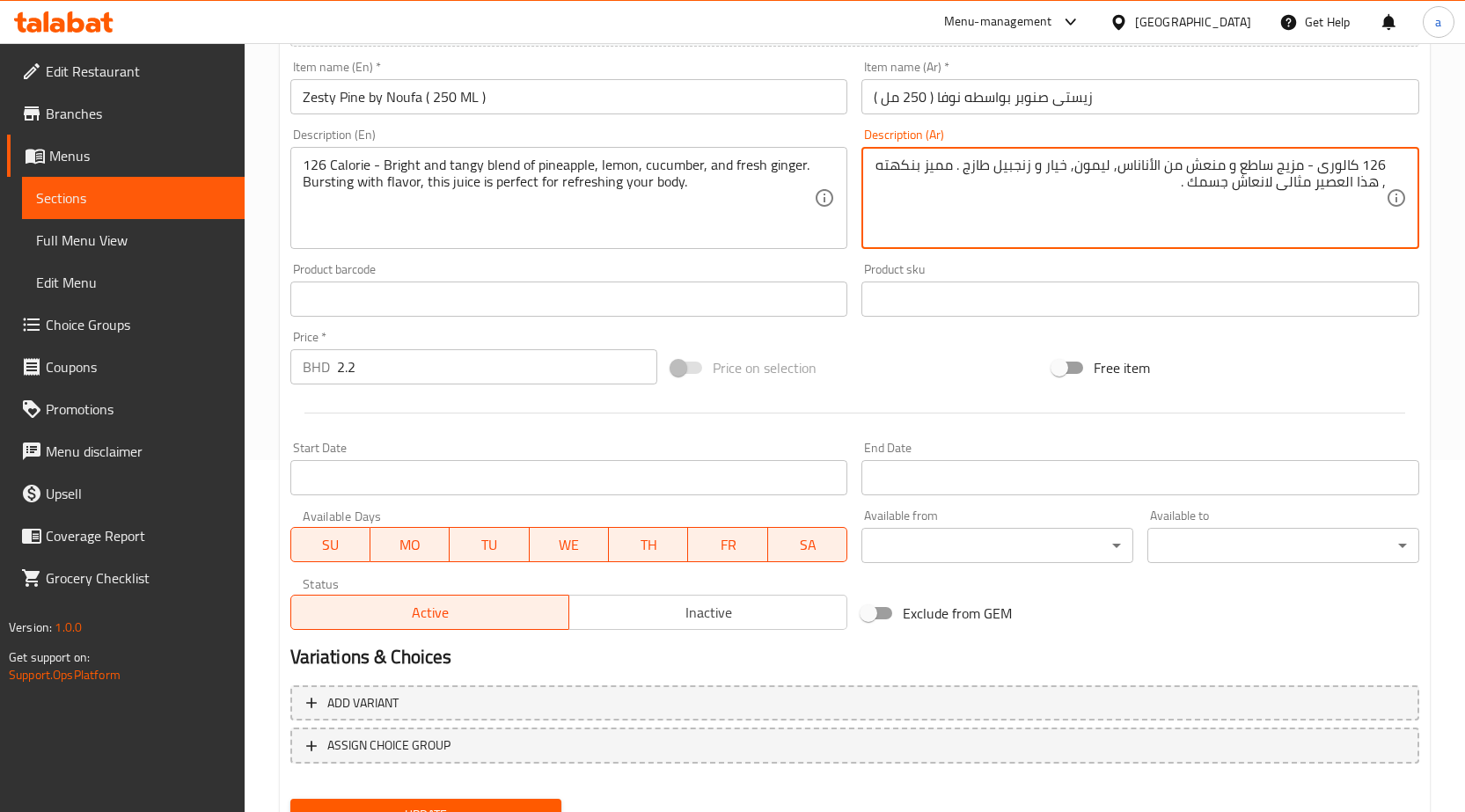
type textarea "126 كالورى - مزيج ساطع و منعش من الأناناس, ليمون, خيار و زنجبيل طازج . مميز بنك…"
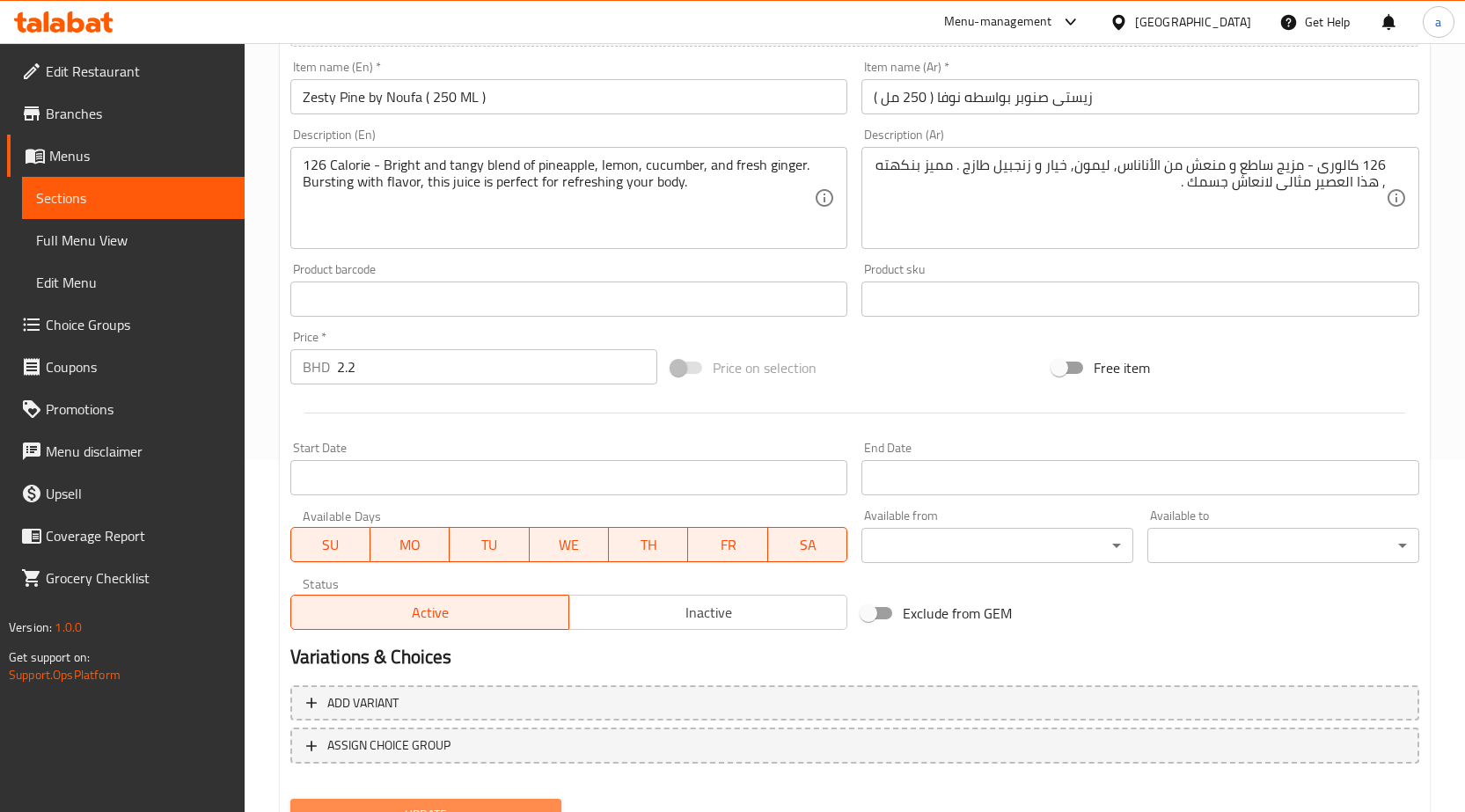
click at [480, 737] on span "Update" at bounding box center [427, 815] width 244 height 22
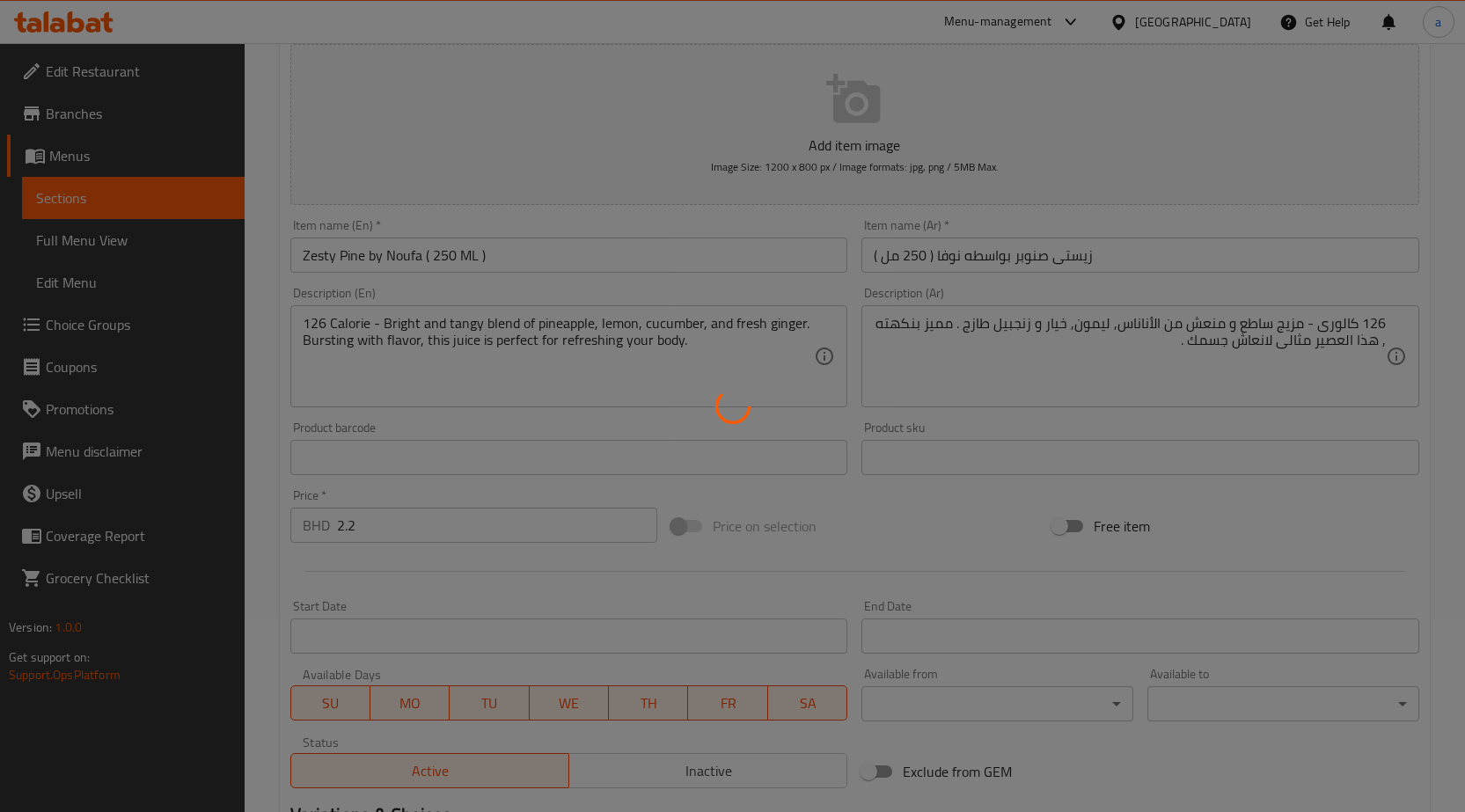
scroll to position [0, 0]
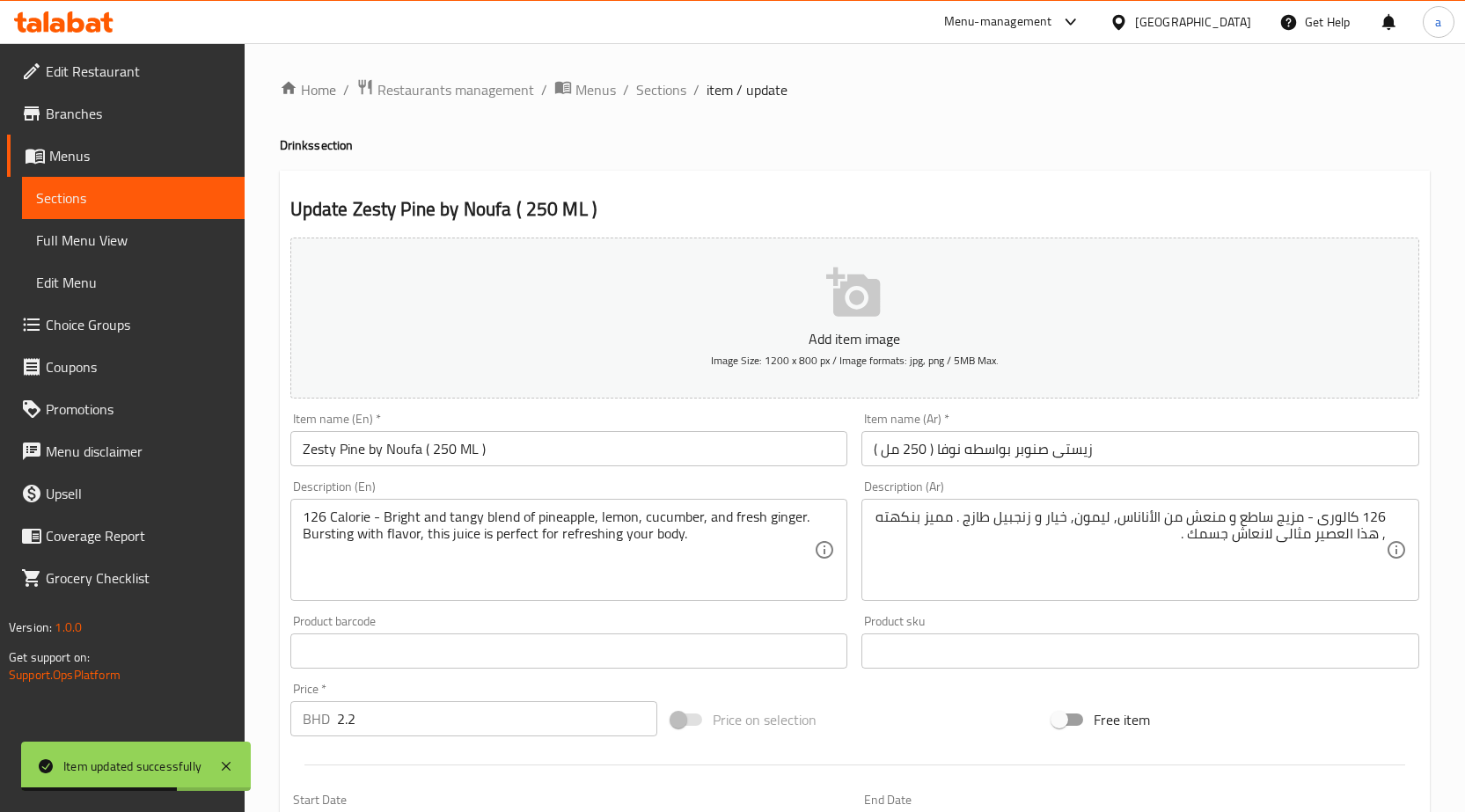
click at [571, 463] on input "Zesty Pine by Noufa ( 250 ML )" at bounding box center [569, 449] width 558 height 35
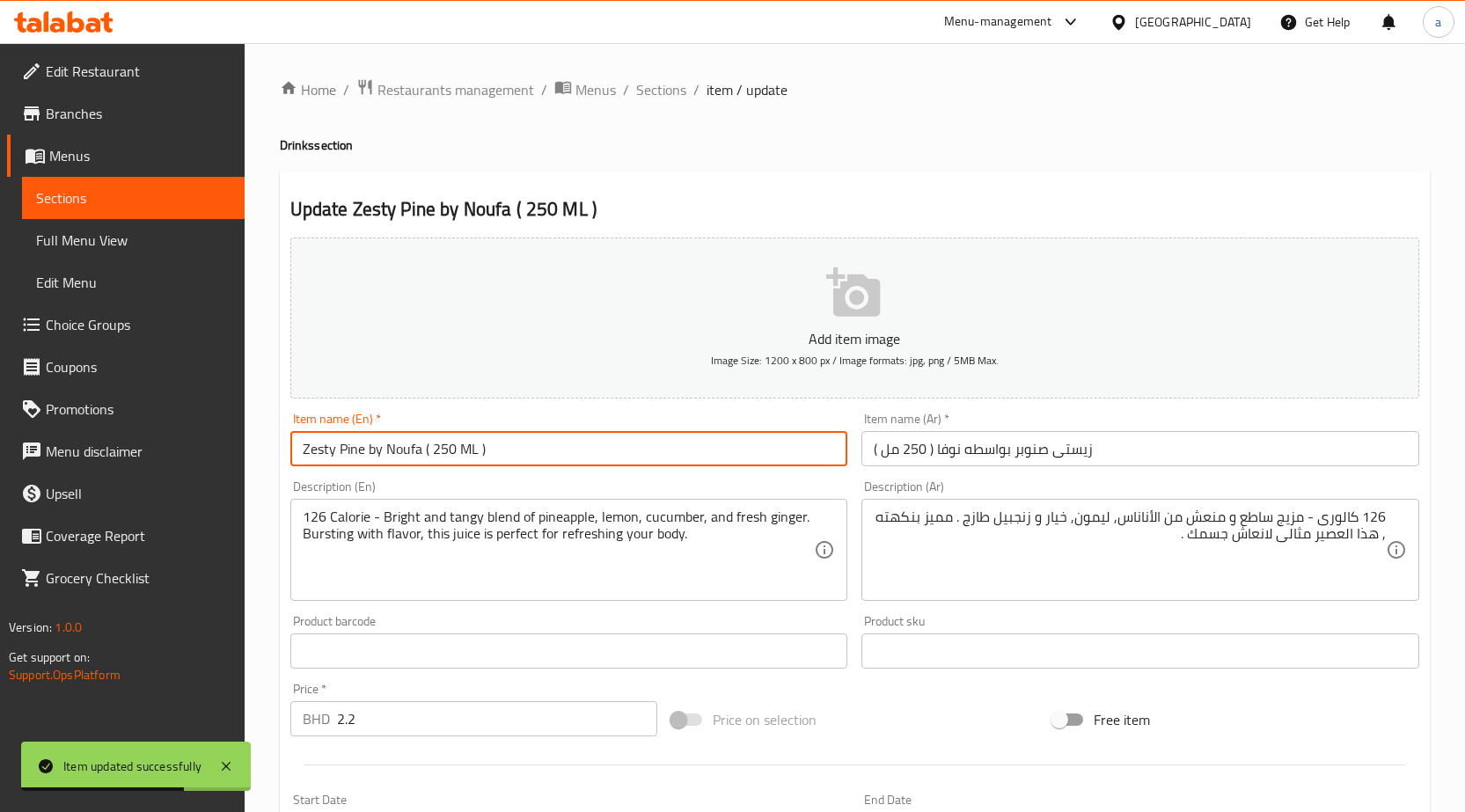
click at [571, 463] on input "Zesty Pine by Noufa ( 250 ML )" at bounding box center [569, 449] width 558 height 35
click at [659, 95] on span "Sections" at bounding box center [661, 89] width 50 height 21
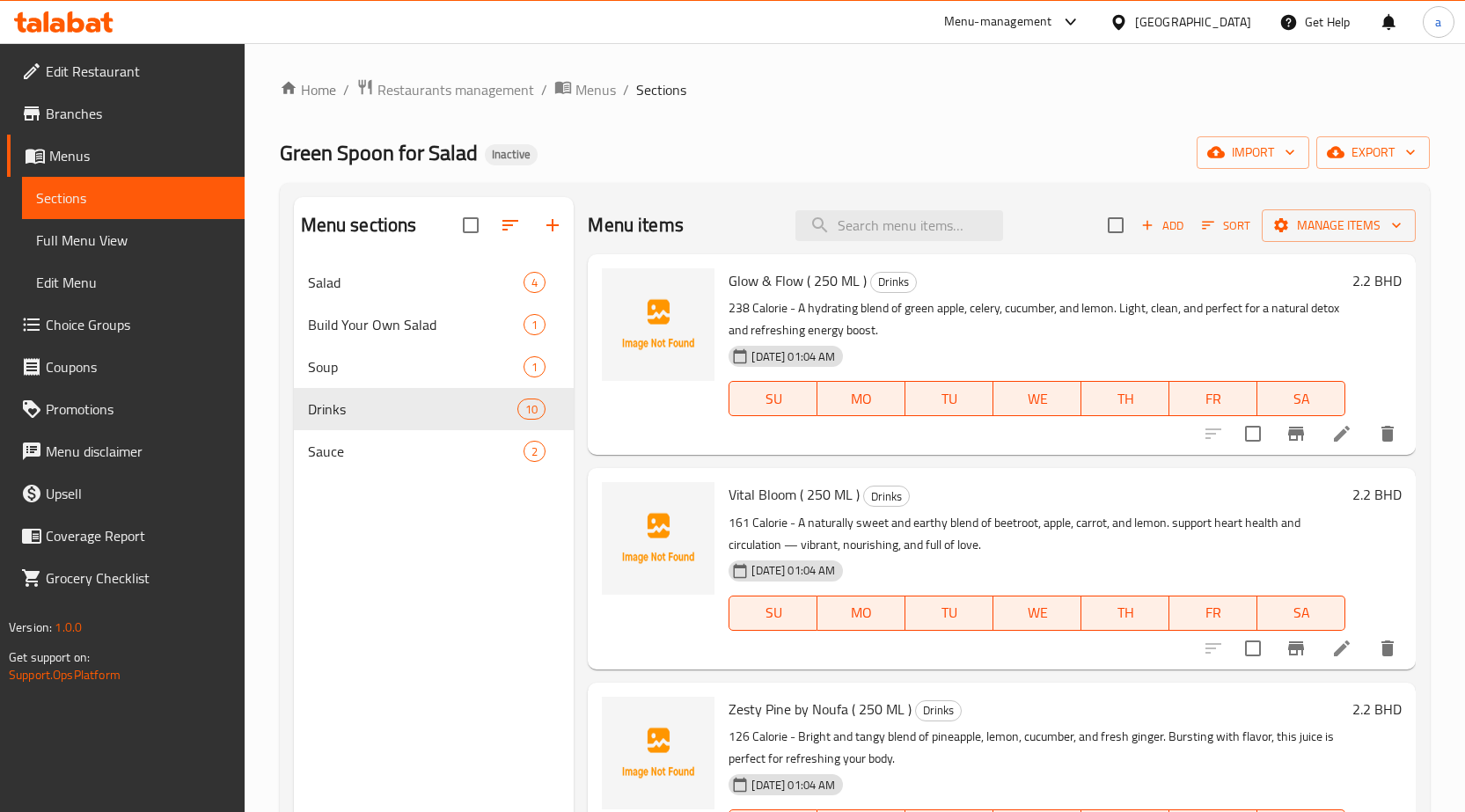
click at [1341, 637] on li at bounding box center [1341, 648] width 49 height 32
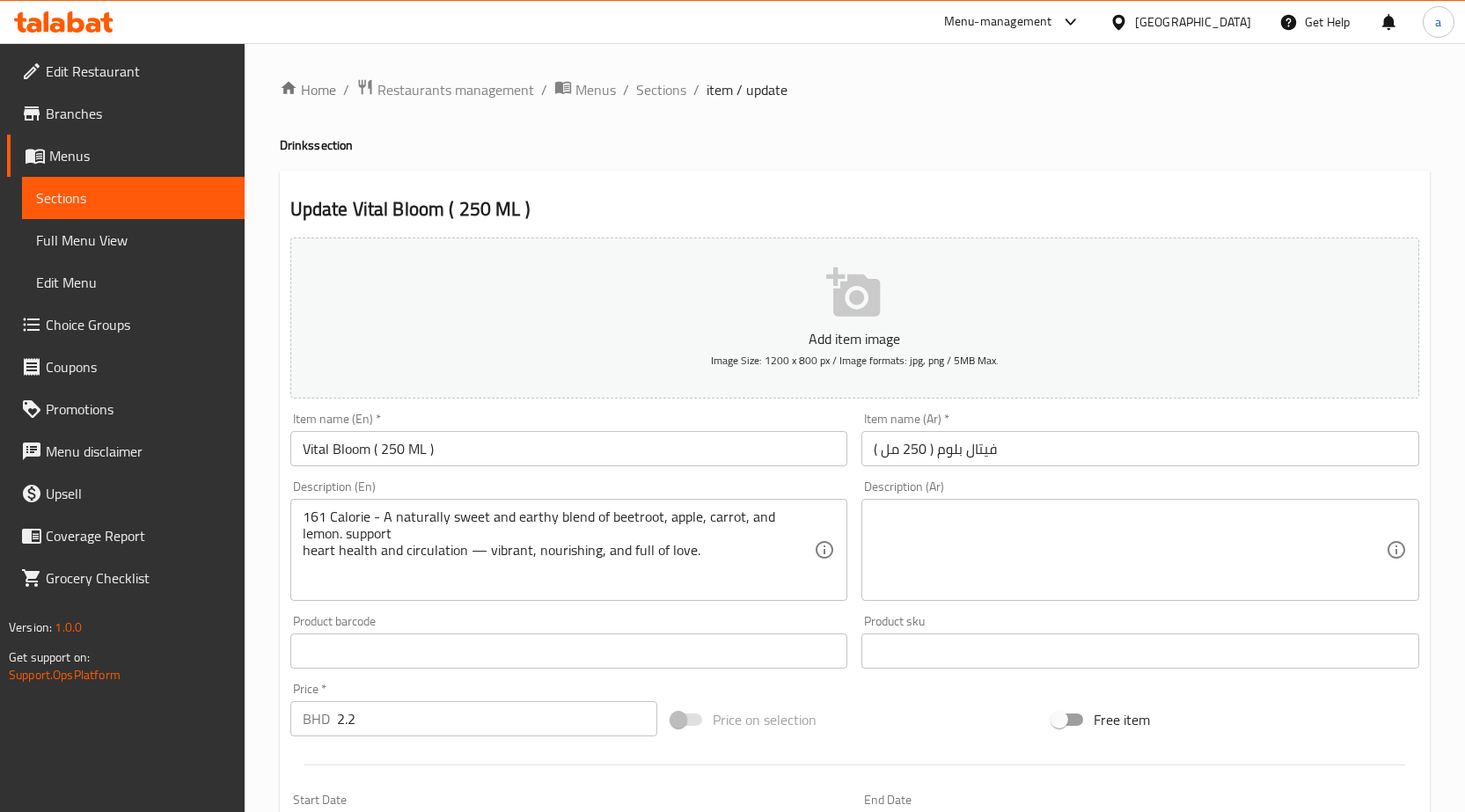
click at [996, 535] on textarea at bounding box center [1129, 550] width 512 height 84
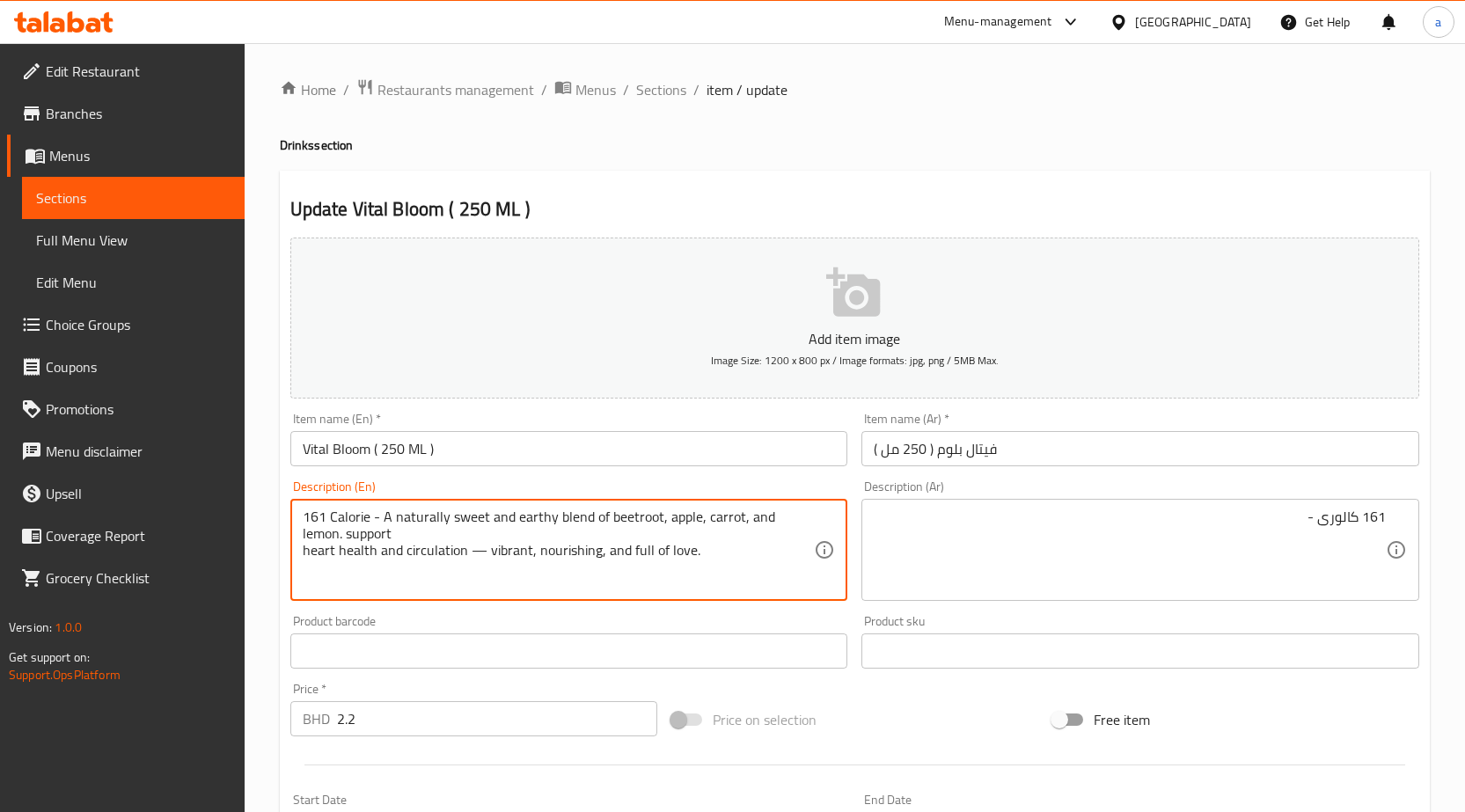
click at [536, 508] on textarea "161 Calorie - A naturally sweet and earthy blend of beetroot, apple, carrot, an…" at bounding box center [559, 550] width 512 height 84
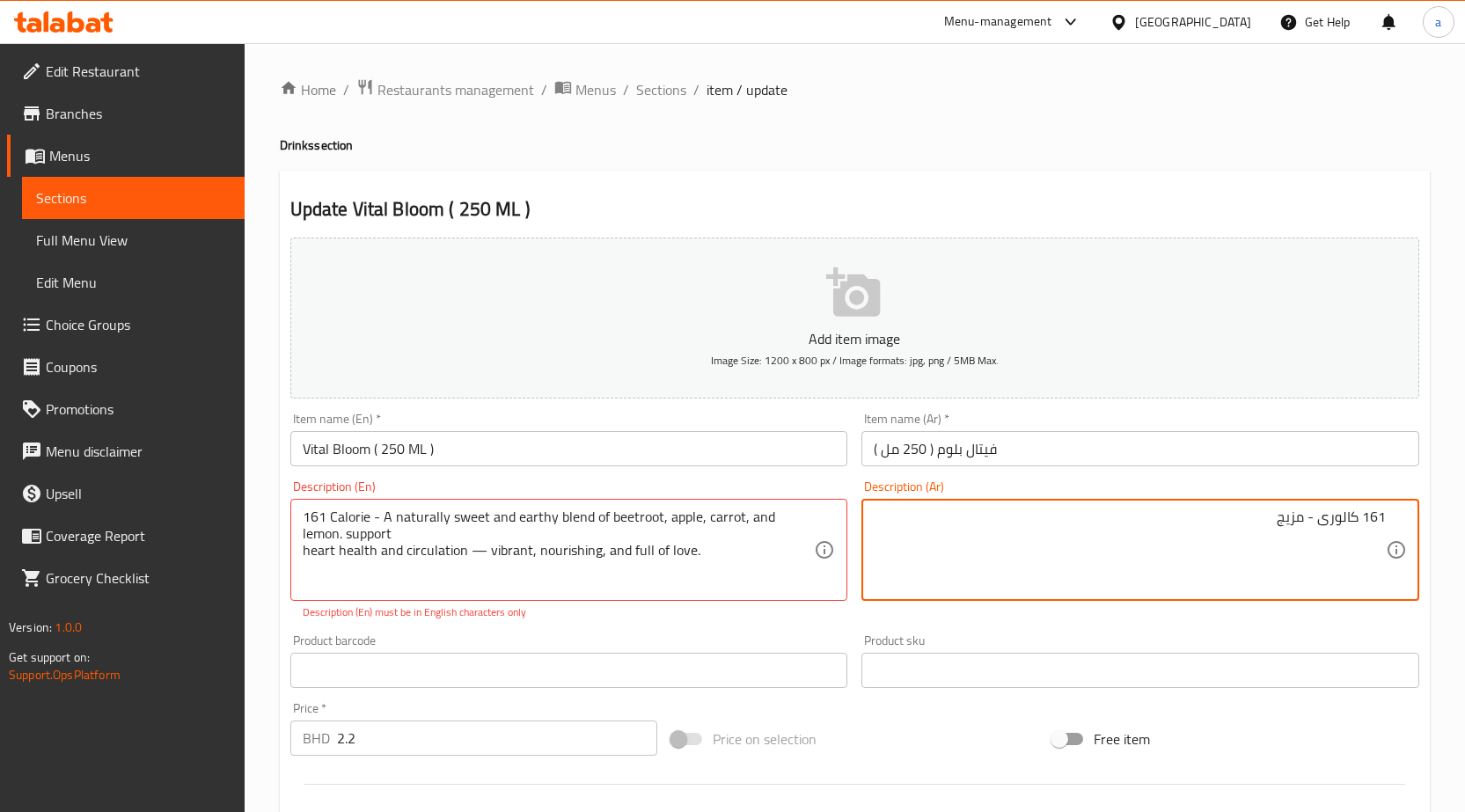
paste textarea "earthy"
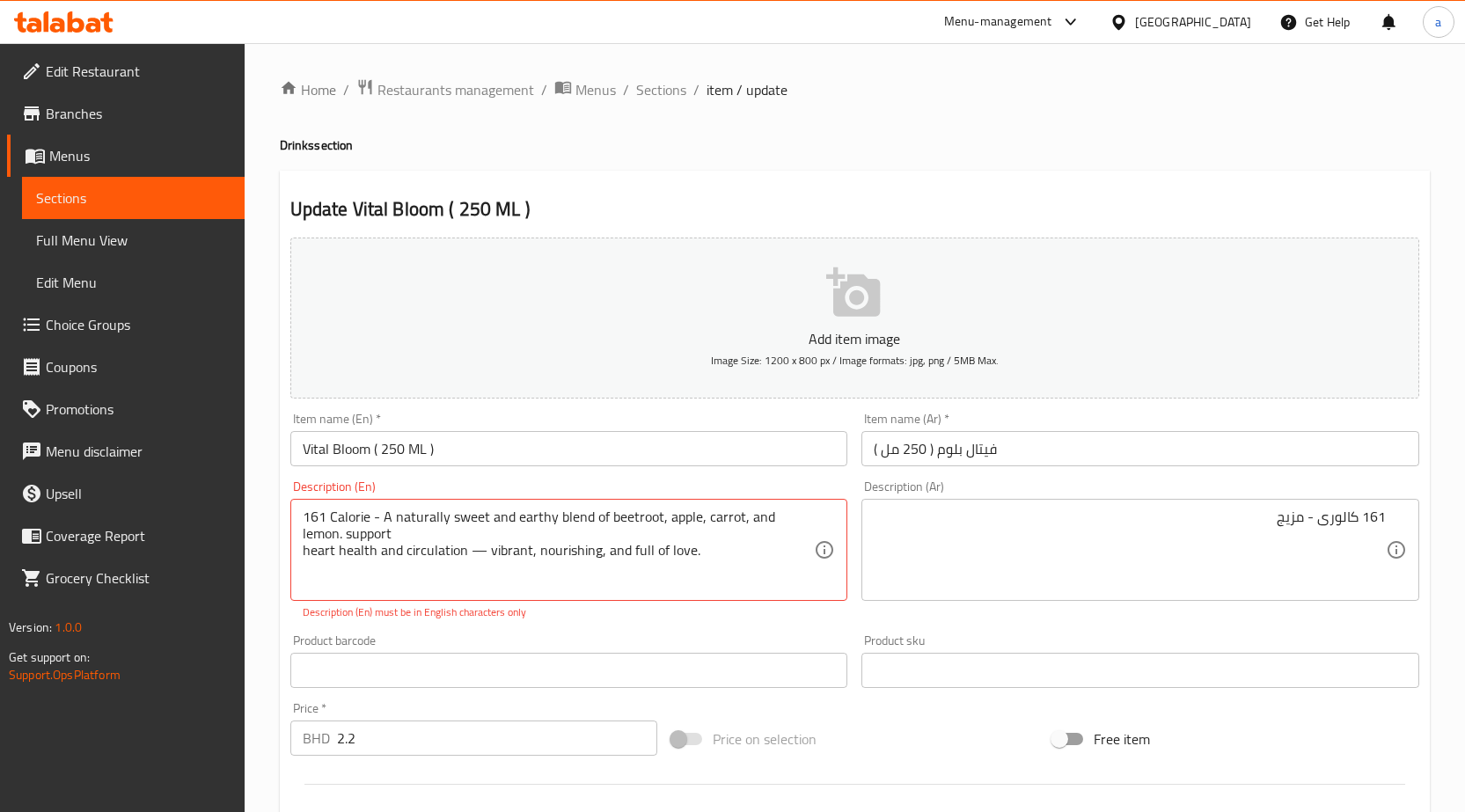
click at [1235, 609] on div "Description (Ar) 161 كالورى - مزيج Description (Ar)" at bounding box center [1140, 550] width 572 height 154
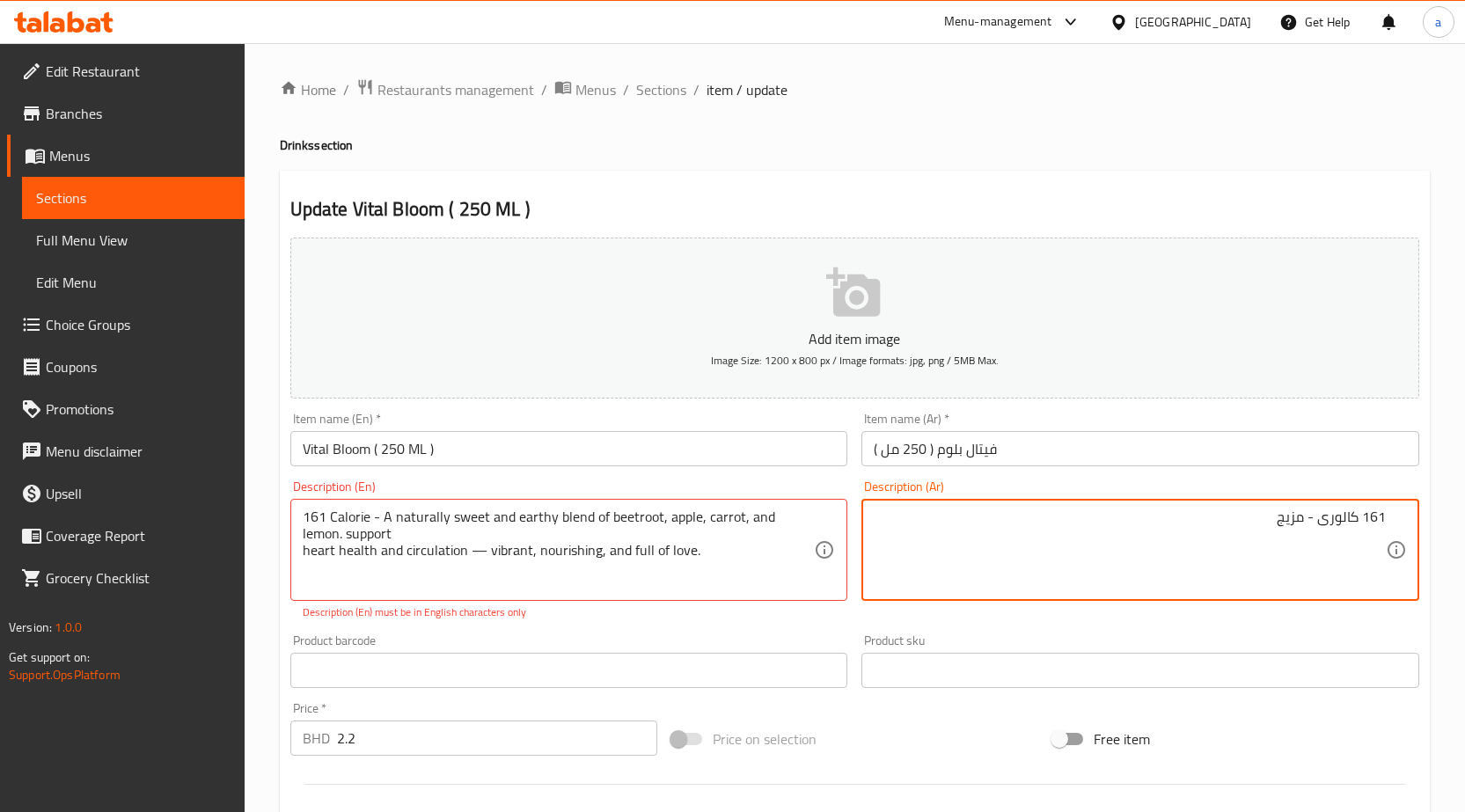
paste textarea "ترابي"
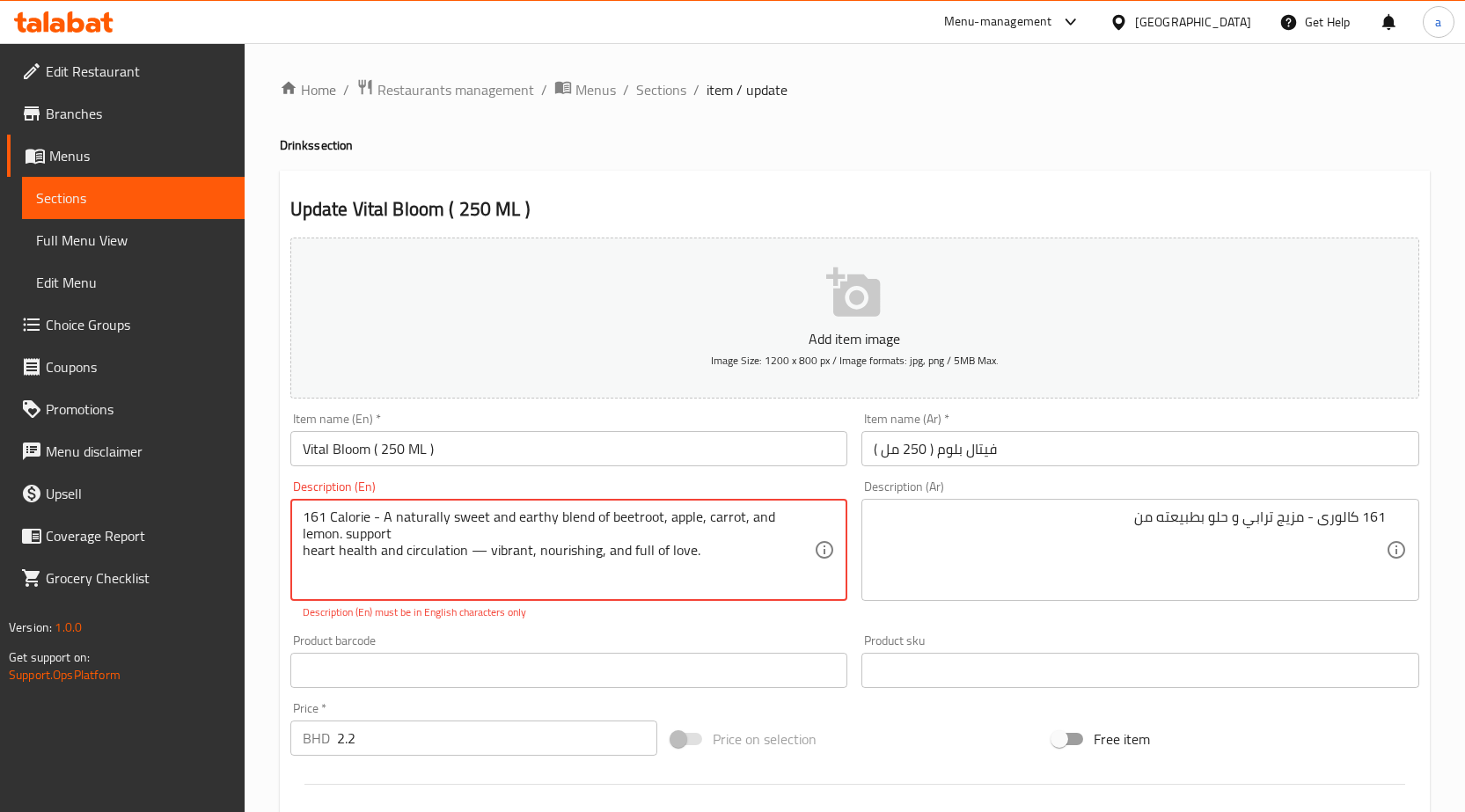
click at [632, 521] on textarea "161 Calorie - A naturally sweet and earthy blend of beetroot, apple, carrot, an…" at bounding box center [559, 550] width 512 height 84
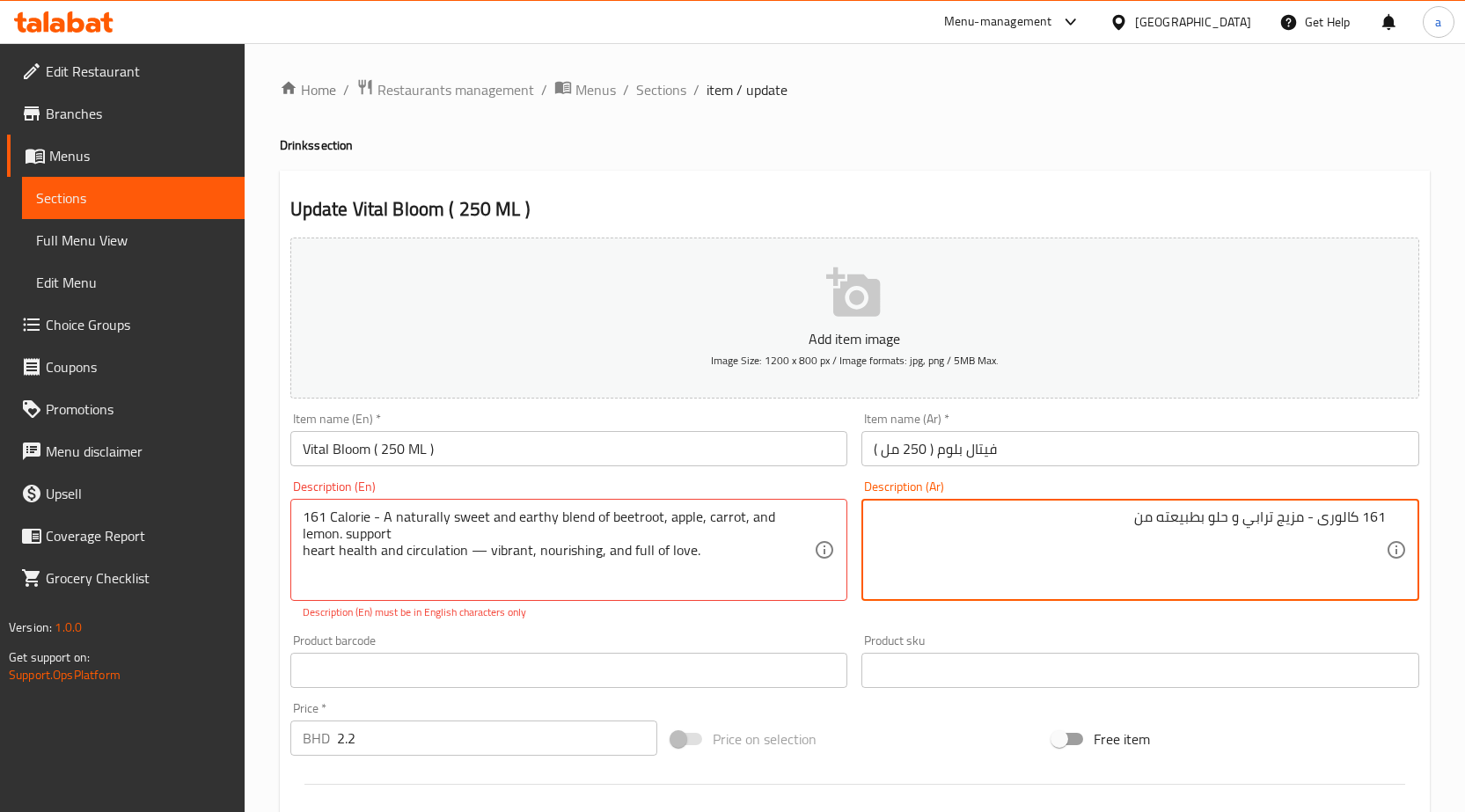
paste textarea "سلطة بنجر"
click at [1124, 510] on textarea "161 كالورى - مزيج ترابي و حلو بطبيعته من سلطة بنجر" at bounding box center [1129, 550] width 512 height 84
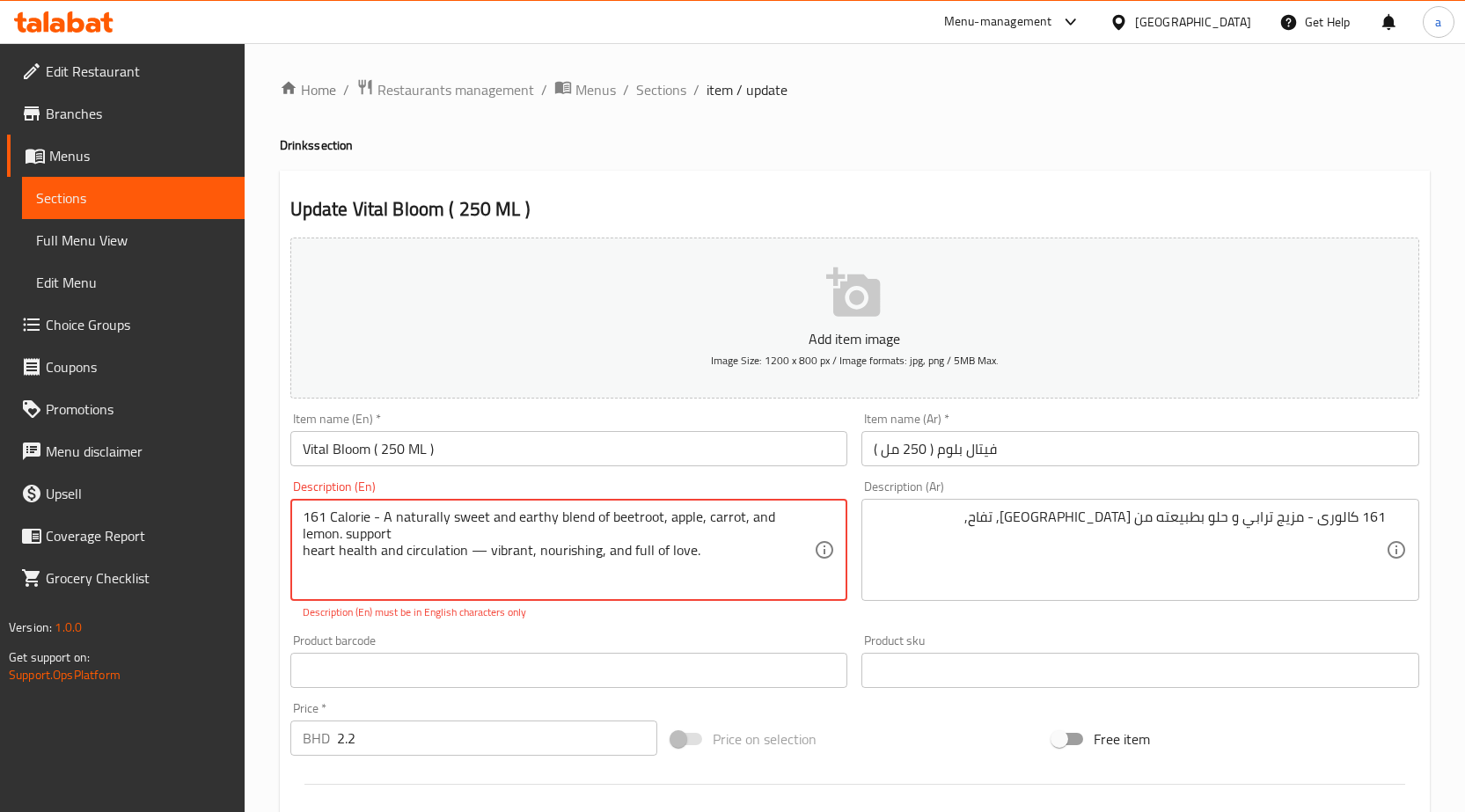
click at [719, 517] on textarea "161 Calorie - A naturally sweet and earthy blend of beetroot, apple, carrot, an…" at bounding box center [559, 550] width 512 height 84
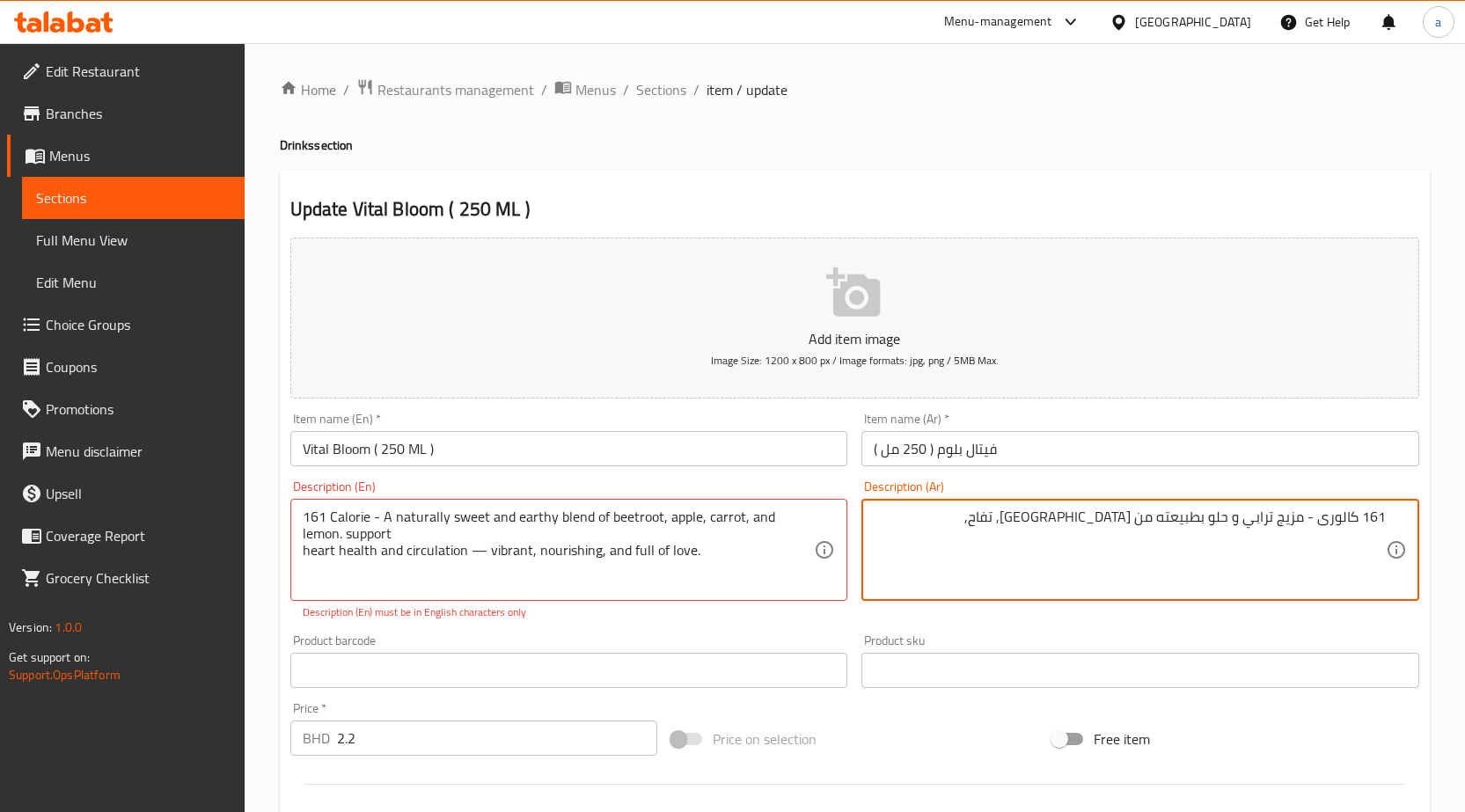
paste textarea "جزر"
type textarea "161 كالورى - مزيج ترابي و حلو بطبيعته من بنجر, تفاح, جزر و ليمون"
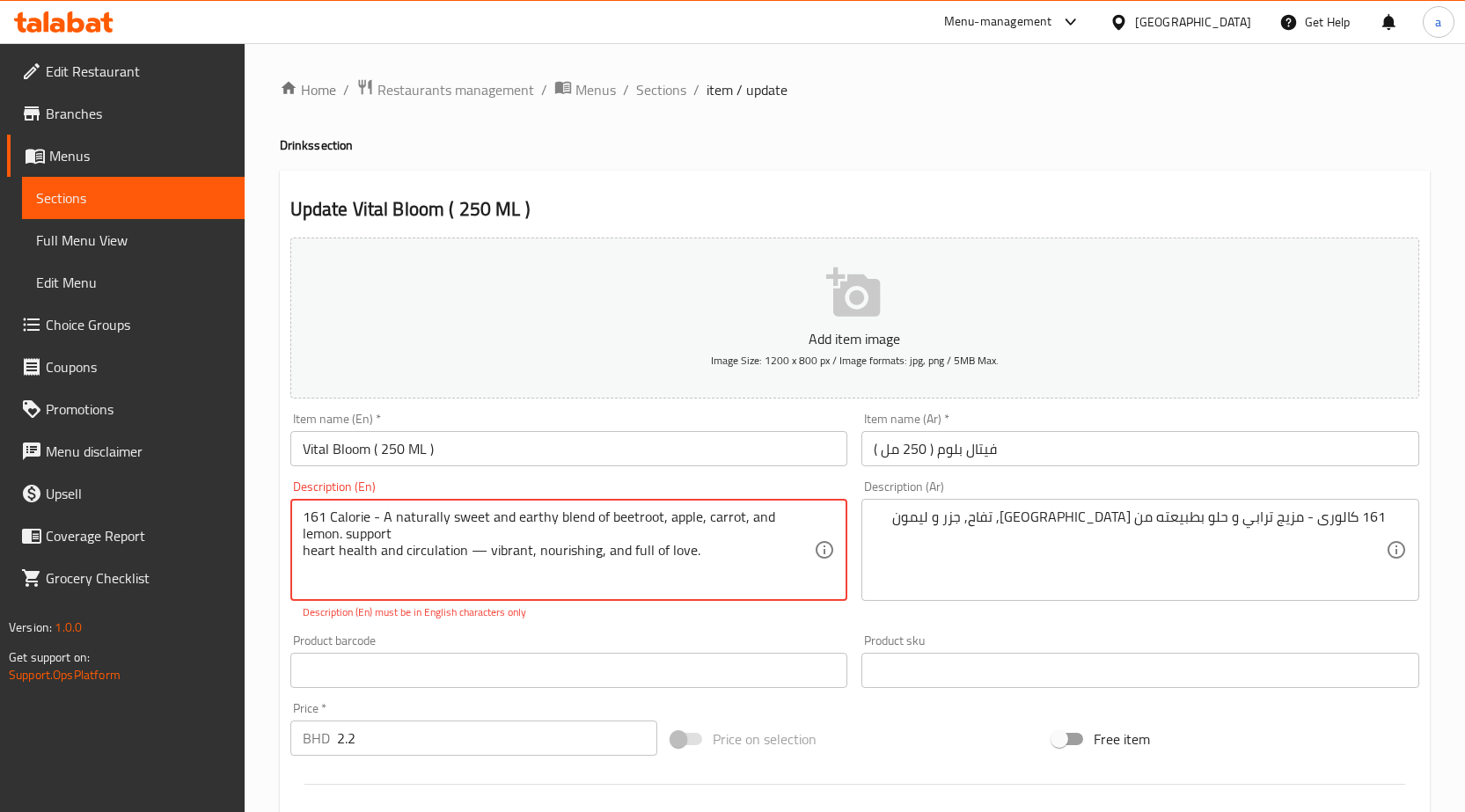
click at [319, 541] on textarea "161 Calorie - A naturally sweet and earthy blend of beetroot, apple, carrot, an…" at bounding box center [559, 550] width 512 height 84
click at [320, 533] on textarea "161 Calorie - A naturally sweet and earthy blend of beetroot, apple, carrot, an…" at bounding box center [559, 550] width 512 height 84
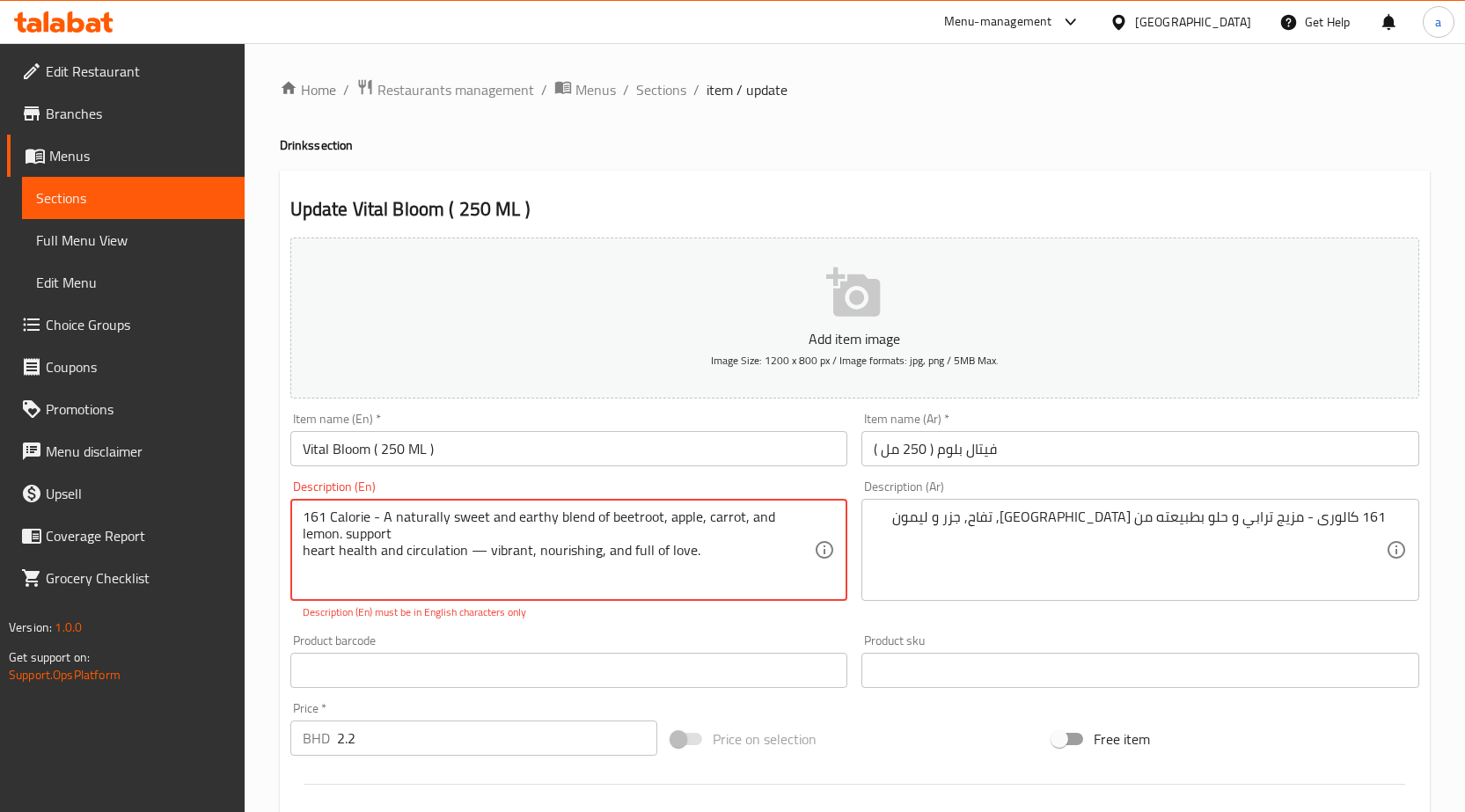
click at [325, 535] on textarea "161 Calorie - A naturally sweet and earthy blend of beetroot, apple, carrot, an…" at bounding box center [559, 550] width 512 height 84
drag, startPoint x: 492, startPoint y: 539, endPoint x: 428, endPoint y: 535, distance: 64.1
click at [428, 535] on textarea "161 Calorie - A naturally sweet and earthy blend of beetroot, apple, carrot, an…" at bounding box center [559, 550] width 512 height 84
click at [412, 532] on textarea "161 Calorie - A naturally sweet and earthy blend of beetroot, apple, carrot, an…" at bounding box center [559, 550] width 512 height 84
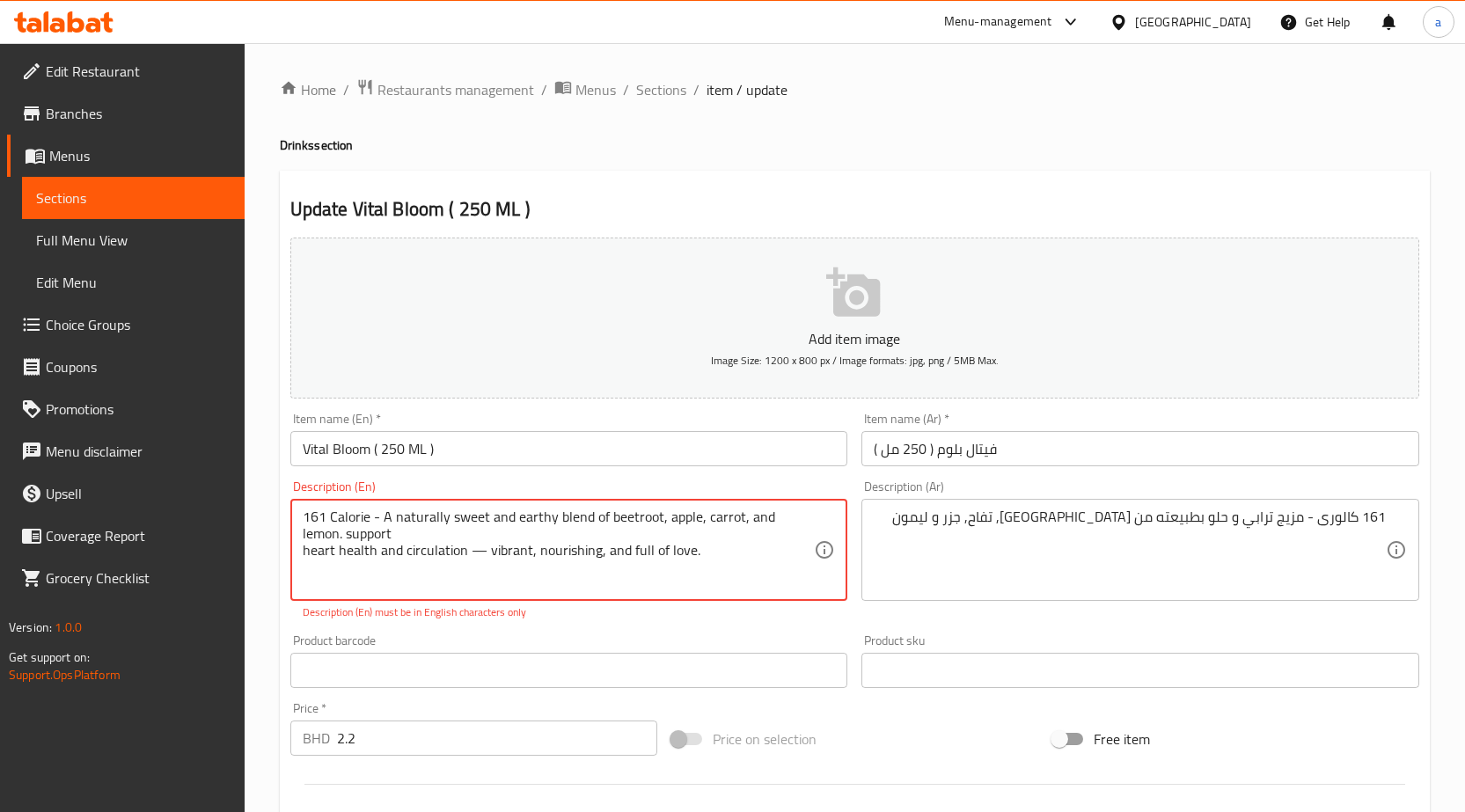
click at [412, 532] on textarea "161 Calorie - A naturally sweet and earthy blend of beetroot, apple, carrot, an…" at bounding box center [559, 550] width 512 height 84
click at [329, 532] on textarea "161 Calorie - A naturally sweet and earthy blend of beetroot, apple, carrot, an…" at bounding box center [559, 550] width 512 height 84
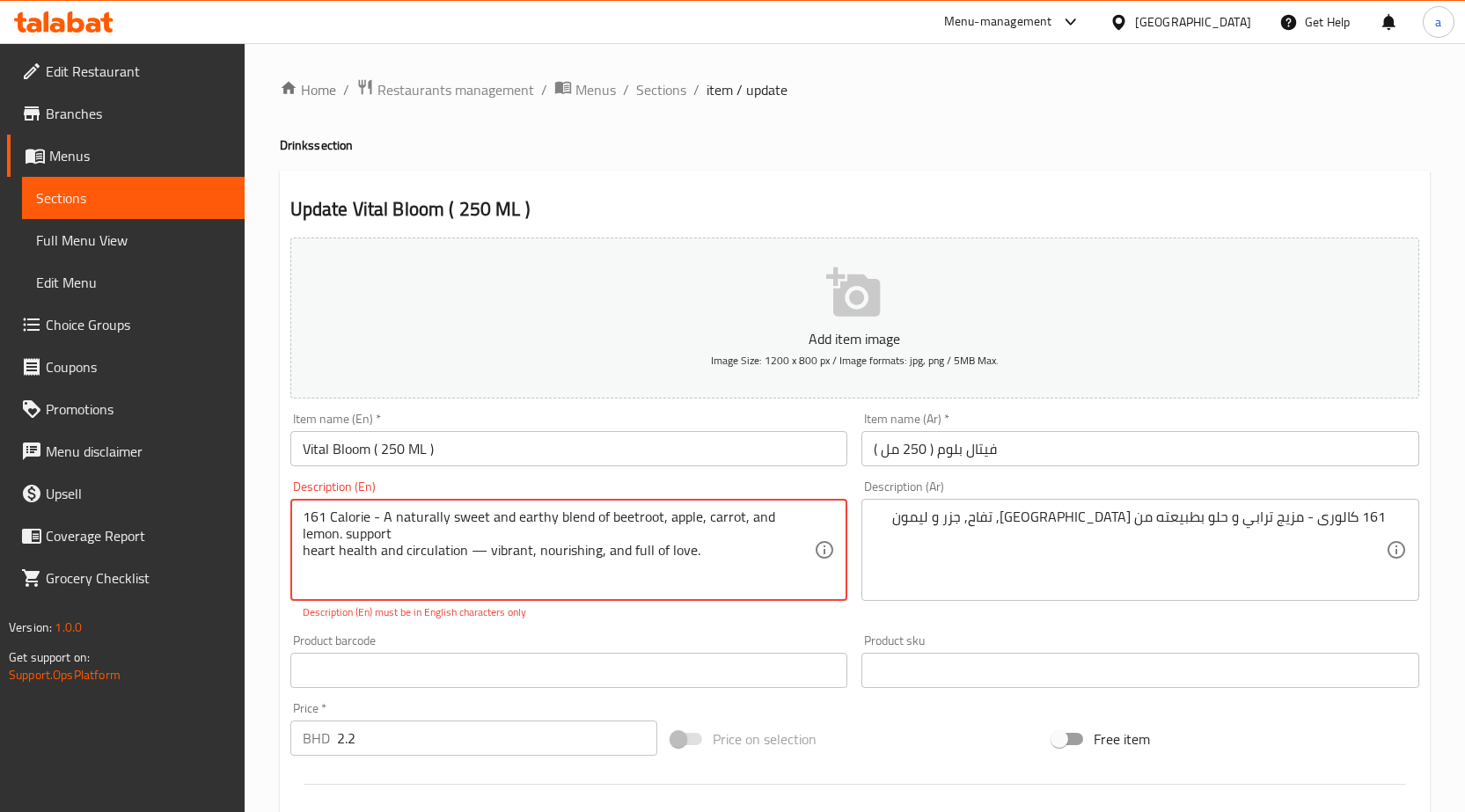
click at [329, 532] on textarea "161 Calorie - A naturally sweet and earthy blend of beetroot, apple, carrot, an…" at bounding box center [559, 550] width 512 height 84
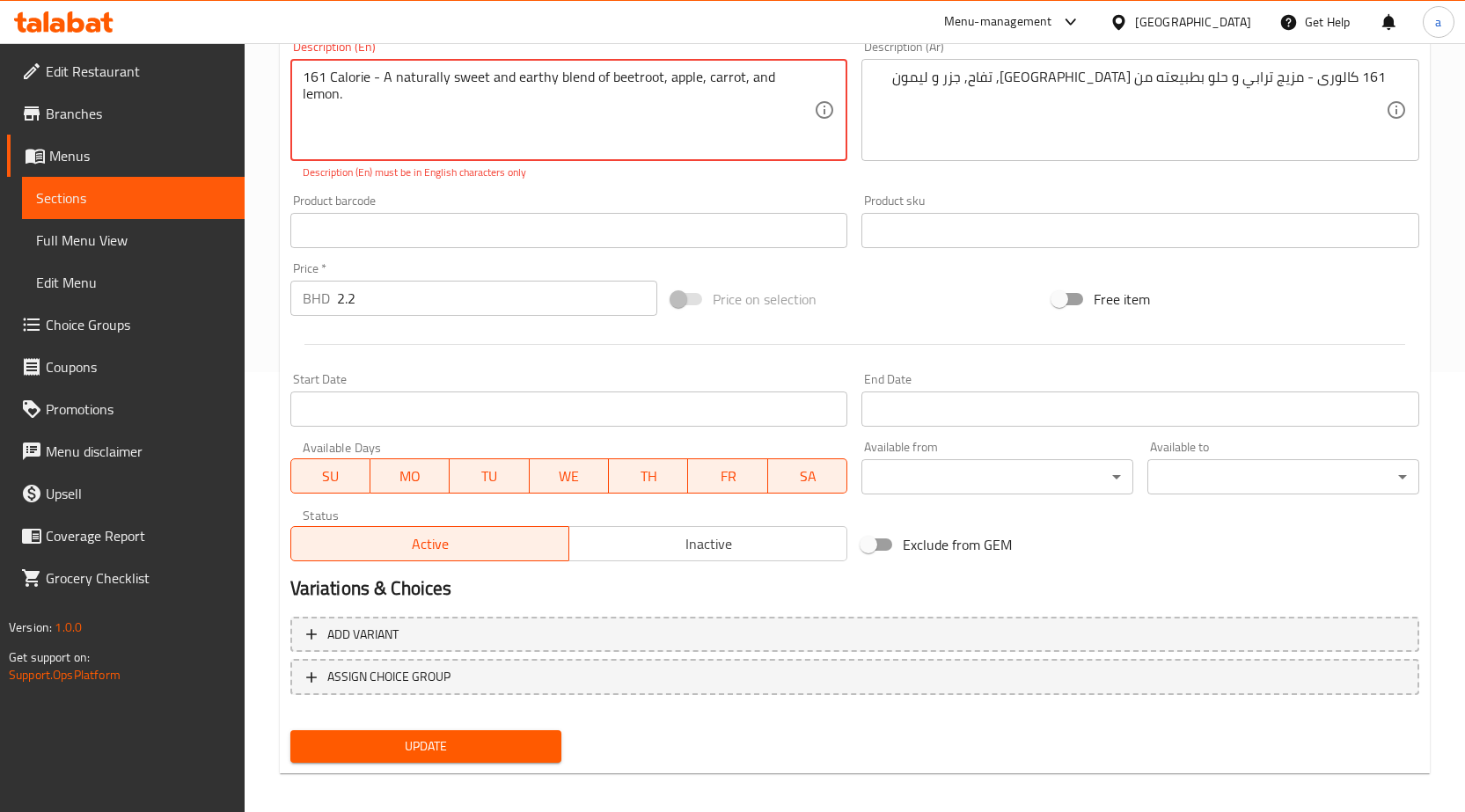
type textarea "161 Calorie - A naturally sweet and earthy blend of beetroot, apple, carrot, an…"
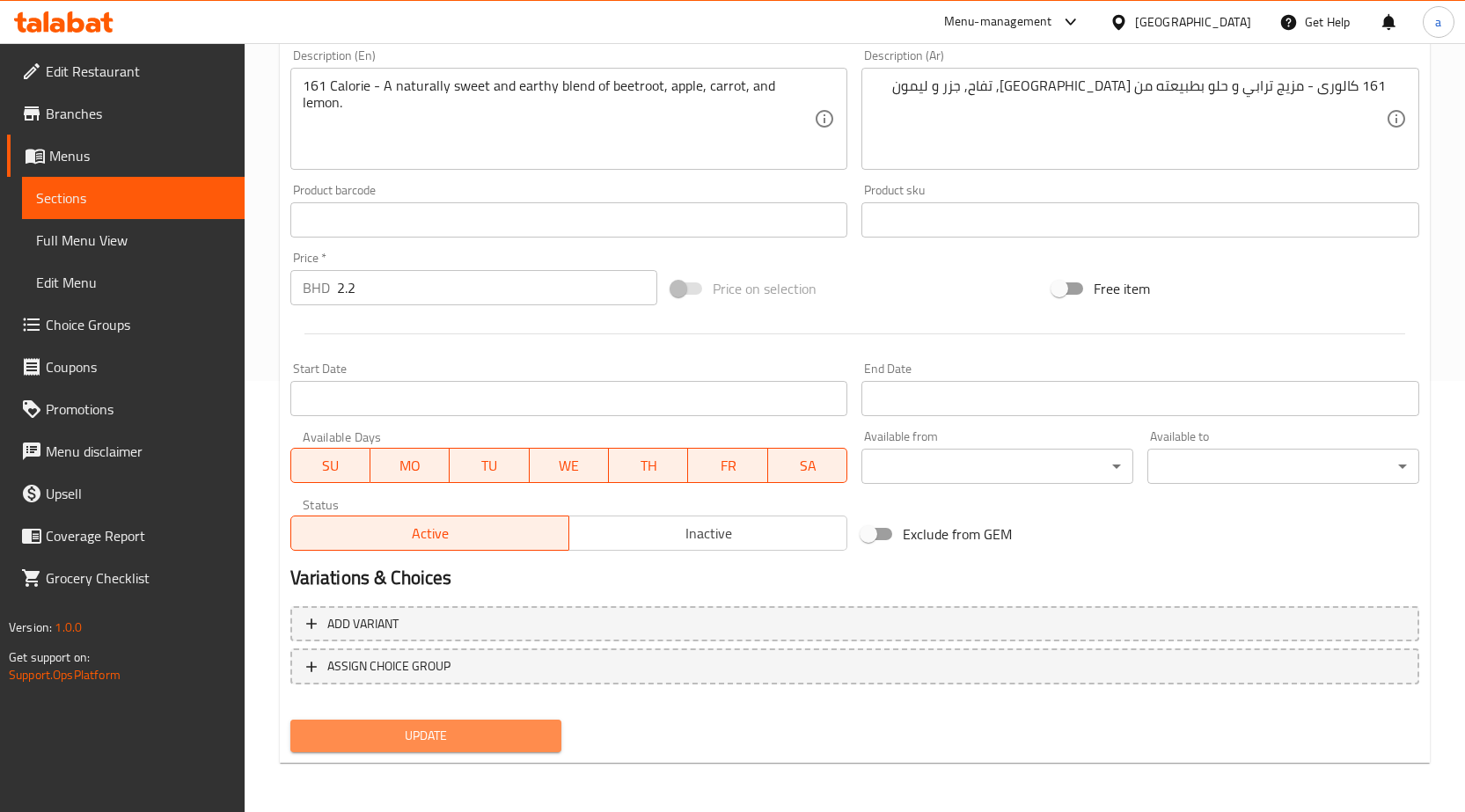
click at [366, 730] on button "Update" at bounding box center [426, 735] width 271 height 33
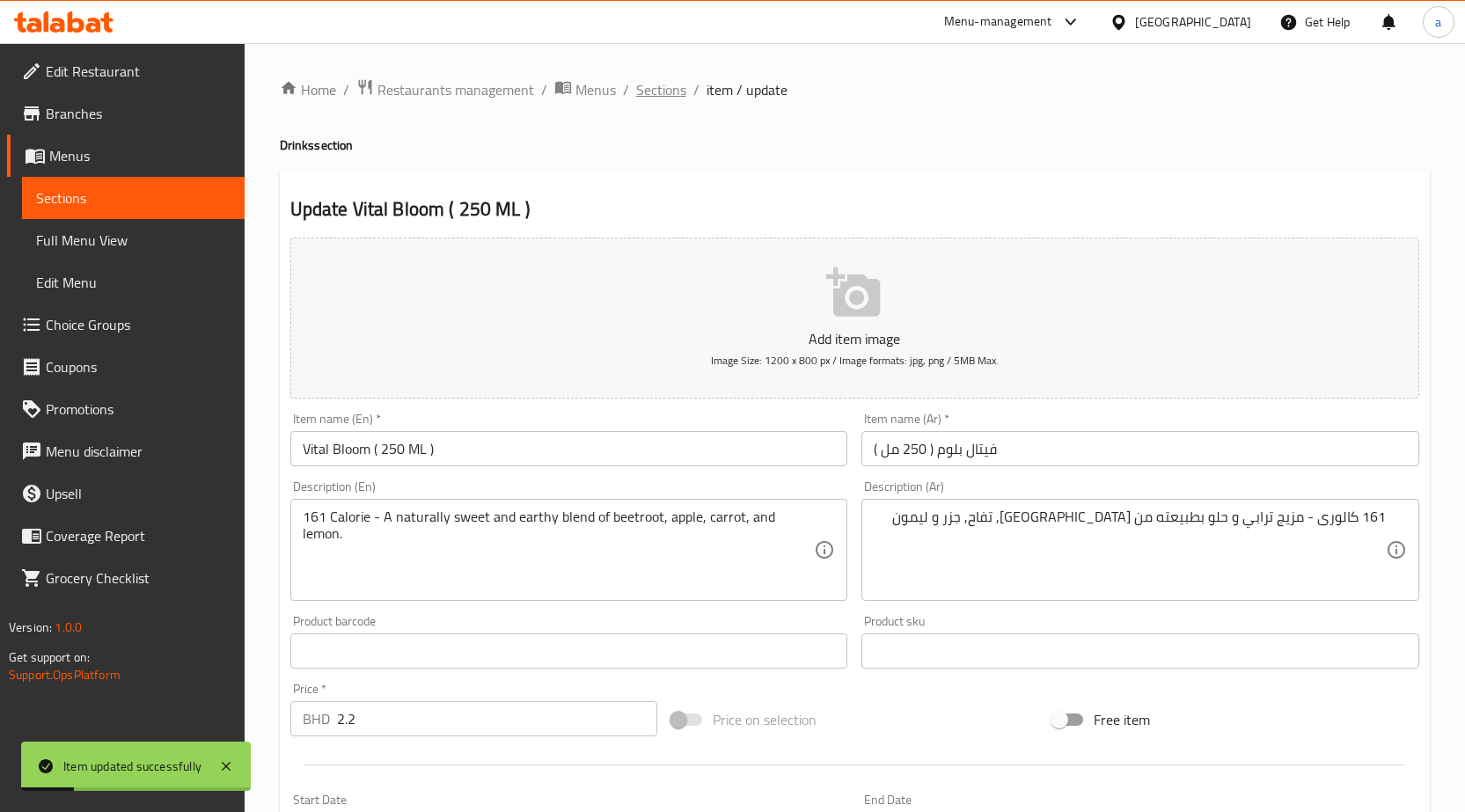
click at [672, 95] on span "Sections" at bounding box center [661, 89] width 50 height 21
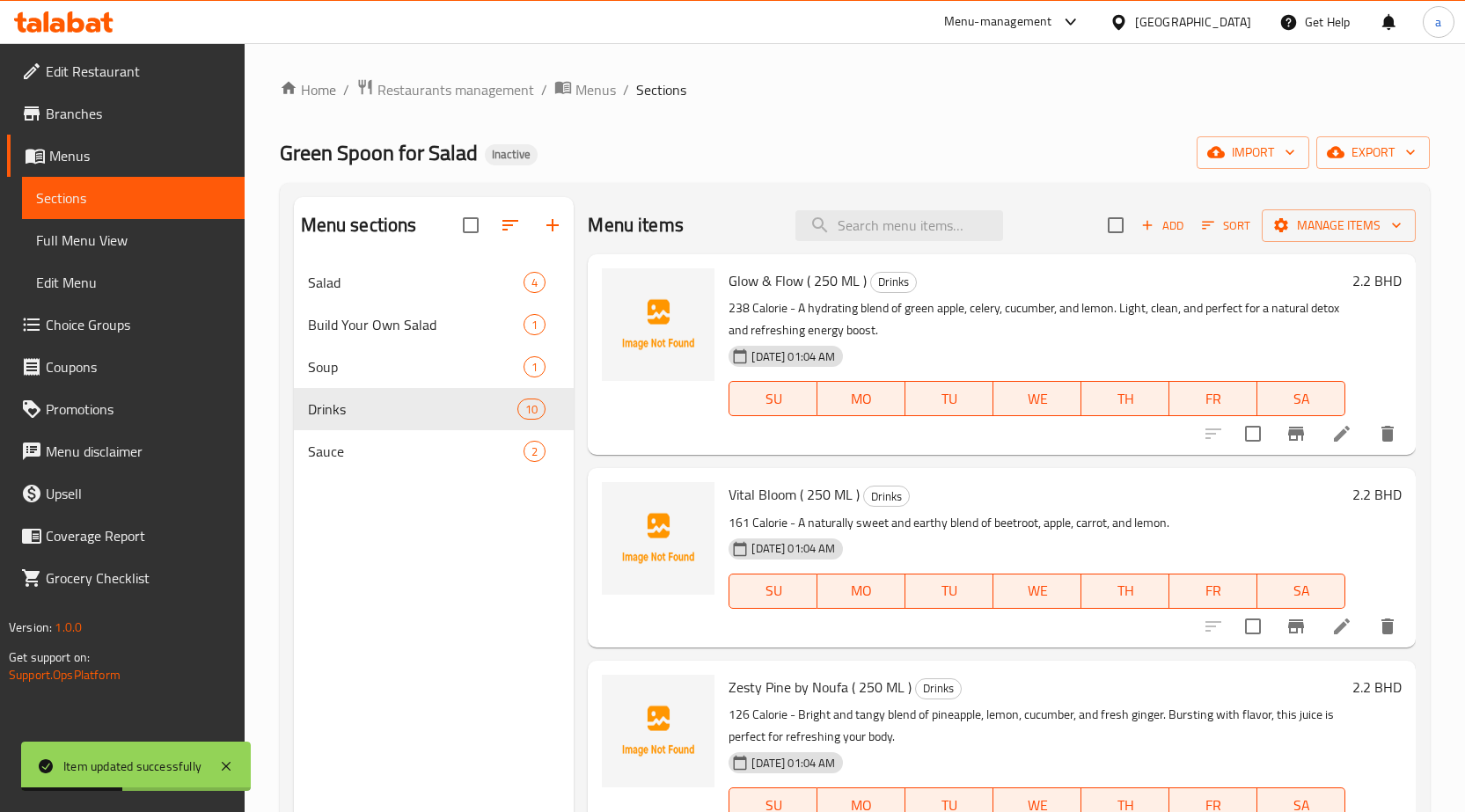
click at [1324, 420] on li at bounding box center [1341, 434] width 49 height 32
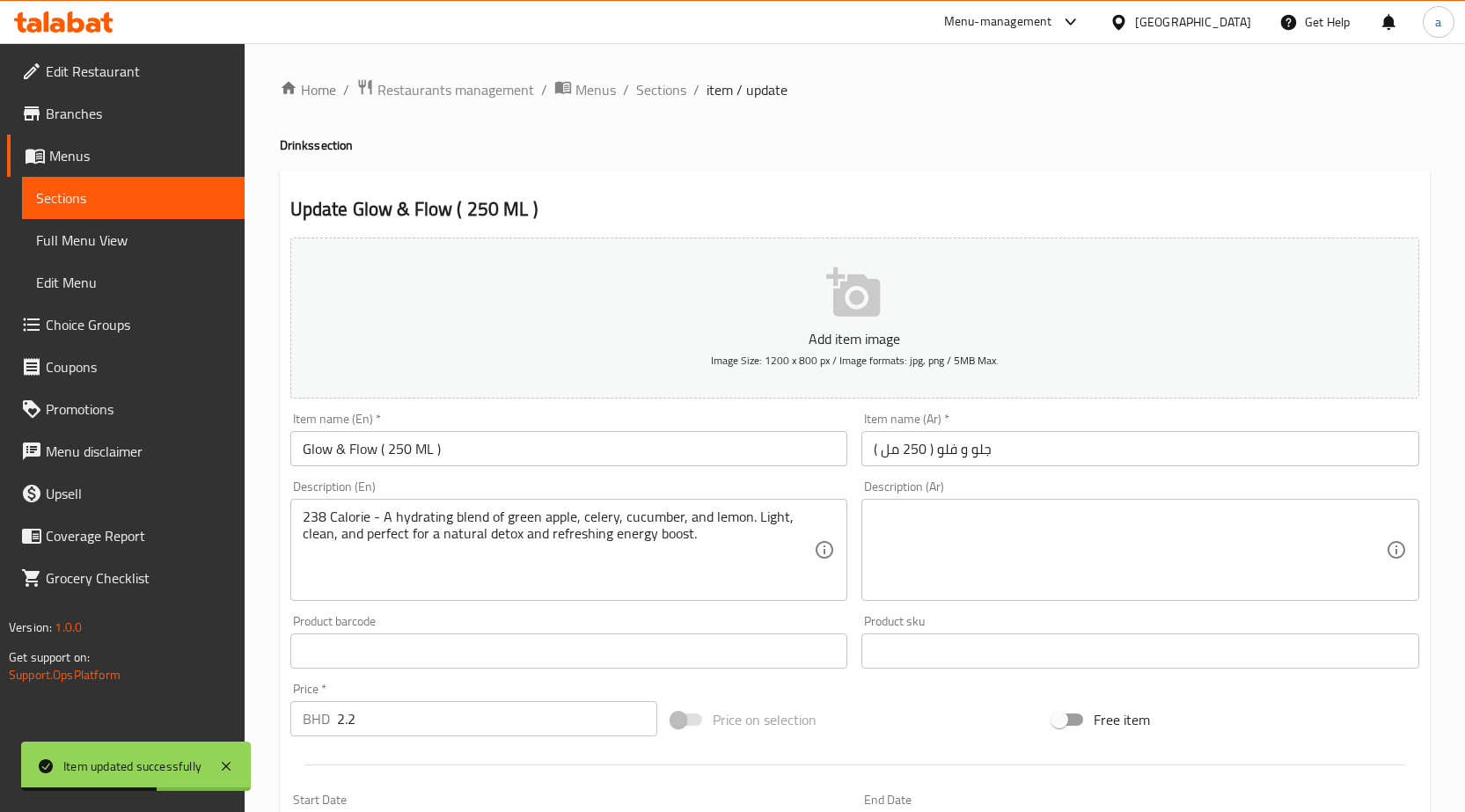
click at [986, 539] on textarea at bounding box center [1129, 550] width 512 height 84
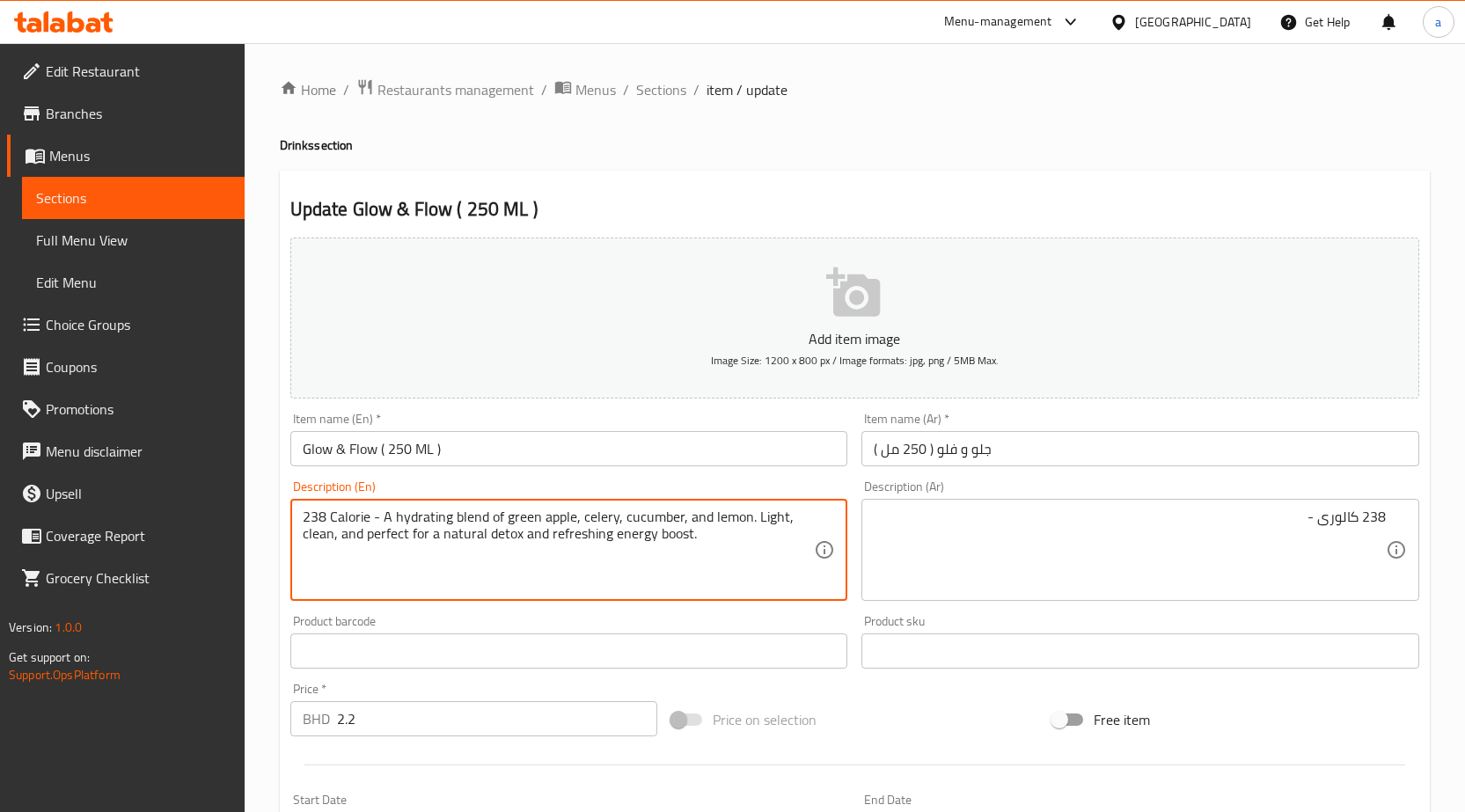
click at [408, 511] on textarea "238 Calorie - A hydrating blend of green apple, celery, cucumber, and lemon. Li…" at bounding box center [559, 550] width 512 height 84
click at [599, 517] on textarea "238 Calorie - A hydrating blend of green apple, celery, cucumber, and lemon. Li…" at bounding box center [559, 550] width 512 height 84
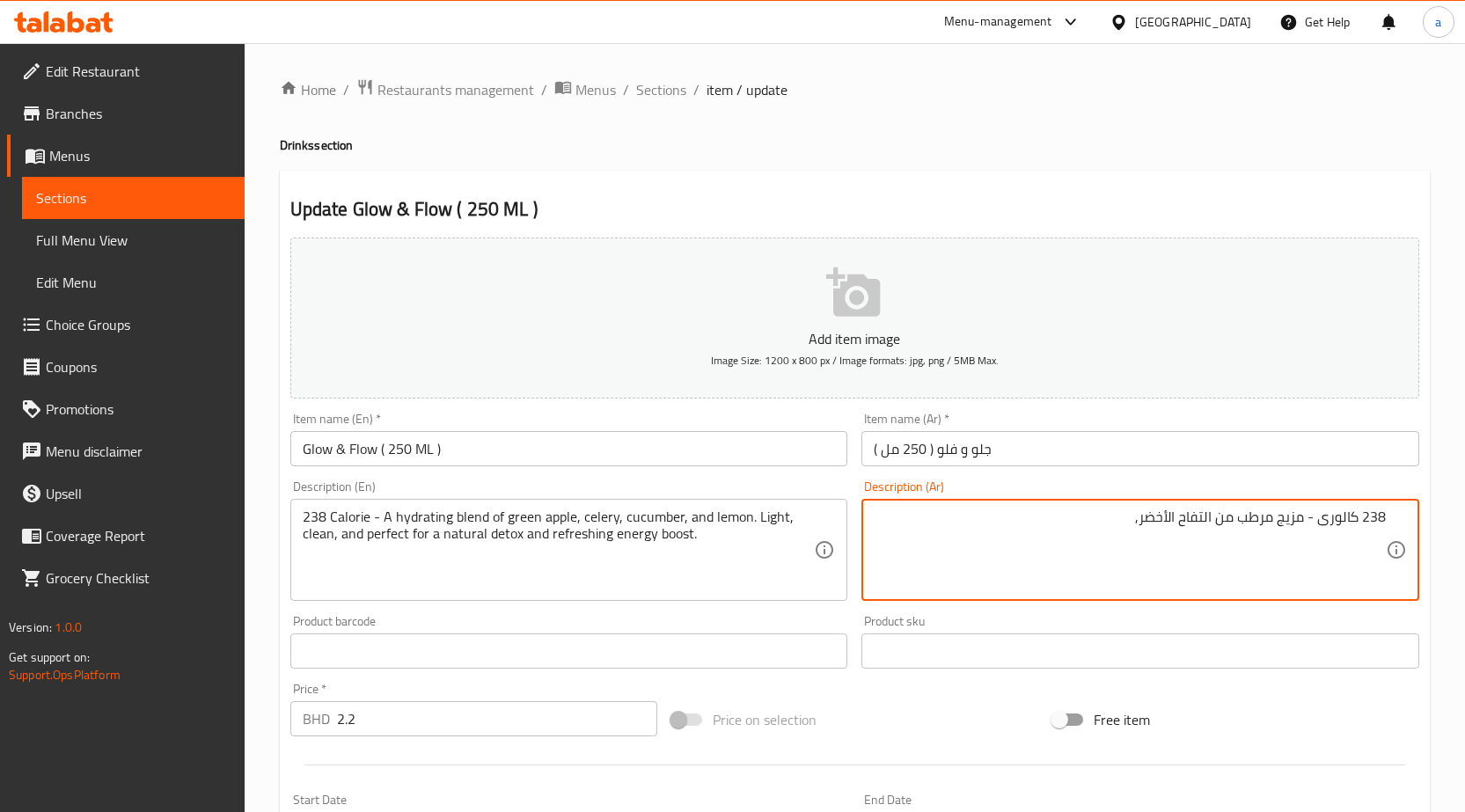
paste textarea "كرفس"
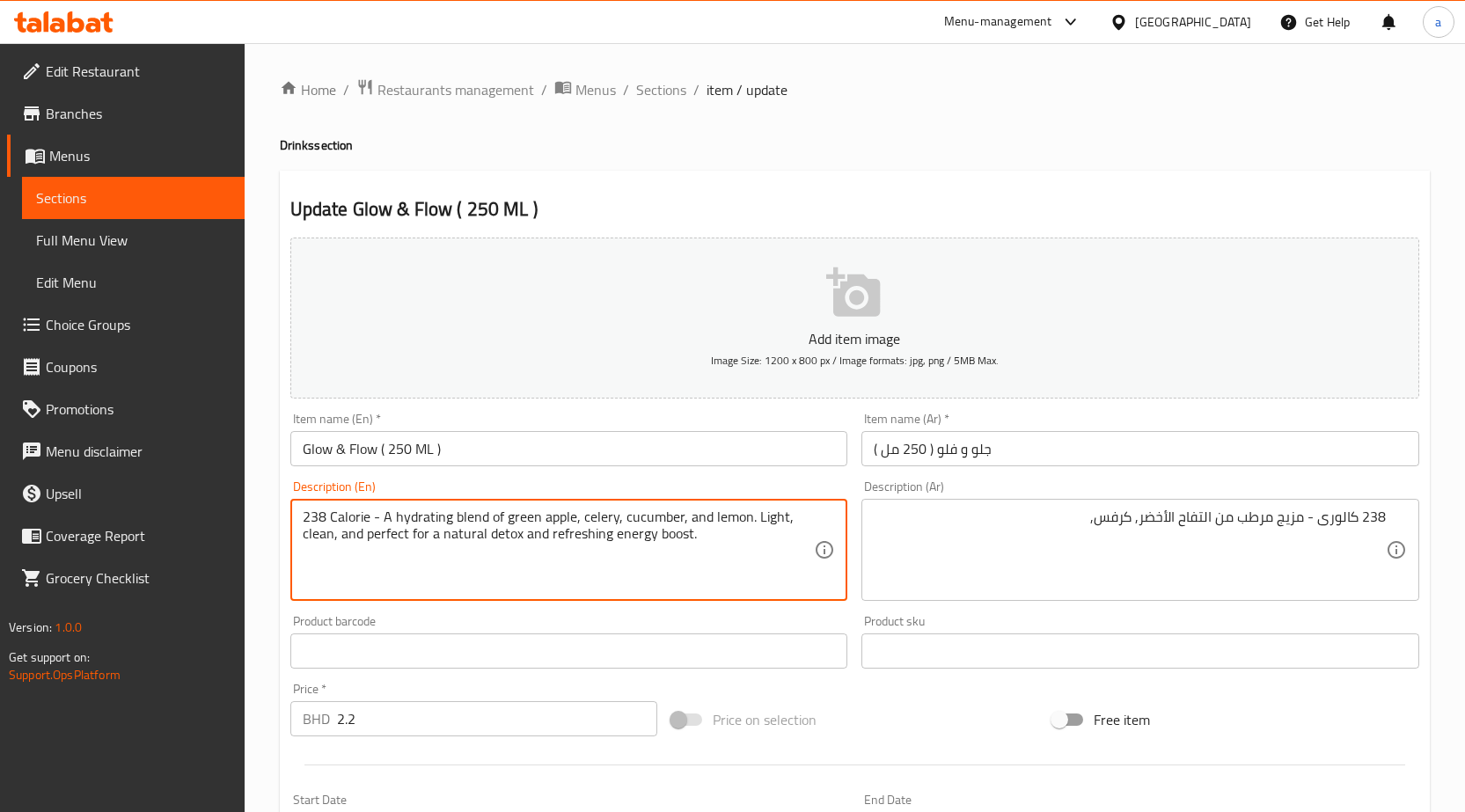
click at [636, 513] on textarea "238 Calorie - A hydrating blend of green apple, celery, cucumber, and lemon. Li…" at bounding box center [559, 550] width 512 height 84
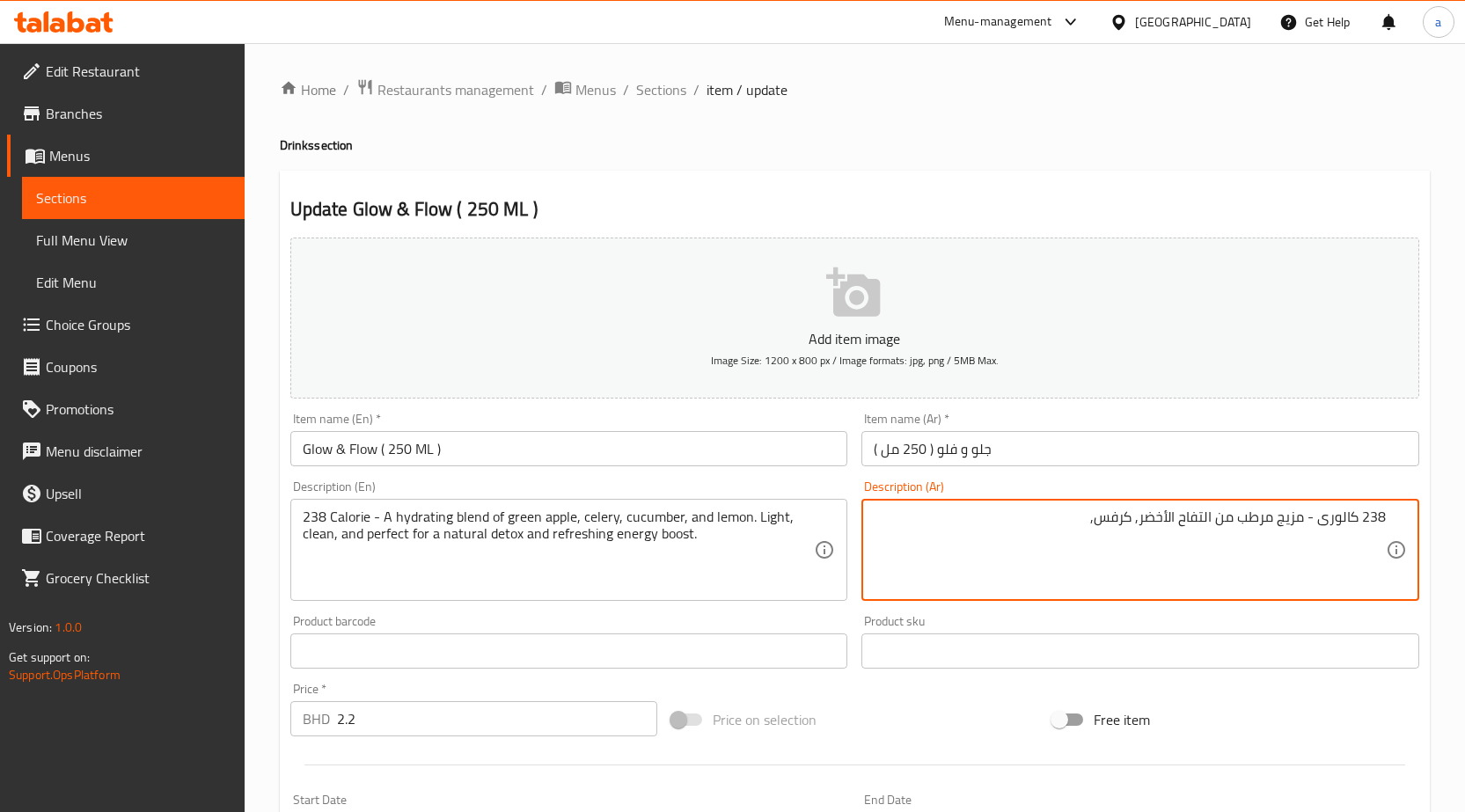
paste textarea "خيار"
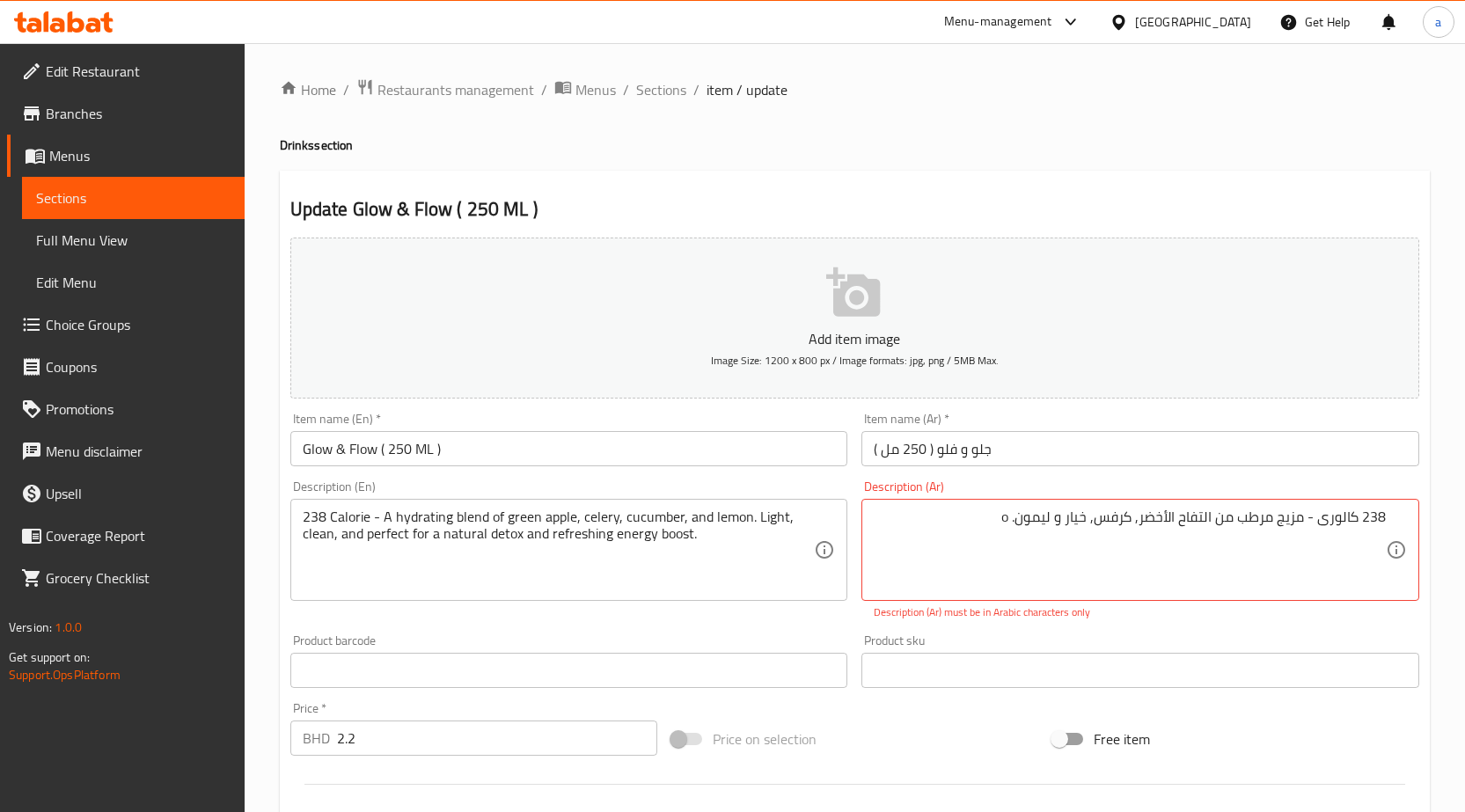
click at [953, 526] on textarea "238 كالورى - مزيج مرطب من التفاح الأخضر, كرفس, خيار و ليمون. o" at bounding box center [1129, 550] width 512 height 84
paste textarea "خفيف ونظيف ومثالي لإزالة السموم بشكل طبيعي وتعزيز الطاقة المنعشة."
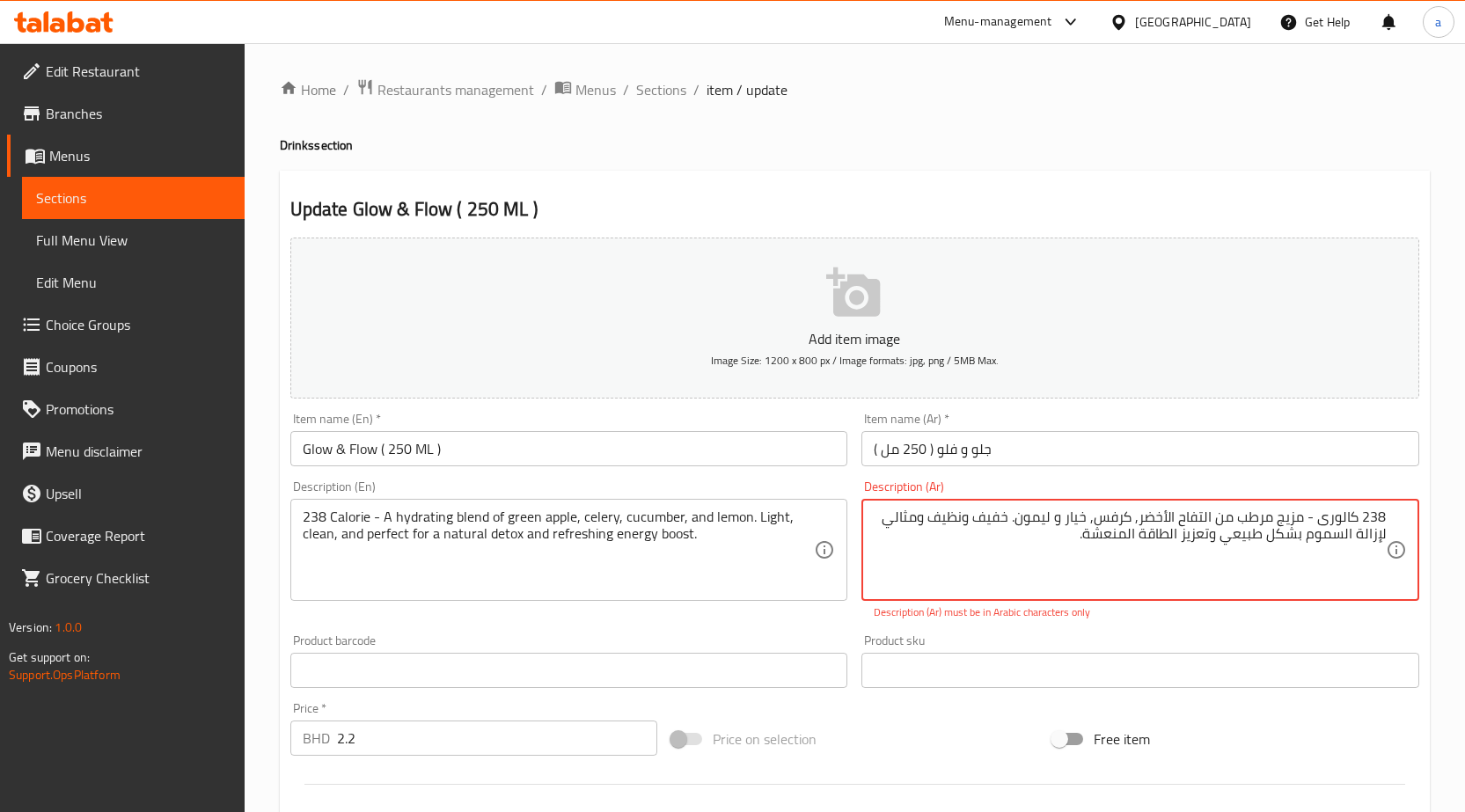
click at [973, 526] on textarea "238 كالورى - مزيج مرطب من التفاح الأخضر, كرفس, خيار و ليمون. خفيف ونظيف ومثالي …" at bounding box center [1129, 550] width 512 height 84
click at [1274, 531] on textarea "238 كالورى - مزيج مرطب من التفاح الأخضر, كرفس, خيار و ليمون. خفيف ,نظيف ومثالي …" at bounding box center [1129, 550] width 512 height 84
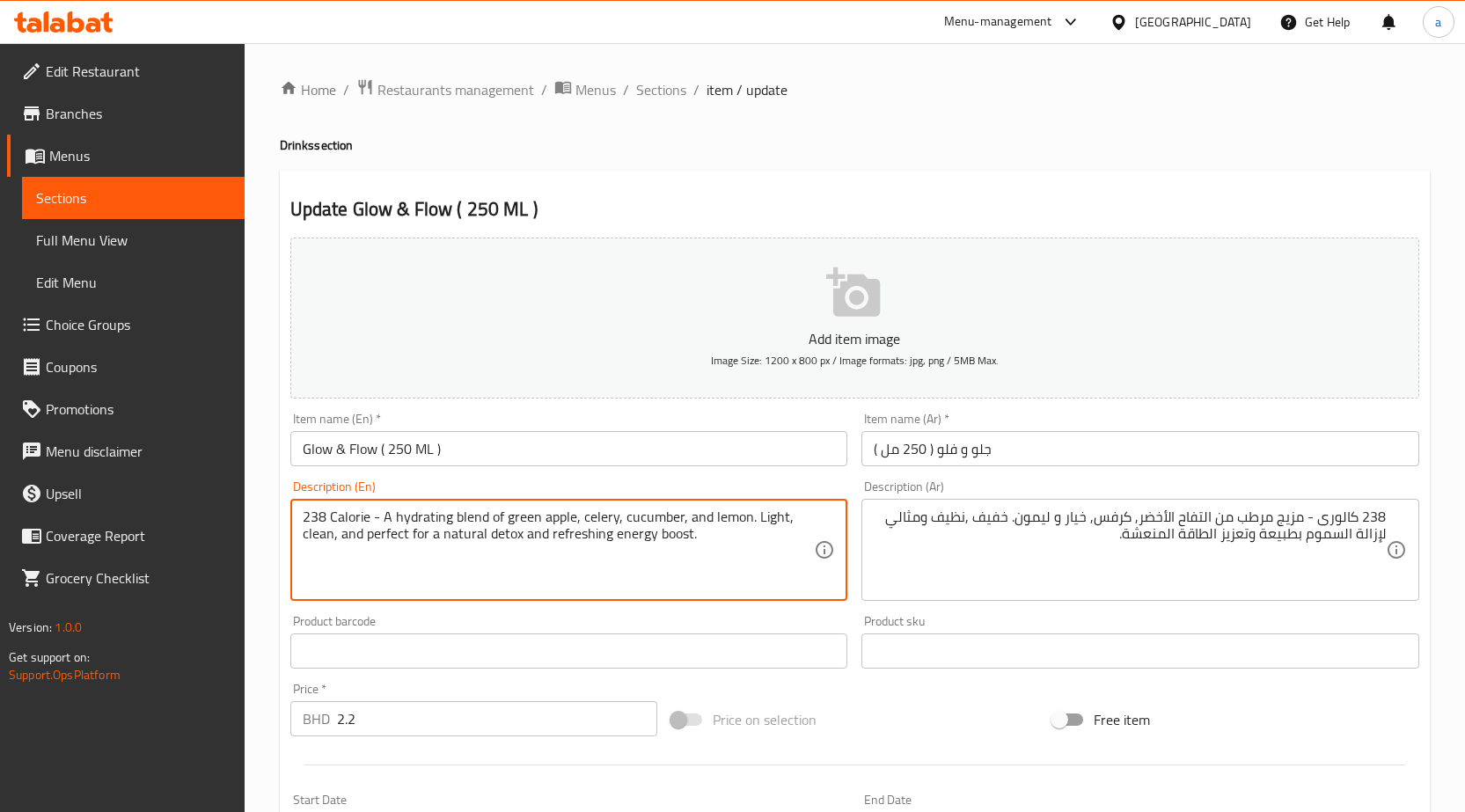
click at [495, 535] on textarea "238 Calorie - A hydrating blend of green apple, celery, cucumber, and lemon. Li…" at bounding box center [559, 550] width 512 height 84
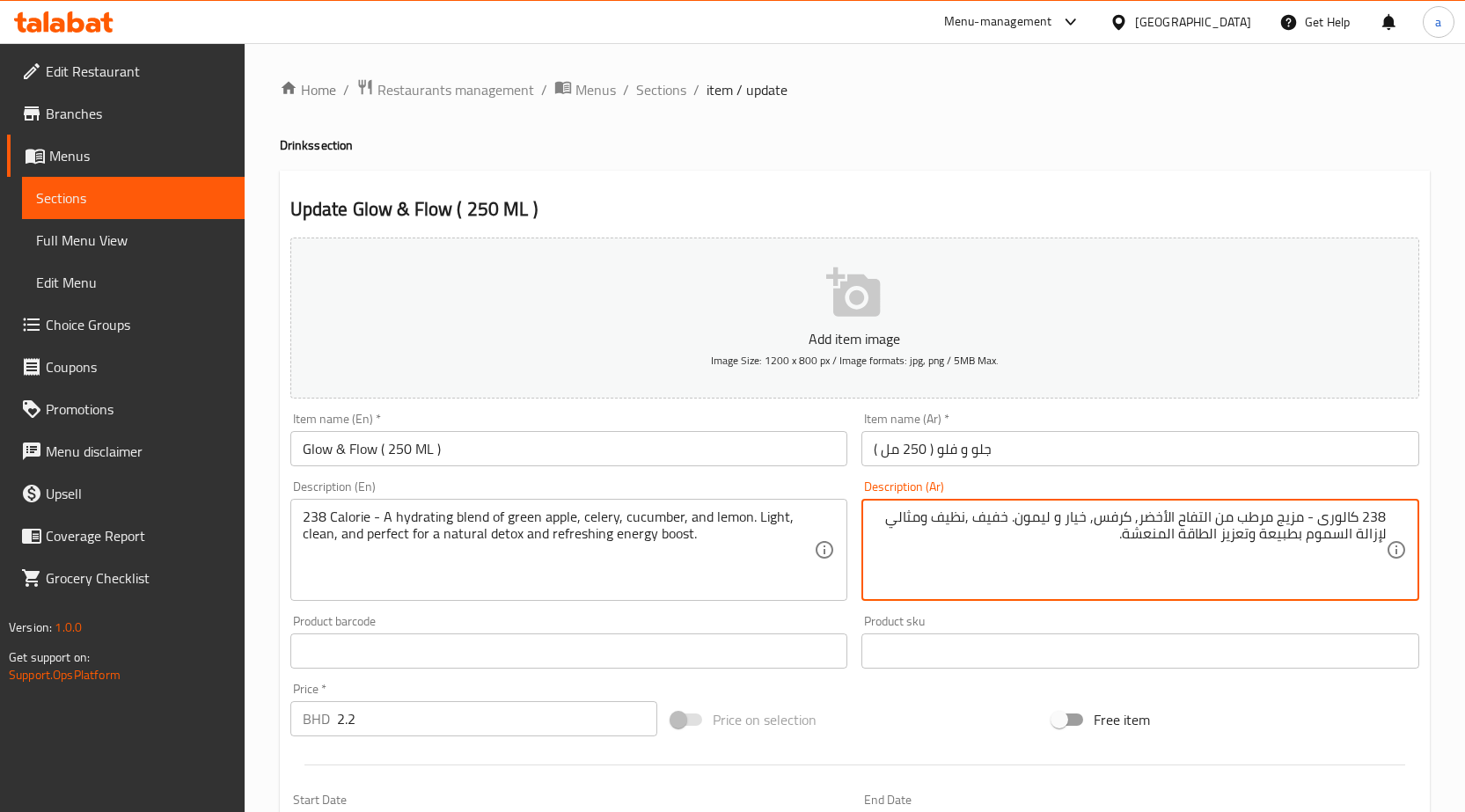
paste textarea "لطبيعي"
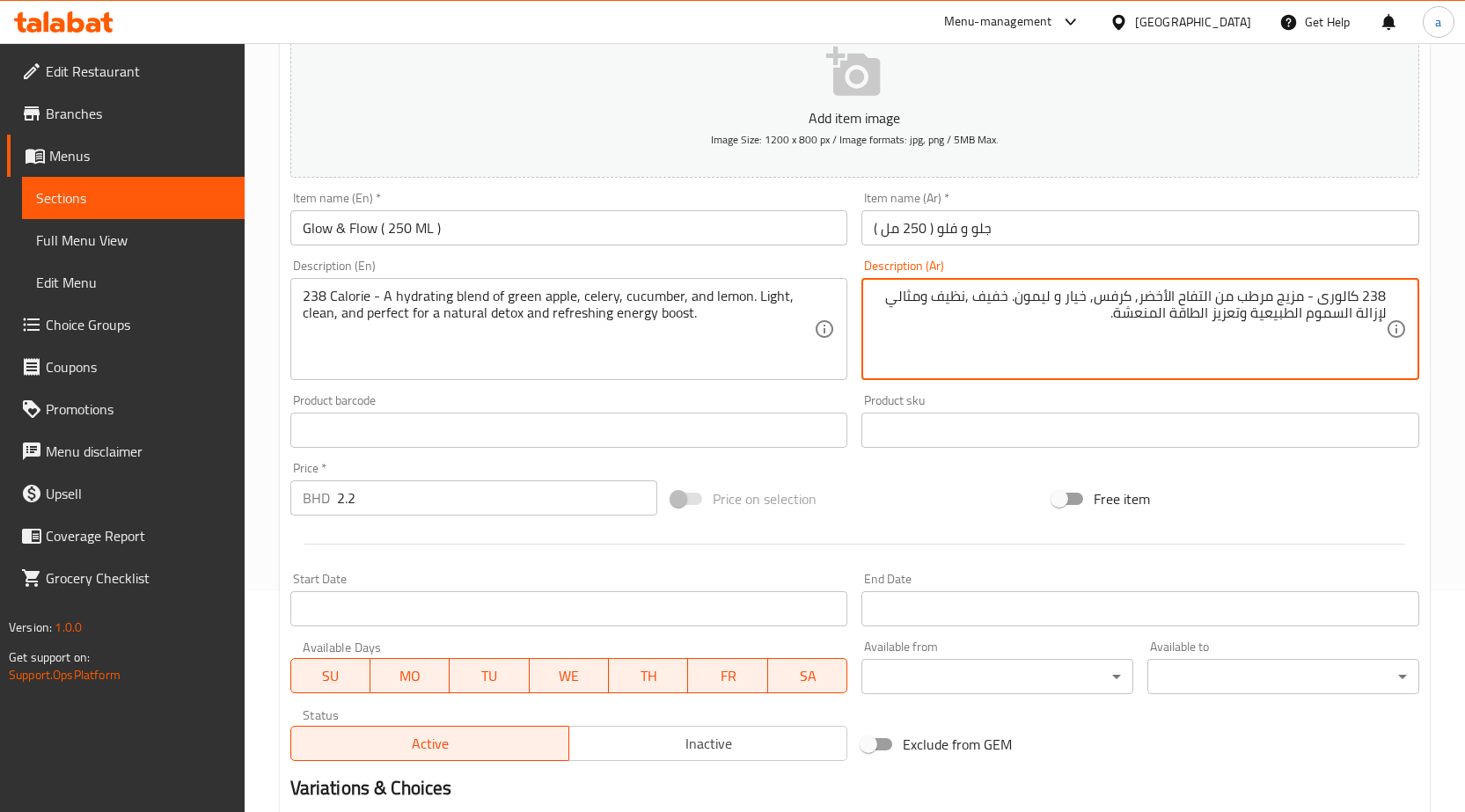
scroll to position [431, 0]
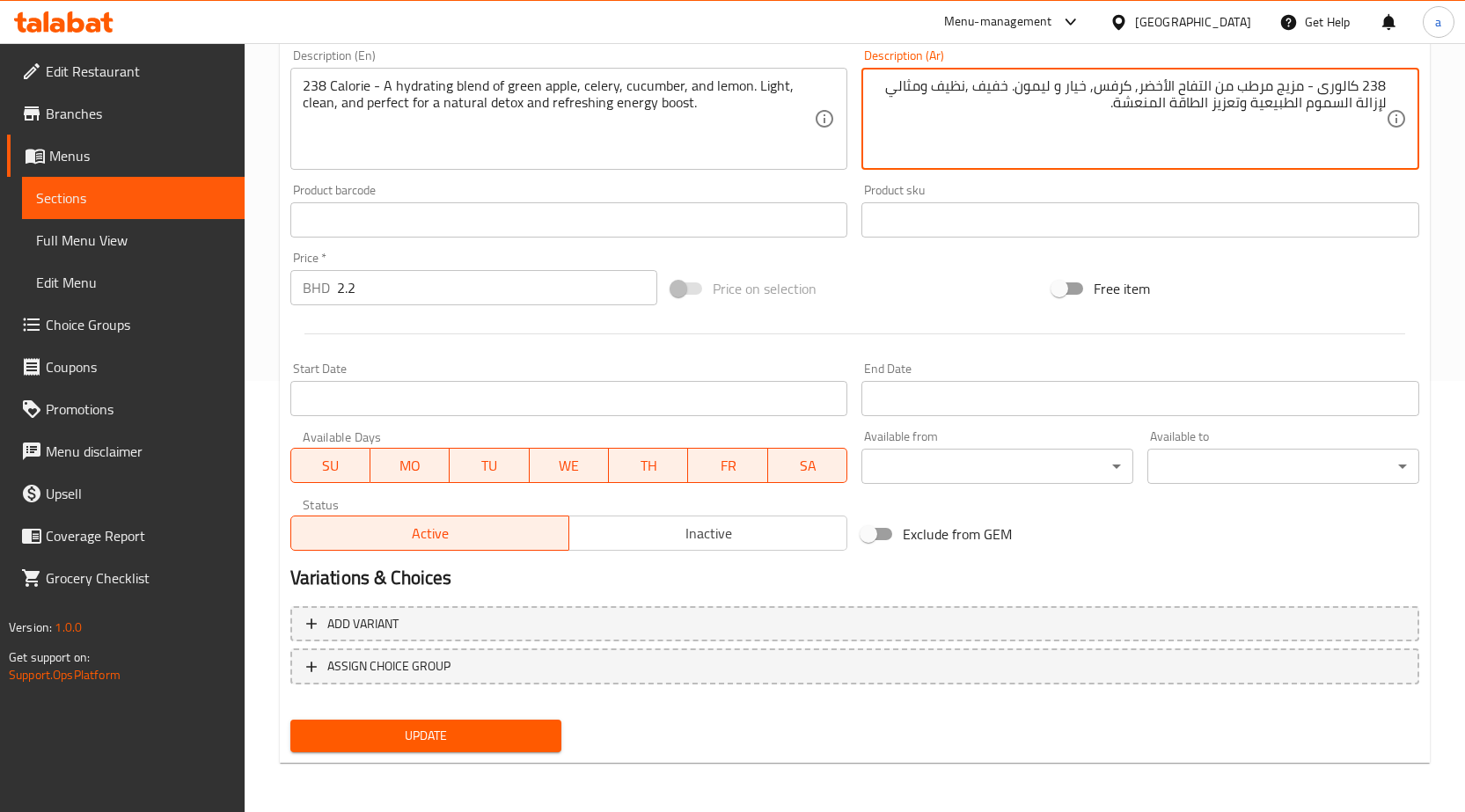
type textarea "238 كالورى - مزيج مرطب من التفاح الأخضر, كرفس, خيار و ليمون. خفيف ,نظيف ومثالي …"
click at [519, 733] on span "Update" at bounding box center [427, 736] width 244 height 22
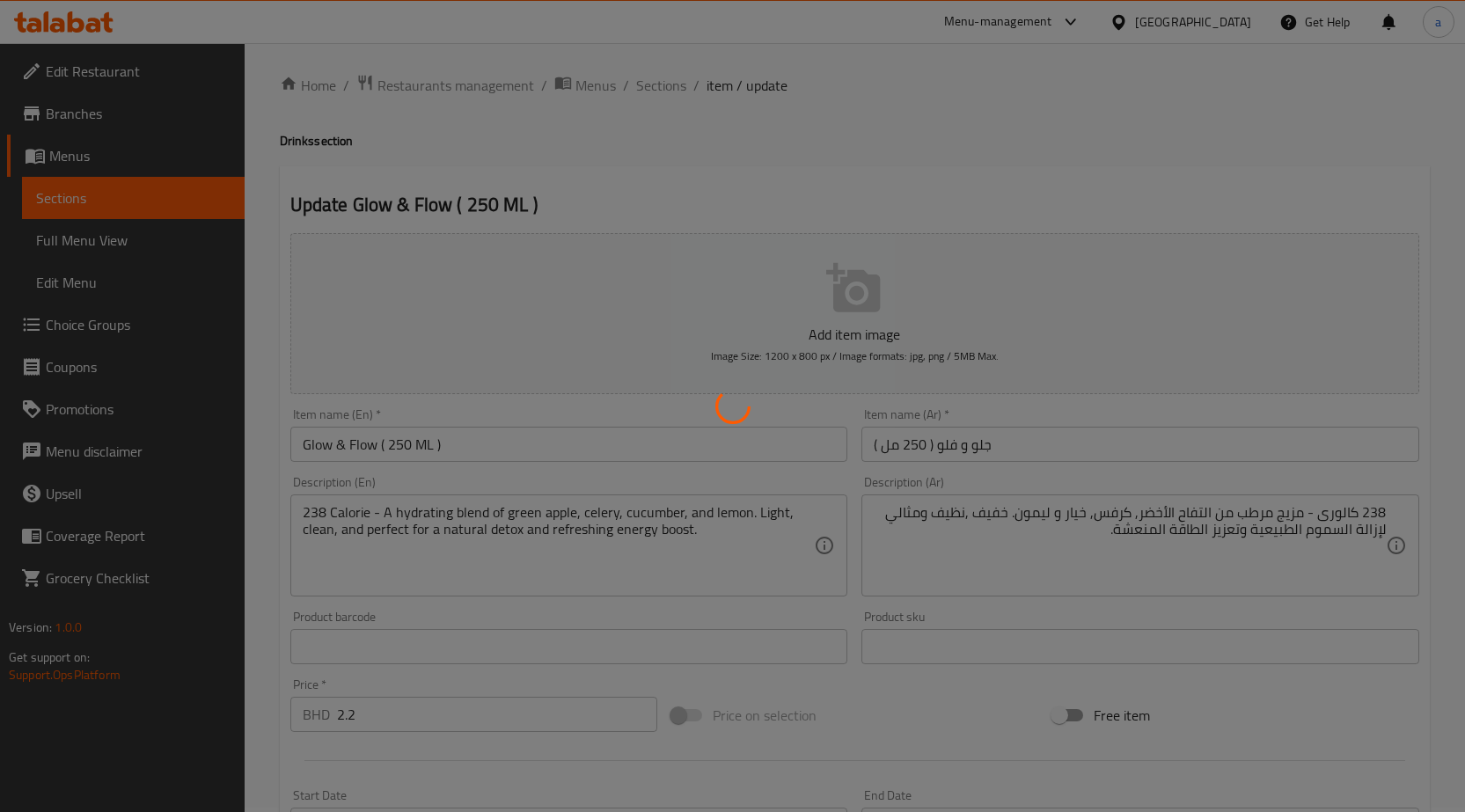
scroll to position [0, 0]
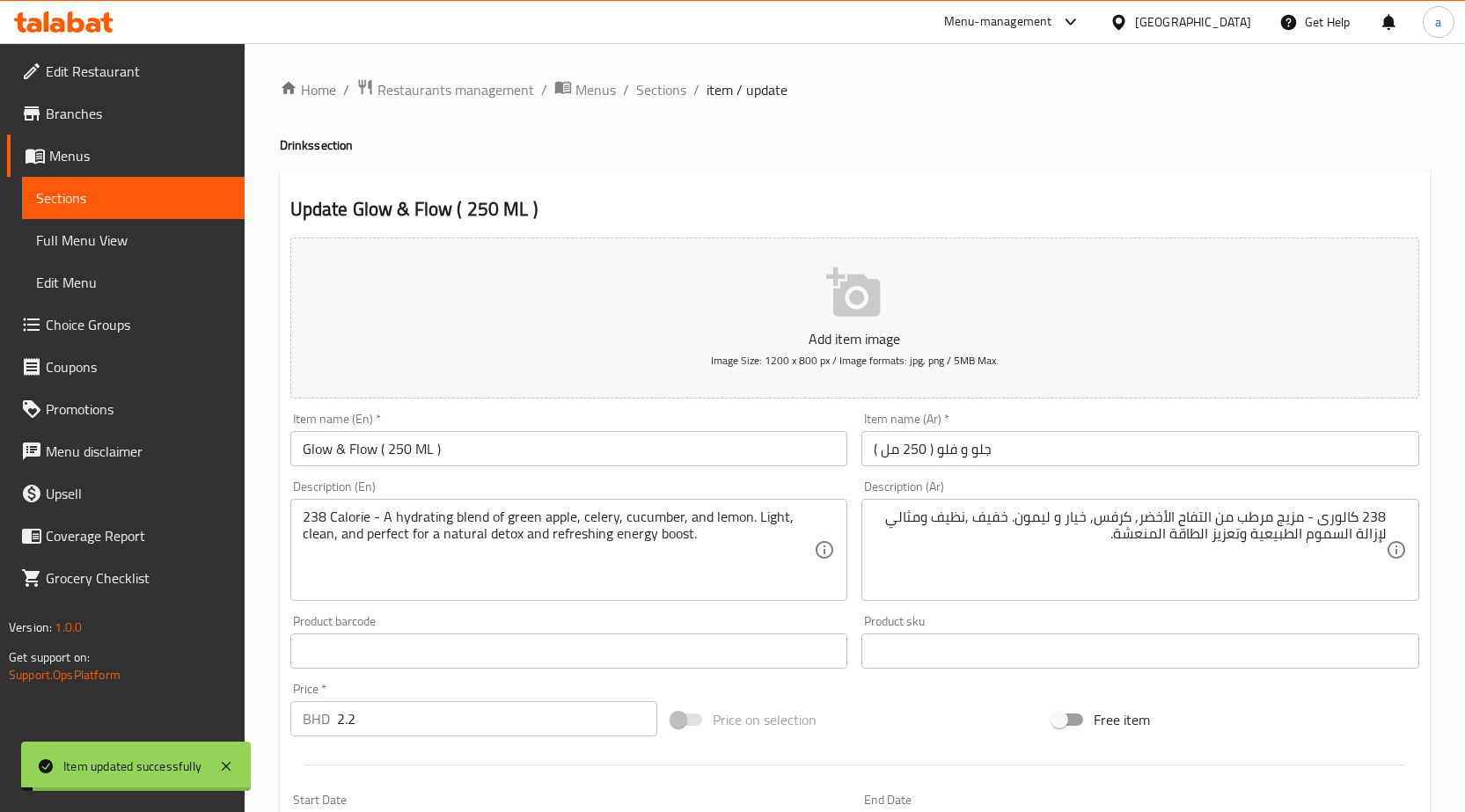
click at [429, 443] on input "Glow & Flow ( 250 ML )" at bounding box center [569, 449] width 558 height 35
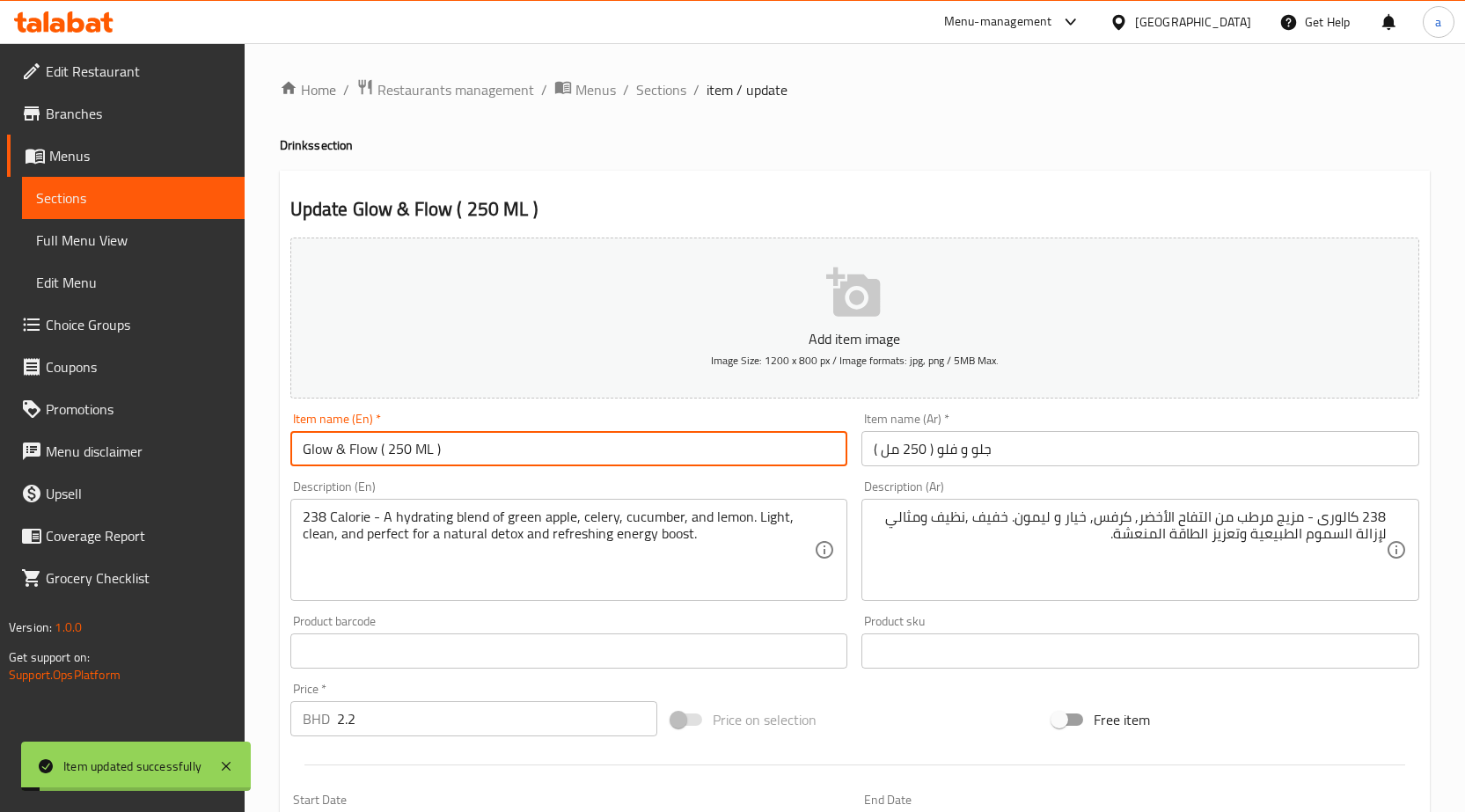
click at [429, 443] on input "Glow & Flow ( 250 ML )" at bounding box center [569, 449] width 558 height 35
click at [656, 95] on span "Sections" at bounding box center [661, 89] width 50 height 21
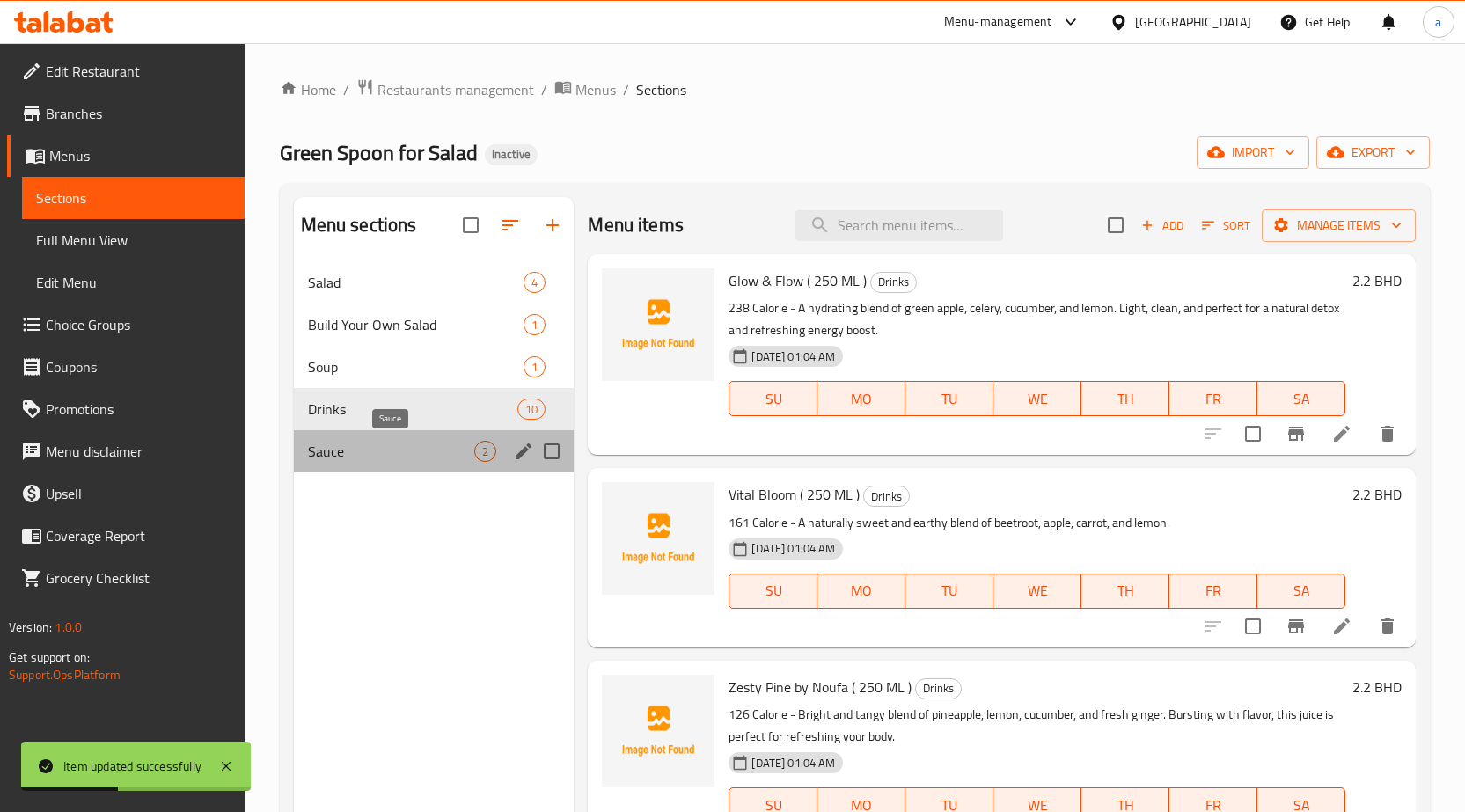
click at [389, 451] on span "Sauce" at bounding box center [391, 451] width 167 height 21
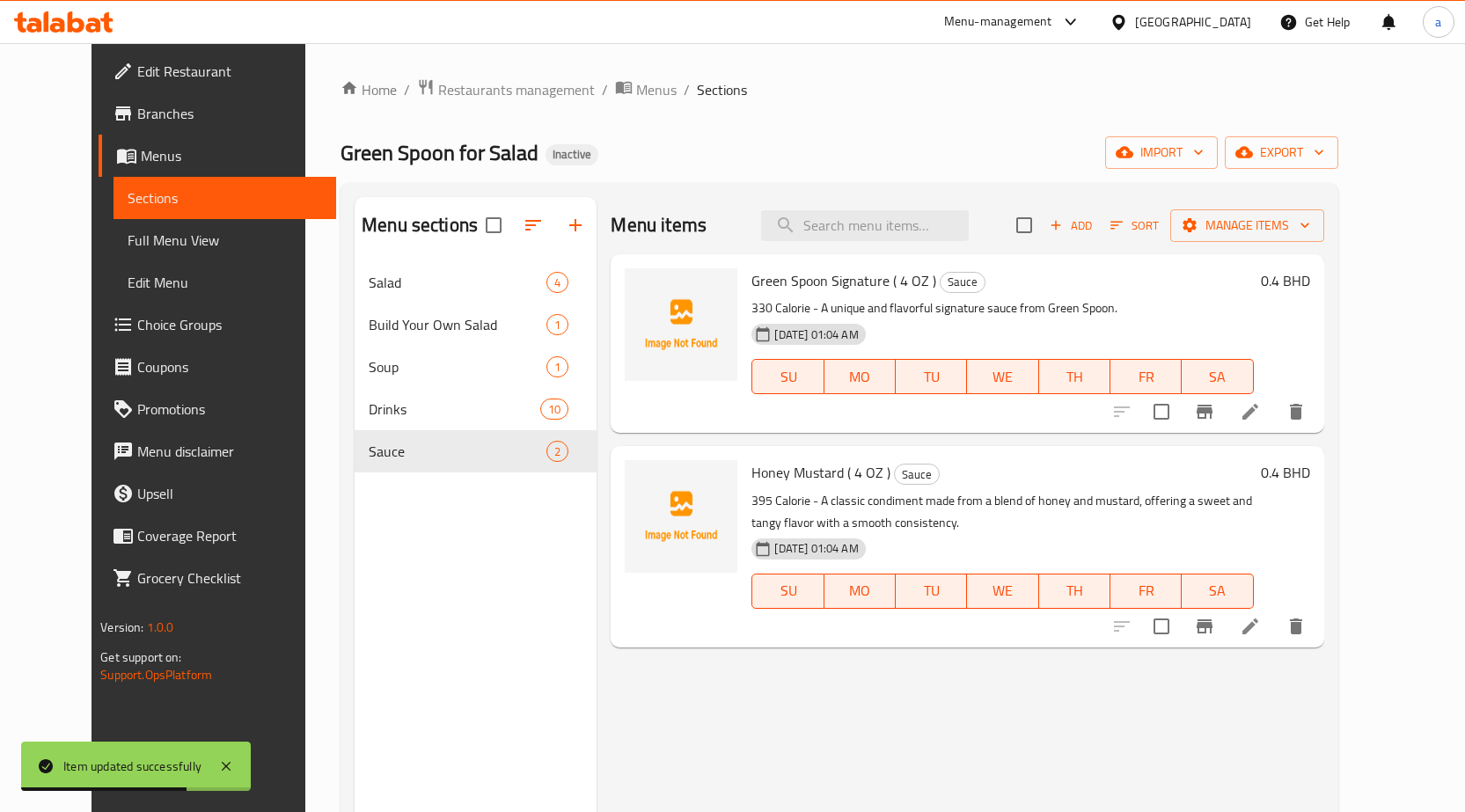
click at [1260, 408] on icon at bounding box center [1250, 412] width 21 height 21
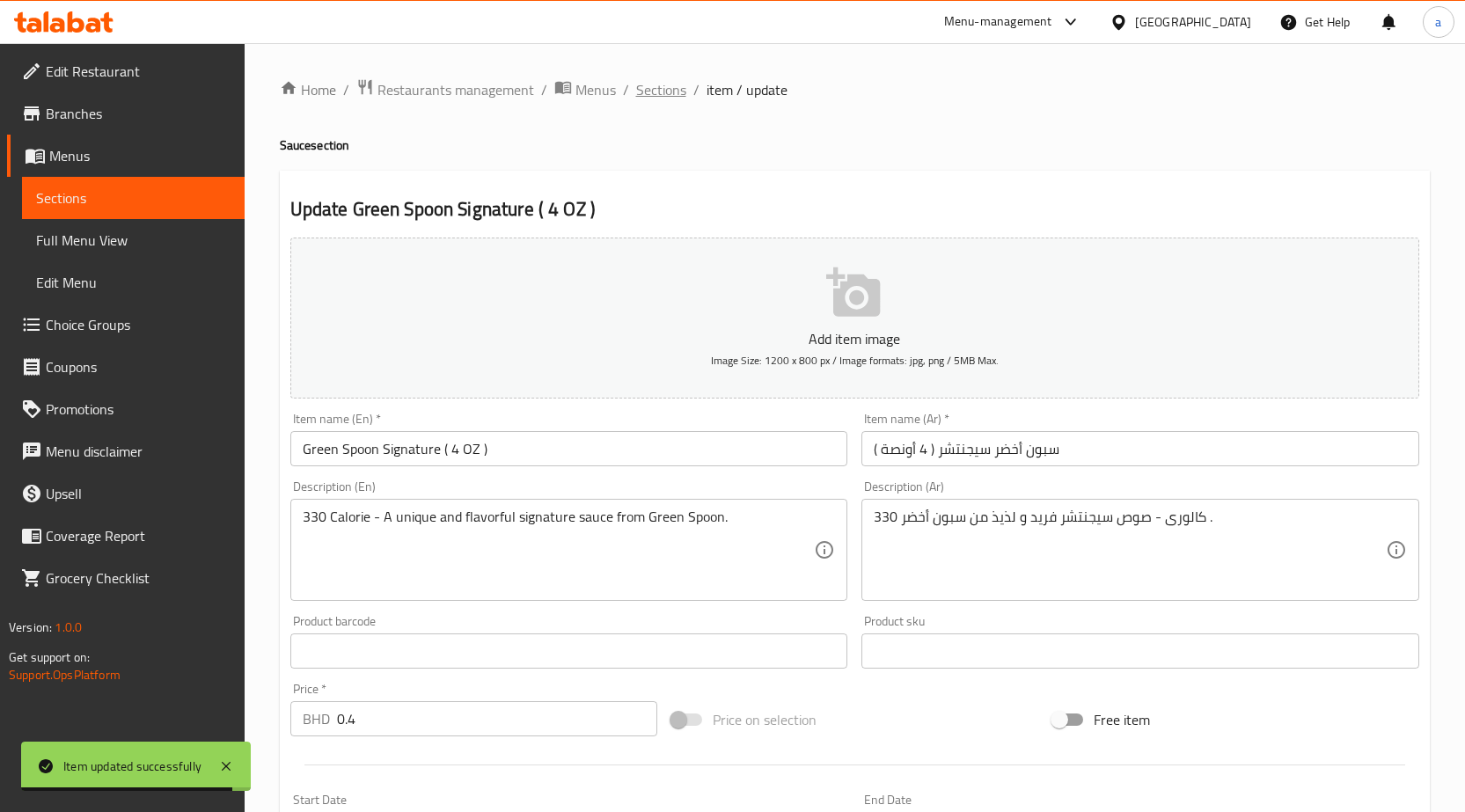
click at [660, 90] on span "Sections" at bounding box center [661, 89] width 50 height 21
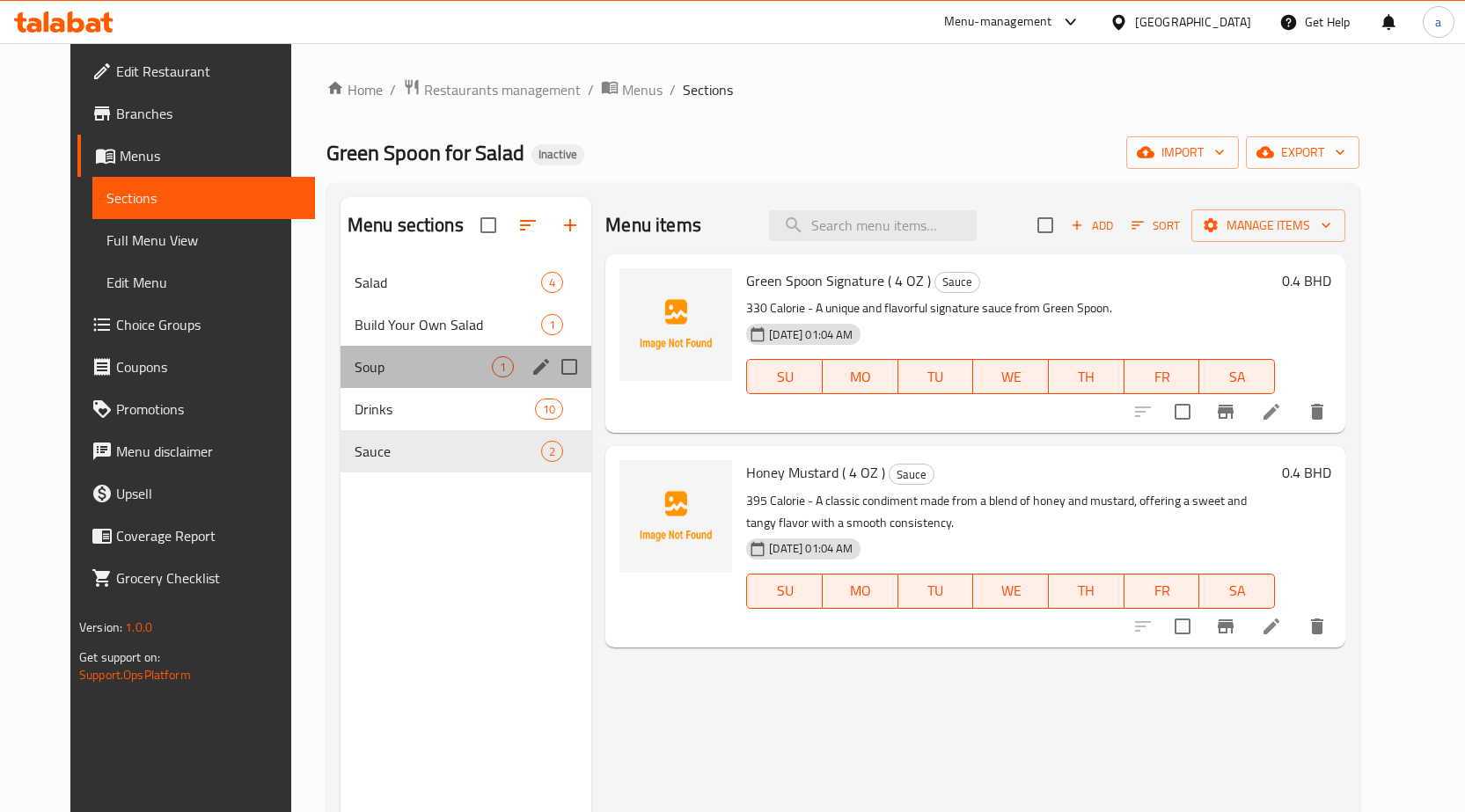
click at [390, 346] on div "Soup 1" at bounding box center [466, 366] width 252 height 42
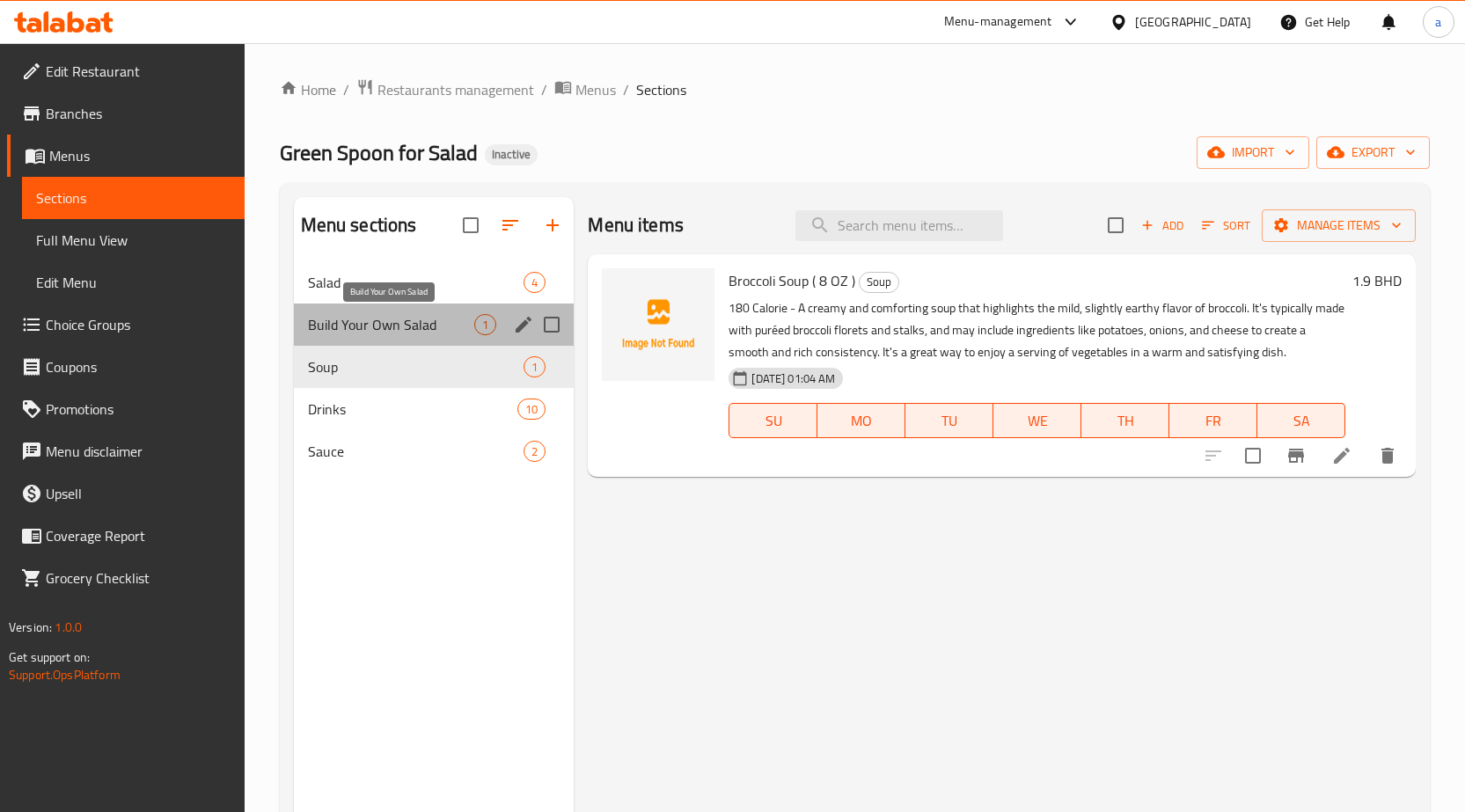
click at [433, 324] on span "Build Your Own Salad" at bounding box center [391, 324] width 167 height 21
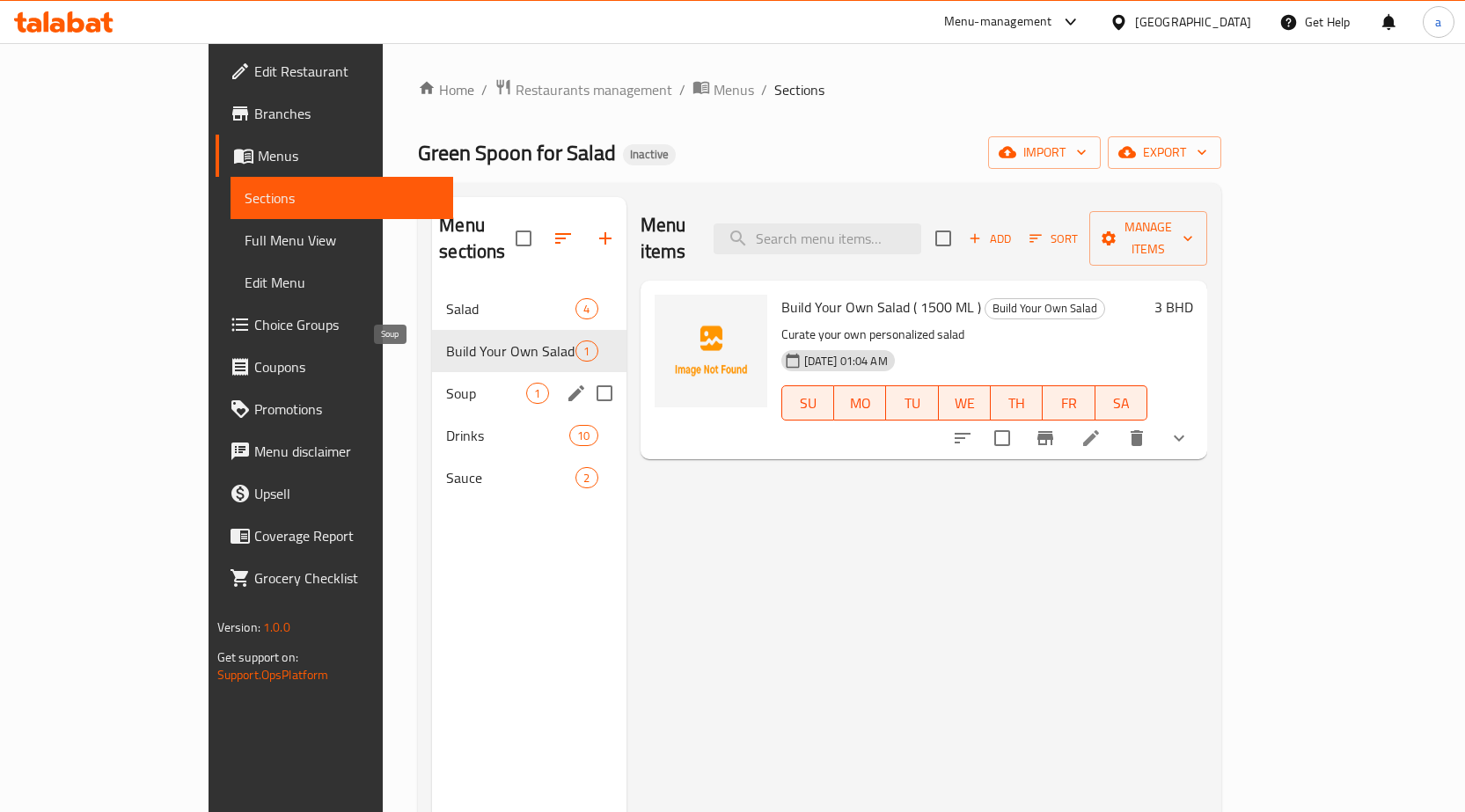
click at [446, 383] on span "Soup" at bounding box center [486, 393] width 80 height 21
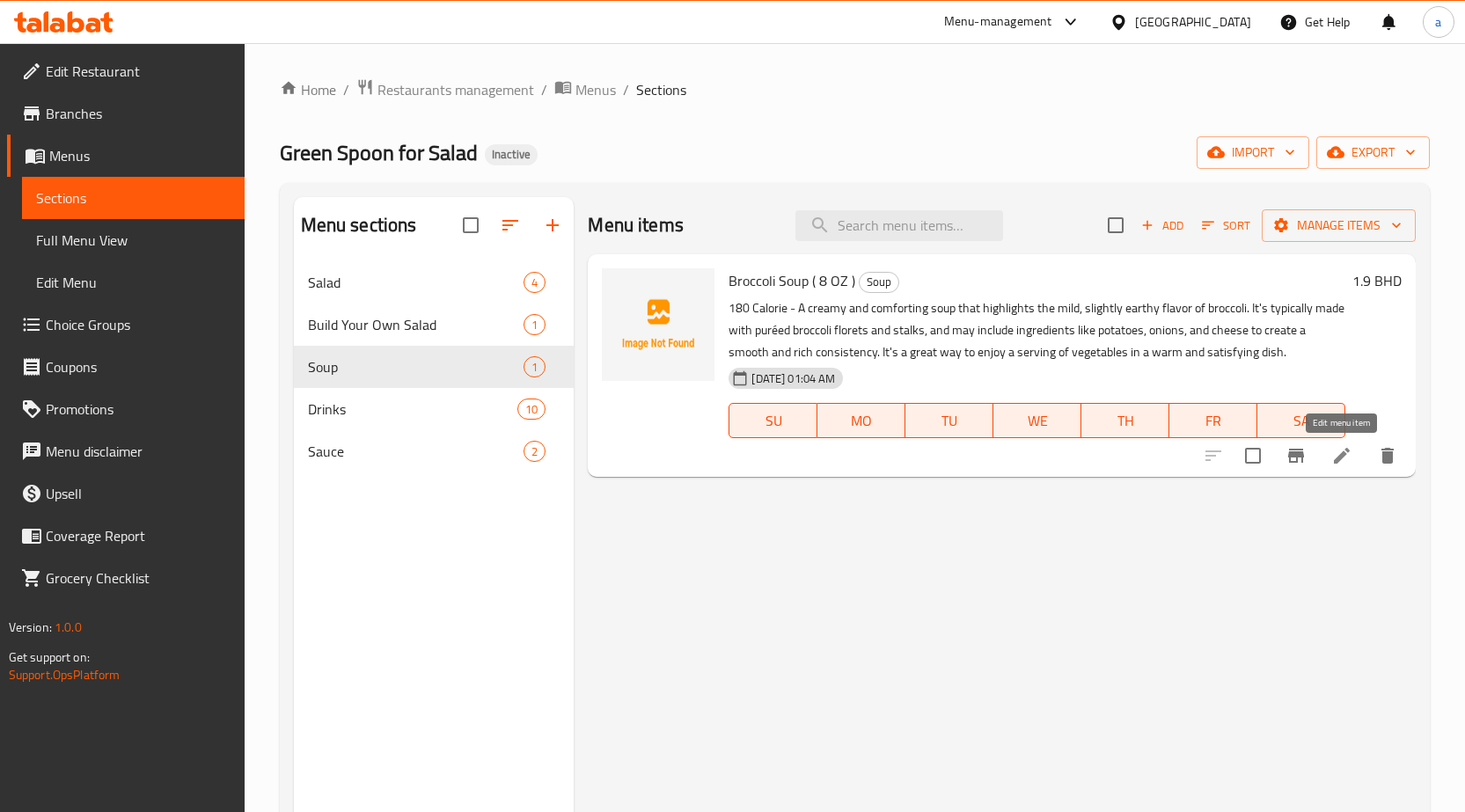
click at [1342, 447] on icon at bounding box center [1341, 455] width 21 height 21
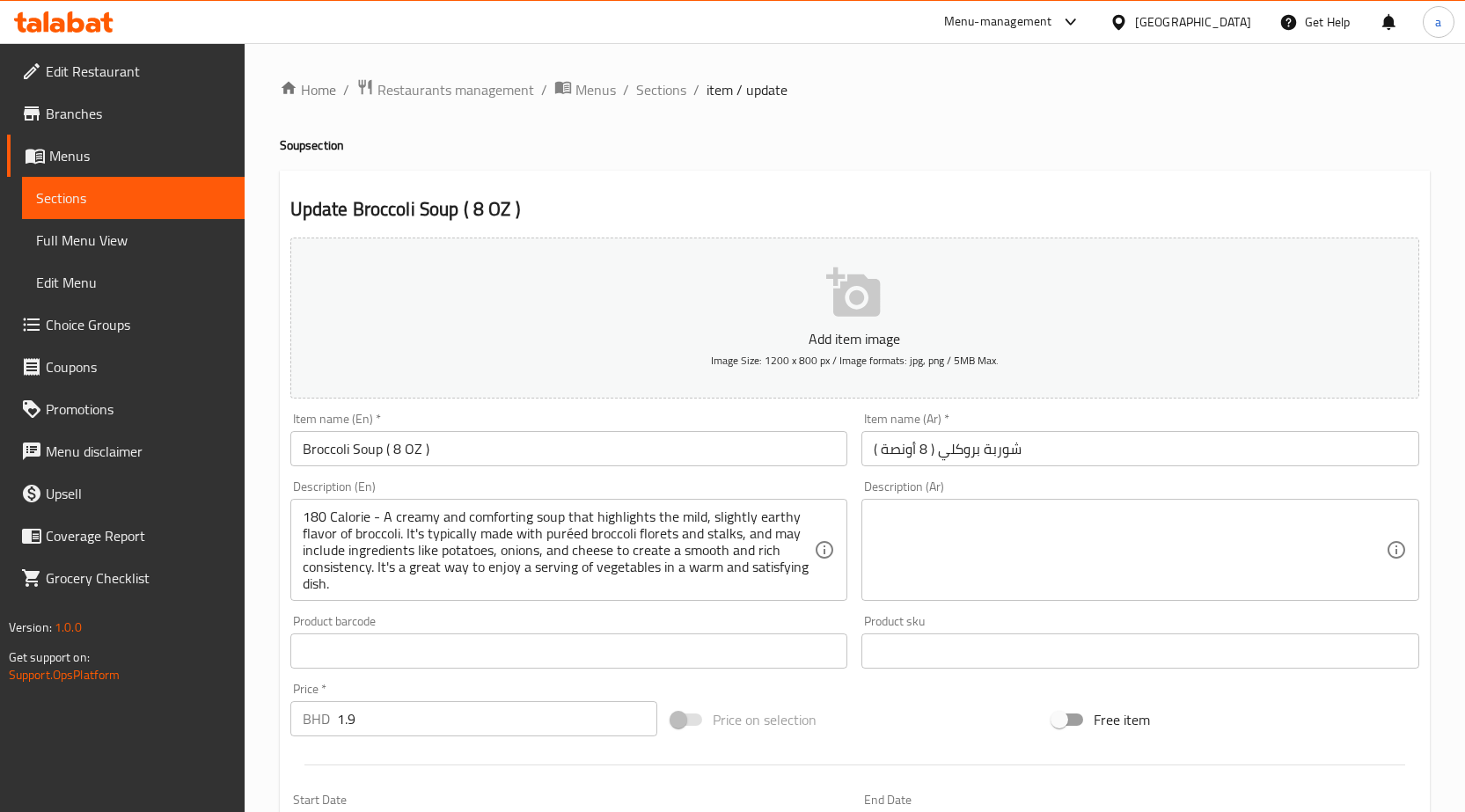
click at [1067, 540] on textarea at bounding box center [1129, 550] width 512 height 84
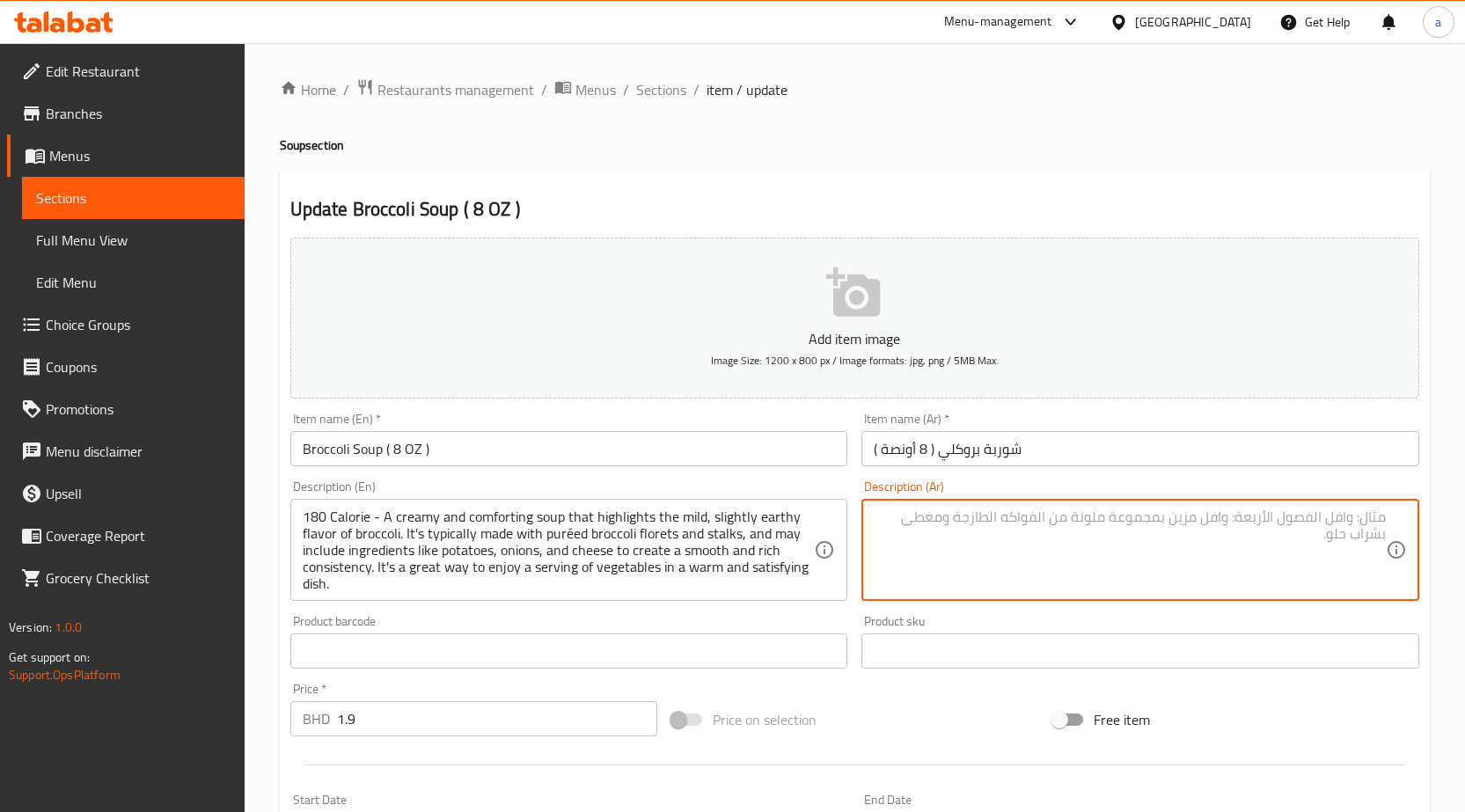
click at [1154, 537] on textarea at bounding box center [1129, 550] width 512 height 84
type textarea "180 كالورى - شوربة كريمى"
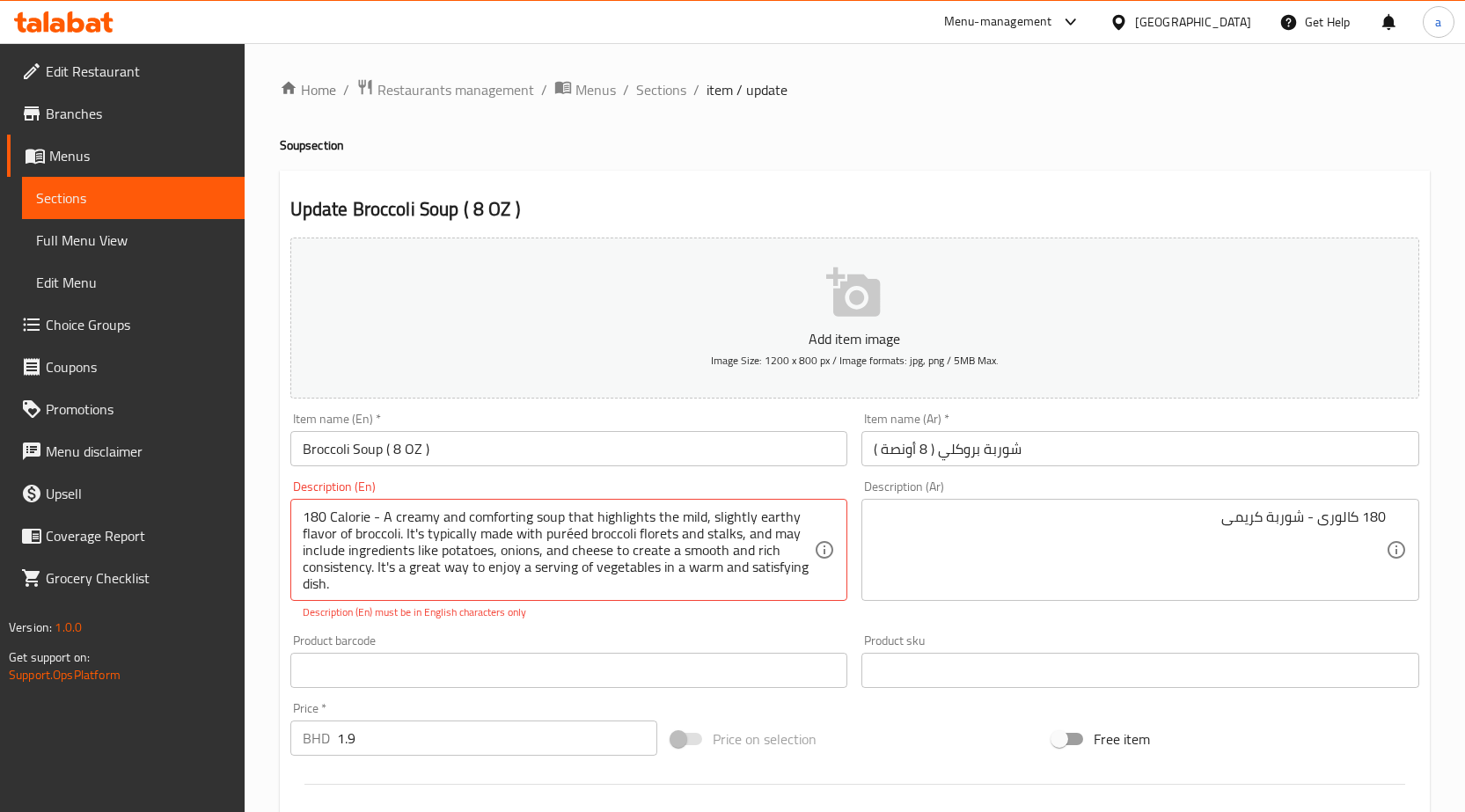
click at [458, 531] on textarea "180 Calorie - A creamy and comforting soup that highlights the mild, slightly e…" at bounding box center [559, 550] width 512 height 84
click at [404, 530] on textarea "180 Calorie - A creamy and comforting soup that highlights the mild, slightly e…" at bounding box center [559, 550] width 512 height 84
click at [439, 448] on input "Broccoli Soup ( 8 OZ )" at bounding box center [569, 449] width 558 height 35
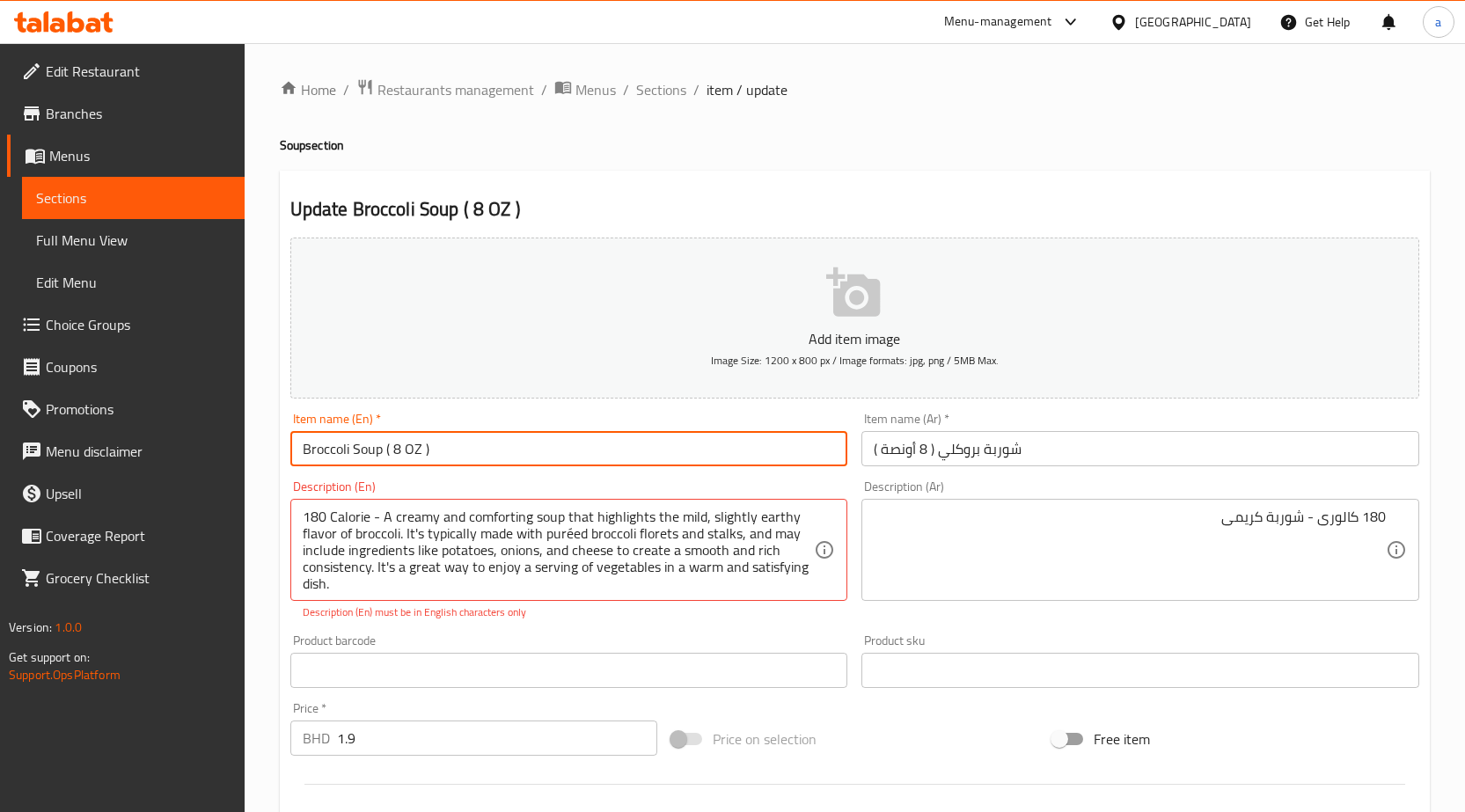
click at [439, 448] on input "Broccoli Soup ( 8 OZ )" at bounding box center [569, 449] width 558 height 35
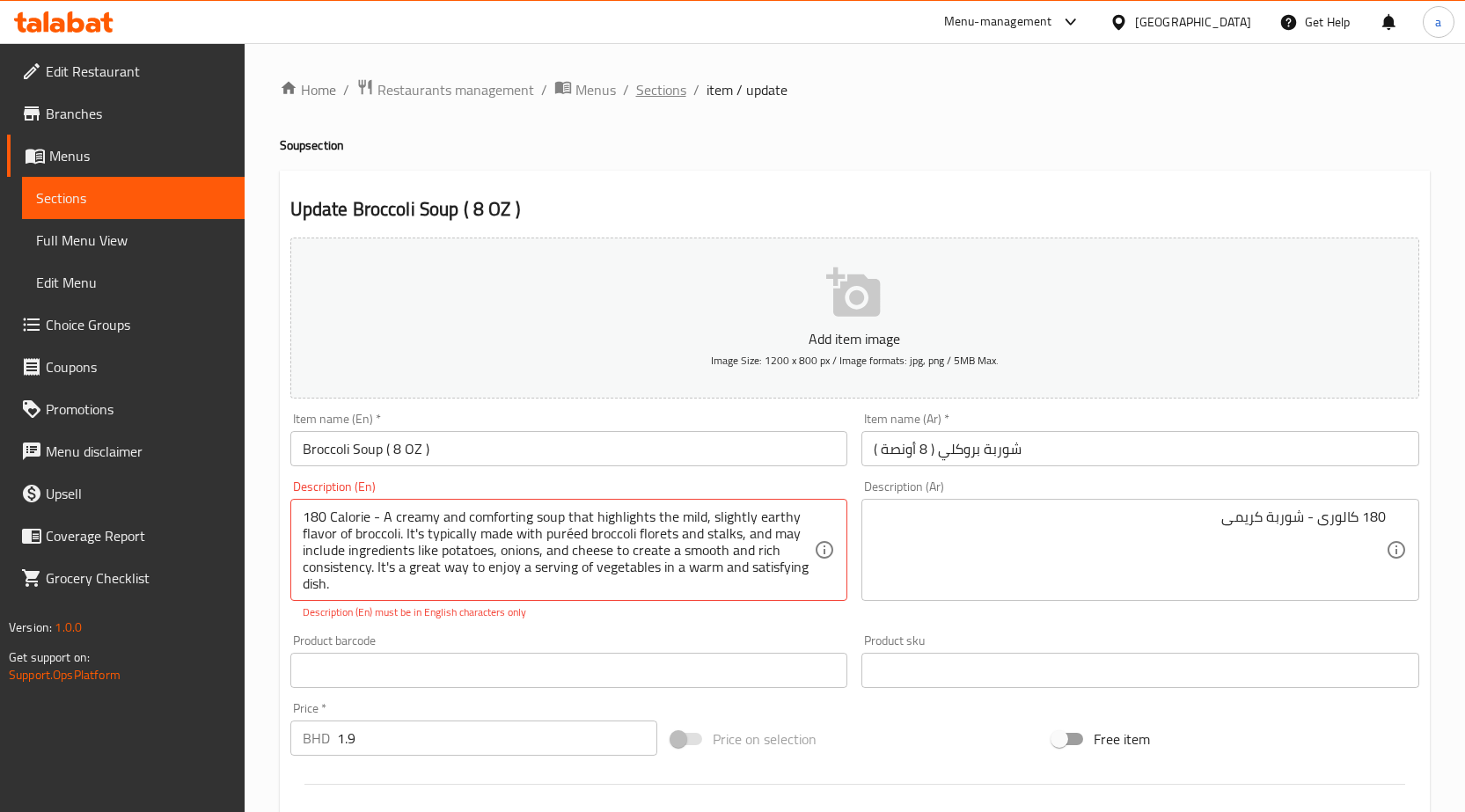
click at [681, 87] on span "Sections" at bounding box center [661, 89] width 50 height 21
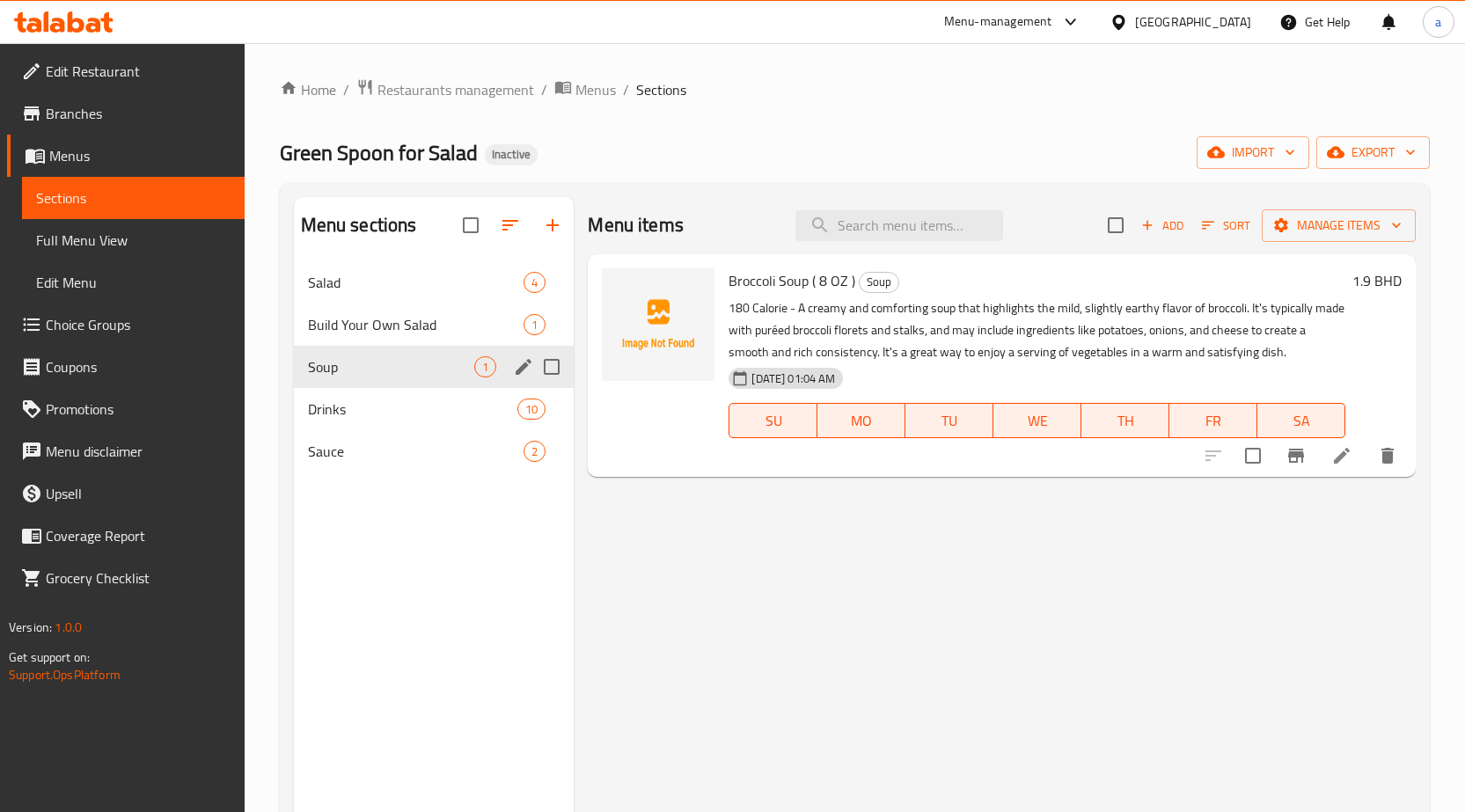
click at [547, 364] on input "Menu sections" at bounding box center [552, 367] width 37 height 37
checkbox input "true"
click at [466, 223] on icon "button" at bounding box center [468, 225] width 21 height 21
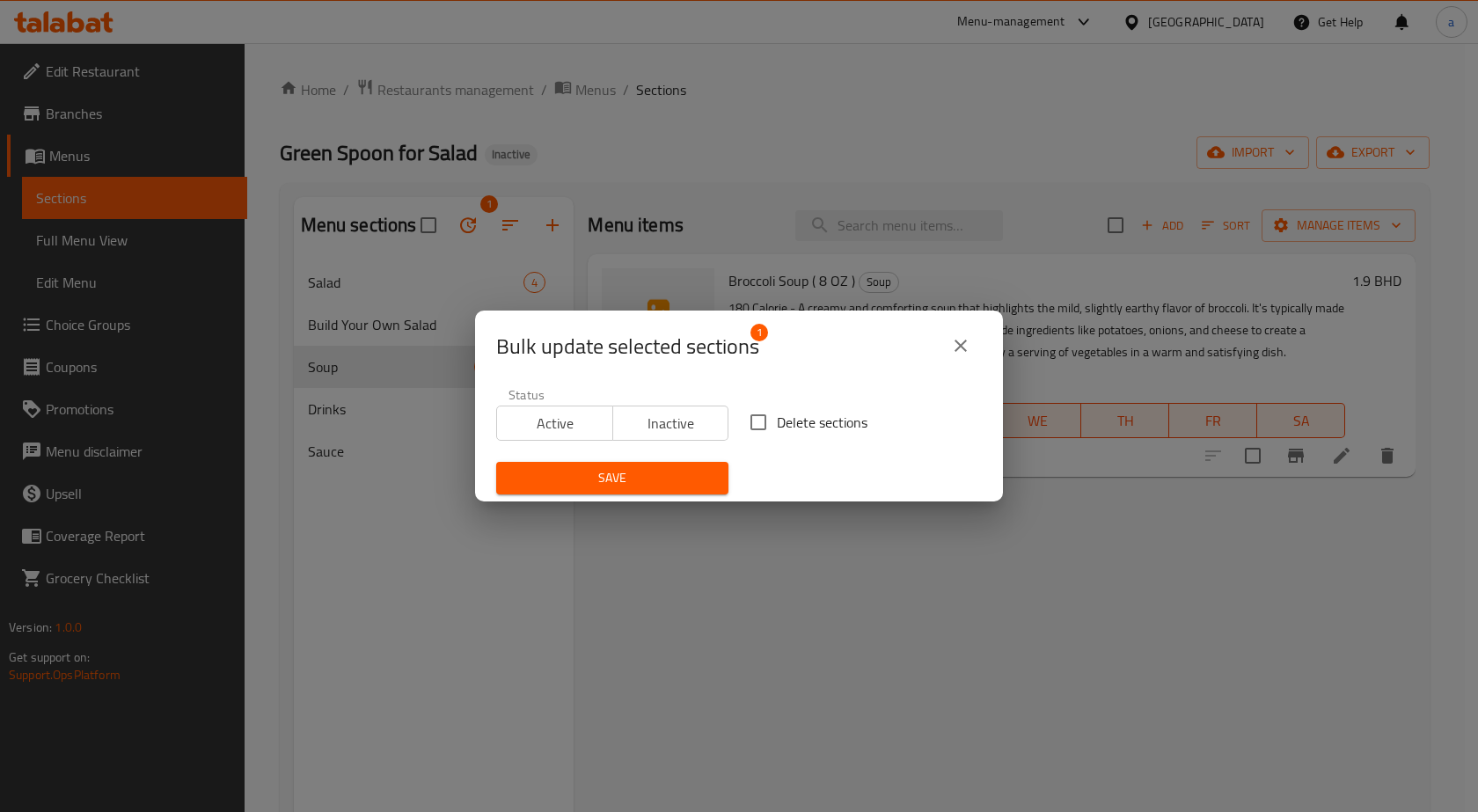
click at [755, 419] on input "Delete sections" at bounding box center [759, 422] width 37 height 37
checkbox input "true"
click at [661, 484] on span "Save" at bounding box center [613, 478] width 205 height 22
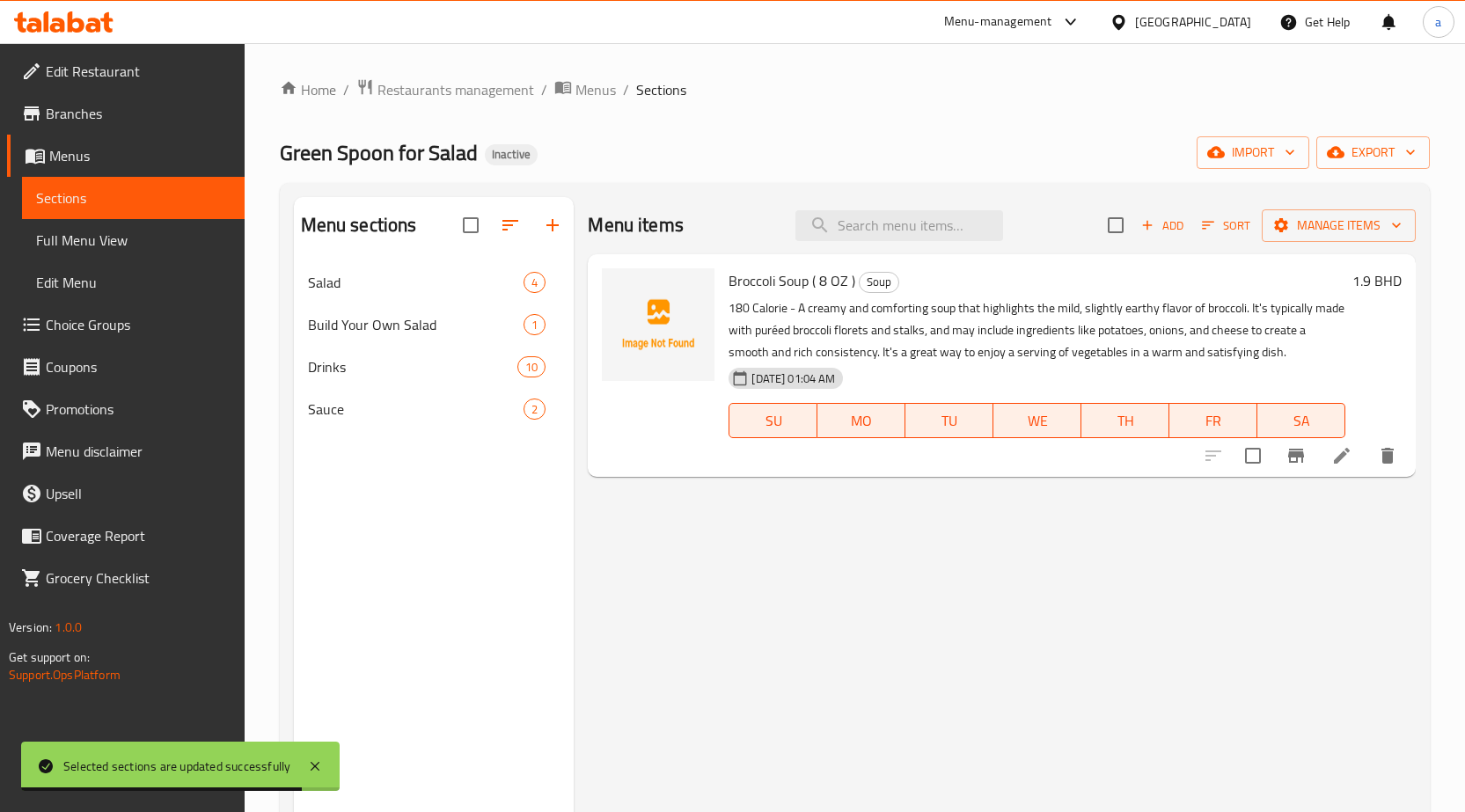
click at [129, 255] on link "Full Menu View" at bounding box center [133, 240] width 222 height 42
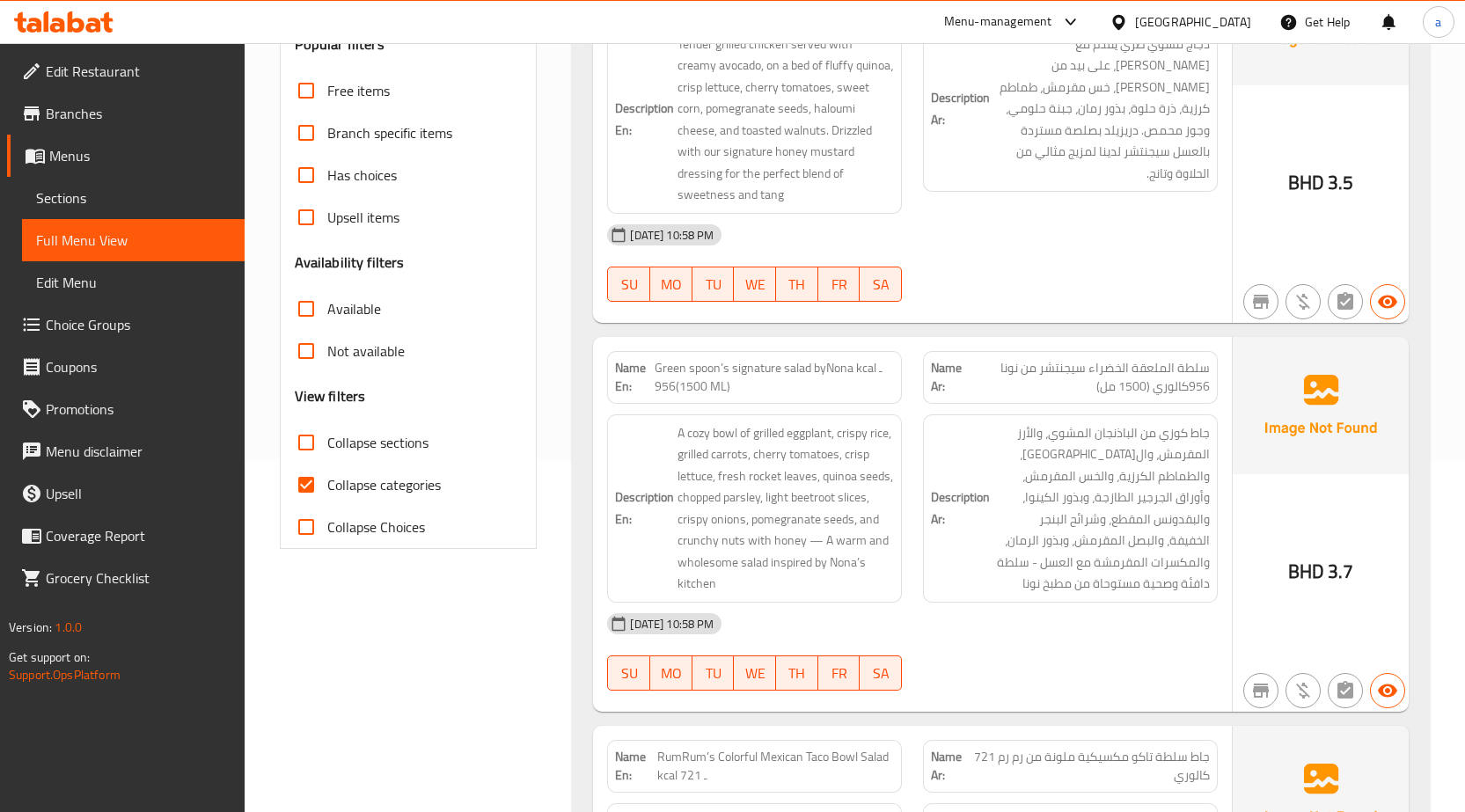
click at [353, 483] on span "Collapse categories" at bounding box center [384, 484] width 113 height 21
click at [327, 483] on input "Collapse categories" at bounding box center [306, 484] width 42 height 42
checkbox input "false"
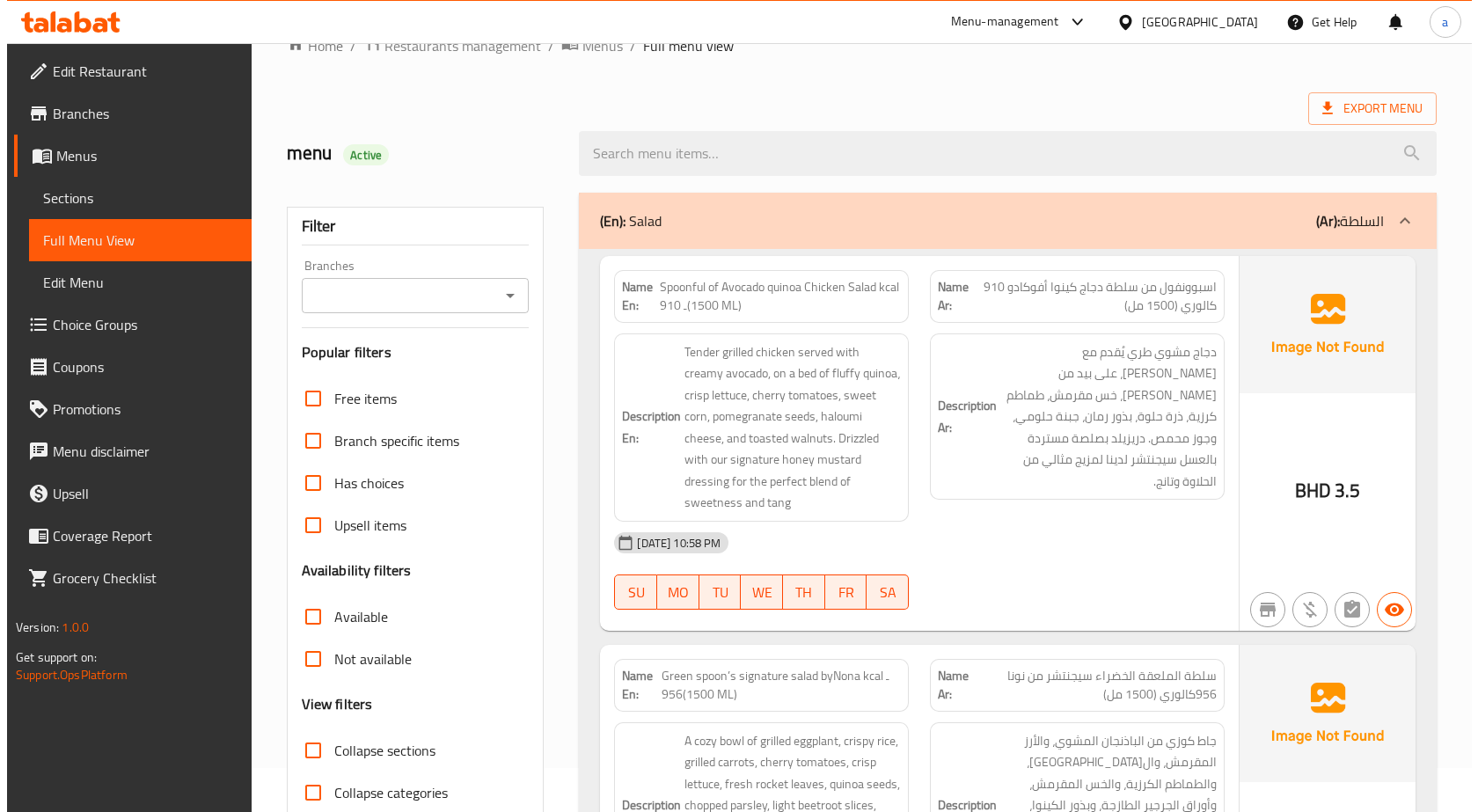
scroll to position [25, 0]
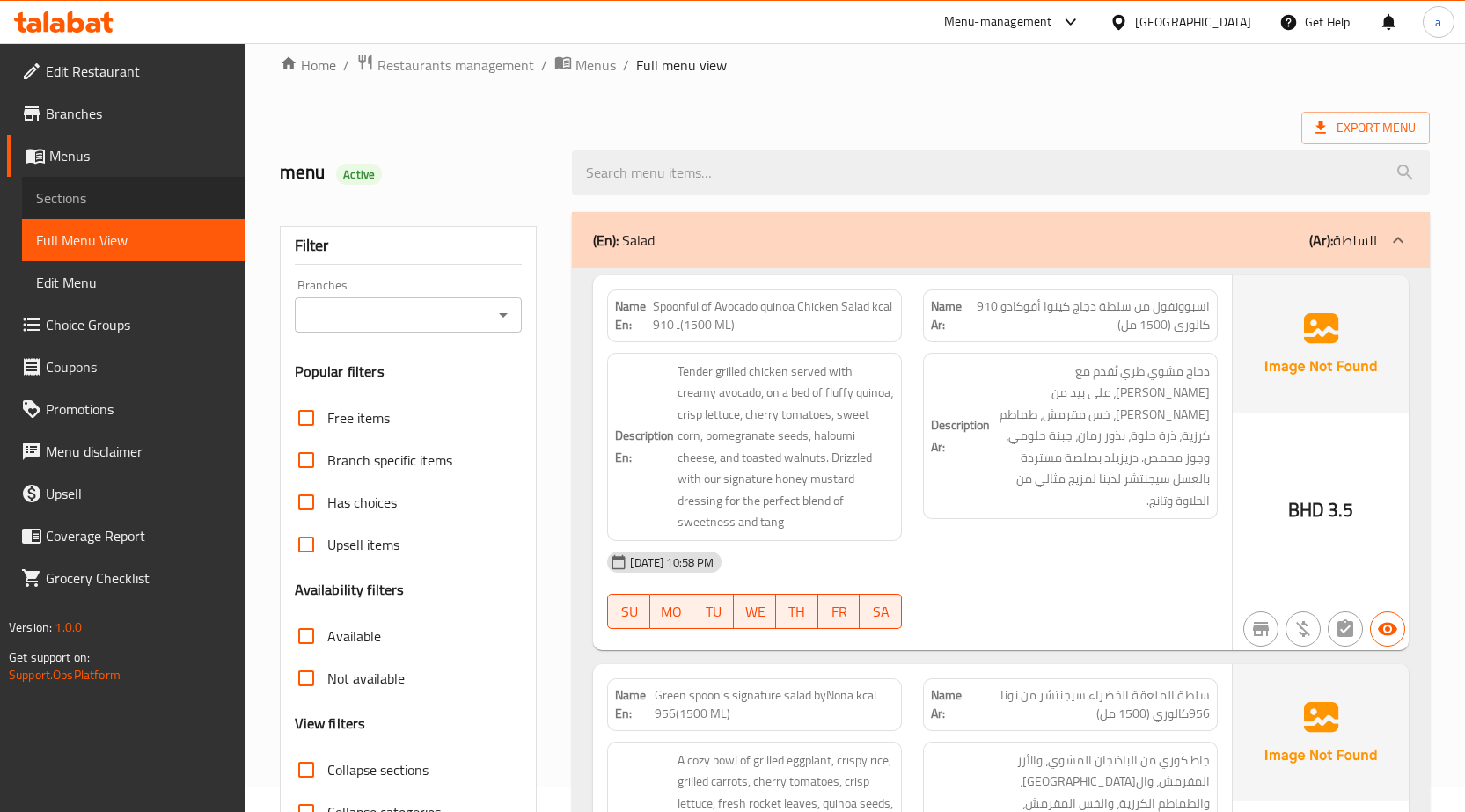
click at [137, 206] on span "Sections" at bounding box center [133, 198] width 194 height 21
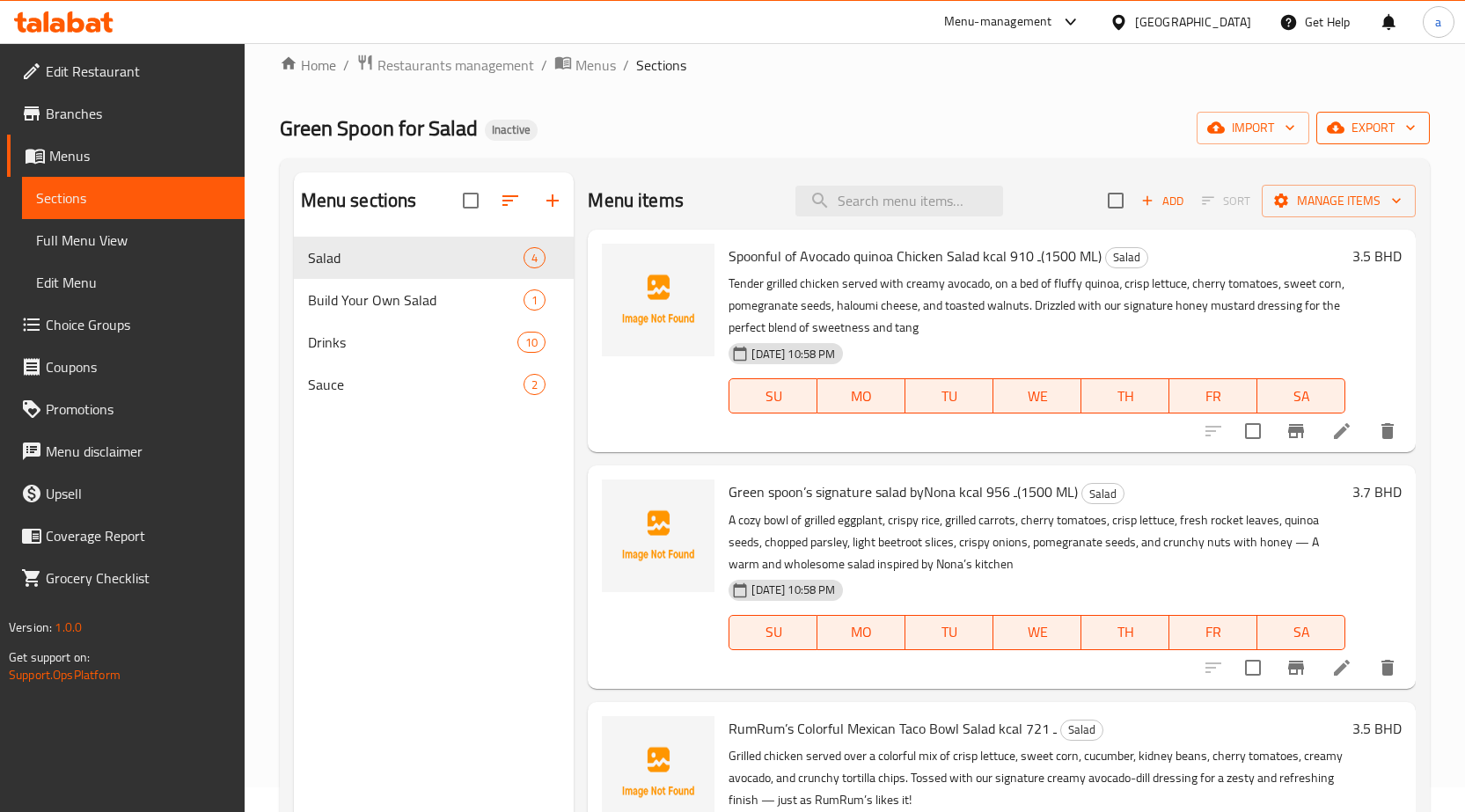
click at [1342, 132] on icon "button" at bounding box center [1335, 128] width 18 height 11
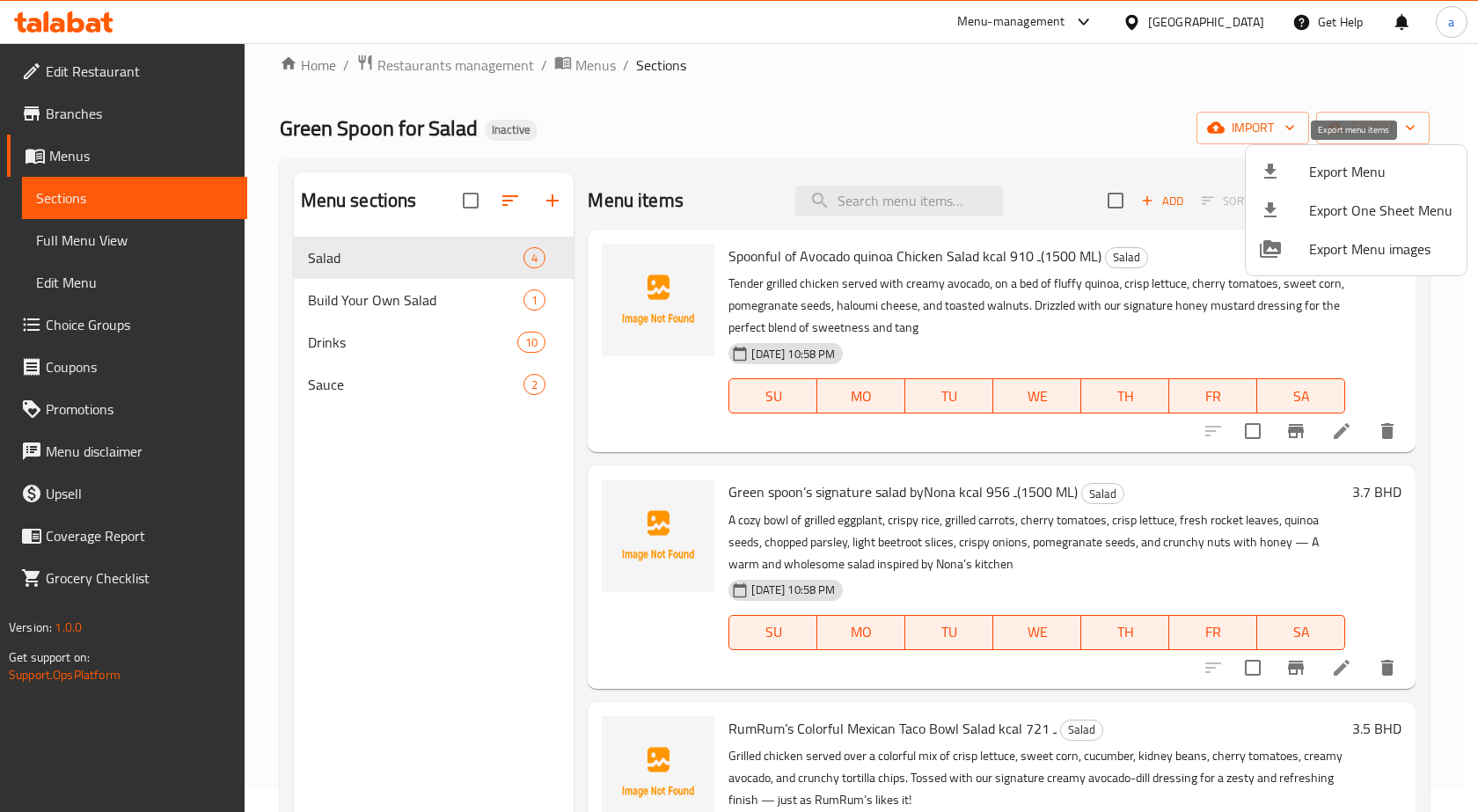
click at [1287, 178] on div at bounding box center [1284, 171] width 49 height 21
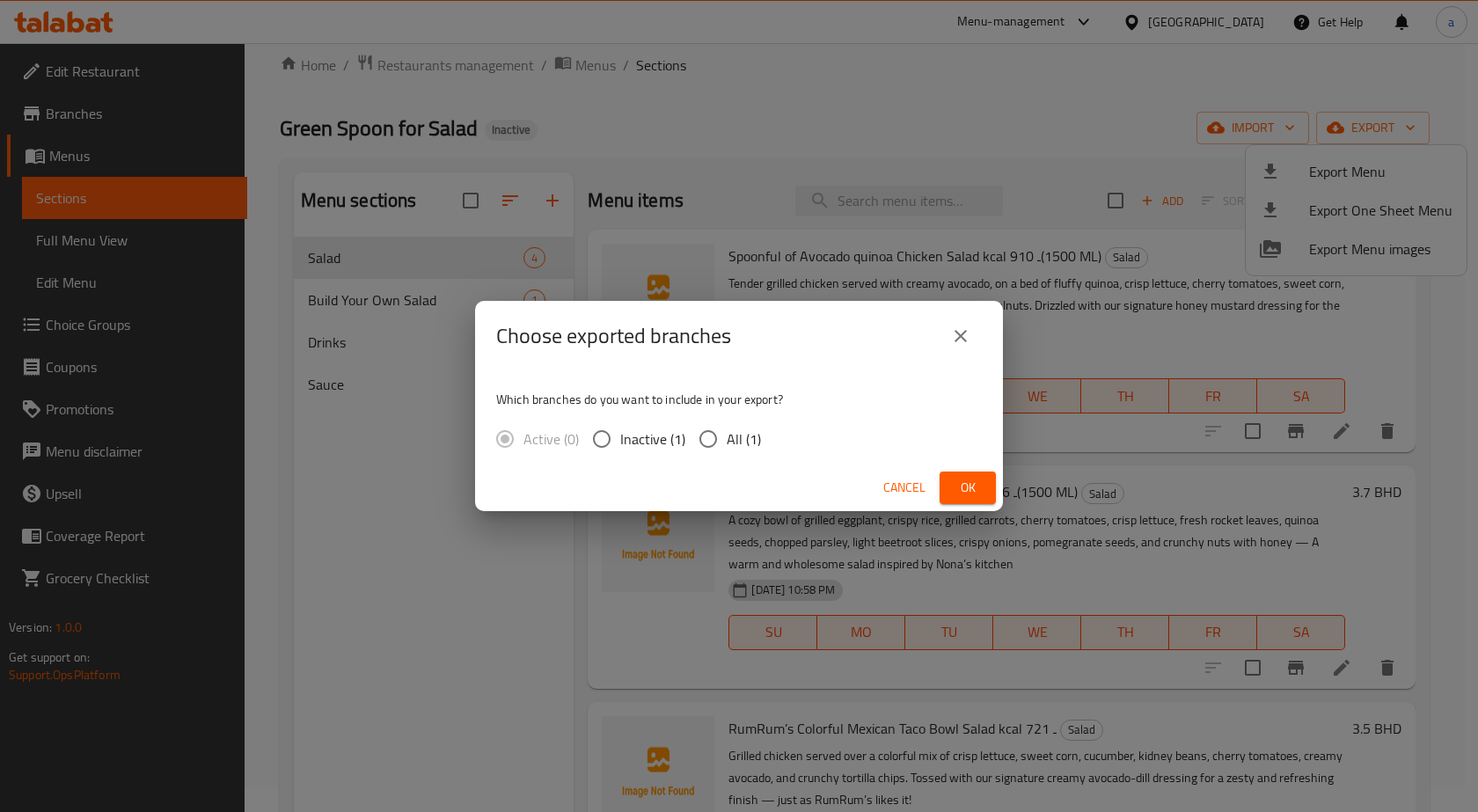
click at [735, 442] on span "All (1)" at bounding box center [744, 439] width 34 height 21
click at [727, 442] on input "All (1)" at bounding box center [708, 439] width 37 height 37
radio input "true"
click at [984, 467] on div "Cancel Ok" at bounding box center [739, 488] width 528 height 46
click at [980, 476] on button "Ok" at bounding box center [968, 487] width 57 height 33
